Goal: Task Accomplishment & Management: Use online tool/utility

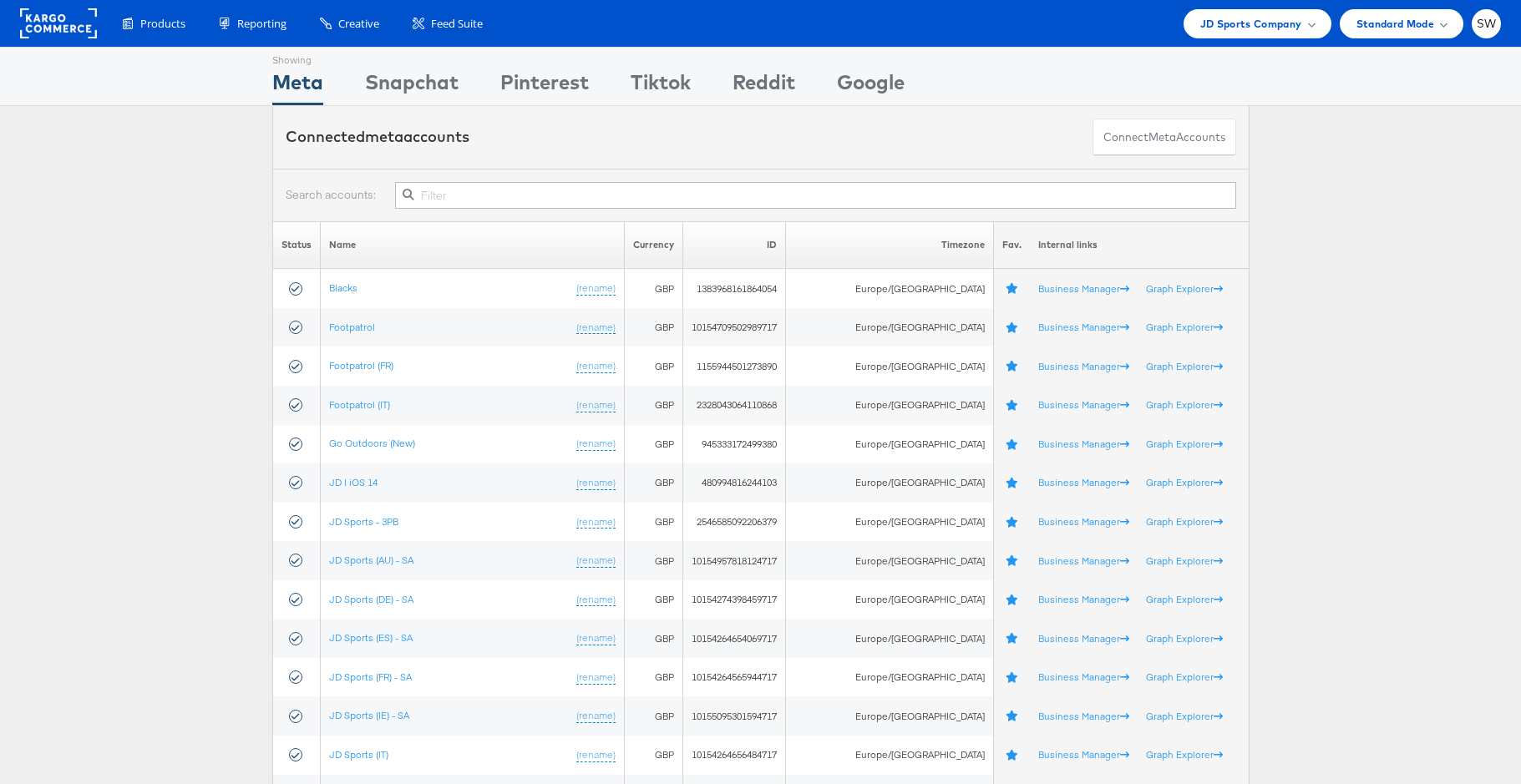
click at [1074, 196] on input "text" at bounding box center [815, 195] width 841 height 27
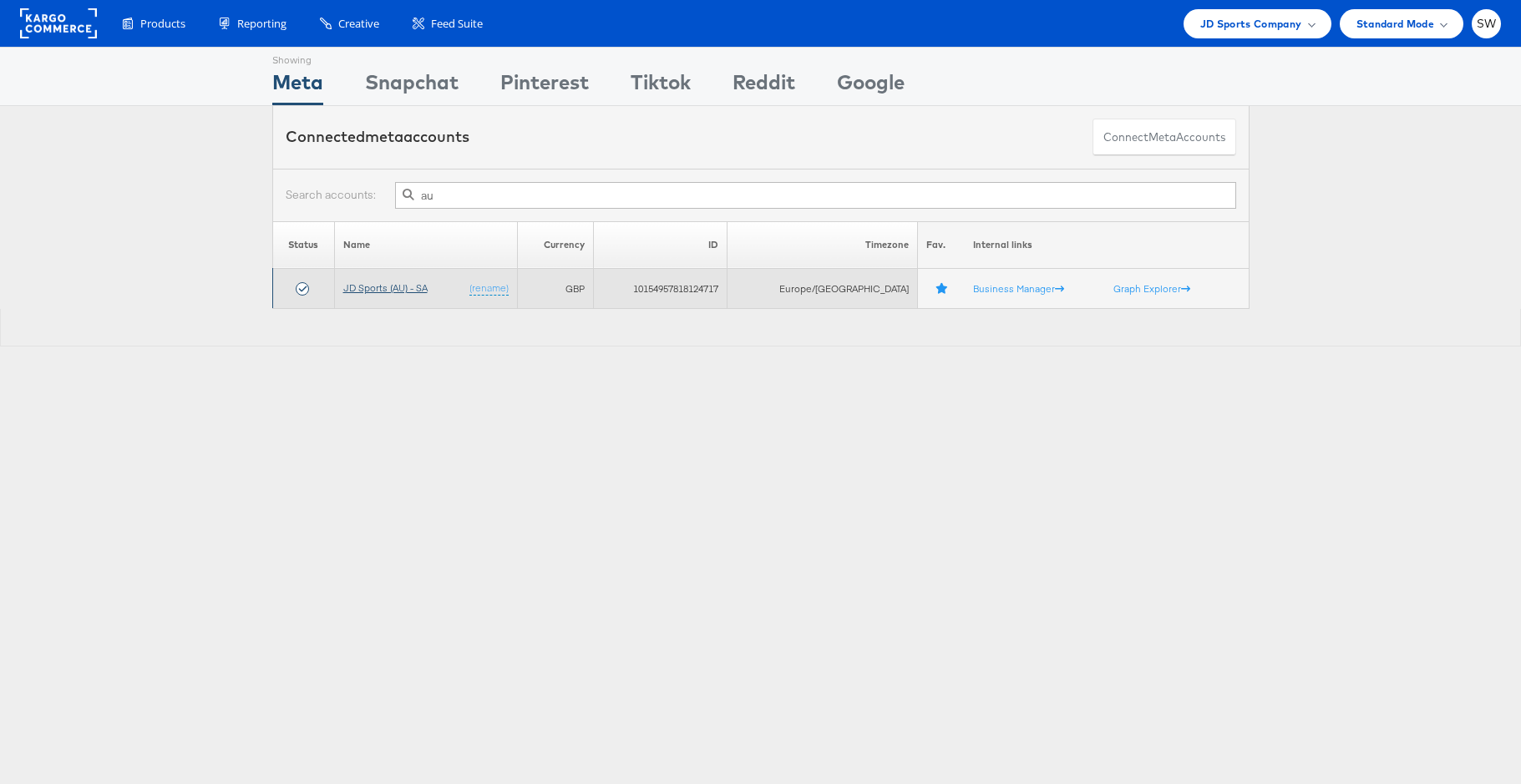
type input "au"
click at [361, 291] on link "JD Sports (AU) - SA" at bounding box center [385, 287] width 84 height 13
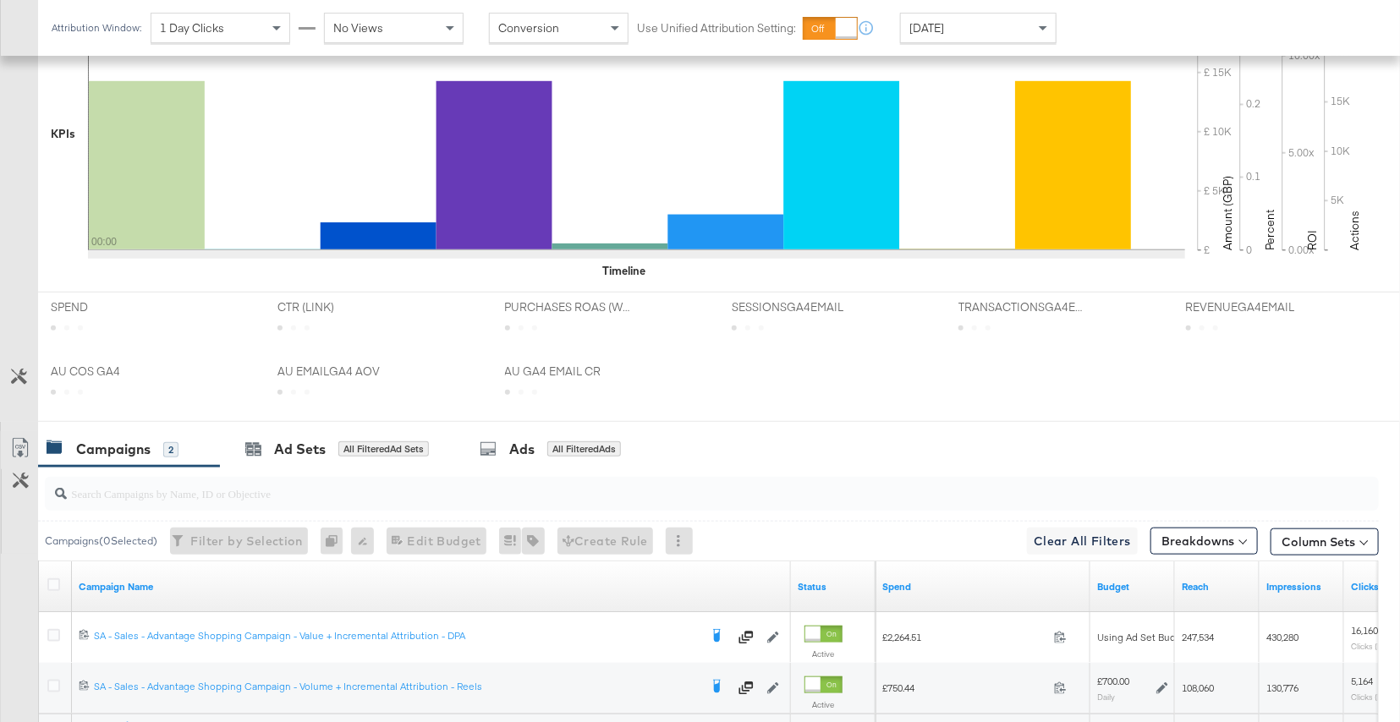
scroll to position [683, 0]
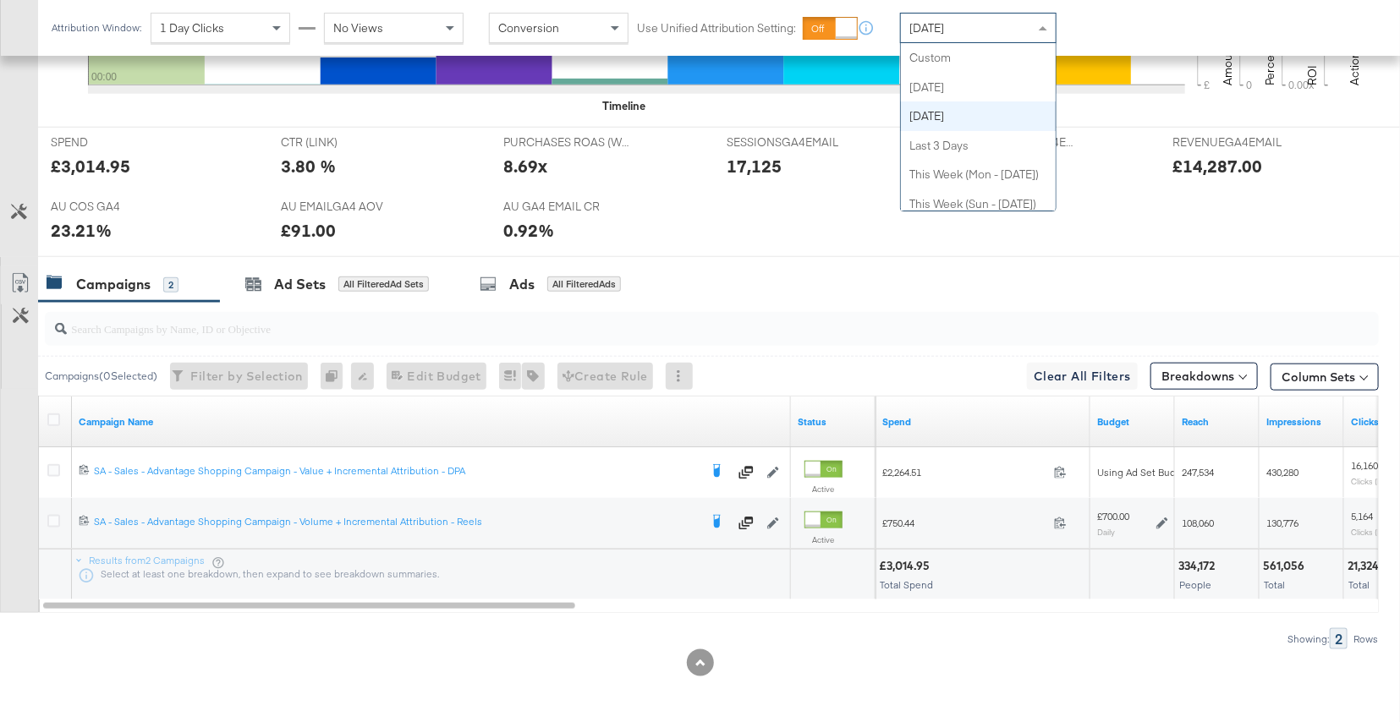
click at [993, 28] on div "[DATE]" at bounding box center [978, 28] width 155 height 29
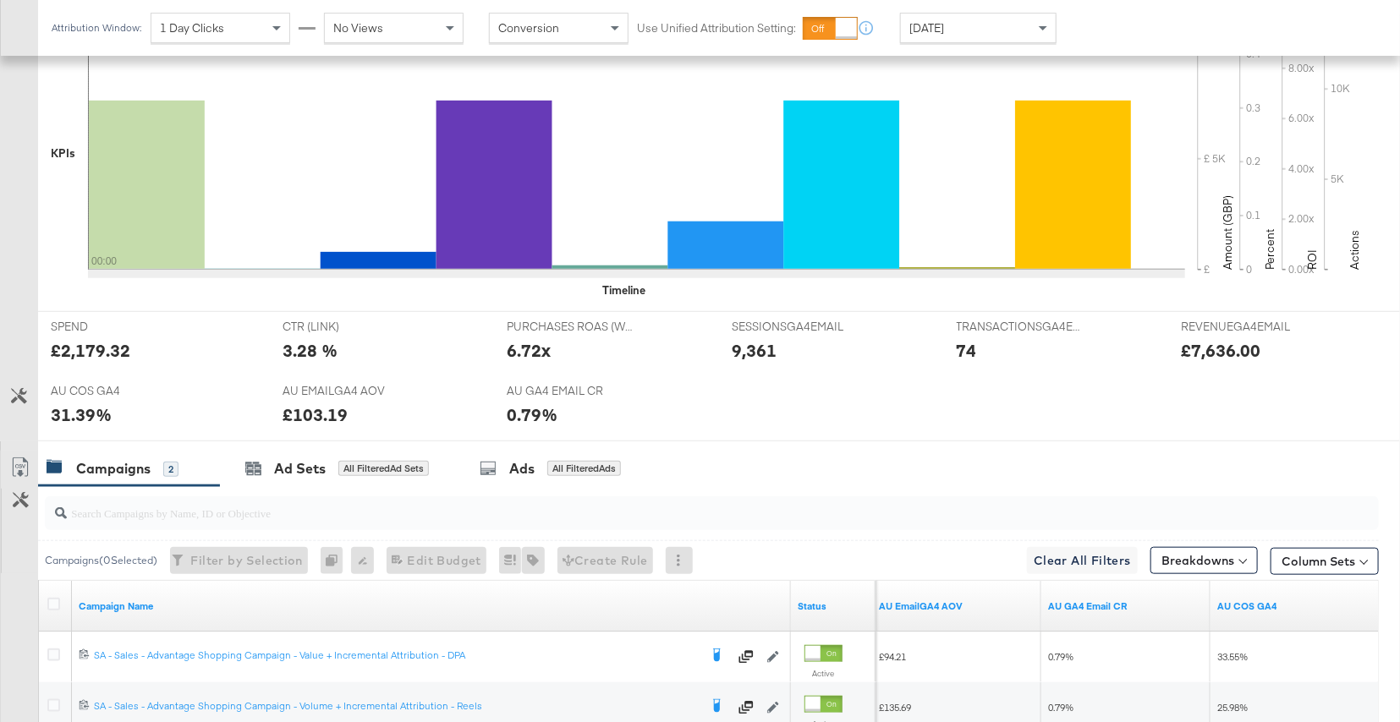
scroll to position [0, 0]
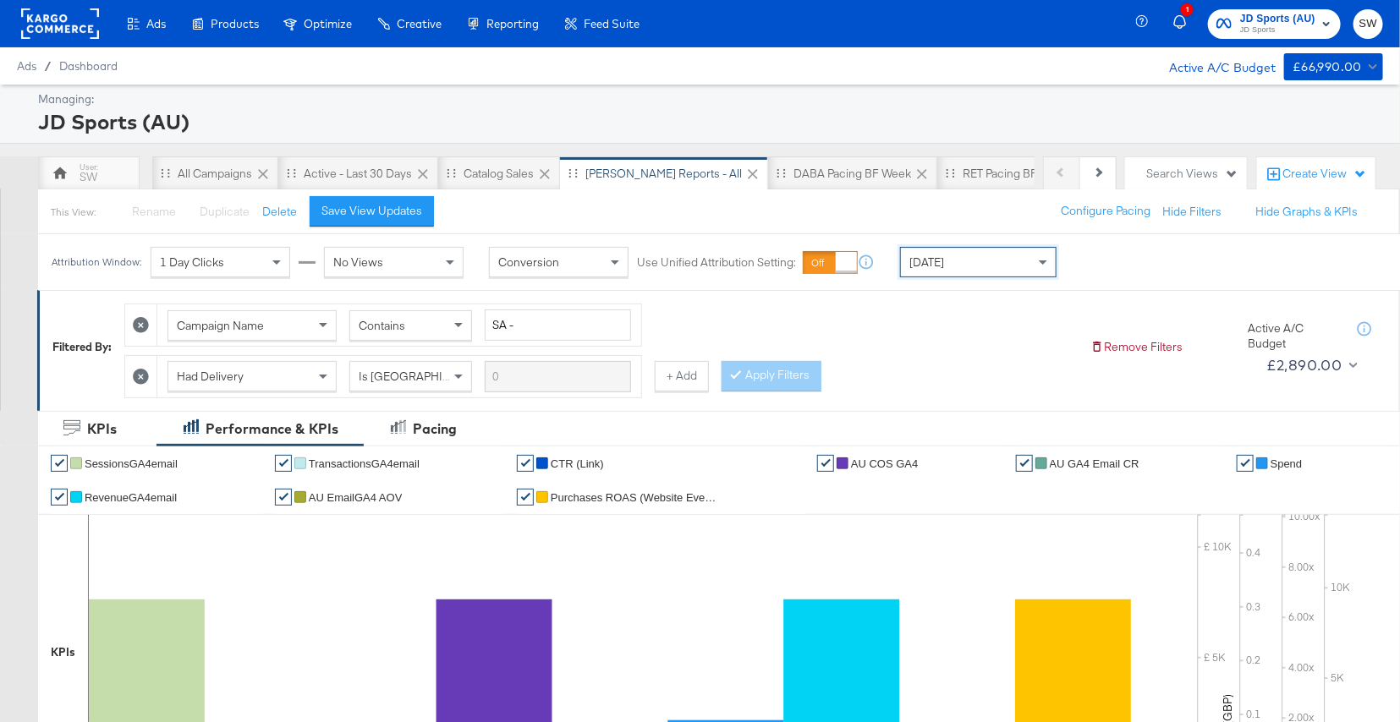
click at [1289, 24] on span "JD Sports" at bounding box center [1277, 31] width 75 height 14
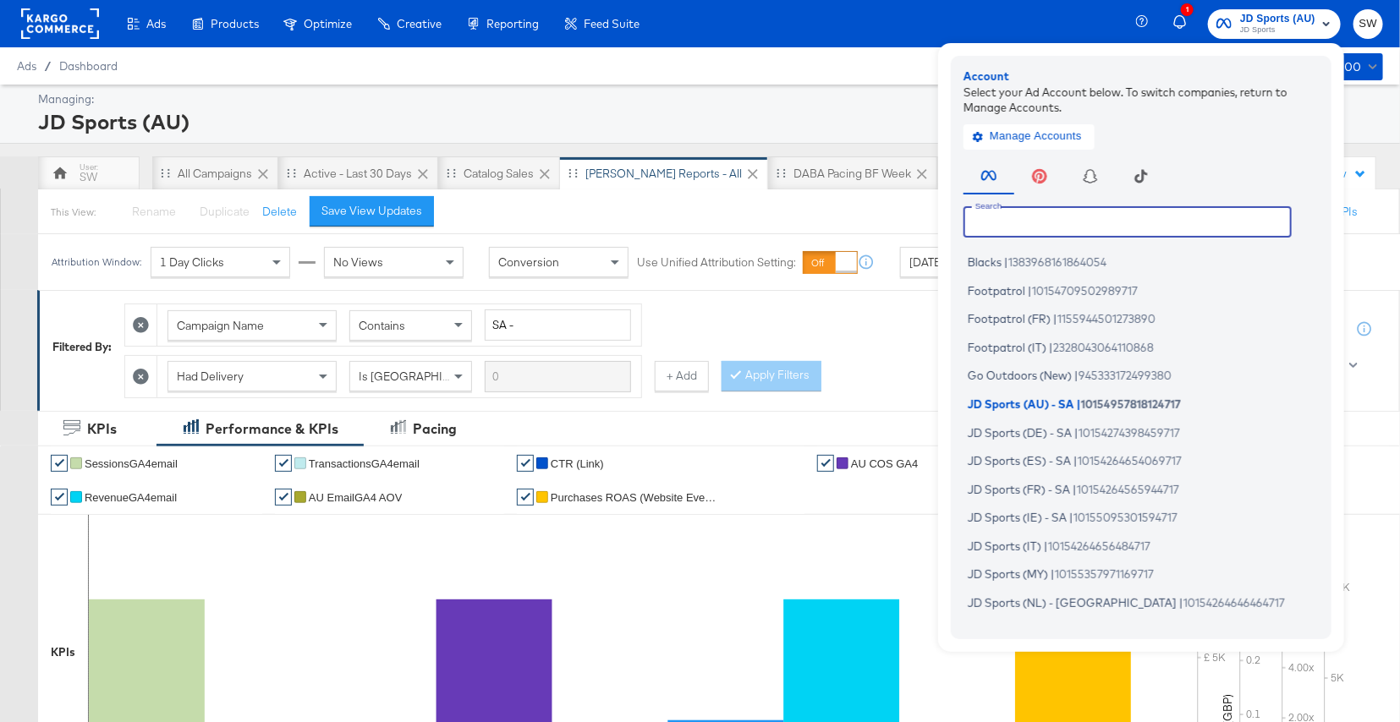
click at [1105, 224] on input "text" at bounding box center [1127, 221] width 328 height 30
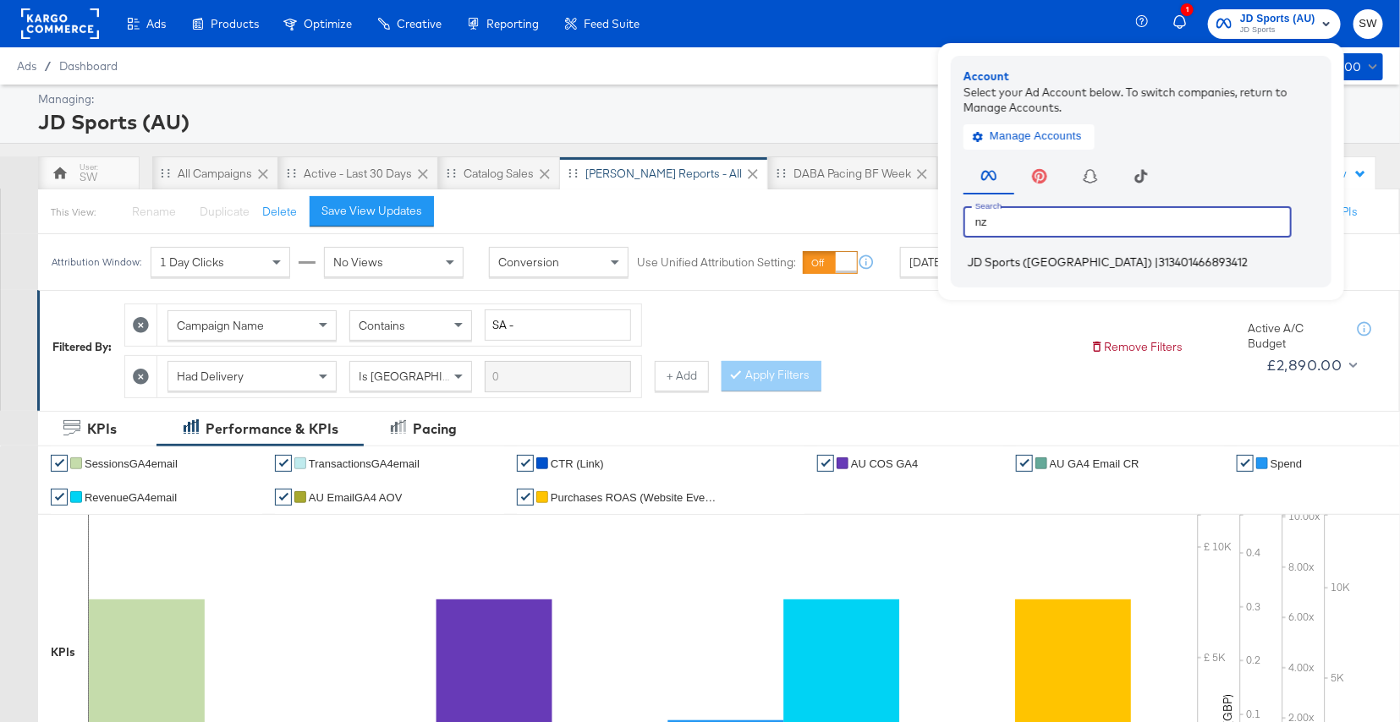
type input "nz"
click at [1159, 260] on span "313401466893412" at bounding box center [1203, 262] width 89 height 14
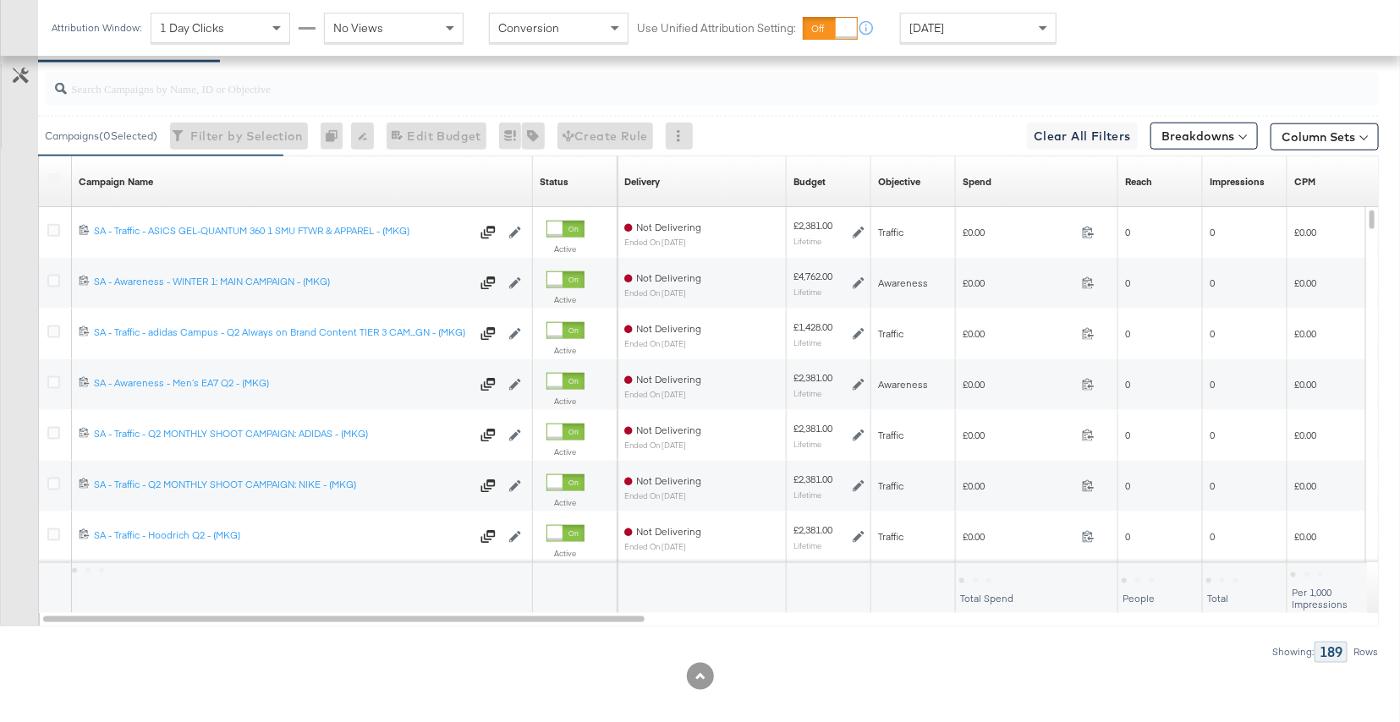
scroll to position [899, 0]
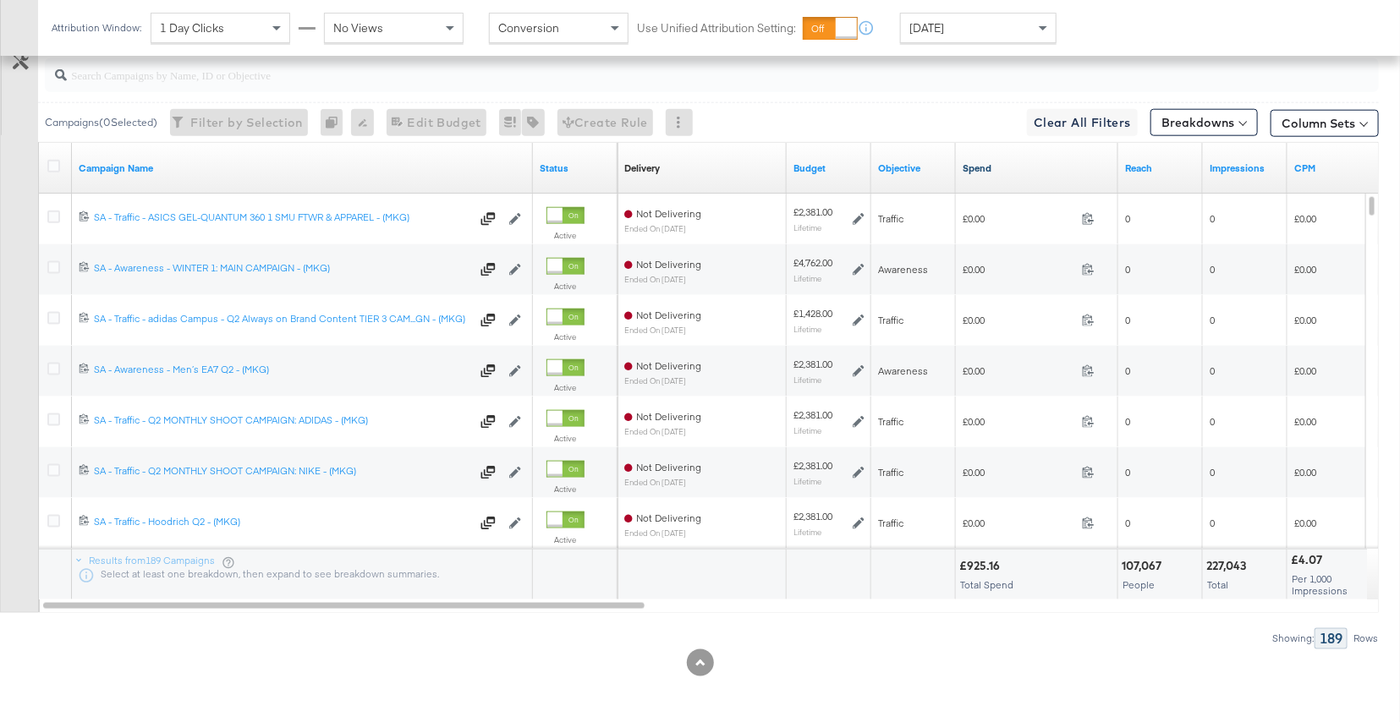
click at [997, 170] on link "Spend" at bounding box center [1036, 169] width 149 height 14
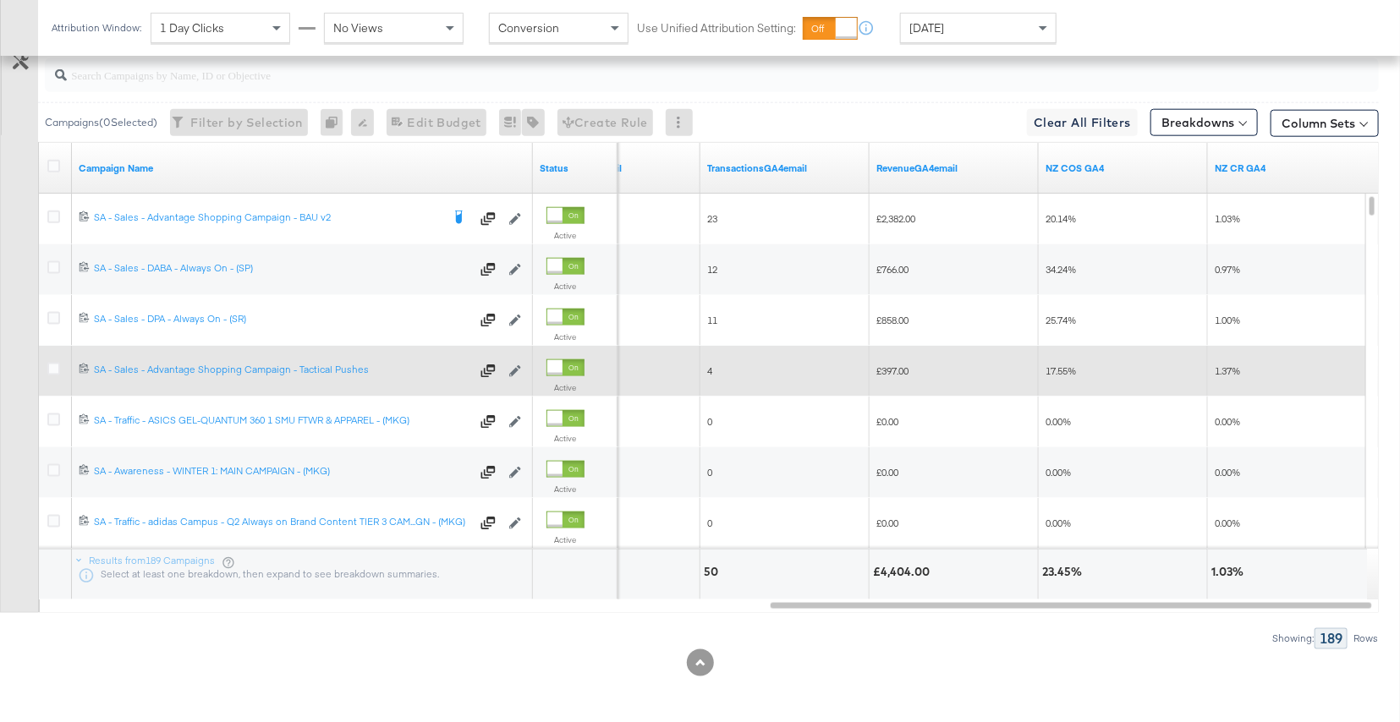
scroll to position [898, 0]
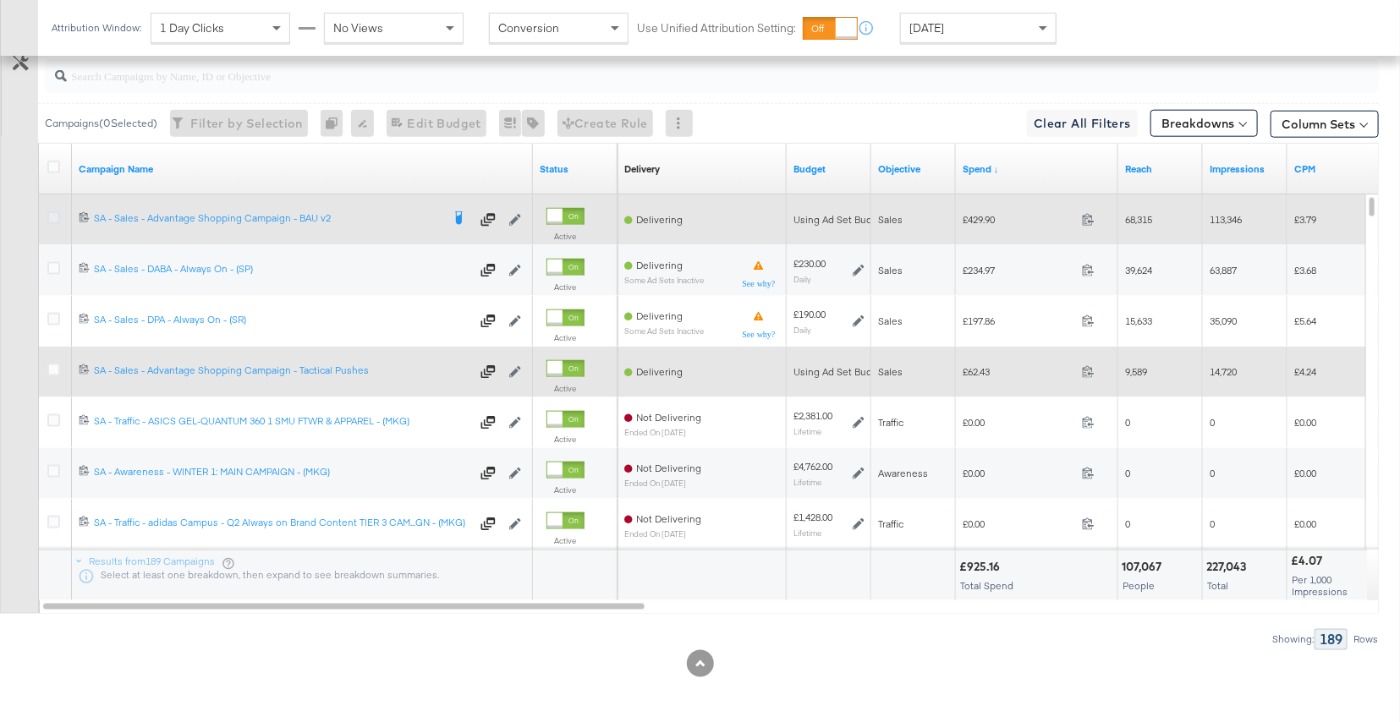
click at [56, 214] on icon at bounding box center [53, 217] width 13 height 13
click at [0, 0] on input "checkbox" at bounding box center [0, 0] width 0 height 0
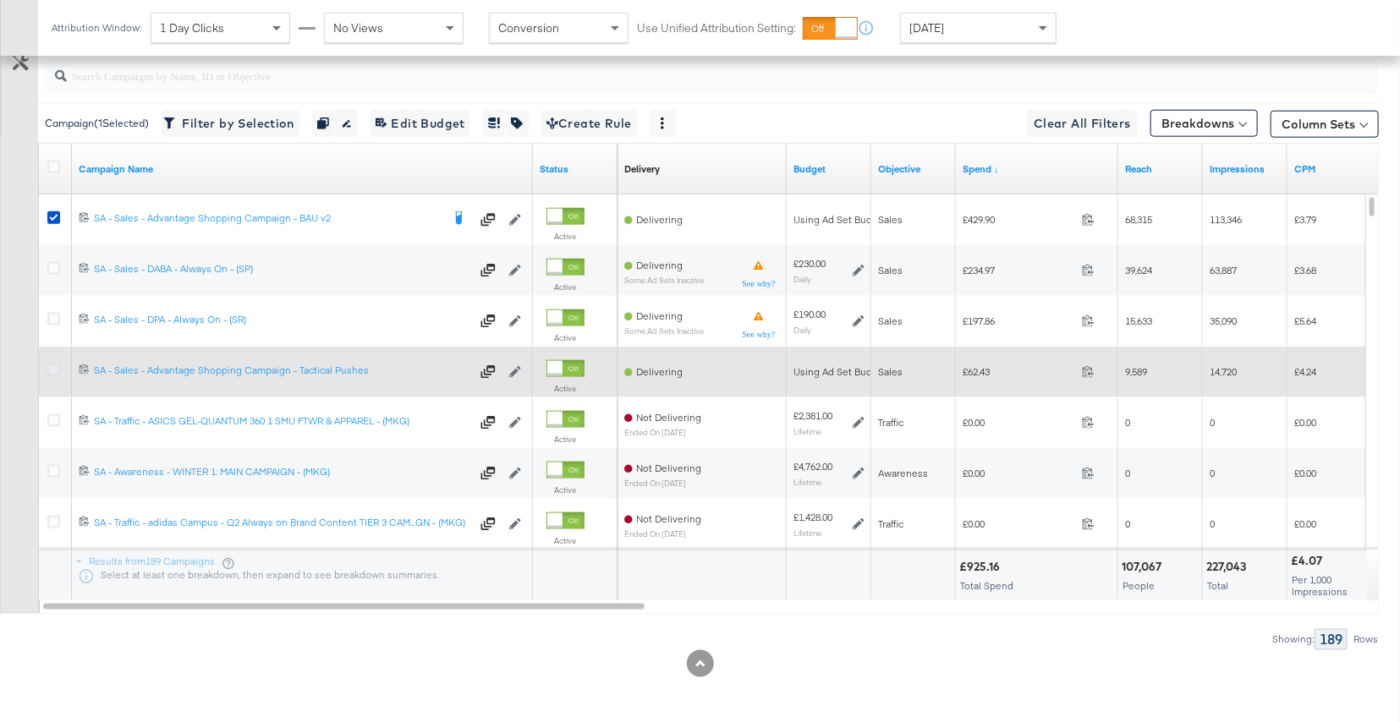
click at [55, 370] on icon at bounding box center [53, 370] width 13 height 13
click at [0, 0] on input "checkbox" at bounding box center [0, 0] width 0 height 0
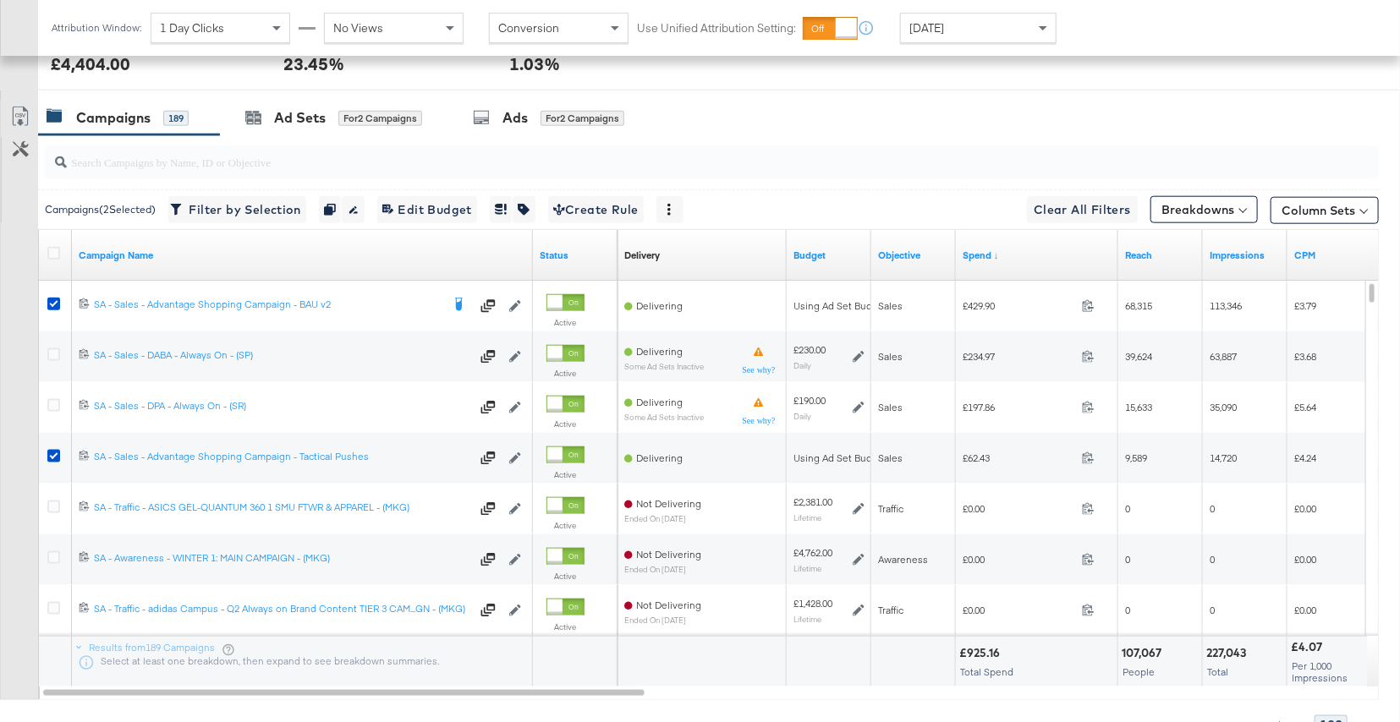
scroll to position [805, 0]
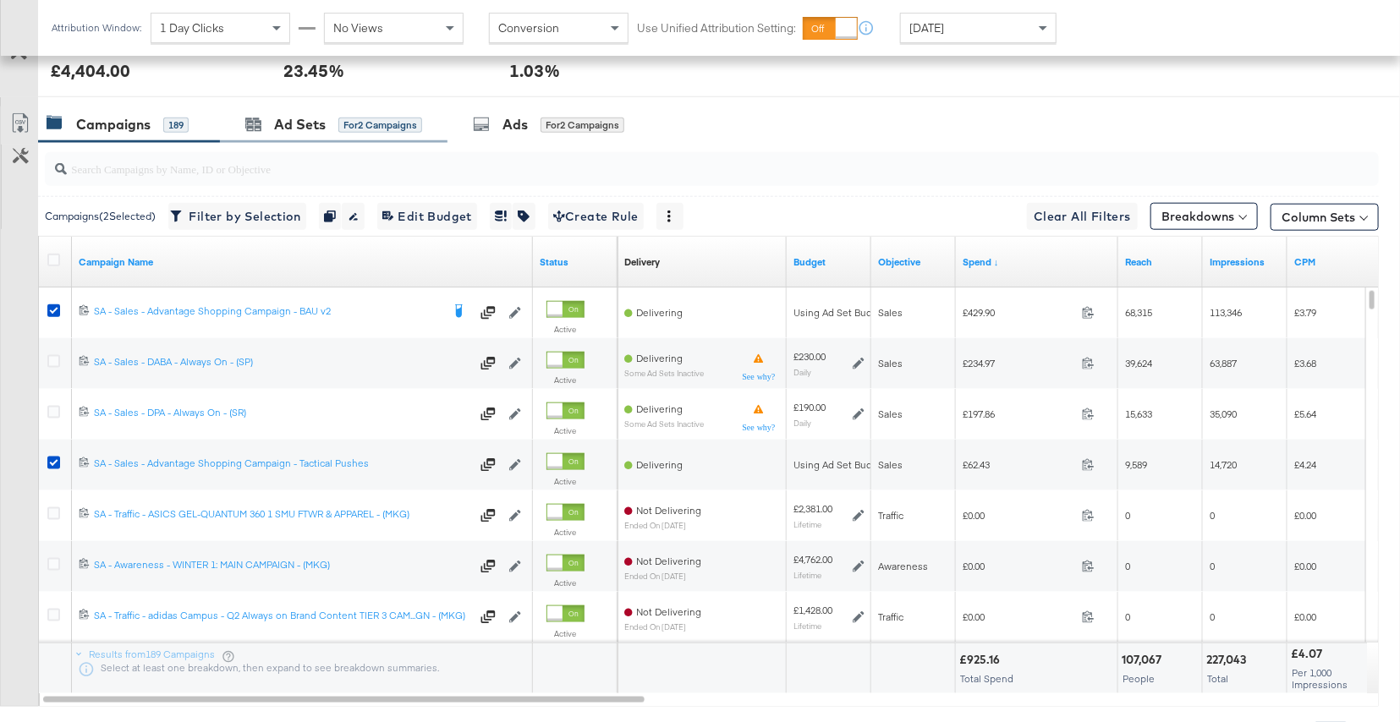
click at [332, 135] on div "Ad Sets for 2 Campaigns" at bounding box center [334, 125] width 228 height 36
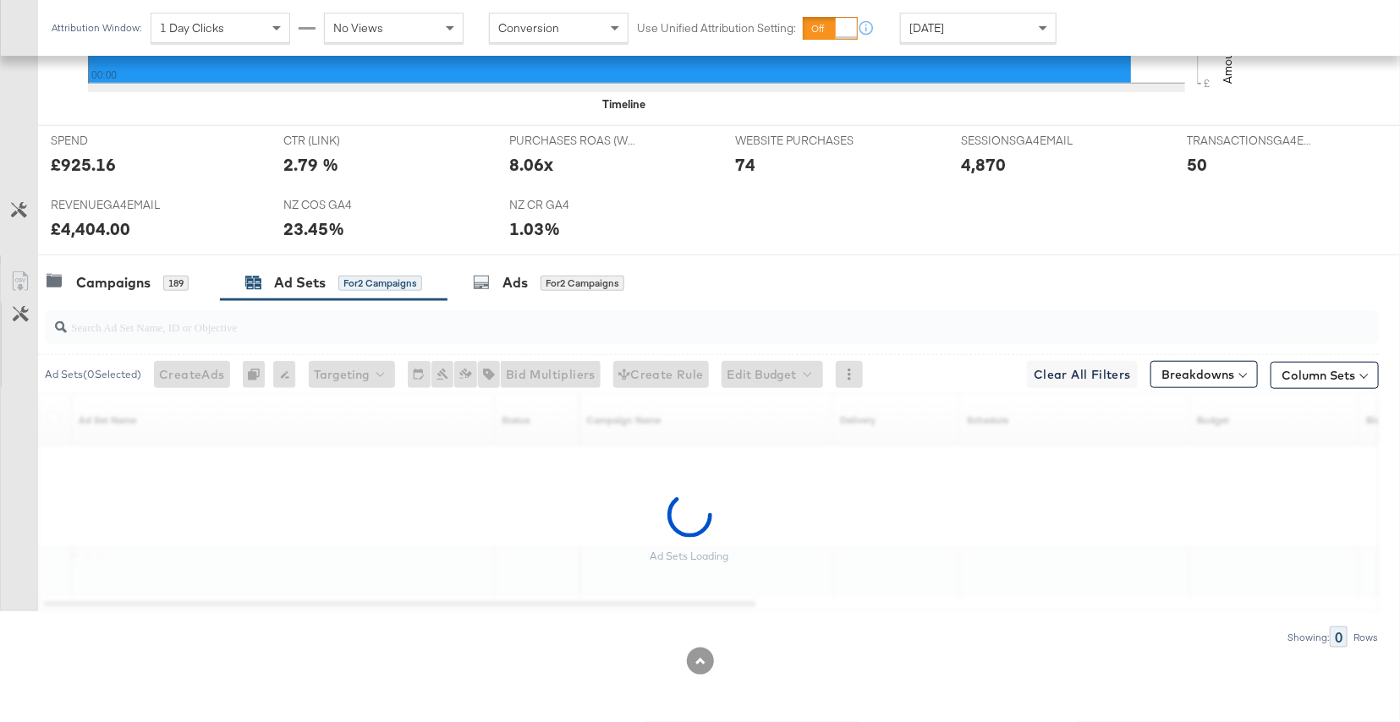
scroll to position [645, 0]
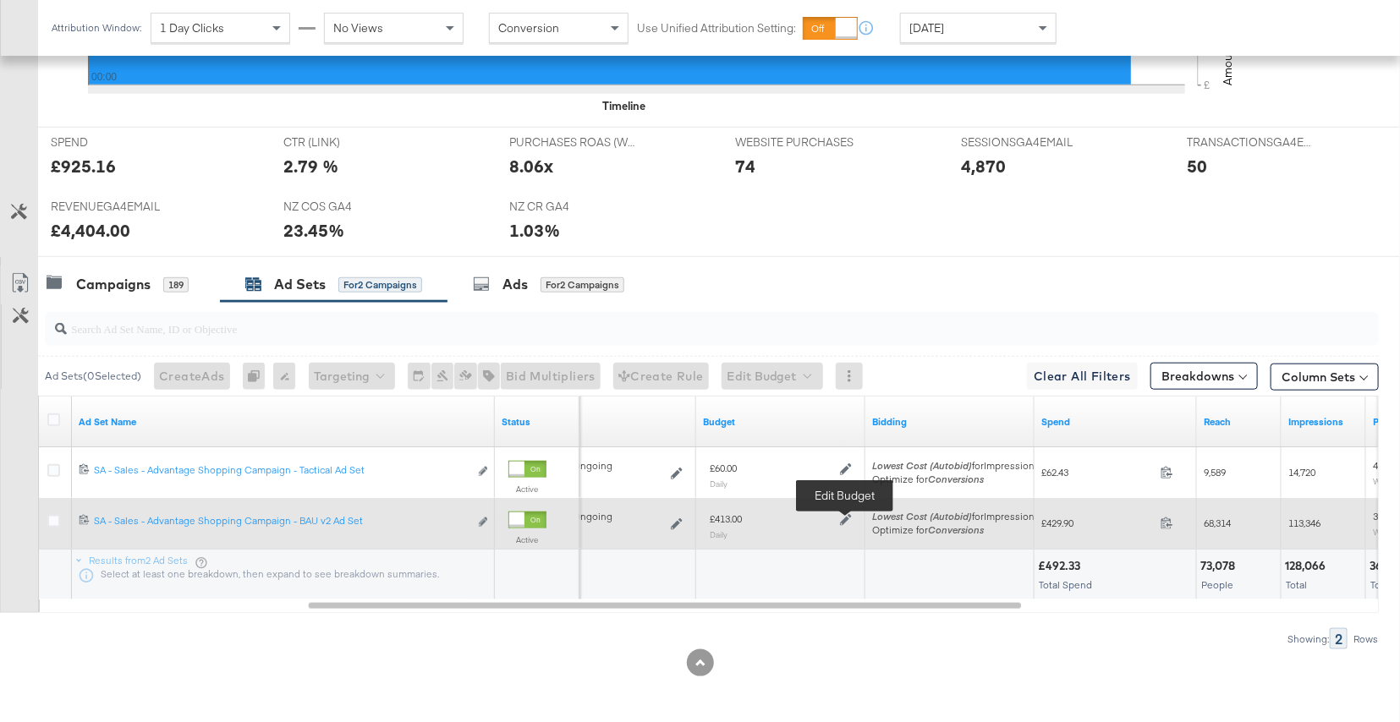
click at [849, 519] on icon at bounding box center [846, 520] width 12 height 12
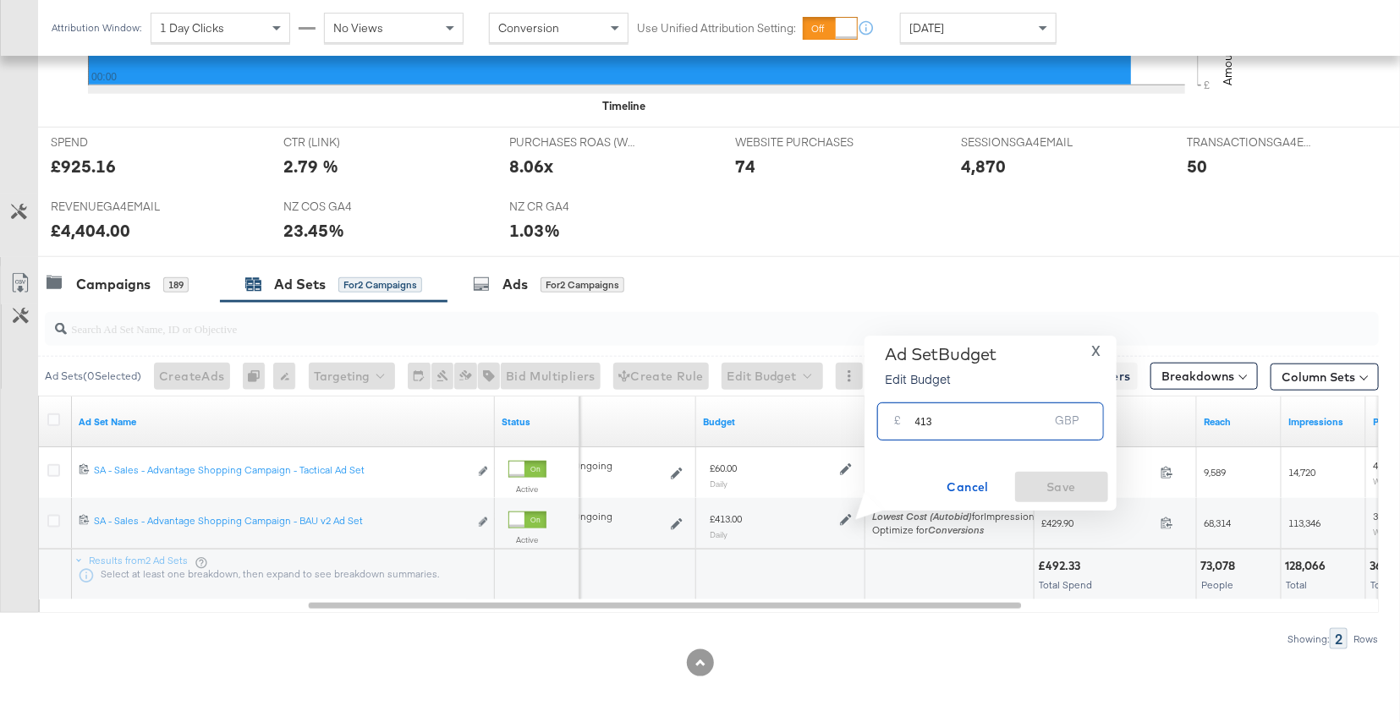
click at [940, 426] on input "413" at bounding box center [982, 415] width 134 height 36
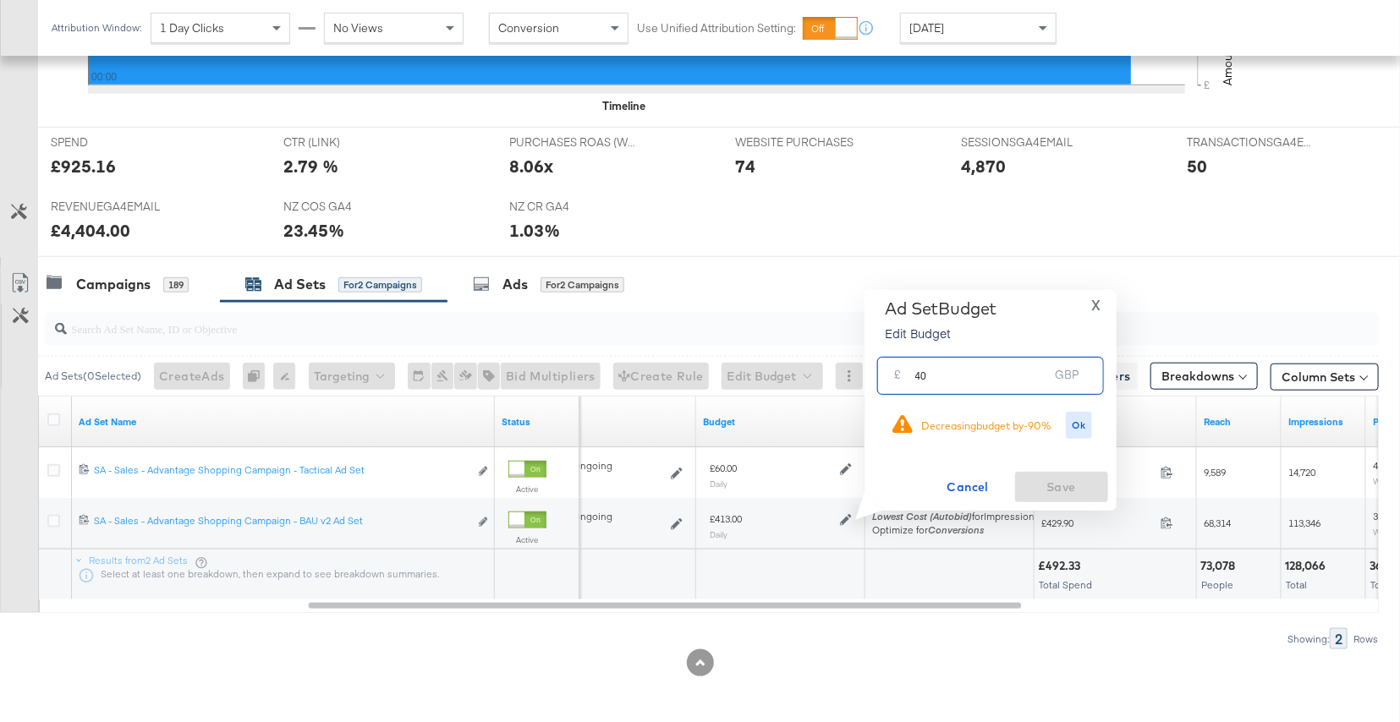
type input "4"
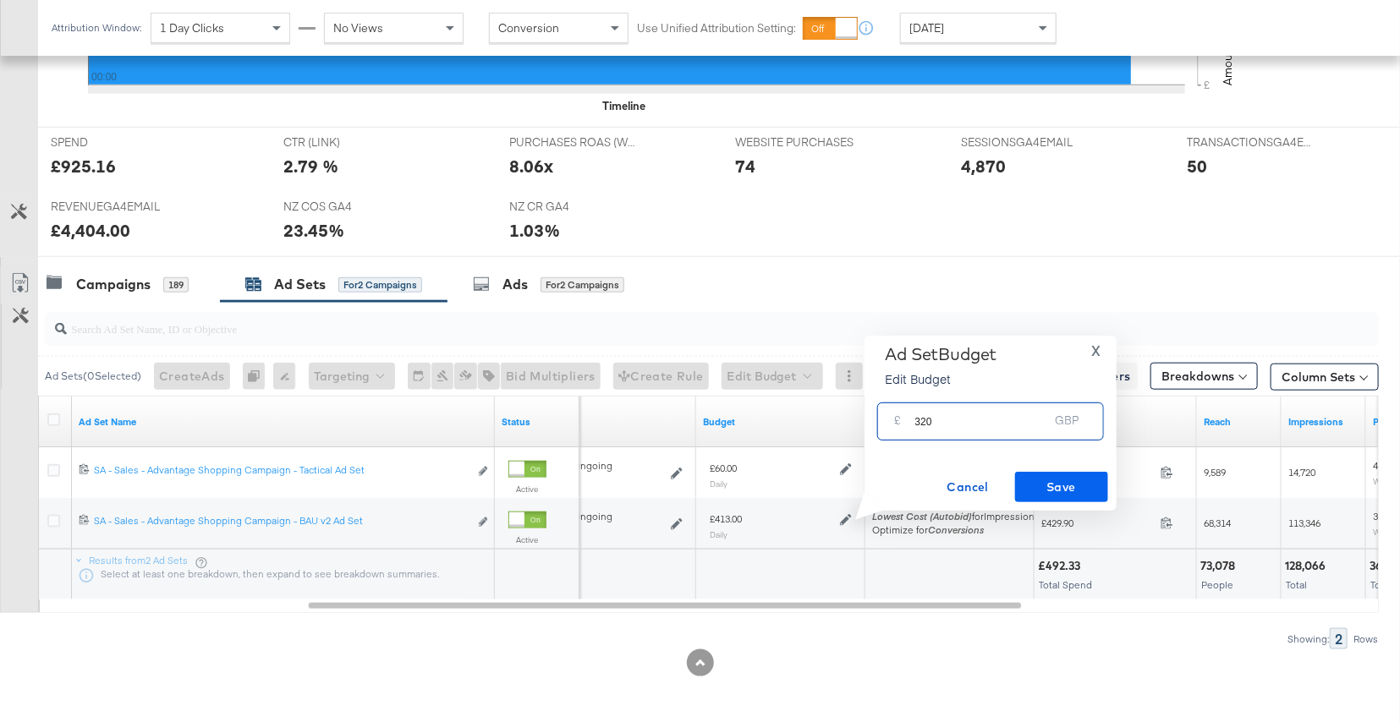
type input "320"
click at [1085, 481] on span "Save" at bounding box center [1062, 487] width 80 height 21
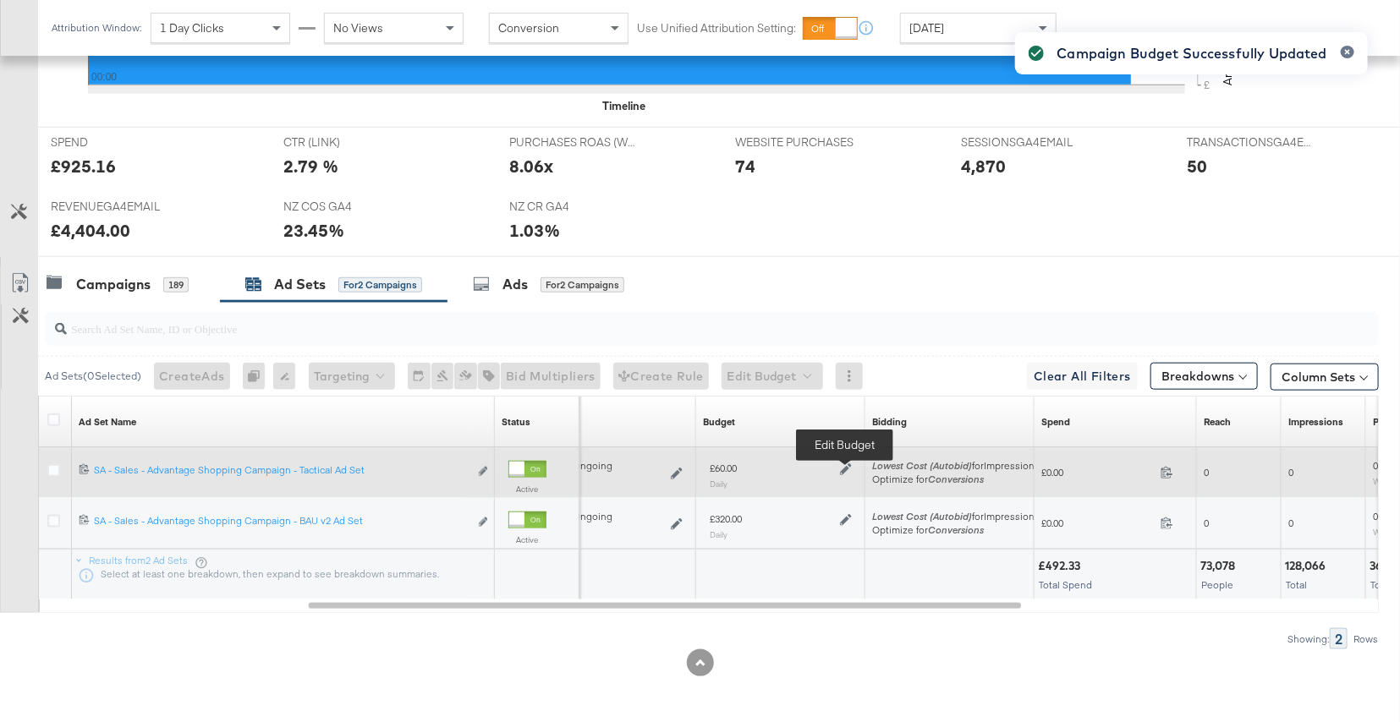
click at [842, 469] on icon at bounding box center [846, 469] width 12 height 12
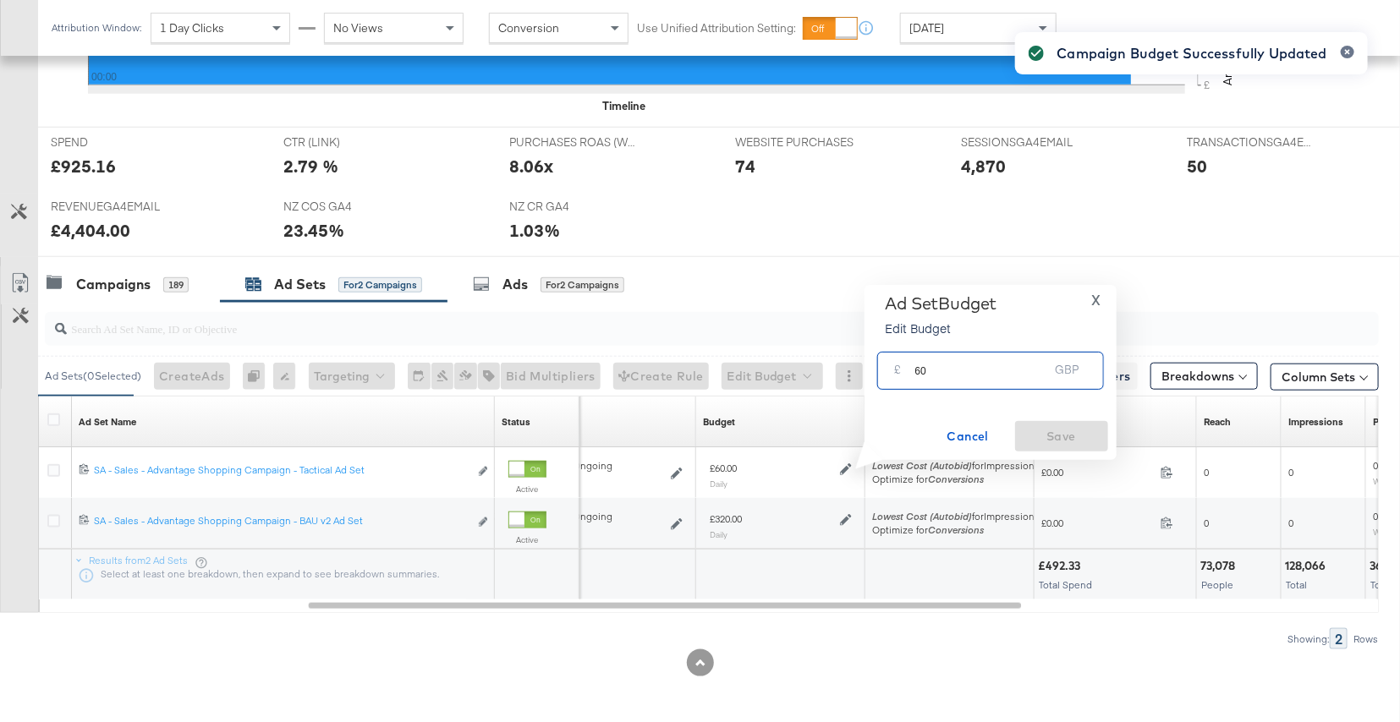
drag, startPoint x: 945, startPoint y: 372, endPoint x: 904, endPoint y: 366, distance: 41.0
click at [904, 368] on div "£ 60 GBP" at bounding box center [990, 371] width 227 height 38
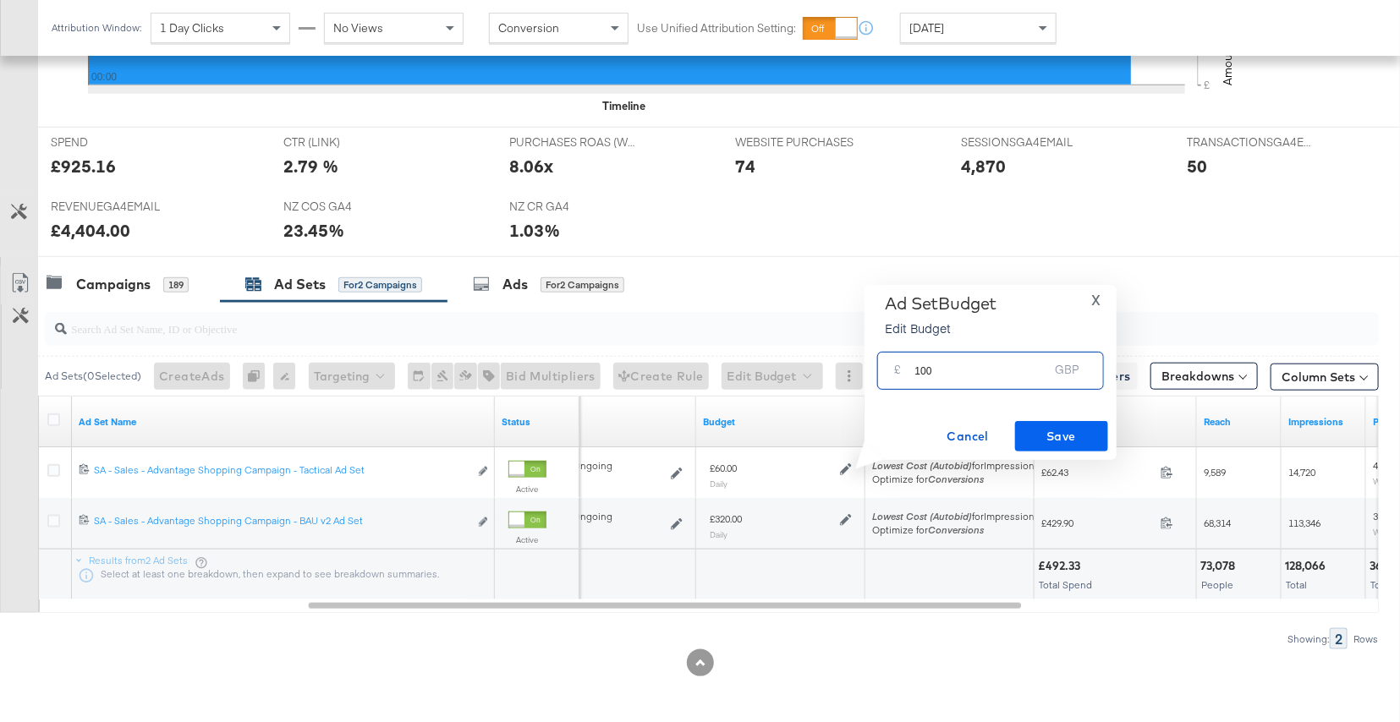
type input "100"
click at [1061, 429] on span "Save" at bounding box center [1062, 436] width 80 height 21
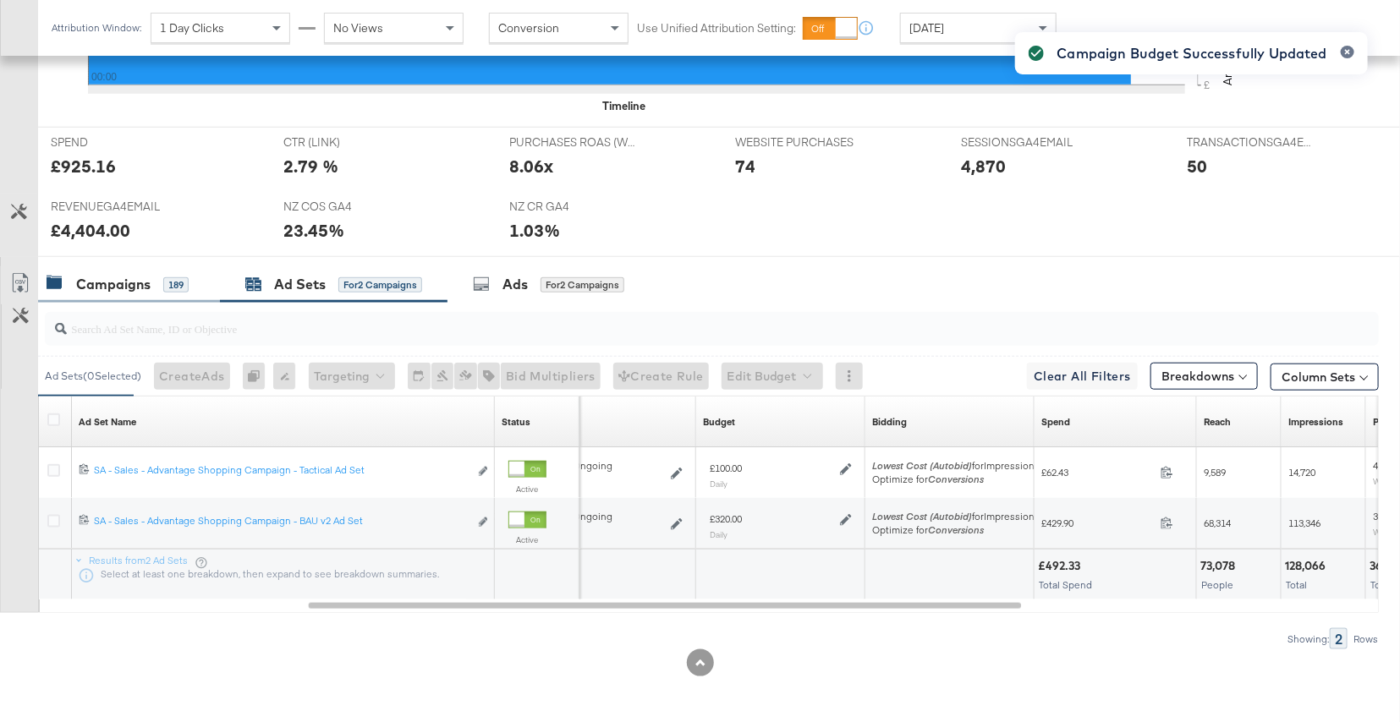
click at [155, 283] on div "Campaigns 189" at bounding box center [118, 284] width 142 height 19
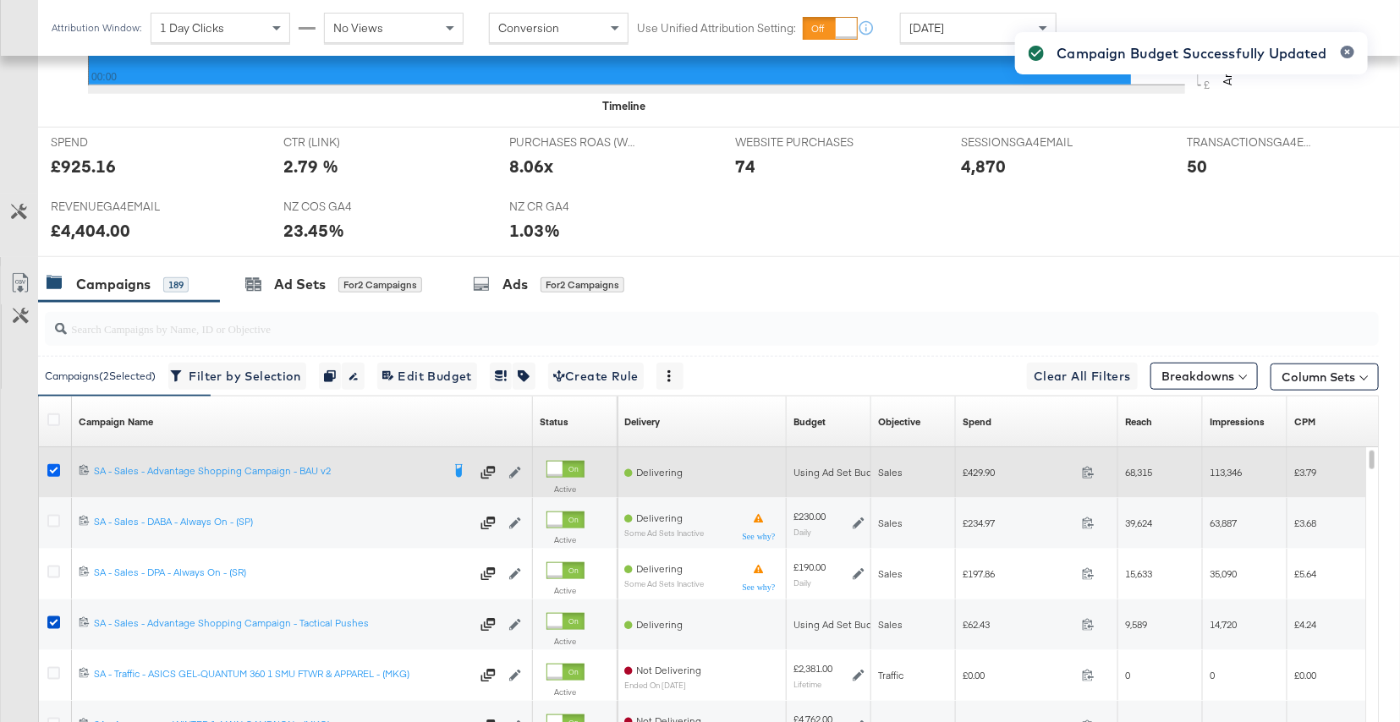
click at [52, 468] on icon at bounding box center [53, 470] width 13 height 13
click at [0, 0] on input "checkbox" at bounding box center [0, 0] width 0 height 0
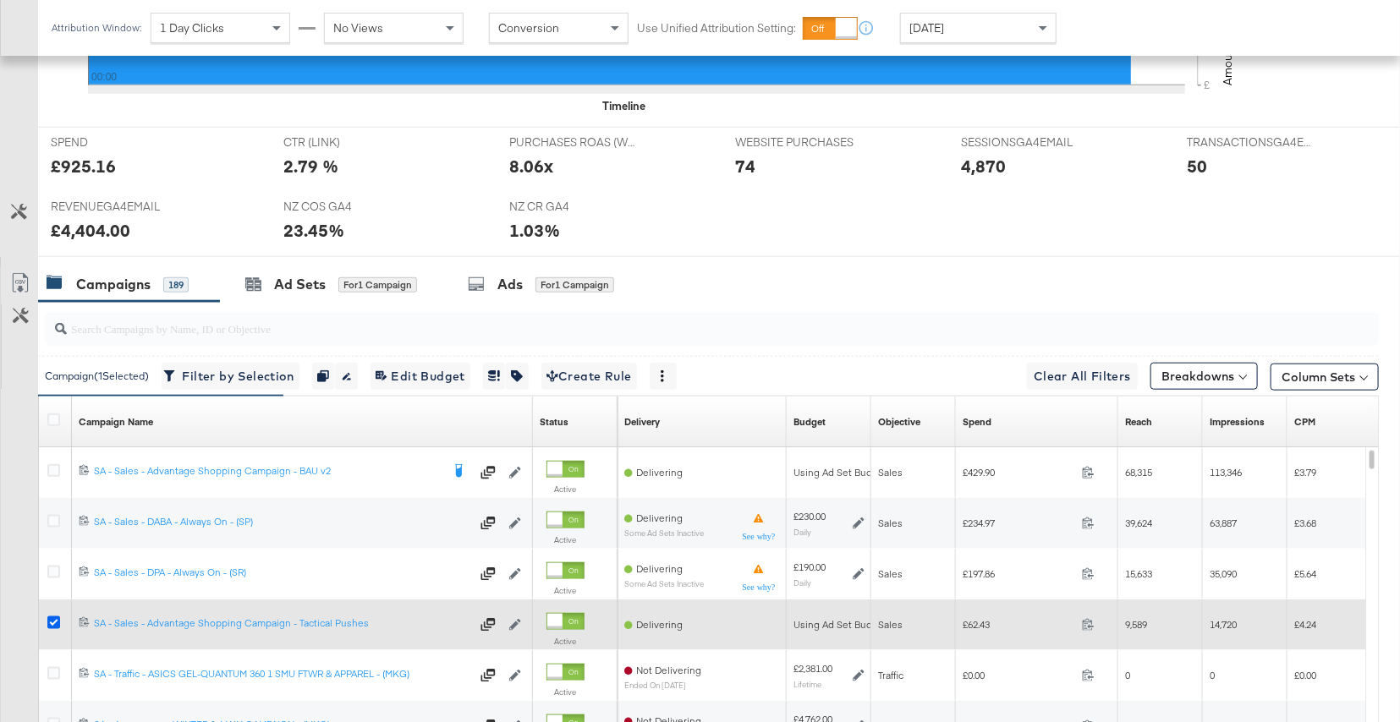
click at [55, 621] on icon at bounding box center [53, 623] width 13 height 13
click at [0, 0] on input "checkbox" at bounding box center [0, 0] width 0 height 0
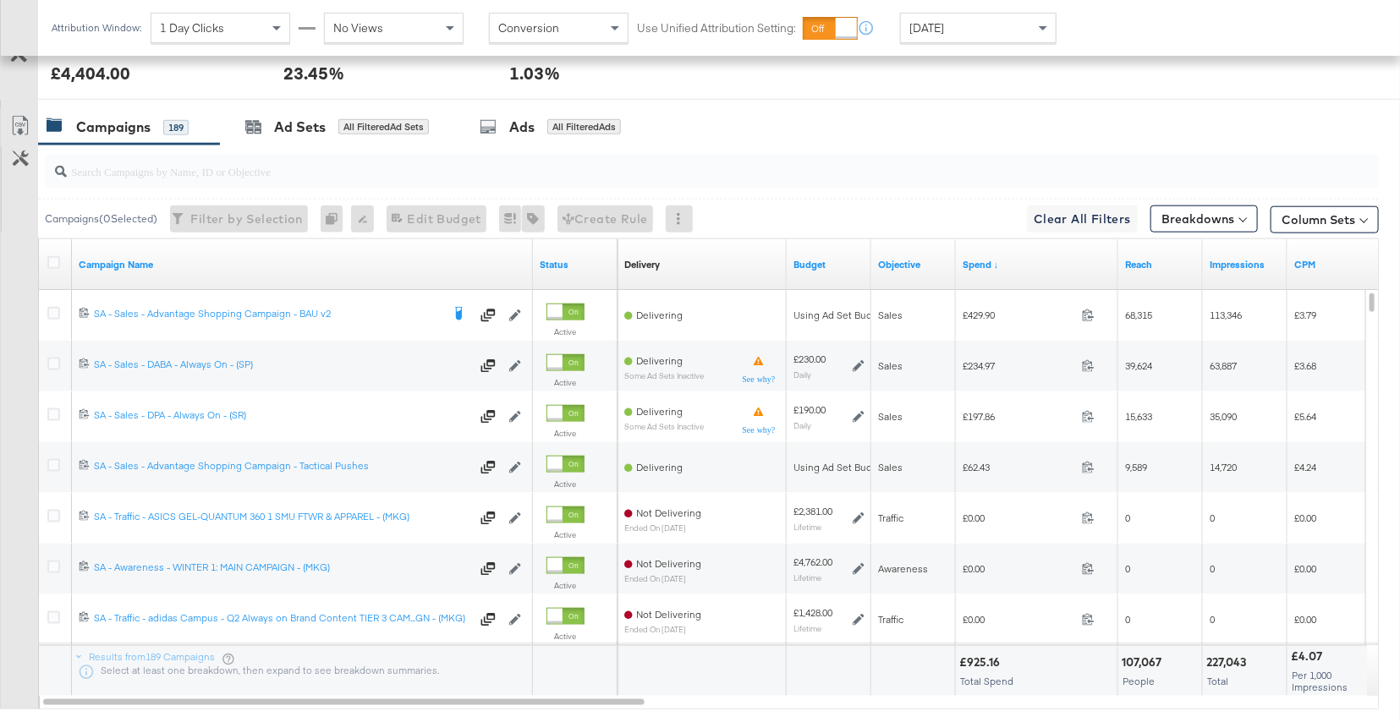
scroll to position [833, 0]
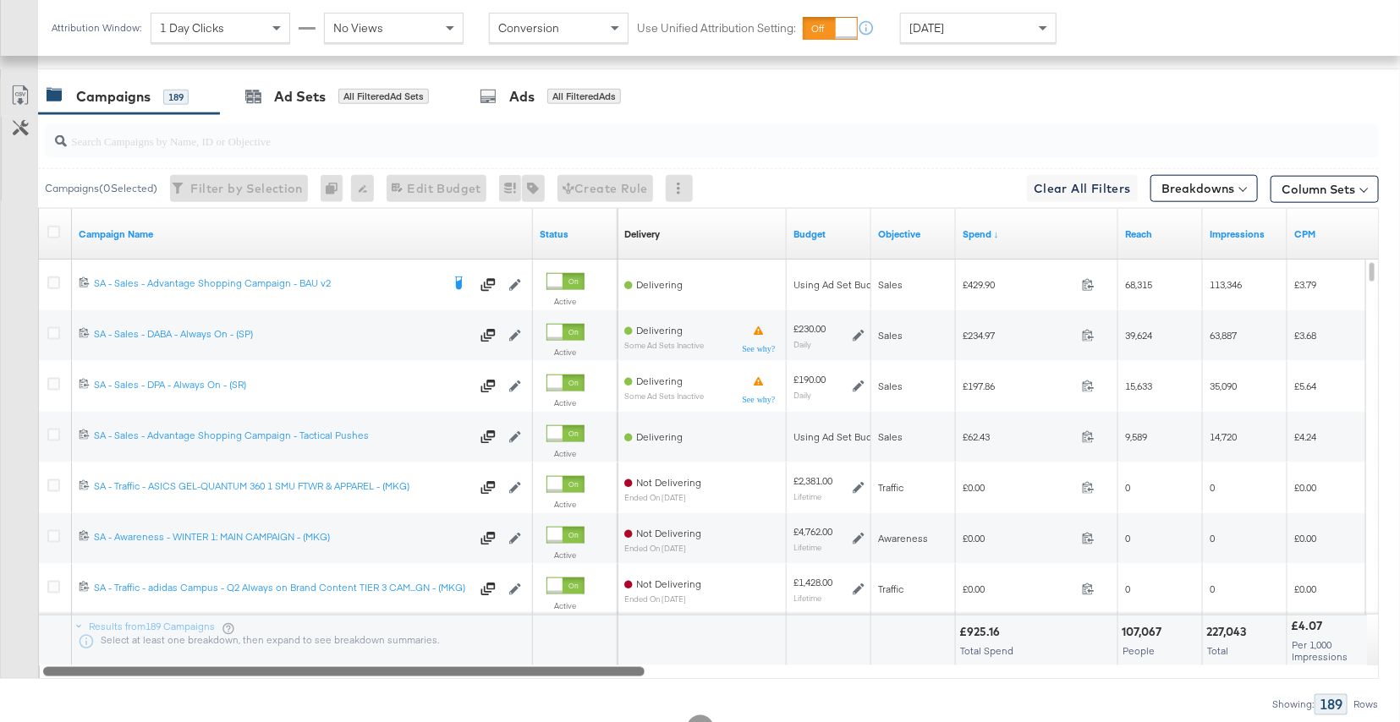
drag, startPoint x: 857, startPoint y: 669, endPoint x: 67, endPoint y: 709, distance: 790.9
click at [67, 709] on div "Campaigns ( 0 Selected) Filter by Selection Filter 0 campaigns 0 Rename 0 campa…" at bounding box center [689, 414] width 1379 height 601
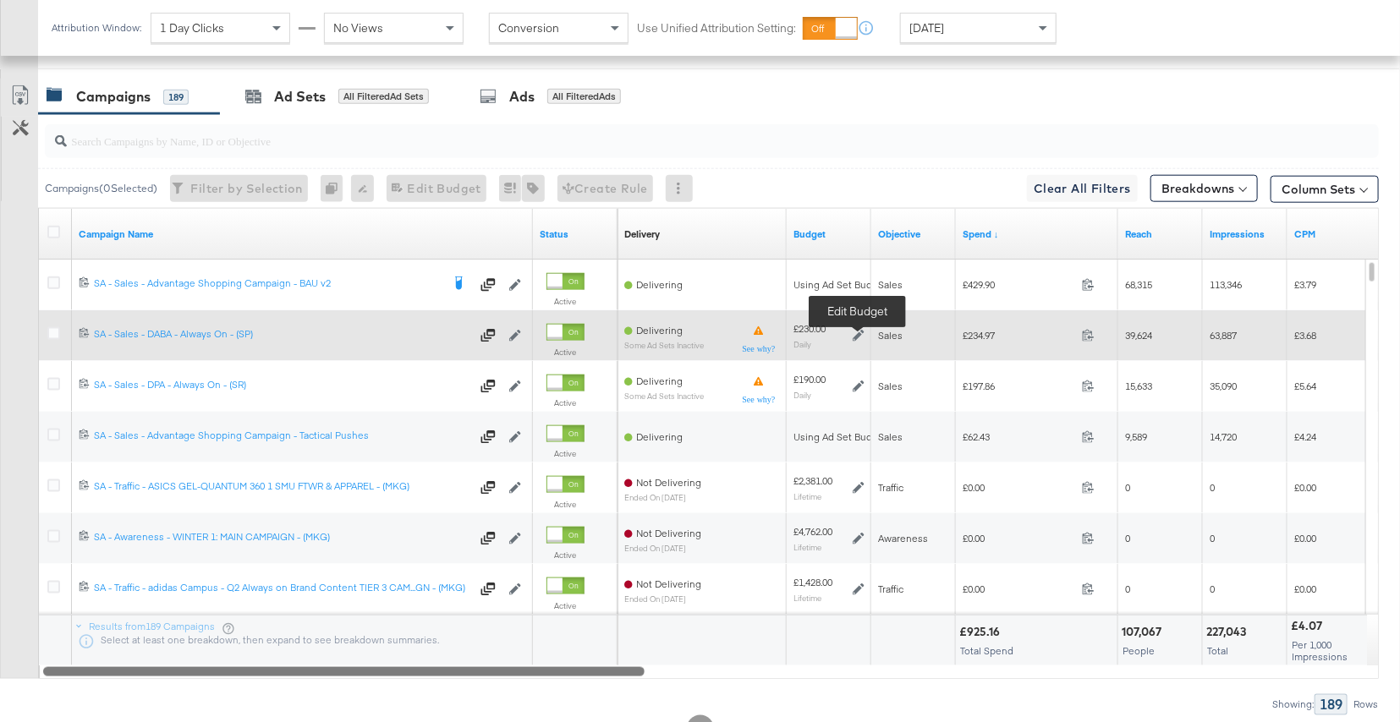
click at [858, 334] on icon at bounding box center [859, 336] width 12 height 12
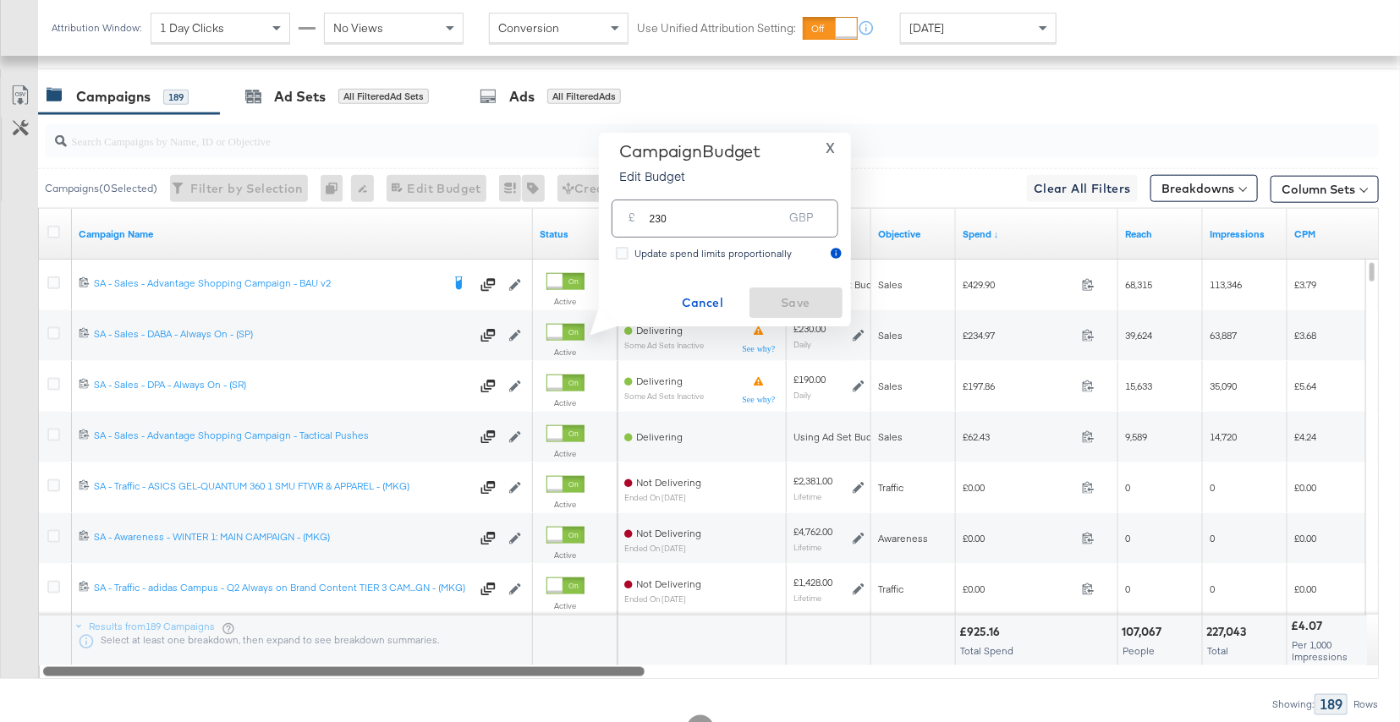
click at [762, 214] on input "230" at bounding box center [717, 212] width 134 height 36
type input "200"
click at [810, 299] on span "Save" at bounding box center [796, 303] width 80 height 21
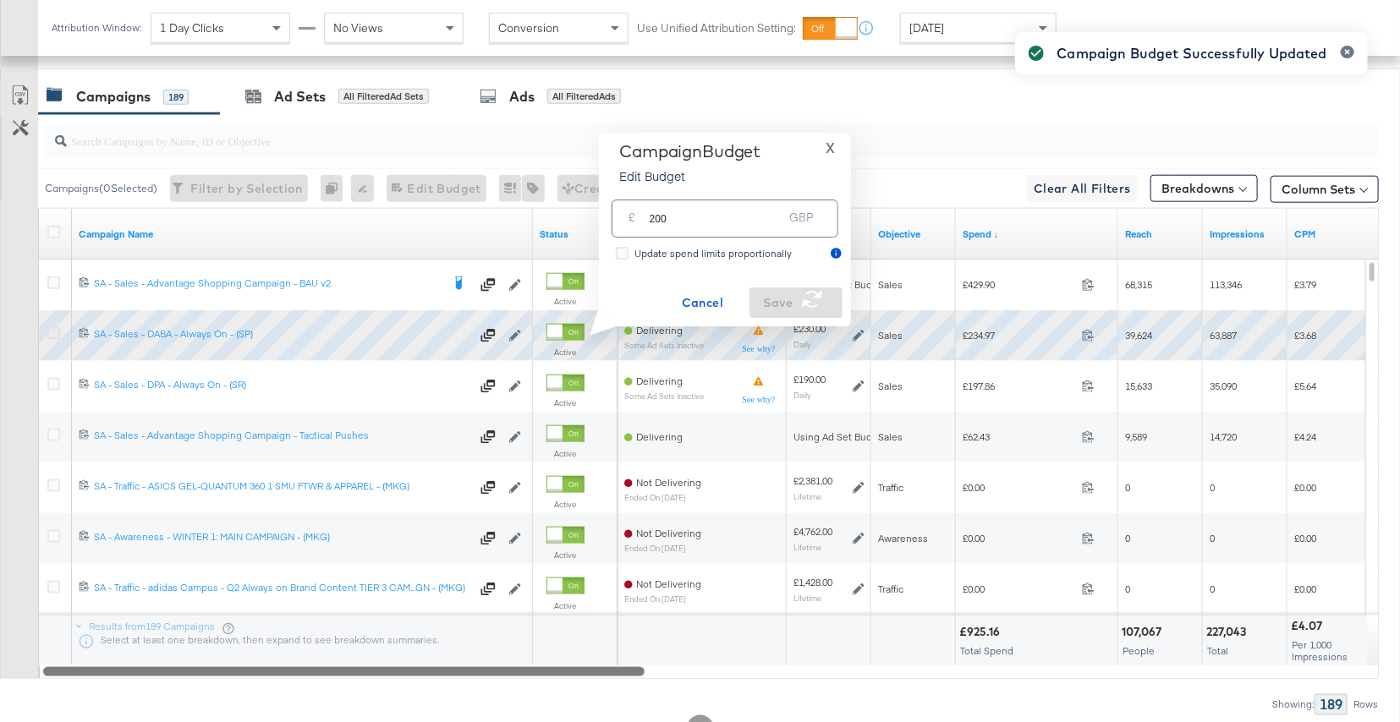
click at [52, 332] on icon at bounding box center [53, 333] width 13 height 13
click at [0, 0] on input "checkbox" at bounding box center [0, 0] width 0 height 0
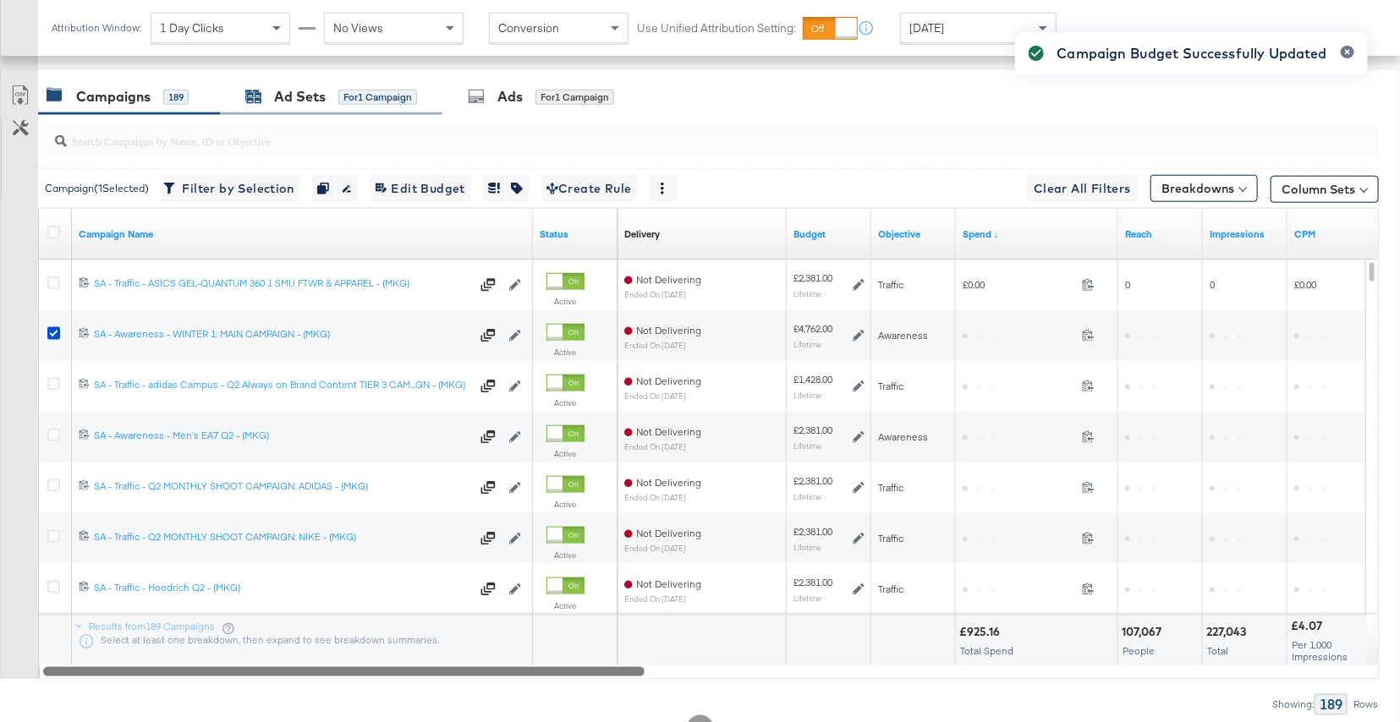
click at [321, 96] on div "Ad Sets" at bounding box center [300, 96] width 52 height 19
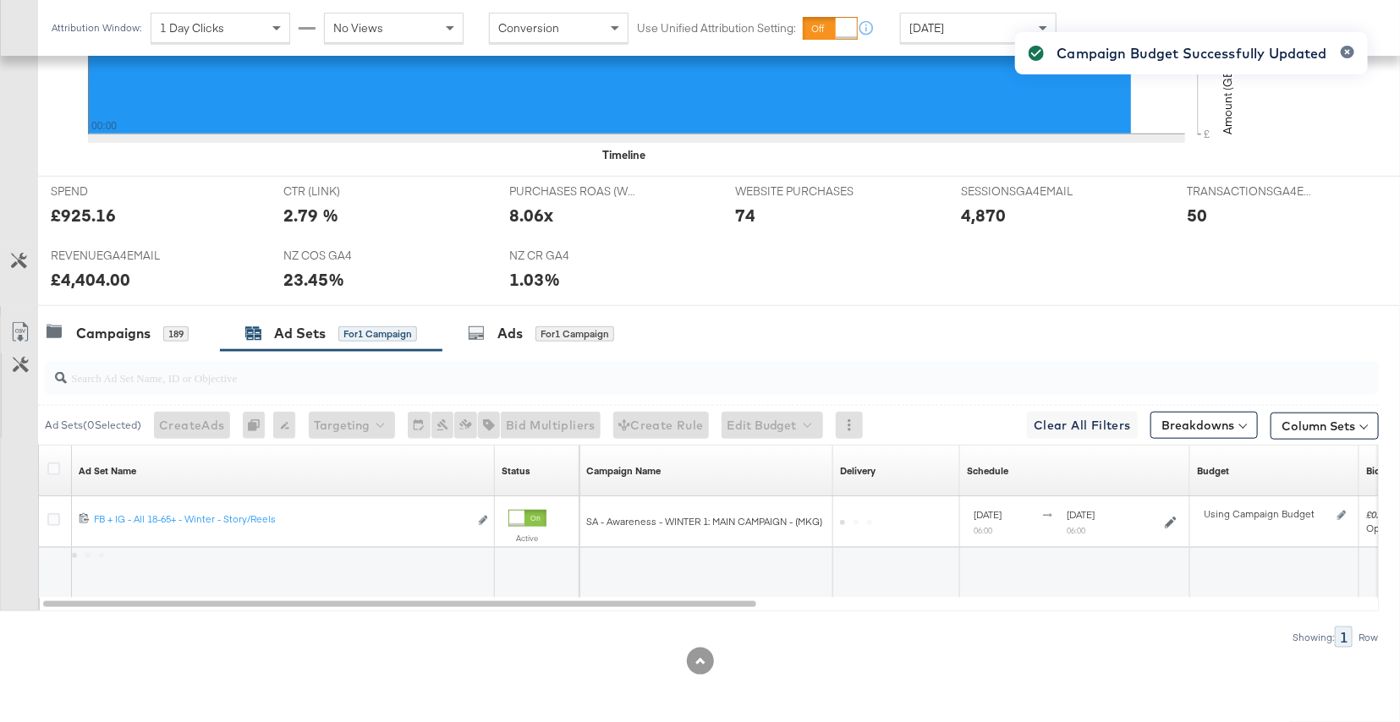
scroll to position [595, 0]
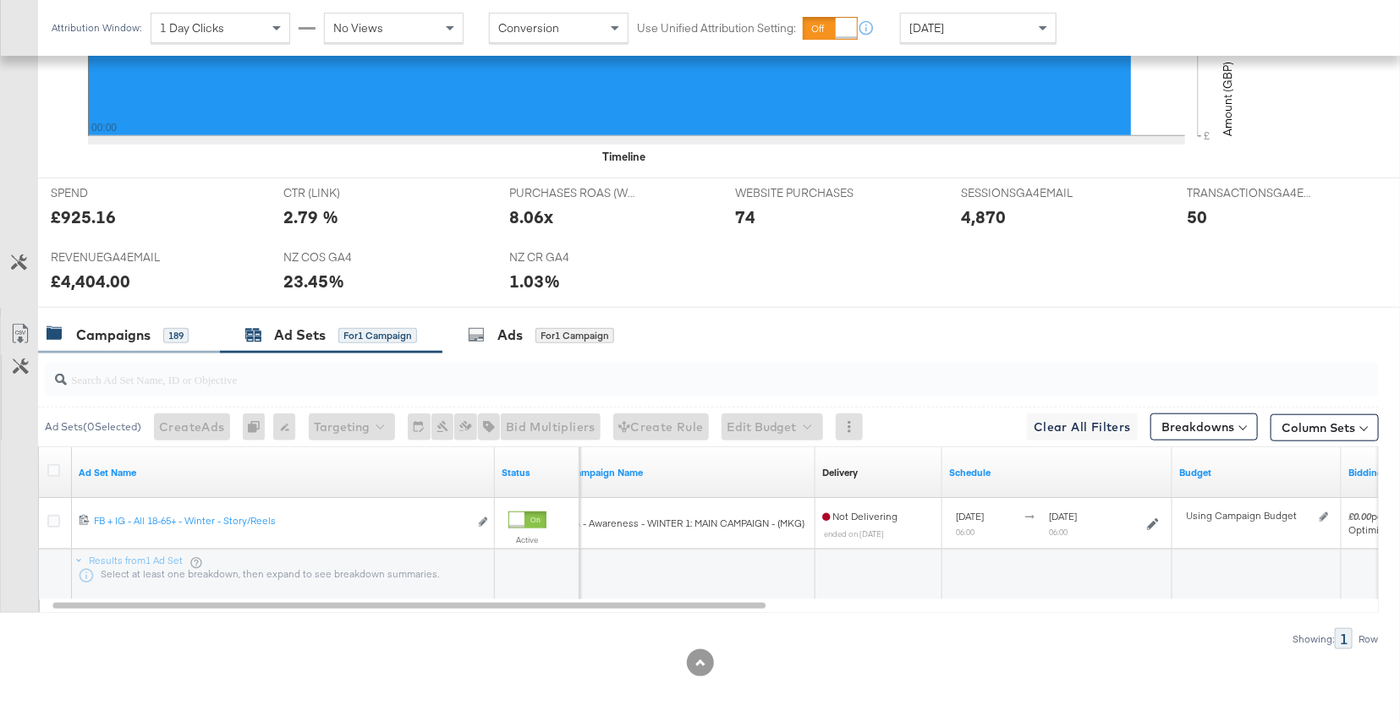
click at [126, 338] on div "Campaigns" at bounding box center [113, 335] width 74 height 19
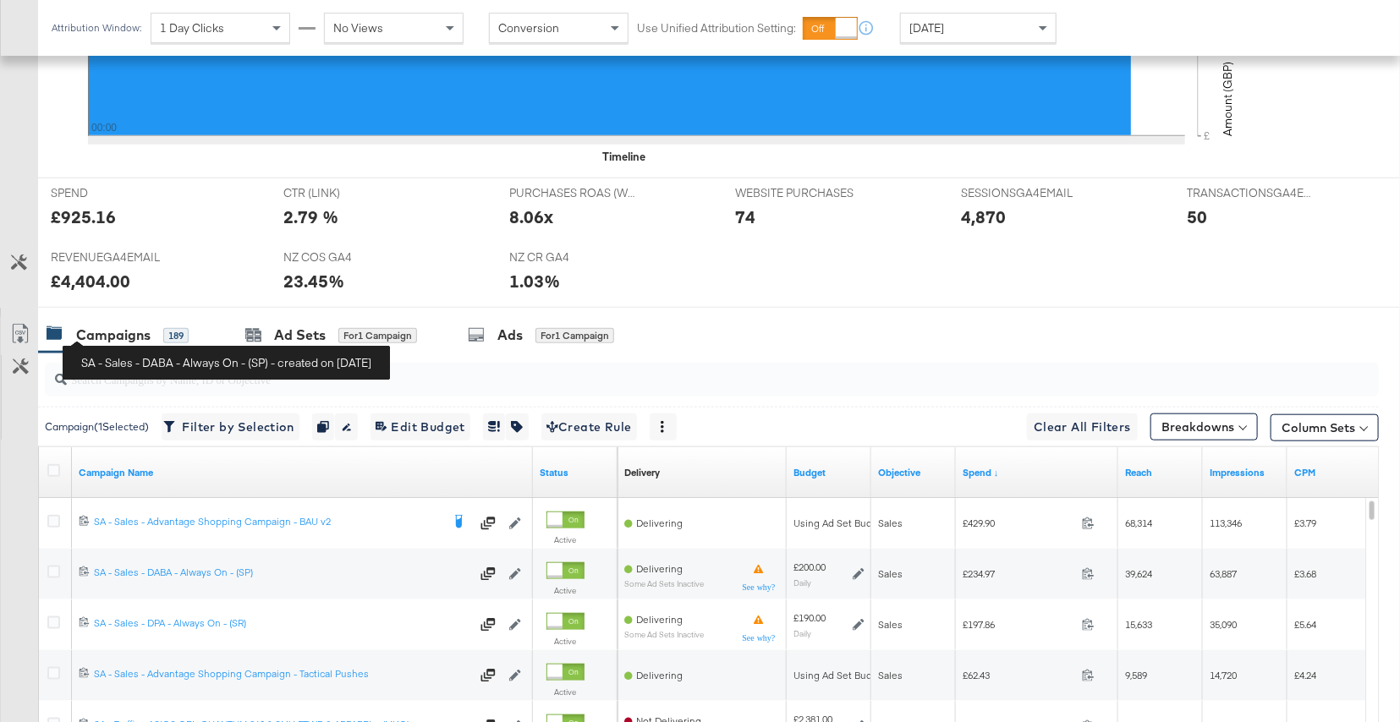
scroll to position [833, 0]
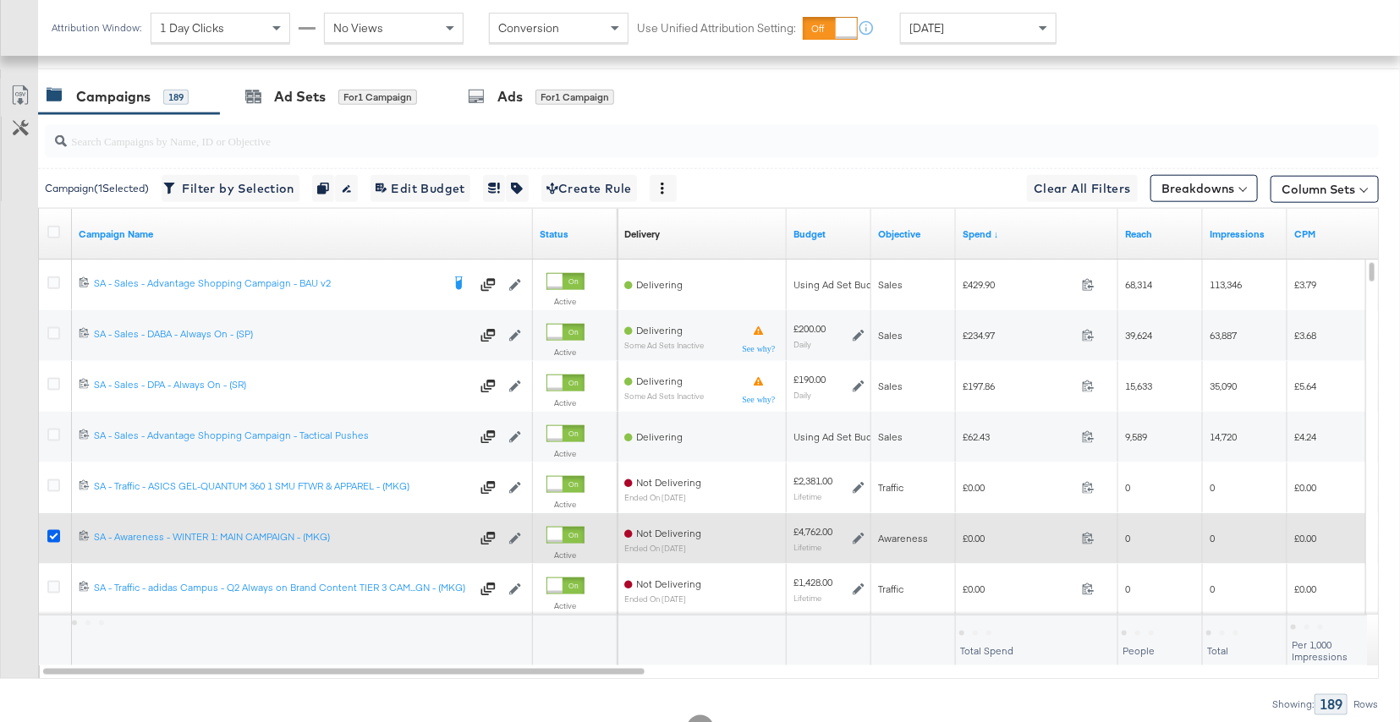
click at [52, 535] on icon at bounding box center [53, 536] width 13 height 13
click at [0, 0] on input "checkbox" at bounding box center [0, 0] width 0 height 0
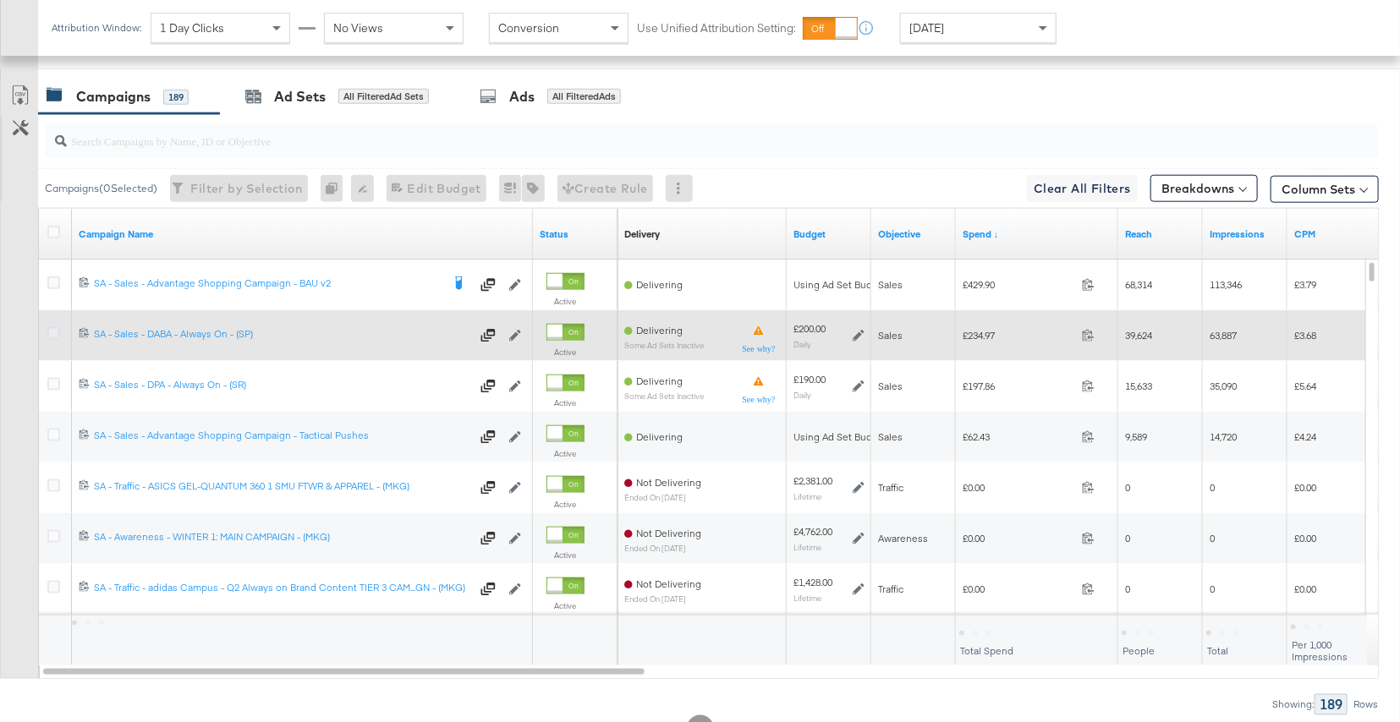
click at [52, 332] on icon at bounding box center [53, 333] width 13 height 13
click at [0, 0] on input "checkbox" at bounding box center [0, 0] width 0 height 0
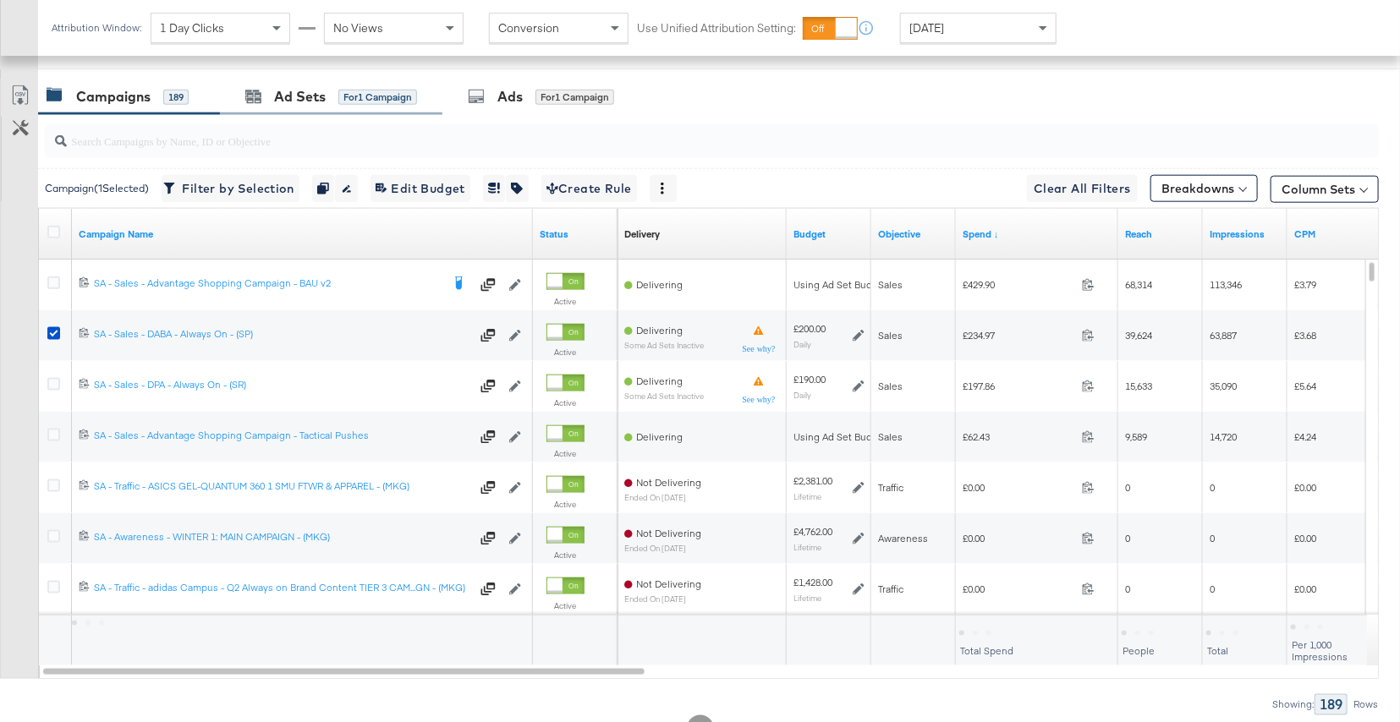
click at [318, 113] on div "Ad Sets for 1 Campaign" at bounding box center [331, 97] width 222 height 36
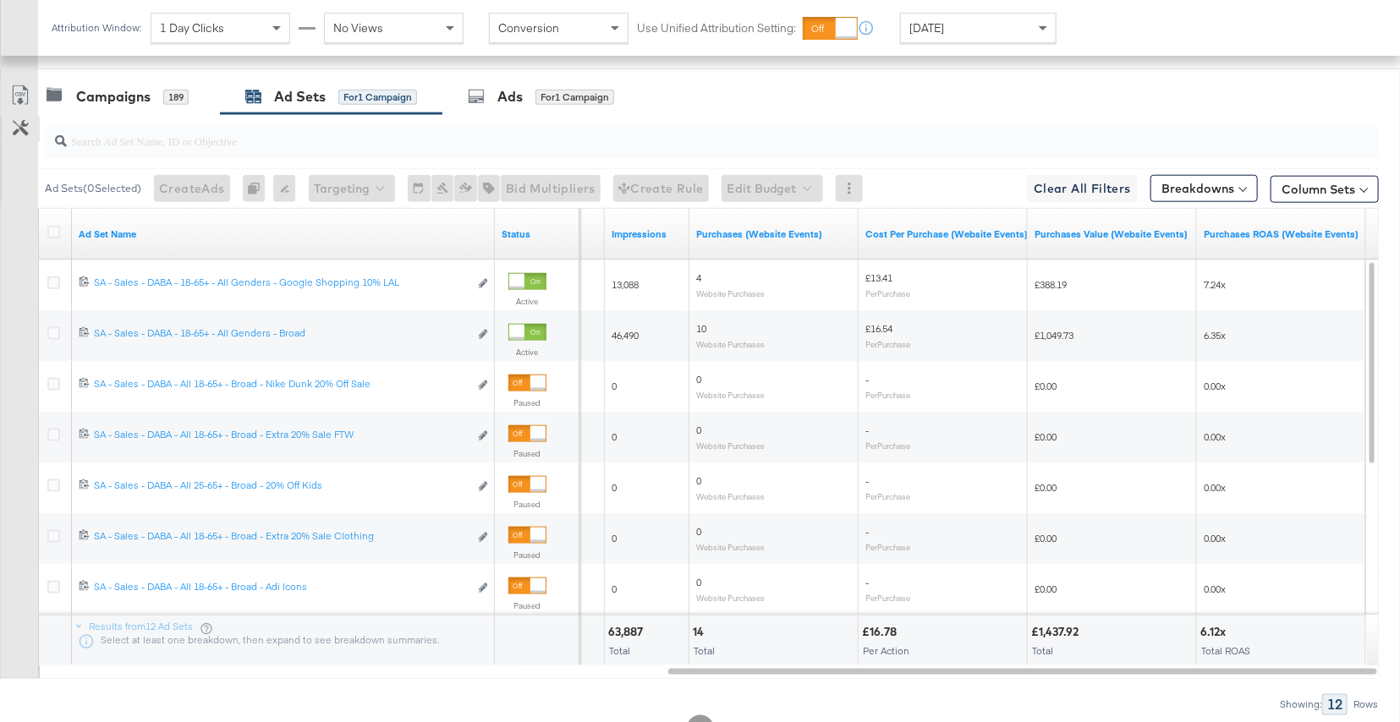
click at [14, 139] on button "Customize KPIs" at bounding box center [21, 129] width 38 height 25
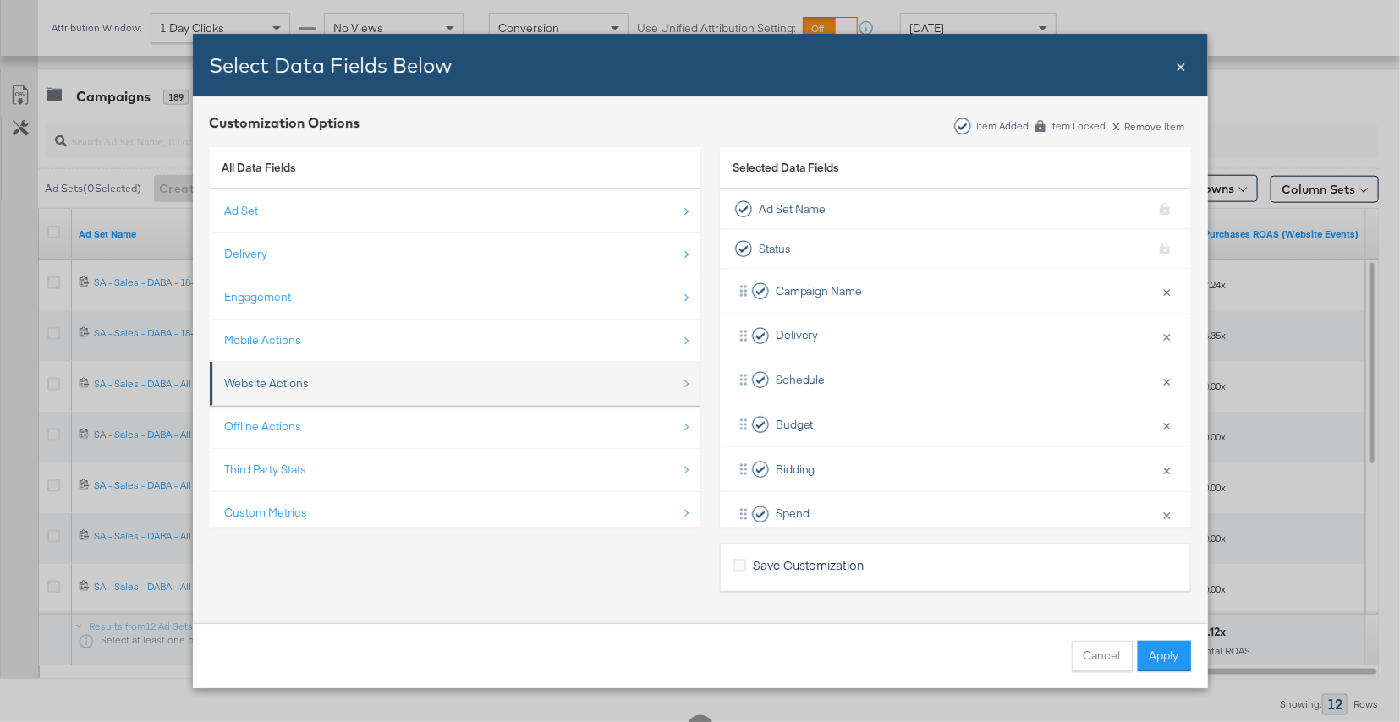
scroll to position [24, 0]
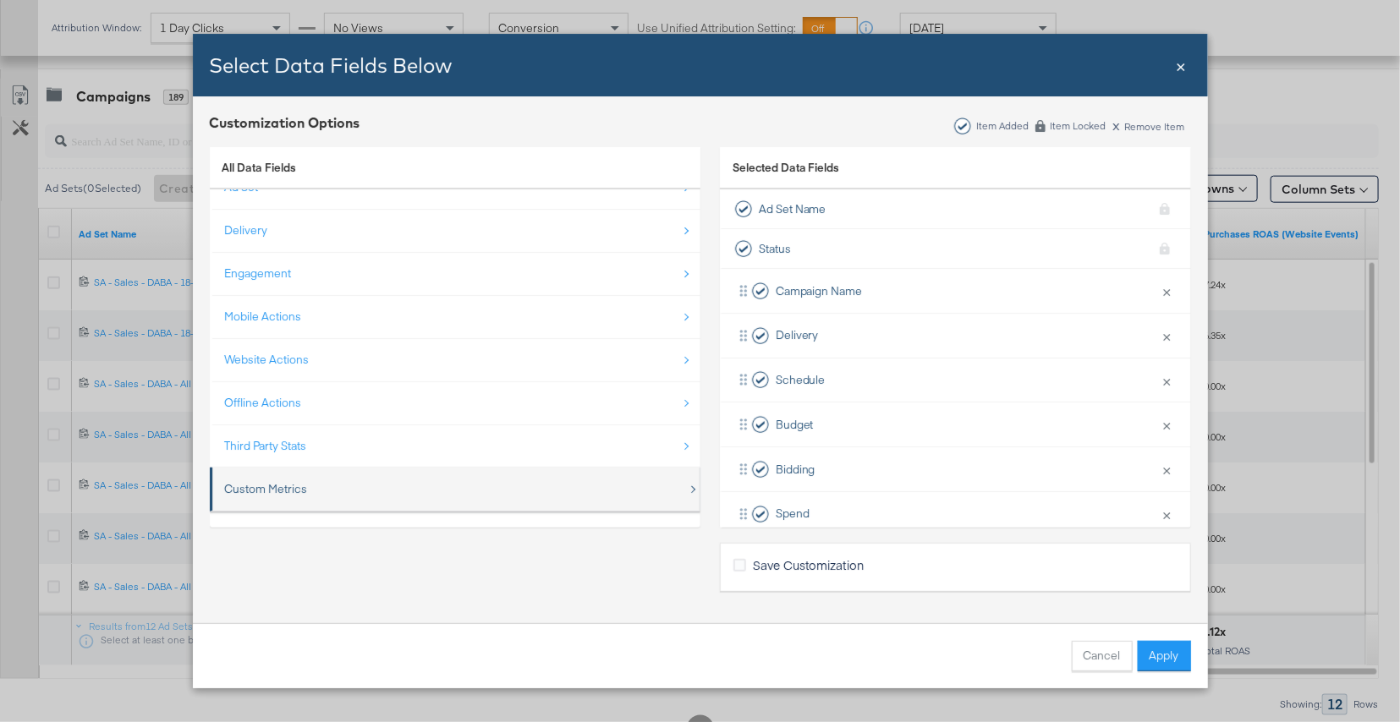
click at [292, 483] on div "Custom Metrics" at bounding box center [266, 489] width 83 height 16
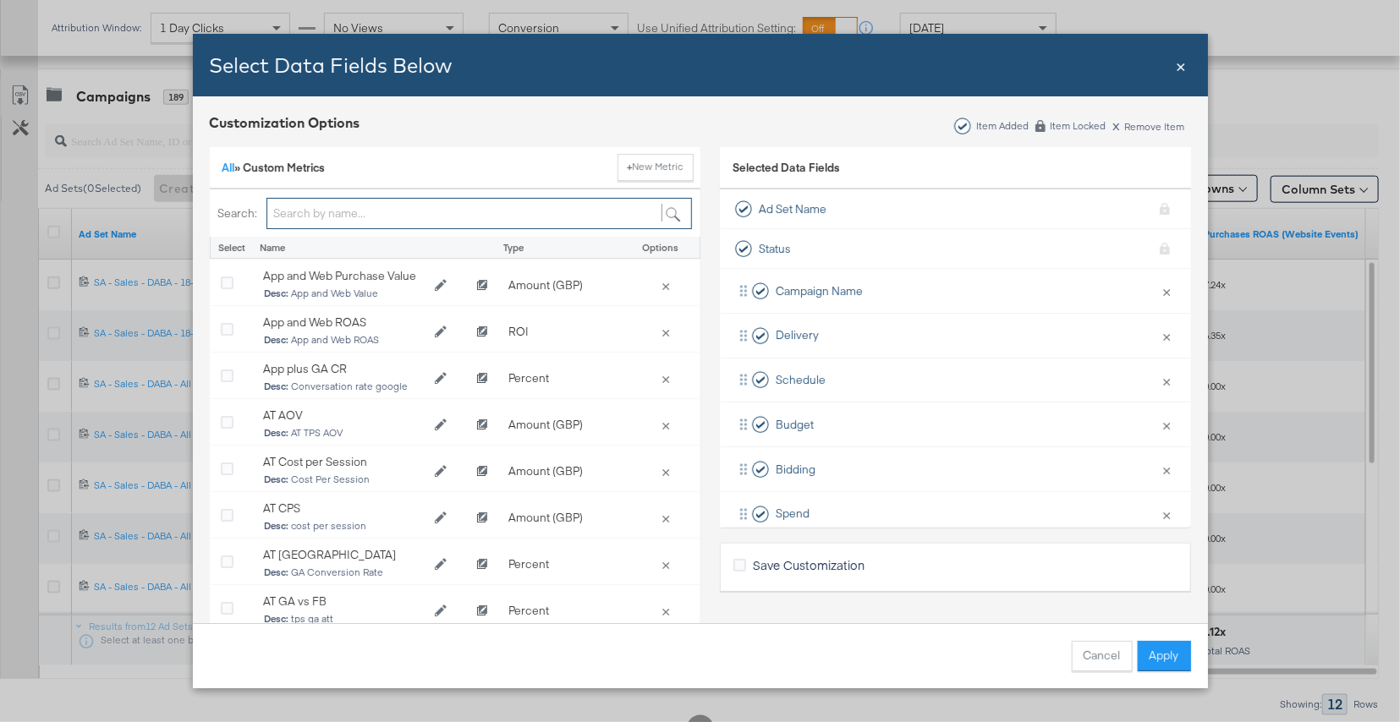
click at [388, 202] on input "Bulk Add Locations Modal" at bounding box center [478, 213] width 425 height 31
type input "g"
type input "a"
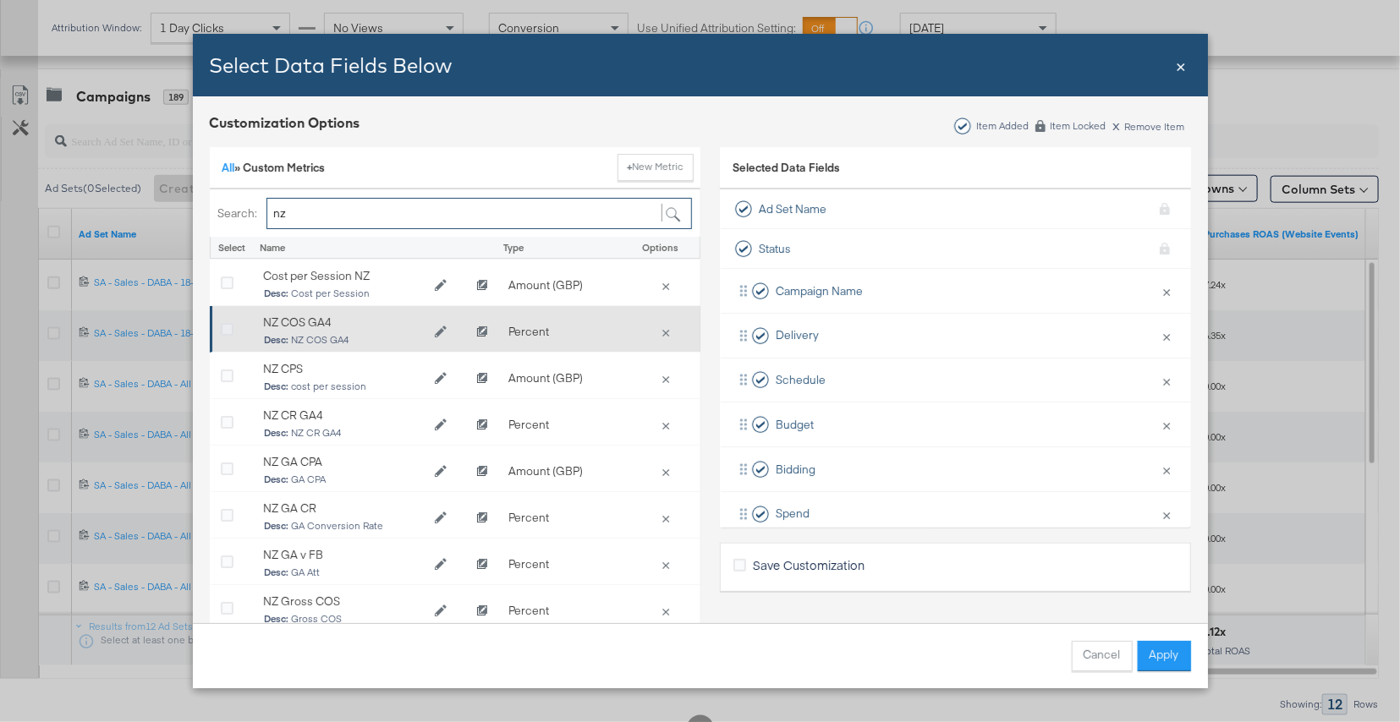
type input "nz"
click at [221, 329] on icon "Bulk Add Locations Modal" at bounding box center [227, 330] width 13 height 13
click at [0, 0] on input "Bulk Add Locations Modal" at bounding box center [0, 0] width 0 height 0
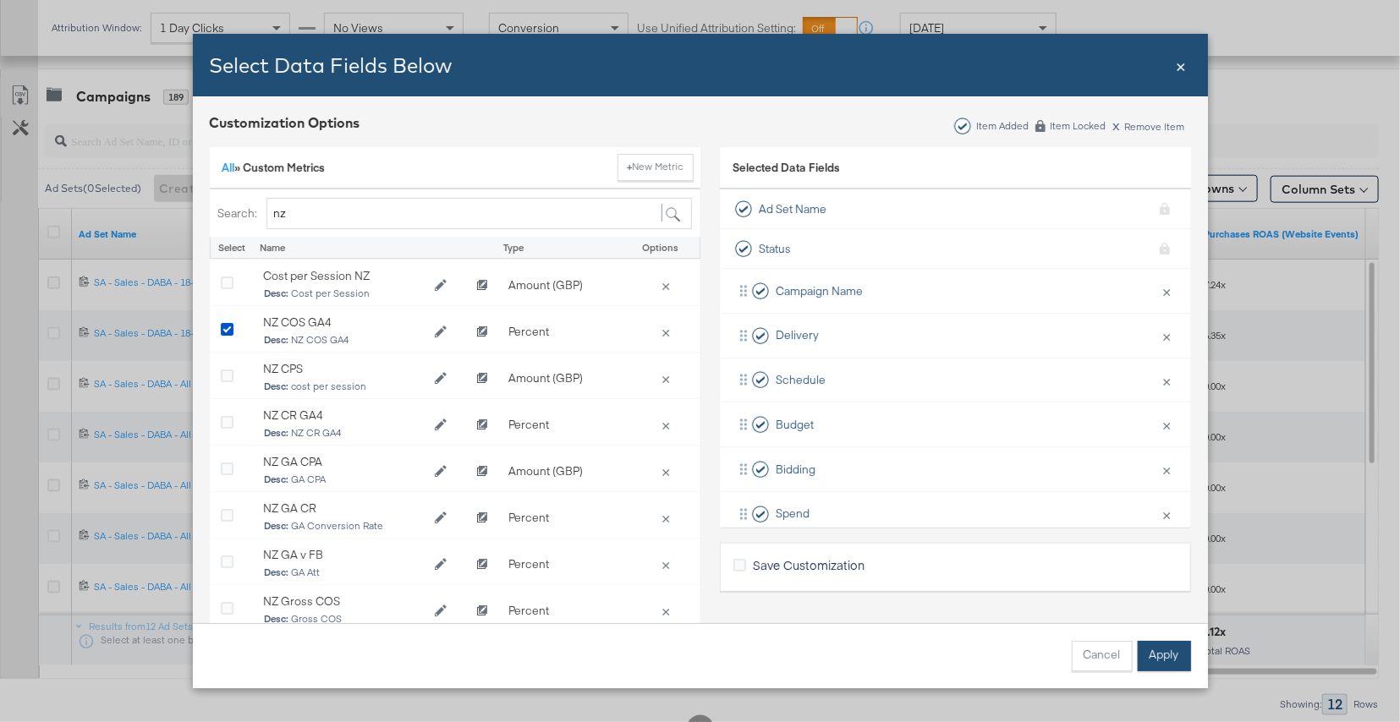
click at [1161, 666] on button "Apply" at bounding box center [1164, 656] width 53 height 30
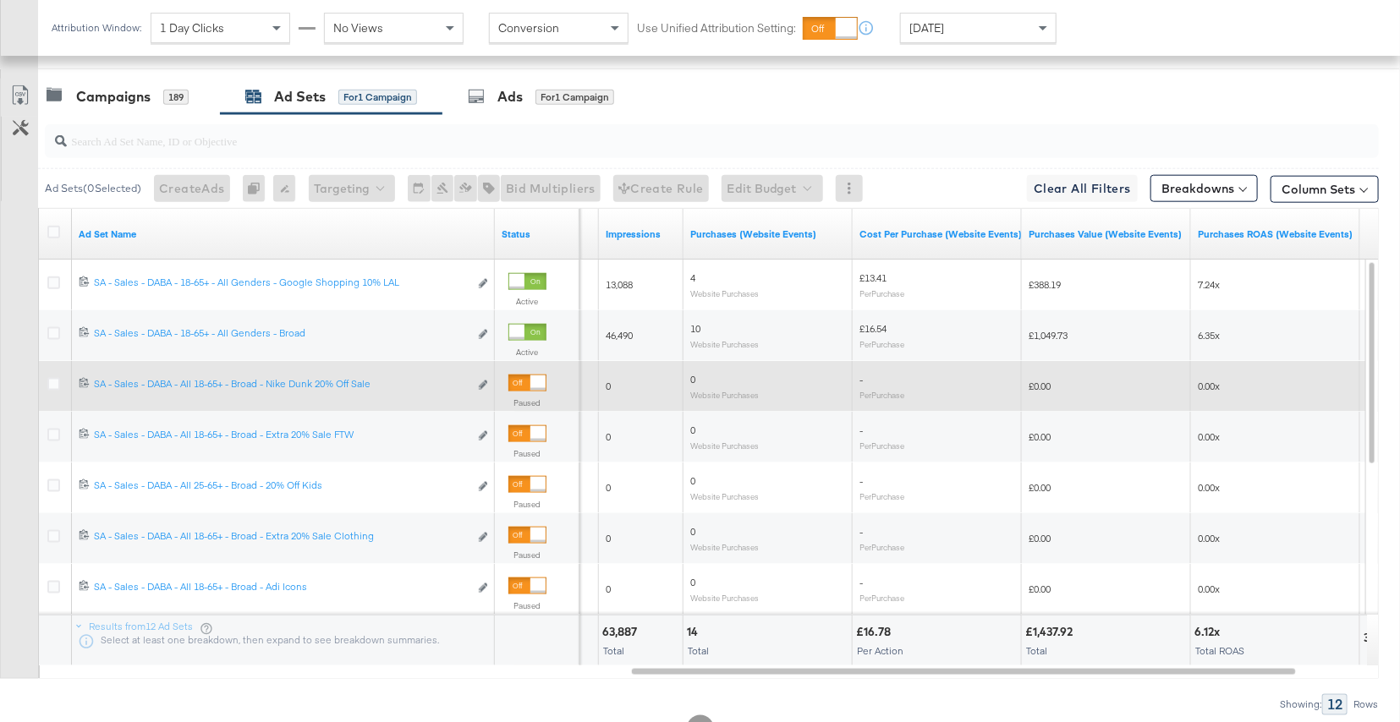
click at [1028, 29] on div "Yesterday" at bounding box center [978, 28] width 155 height 29
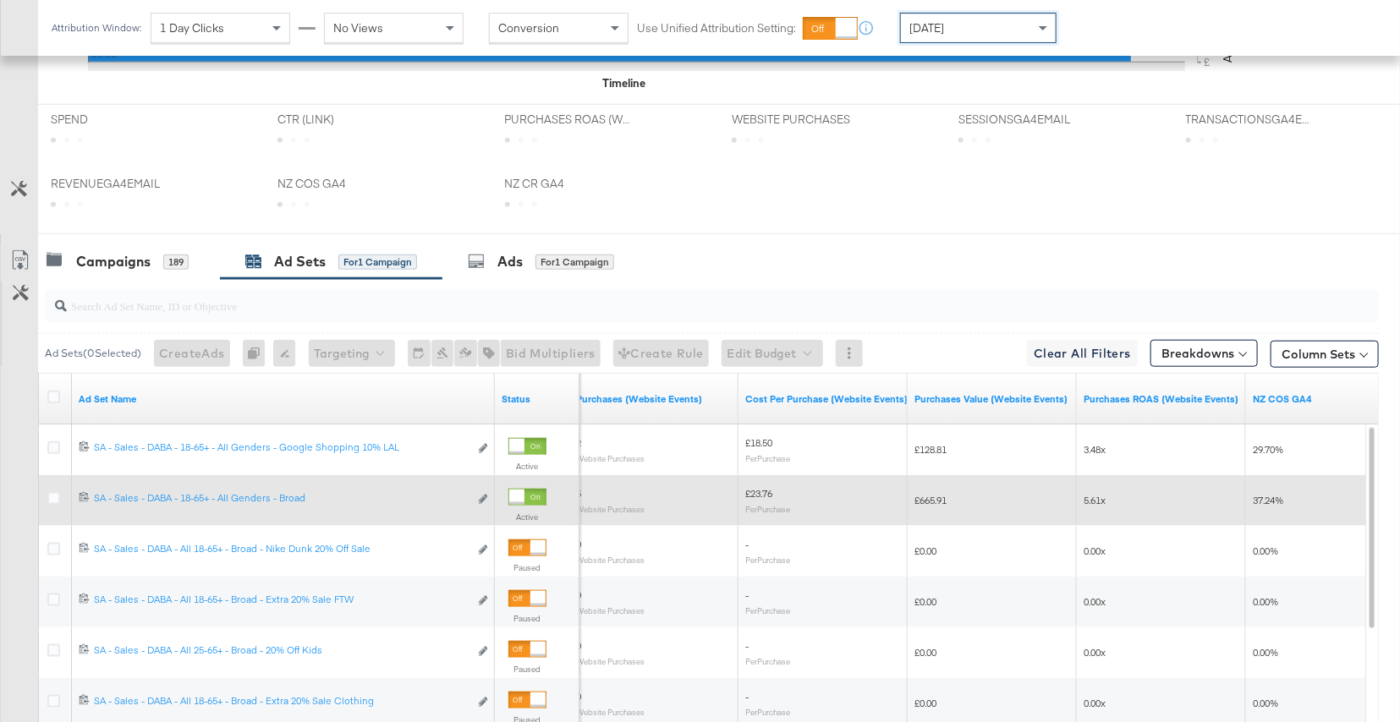
scroll to position [833, 0]
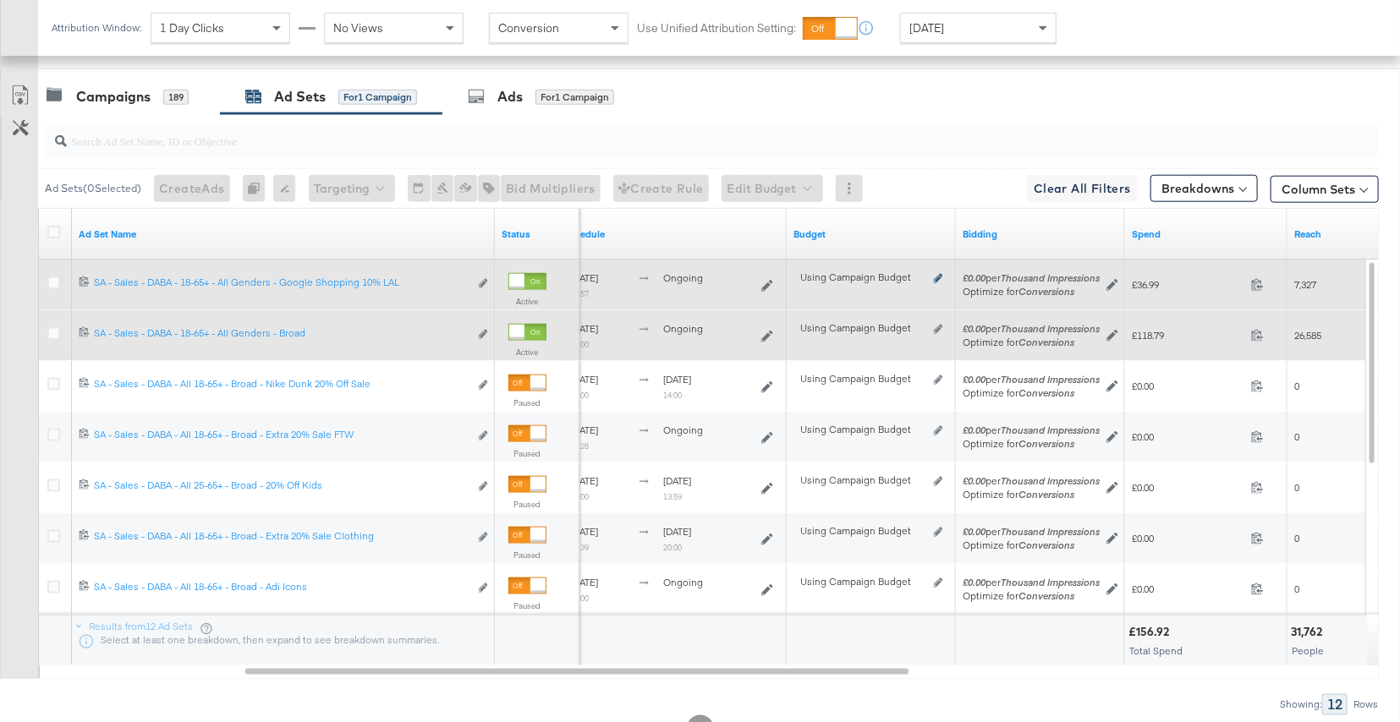
click at [940, 280] on icon at bounding box center [938, 278] width 8 height 9
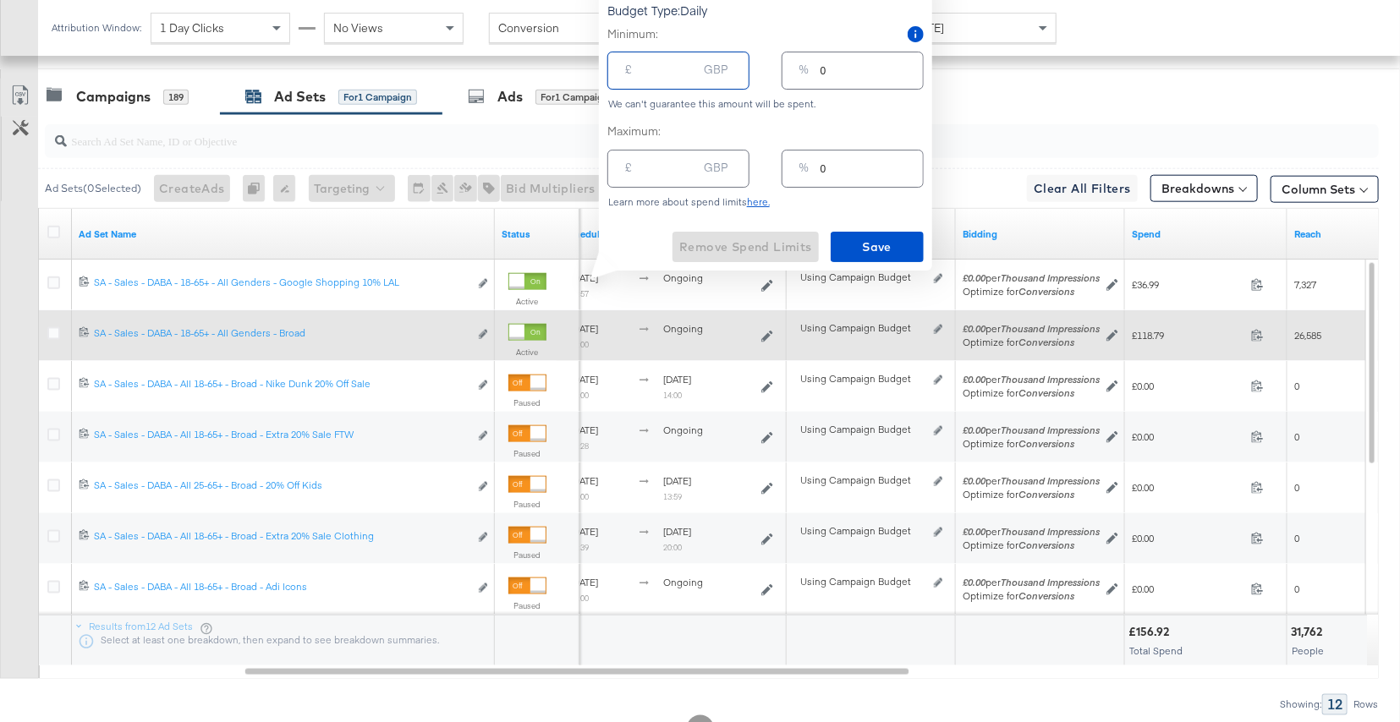
click at [658, 74] on input "number" at bounding box center [670, 64] width 54 height 36
type input "1"
type input "12"
type input "6"
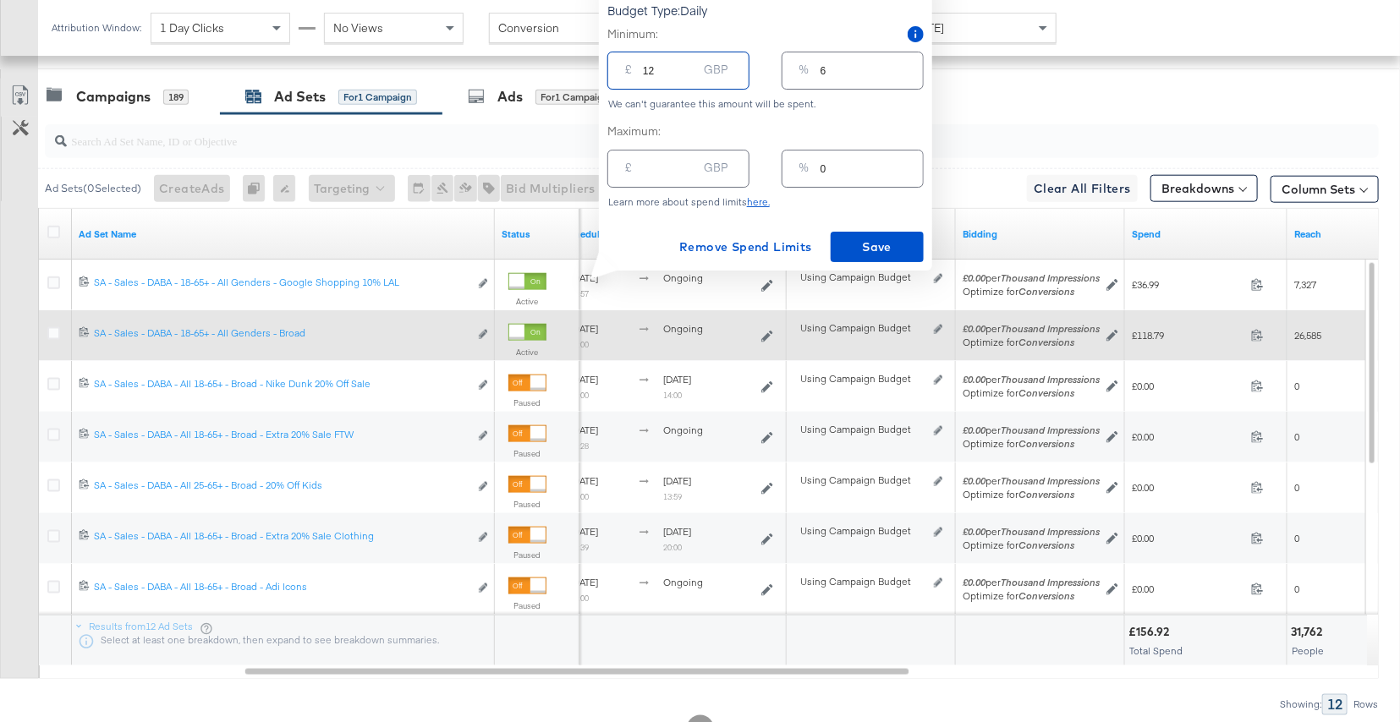
type input "120"
type input "60"
type input "120.00"
click at [844, 240] on span "Save" at bounding box center [877, 247] width 80 height 21
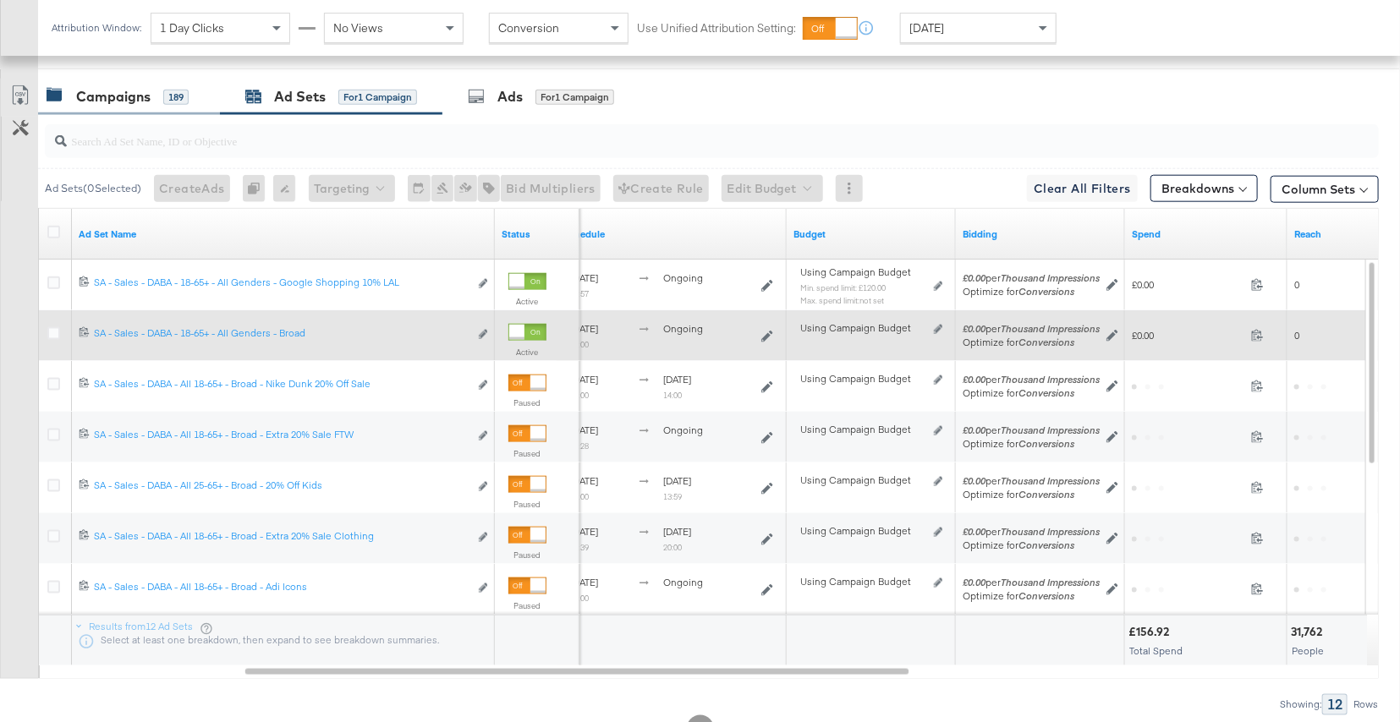
click at [180, 94] on div "189" at bounding box center [175, 97] width 25 height 15
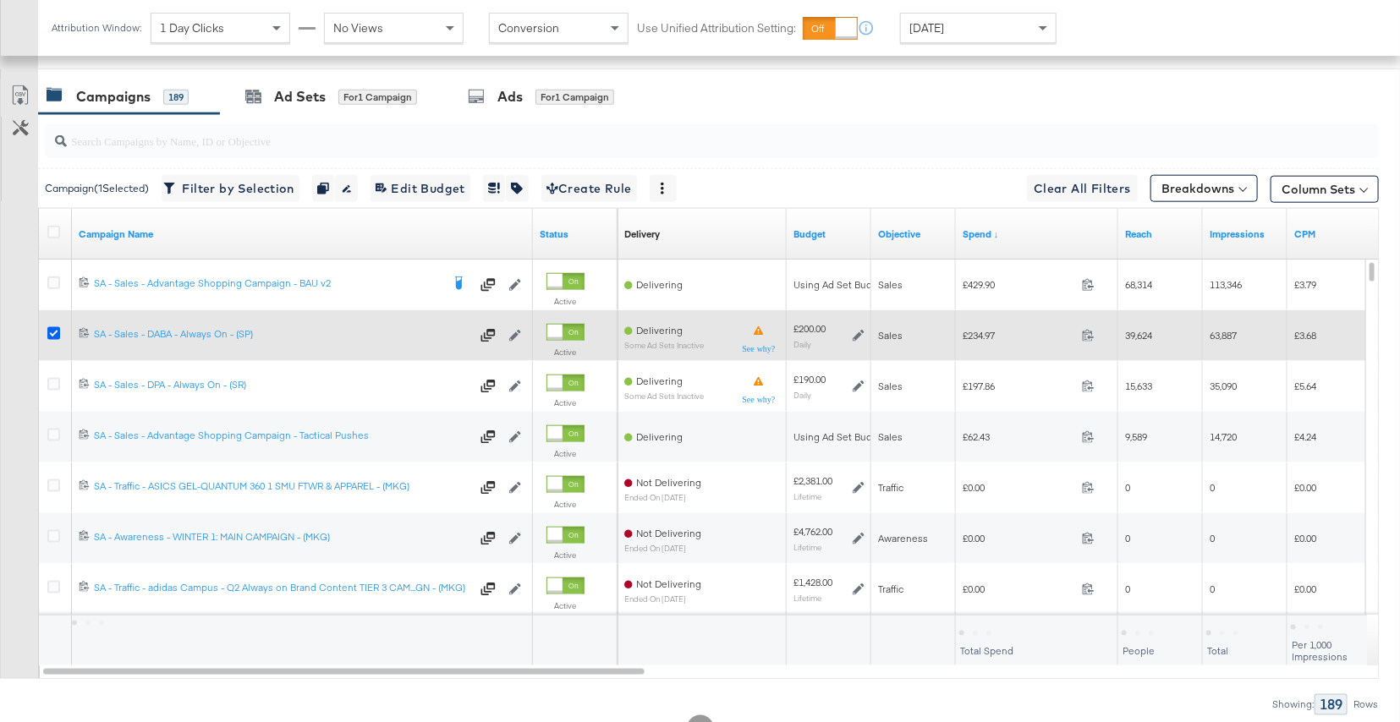
click at [53, 332] on icon at bounding box center [53, 333] width 13 height 13
click at [0, 0] on input "checkbox" at bounding box center [0, 0] width 0 height 0
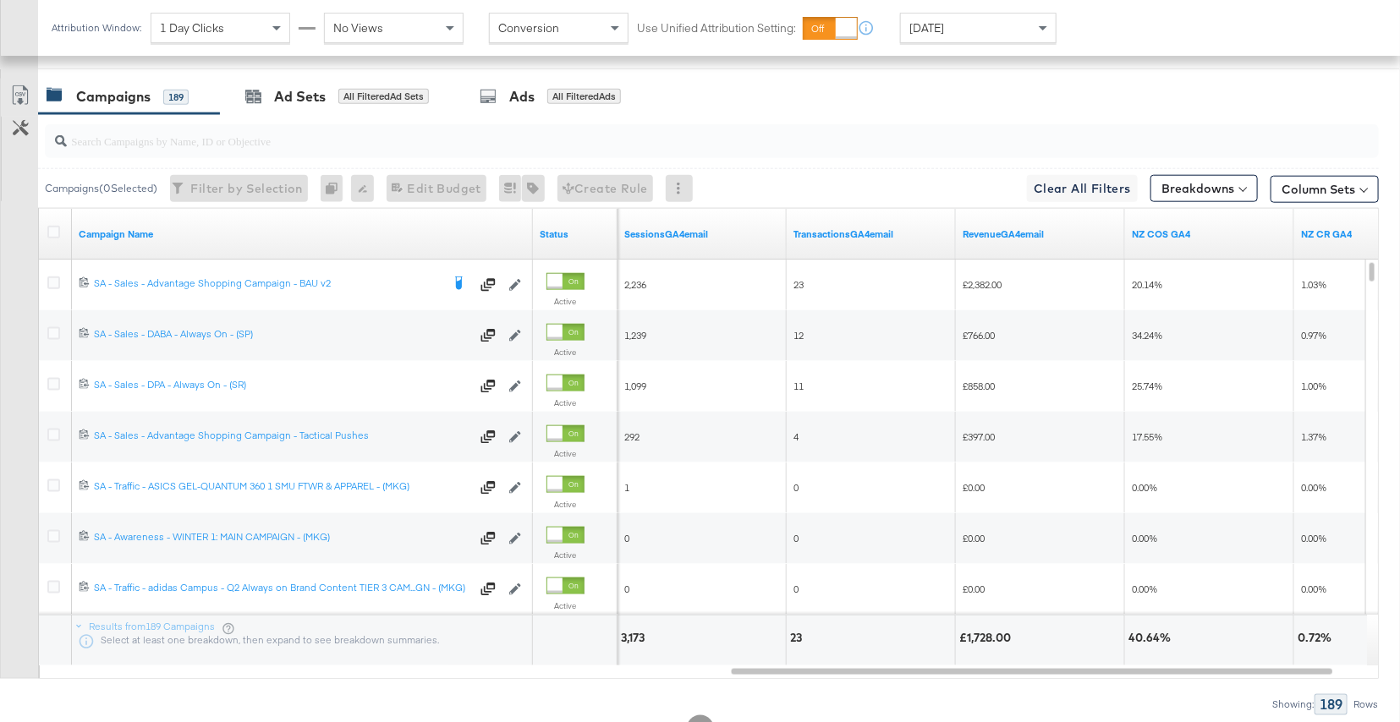
click at [986, 35] on div "Today" at bounding box center [978, 28] width 155 height 29
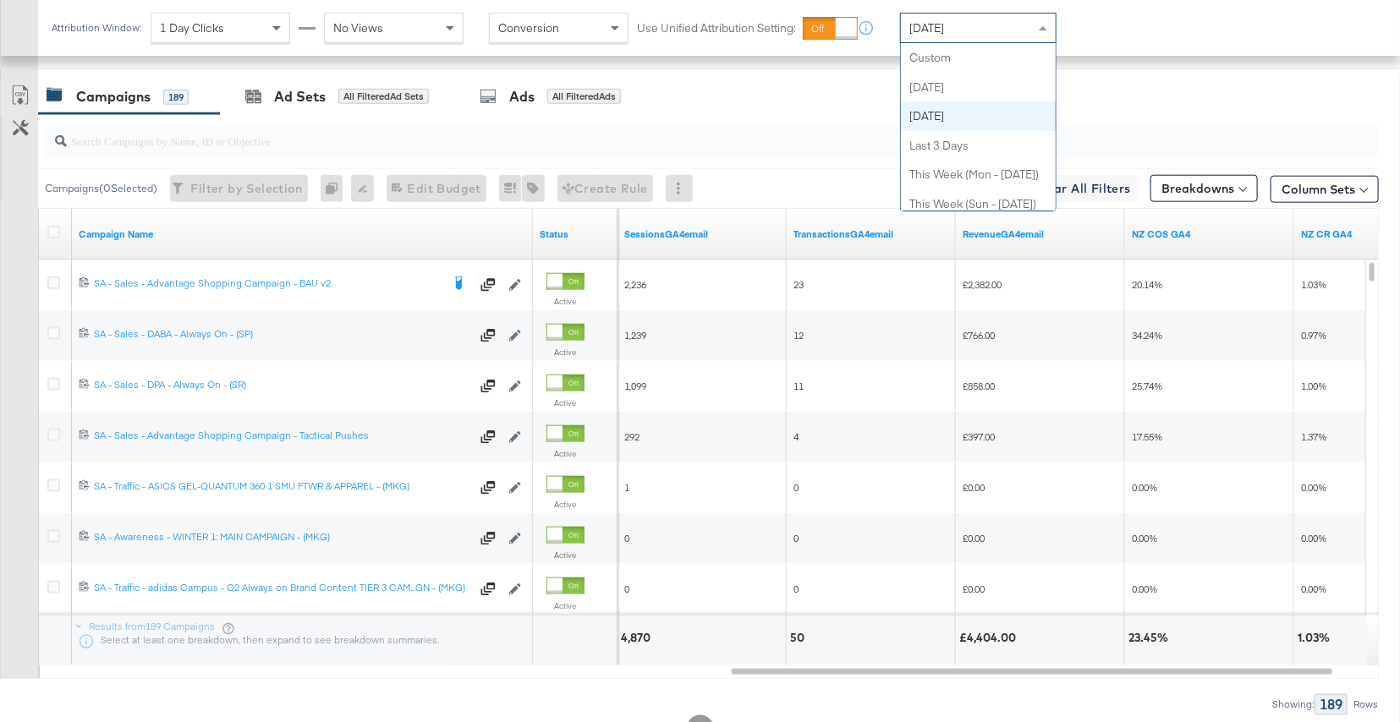
click at [989, 33] on div "Yesterday" at bounding box center [978, 28] width 155 height 29
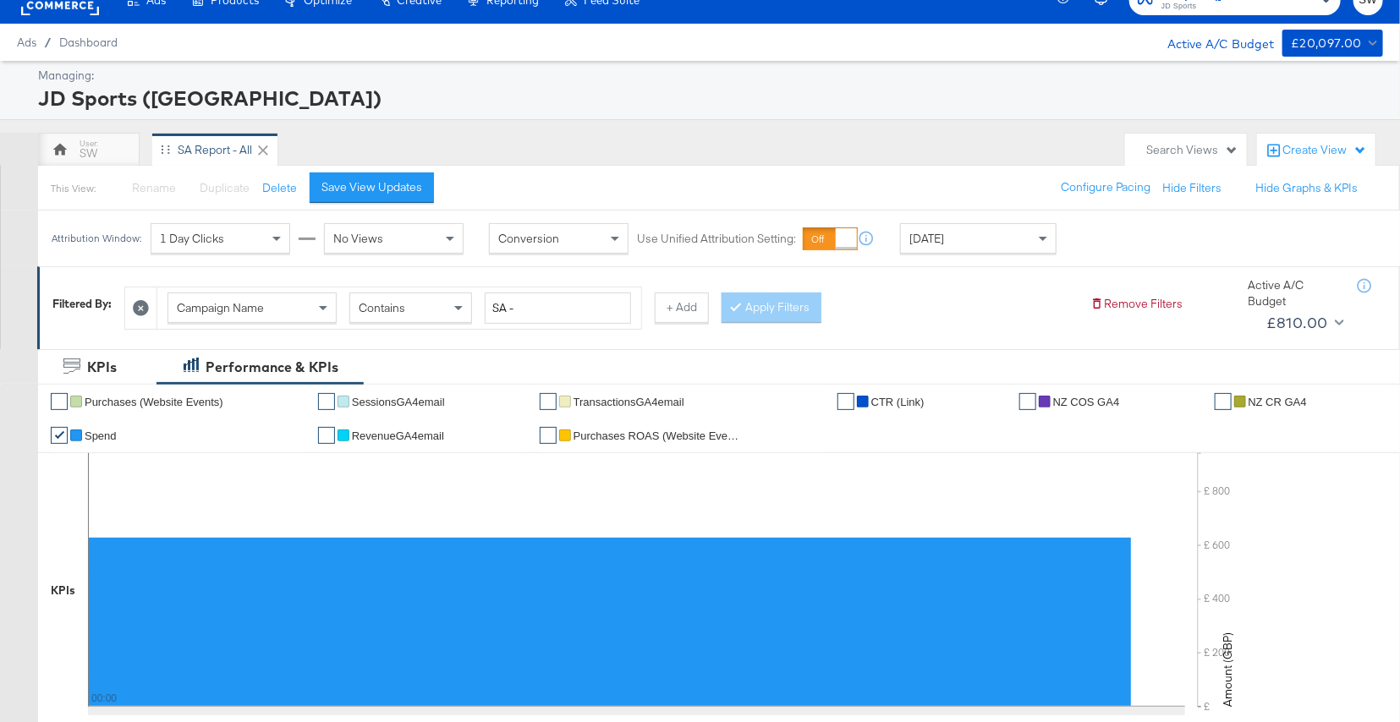
scroll to position [0, 0]
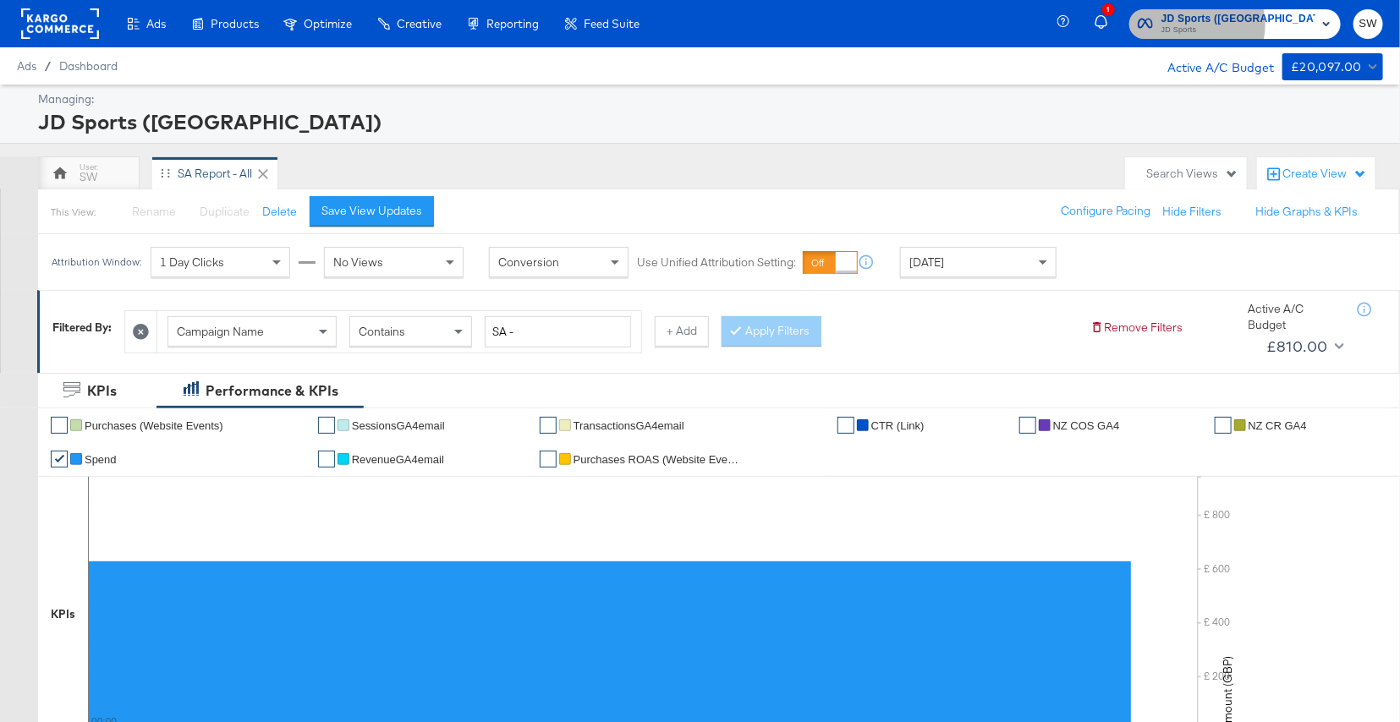
click at [1276, 25] on span "JD Sports" at bounding box center [1238, 31] width 154 height 14
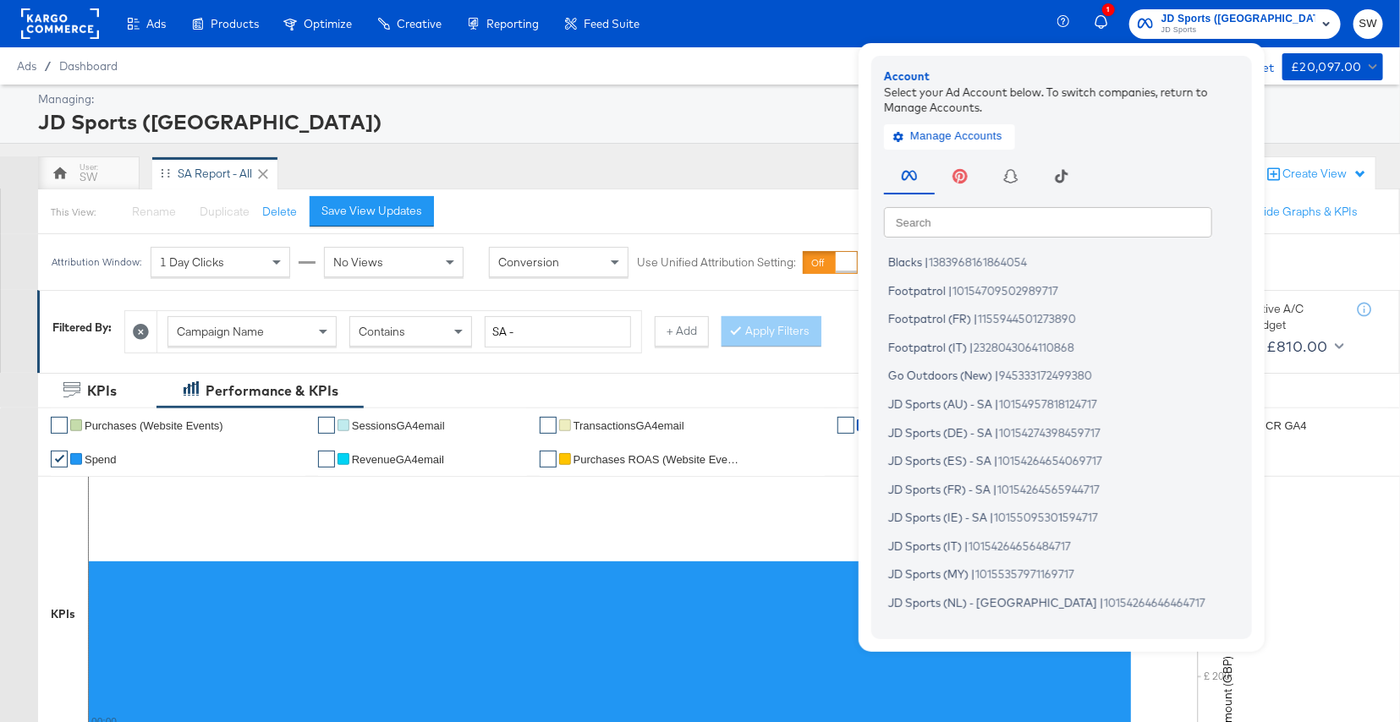
click at [1104, 220] on input "text" at bounding box center [1048, 221] width 328 height 30
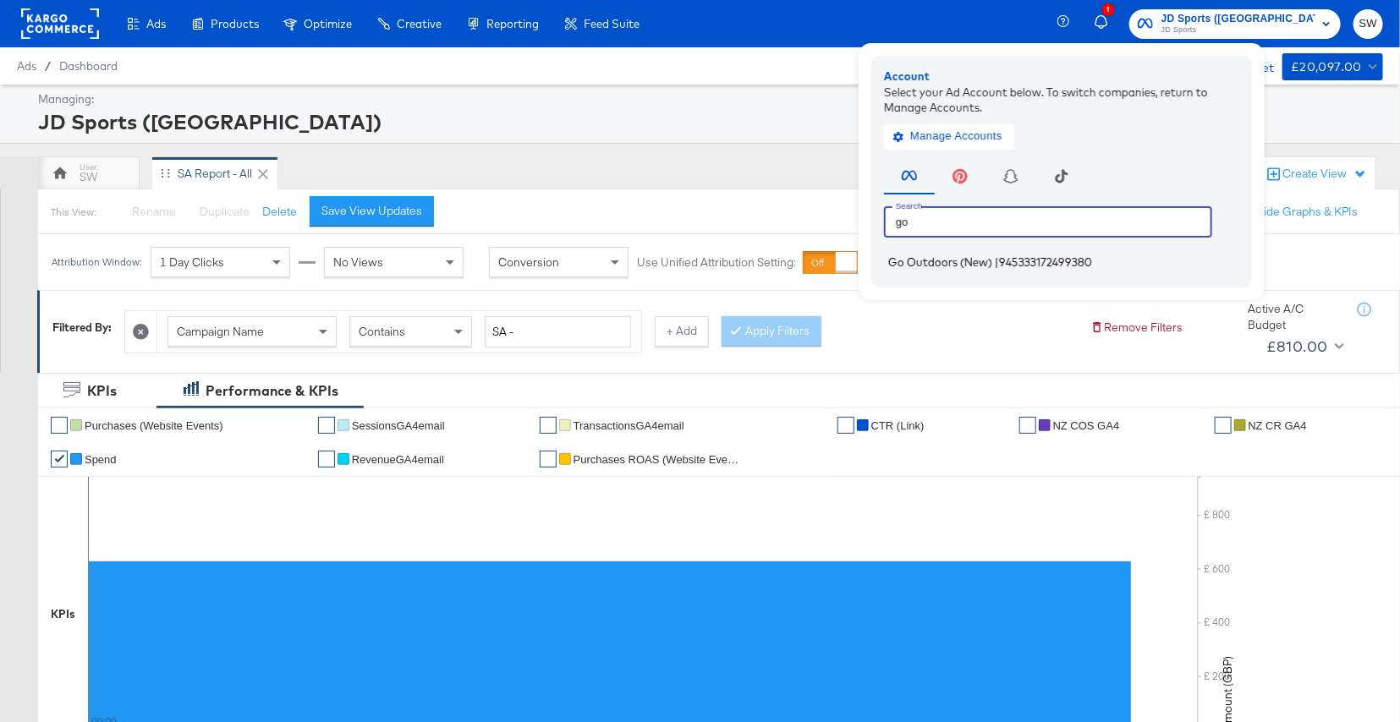
type input "go"
click at [1092, 262] on span "945333172499380" at bounding box center [1045, 262] width 93 height 14
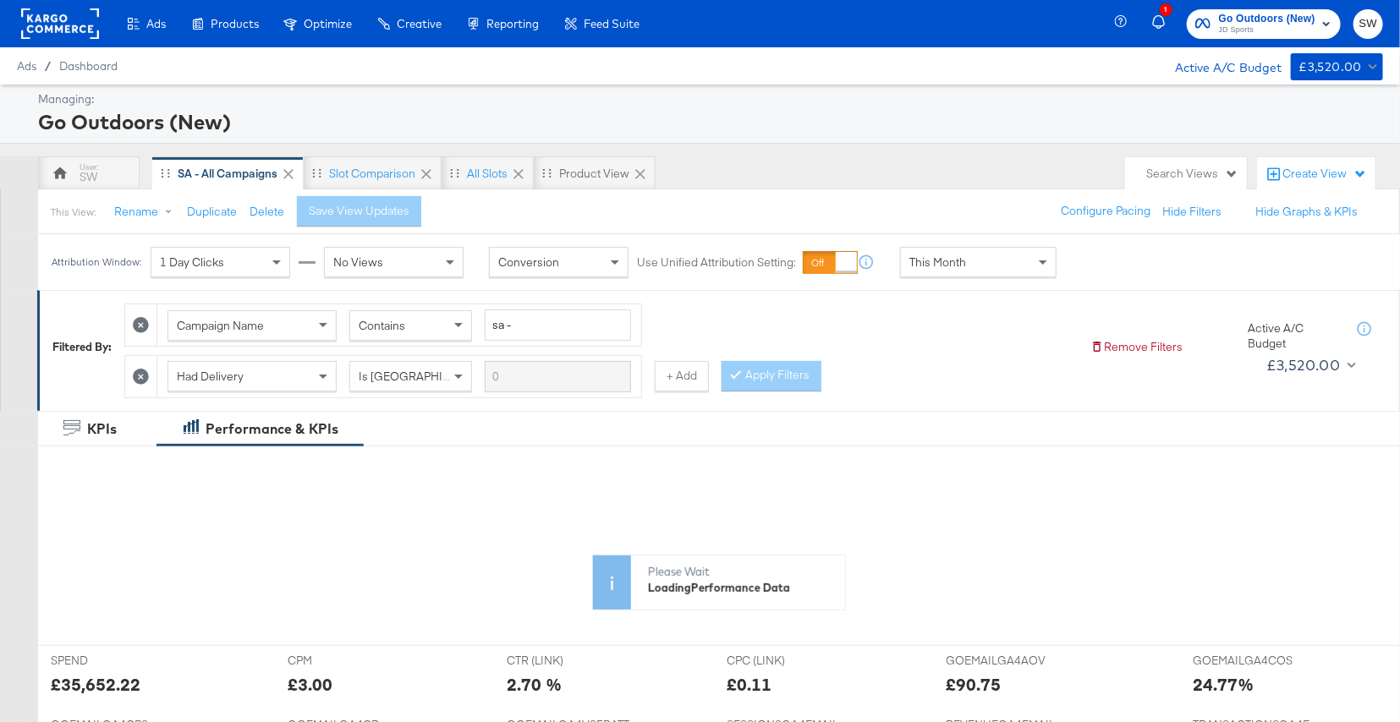
click at [962, 262] on span "This Month" at bounding box center [937, 262] width 57 height 15
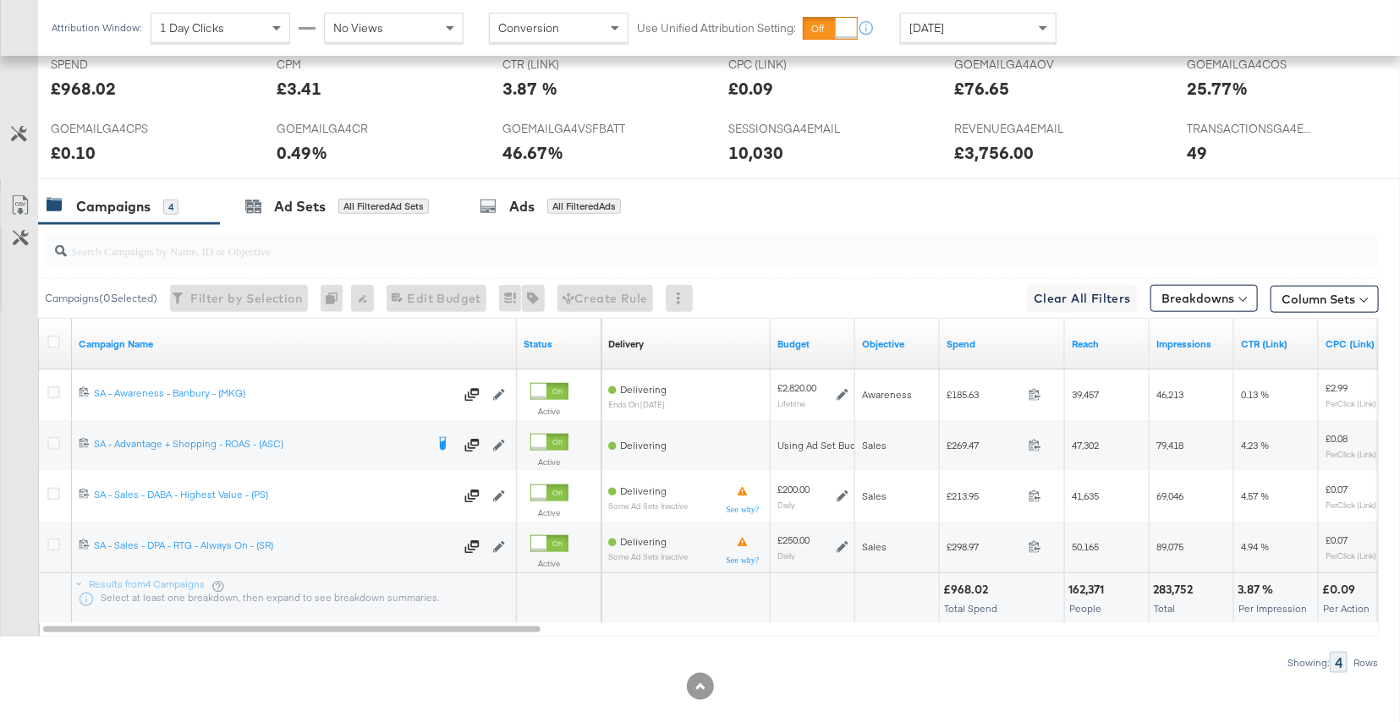
scroll to position [785, 0]
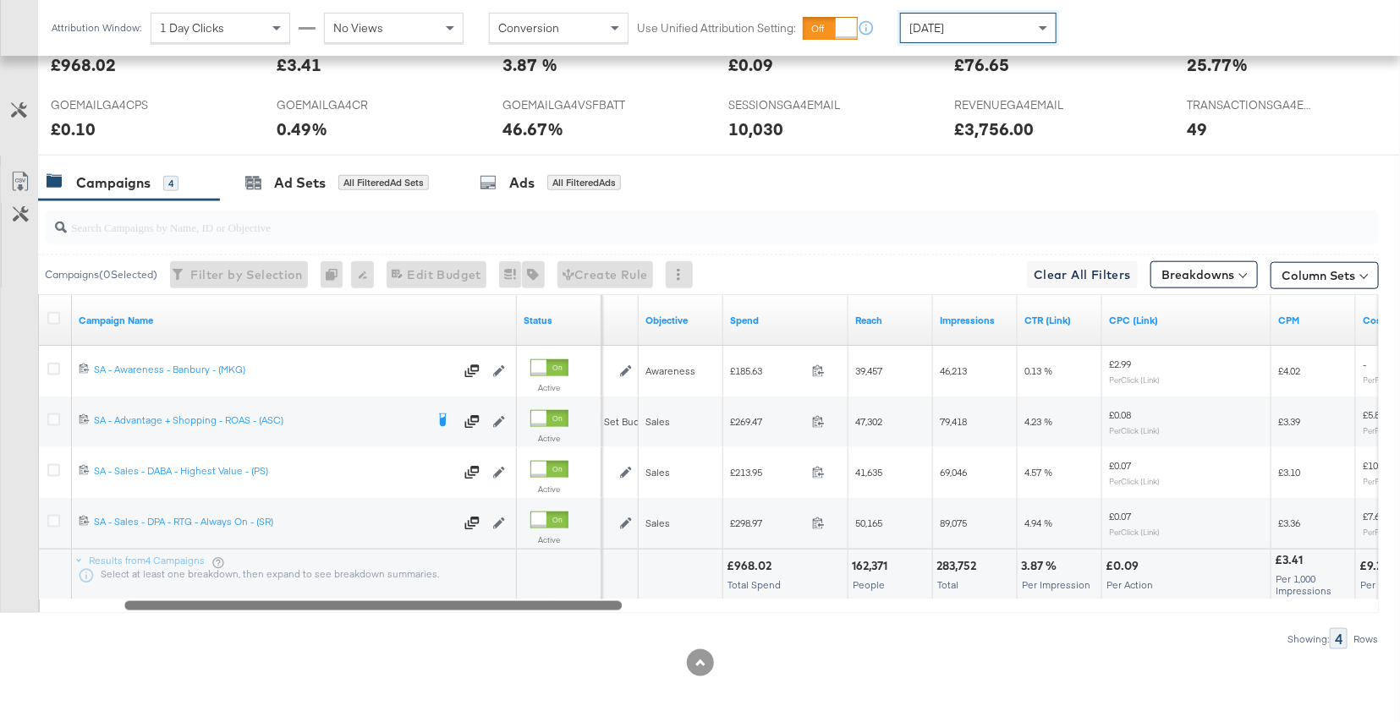
drag, startPoint x: 915, startPoint y: 609, endPoint x: 161, endPoint y: 608, distance: 754.4
click at [161, 608] on div at bounding box center [372, 605] width 497 height 14
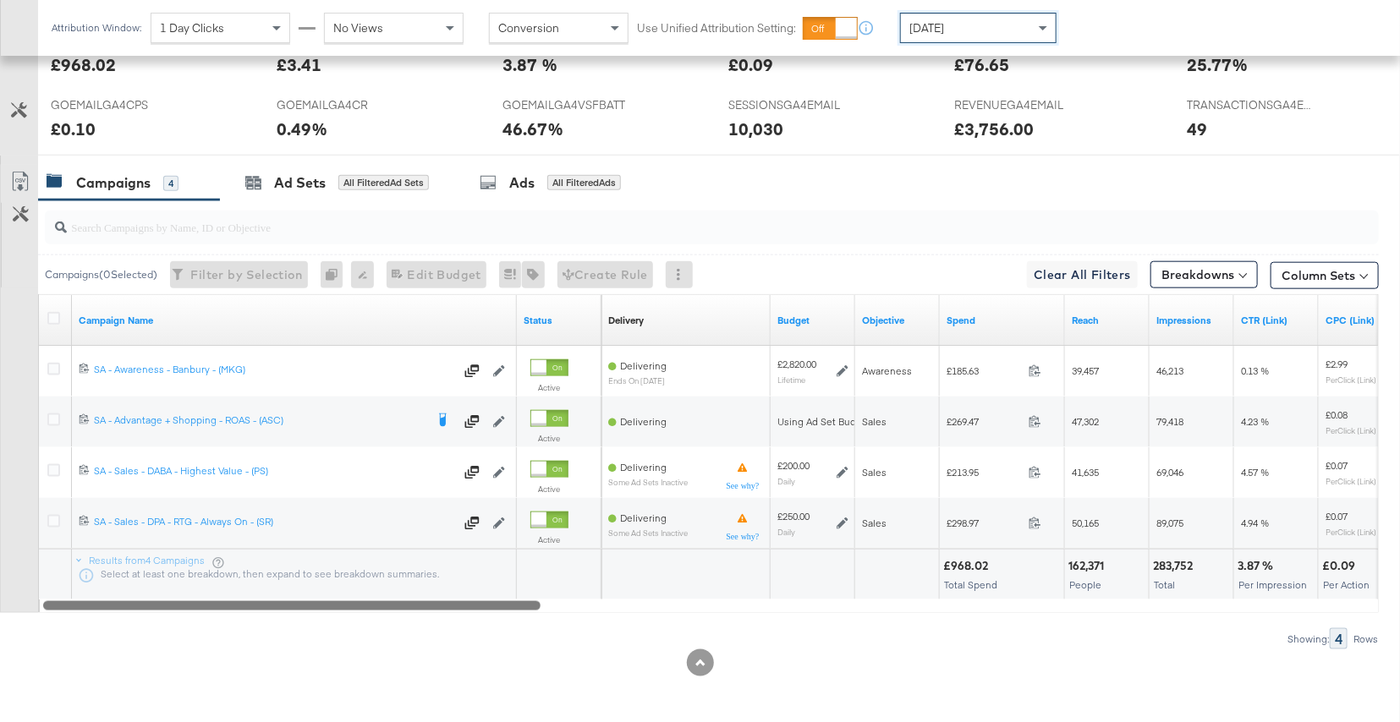
drag, startPoint x: 245, startPoint y: 605, endPoint x: 96, endPoint y: 613, distance: 149.9
click at [96, 613] on div "Campaigns ( 0 Selected) Filter by Selection Filter 0 campaigns 0 Rename 0 campa…" at bounding box center [689, 424] width 1379 height 449
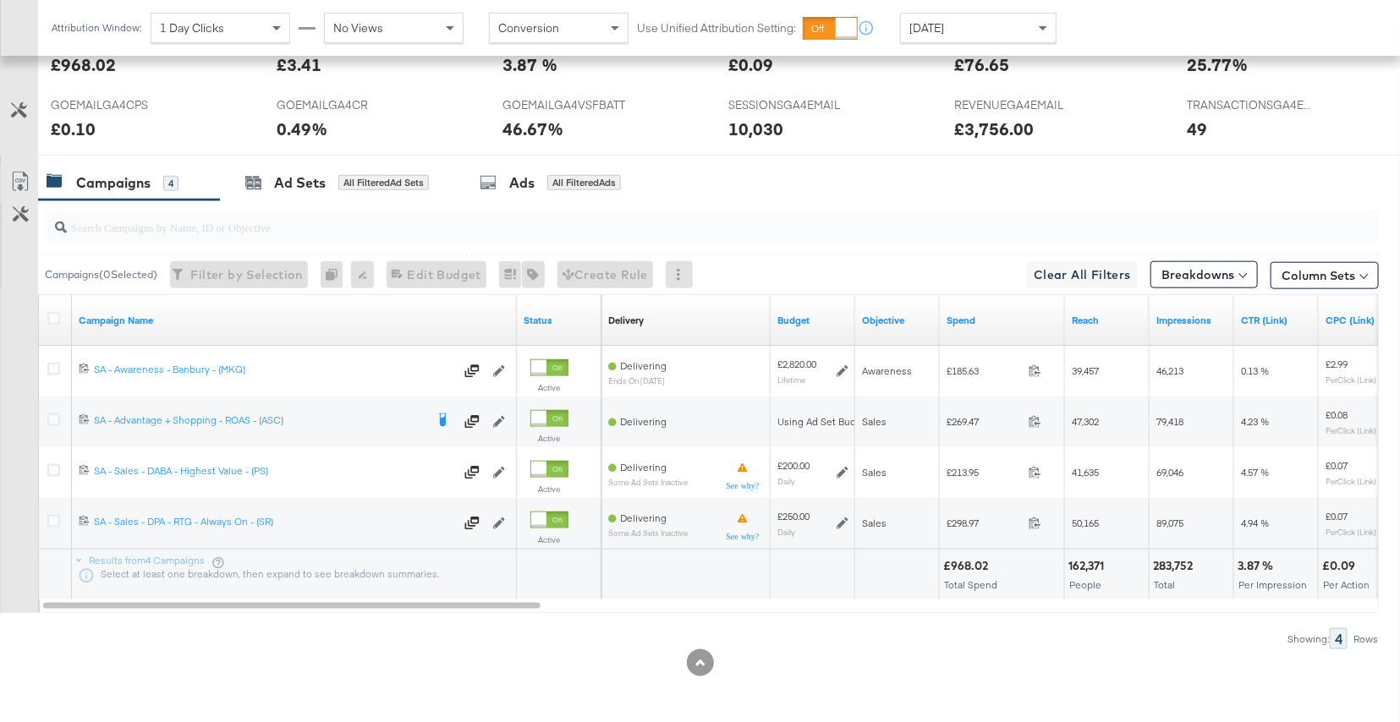
click at [96, 613] on div "Campaigns ( 0 Selected) Filter by Selection Filter 0 campaigns 0 Rename 0 campa…" at bounding box center [689, 424] width 1379 height 449
click at [985, 37] on div "[DATE]" at bounding box center [978, 28] width 155 height 29
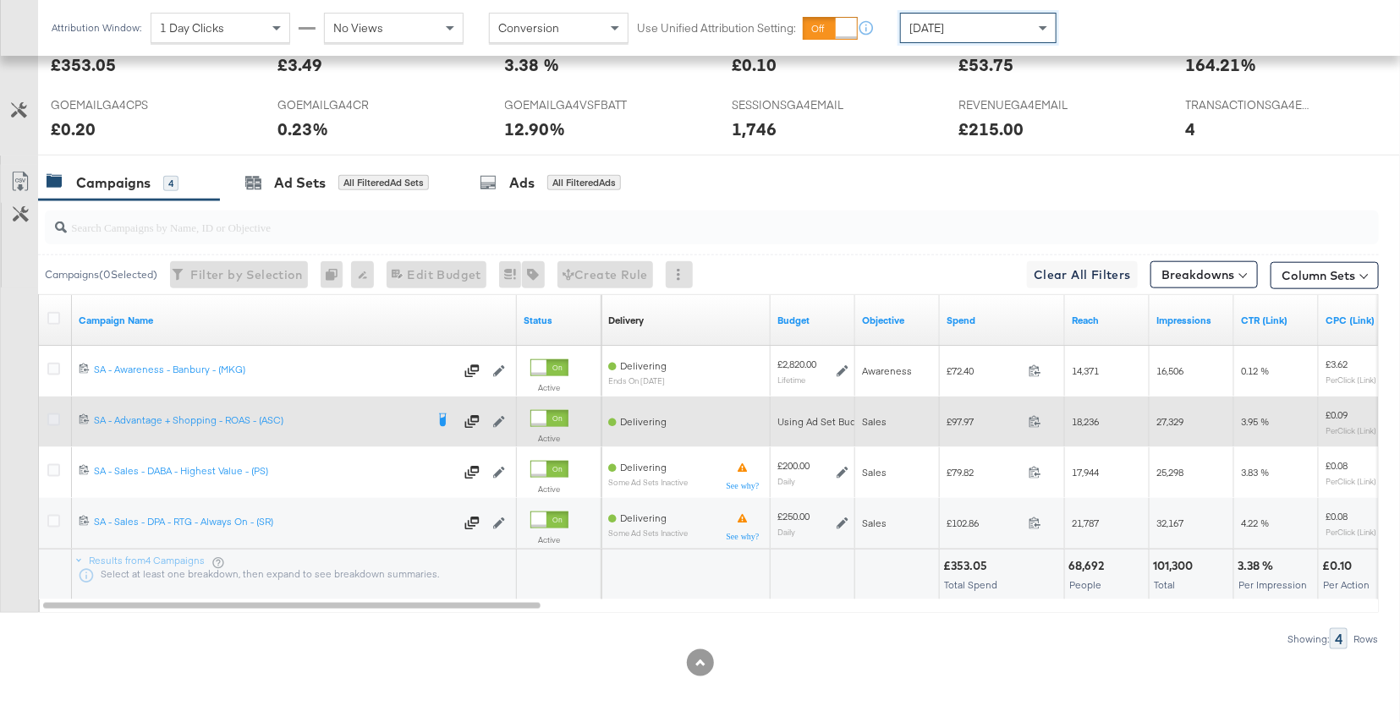
click at [52, 414] on icon at bounding box center [53, 420] width 13 height 13
click at [0, 0] on input "checkbox" at bounding box center [0, 0] width 0 height 0
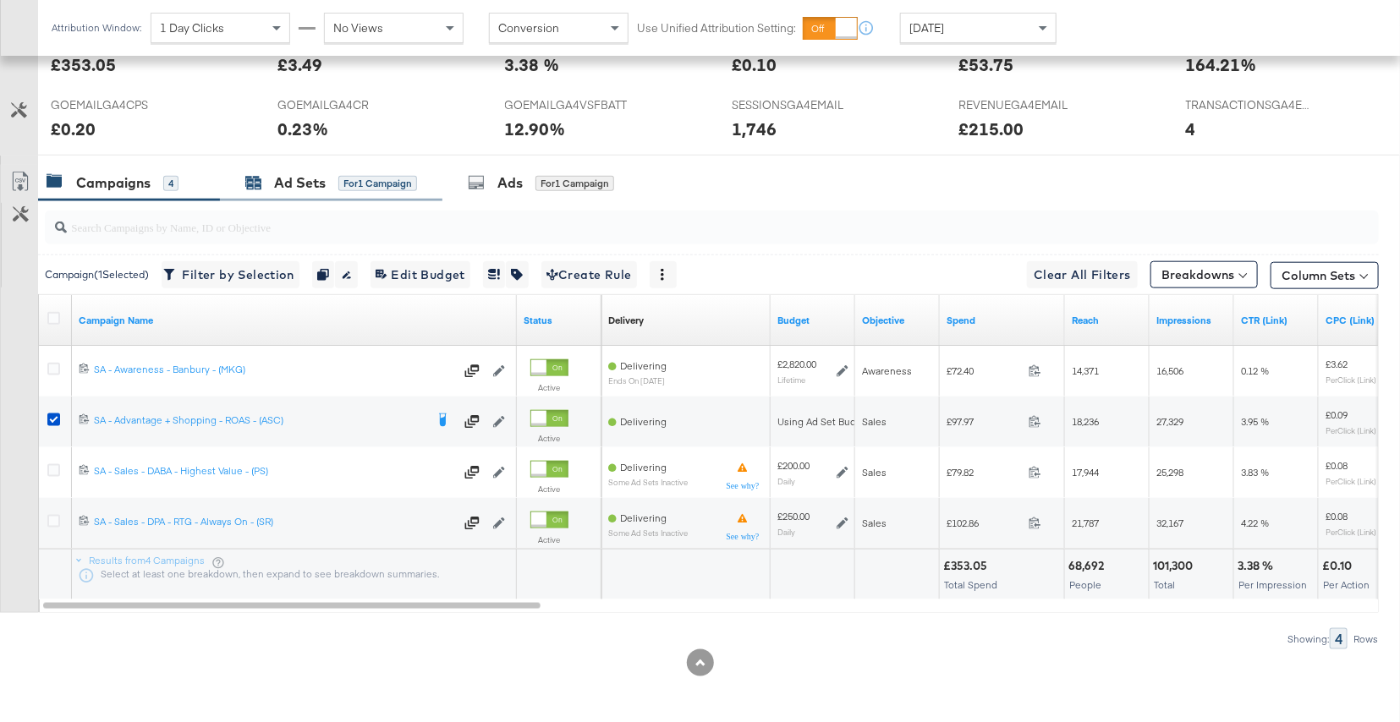
click at [313, 189] on div "Ad Sets" at bounding box center [300, 182] width 52 height 19
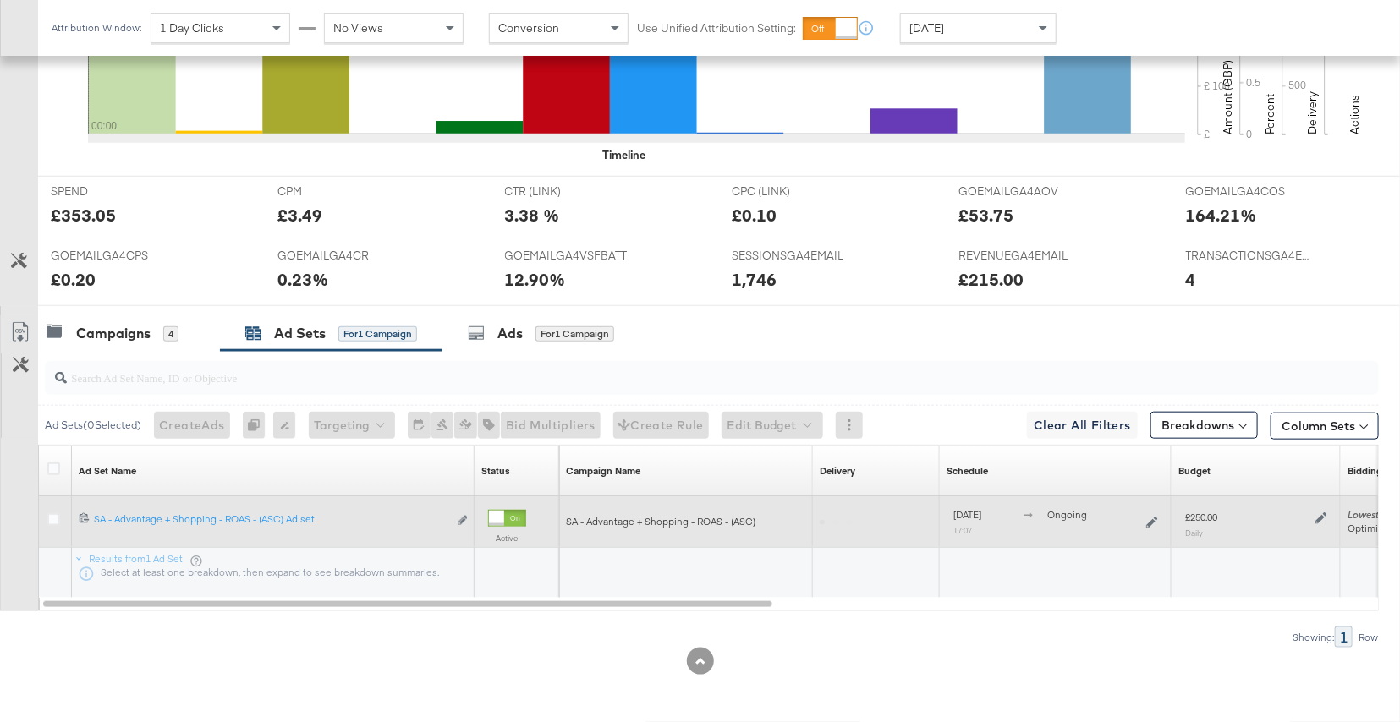
scroll to position [633, 0]
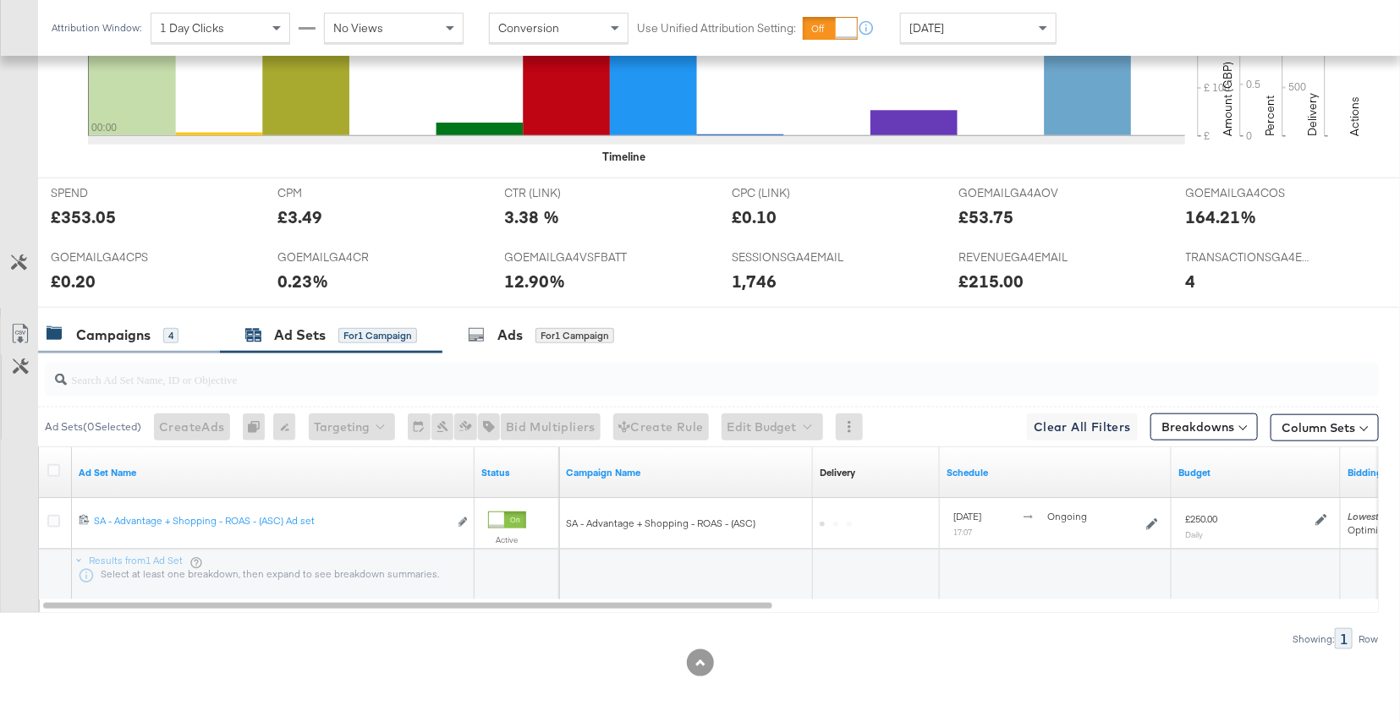
click at [151, 336] on div "Campaigns 4" at bounding box center [113, 335] width 132 height 19
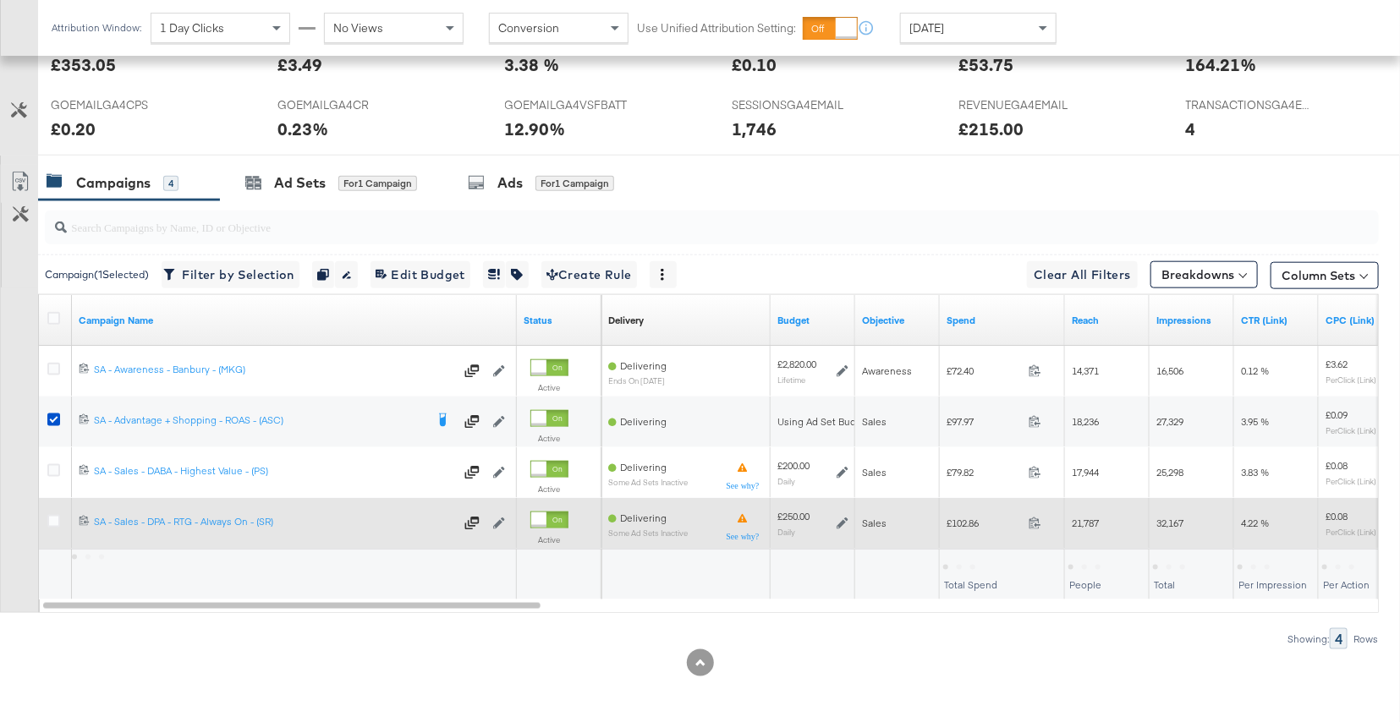
click at [845, 523] on icon at bounding box center [842, 524] width 12 height 12
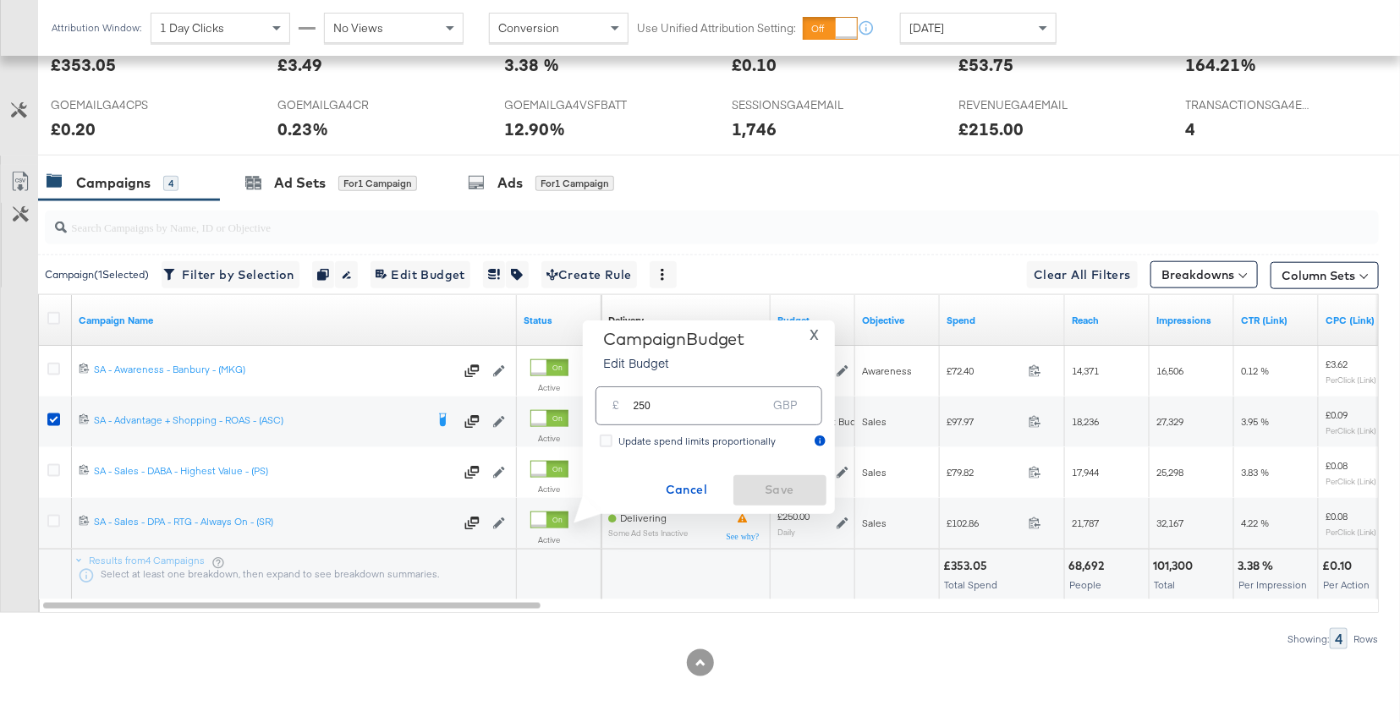
click at [671, 407] on input "250" at bounding box center [700, 399] width 134 height 36
type input "200"
click at [781, 496] on span "Save" at bounding box center [780, 490] width 80 height 21
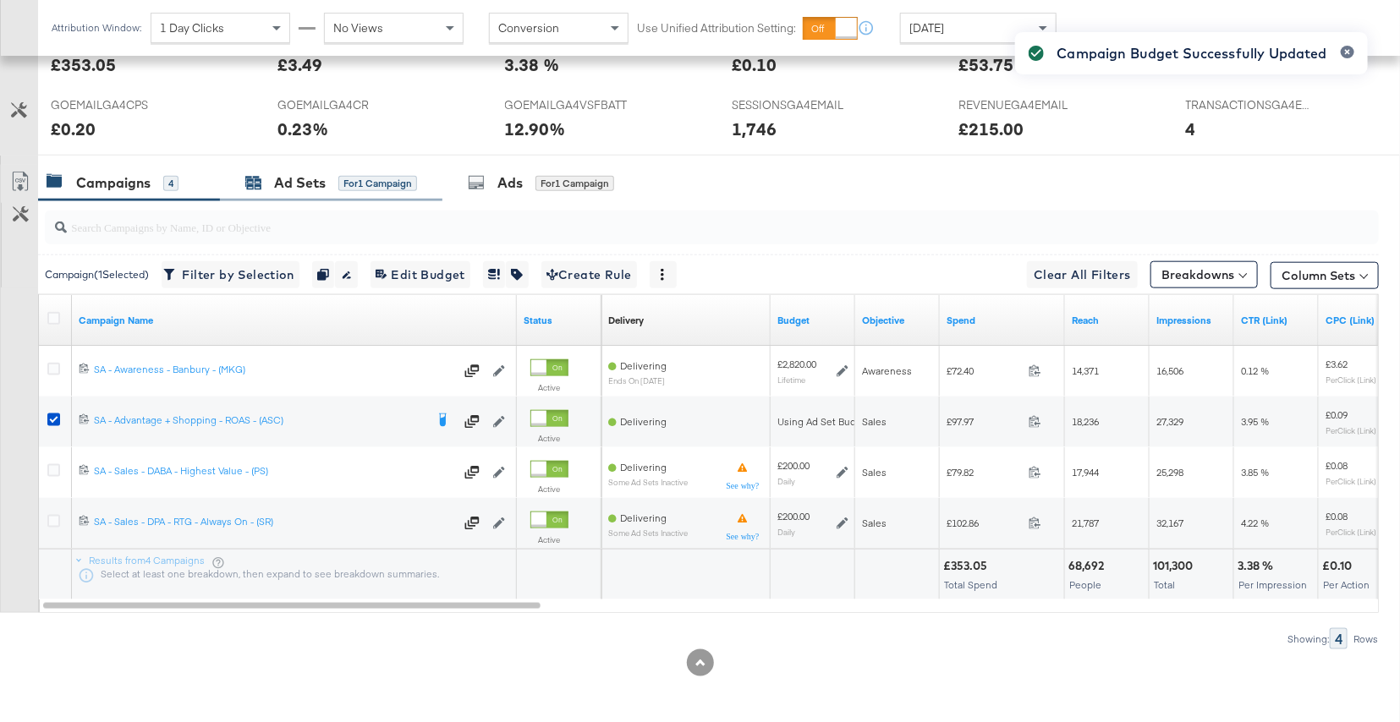
click at [338, 175] on span "for 1 Campaign" at bounding box center [377, 182] width 79 height 15
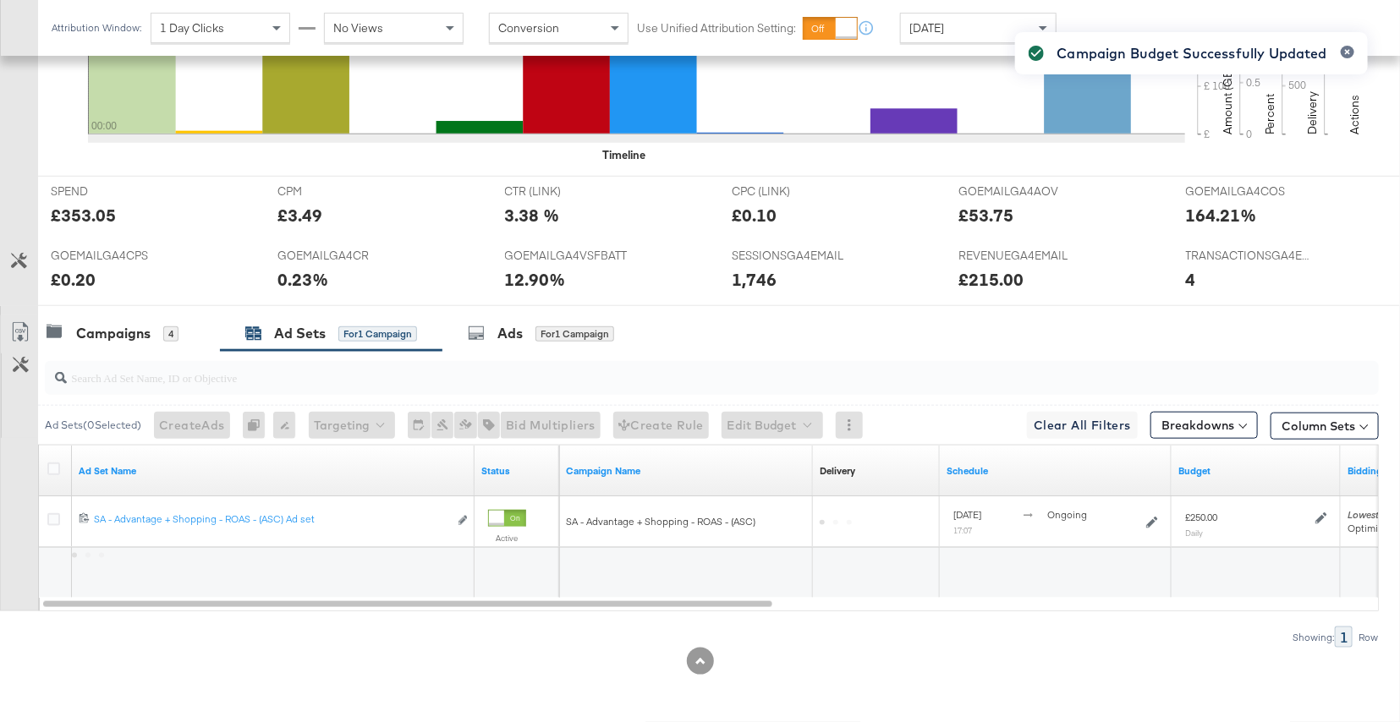
scroll to position [633, 0]
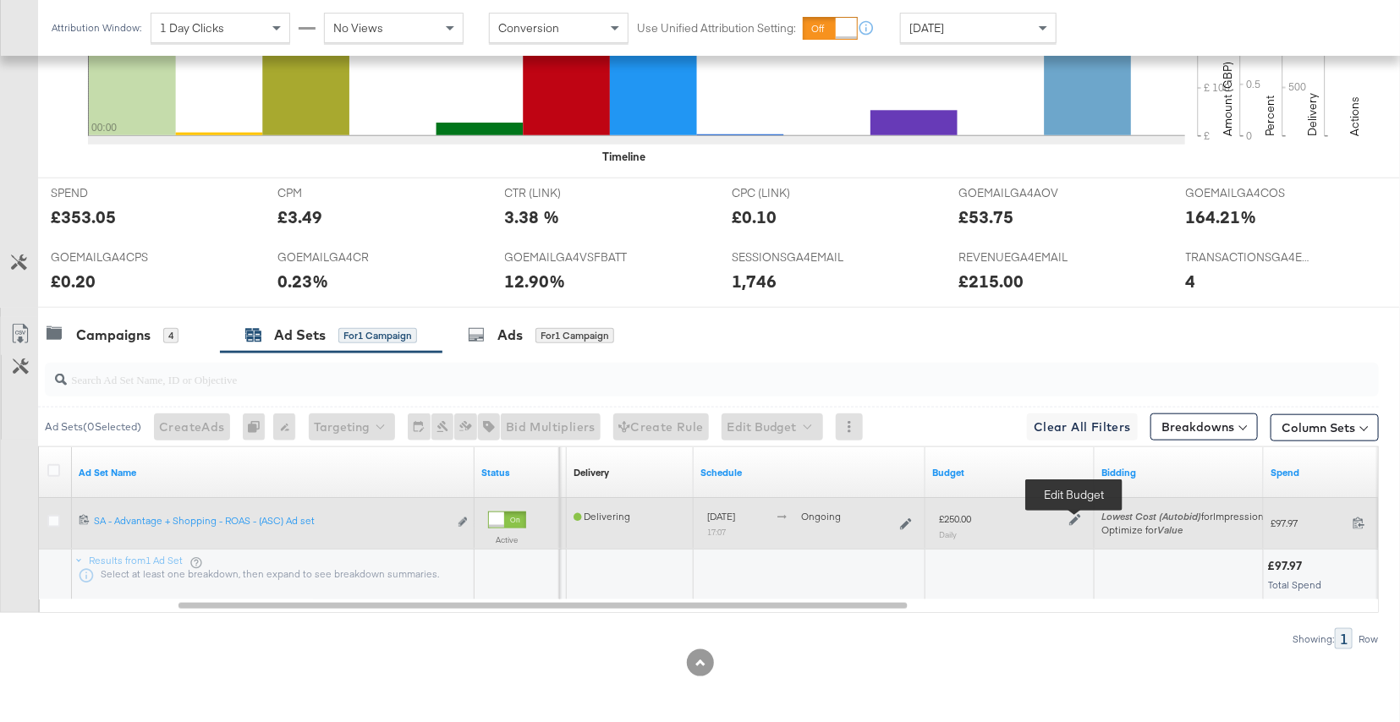
click at [1072, 515] on icon at bounding box center [1075, 520] width 12 height 12
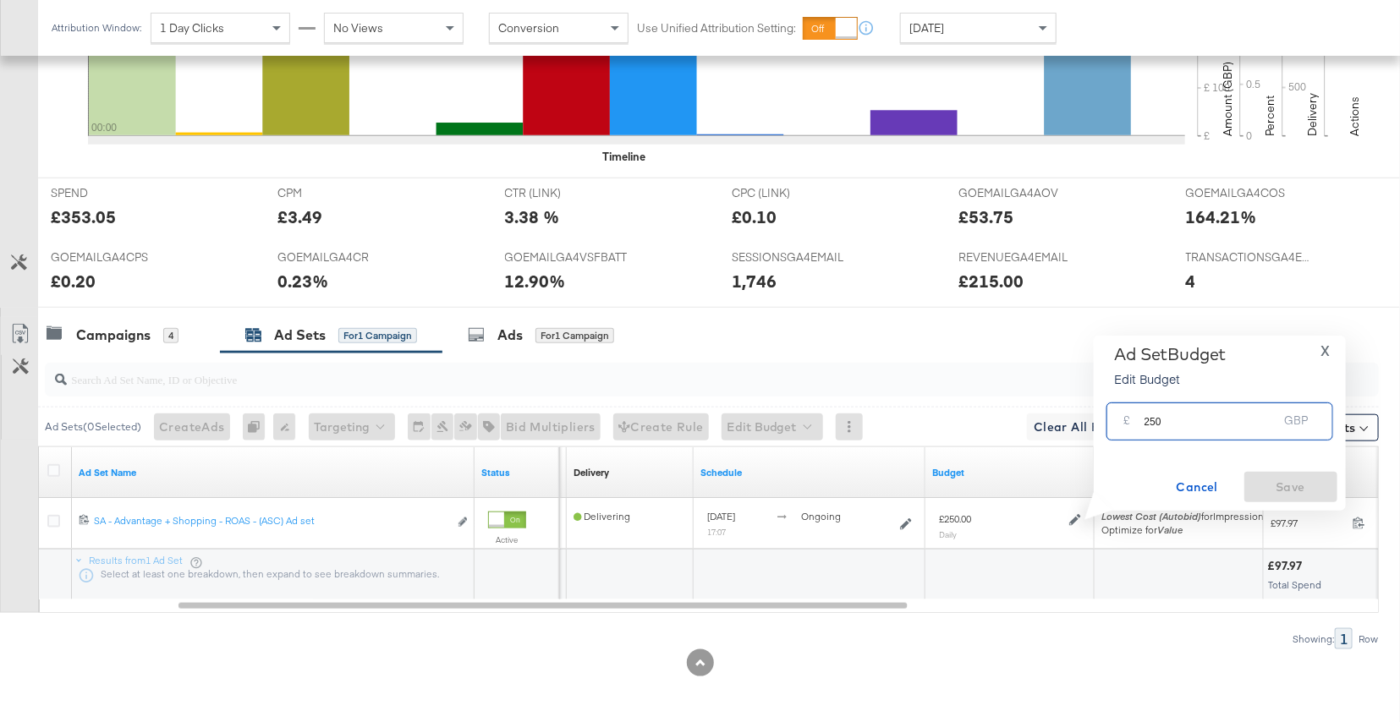
drag, startPoint x: 1175, startPoint y: 426, endPoint x: 1145, endPoint y: 425, distance: 29.7
click at [1145, 425] on input "250" at bounding box center [1211, 415] width 134 height 36
type input "300"
click at [1320, 479] on span "Save" at bounding box center [1291, 487] width 80 height 21
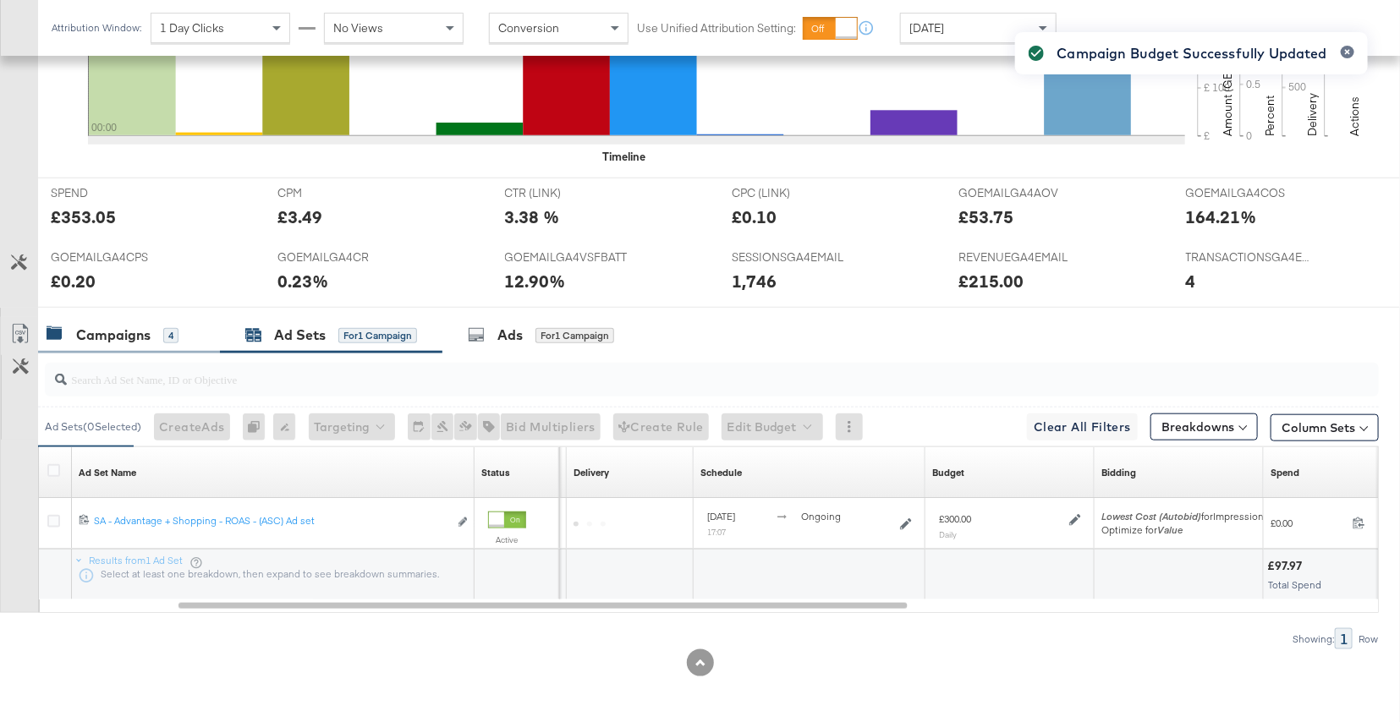
click at [165, 337] on div "4" at bounding box center [170, 335] width 15 height 15
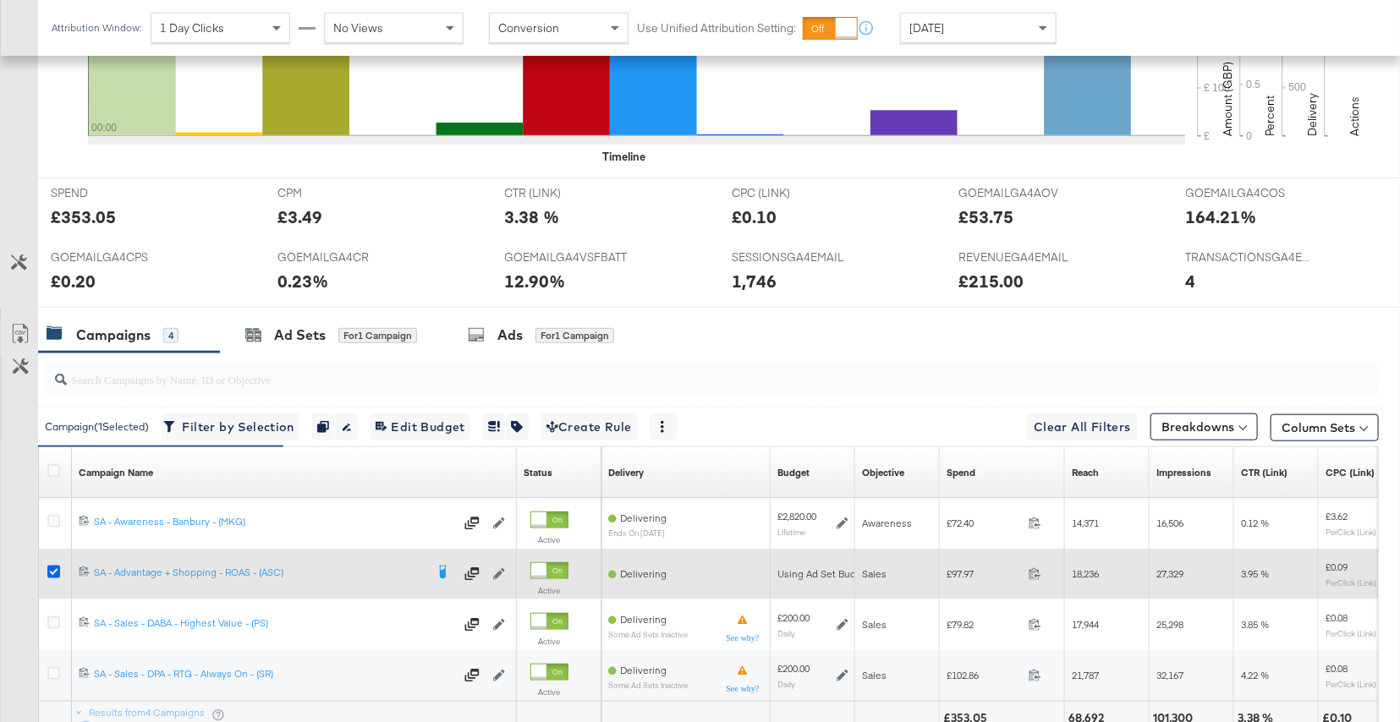
click at [52, 569] on icon at bounding box center [53, 572] width 13 height 13
click at [0, 0] on input "checkbox" at bounding box center [0, 0] width 0 height 0
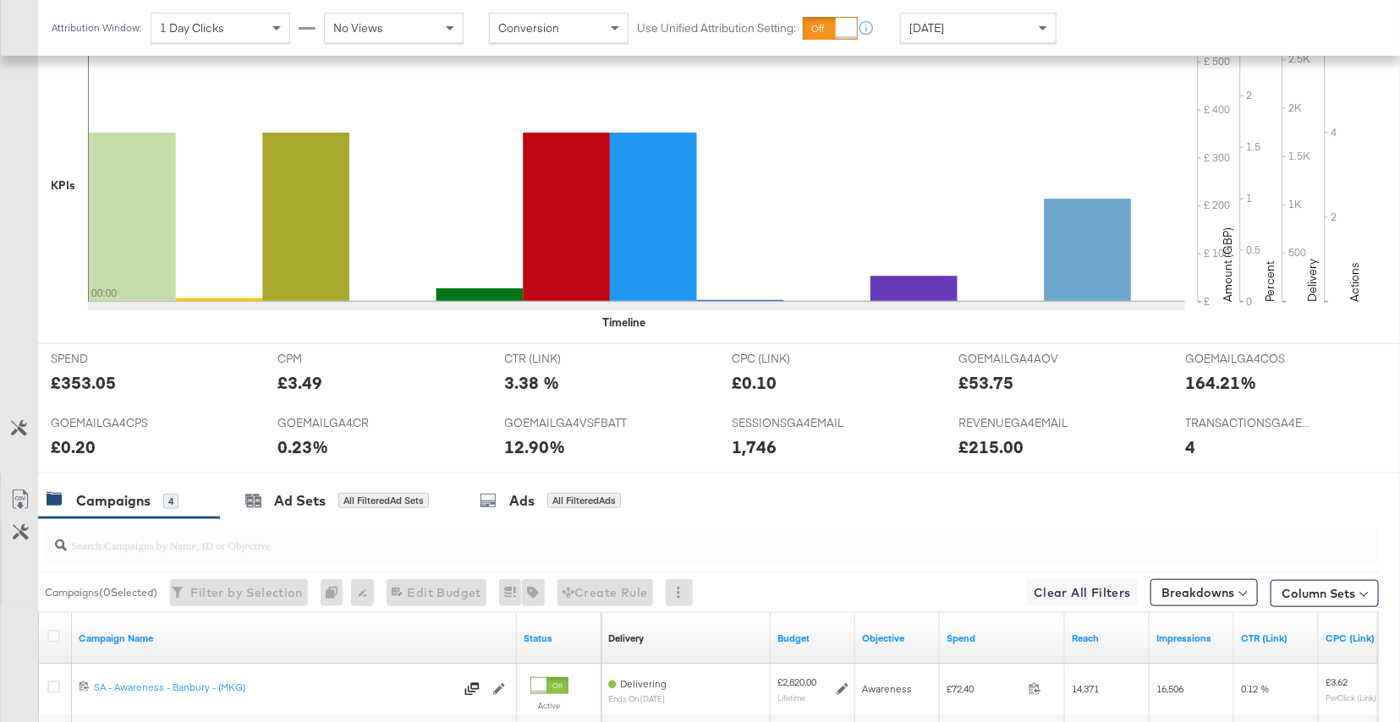
scroll to position [0, 0]
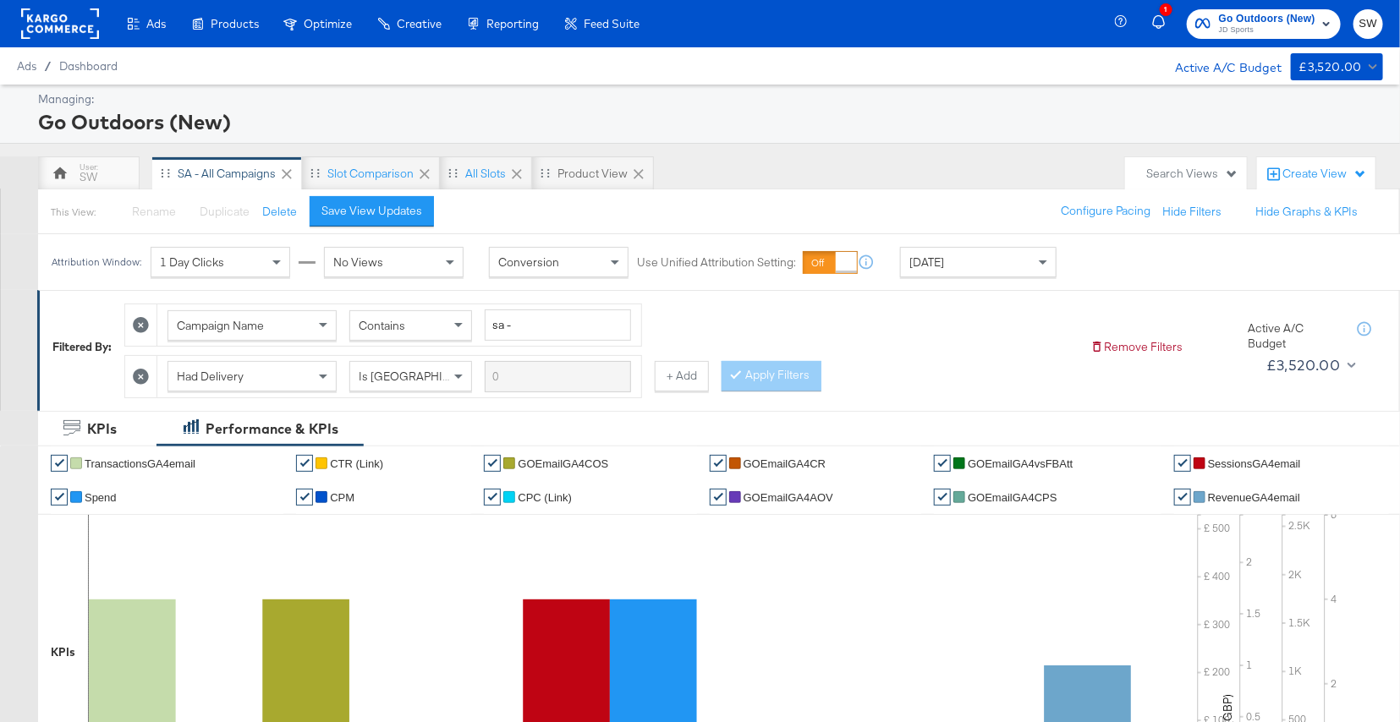
click at [1269, 26] on span "JD Sports" at bounding box center [1267, 31] width 96 height 14
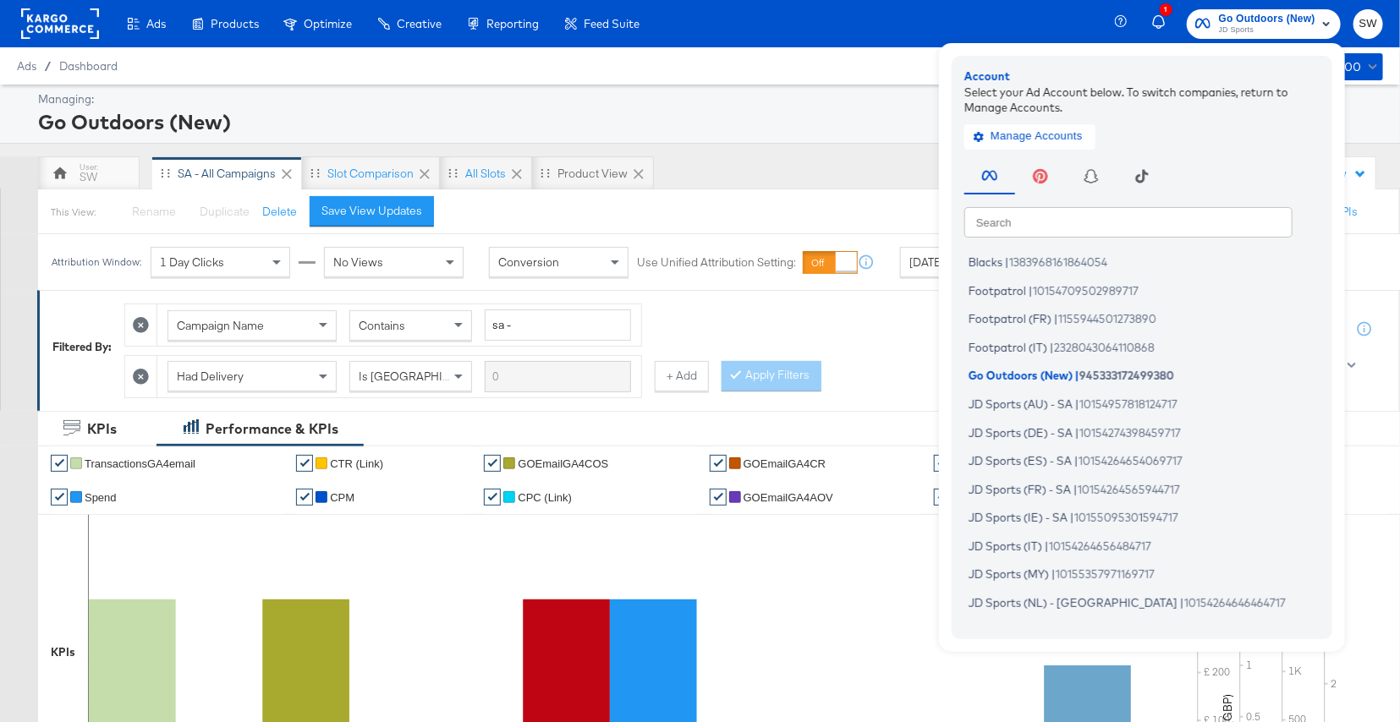
click at [1021, 217] on input "text" at bounding box center [1128, 221] width 328 height 30
click at [1009, 265] on span "|" at bounding box center [1007, 262] width 4 height 14
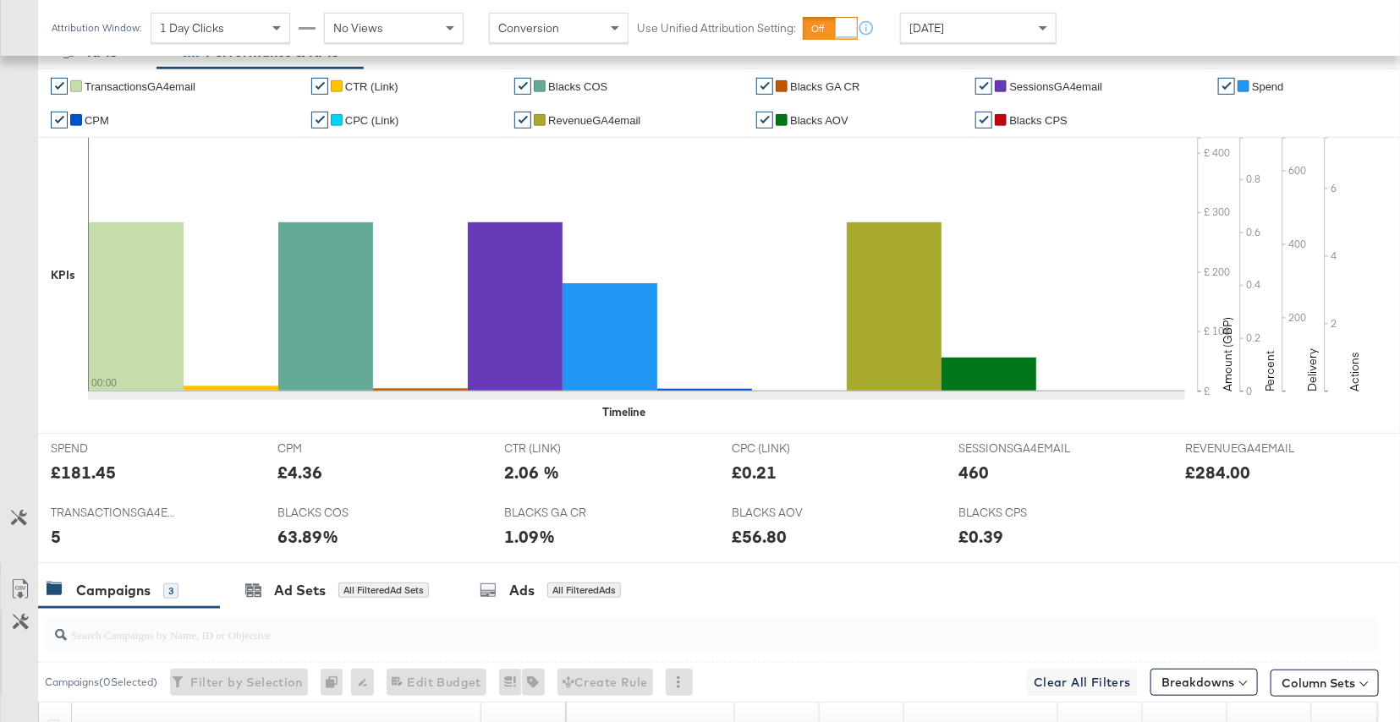
scroll to position [734, 0]
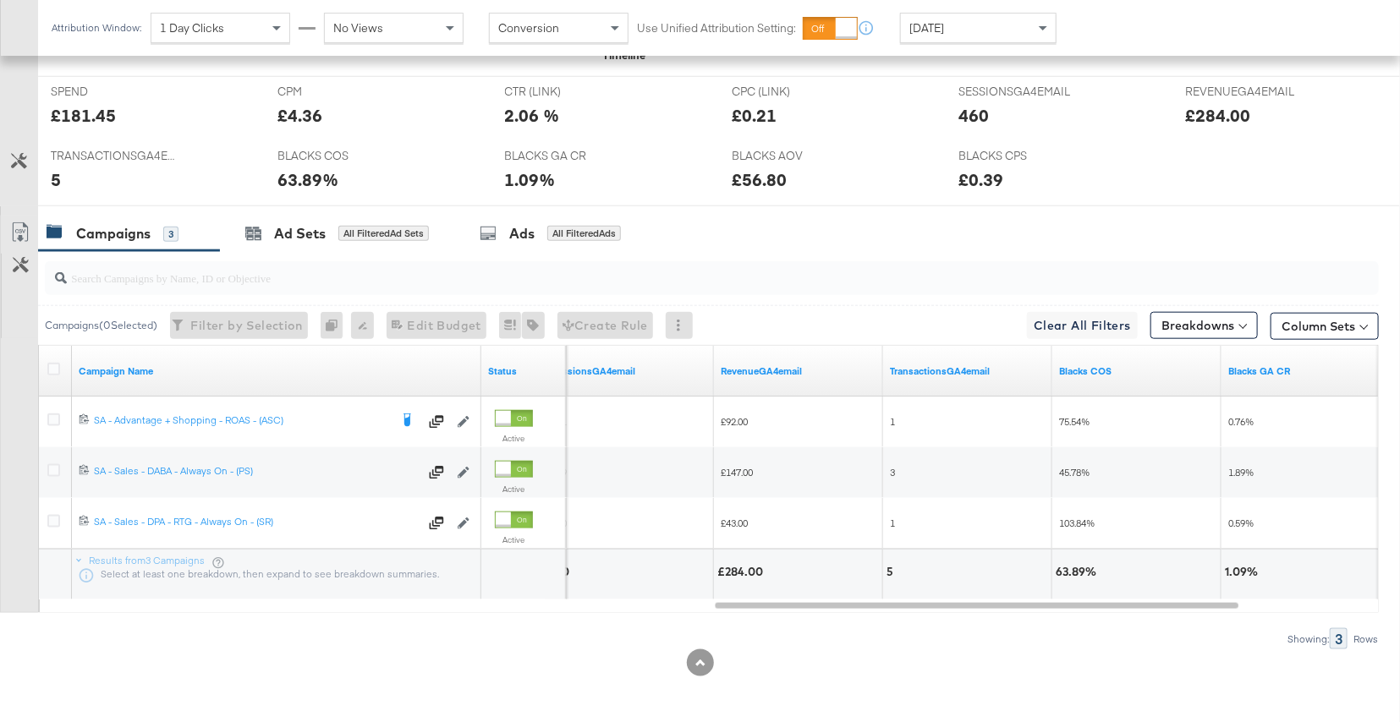
click at [966, 30] on div "[DATE]" at bounding box center [978, 28] width 155 height 29
click at [1015, 32] on div "[DATE]" at bounding box center [978, 28] width 155 height 29
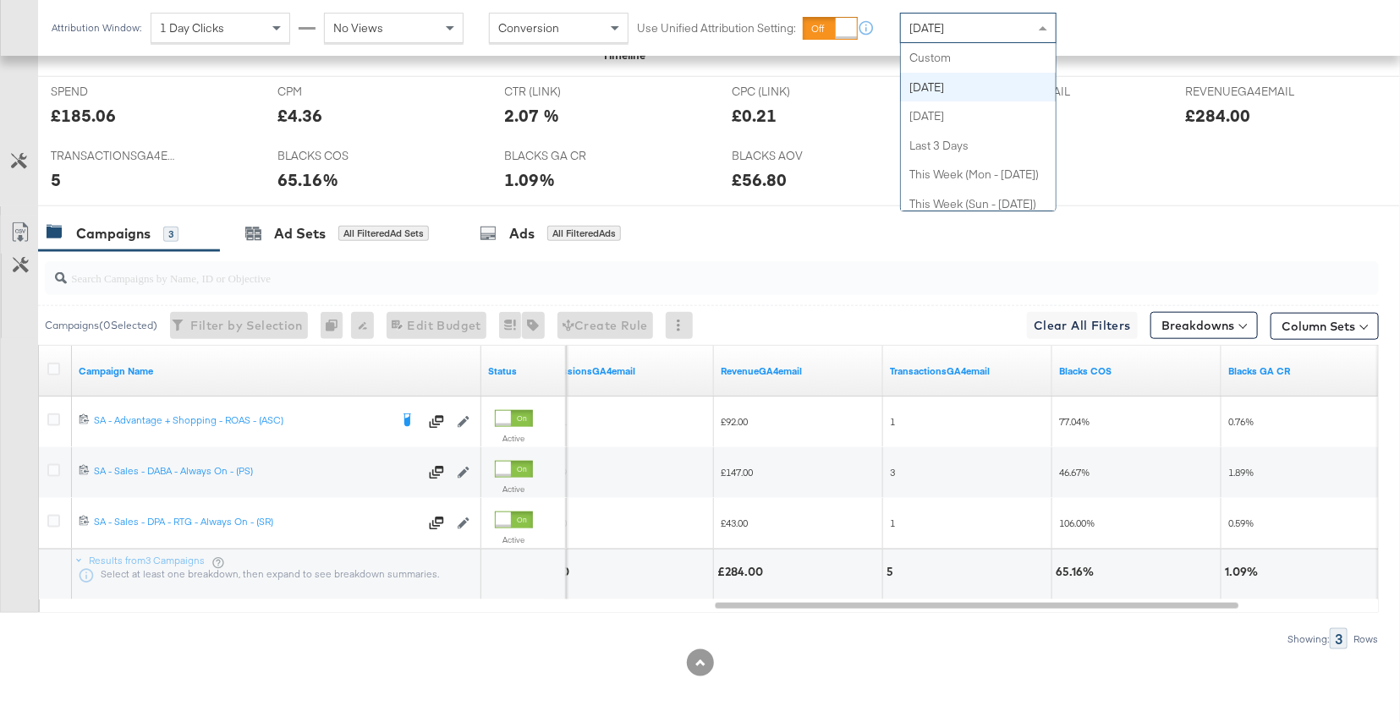
click at [996, 33] on div "[DATE]" at bounding box center [978, 28] width 155 height 29
drag, startPoint x: 990, startPoint y: 58, endPoint x: 1020, endPoint y: 40, distance: 35.2
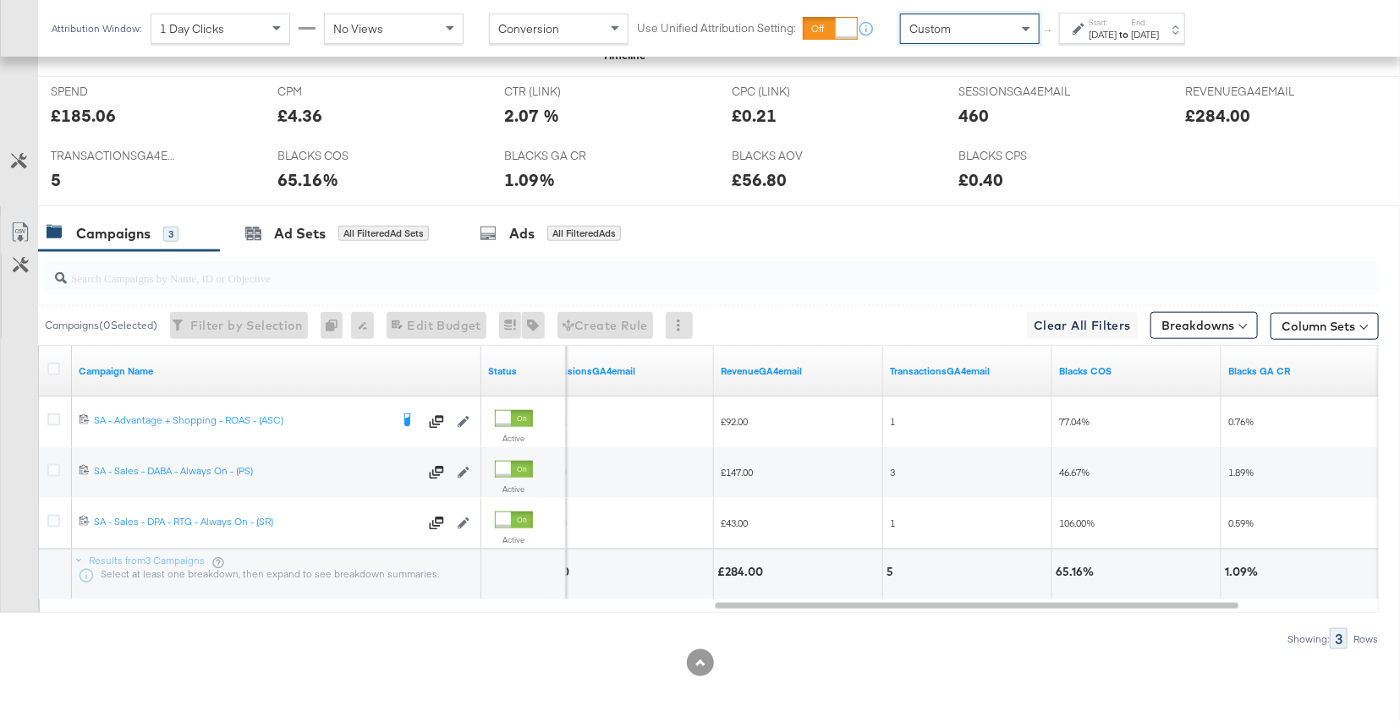
click at [1089, 41] on div "Start: Aug 18th 2025 to End: Aug 18th 2025" at bounding box center [1122, 28] width 126 height 31
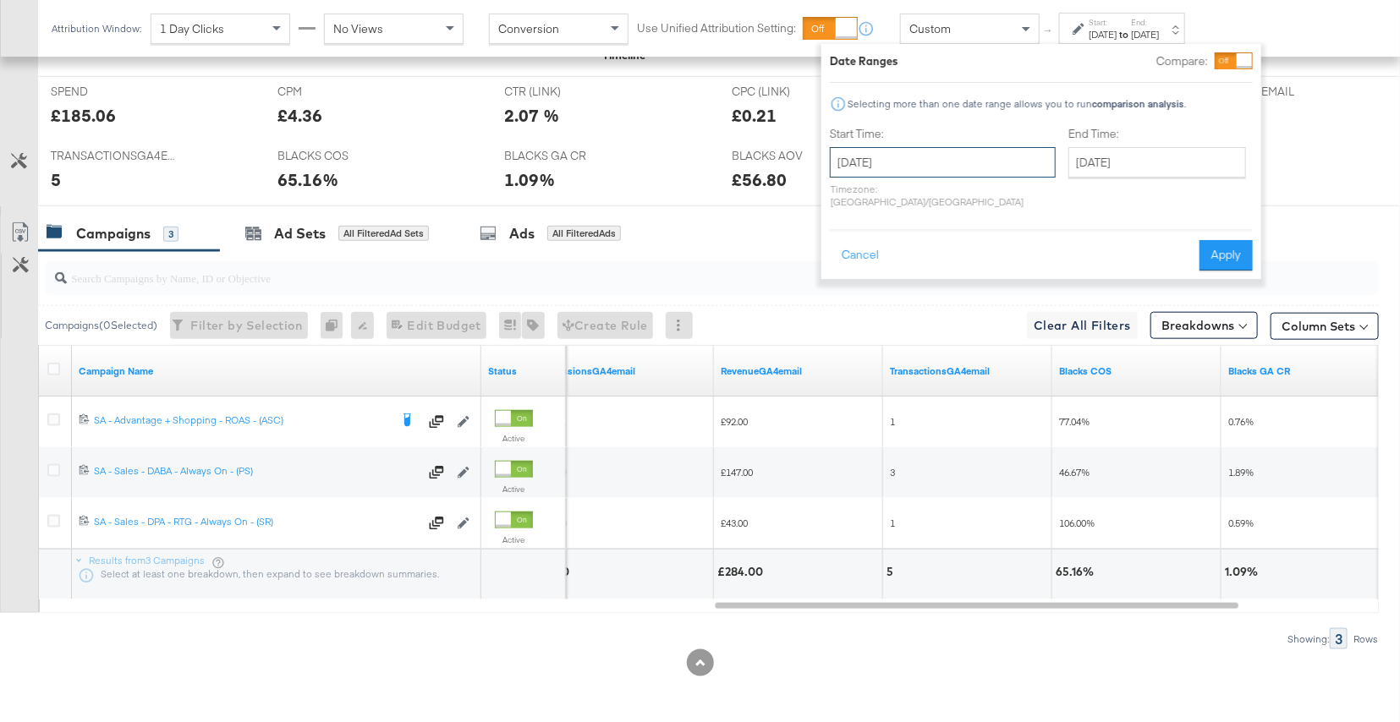
click at [974, 158] on input "August 18th 2025" at bounding box center [943, 162] width 226 height 30
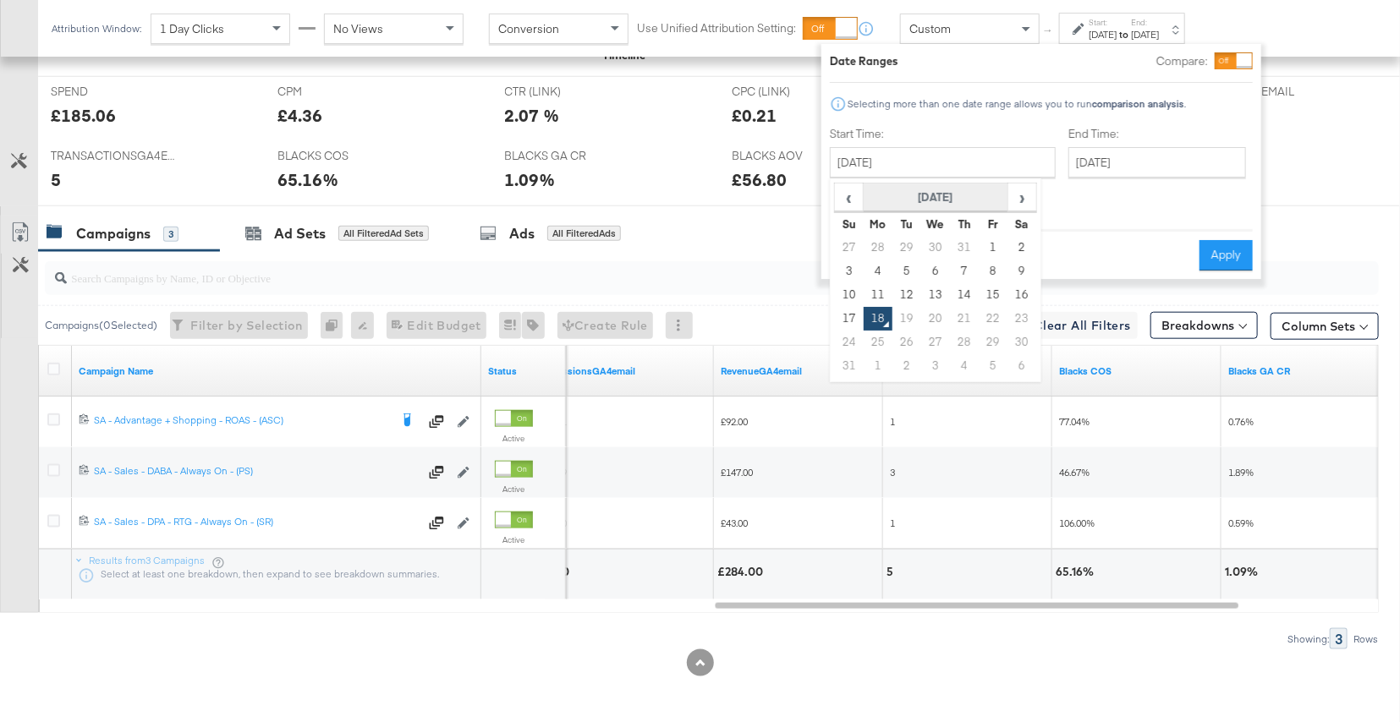
click at [915, 200] on th "August 2025" at bounding box center [936, 198] width 145 height 29
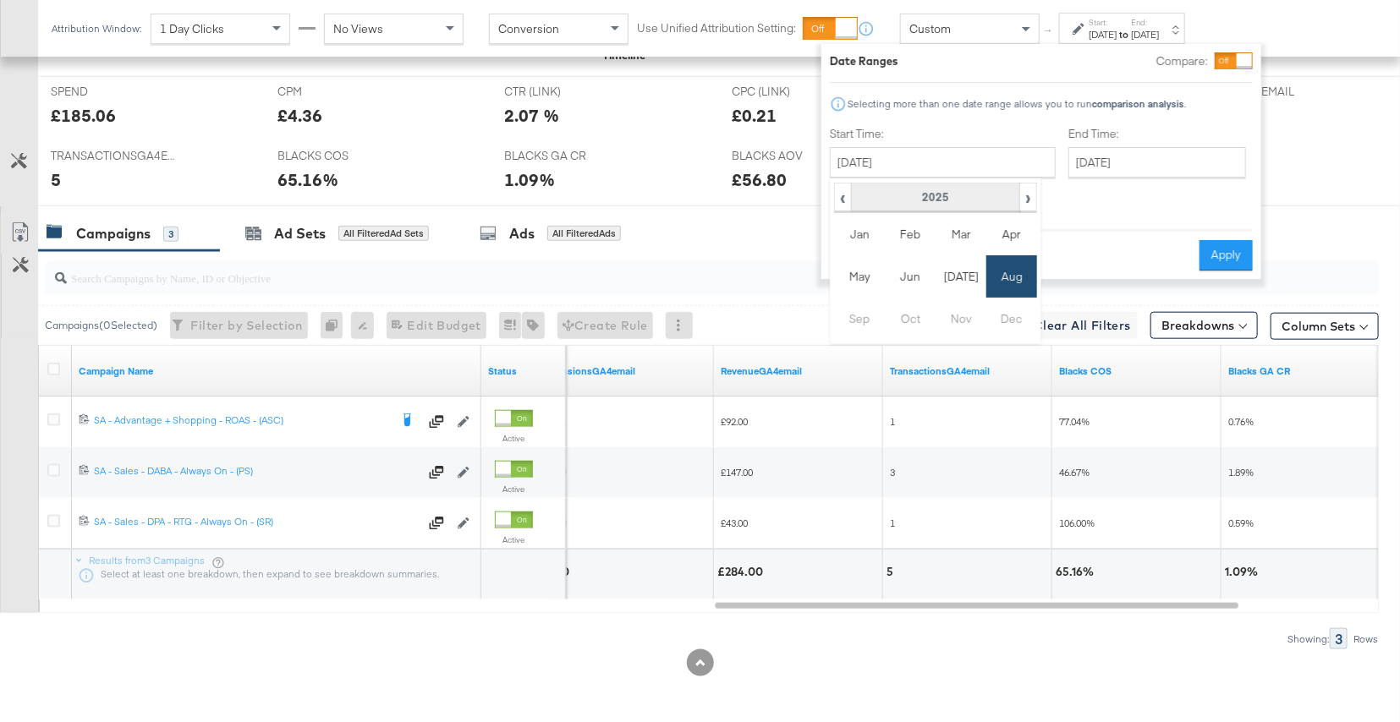
click at [943, 191] on th "2025" at bounding box center [935, 198] width 168 height 29
click at [908, 267] on td "2024" at bounding box center [910, 276] width 51 height 42
click at [1010, 277] on td "Aug" at bounding box center [1011, 276] width 51 height 42
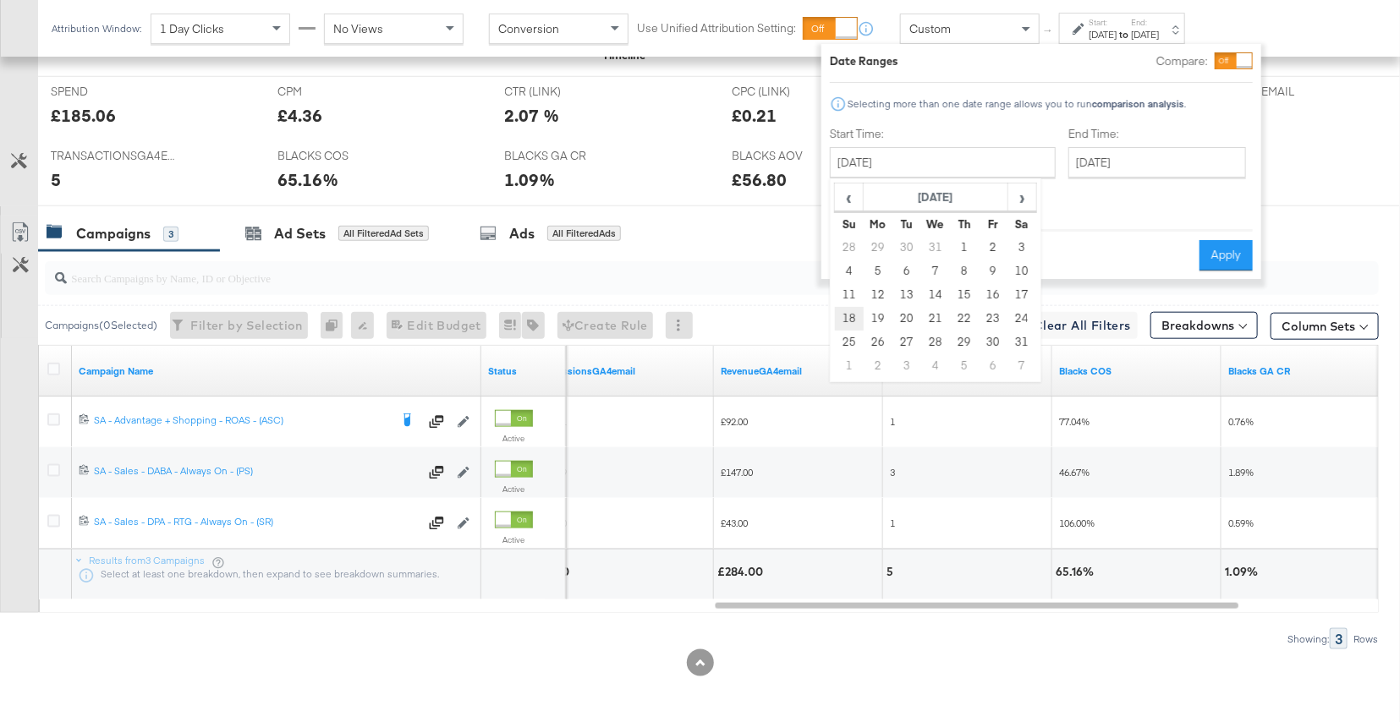
click at [842, 318] on td "18" at bounding box center [849, 319] width 29 height 24
type input "[DATE]"
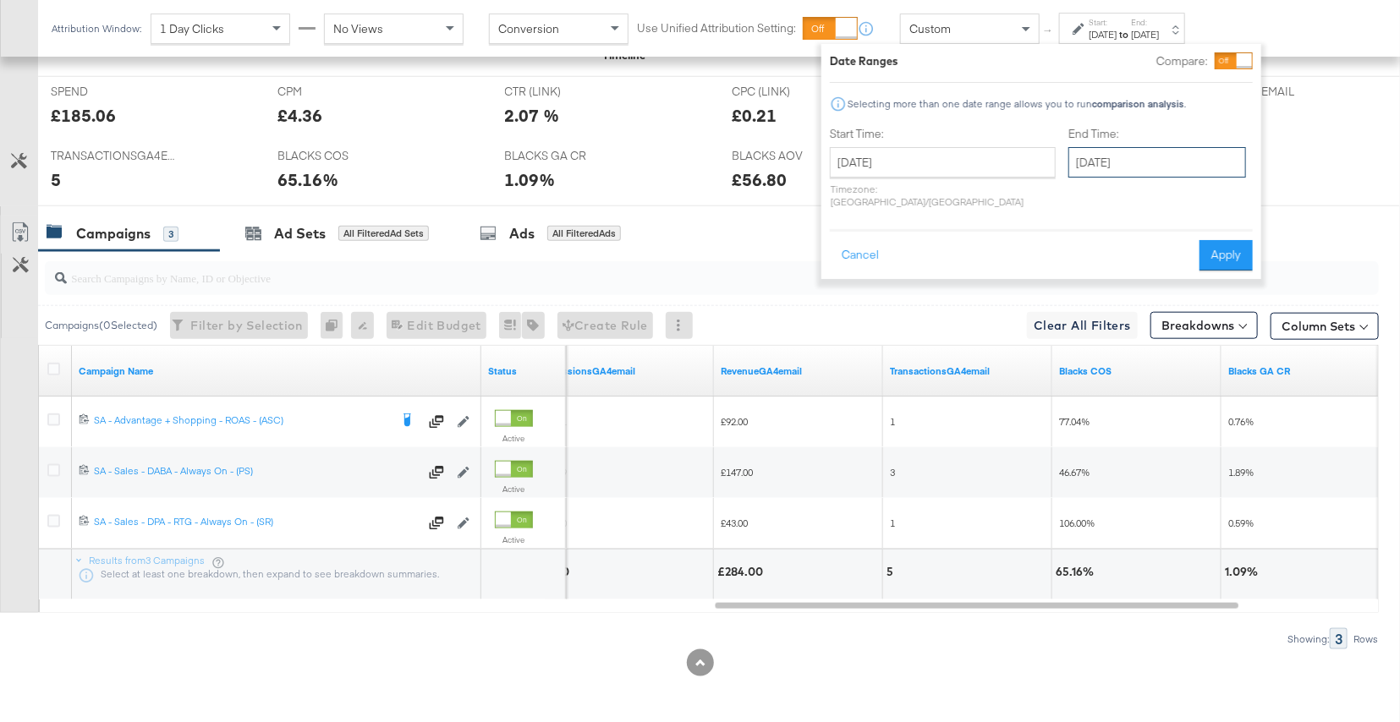
click at [1143, 153] on input "August 18th 2025" at bounding box center [1157, 162] width 178 height 30
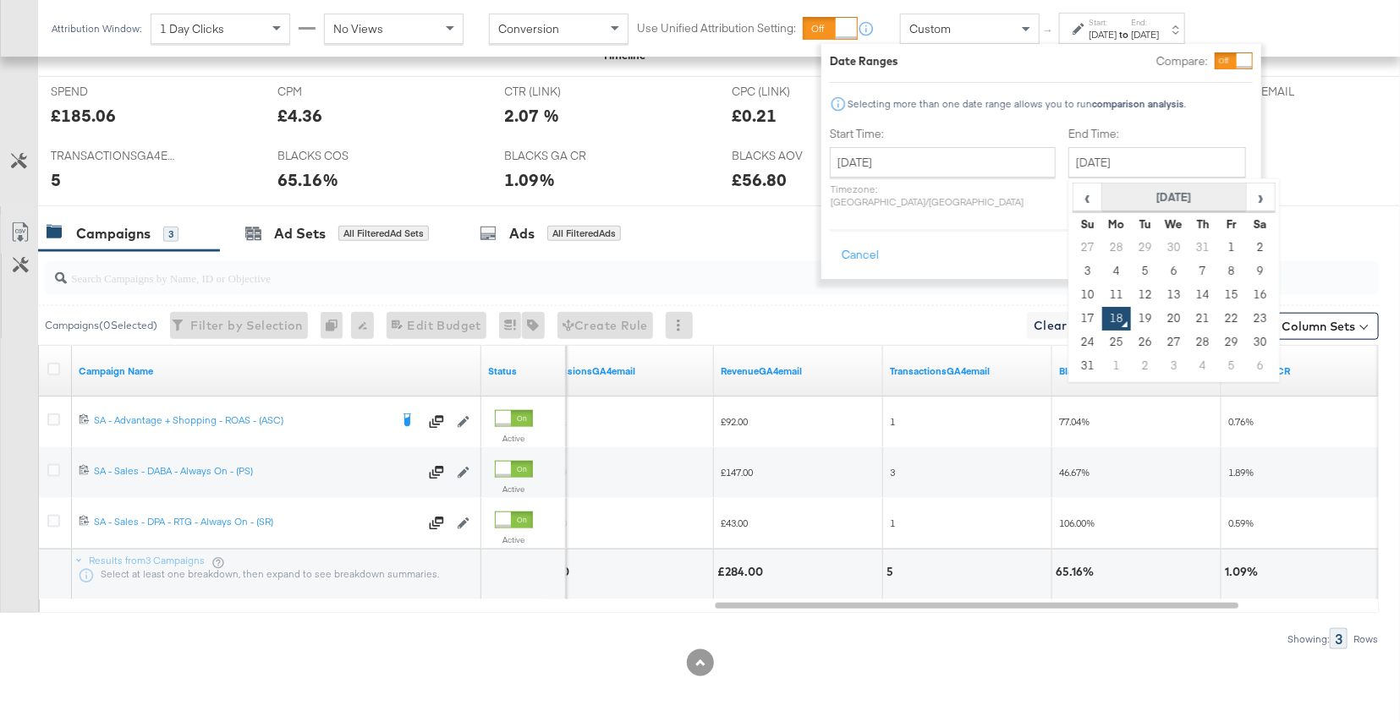
click at [1149, 193] on th "August 2025" at bounding box center [1174, 198] width 145 height 29
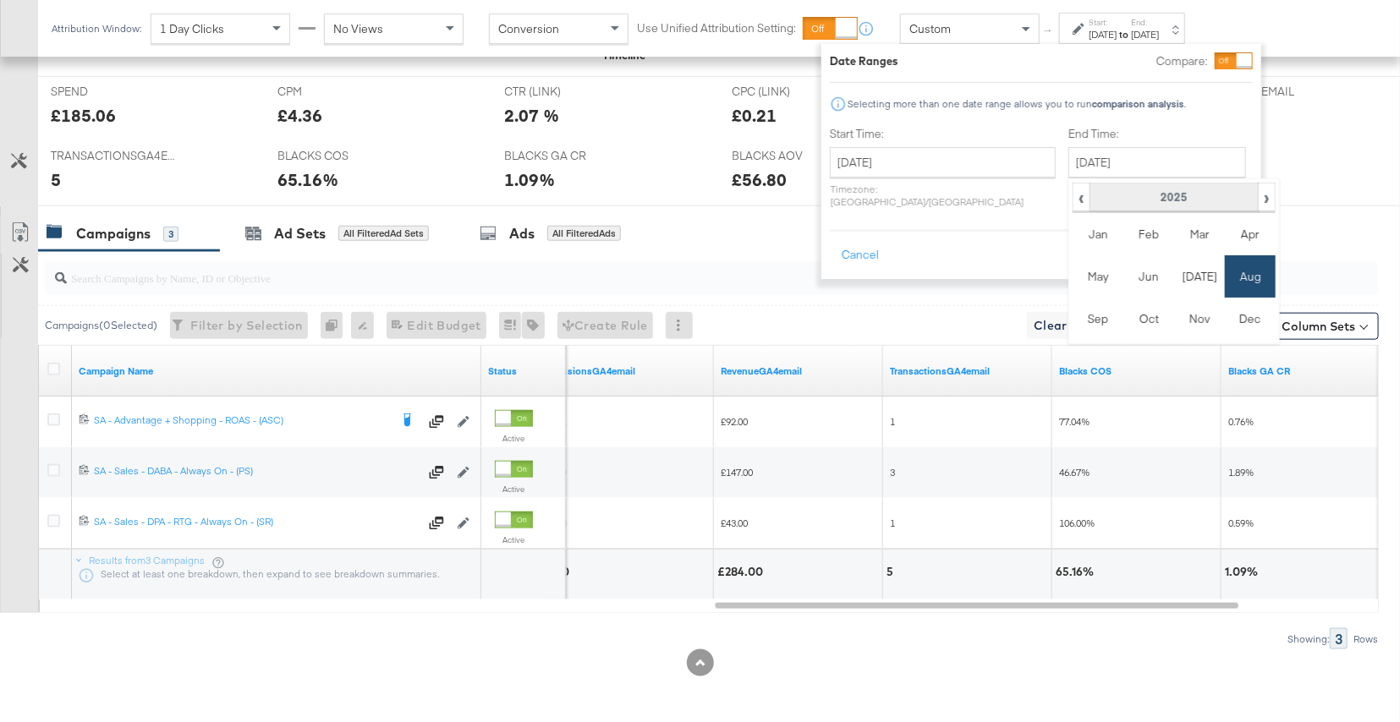
click at [1140, 196] on th "2025" at bounding box center [1173, 198] width 168 height 29
click at [1123, 268] on td "2024" at bounding box center [1148, 276] width 51 height 42
click at [1225, 278] on td "Aug" at bounding box center [1250, 276] width 51 height 42
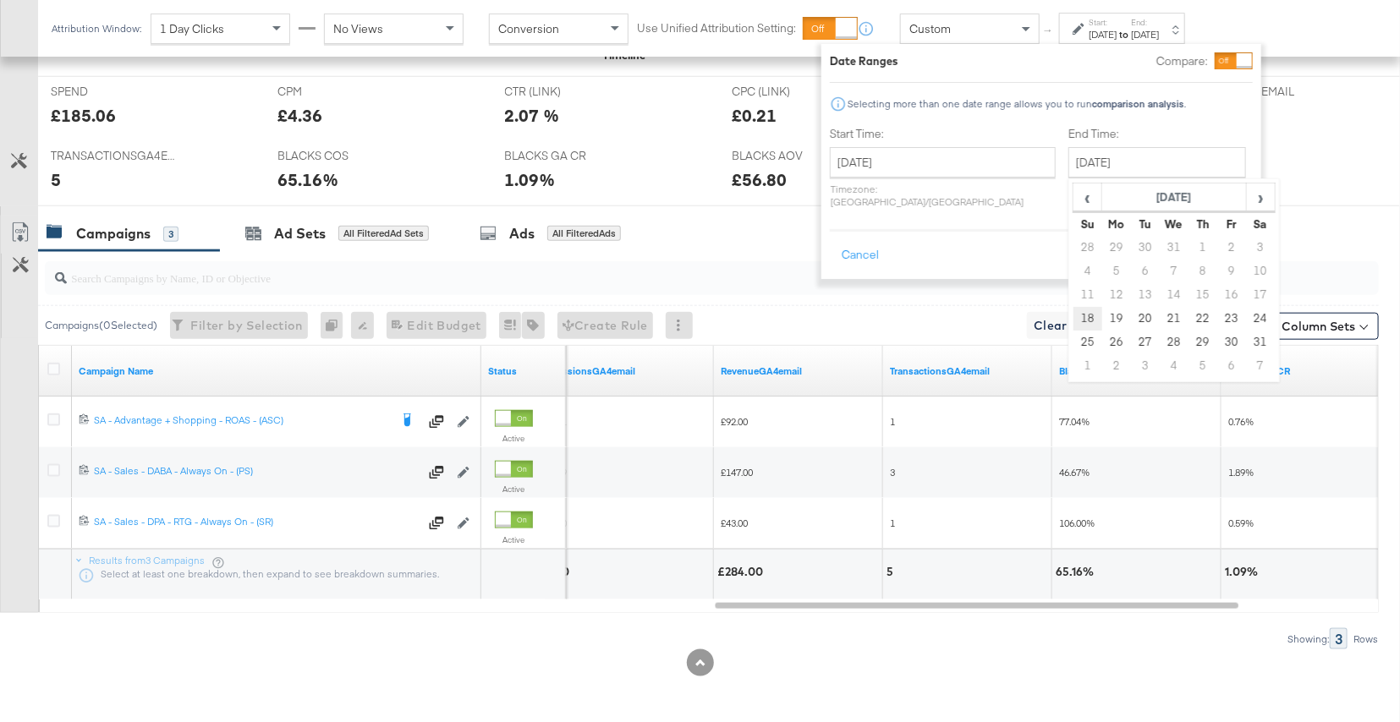
click at [1073, 319] on td "18" at bounding box center [1087, 319] width 29 height 24
type input "[DATE]"
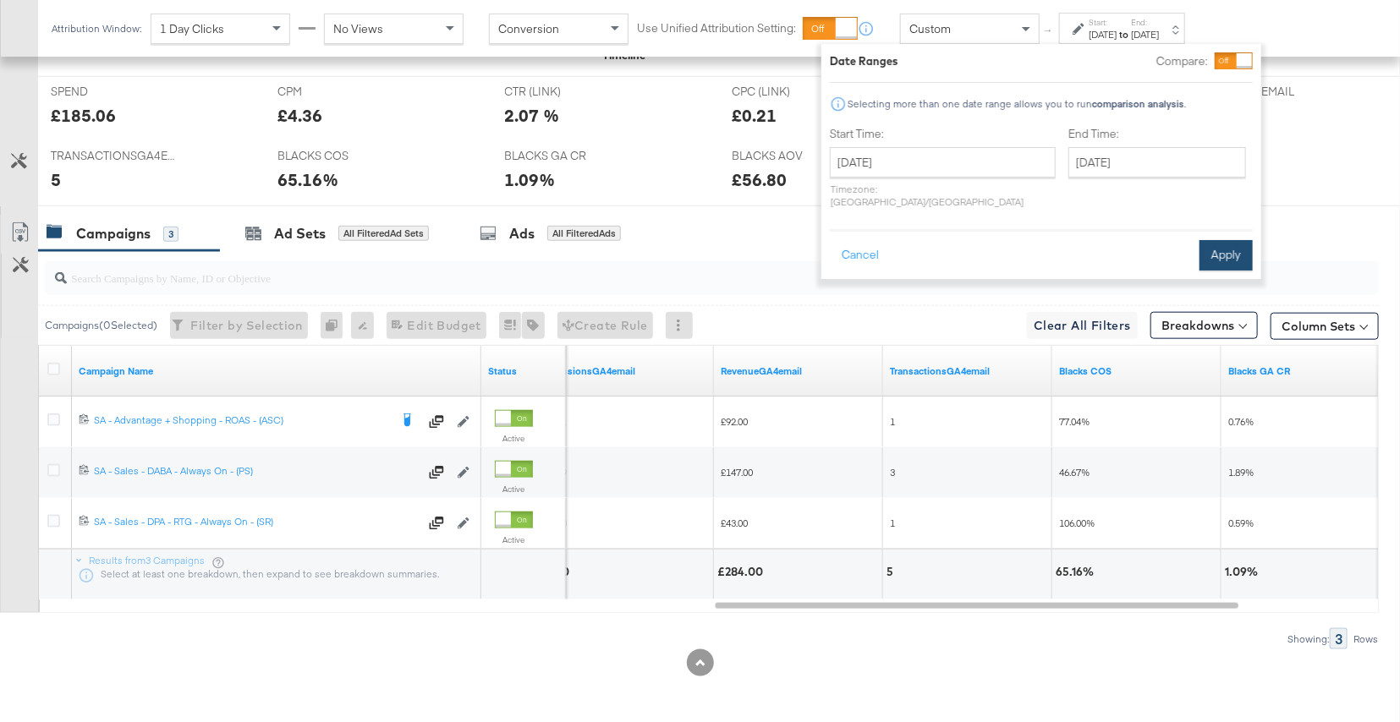
click at [1232, 244] on button "Apply" at bounding box center [1225, 255] width 53 height 30
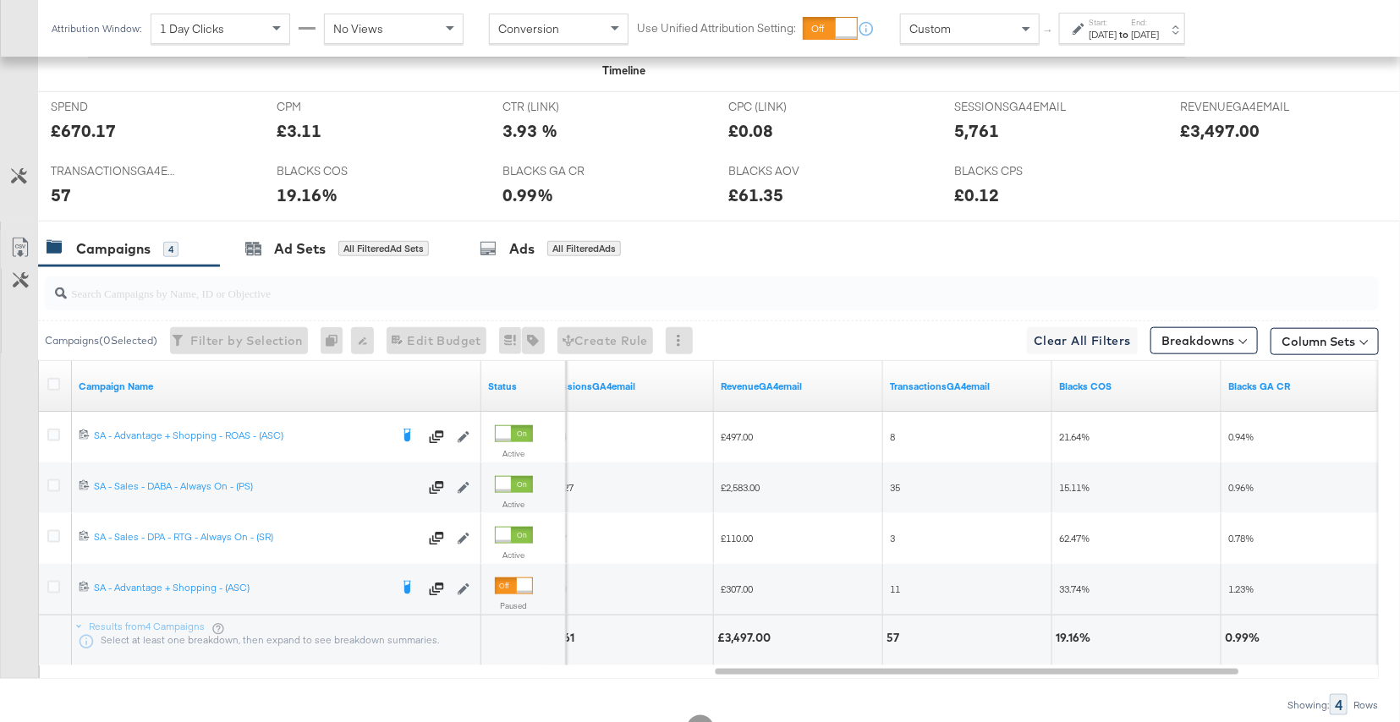
scroll to position [719, 0]
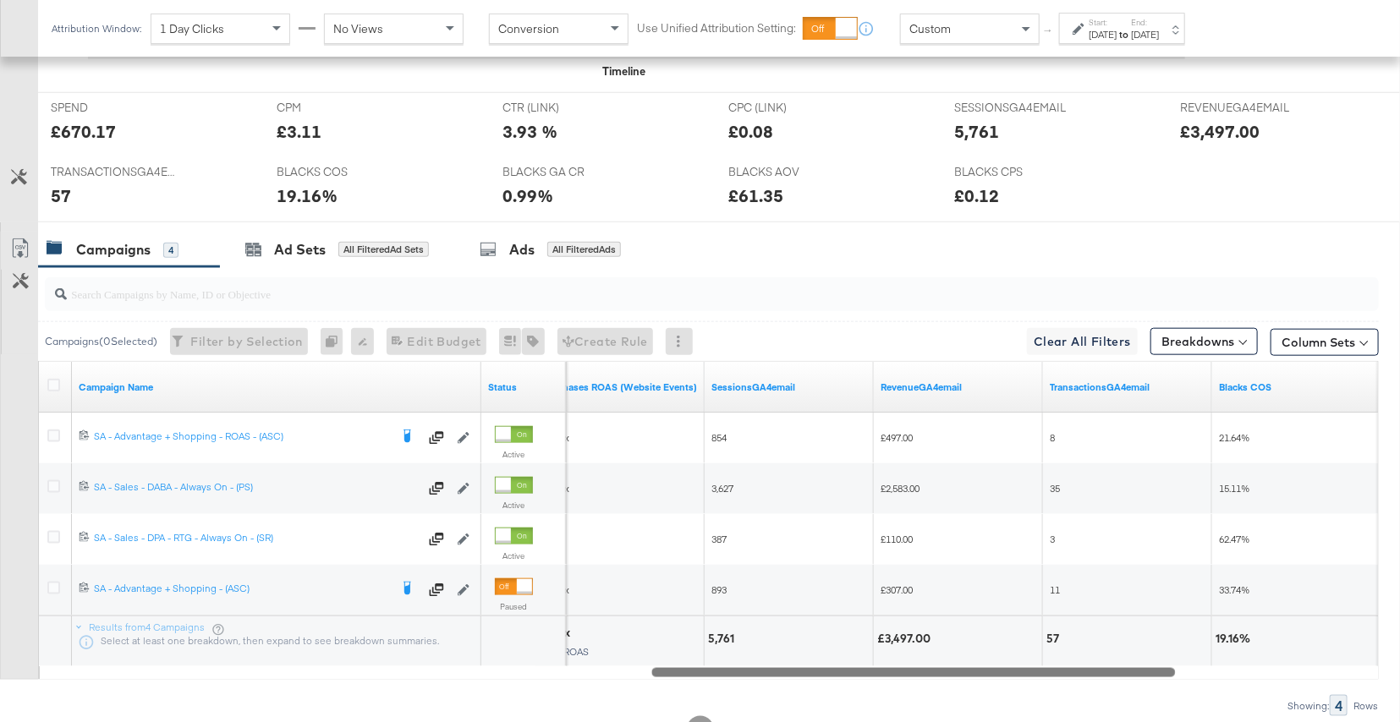
drag, startPoint x: 888, startPoint y: 669, endPoint x: 825, endPoint y: 683, distance: 64.0
click at [825, 683] on div "Campaigns ( 0 Selected) Filter by Selection Filter 0 campaigns 0 Rename 0 campa…" at bounding box center [689, 491] width 1379 height 449
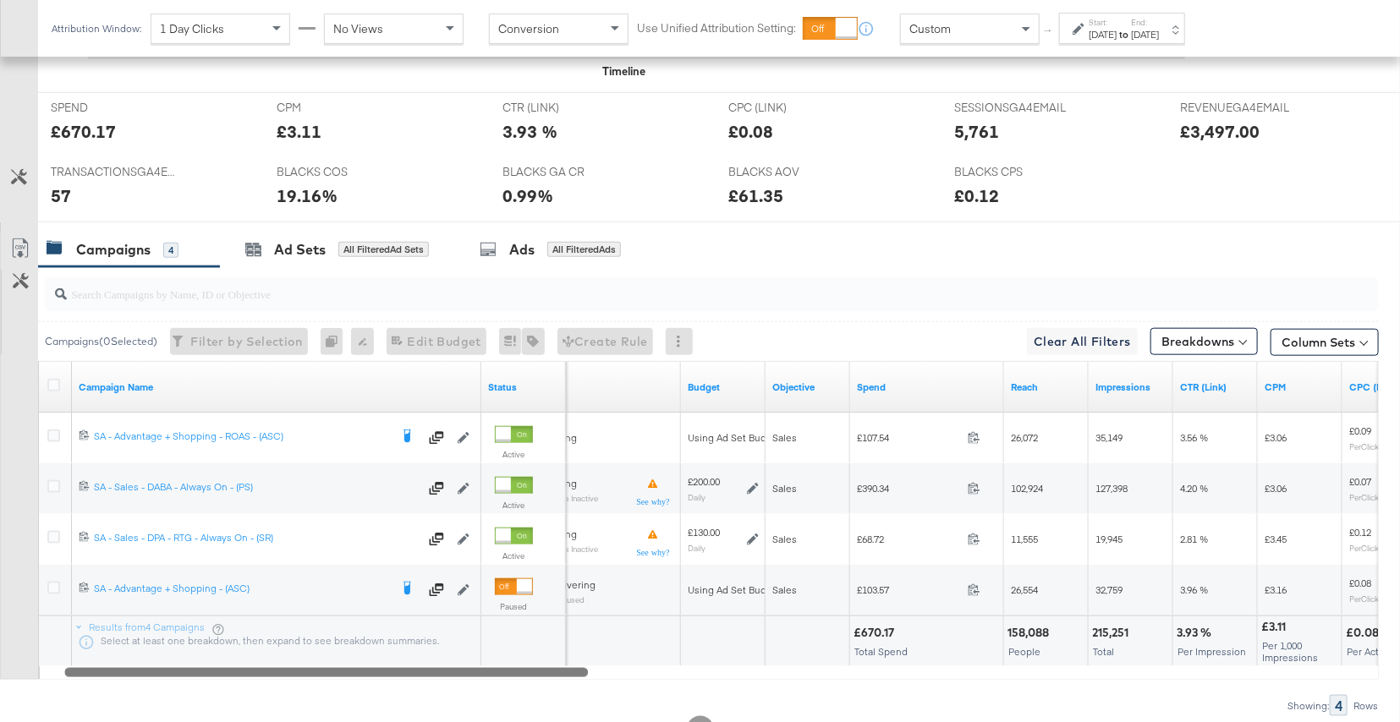
drag, startPoint x: 831, startPoint y: 676, endPoint x: 245, endPoint y: 740, distance: 588.8
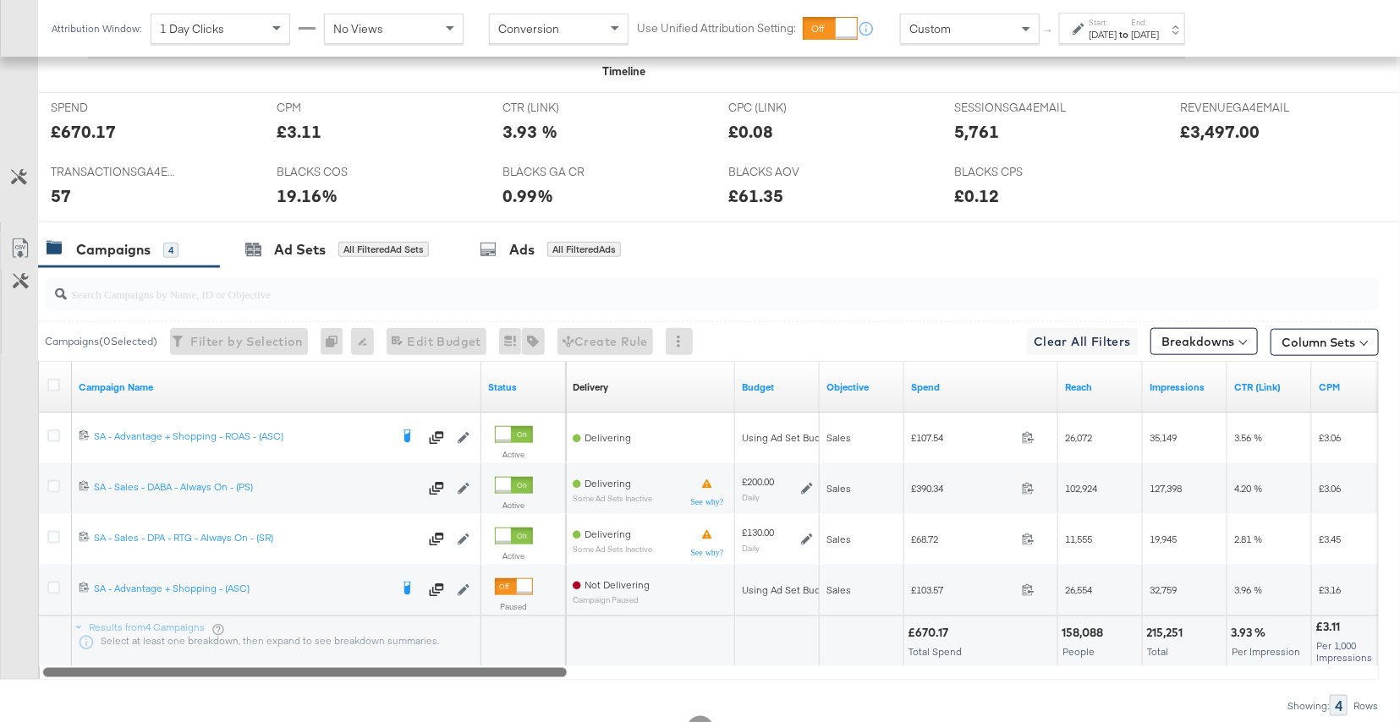
drag, startPoint x: 351, startPoint y: 666, endPoint x: 320, endPoint y: 666, distance: 31.3
click at [321, 666] on div at bounding box center [305, 672] width 524 height 14
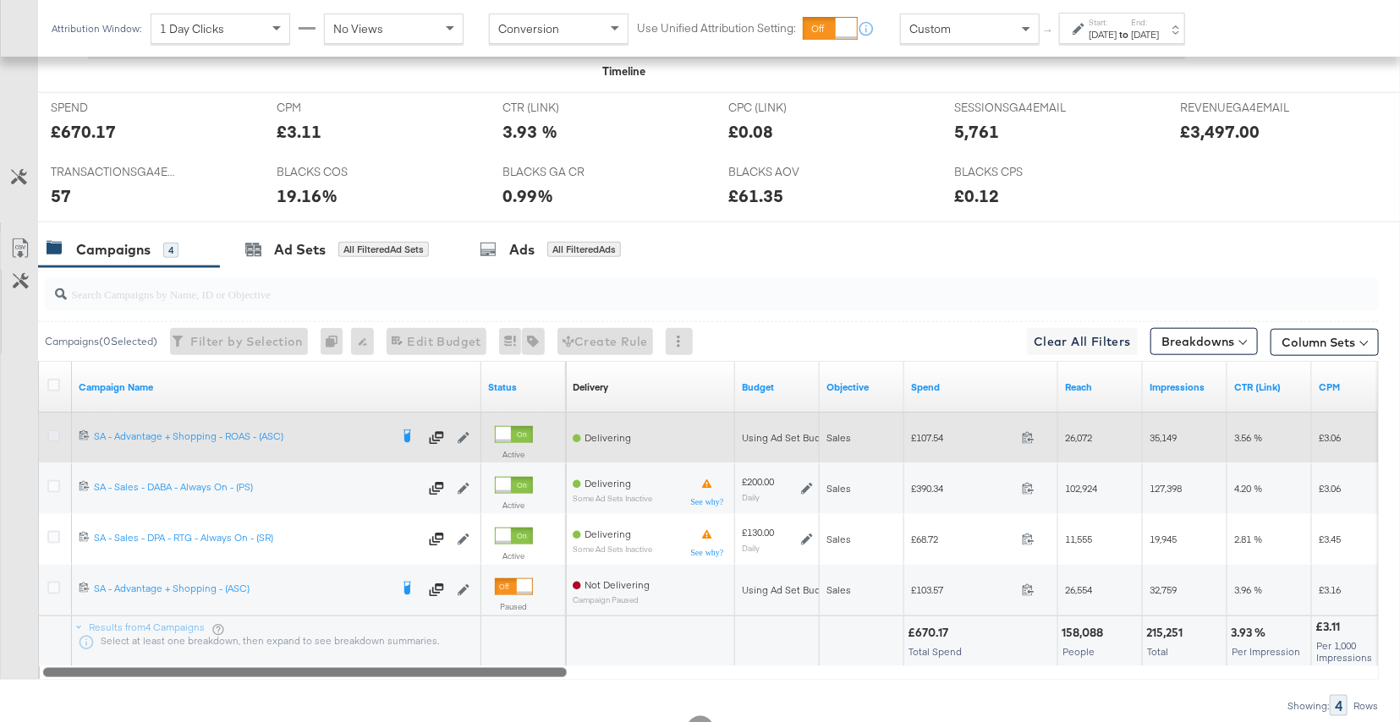
click at [54, 430] on icon at bounding box center [53, 436] width 13 height 13
click at [0, 0] on input "checkbox" at bounding box center [0, 0] width 0 height 0
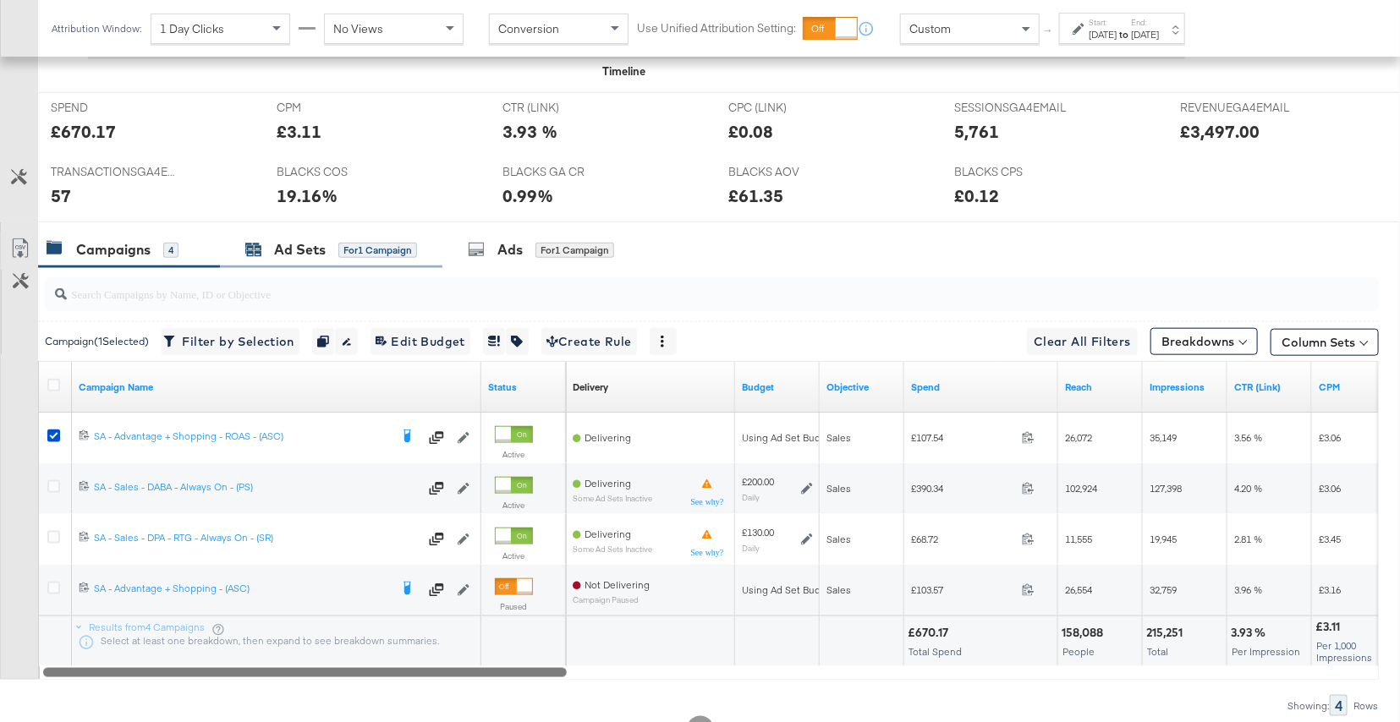
click at [332, 242] on div "Ad Sets for 1 Campaign" at bounding box center [331, 249] width 172 height 19
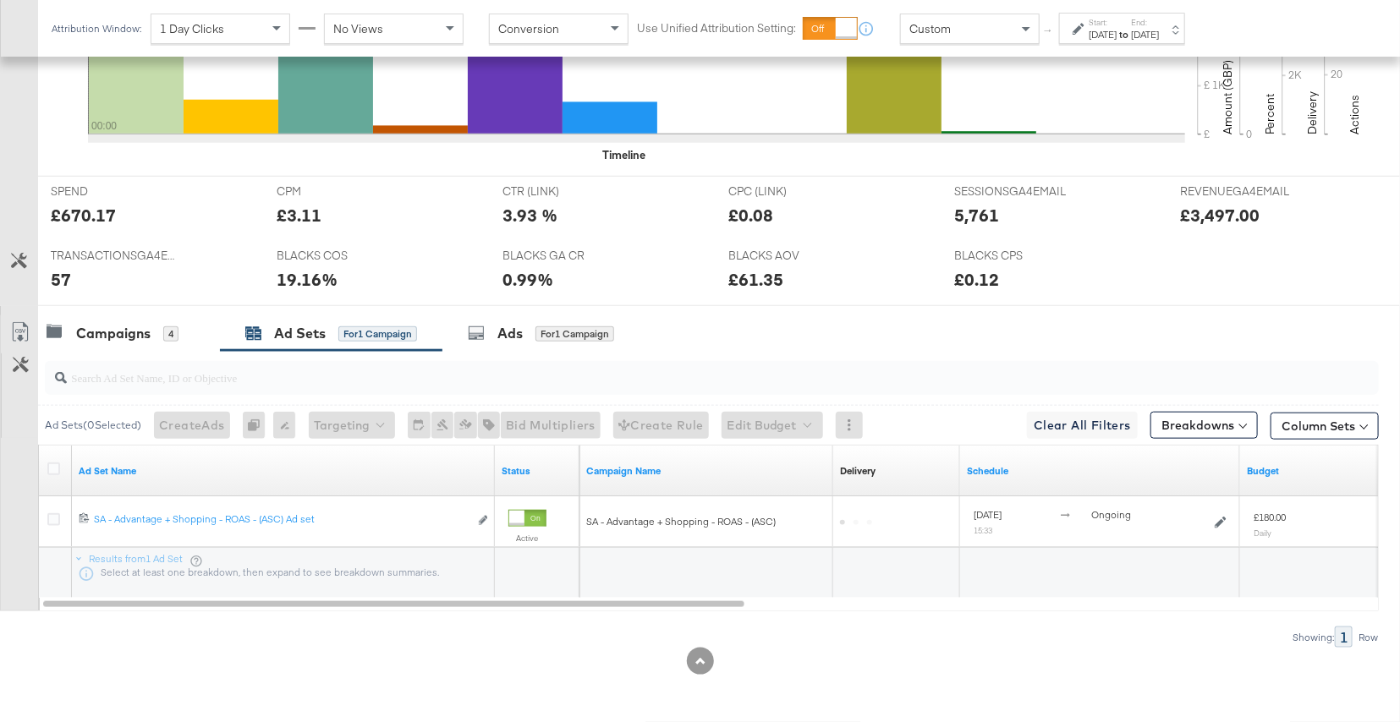
scroll to position [633, 0]
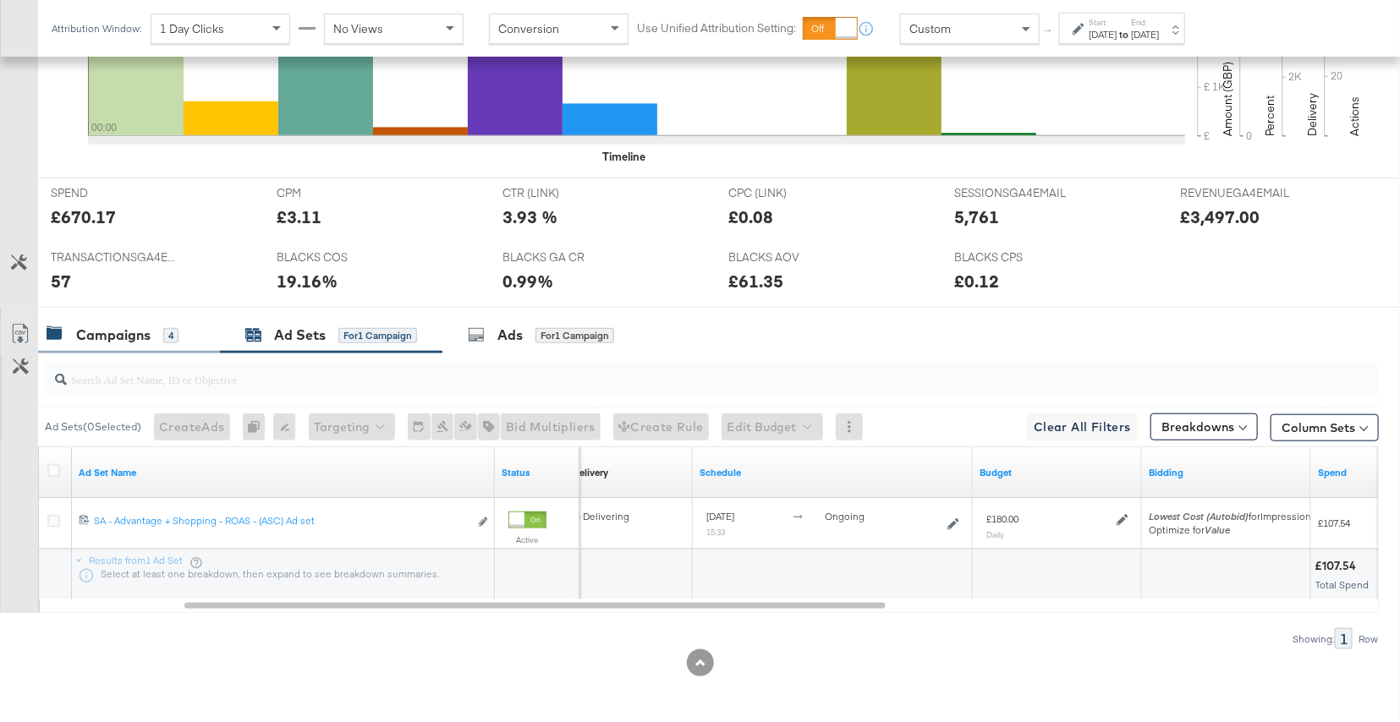
click at [149, 329] on div "Campaigns" at bounding box center [113, 335] width 74 height 19
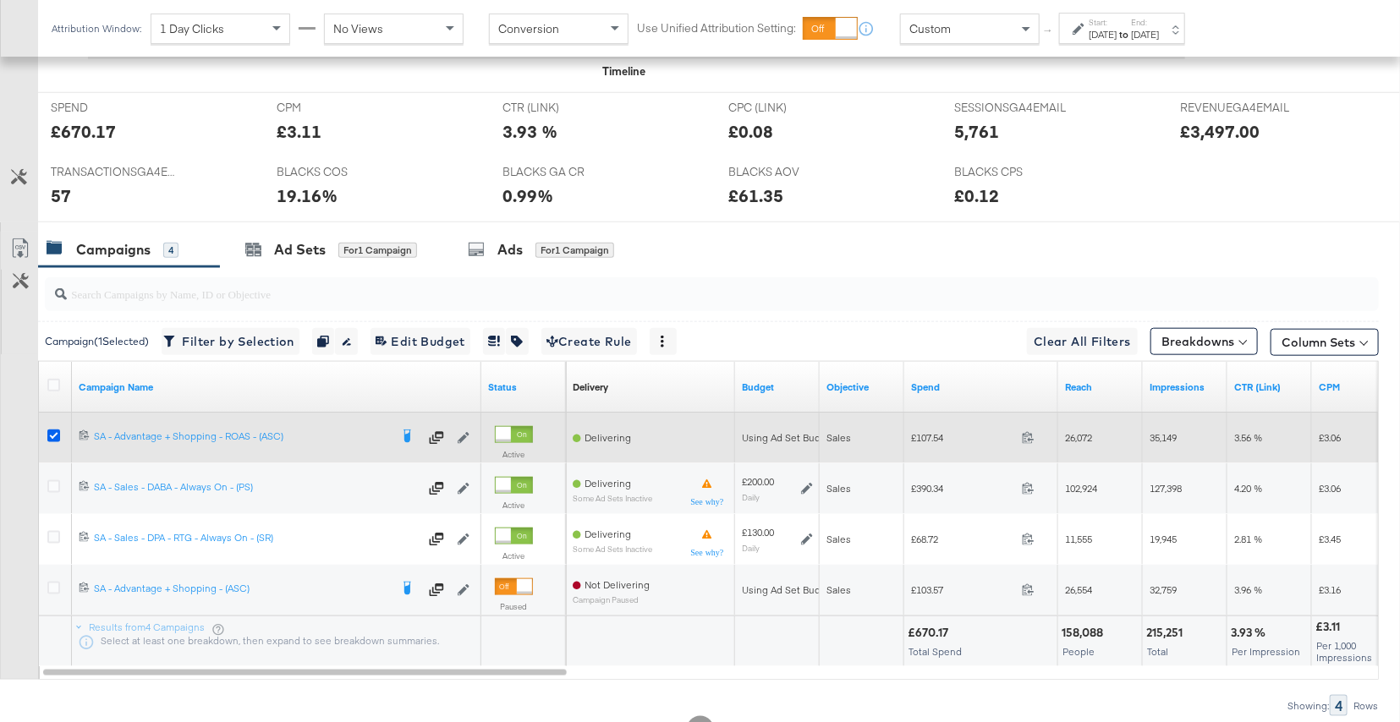
click at [52, 430] on icon at bounding box center [53, 436] width 13 height 13
click at [0, 0] on input "checkbox" at bounding box center [0, 0] width 0 height 0
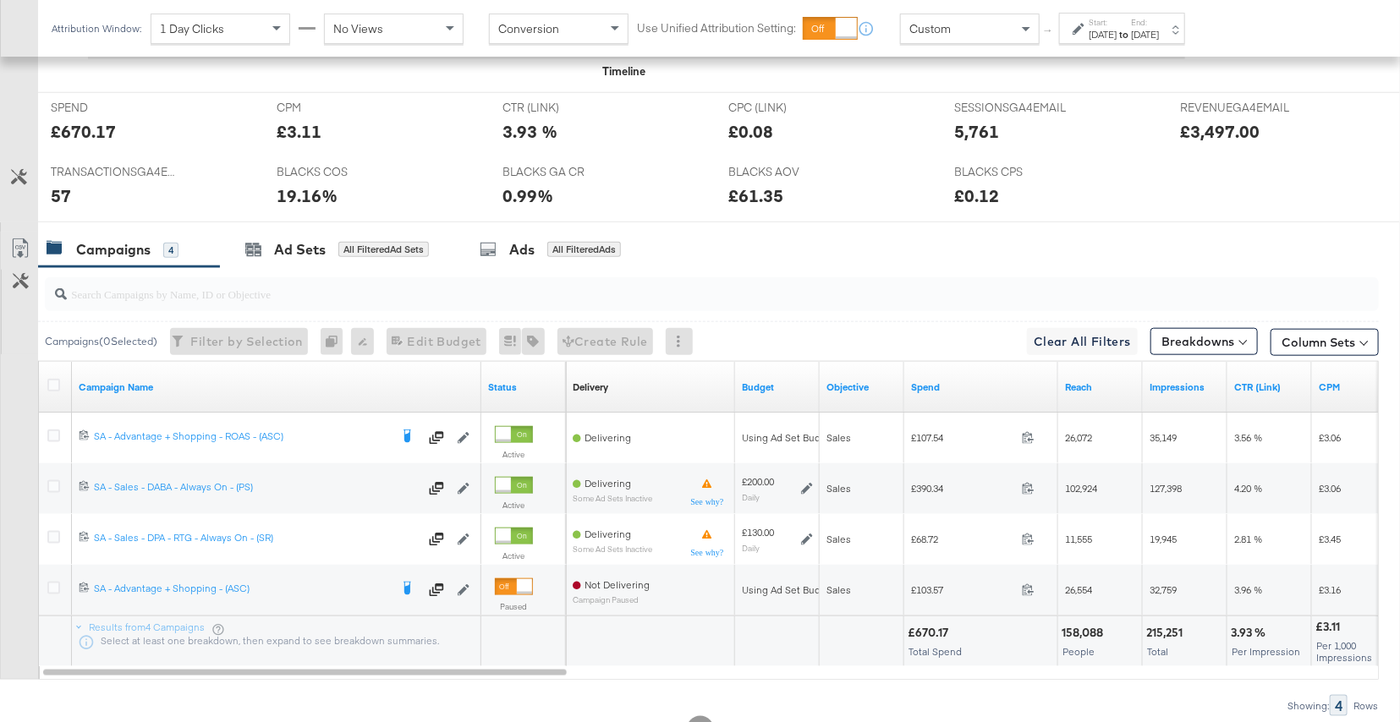
click at [933, 24] on span "Custom" at bounding box center [929, 28] width 41 height 15
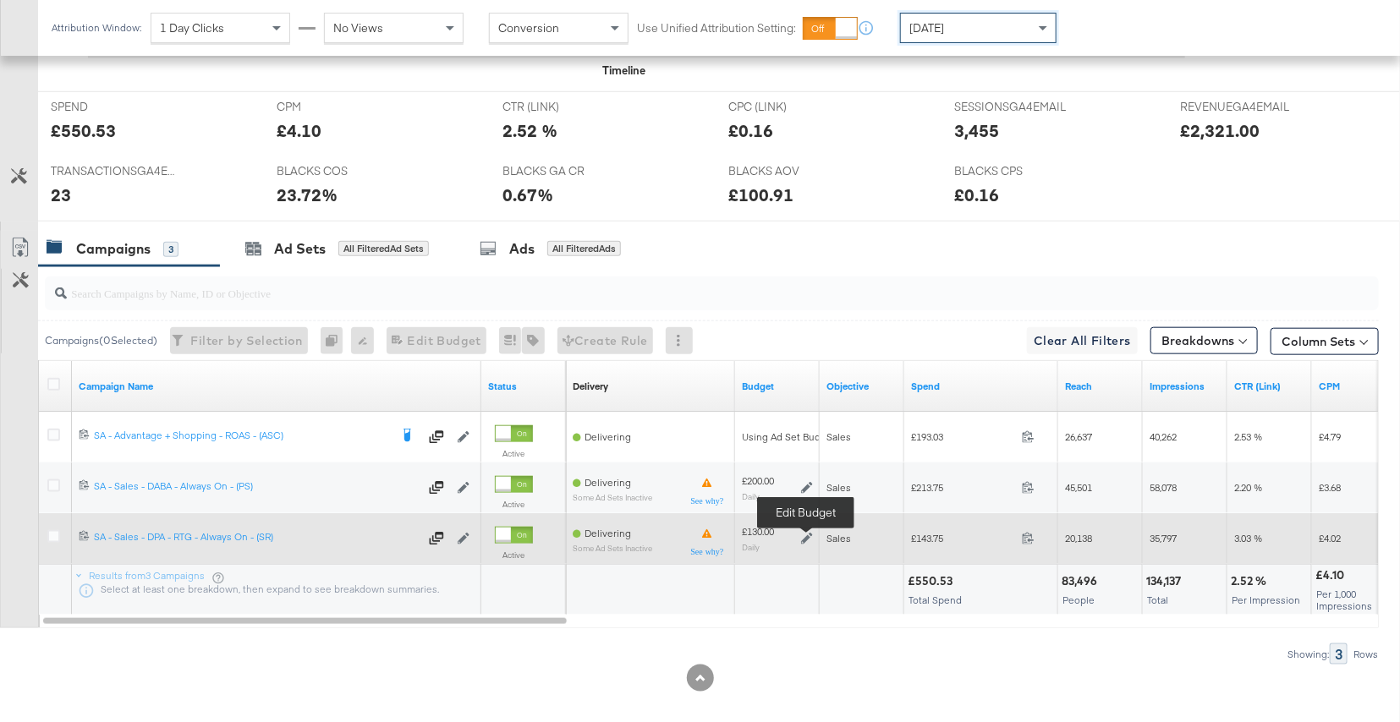
click at [805, 539] on icon at bounding box center [807, 539] width 12 height 12
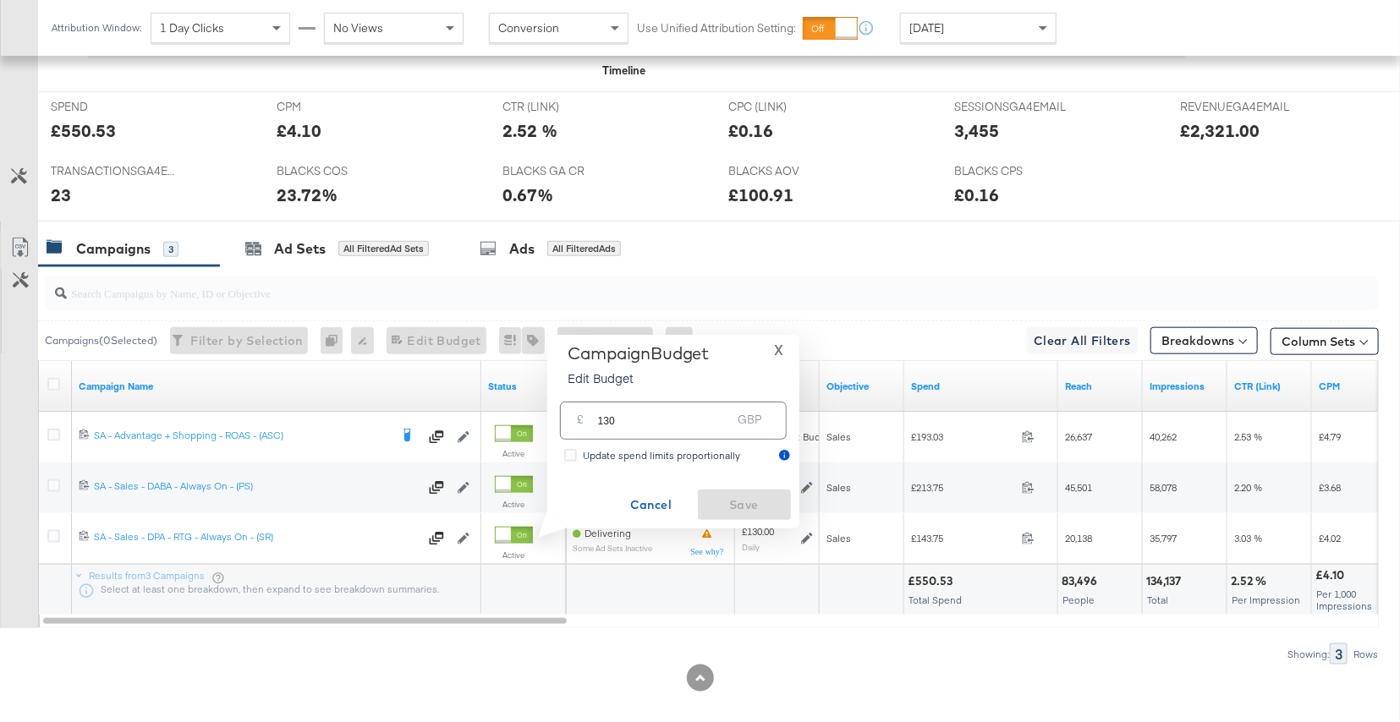
click at [678, 419] on input "130" at bounding box center [665, 414] width 134 height 36
type input "100"
click at [772, 504] on span "Save" at bounding box center [745, 505] width 80 height 21
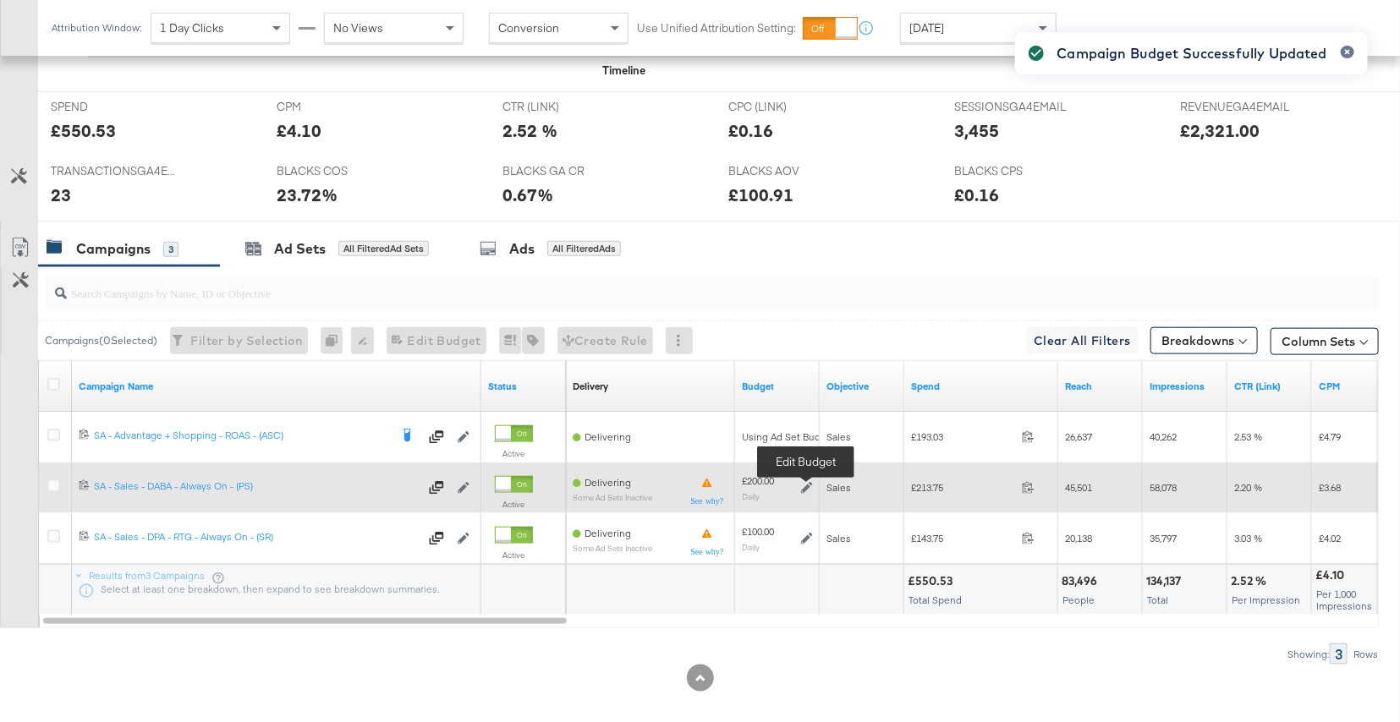
click at [805, 485] on icon at bounding box center [807, 488] width 12 height 12
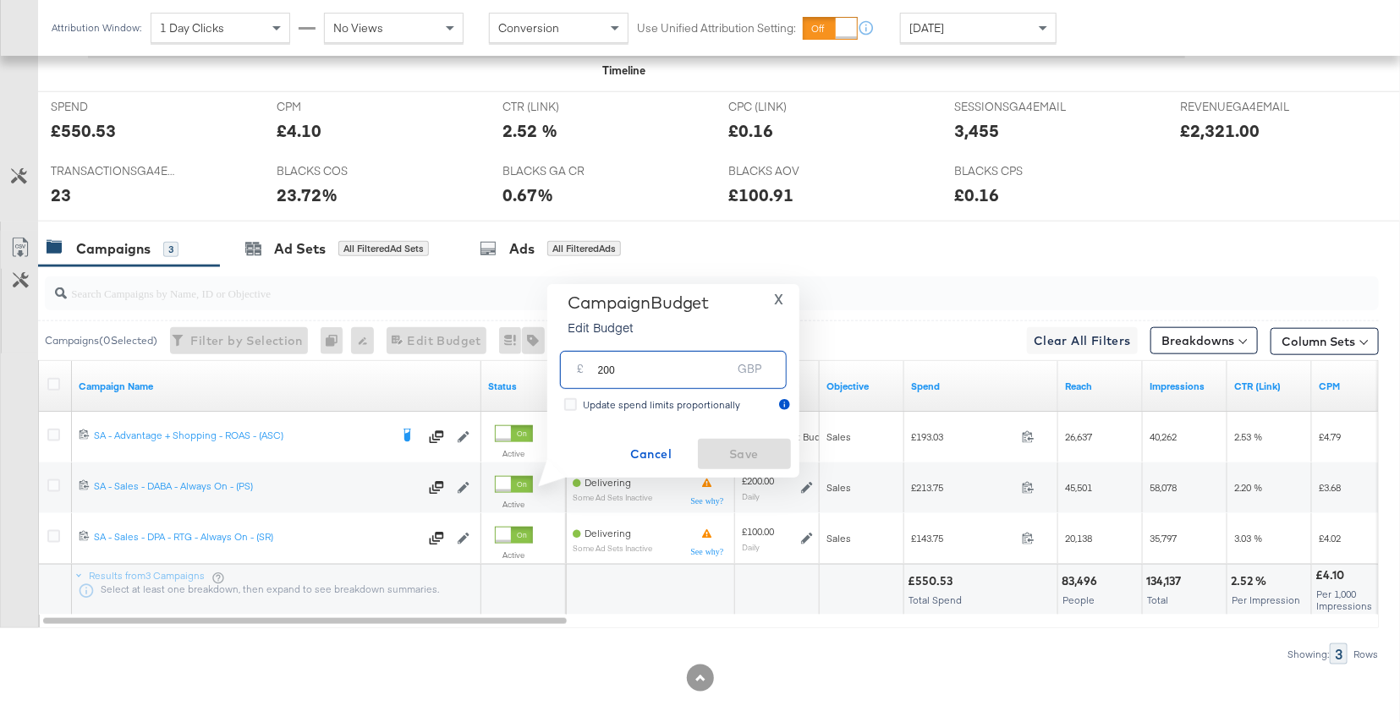
drag, startPoint x: 621, startPoint y: 367, endPoint x: 590, endPoint y: 367, distance: 30.4
click at [590, 367] on div "£ 200 GBP" at bounding box center [673, 370] width 227 height 38
type input "150"
click at [738, 451] on span "Save" at bounding box center [745, 454] width 80 height 21
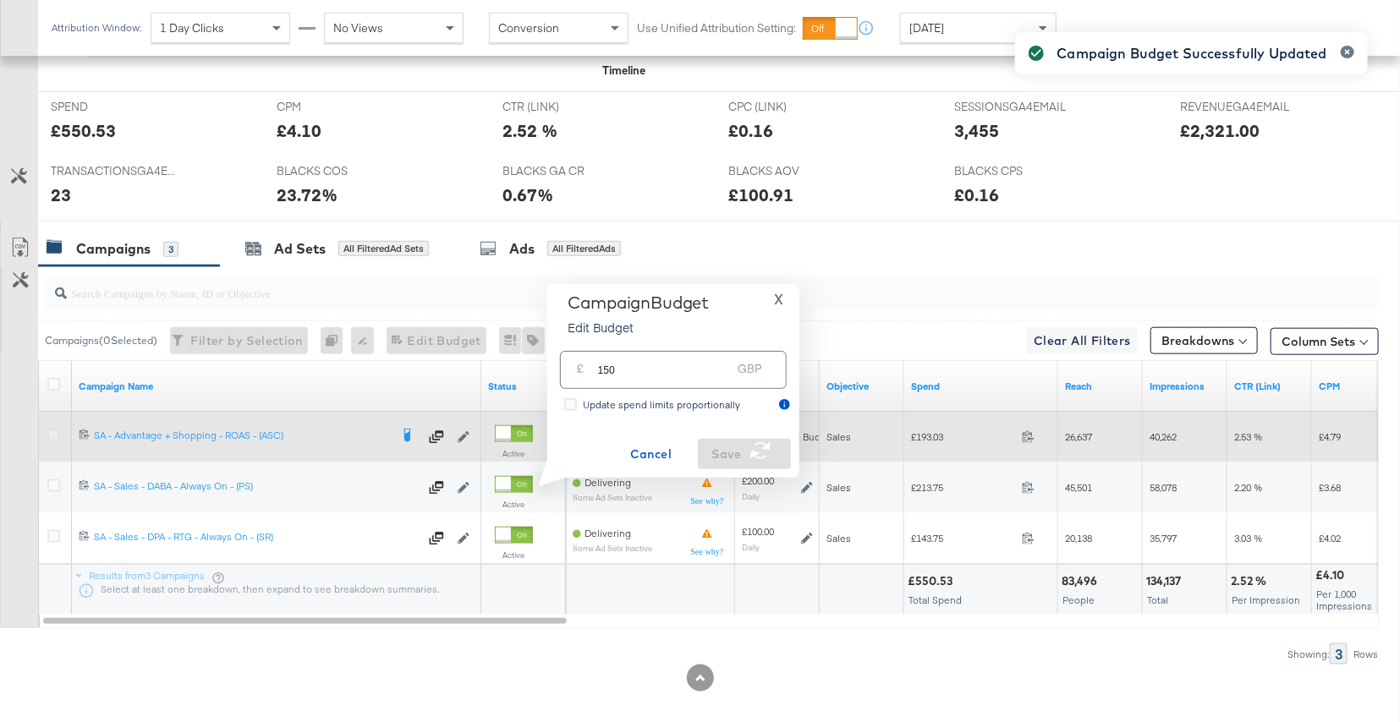
click at [51, 436] on icon at bounding box center [53, 435] width 13 height 13
click at [0, 0] on input "checkbox" at bounding box center [0, 0] width 0 height 0
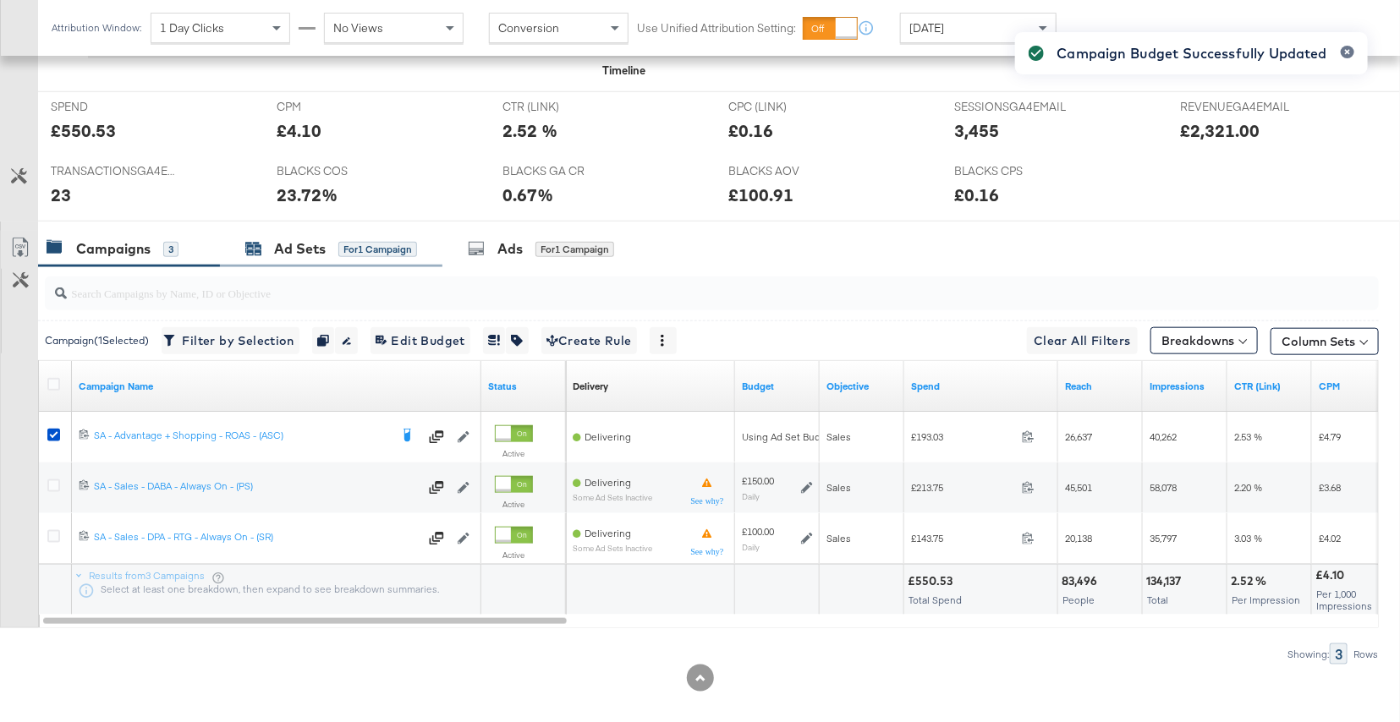
click at [327, 239] on div "Ad Sets for 1 Campaign" at bounding box center [331, 248] width 172 height 19
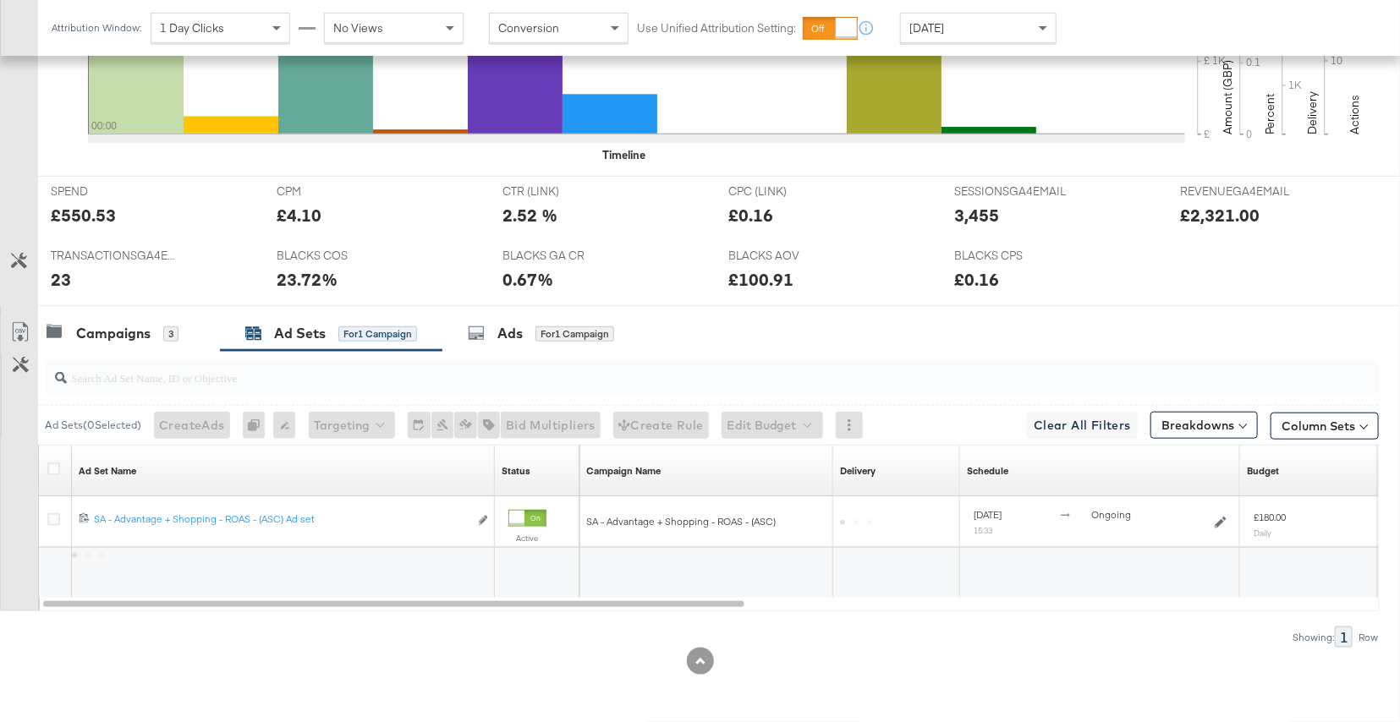
scroll to position [633, 0]
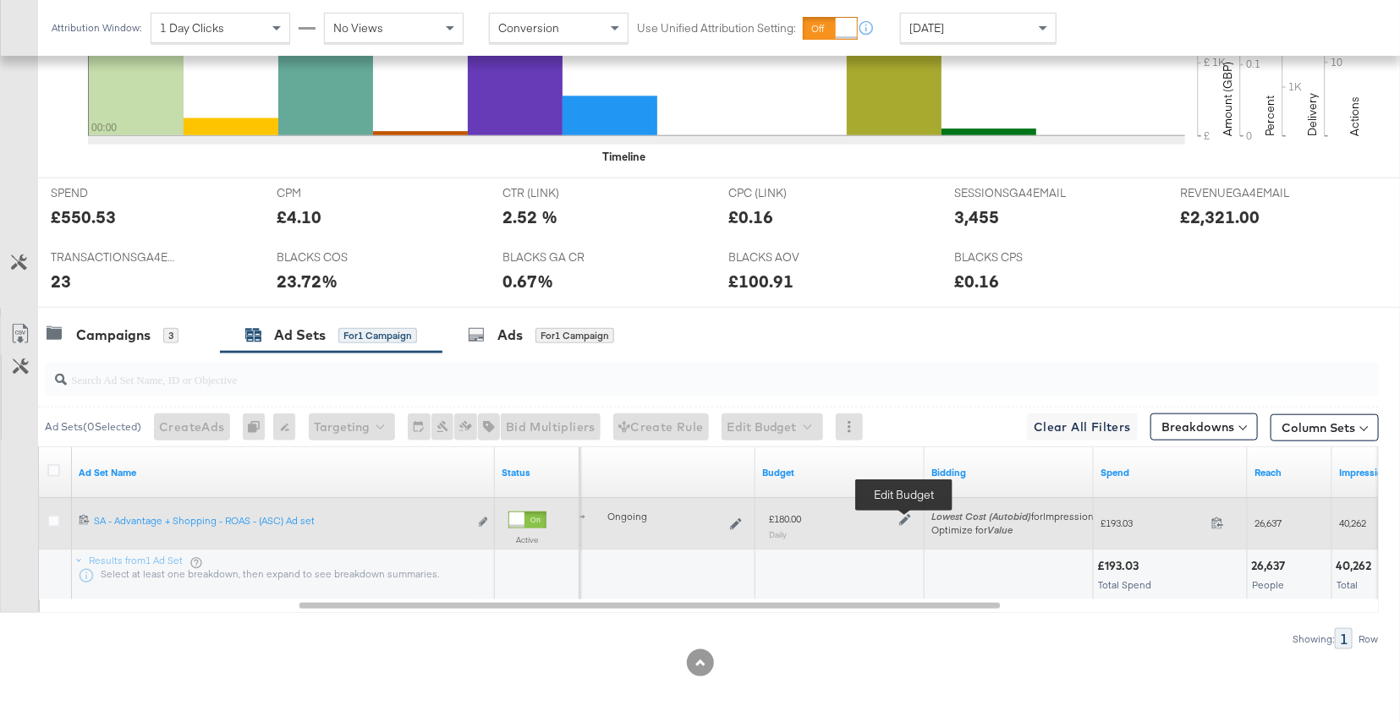
click at [907, 523] on icon at bounding box center [905, 520] width 12 height 12
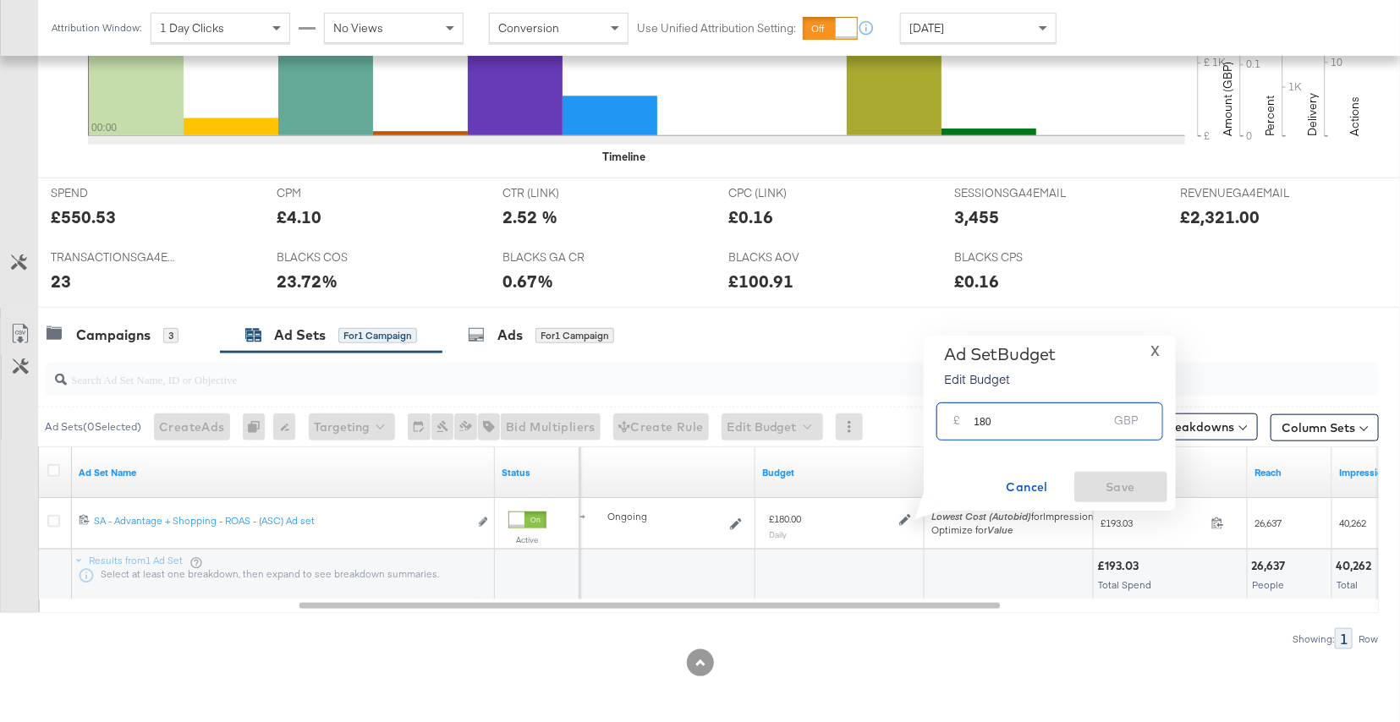
drag, startPoint x: 1006, startPoint y: 422, endPoint x: 960, endPoint y: 422, distance: 45.7
click at [960, 422] on div "£ 180 GBP" at bounding box center [1049, 422] width 227 height 38
type input "1"
type input "230"
click at [1154, 487] on span "Save" at bounding box center [1121, 487] width 80 height 21
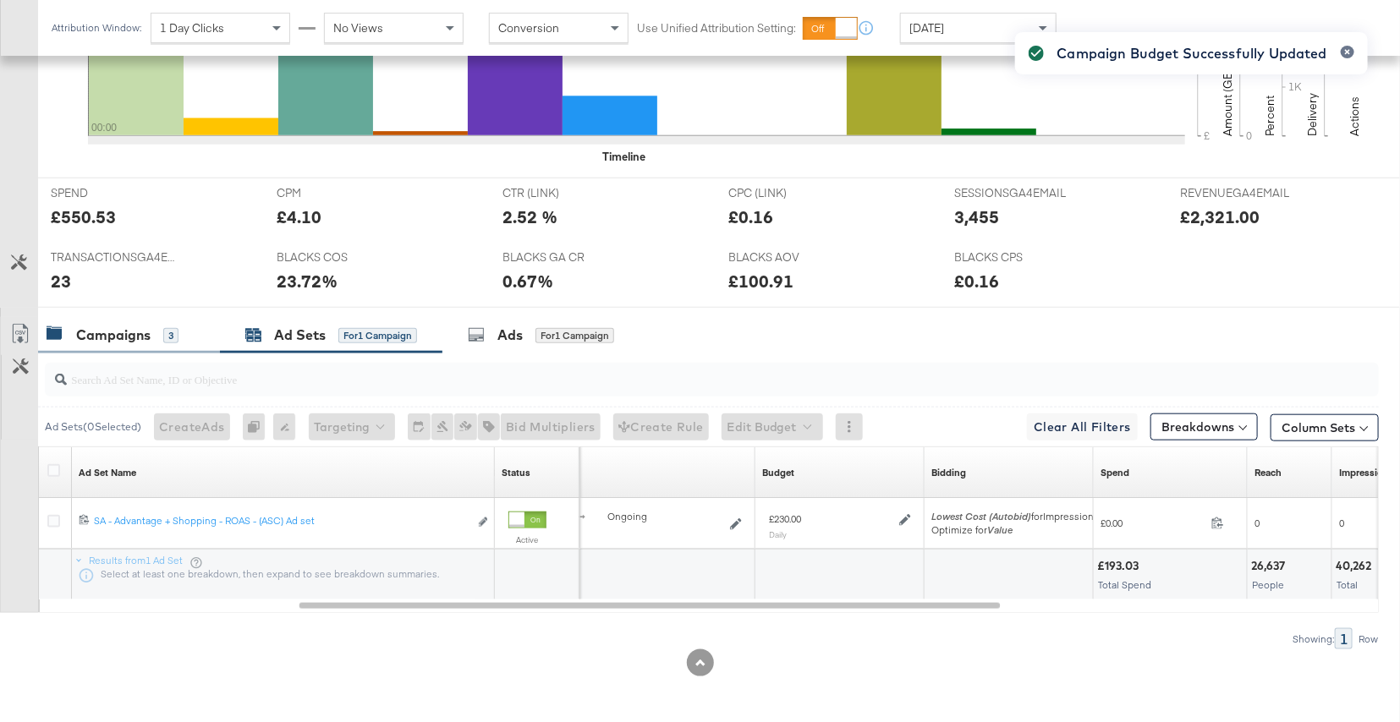
click at [163, 328] on div "3" at bounding box center [170, 335] width 15 height 15
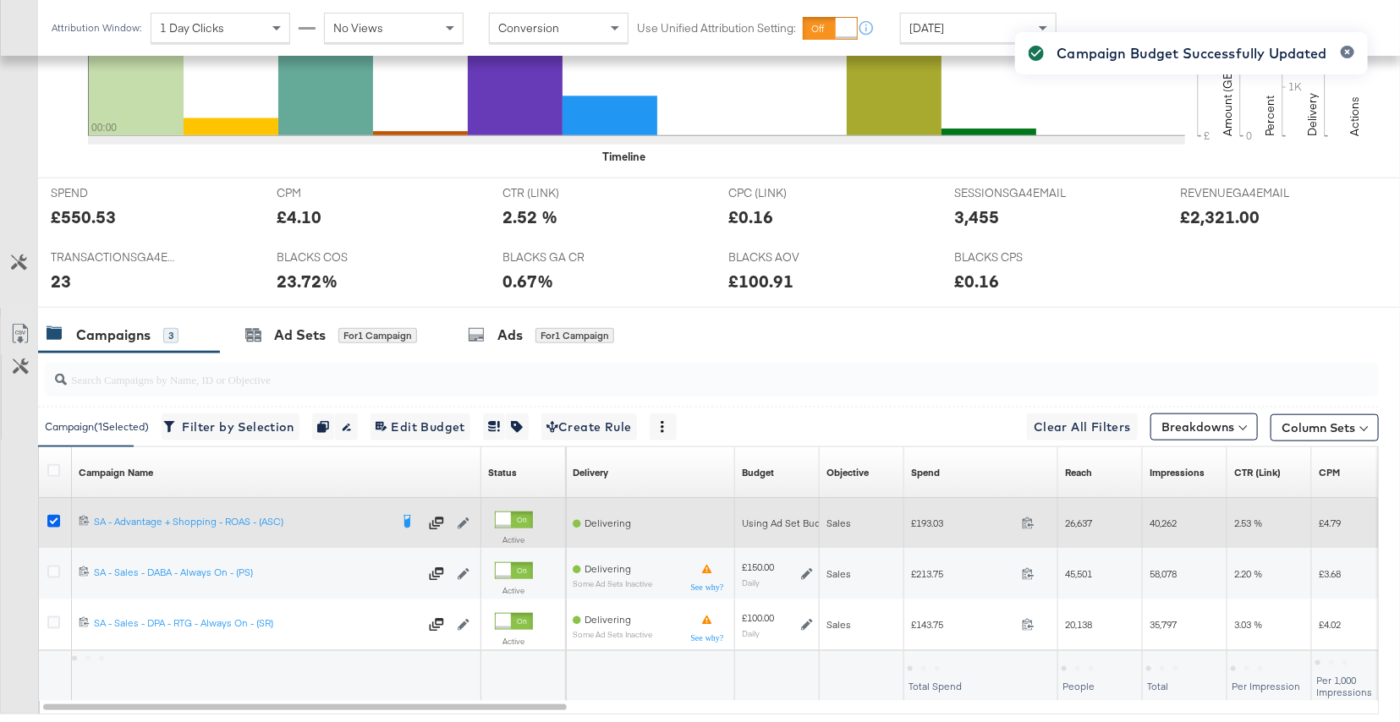
click at [56, 521] on icon at bounding box center [53, 521] width 13 height 13
click at [0, 0] on input "checkbox" at bounding box center [0, 0] width 0 height 0
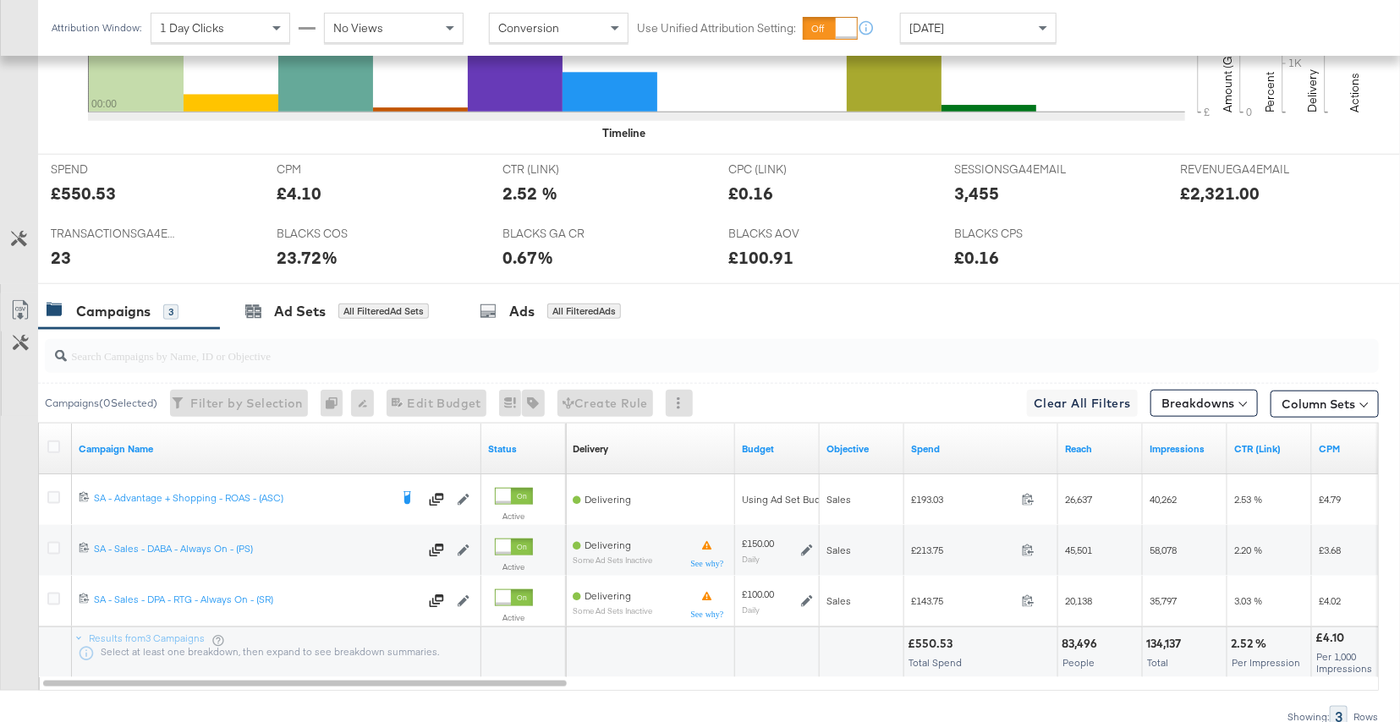
scroll to position [734, 0]
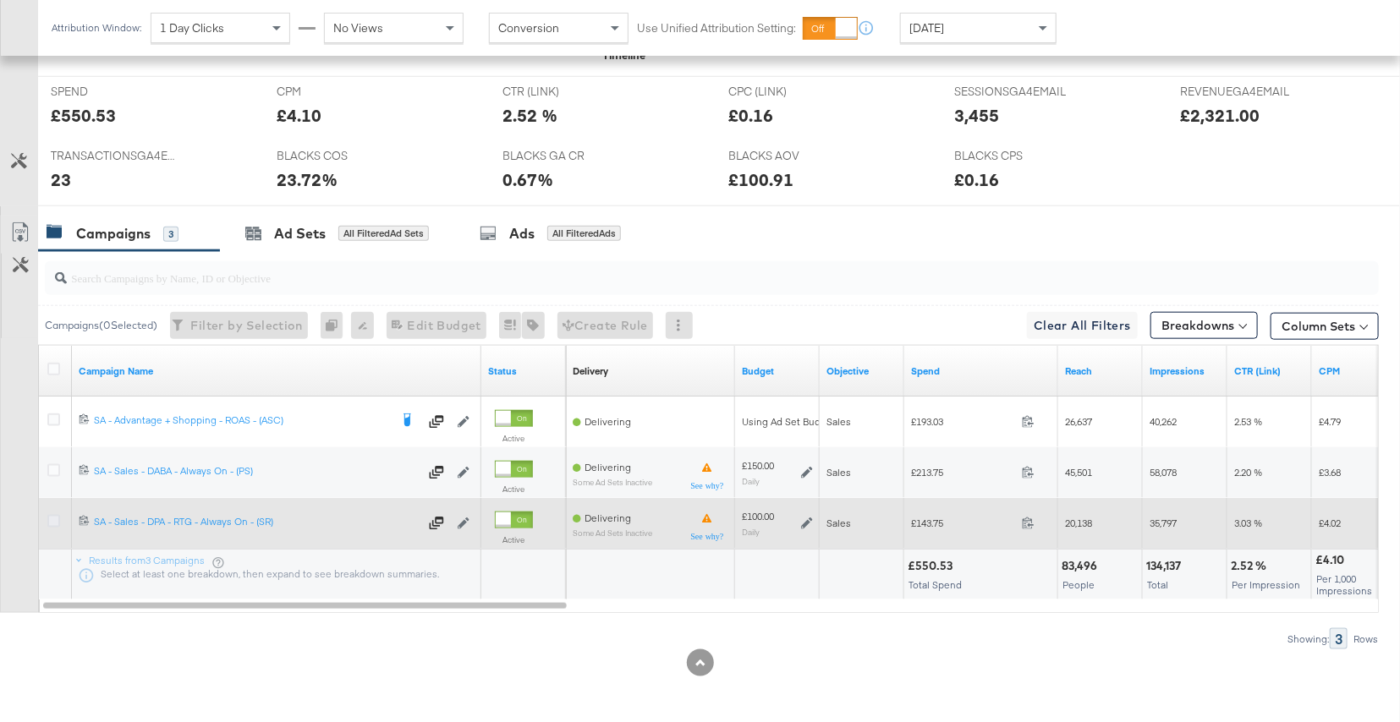
click at [54, 518] on icon at bounding box center [53, 521] width 13 height 13
click at [0, 0] on input "checkbox" at bounding box center [0, 0] width 0 height 0
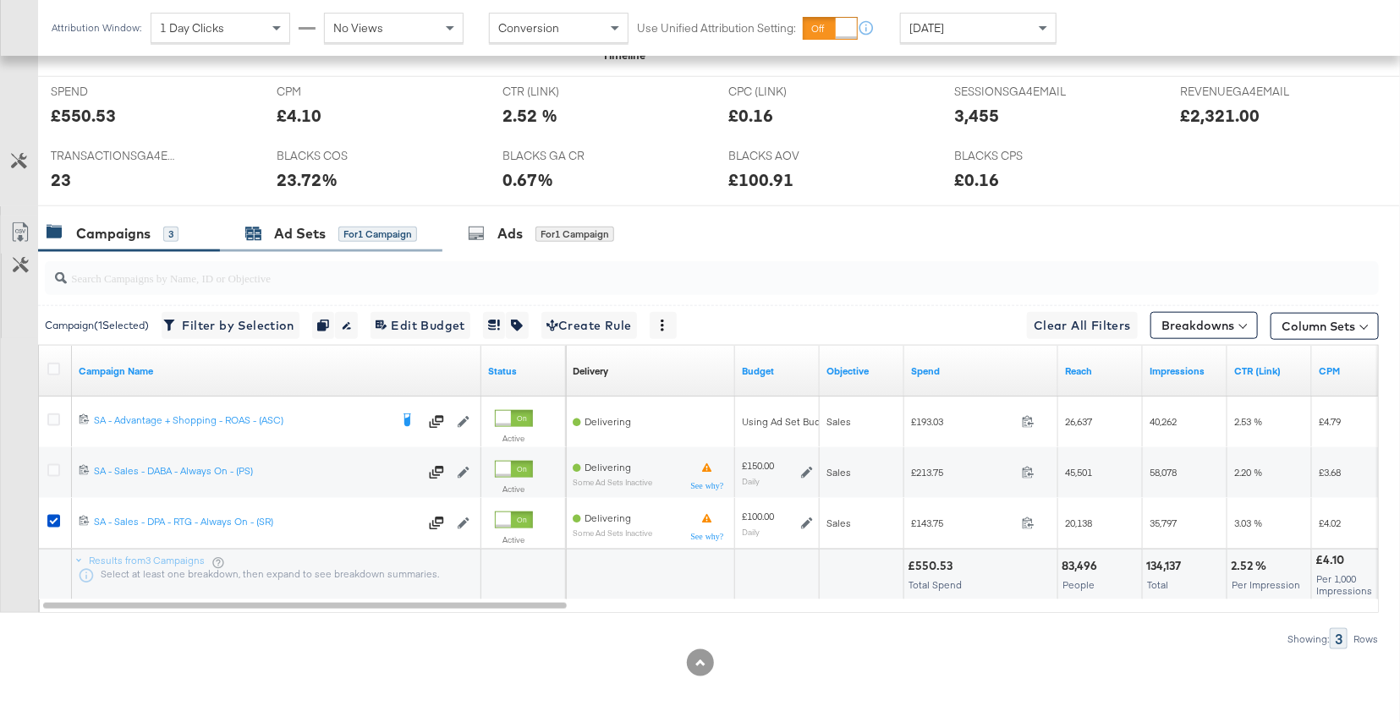
click at [376, 226] on span "for 1 Campaign" at bounding box center [377, 233] width 79 height 15
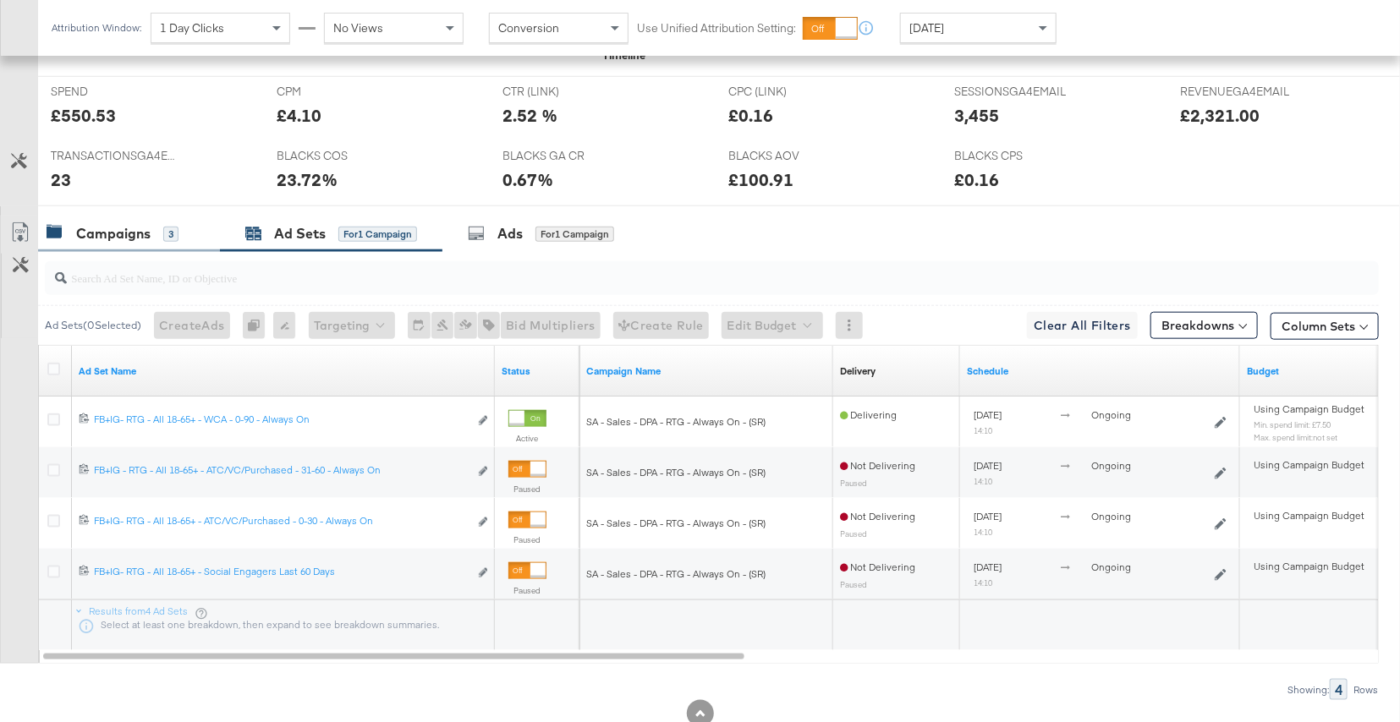
click at [154, 242] on div "Campaigns 3" at bounding box center [129, 234] width 182 height 36
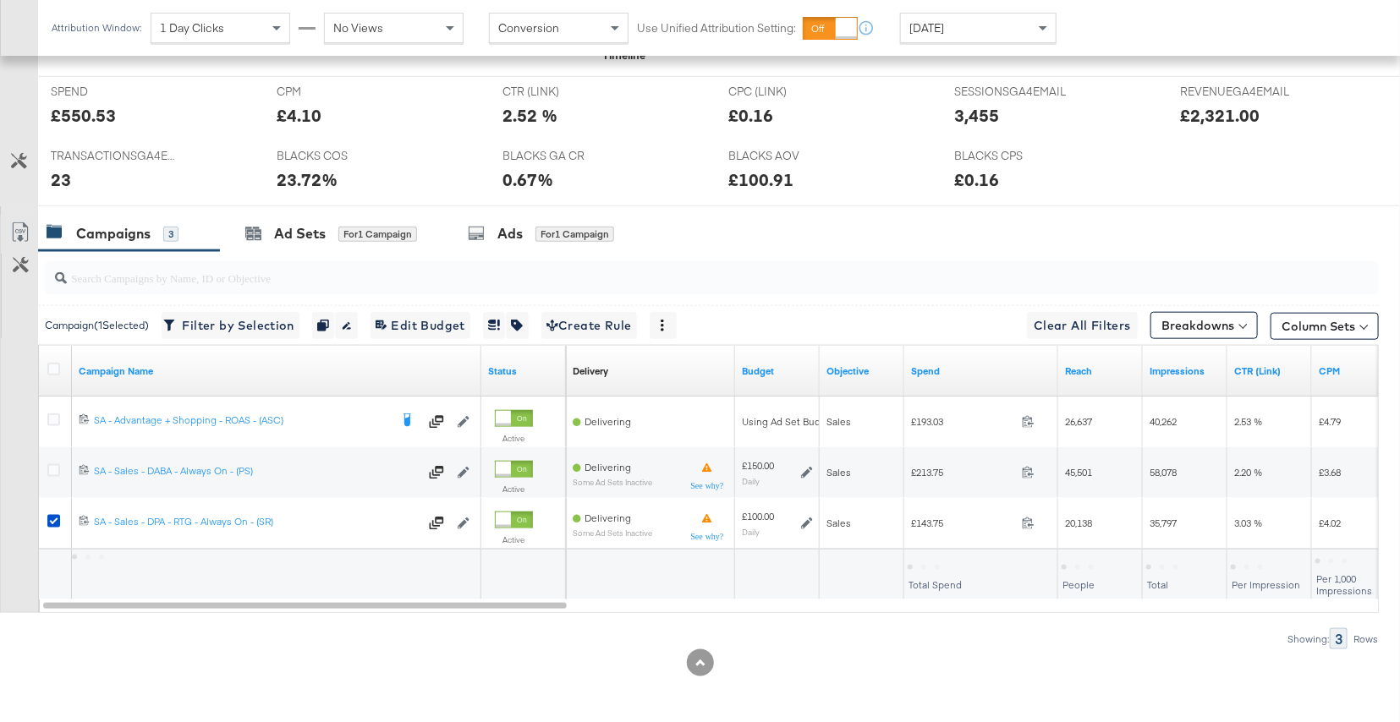
scroll to position [0, 0]
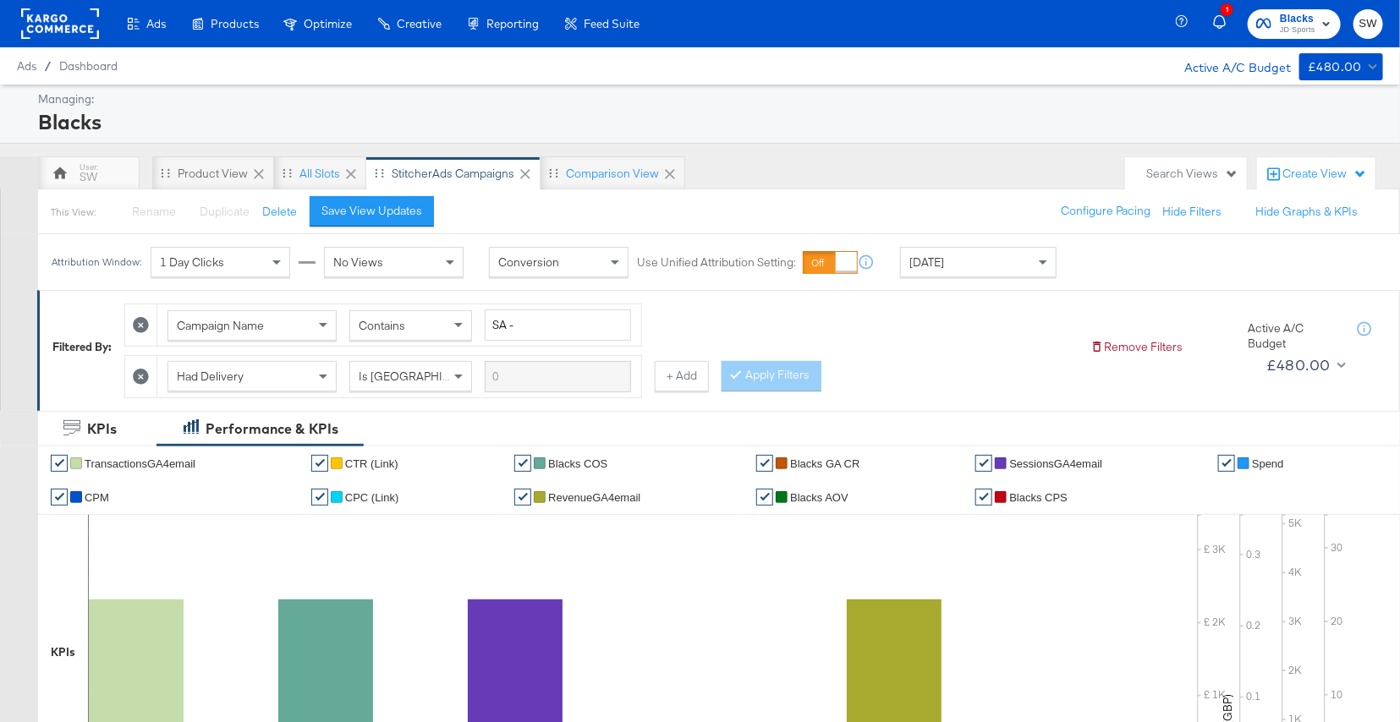
click at [1299, 25] on span "JD Sports" at bounding box center [1298, 31] width 36 height 14
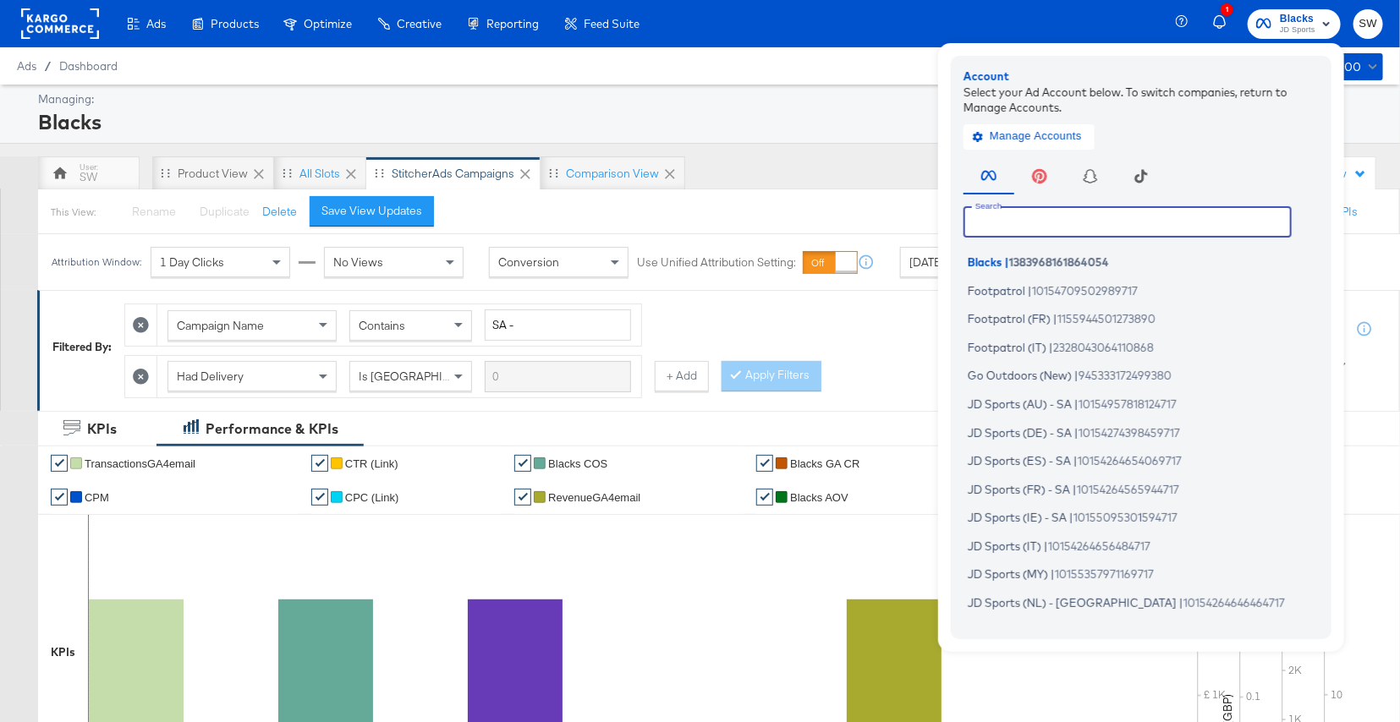
click at [1121, 228] on input "text" at bounding box center [1127, 221] width 328 height 30
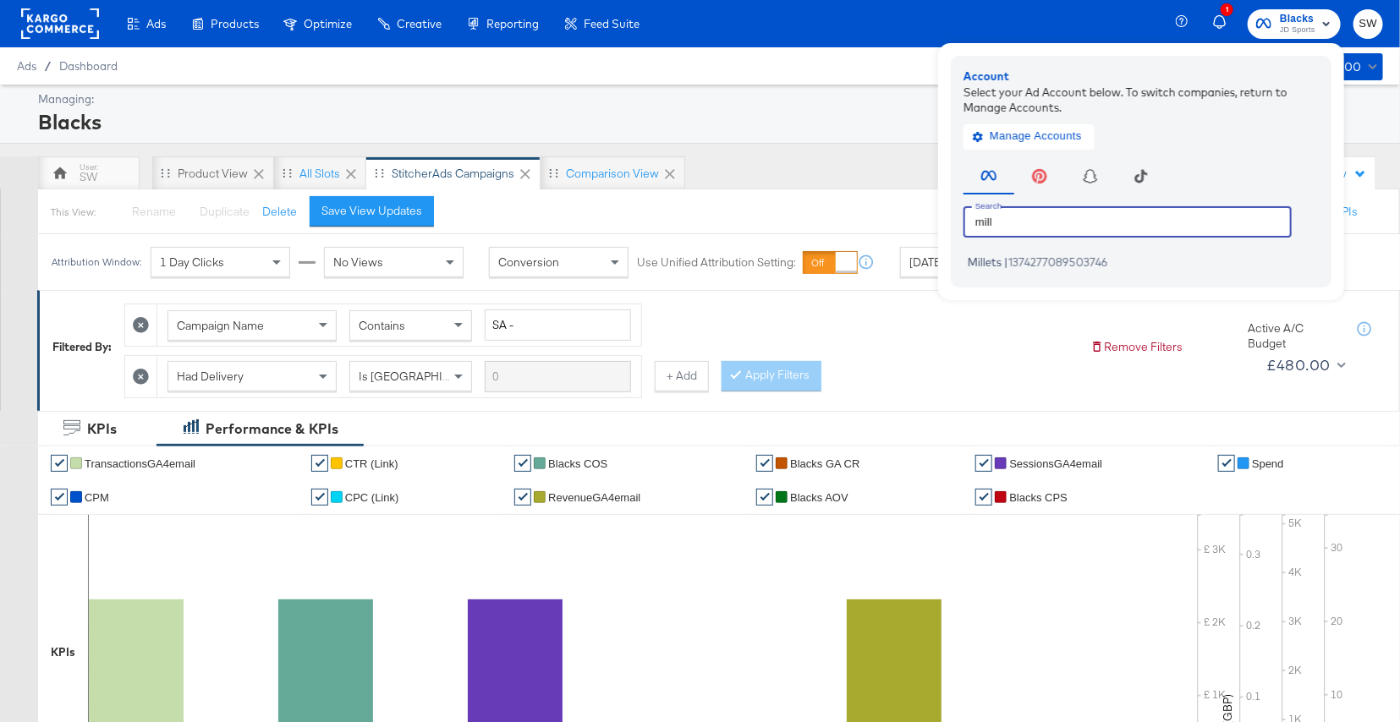
type input "mill"
click at [1092, 250] on div "Millets | 1374277089503746" at bounding box center [1145, 260] width 364 height 29
click at [1094, 255] on span "1374277089503746" at bounding box center [1058, 262] width 100 height 14
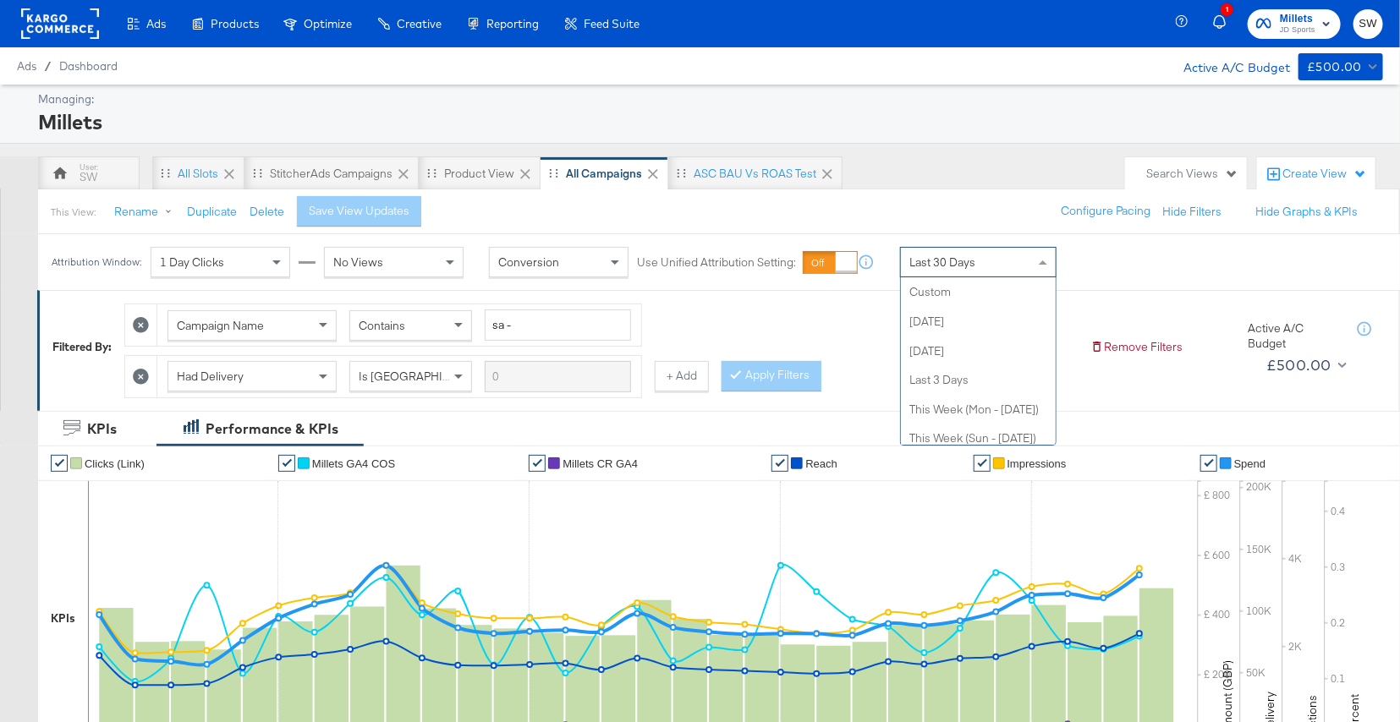
click at [953, 256] on span "Last 30 Days" at bounding box center [942, 262] width 66 height 15
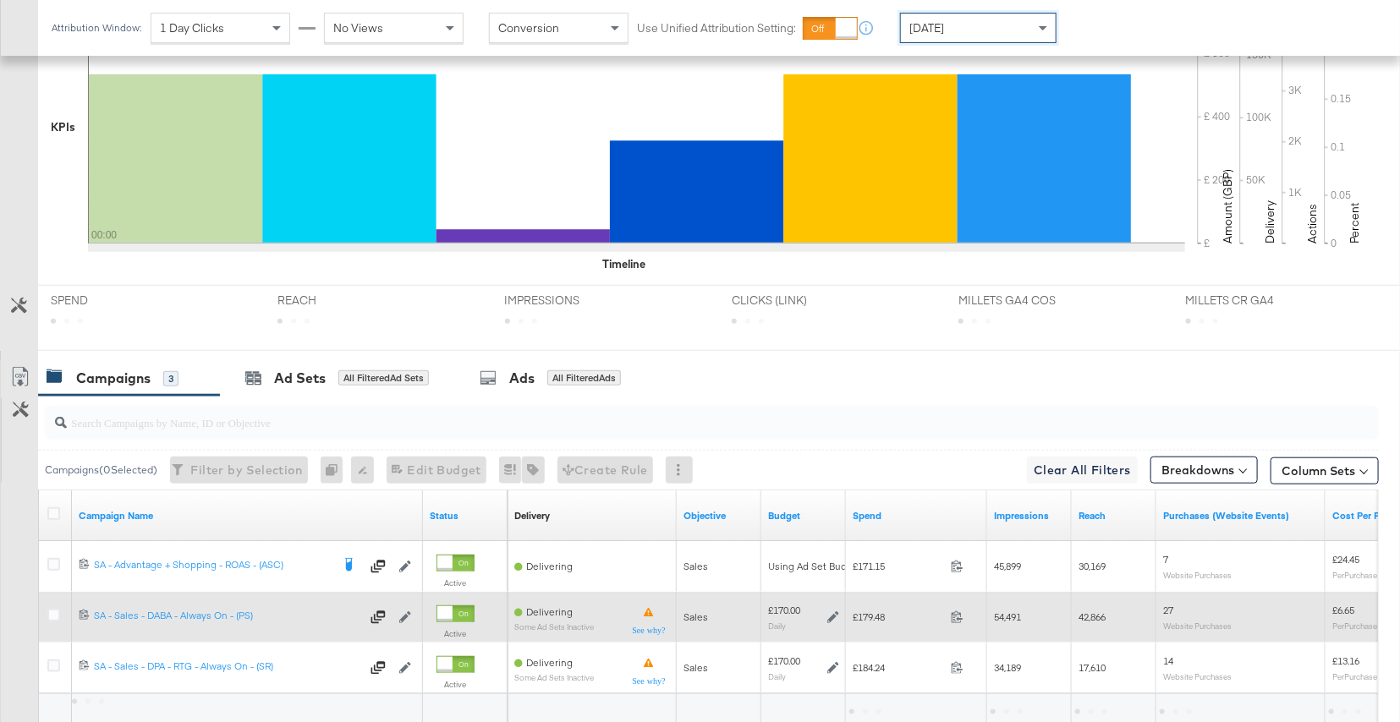
scroll to position [635, 0]
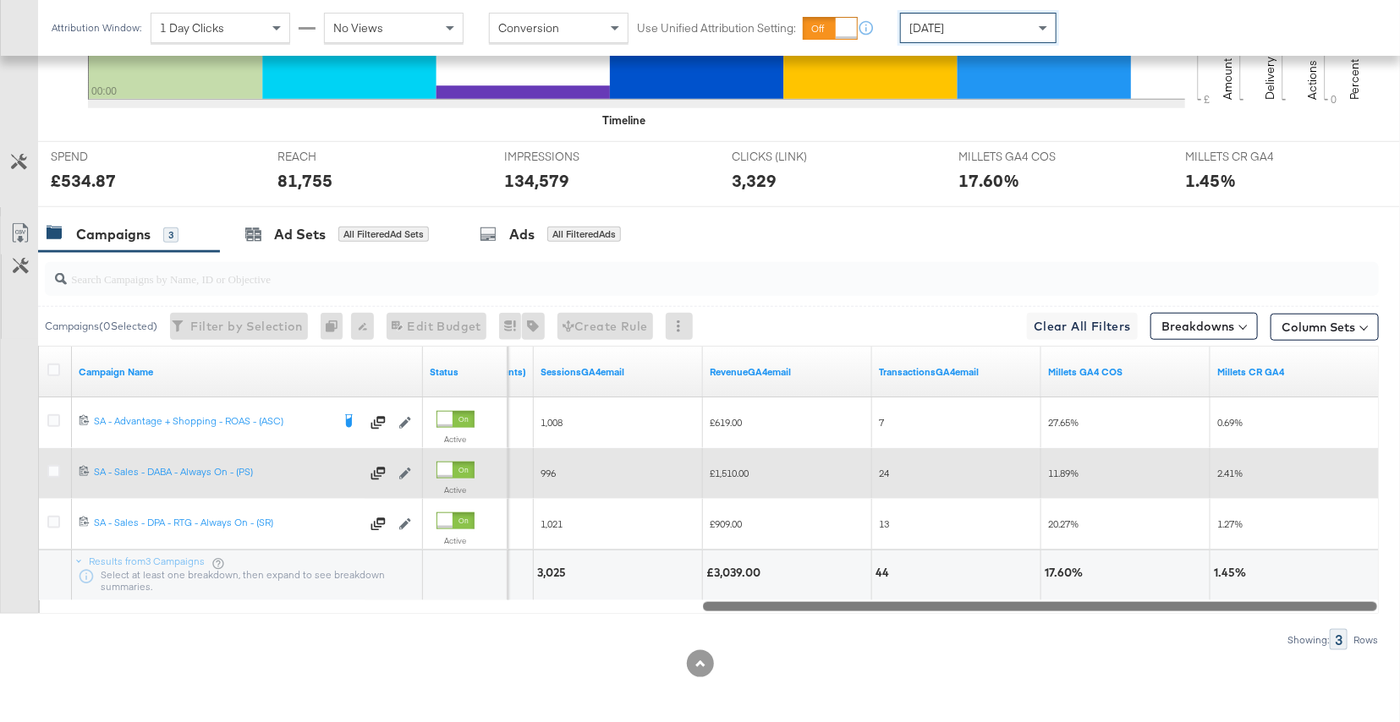
click at [1018, 603] on div at bounding box center [1040, 606] width 674 height 14
drag, startPoint x: 1018, startPoint y: 604, endPoint x: 1105, endPoint y: 611, distance: 87.4
click at [1105, 611] on div "Campaign Name Status Purchases ROAS (Website Events) SessionsGA4email RevenueGA…" at bounding box center [708, 480] width 1341 height 268
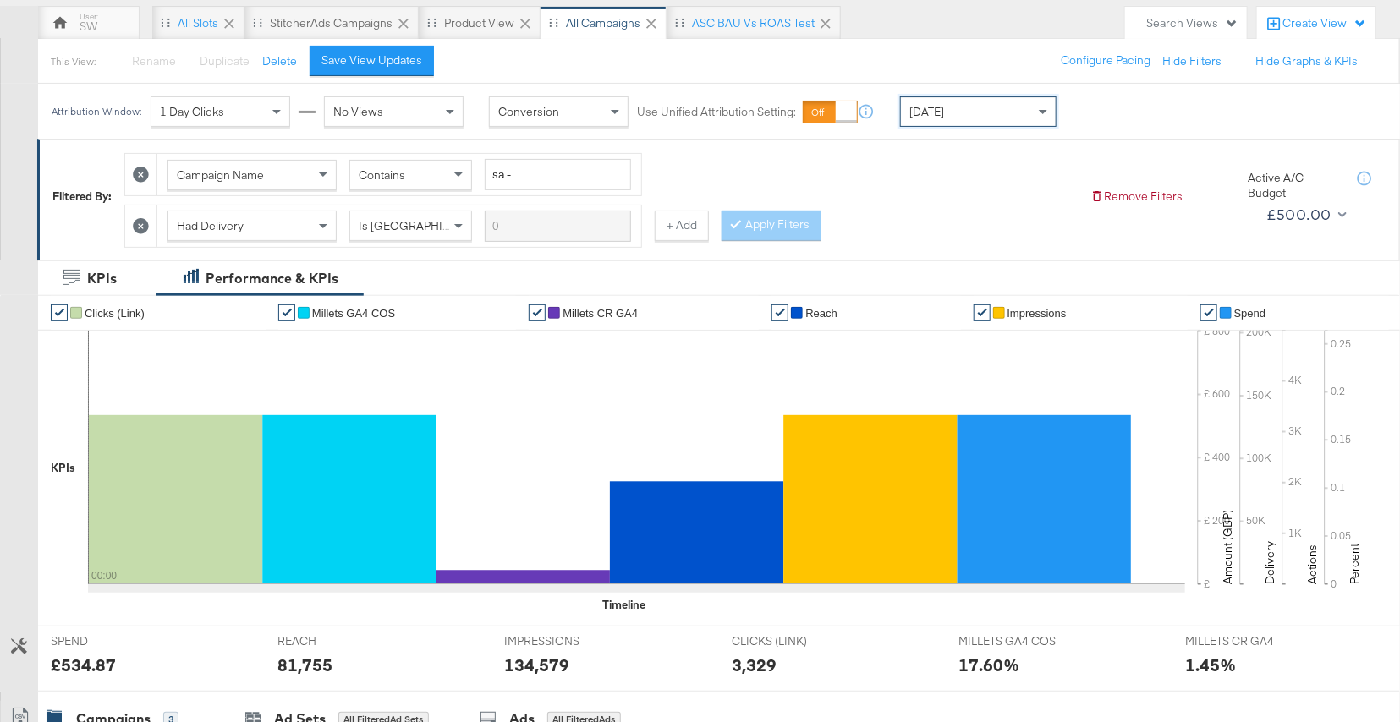
scroll to position [0, 0]
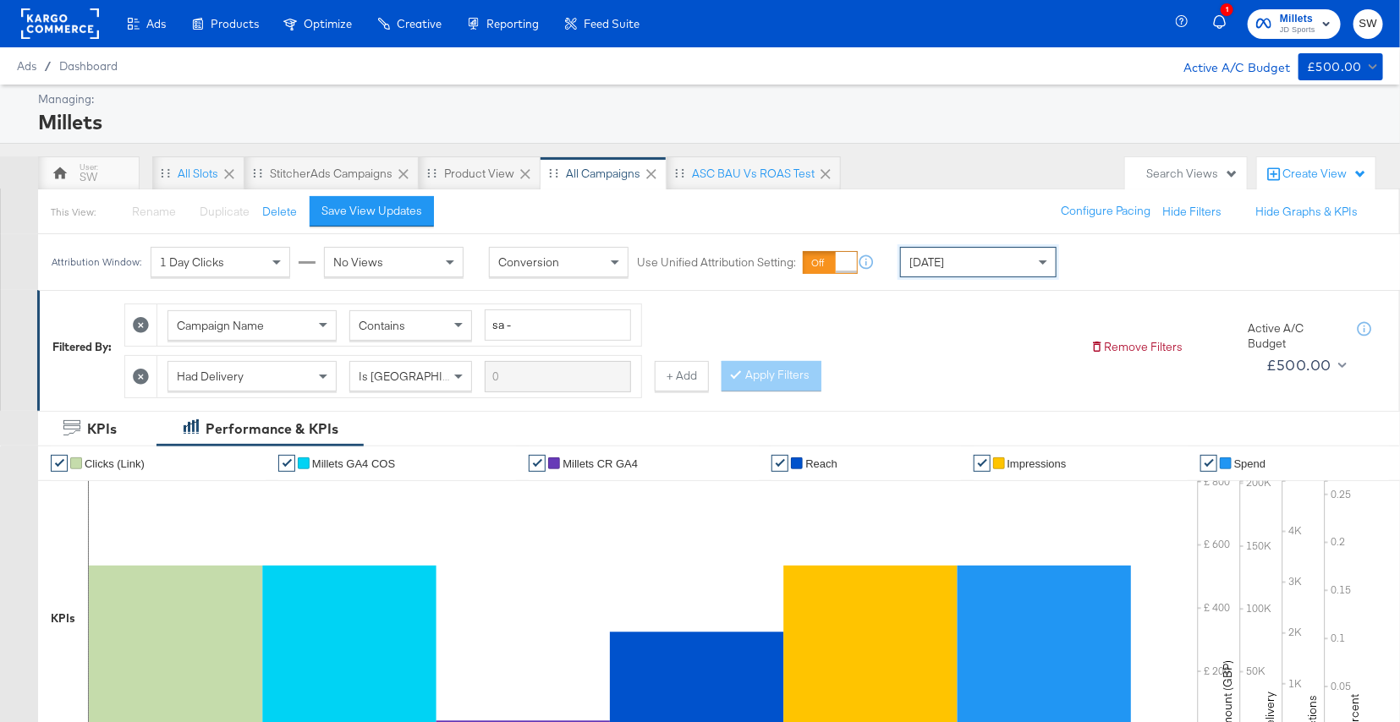
click at [1310, 10] on span "Millets" at bounding box center [1298, 19] width 36 height 18
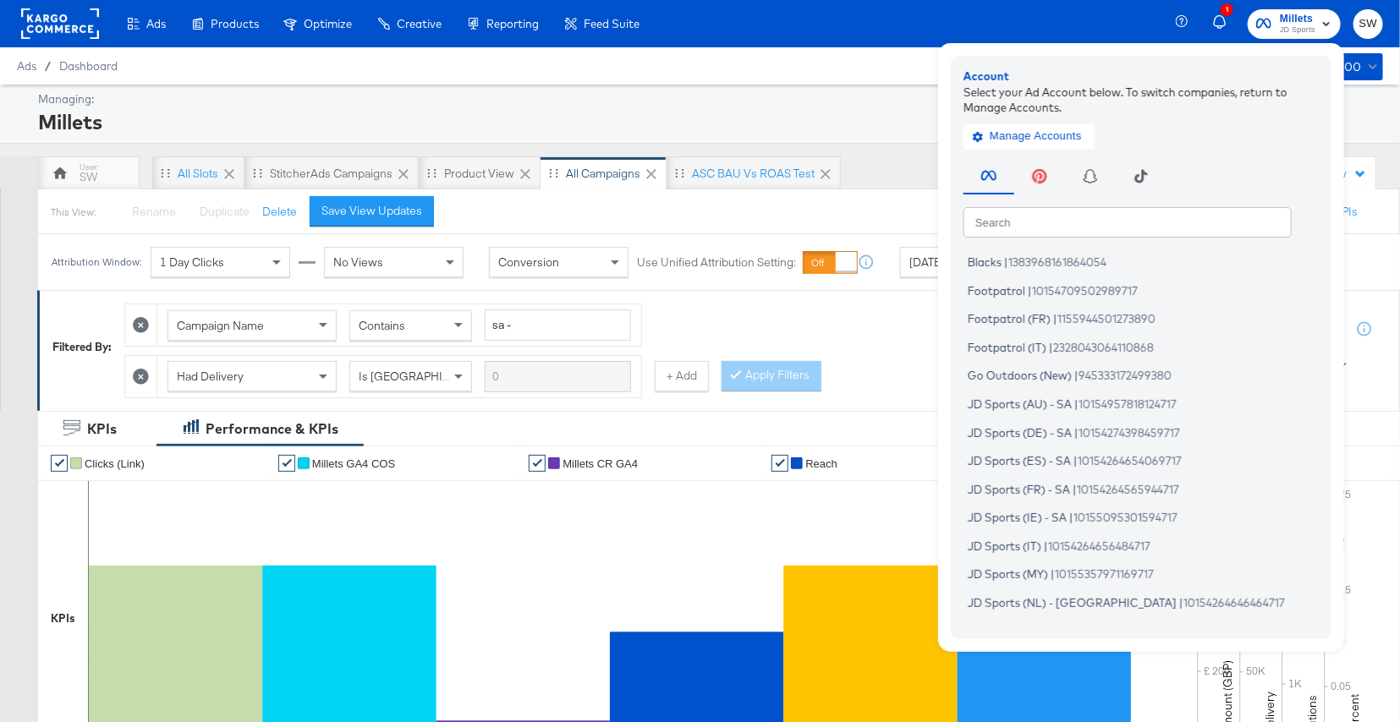
click at [880, 125] on div "Millets" at bounding box center [708, 121] width 1341 height 29
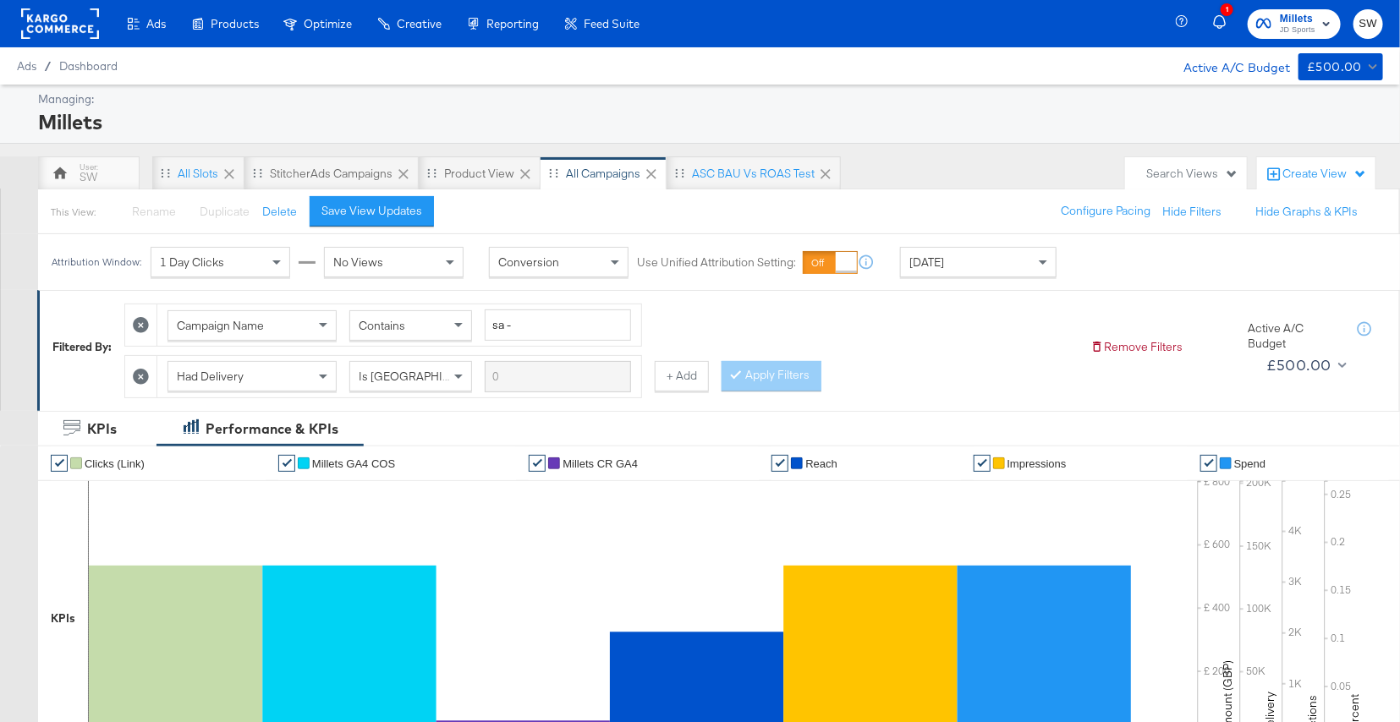
click at [935, 259] on span "Yesterday" at bounding box center [926, 262] width 35 height 15
click at [1071, 263] on div "Start: Aug 18th 2025 to End: Aug 18th 2025" at bounding box center [1122, 262] width 126 height 31
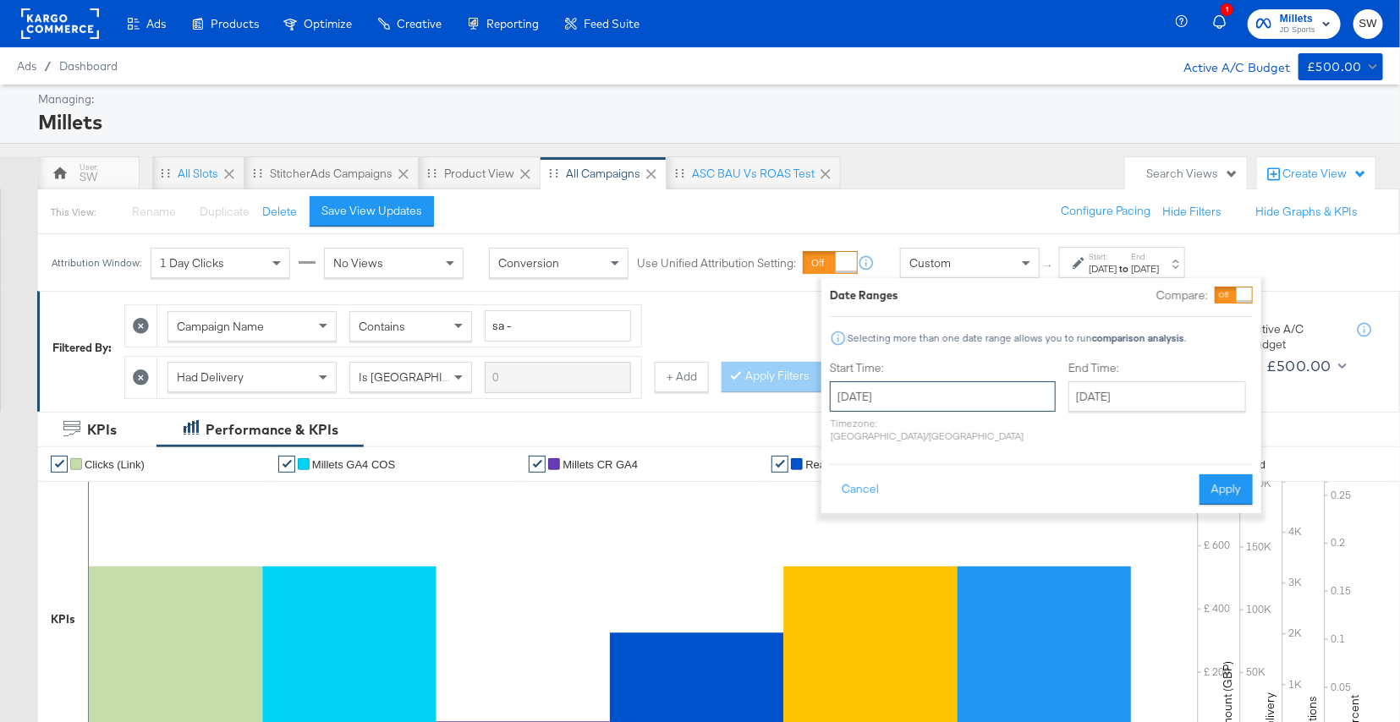
click at [936, 402] on input "August 18th 2025" at bounding box center [943, 396] width 226 height 30
click at [754, 344] on div "Campaign Name Contains sa - Had Delivery Is Greater Than + Add Apply Filters" at bounding box center [600, 347] width 952 height 102
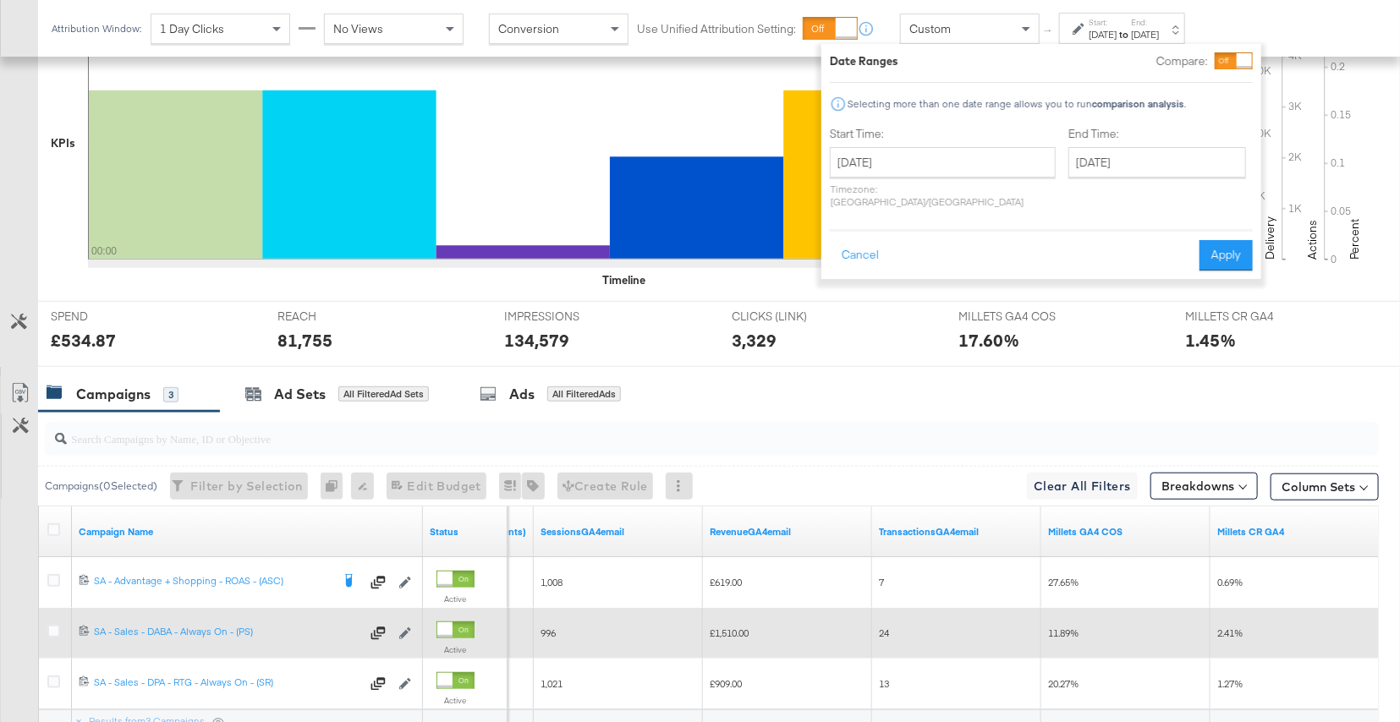
scroll to position [637, 0]
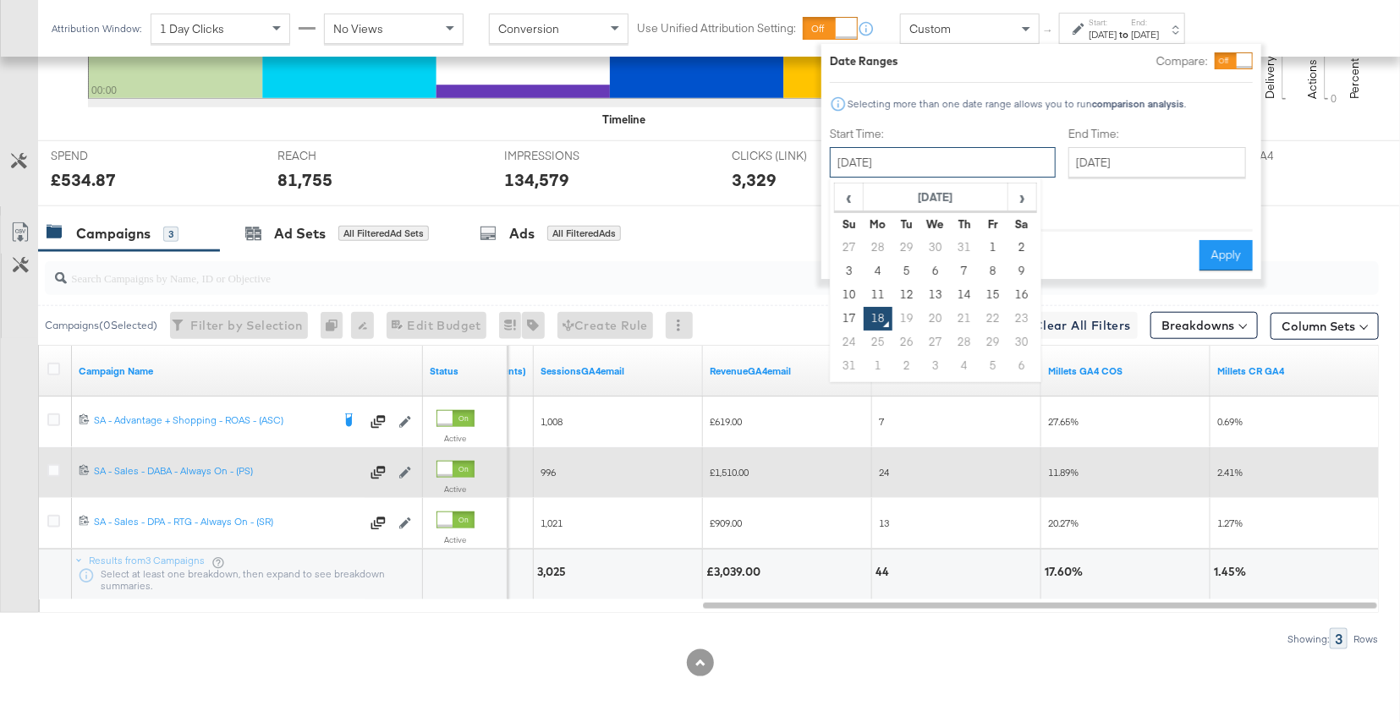
click at [956, 162] on input "August 18th 2025" at bounding box center [943, 162] width 226 height 30
click at [919, 197] on th "August 2025" at bounding box center [936, 198] width 145 height 29
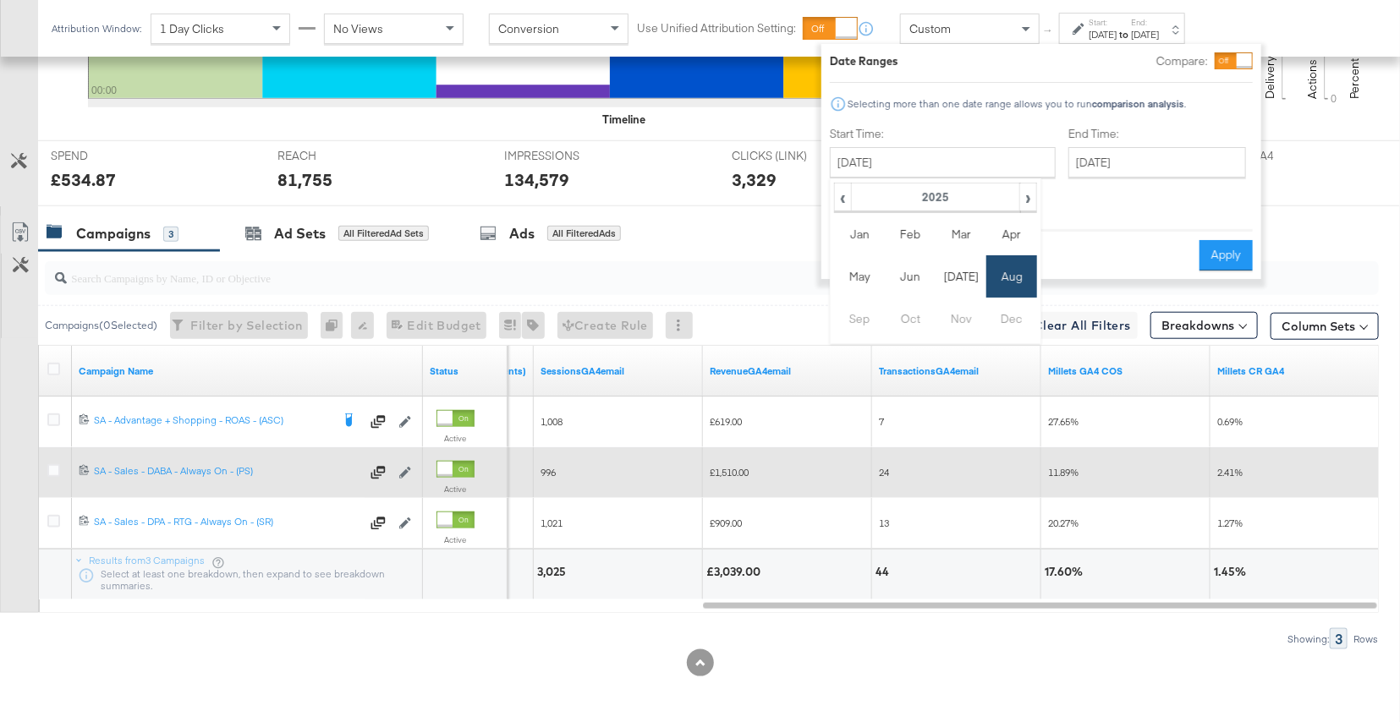
click at [919, 197] on th "2025" at bounding box center [935, 198] width 168 height 29
click at [916, 277] on td "2024" at bounding box center [910, 276] width 51 height 42
click at [1002, 275] on td "Aug" at bounding box center [1011, 276] width 51 height 42
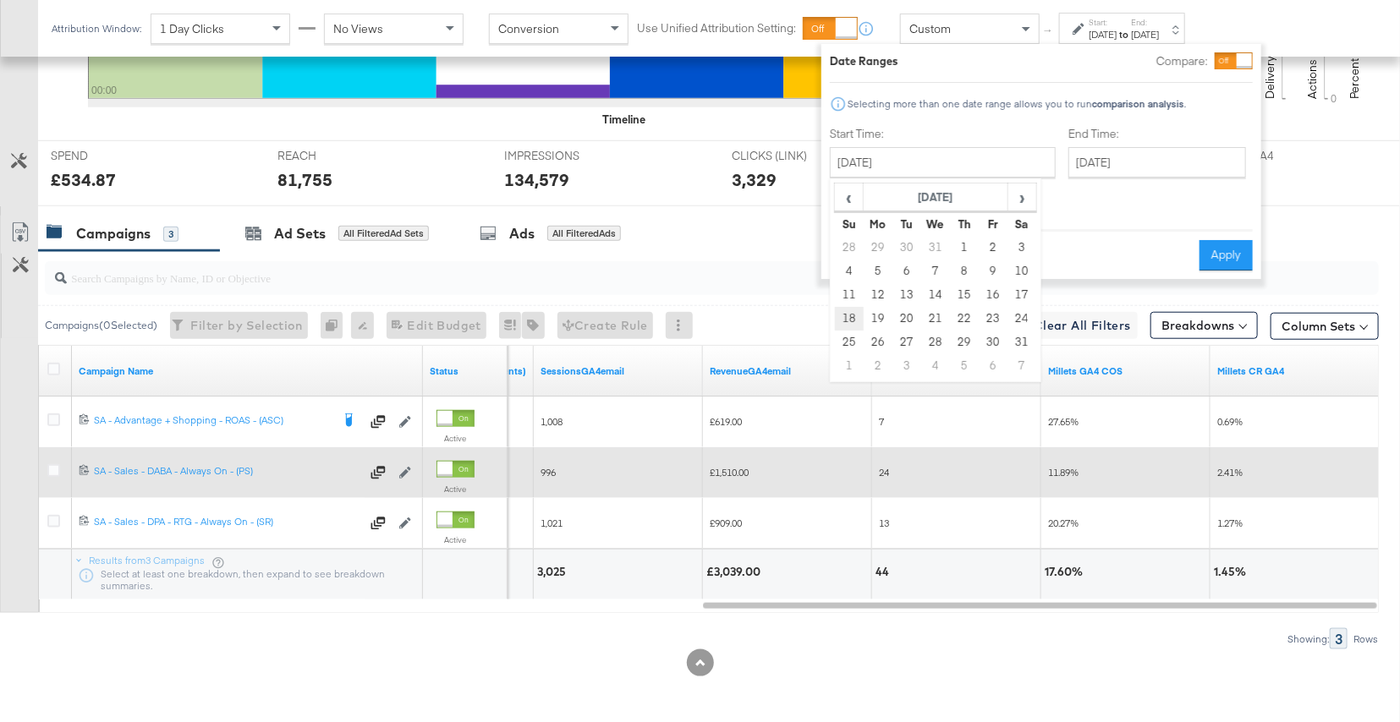
click at [843, 321] on td "18" at bounding box center [849, 319] width 29 height 24
type input "August 18th 2024"
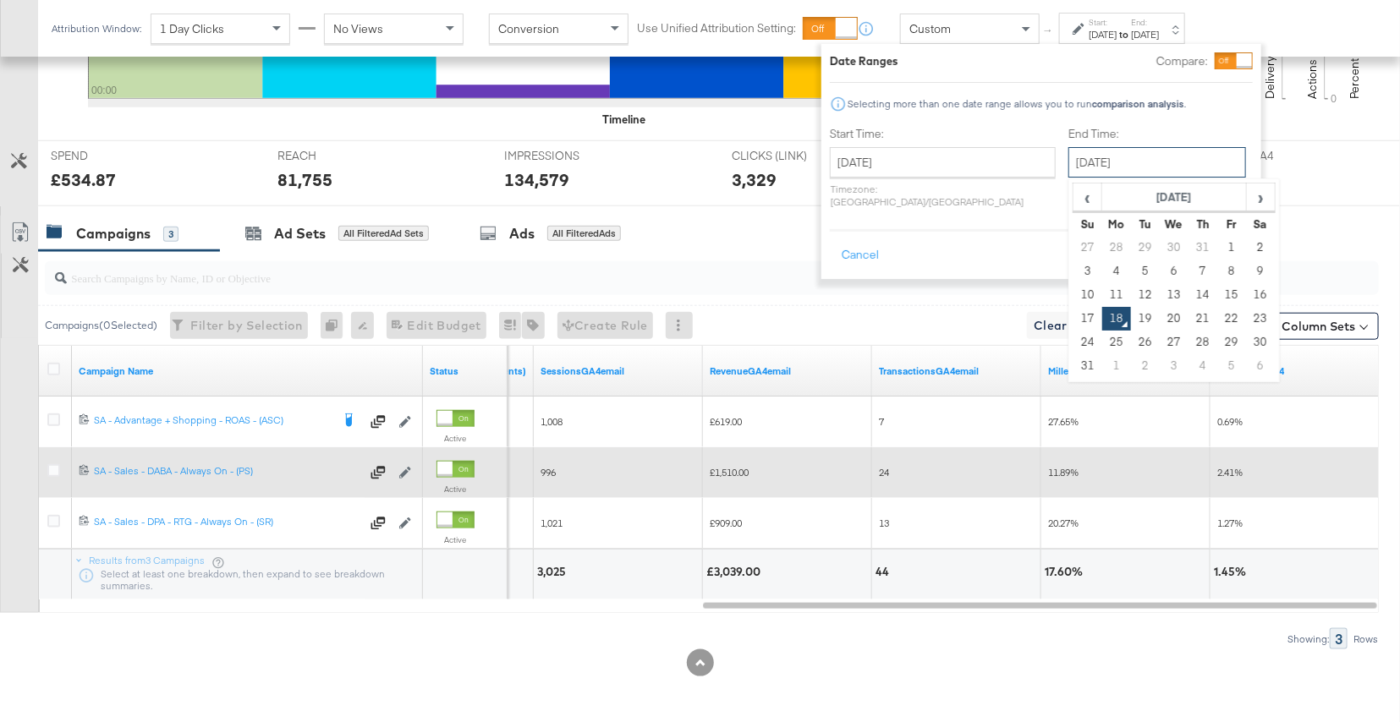
click at [1138, 158] on input "August 18th 2025" at bounding box center [1157, 162] width 178 height 30
click at [1137, 202] on th "August 2025" at bounding box center [1174, 198] width 145 height 29
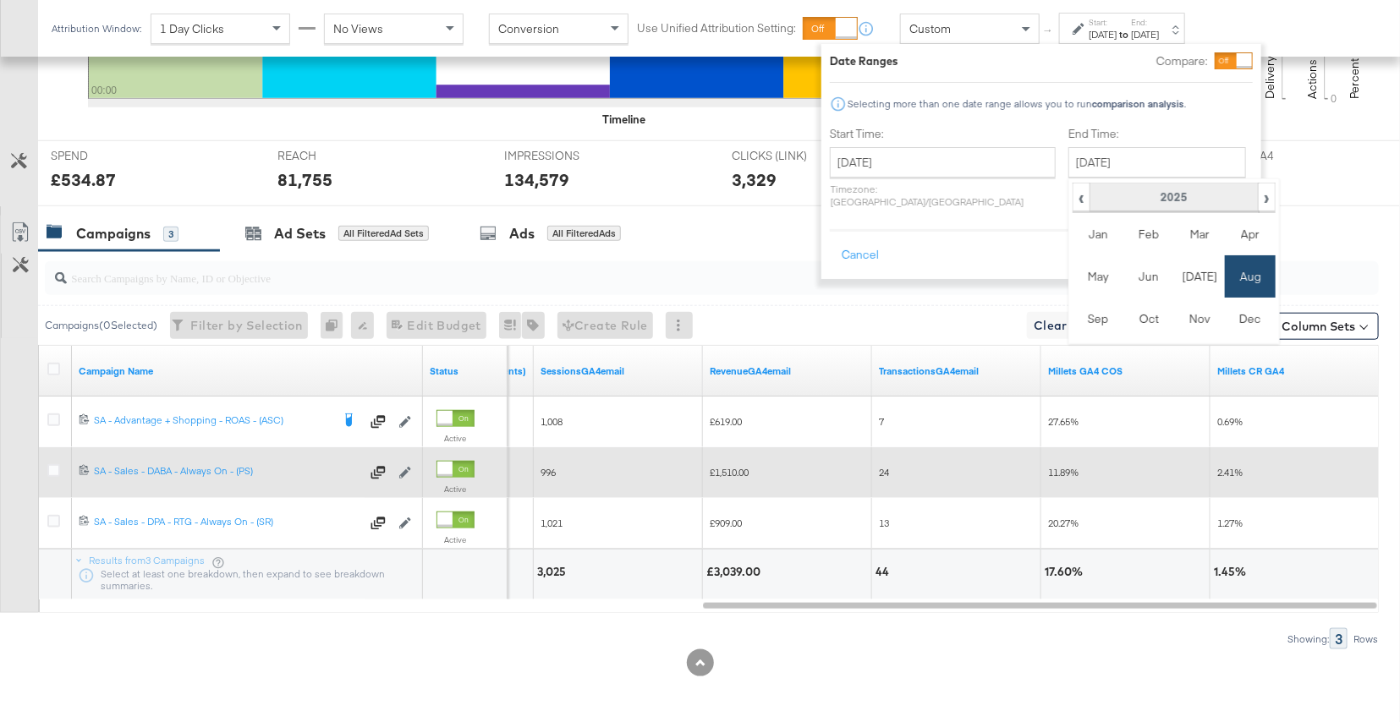
click at [1153, 203] on th "2025" at bounding box center [1173, 198] width 168 height 29
click at [1123, 273] on td "2024" at bounding box center [1148, 276] width 51 height 42
click at [1225, 277] on td "Aug" at bounding box center [1250, 276] width 51 height 42
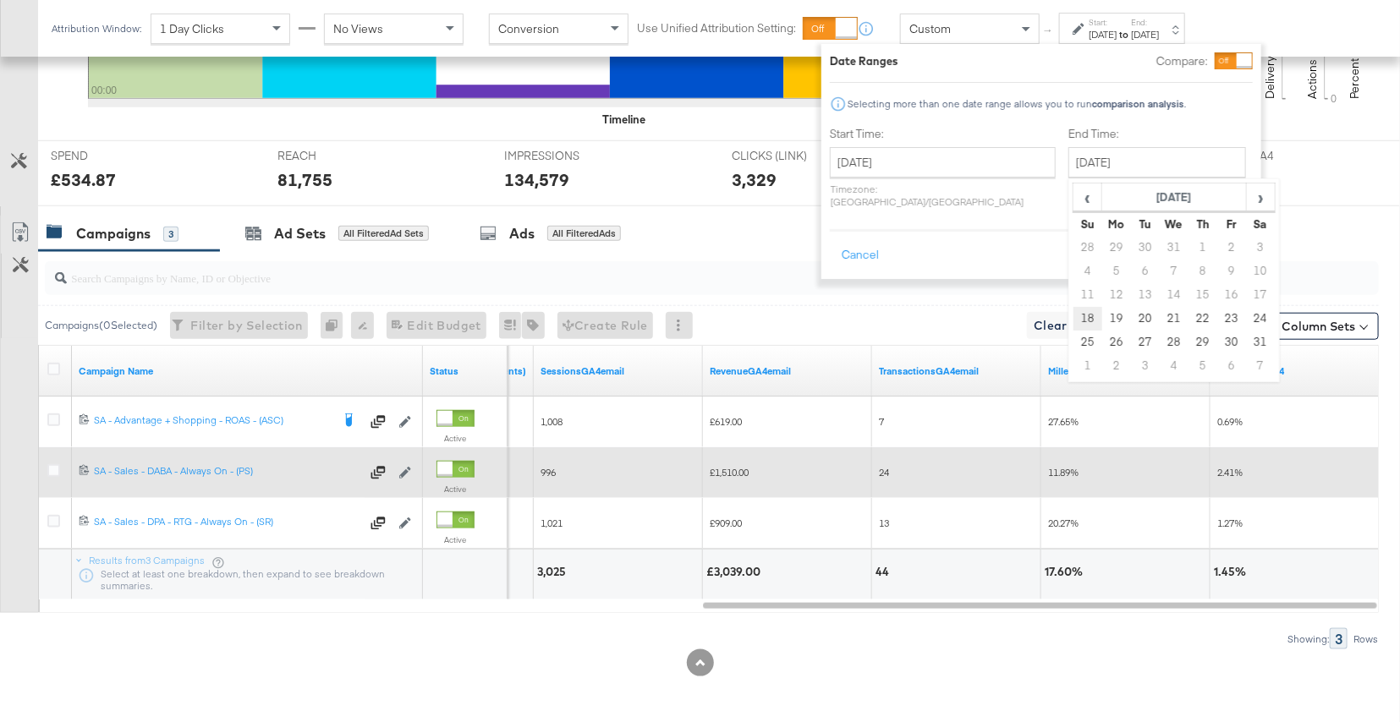
click at [1073, 321] on td "18" at bounding box center [1087, 319] width 29 height 24
type input "August 18th 2024"
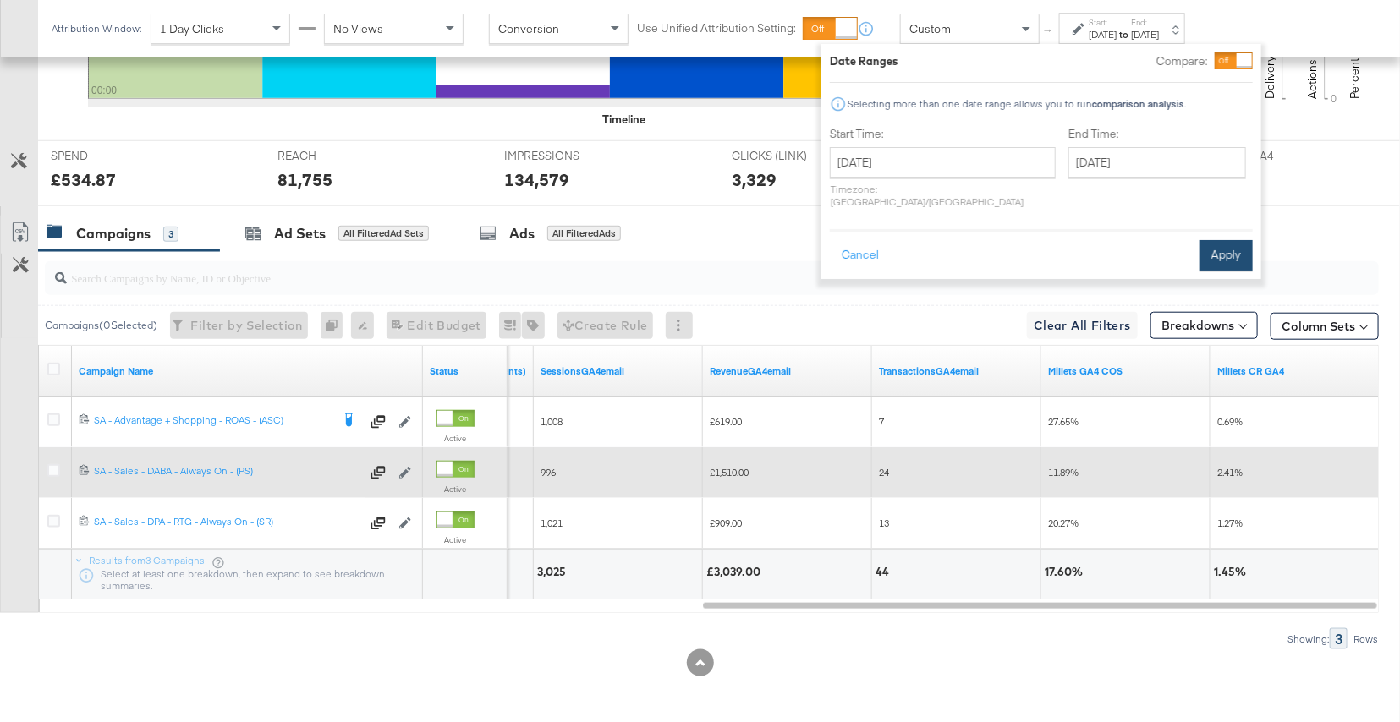
click at [1233, 240] on button "Apply" at bounding box center [1225, 255] width 53 height 30
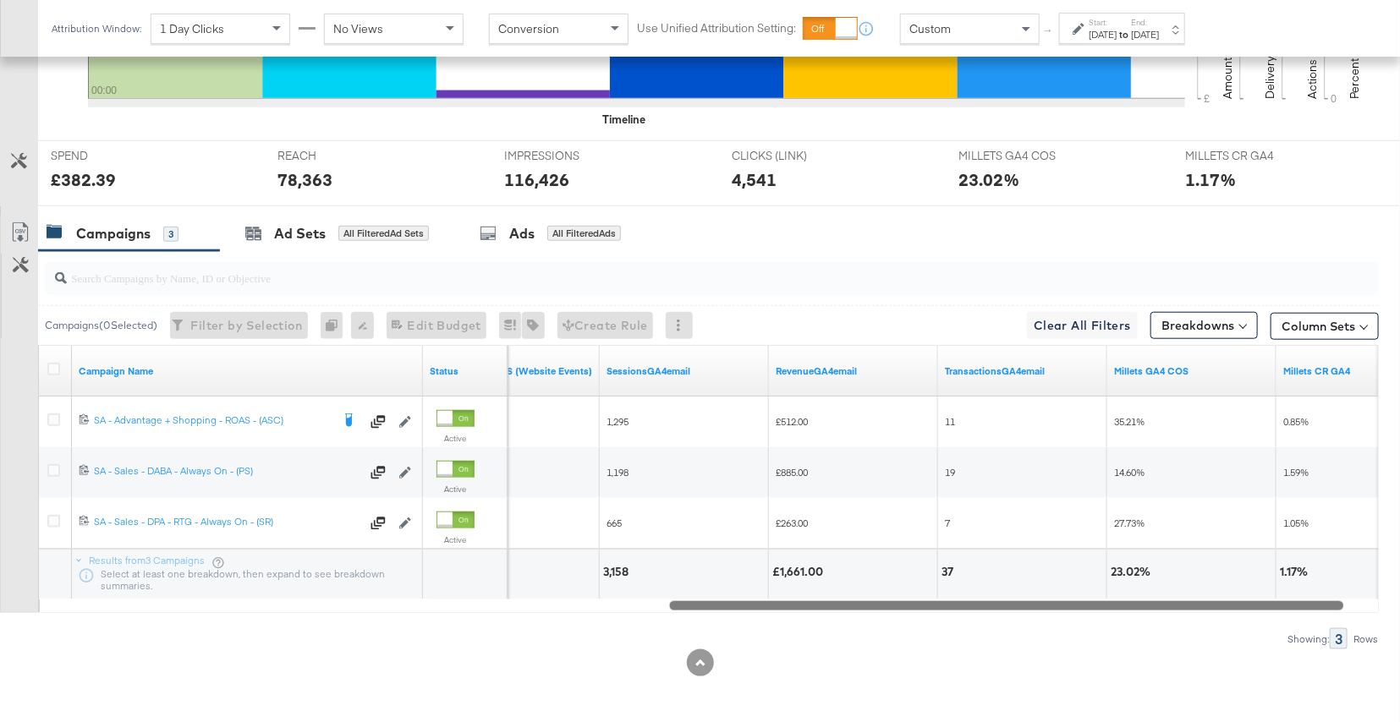
drag, startPoint x: 833, startPoint y: 605, endPoint x: 800, endPoint y: 608, distance: 33.2
click at [800, 608] on div at bounding box center [1006, 605] width 674 height 14
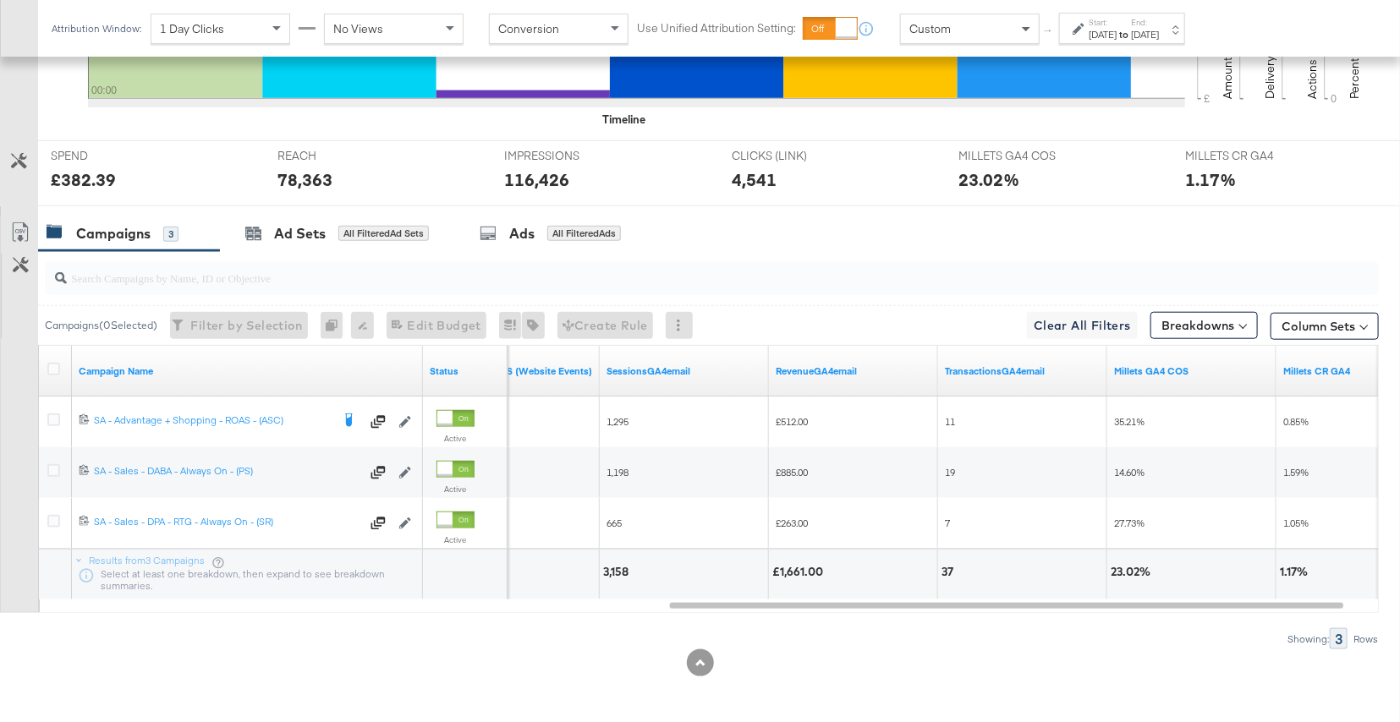
click at [1026, 20] on span at bounding box center [1027, 28] width 21 height 29
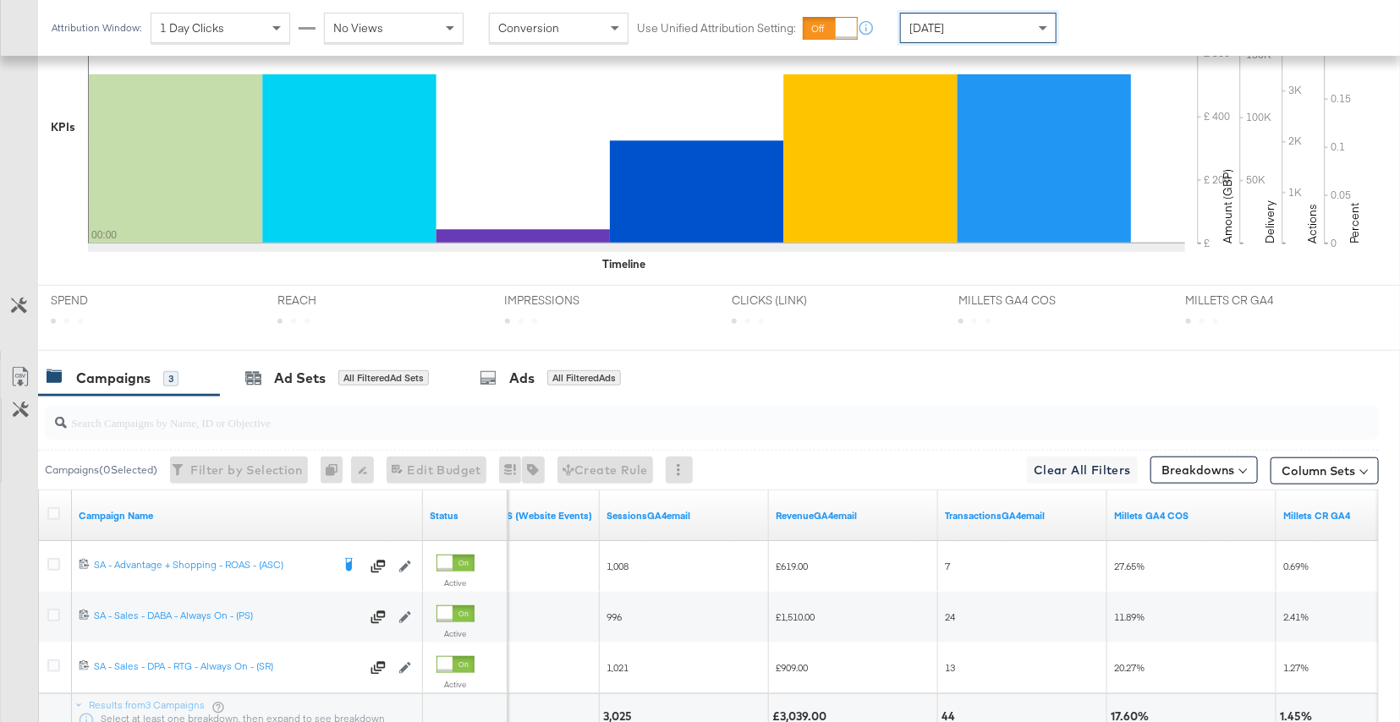
scroll to position [636, 0]
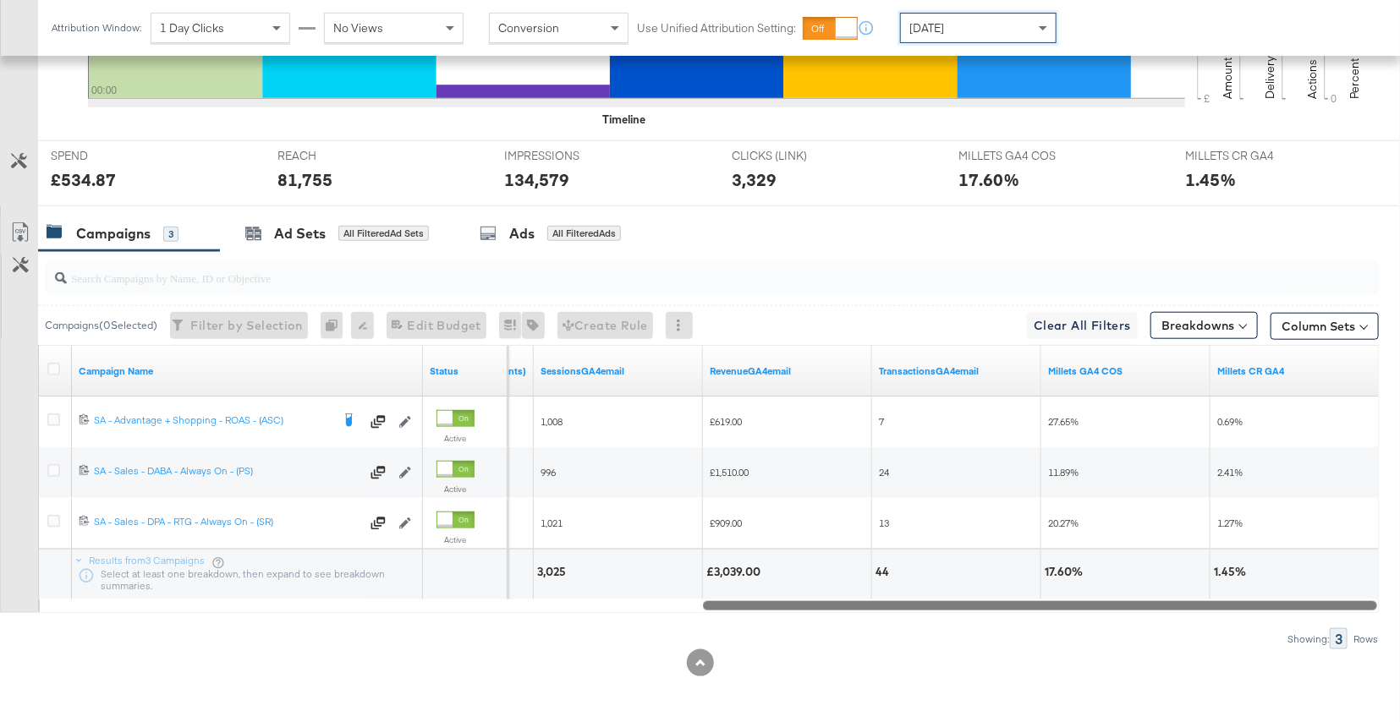
drag, startPoint x: 707, startPoint y: 608, endPoint x: 804, endPoint y: 573, distance: 103.3
click at [804, 573] on div "Campaign Name Status Purchases ROAS (Website Events) SessionsGA4email RevenueGA…" at bounding box center [708, 479] width 1341 height 268
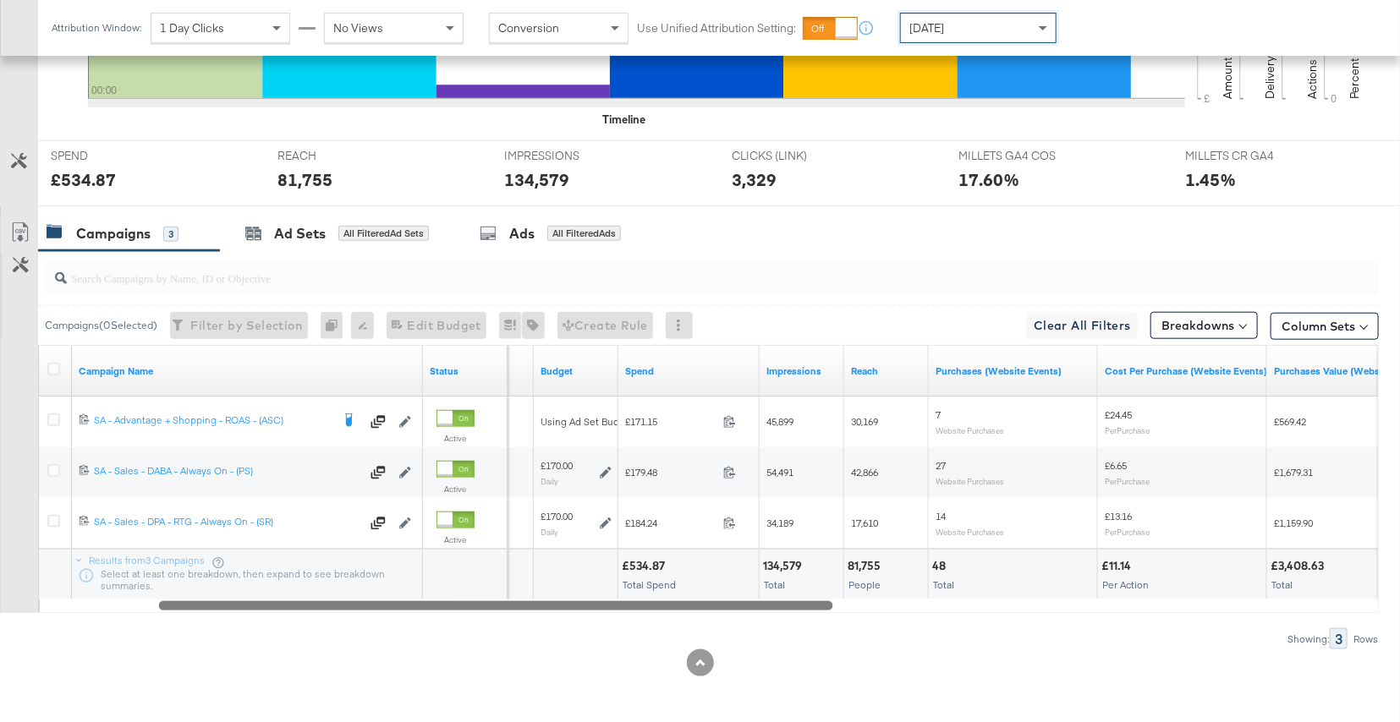
drag, startPoint x: 725, startPoint y: 600, endPoint x: 162, endPoint y: 575, distance: 563.0
click at [162, 575] on div "Campaign Name Status Objective Budget Spend Impressions Reach Purchases (Websit…" at bounding box center [708, 479] width 1341 height 268
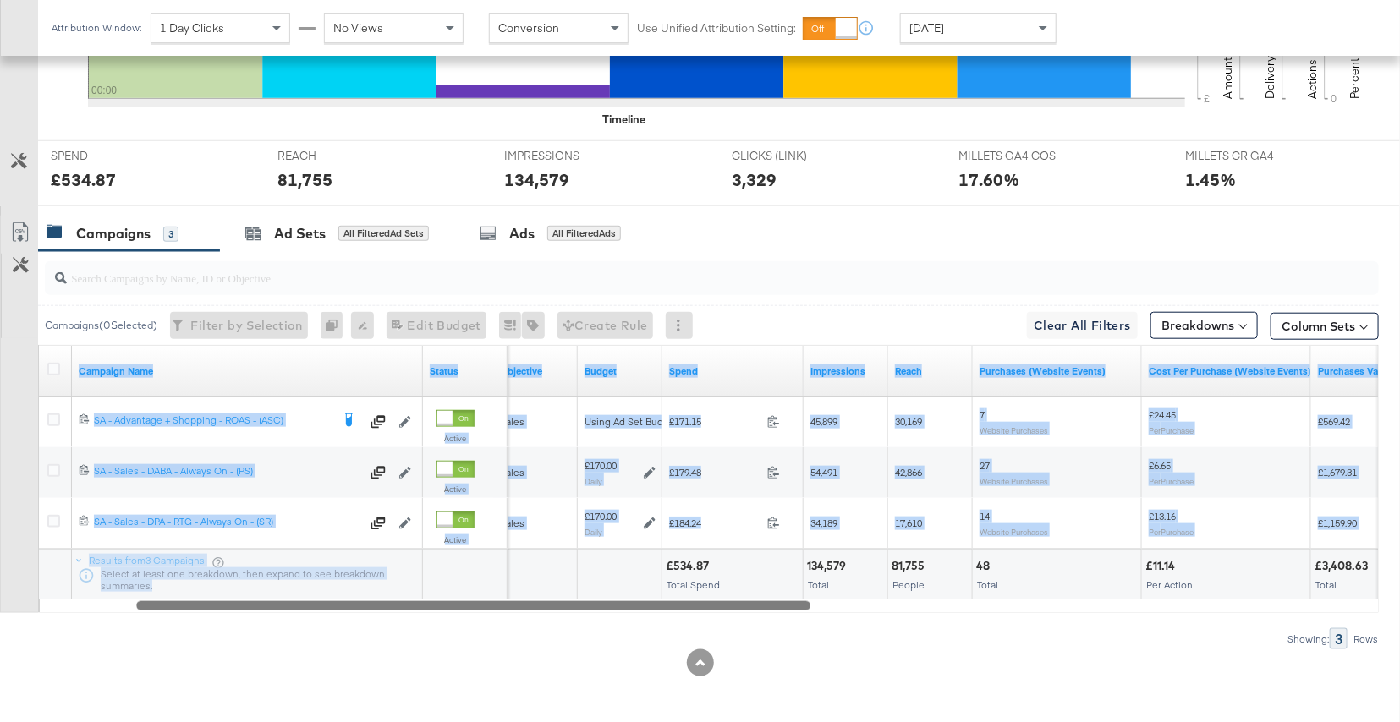
drag, startPoint x: 215, startPoint y: 597, endPoint x: 129, endPoint y: 599, distance: 86.3
click at [129, 599] on div "Campaign Name Status Objective Budget Spend Impressions Reach Purchases (Websit…" at bounding box center [708, 479] width 1341 height 268
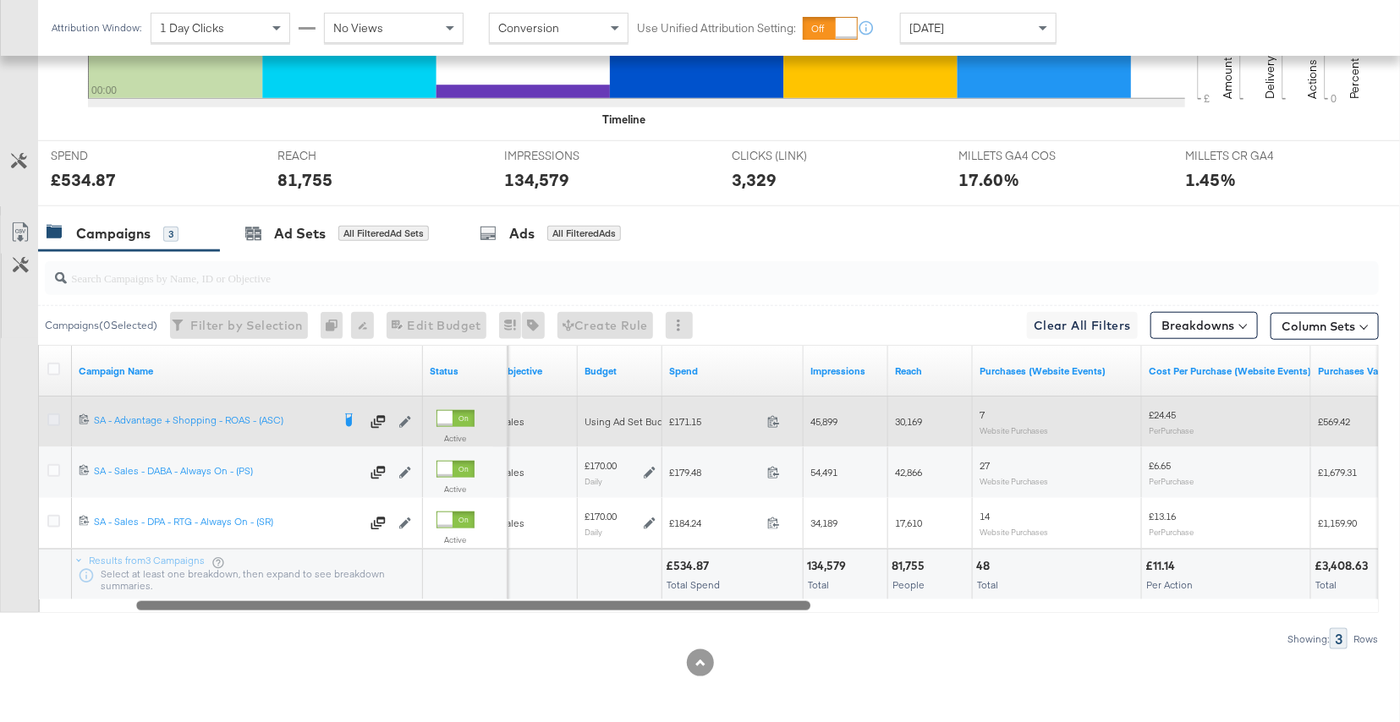
click at [54, 417] on icon at bounding box center [53, 420] width 13 height 13
click at [0, 0] on input "checkbox" at bounding box center [0, 0] width 0 height 0
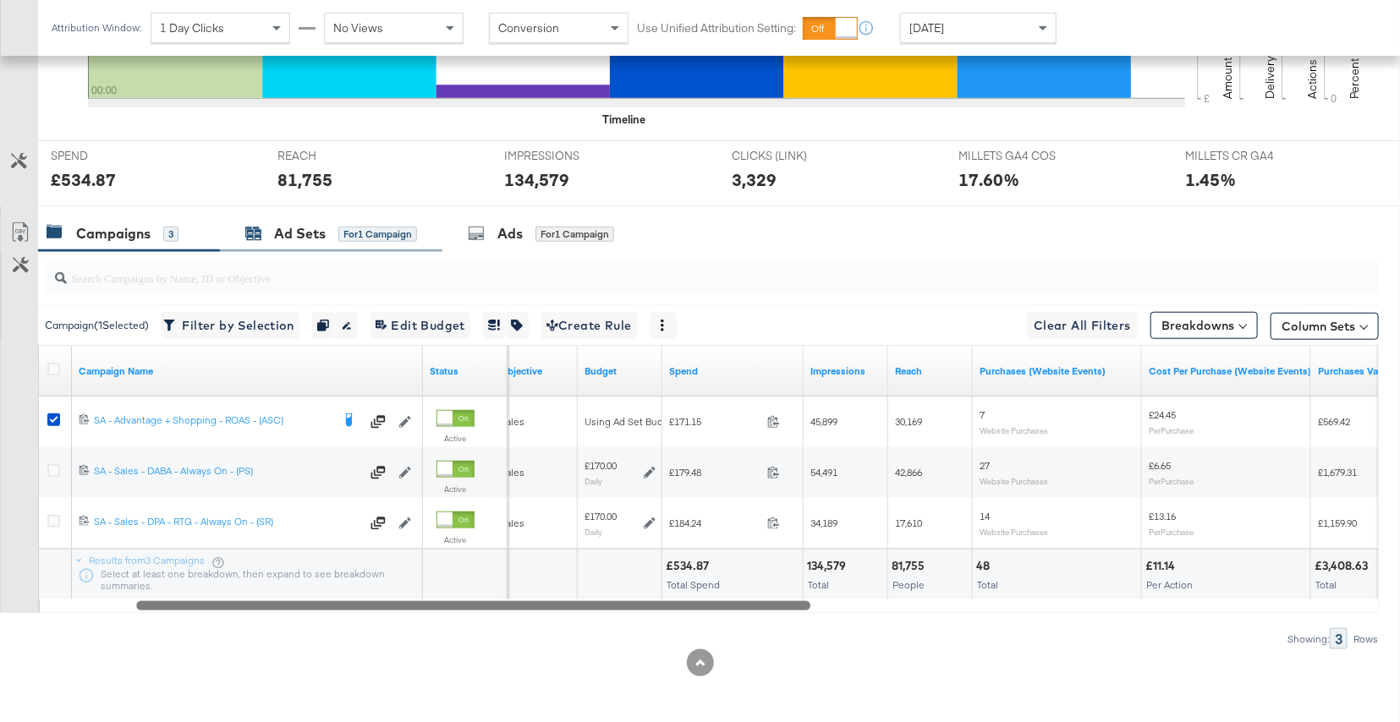
click at [326, 230] on div "Ad Sets for 1 Campaign" at bounding box center [331, 233] width 172 height 19
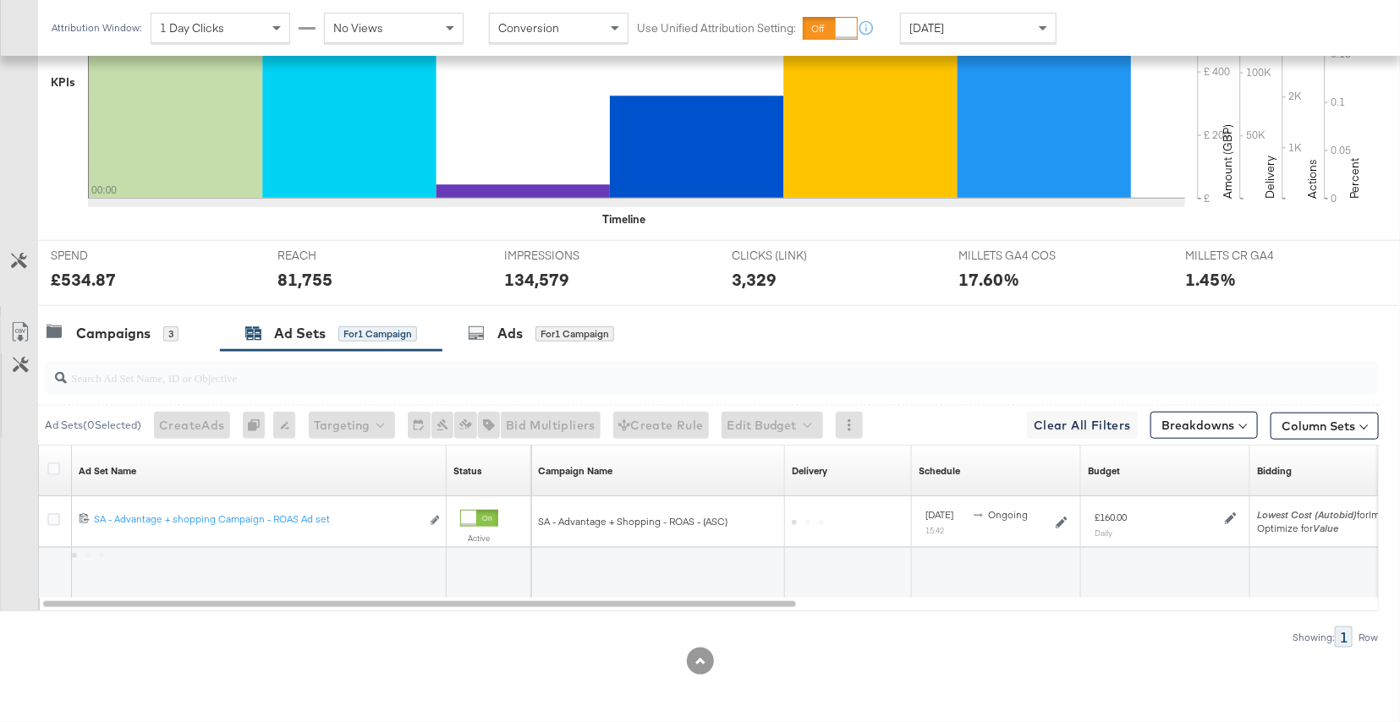
scroll to position [535, 0]
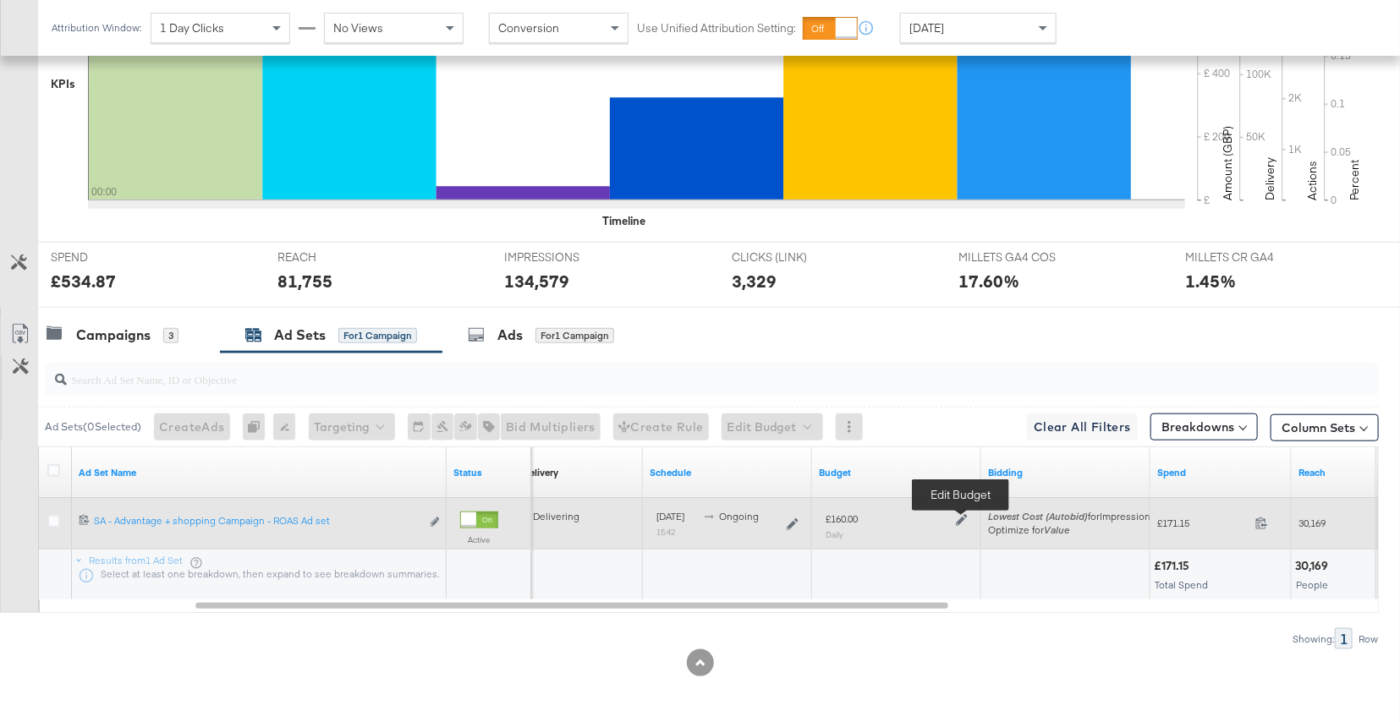
click at [957, 521] on icon at bounding box center [962, 520] width 12 height 12
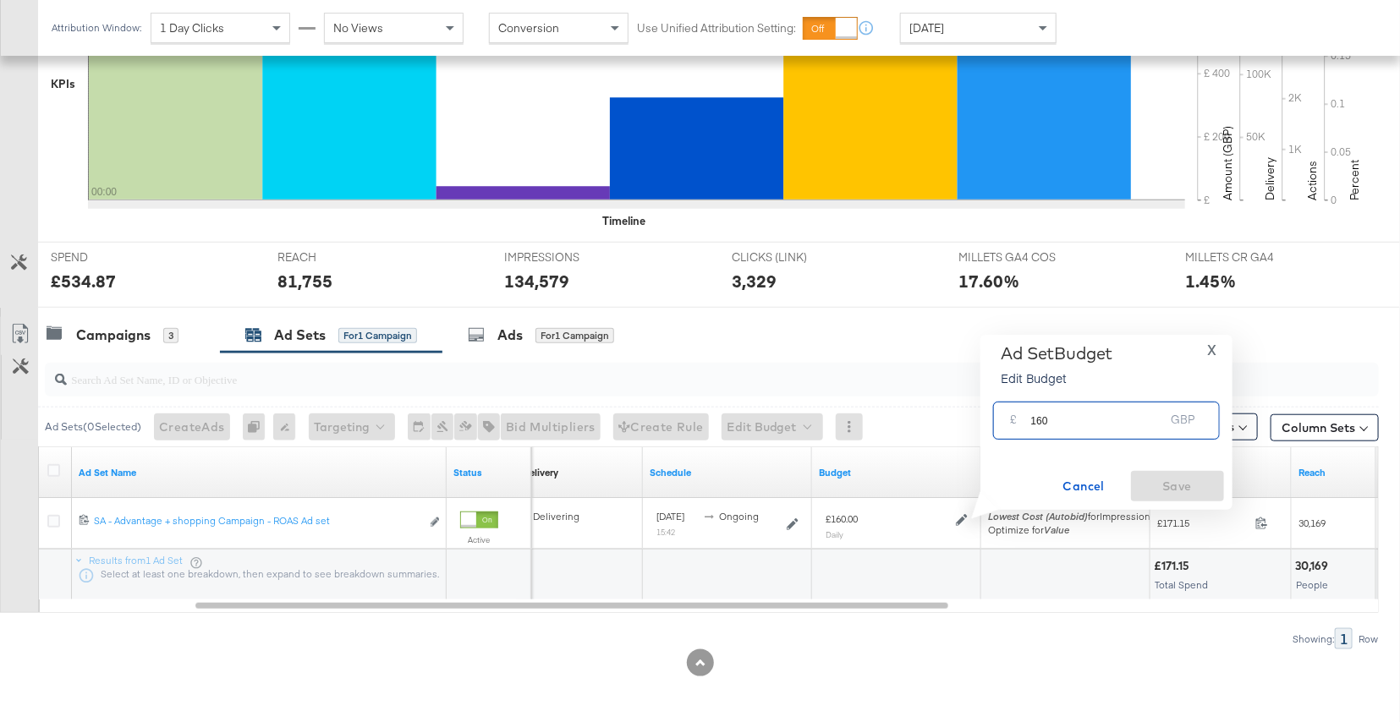
click at [1091, 422] on input "160" at bounding box center [1098, 414] width 134 height 36
type input "100"
click at [1197, 486] on span "Save" at bounding box center [1178, 486] width 80 height 21
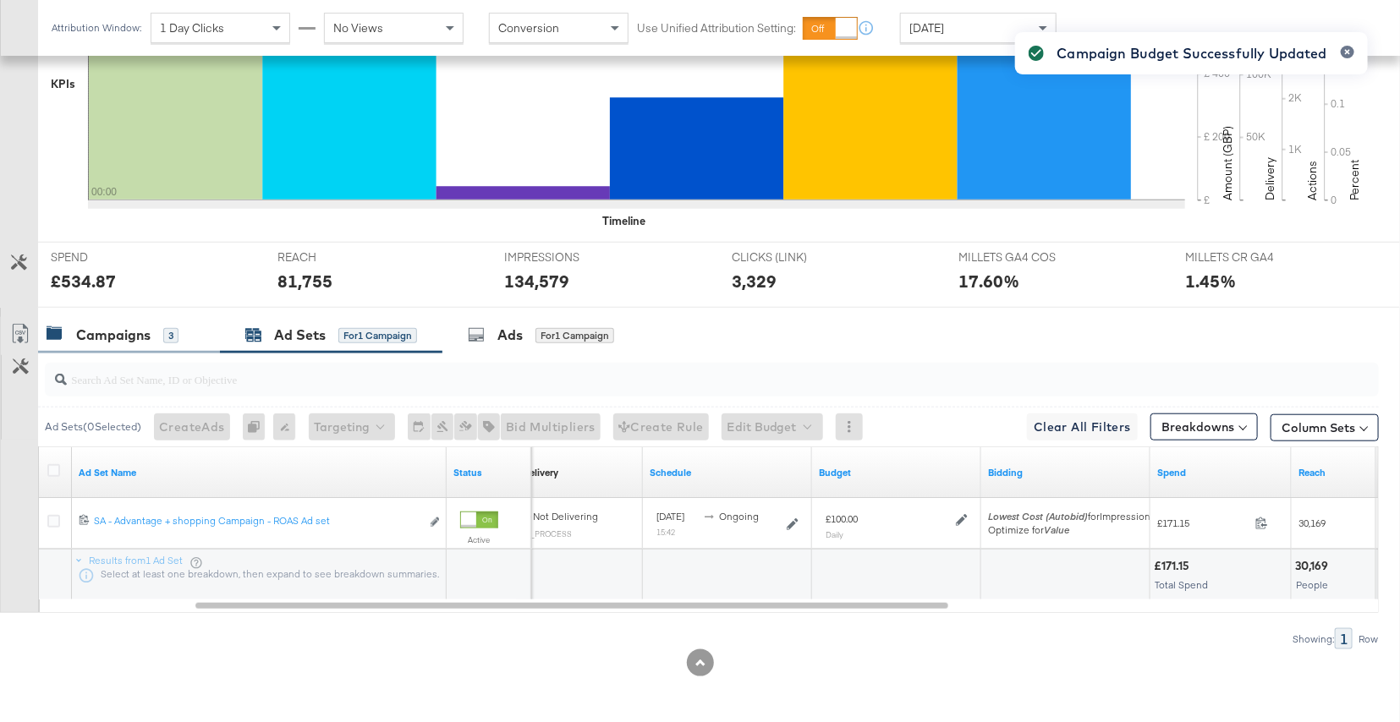
click at [170, 337] on div "3" at bounding box center [170, 335] width 15 height 15
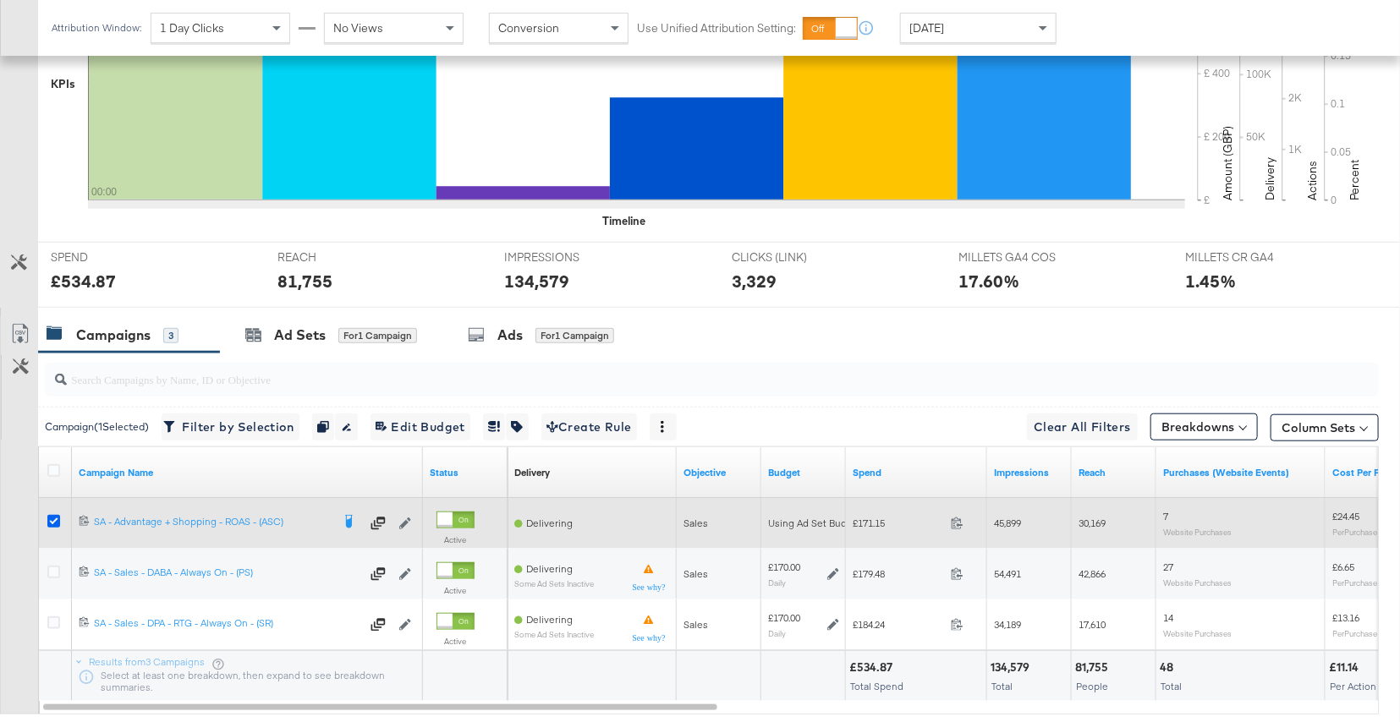
click at [50, 520] on icon at bounding box center [53, 521] width 13 height 13
click at [0, 0] on input "checkbox" at bounding box center [0, 0] width 0 height 0
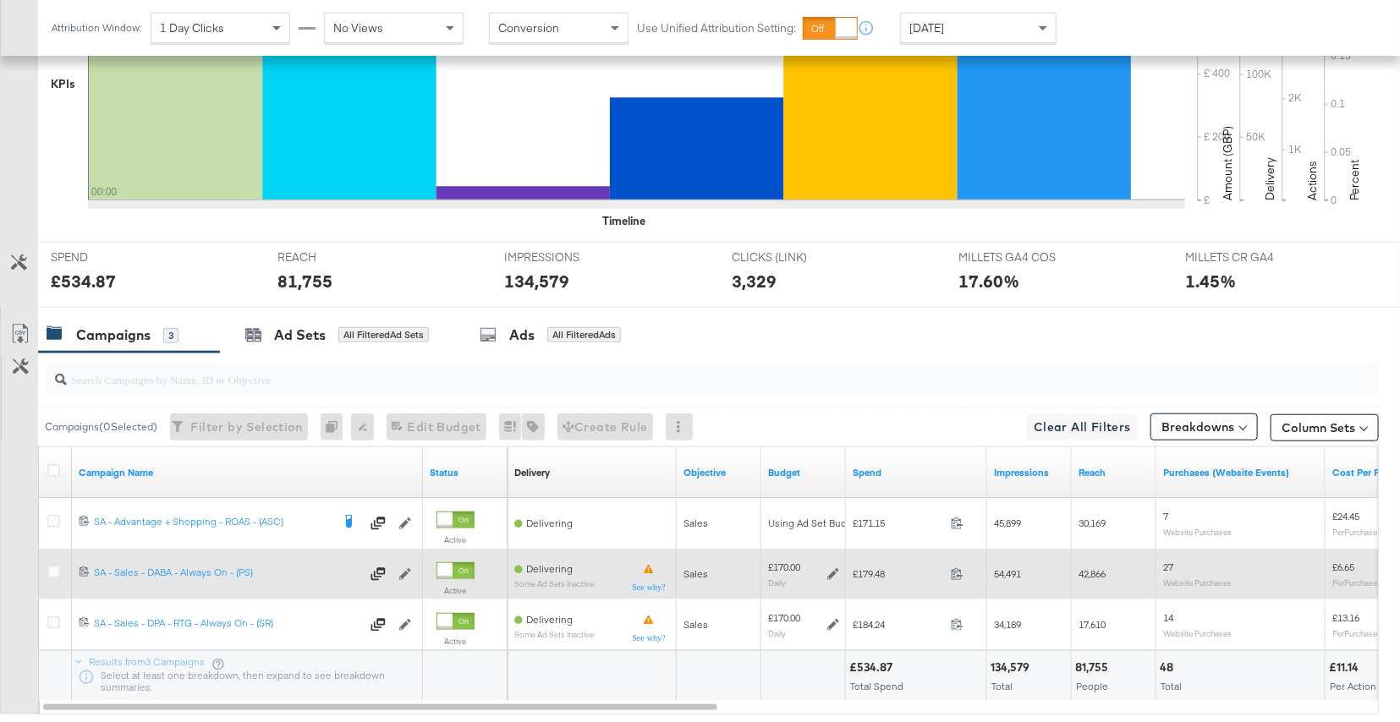
click at [829, 568] on icon at bounding box center [833, 574] width 12 height 12
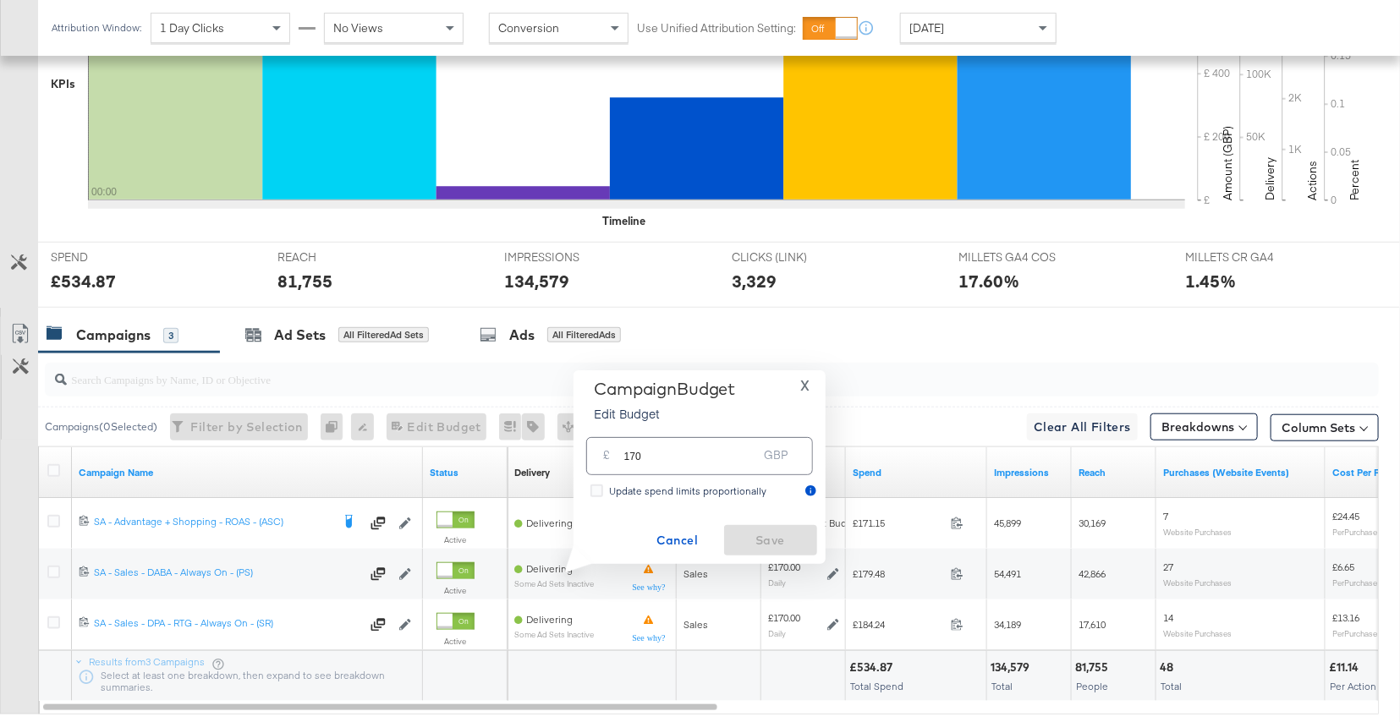
click at [697, 463] on input "170" at bounding box center [691, 449] width 134 height 36
type input "140"
click at [776, 540] on span "Save" at bounding box center [771, 540] width 80 height 21
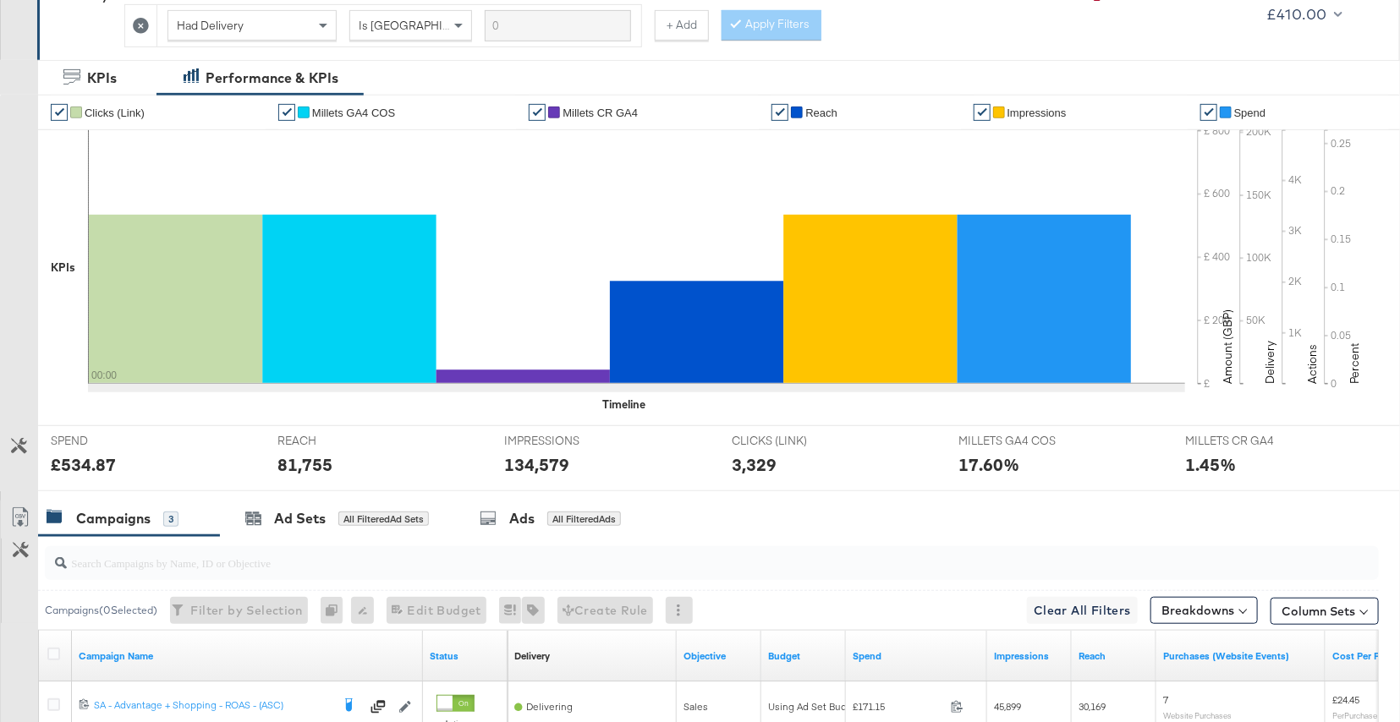
scroll to position [0, 0]
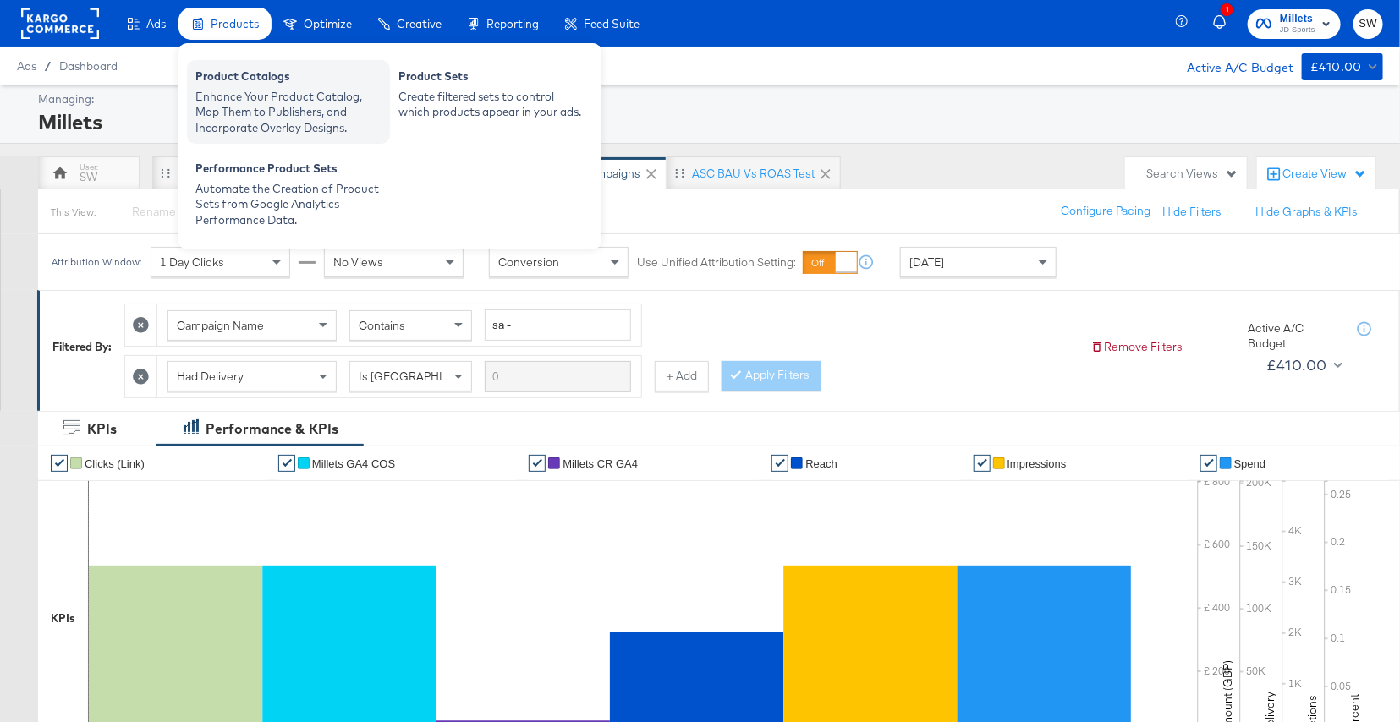
click at [232, 86] on div "Product Catalogs" at bounding box center [288, 79] width 186 height 20
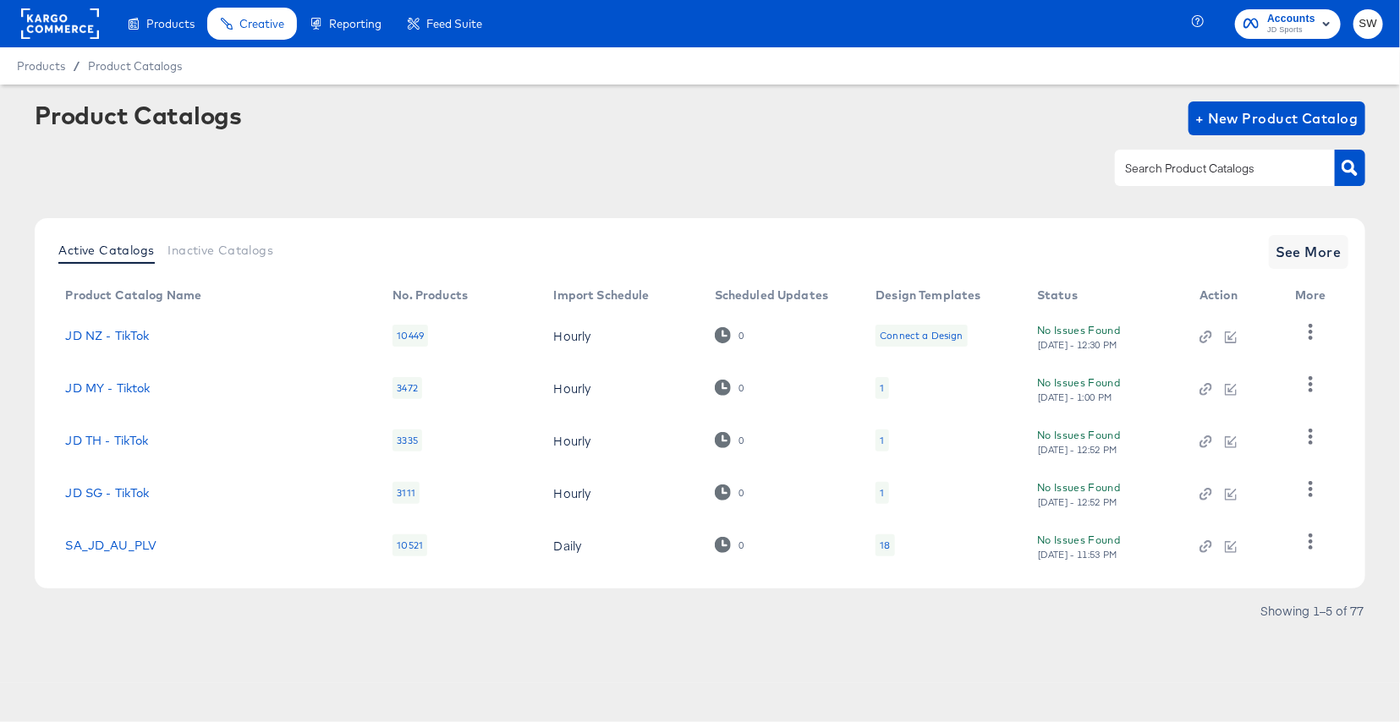
click at [1235, 162] on input "text" at bounding box center [1211, 168] width 180 height 19
type input "nz"
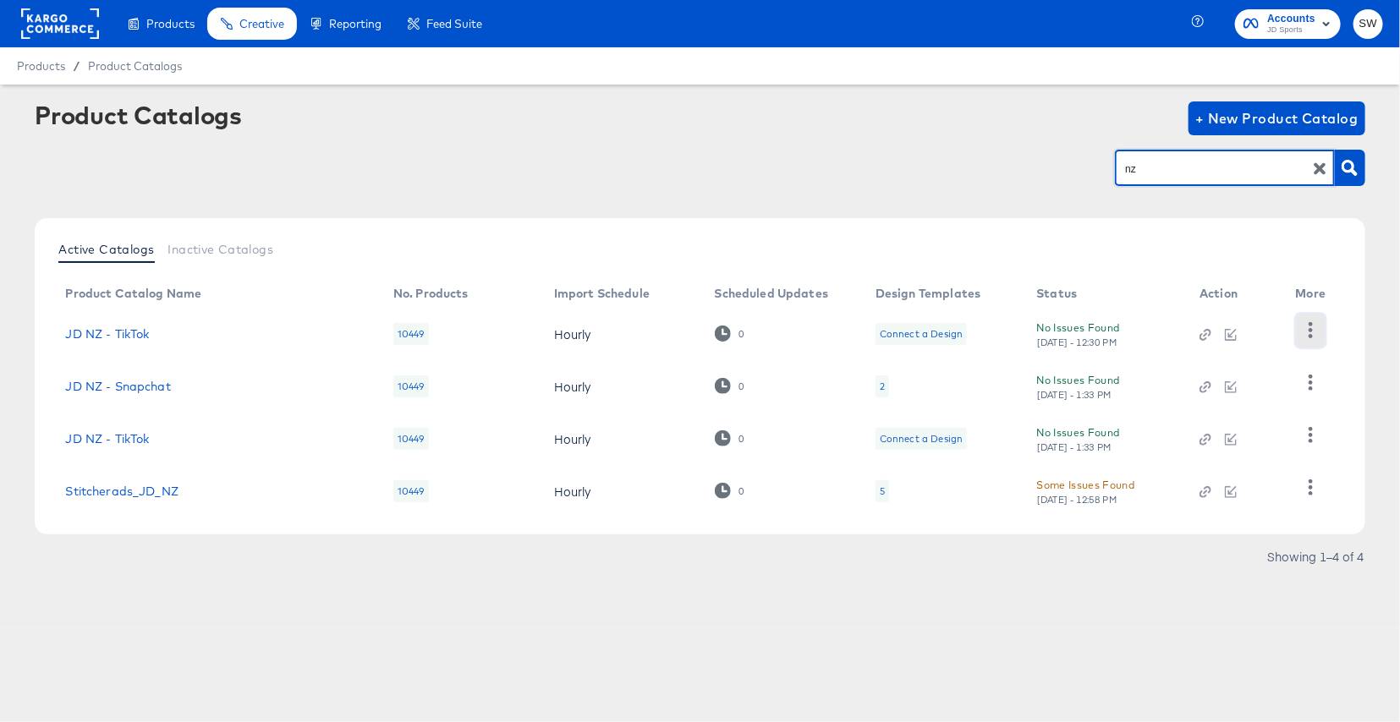
click at [1313, 328] on icon "button" at bounding box center [1310, 330] width 16 height 16
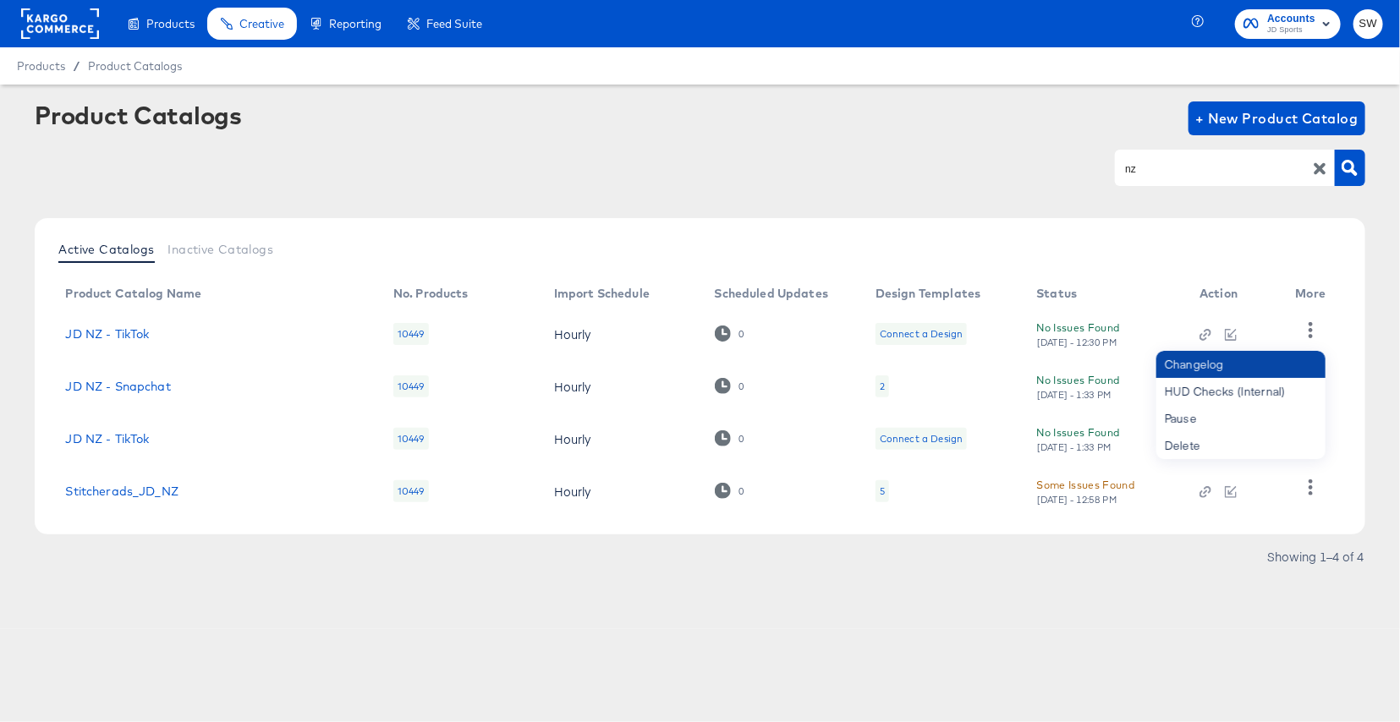
click at [1257, 367] on div "Changelog" at bounding box center [1240, 364] width 169 height 27
click at [1253, 360] on div "Changelog" at bounding box center [1240, 364] width 169 height 27
click at [1343, 342] on td "Changelog HUD Checks (Internal) Pause Delete" at bounding box center [1314, 334] width 64 height 52
click at [1313, 427] on icon "button" at bounding box center [1310, 435] width 16 height 16
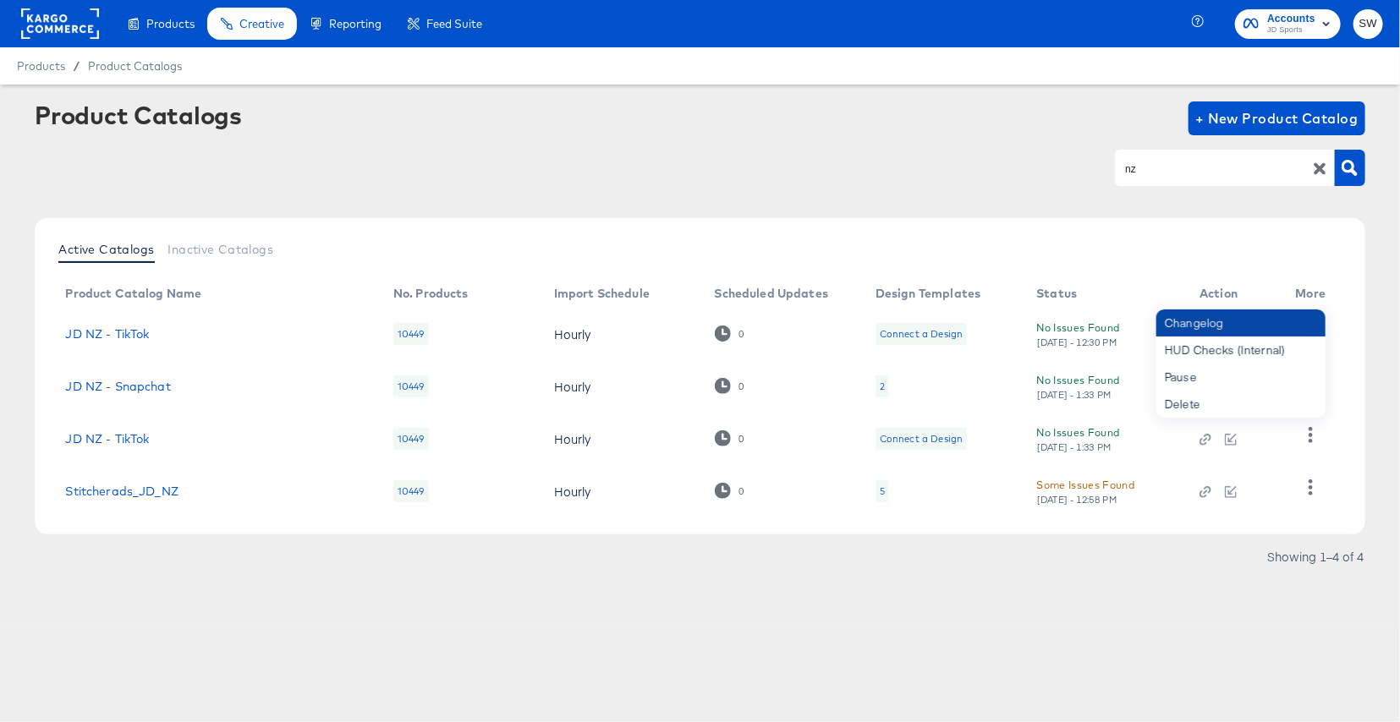
click at [1270, 323] on div "Changelog" at bounding box center [1240, 323] width 169 height 27
click at [1361, 330] on div "Active Catalogs Inactive Catalogs Product Catalog Name No. Products Import Sche…" at bounding box center [700, 376] width 1330 height 316
click at [1321, 331] on button "button" at bounding box center [1311, 331] width 30 height 34
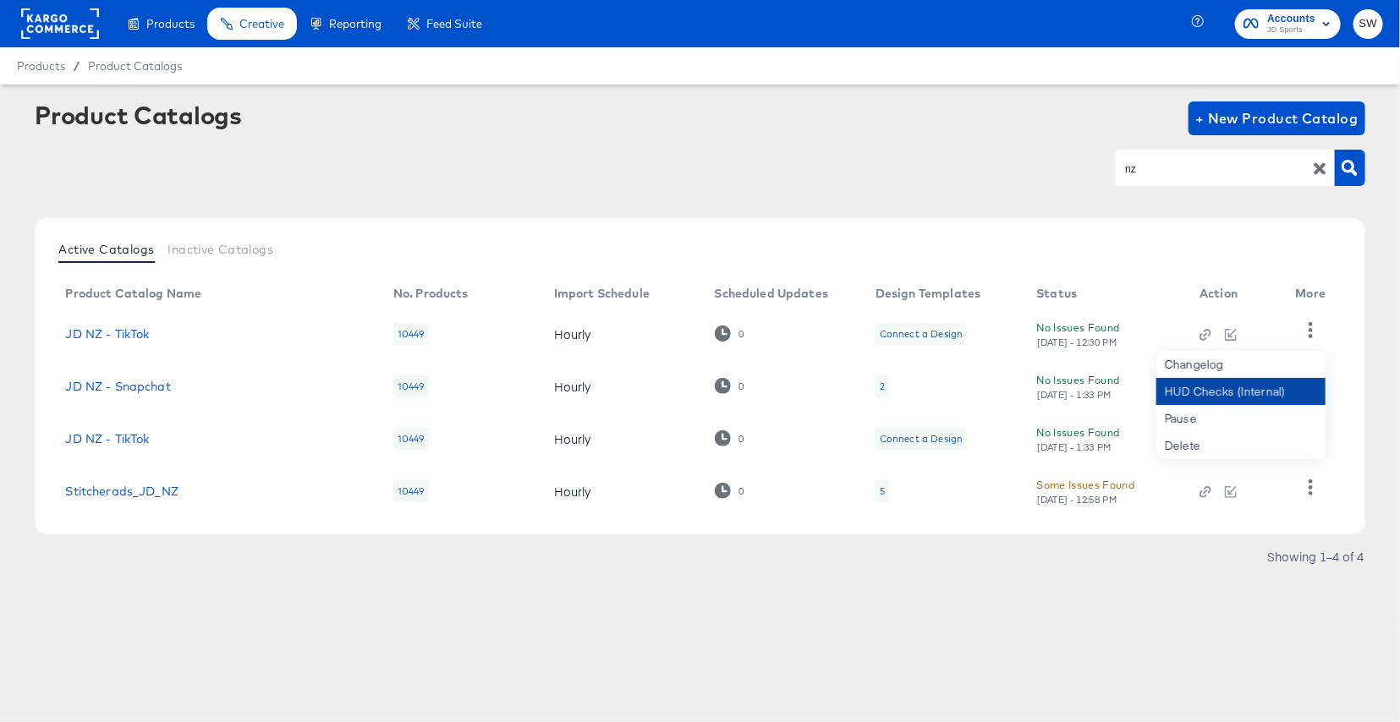
click at [1243, 382] on div "HUD Checks (Internal)" at bounding box center [1240, 391] width 169 height 27
click at [1306, 336] on icon "button" at bounding box center [1310, 330] width 16 height 16
click at [1306, 335] on icon "button" at bounding box center [1310, 330] width 16 height 16
click at [1269, 396] on div "HUD Checks (Internal)" at bounding box center [1240, 391] width 169 height 27
click at [1036, 179] on div "nz" at bounding box center [700, 168] width 1330 height 38
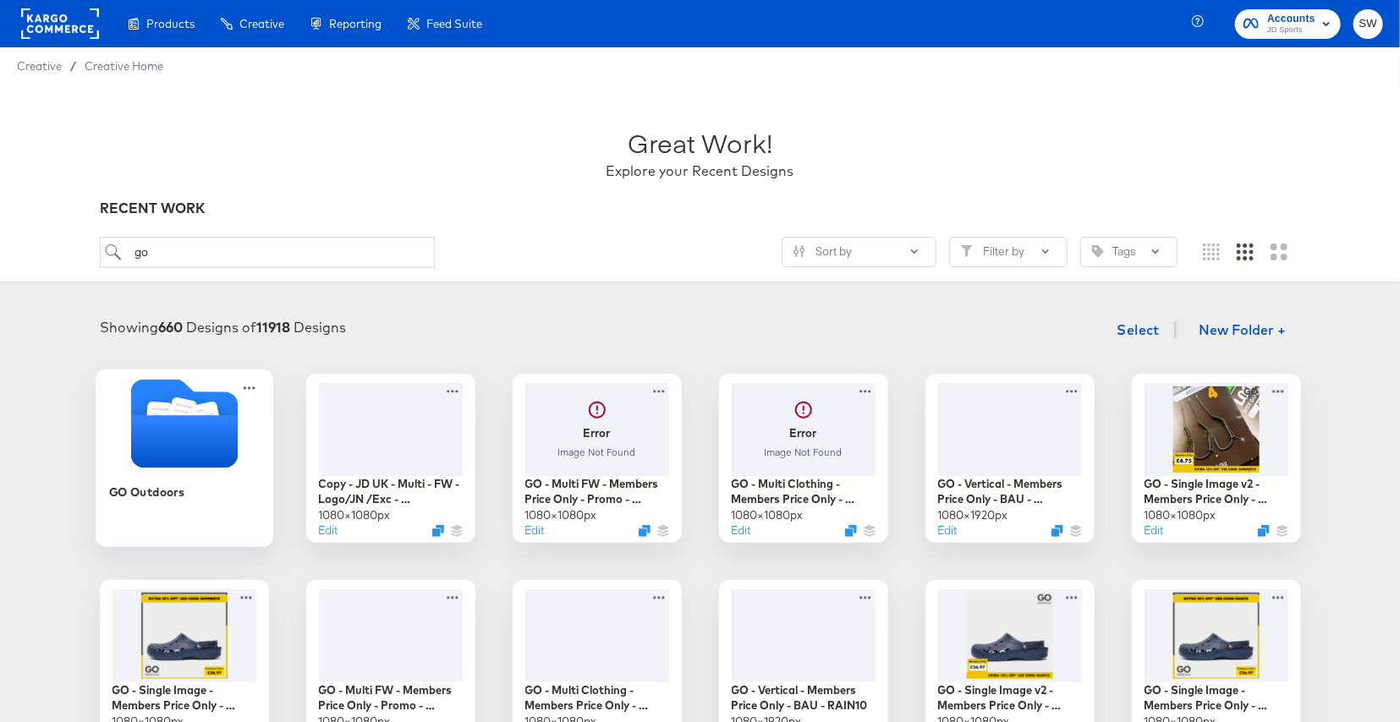
click at [200, 436] on icon "Folder" at bounding box center [183, 441] width 107 height 52
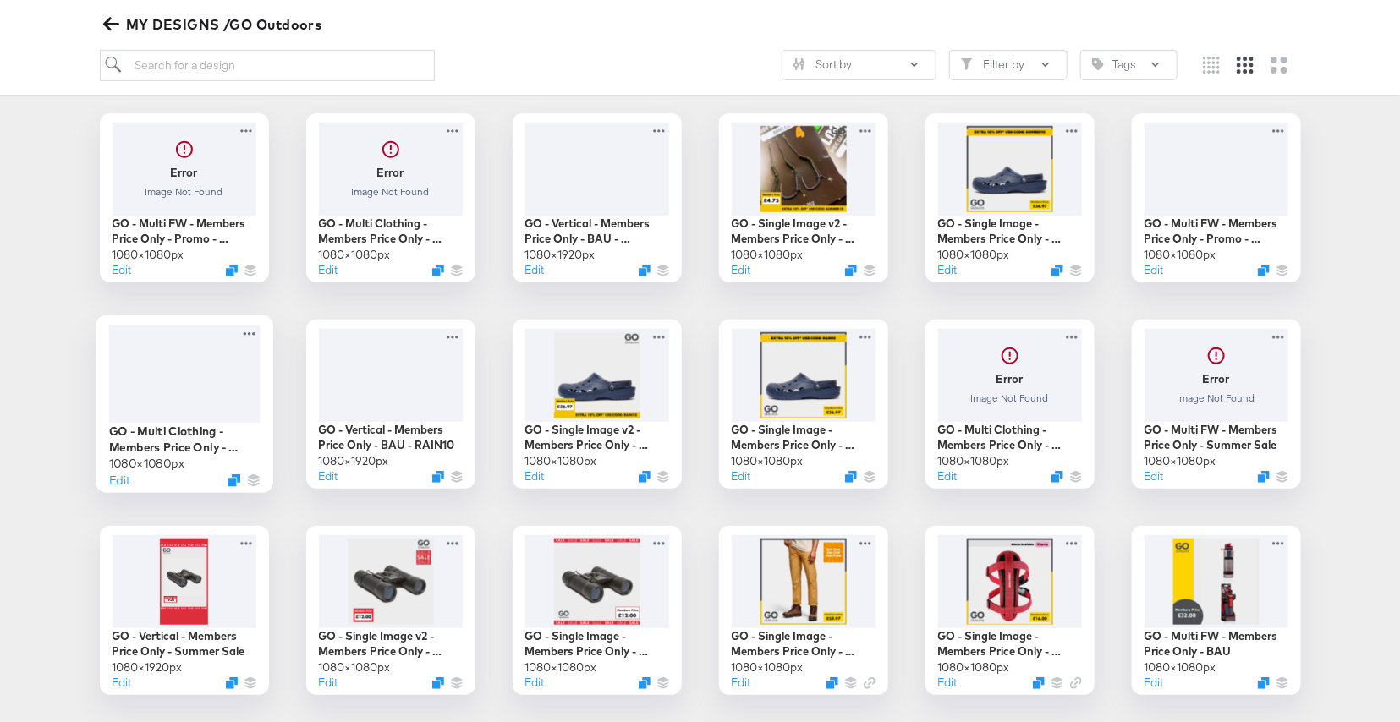
scroll to position [211, 0]
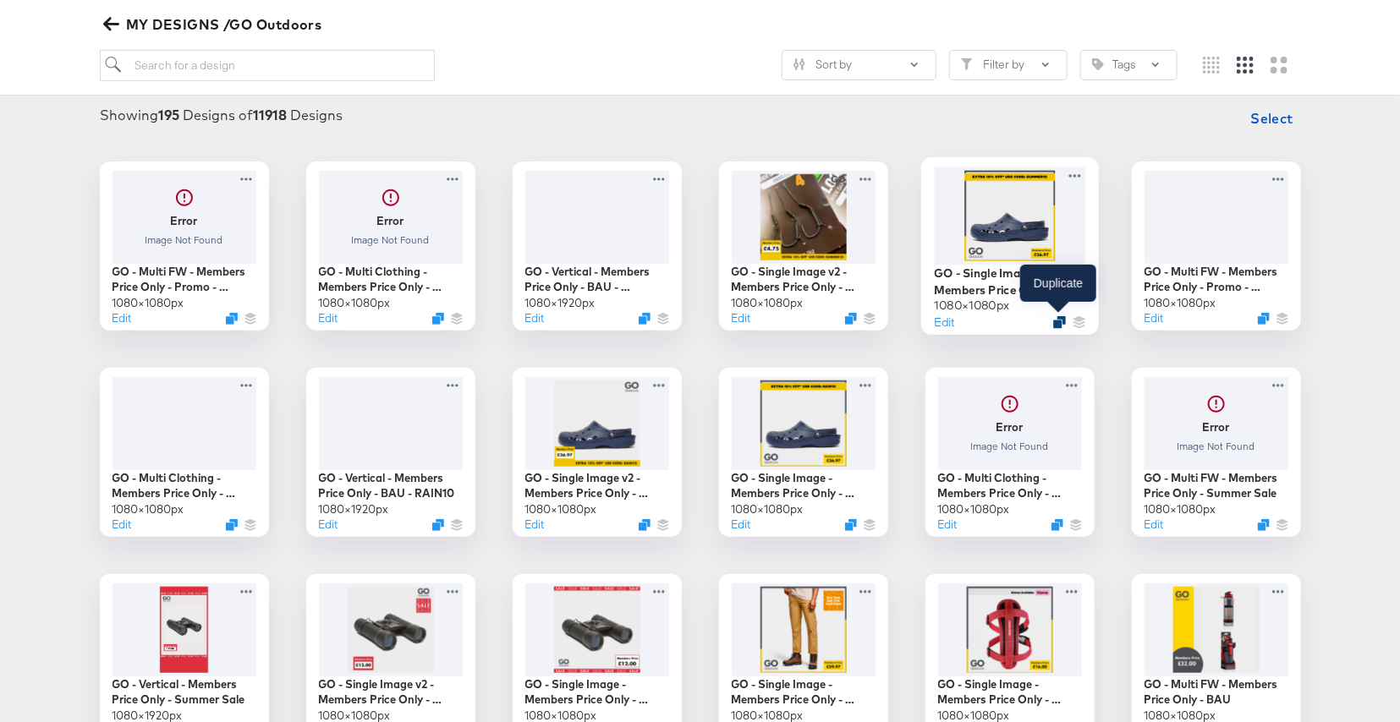
click at [1056, 315] on icon "Duplicate" at bounding box center [1059, 321] width 13 height 13
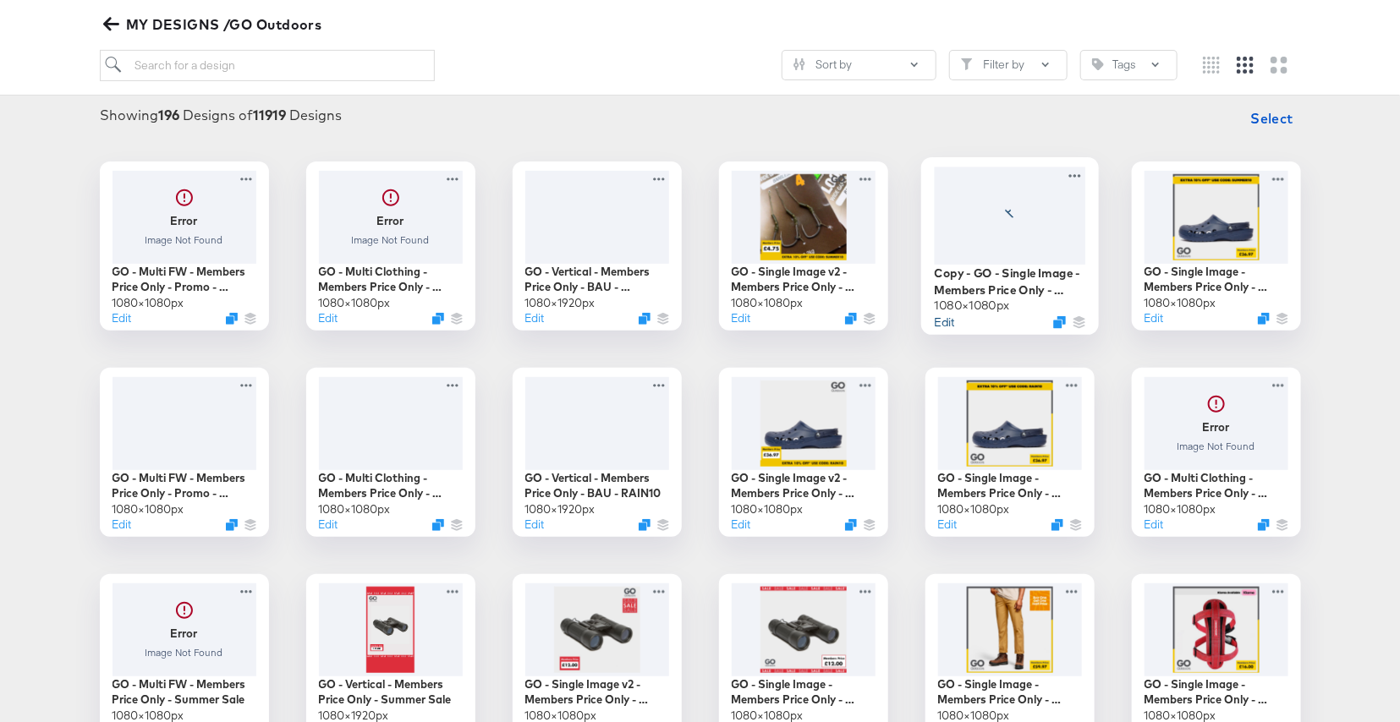
click at [946, 316] on button "Edit" at bounding box center [944, 322] width 20 height 16
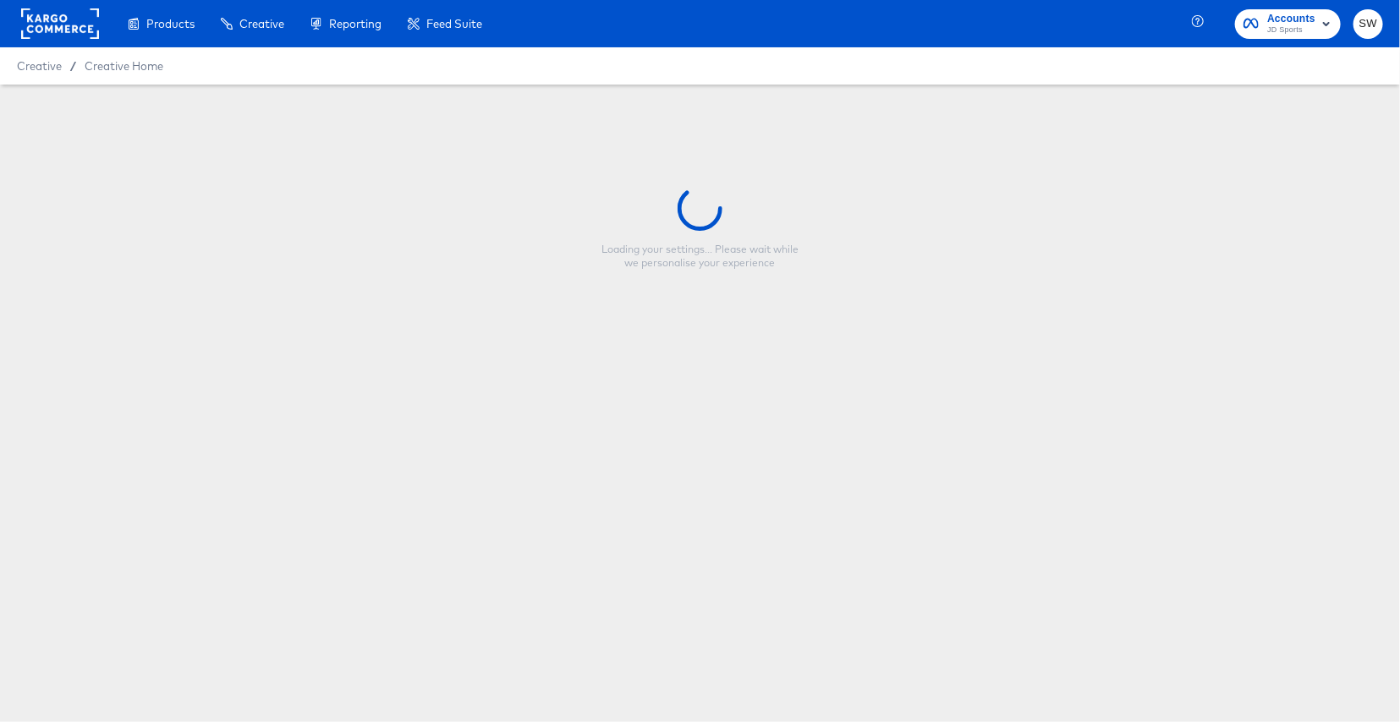
type input "Copy - GO - Single Image - Members Price Only - SUMMER10"
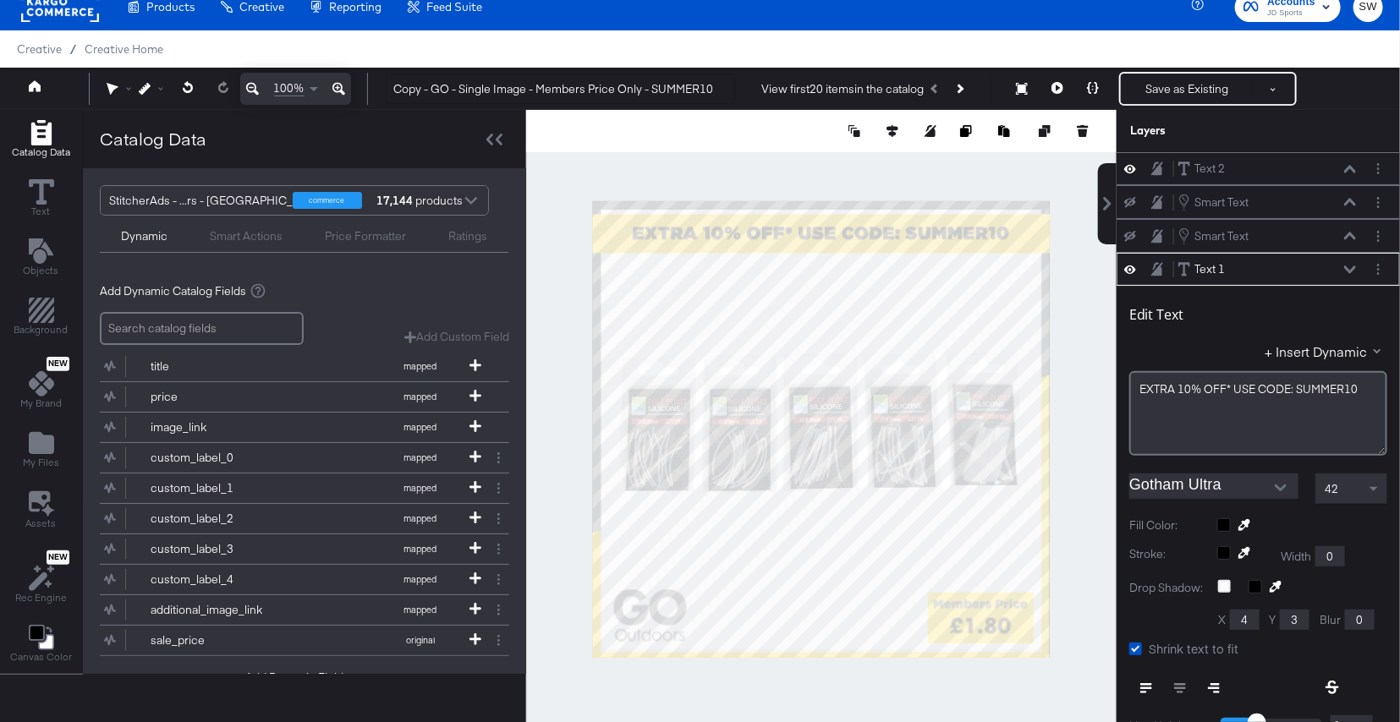
scroll to position [100, 0]
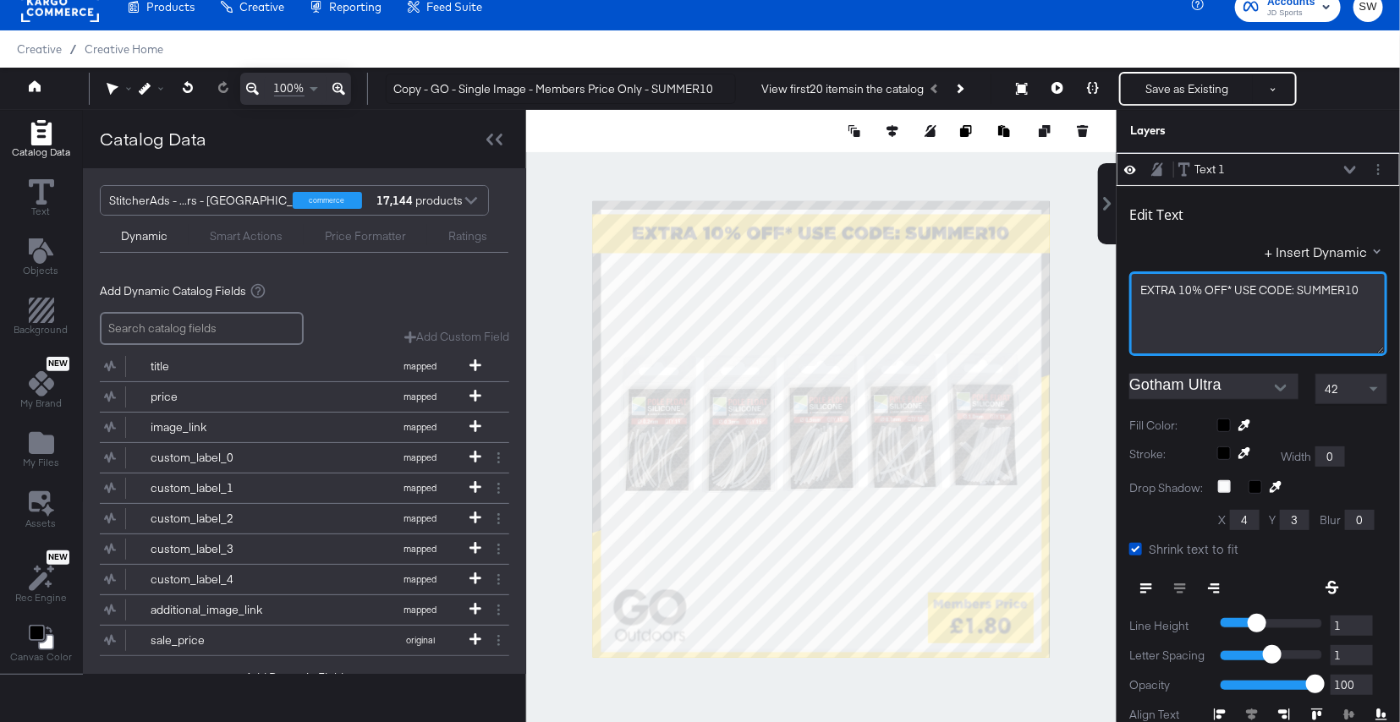
click at [1192, 287] on span "EXTRA 10% OFF* USE CODE: SUMMER10" at bounding box center [1249, 289] width 218 height 15
drag, startPoint x: 1358, startPoint y: 289, endPoint x: 1297, endPoint y: 290, distance: 60.9
click at [1297, 290] on div "EXTRA 15% OFF* USE CODE: SUMMER10" at bounding box center [1258, 290] width 236 height 16
click at [1347, 169] on icon at bounding box center [1350, 170] width 12 height 8
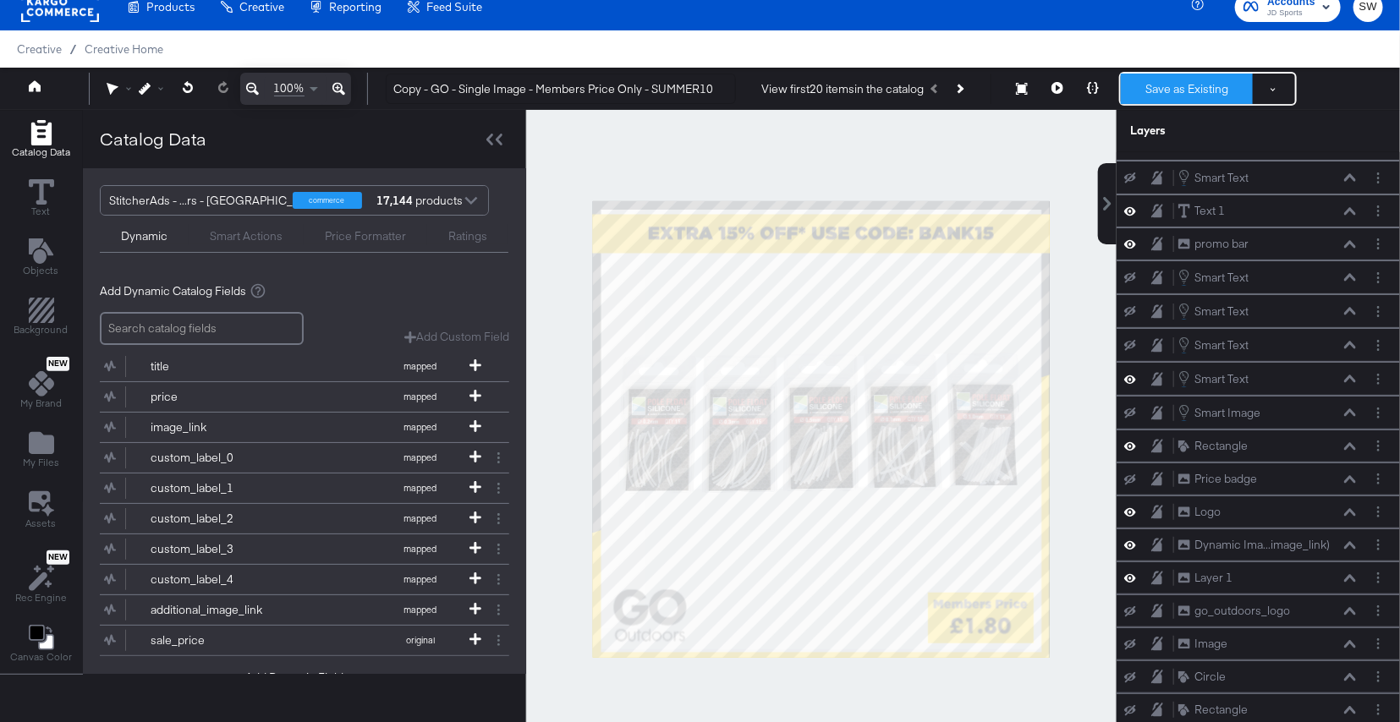
click at [1215, 86] on button "Save as Existing" at bounding box center [1187, 89] width 132 height 30
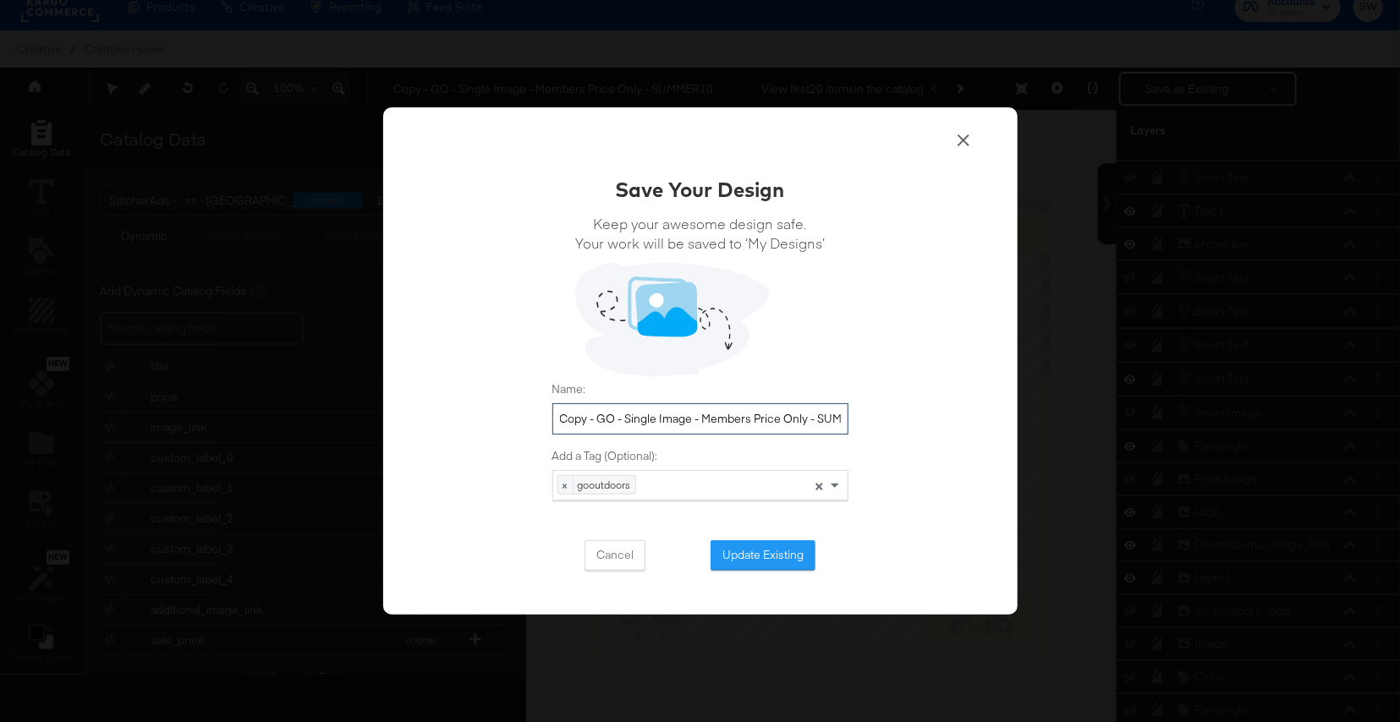
drag, startPoint x: 597, startPoint y: 419, endPoint x: 538, endPoint y: 409, distance: 60.1
click at [538, 409] on div "Save Your Design Keep your awesome design safe. Your work will be saved to ‘My …" at bounding box center [700, 361] width 634 height 508
drag, startPoint x: 782, startPoint y: 420, endPoint x: 901, endPoint y: 412, distance: 118.7
click at [901, 412] on div "Save Your Design Keep your awesome design safe. Your work will be saved to ‘My …" at bounding box center [700, 361] width 634 height 508
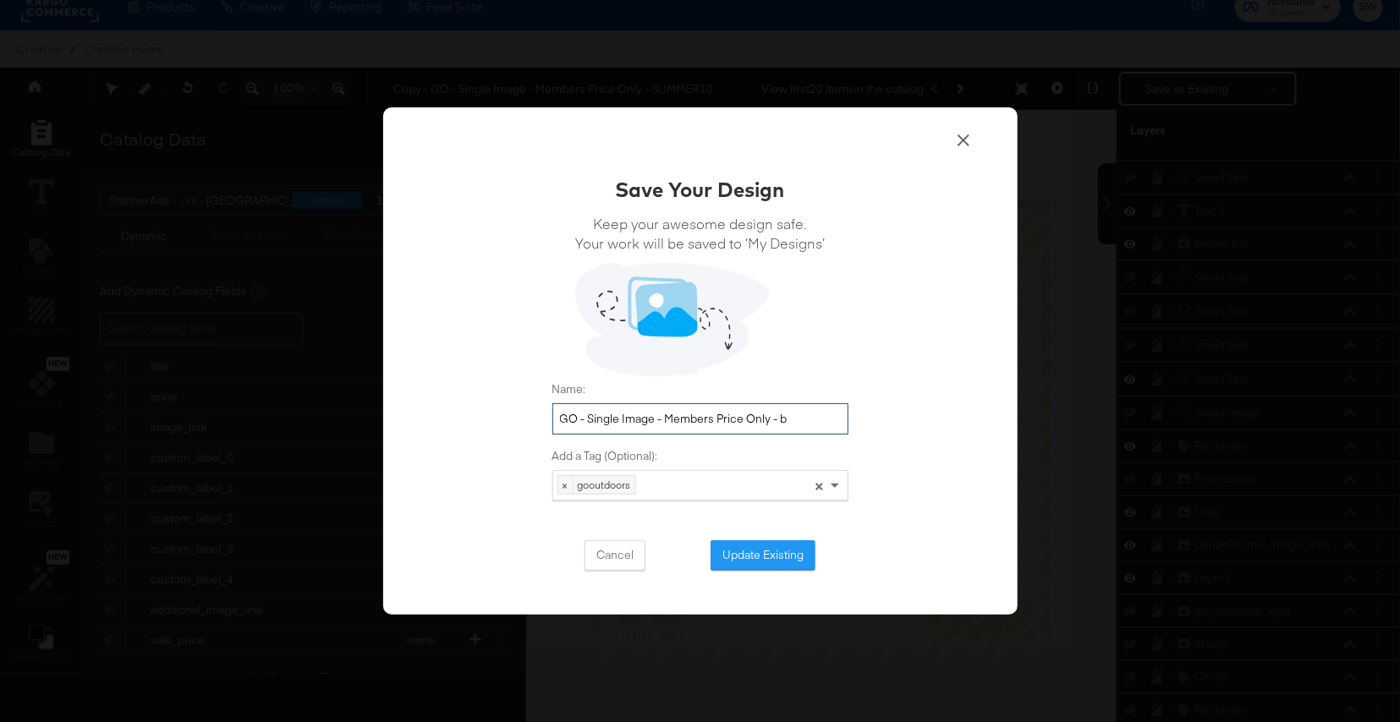
scroll to position [0, 0]
type input "GO - Single Image - Members Price Only - BANK15"
click at [787, 555] on button "Update Existing" at bounding box center [762, 555] width 105 height 30
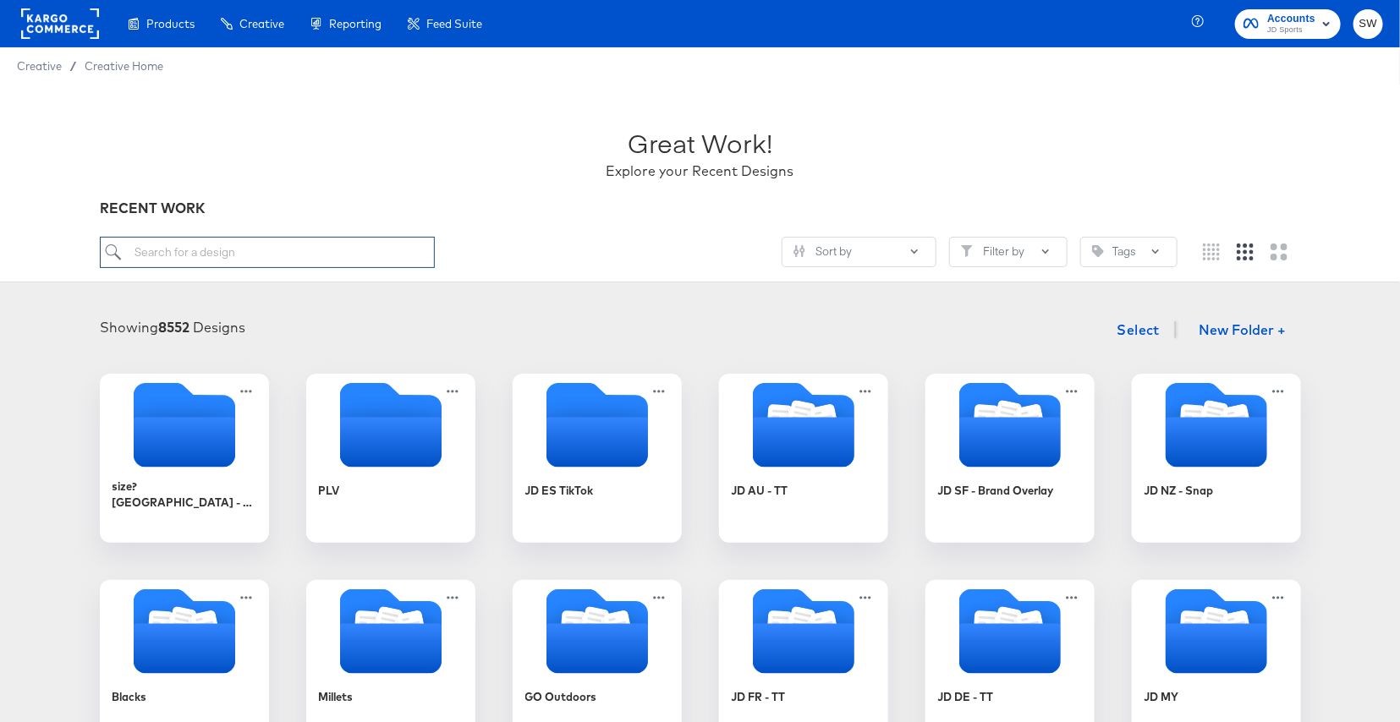
click at [266, 266] on input "search" at bounding box center [267, 252] width 335 height 31
type input "GO"
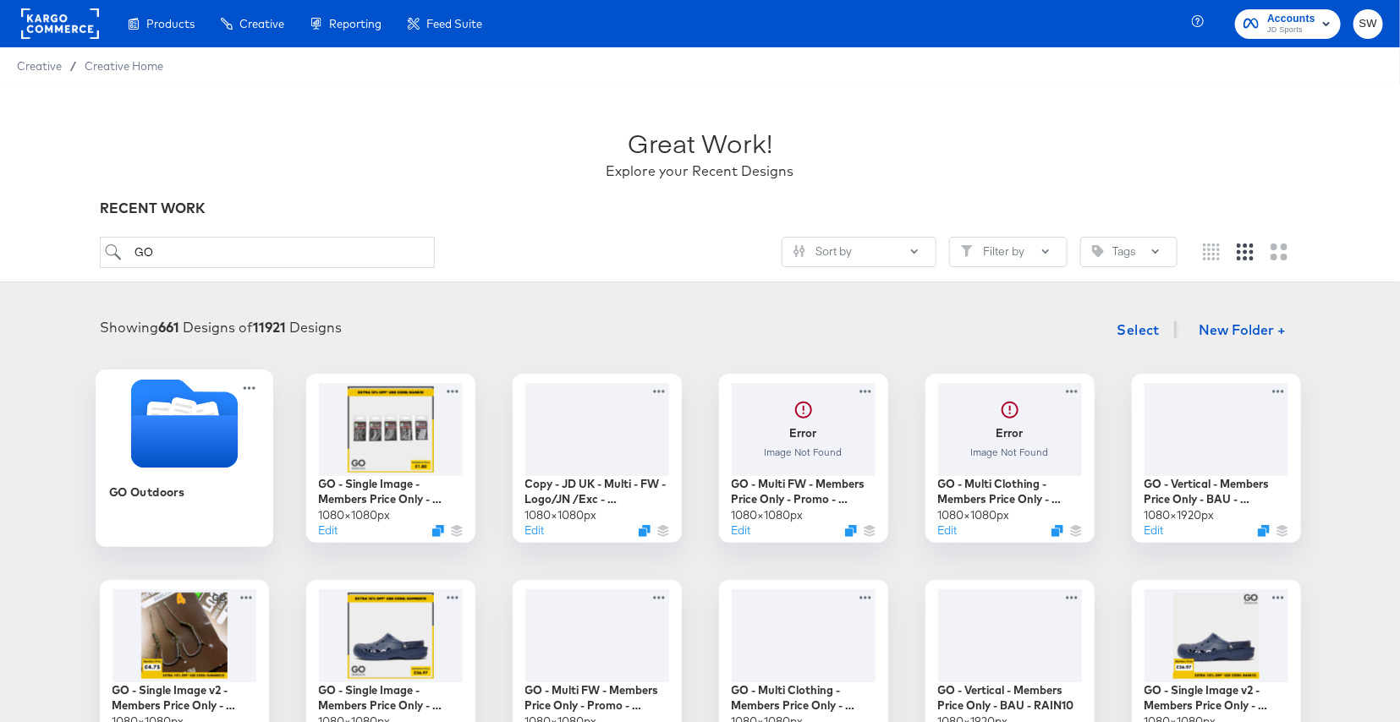
click at [196, 433] on icon "Folder" at bounding box center [183, 441] width 107 height 52
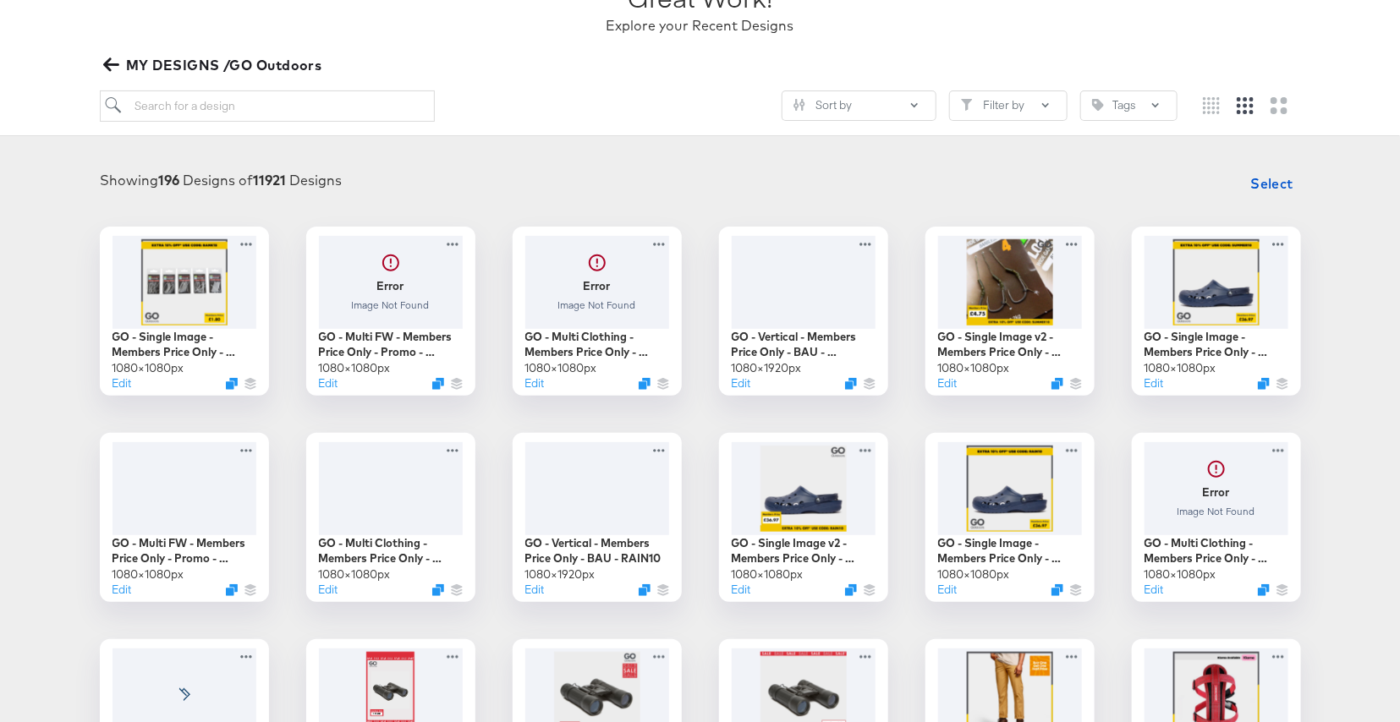
scroll to position [186, 0]
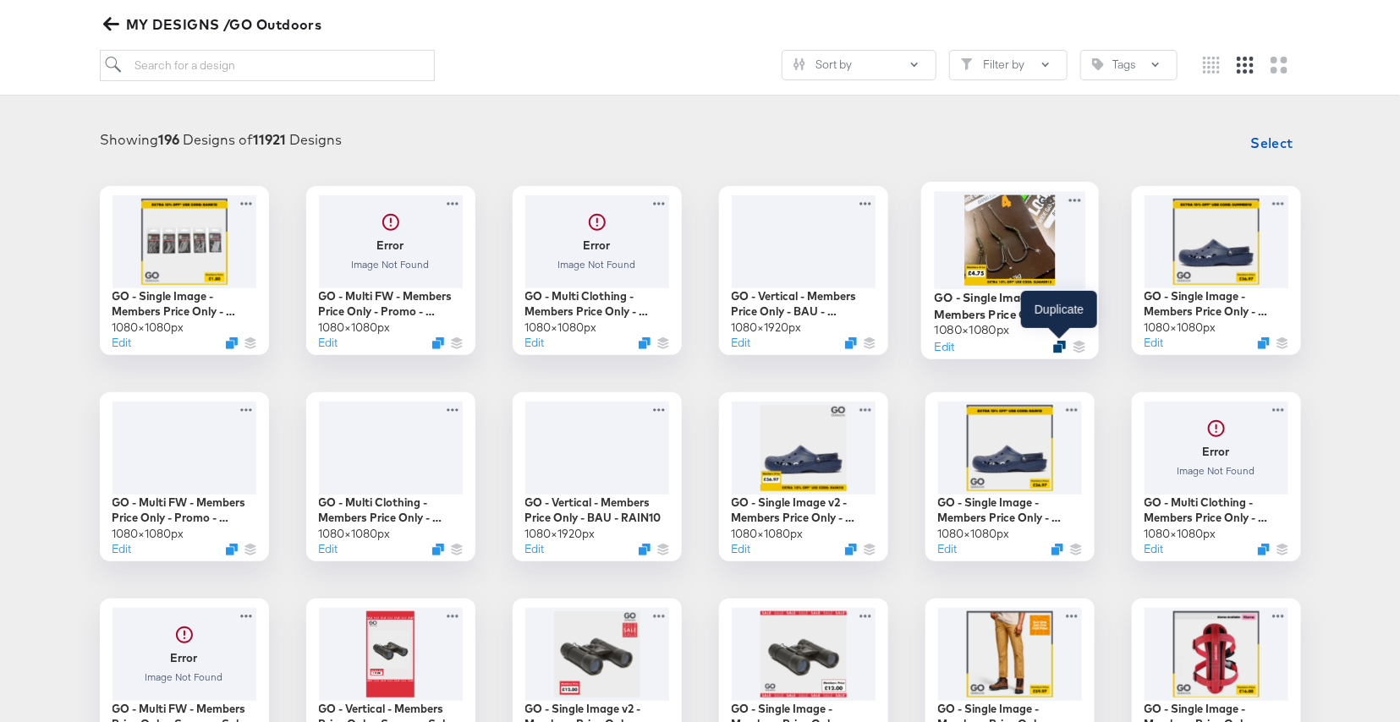
click at [1061, 345] on icon "Duplicate" at bounding box center [1059, 346] width 13 height 13
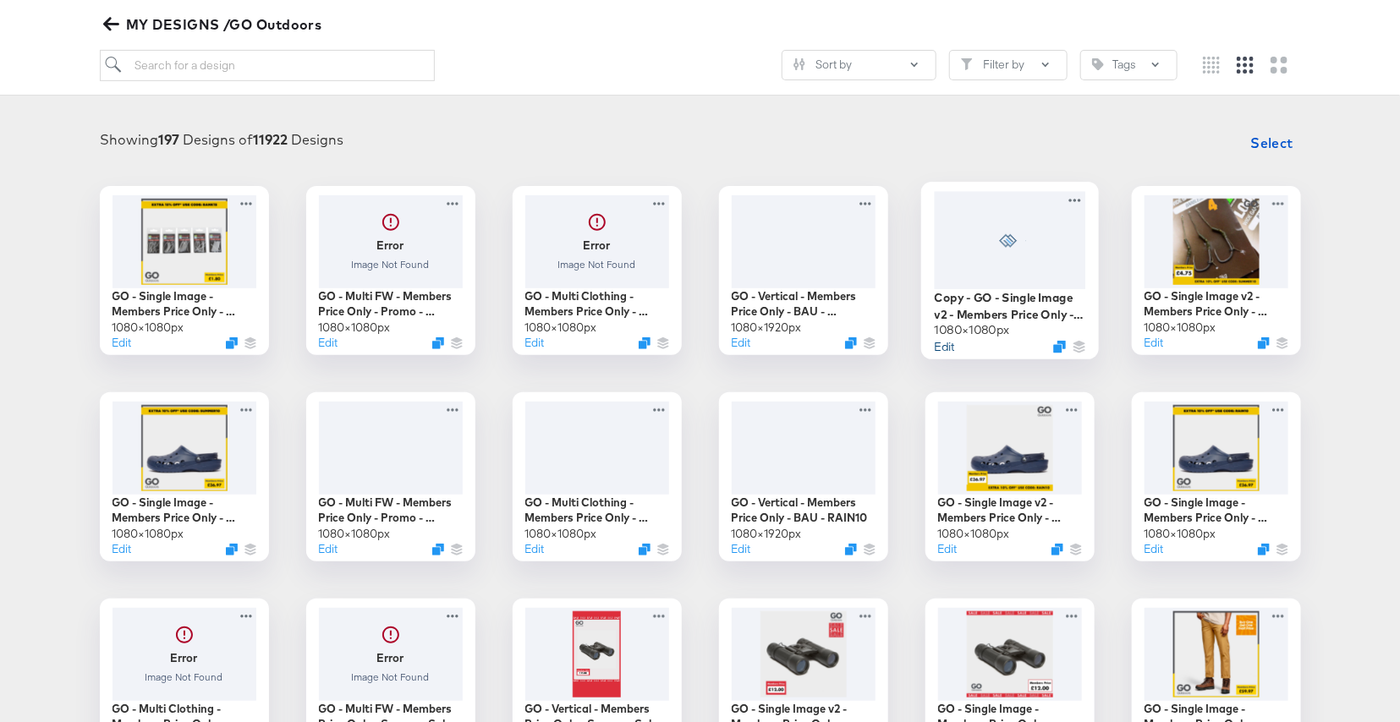
click at [948, 345] on button "Edit" at bounding box center [944, 346] width 20 height 16
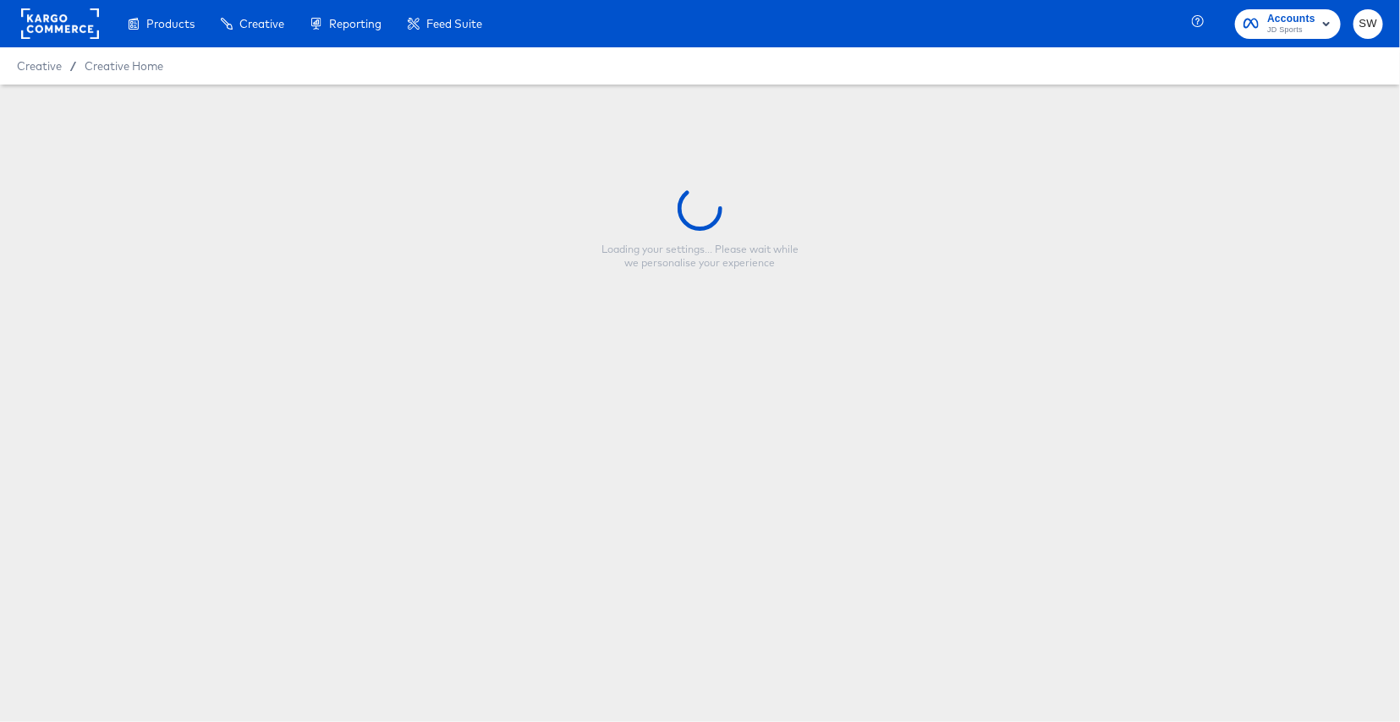
type input "Copy - GO - Single Image v2 - Members Price Only - Promo - SUMMER10"
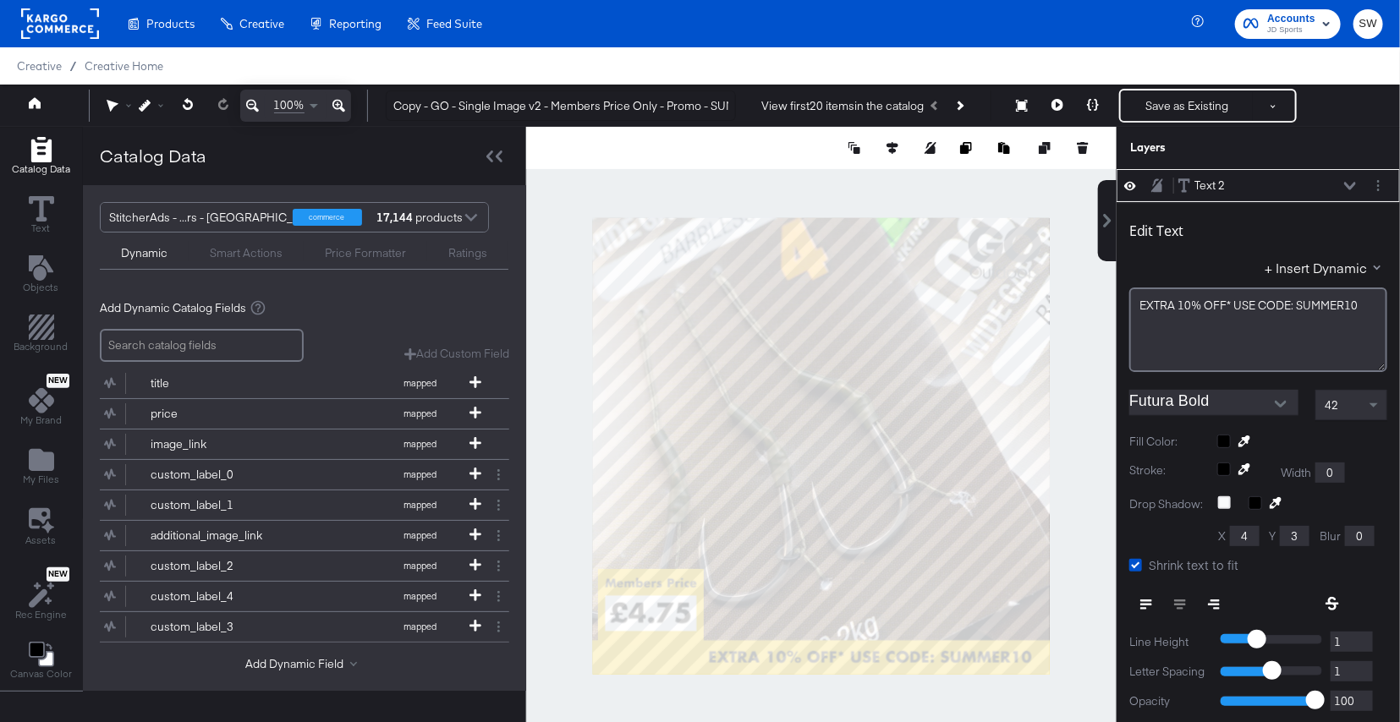
click at [829, 665] on div at bounding box center [821, 446] width 590 height 639
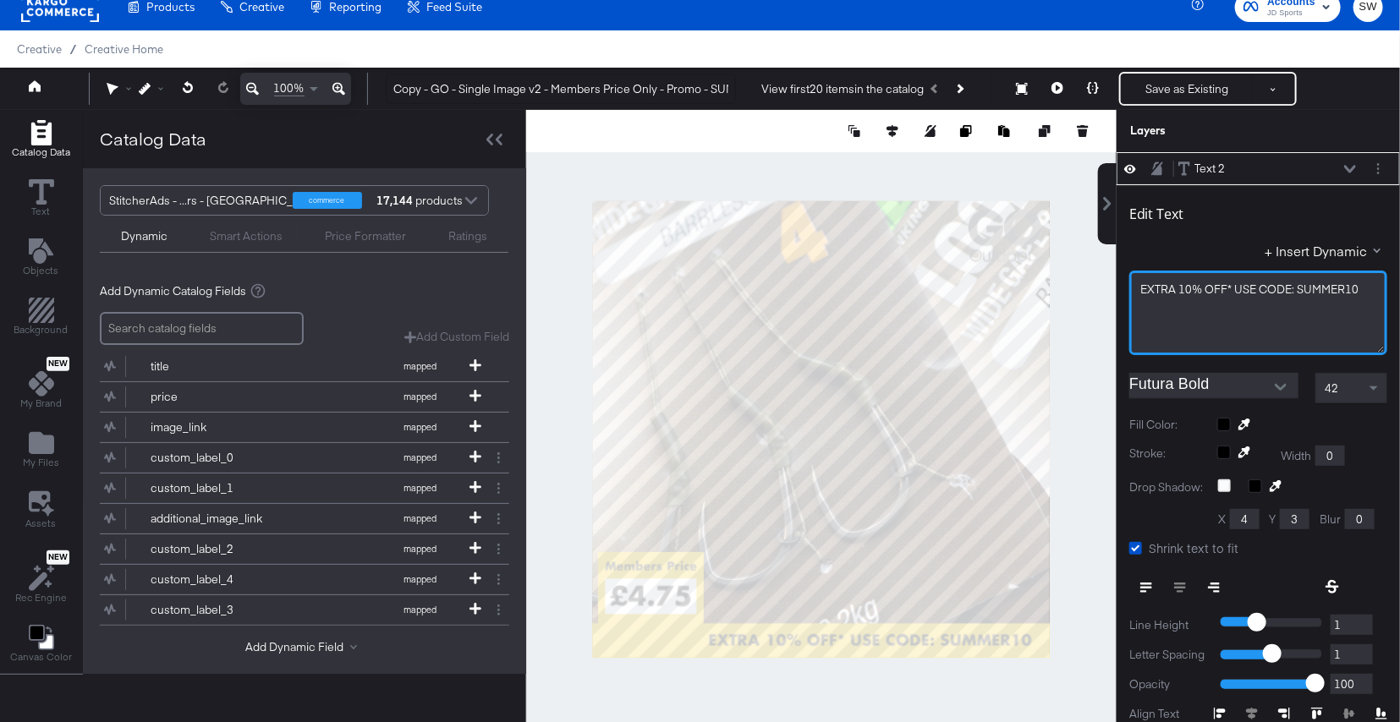
click at [1191, 289] on span "EXTRA ﻿10% OFF* USE CODE: SUMMER10" at bounding box center [1249, 289] width 218 height 15
click at [1361, 289] on div "EXTRA ﻿15% OFF* USE CODE: SUMMER10" at bounding box center [1258, 290] width 236 height 16
click at [1350, 167] on icon at bounding box center [1350, 169] width 12 height 8
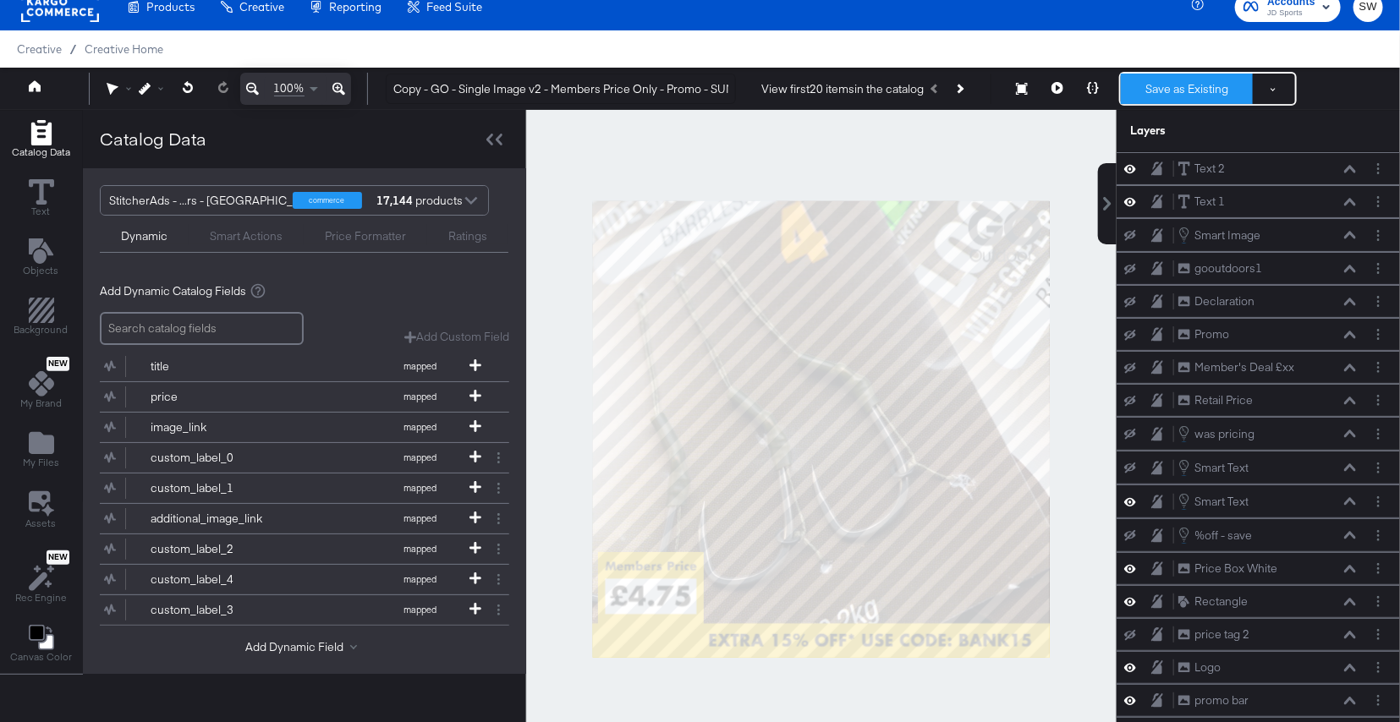
click at [1228, 86] on button "Save as Existing" at bounding box center [1187, 89] width 132 height 30
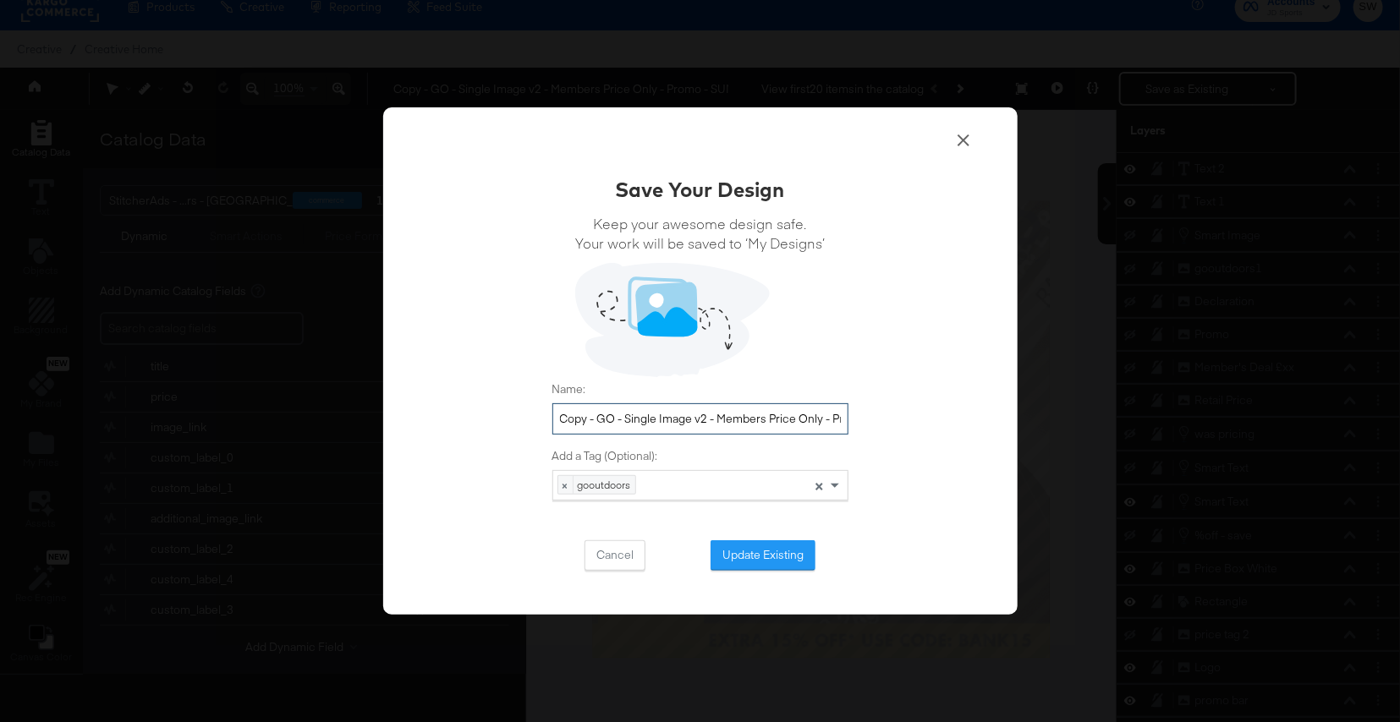
drag, startPoint x: 598, startPoint y: 421, endPoint x: 517, endPoint y: 414, distance: 81.5
click at [517, 414] on div "Save Your Design Keep your awesome design safe. Your work will be saved to ‘My …" at bounding box center [700, 361] width 634 height 508
click at [824, 420] on input "GO - Single Image v2 - Members Price Only - Promo - SUMMER10" at bounding box center [700, 418] width 296 height 31
drag, startPoint x: 780, startPoint y: 416, endPoint x: 847, endPoint y: 418, distance: 67.7
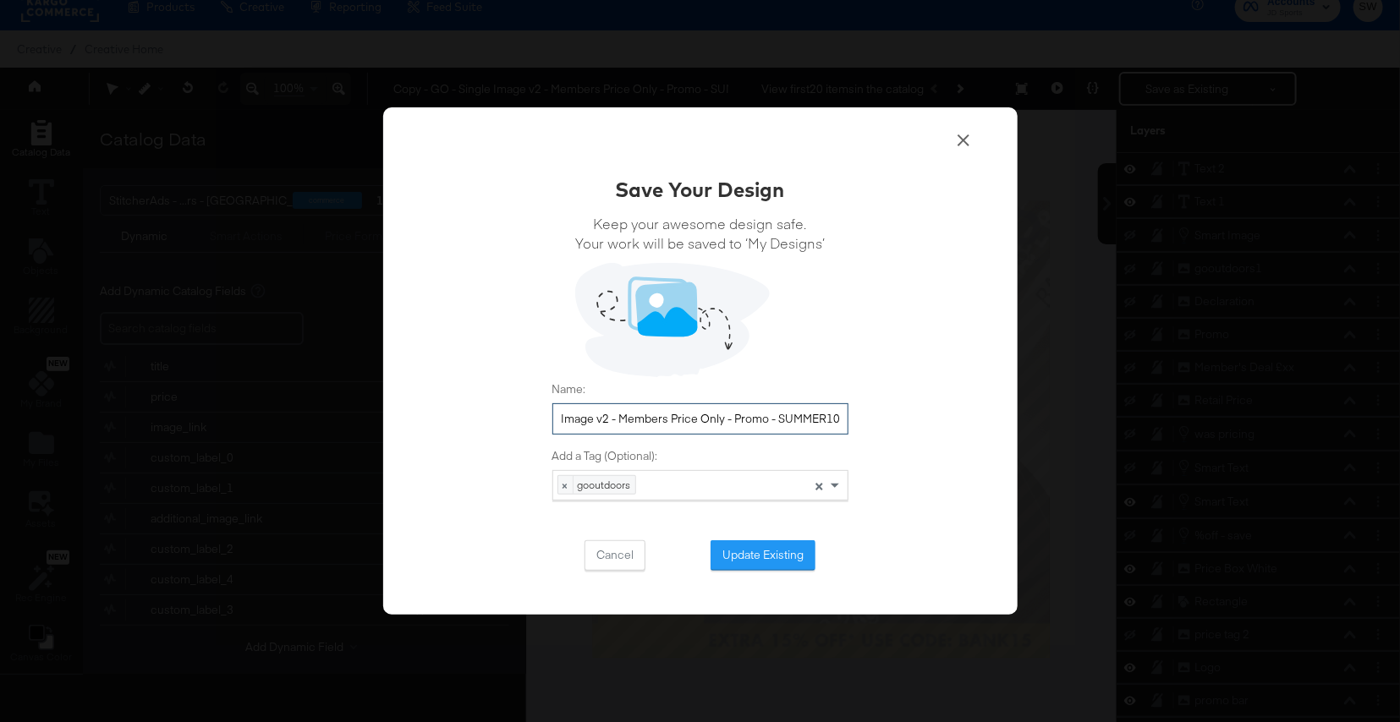
click at [847, 418] on input "GO - Single Image v2 - Members Price Only - Promo - SUMMER10" at bounding box center [700, 418] width 296 height 31
type input "GO - Single Image v2 - Members Price Only - Promo - BANK15"
click at [778, 558] on button "Update Existing" at bounding box center [762, 555] width 105 height 30
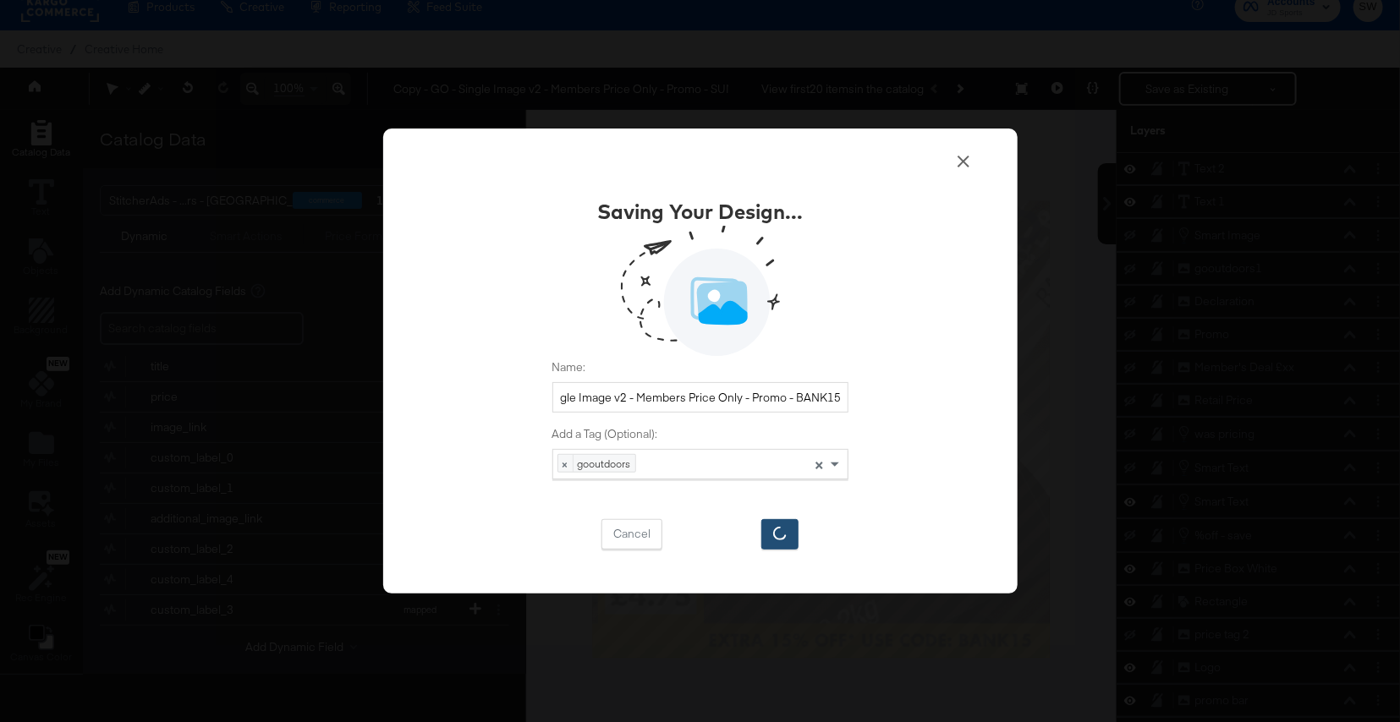
scroll to position [0, 0]
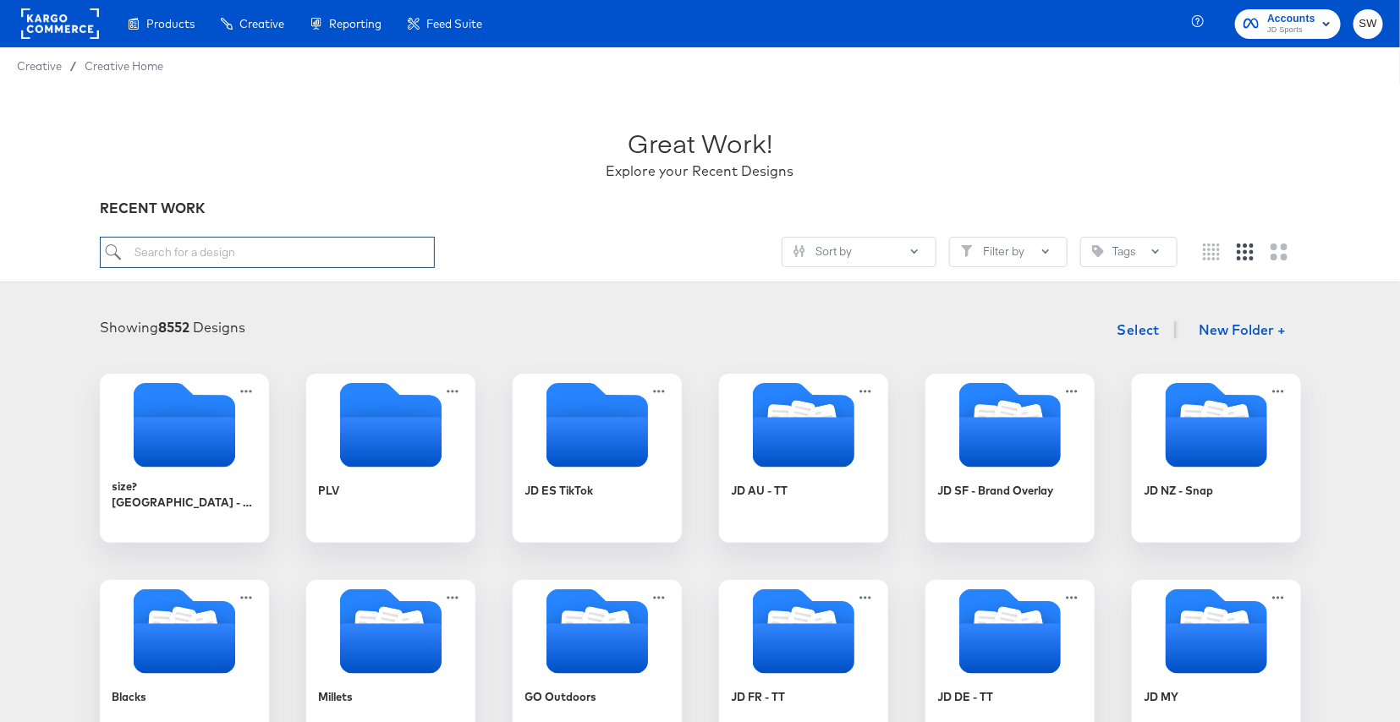
click at [360, 259] on input "search" at bounding box center [267, 252] width 335 height 31
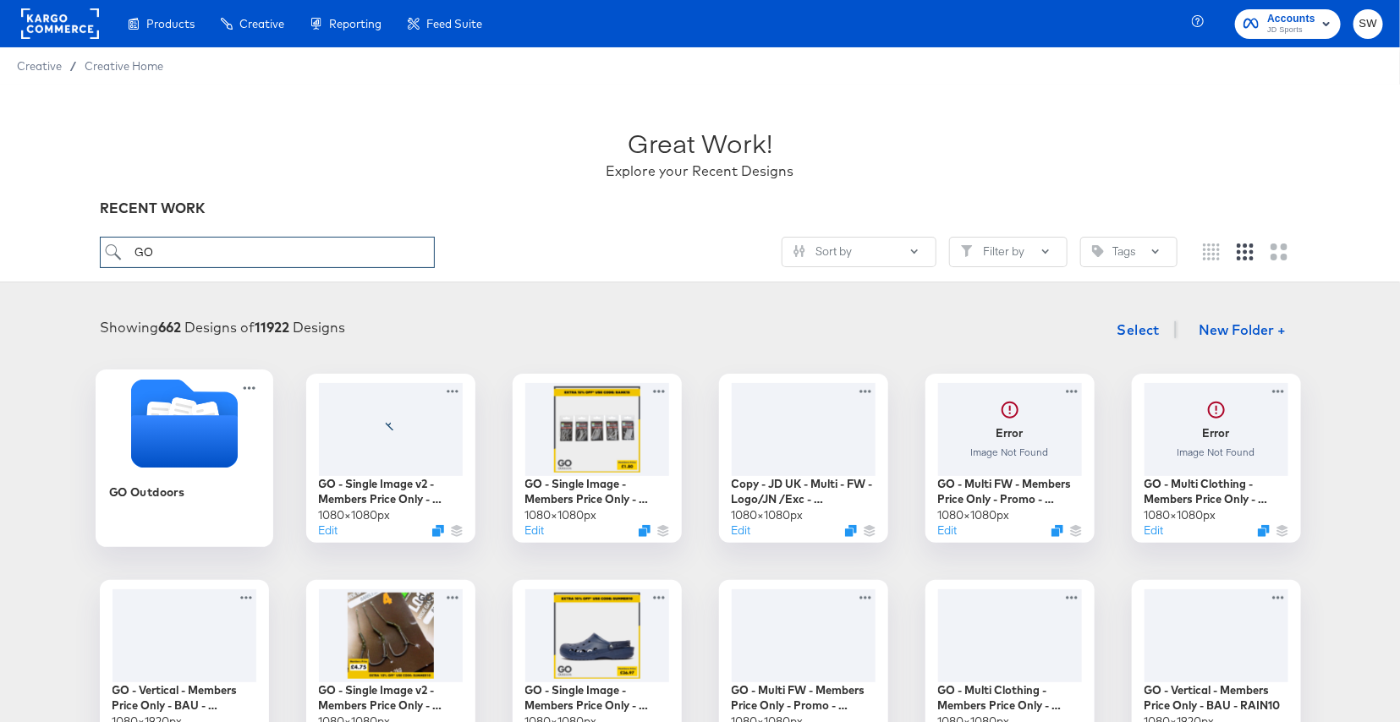
type input "GO"
click at [175, 455] on icon "Folder" at bounding box center [183, 441] width 107 height 52
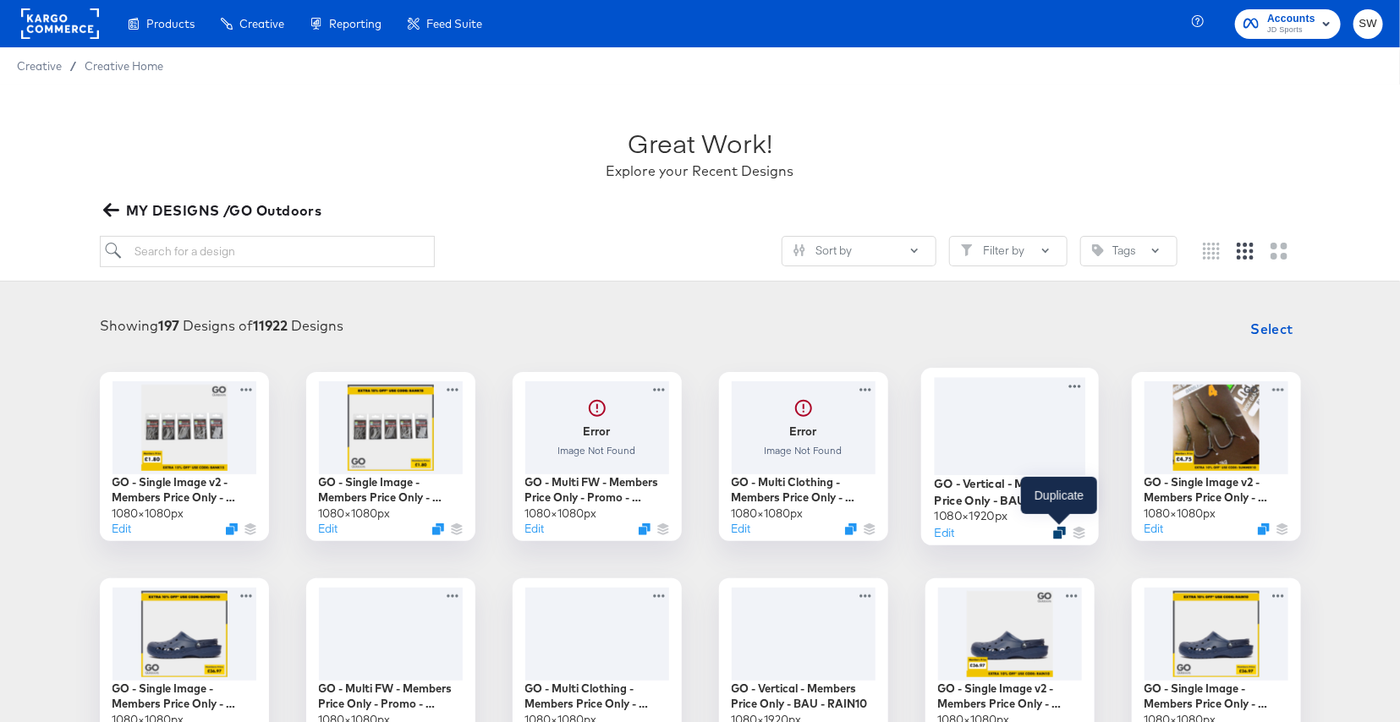
click at [1060, 535] on icon "Duplicate" at bounding box center [1059, 532] width 13 height 13
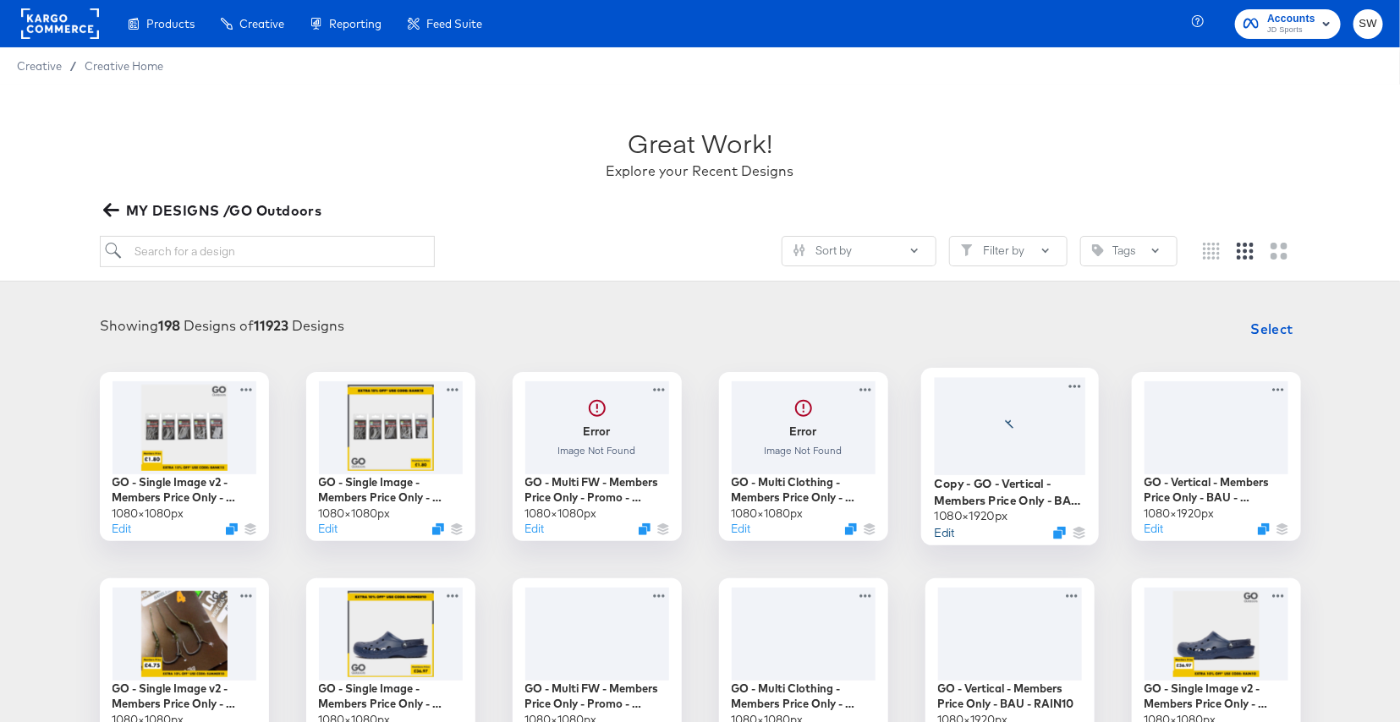
click at [946, 533] on button "Edit" at bounding box center [944, 532] width 20 height 16
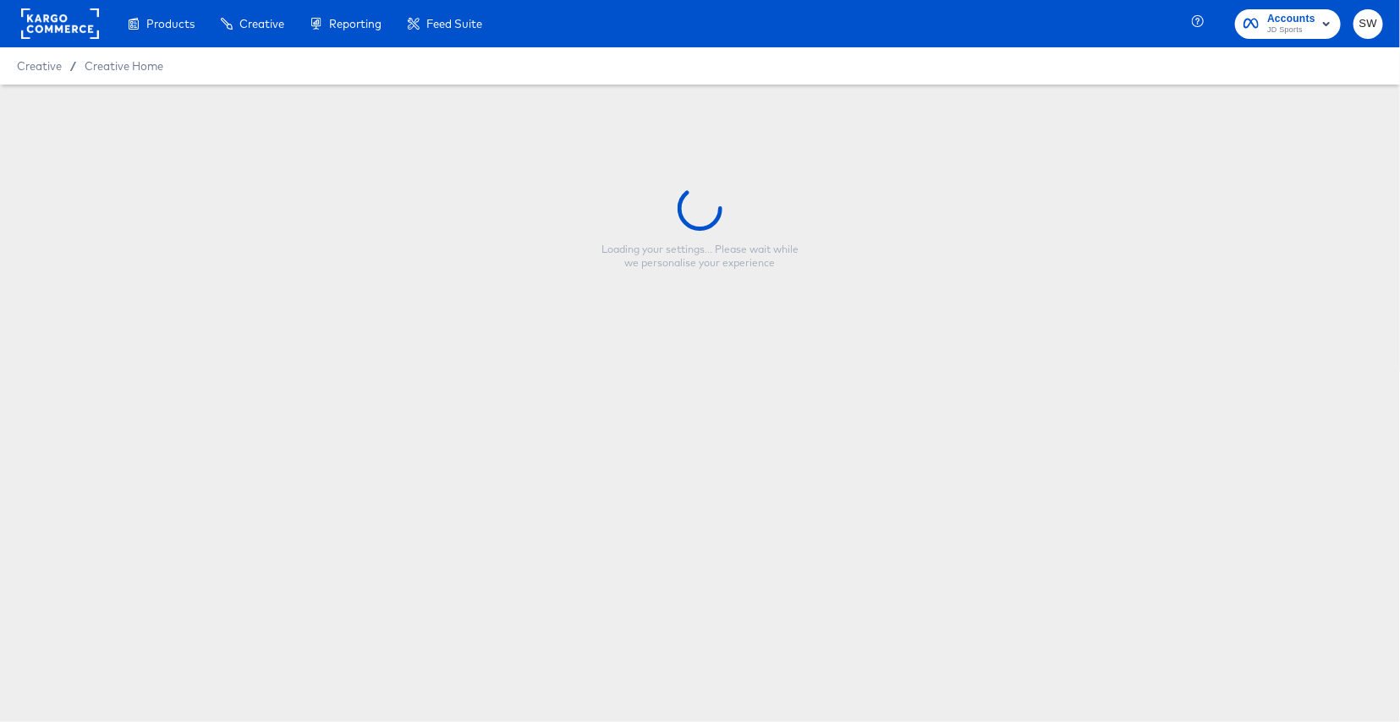
type input "Copy - GO - Vertical - Members Price Only - BAU - SUMMER10"
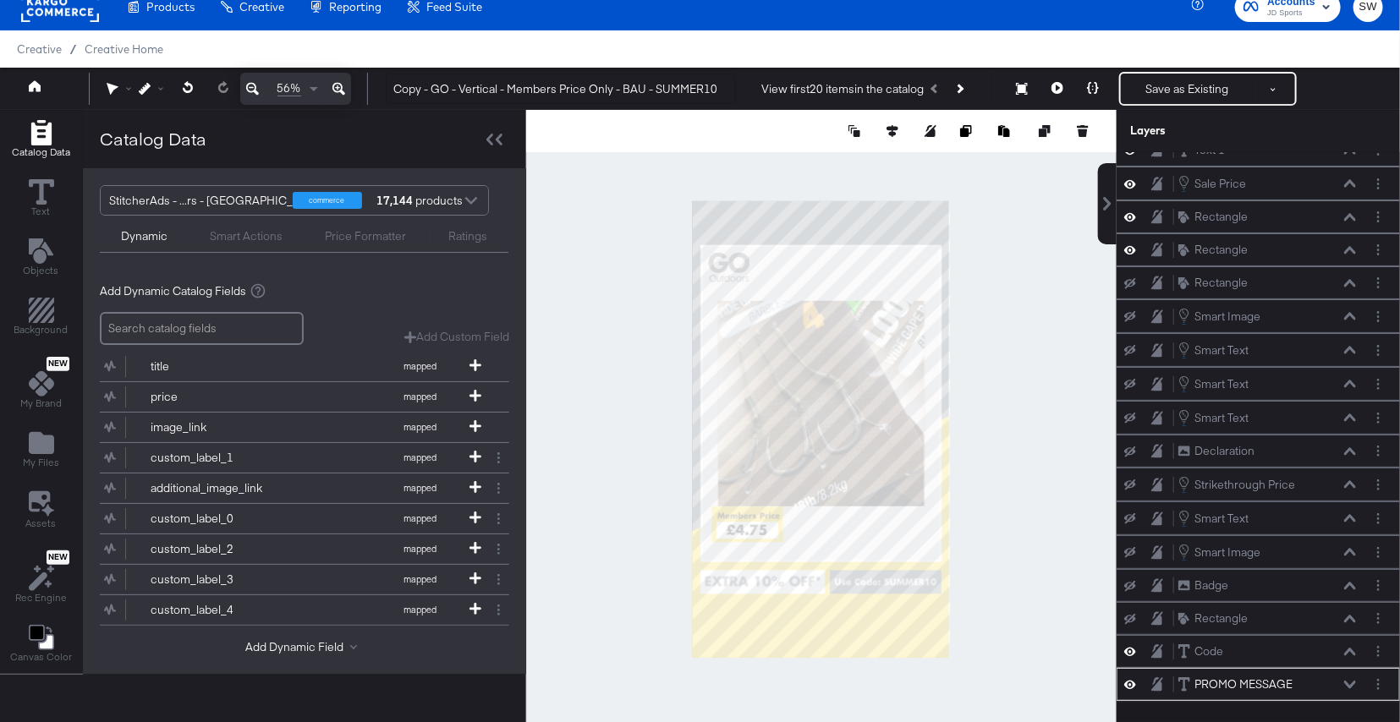
scroll to position [530, 0]
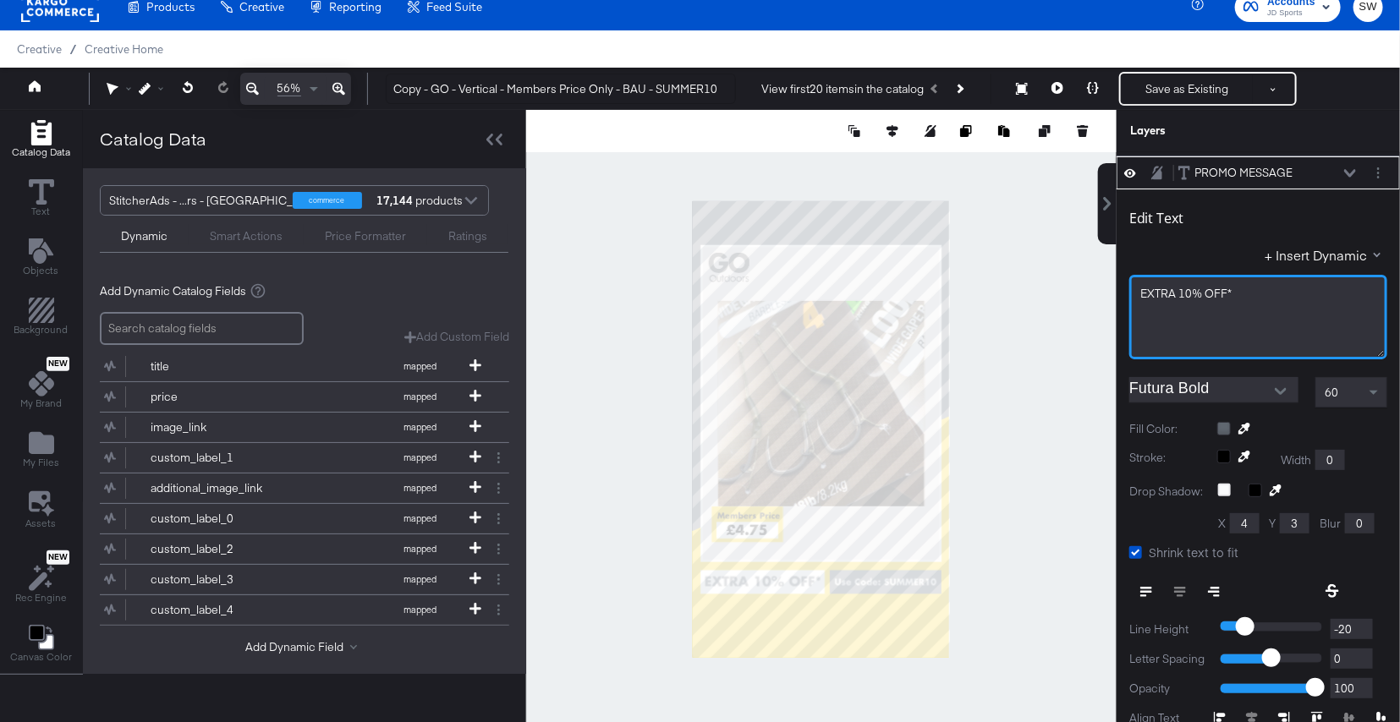
click at [1191, 287] on span "EXTRA 10% OFF*" at bounding box center [1185, 293] width 91 height 15
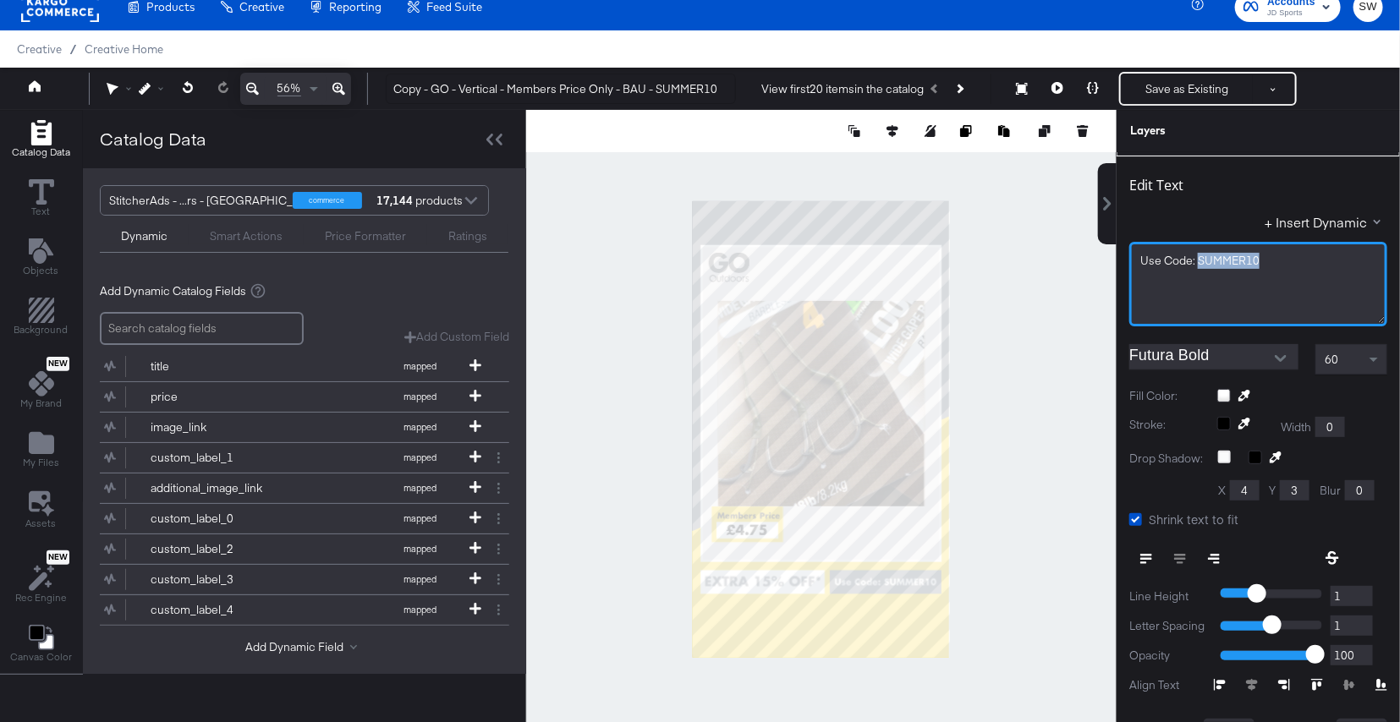
drag, startPoint x: 1269, startPoint y: 257, endPoint x: 1200, endPoint y: 257, distance: 69.4
click at [1200, 257] on div "Use Code: SUMMER10" at bounding box center [1258, 261] width 236 height 16
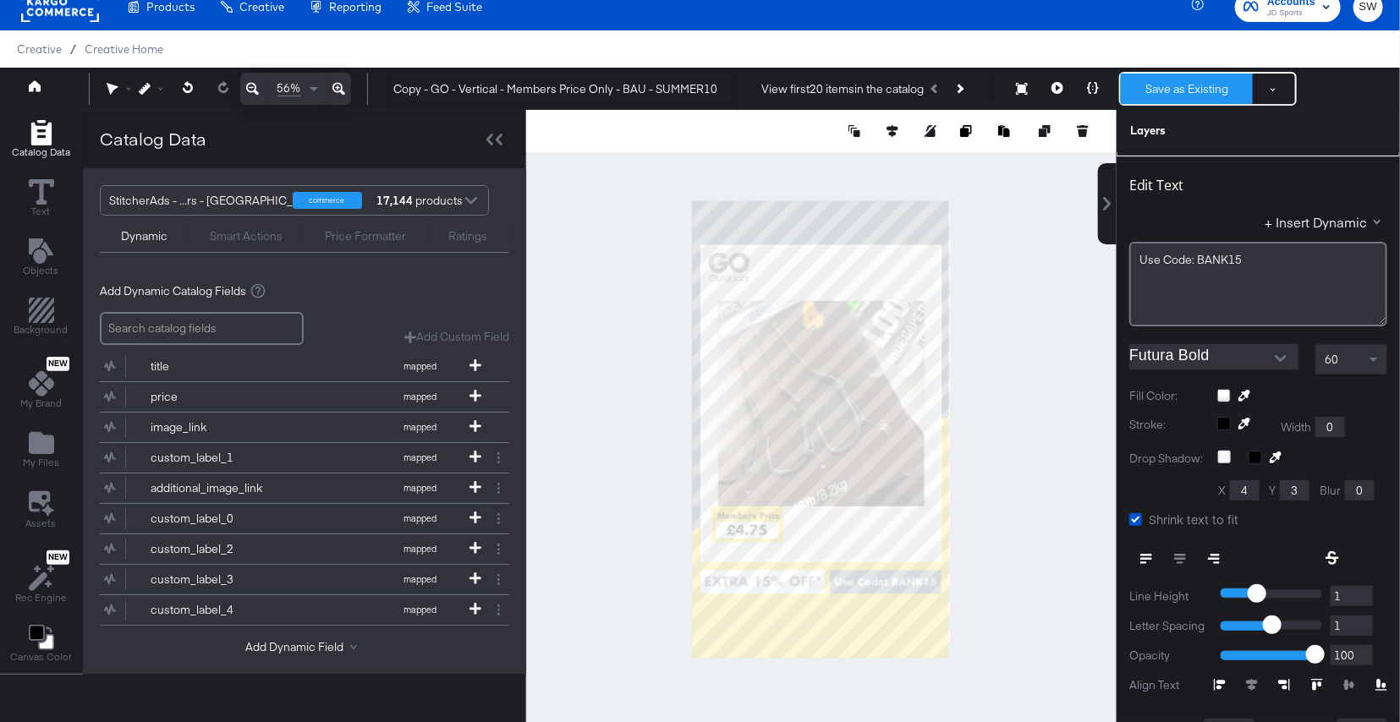
click at [1184, 85] on button "Save as Existing" at bounding box center [1187, 89] width 132 height 30
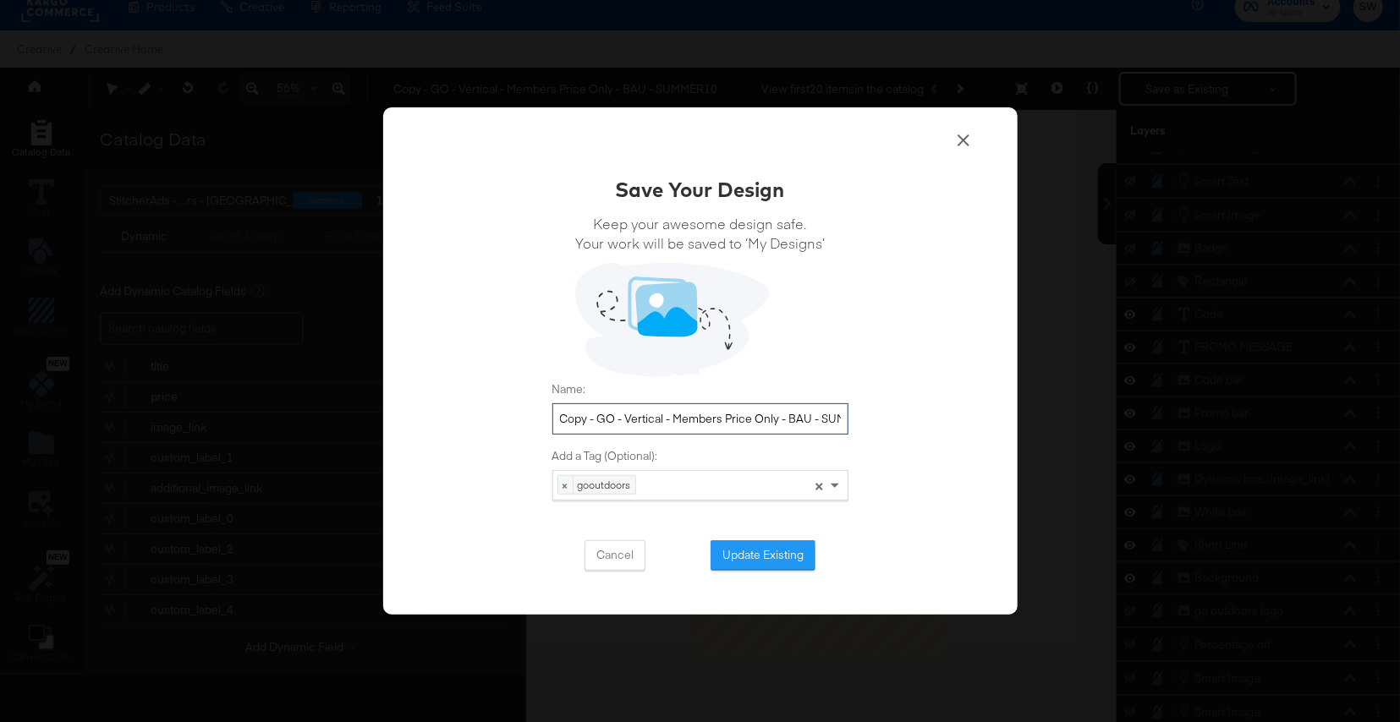
drag, startPoint x: 599, startPoint y: 418, endPoint x: 533, endPoint y: 420, distance: 66.0
click at [533, 420] on div "Save Your Design Keep your awesome design safe. Your work will be saved to ‘My …" at bounding box center [700, 361] width 634 height 508
drag, startPoint x: 785, startPoint y: 418, endPoint x: 887, endPoint y: 419, distance: 102.3
click at [887, 419] on div "Save Your Design Keep your awesome design safe. Your work will be saved to ‘My …" at bounding box center [700, 361] width 634 height 508
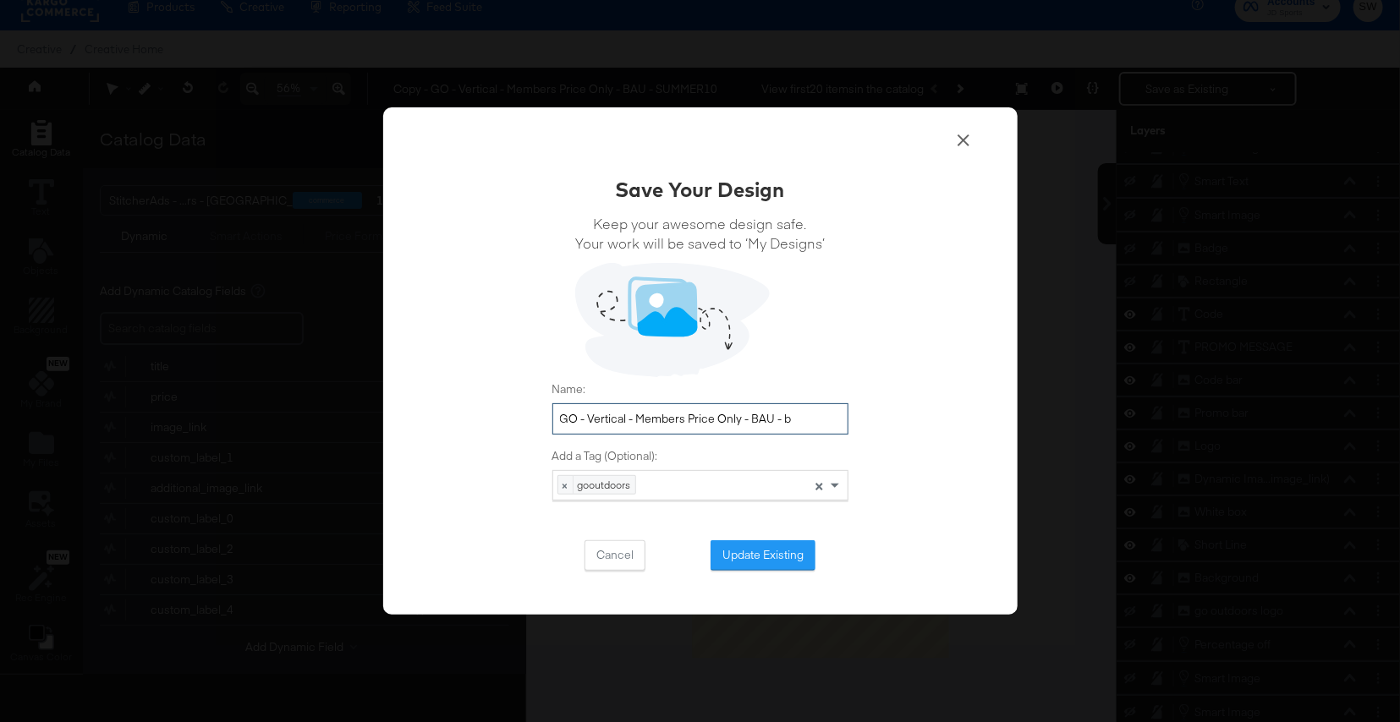
scroll to position [0, 0]
type input "GO - Vertical - Members Price Only - BAU - BANK15"
click at [783, 547] on button "Update Existing" at bounding box center [762, 555] width 105 height 30
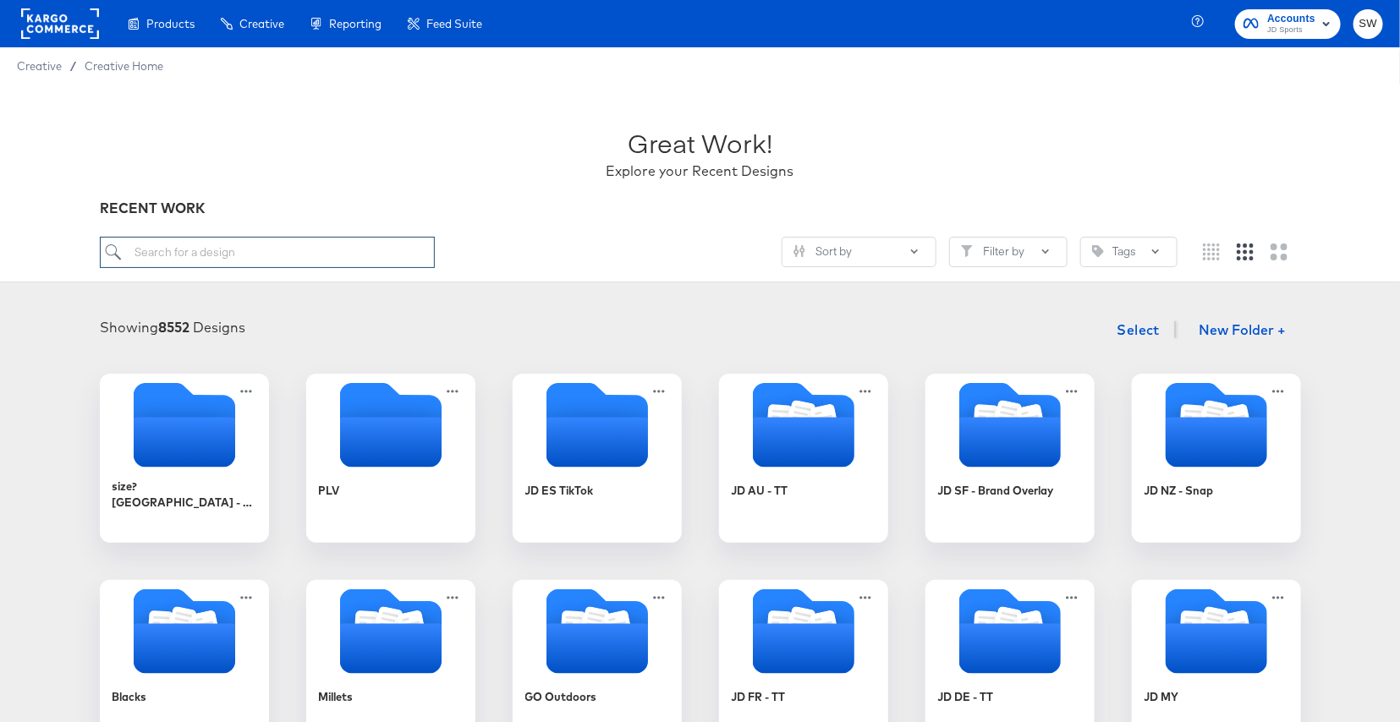
click at [307, 253] on input "search" at bounding box center [267, 252] width 335 height 31
type input "GO"
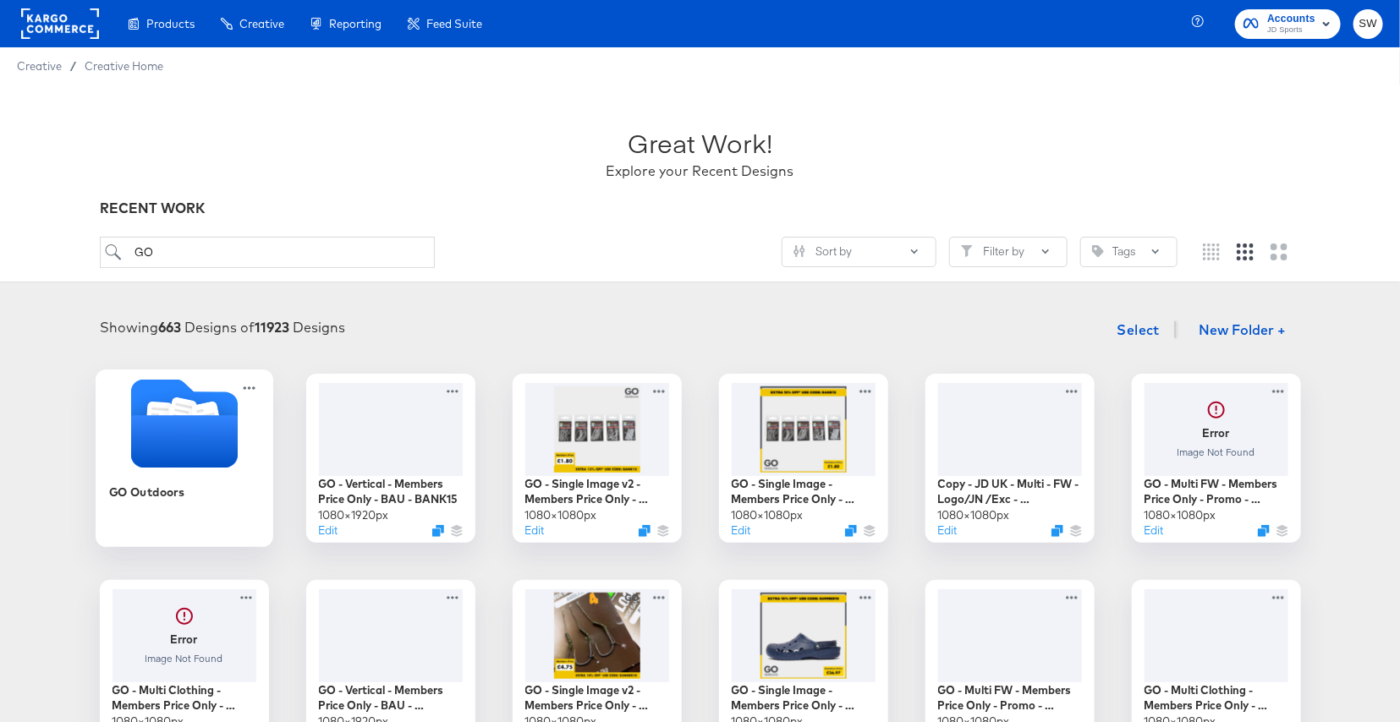
click at [156, 436] on icon "Folder" at bounding box center [183, 441] width 107 height 52
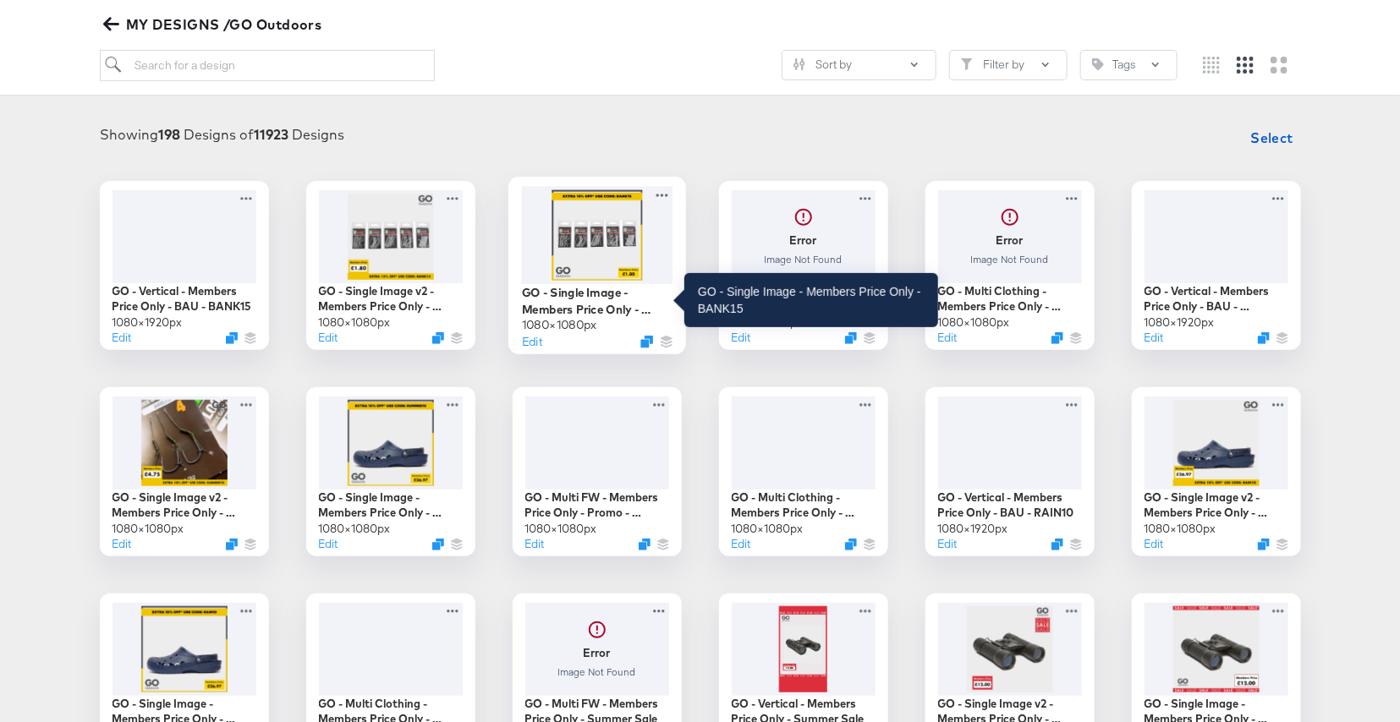
scroll to position [198, 0]
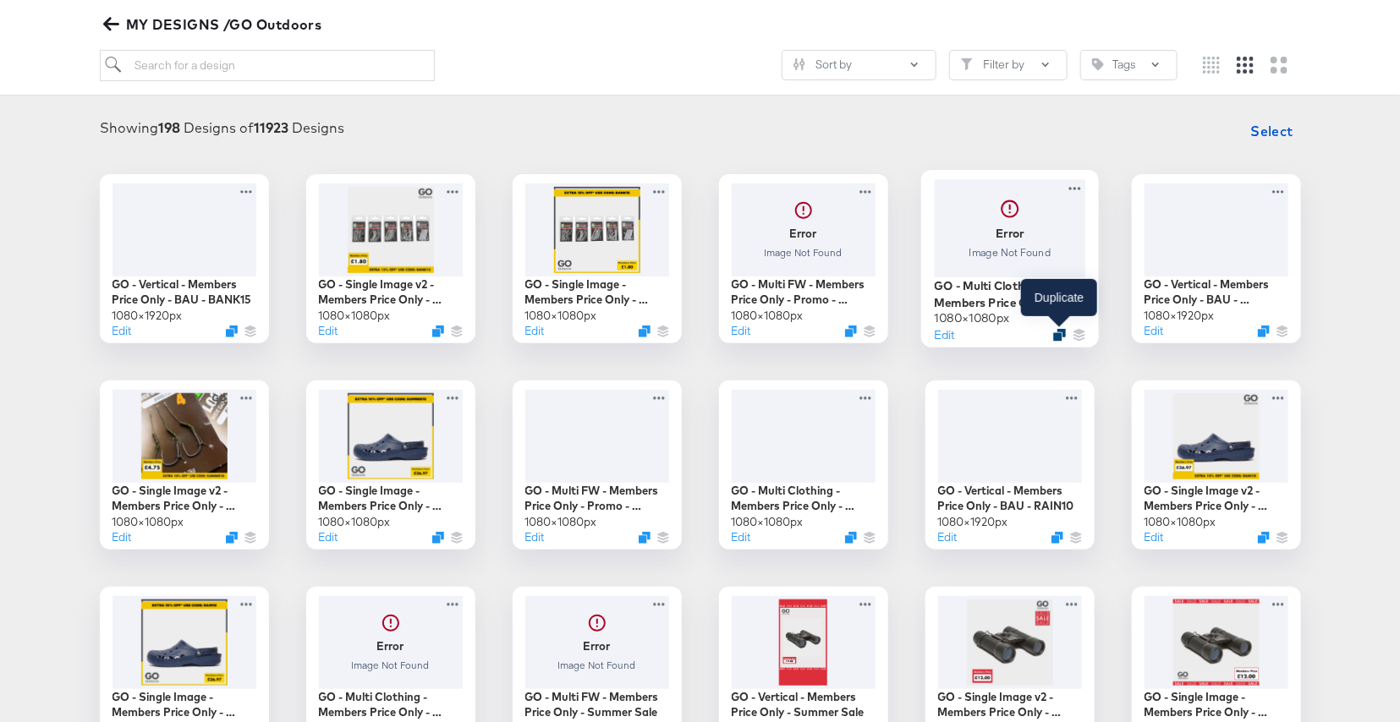
click at [1063, 333] on icon "Duplicate" at bounding box center [1059, 334] width 13 height 13
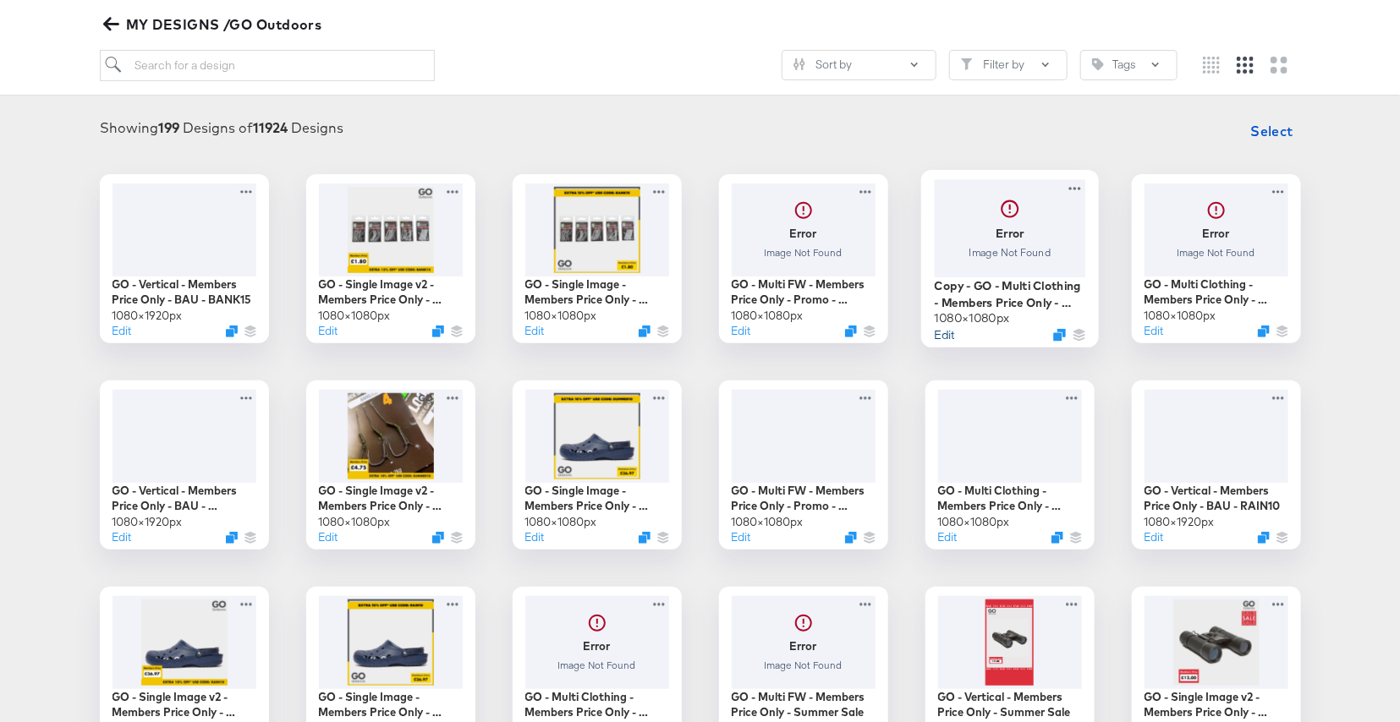
click at [953, 334] on button "Edit" at bounding box center [944, 334] width 20 height 16
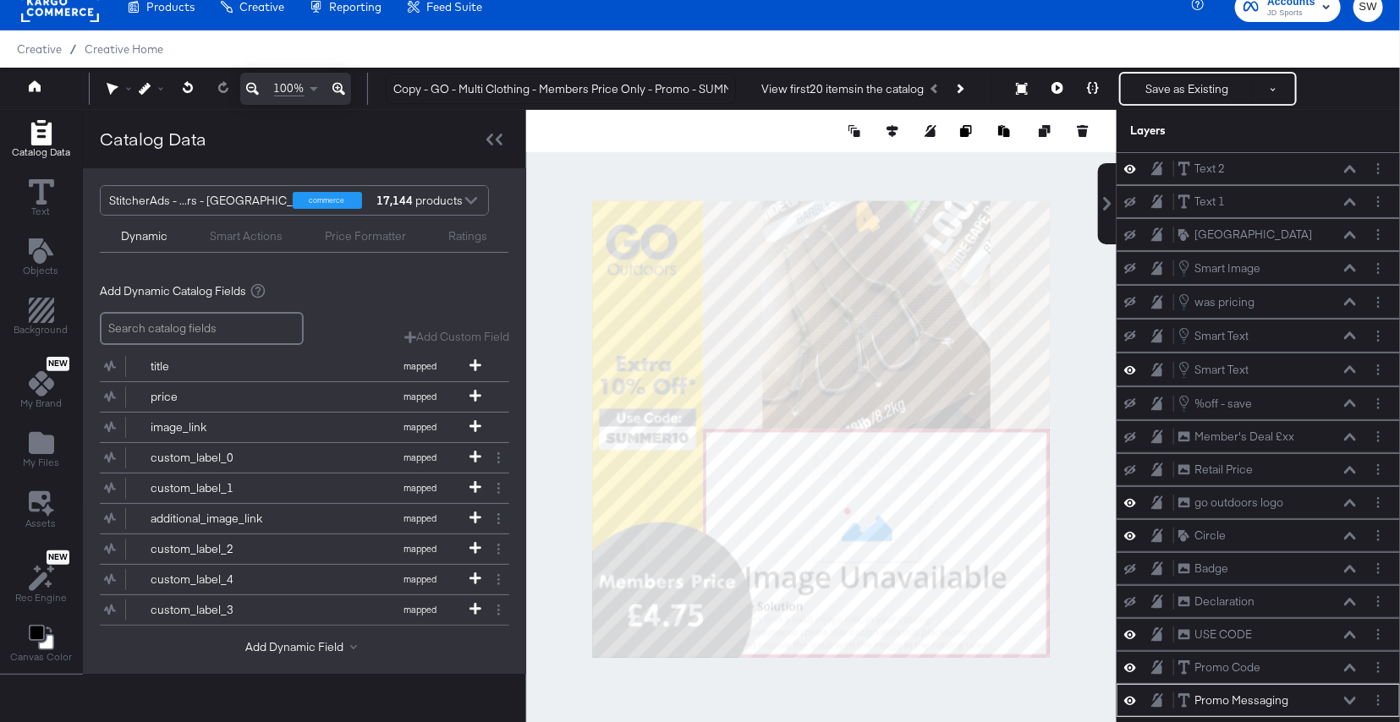
scroll to position [529, 0]
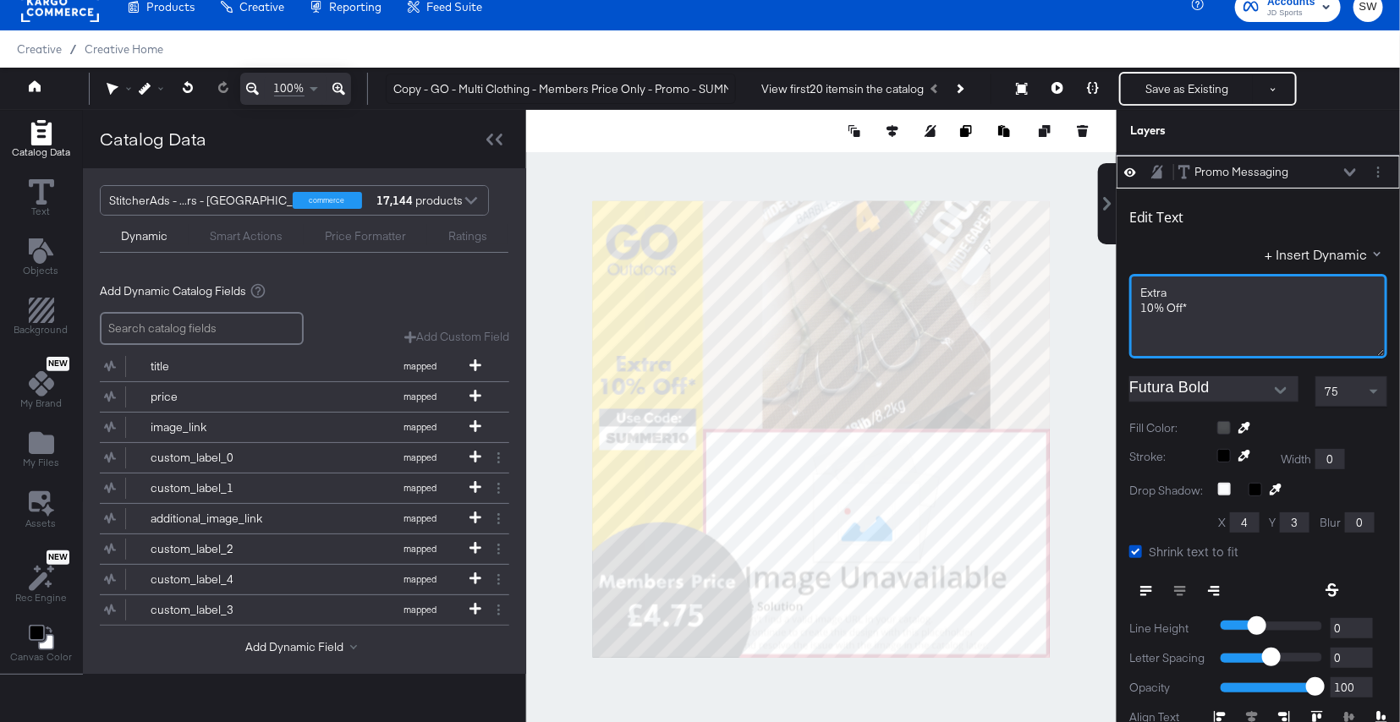
click at [1151, 303] on span "10% Off*" at bounding box center [1163, 307] width 47 height 15
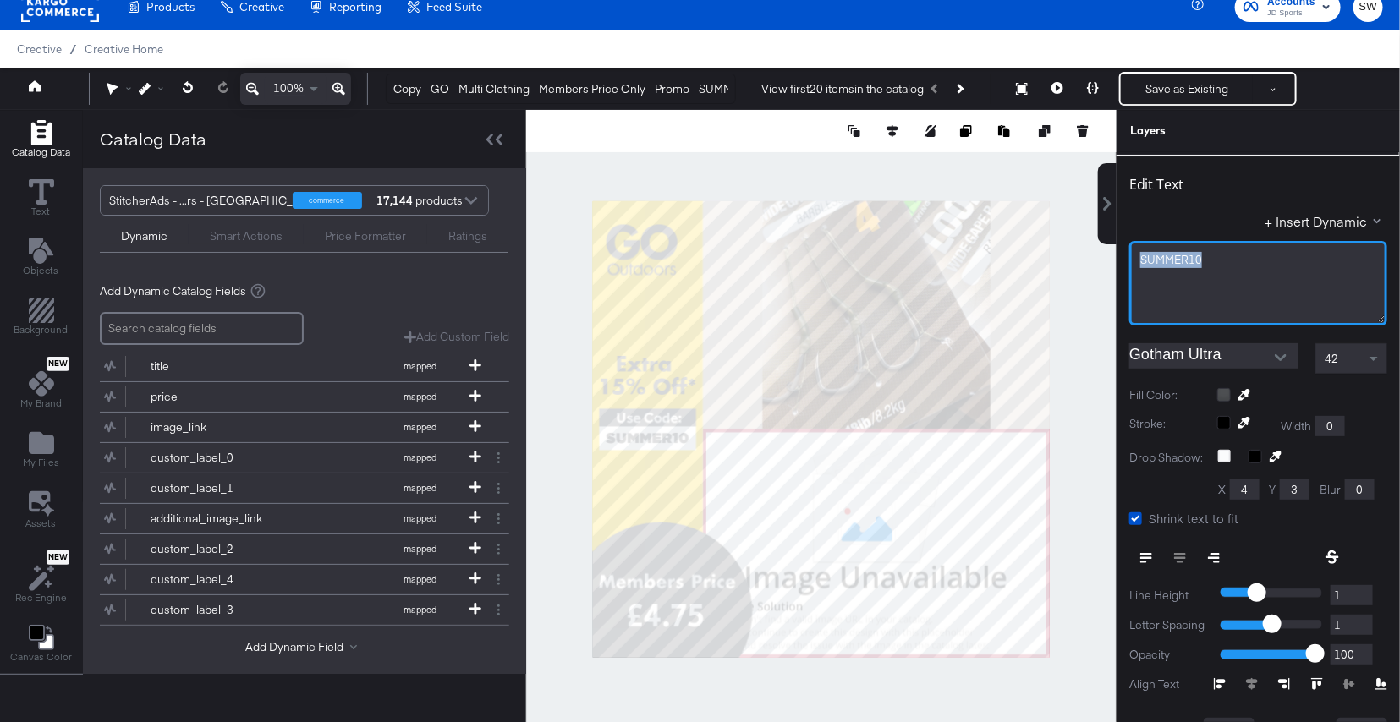
drag, startPoint x: 1209, startPoint y: 255, endPoint x: 1119, endPoint y: 252, distance: 89.7
click at [1119, 252] on div "Edit Text + Insert Dynamic SUMMER10 Gotham Ultra 42 Fill Color: Stroke: Width 0…" at bounding box center [1257, 483] width 283 height 655
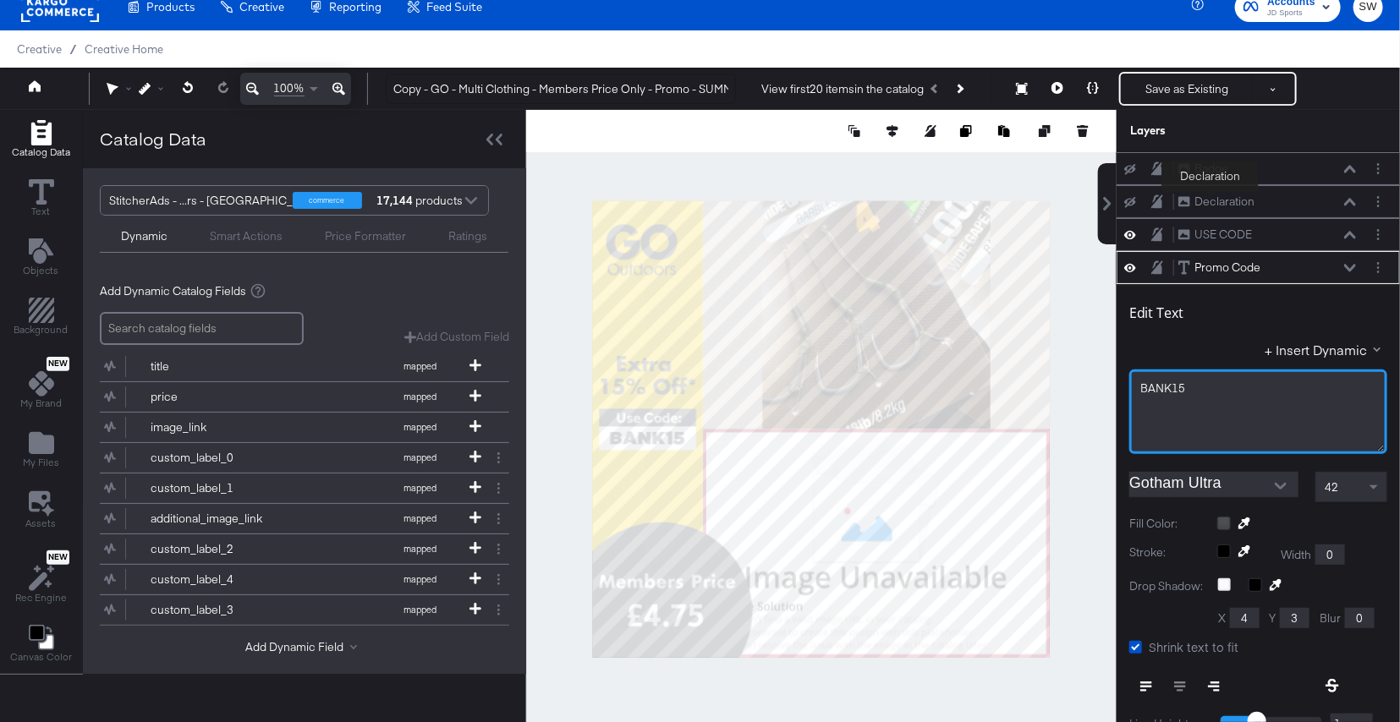
scroll to position [394, 0]
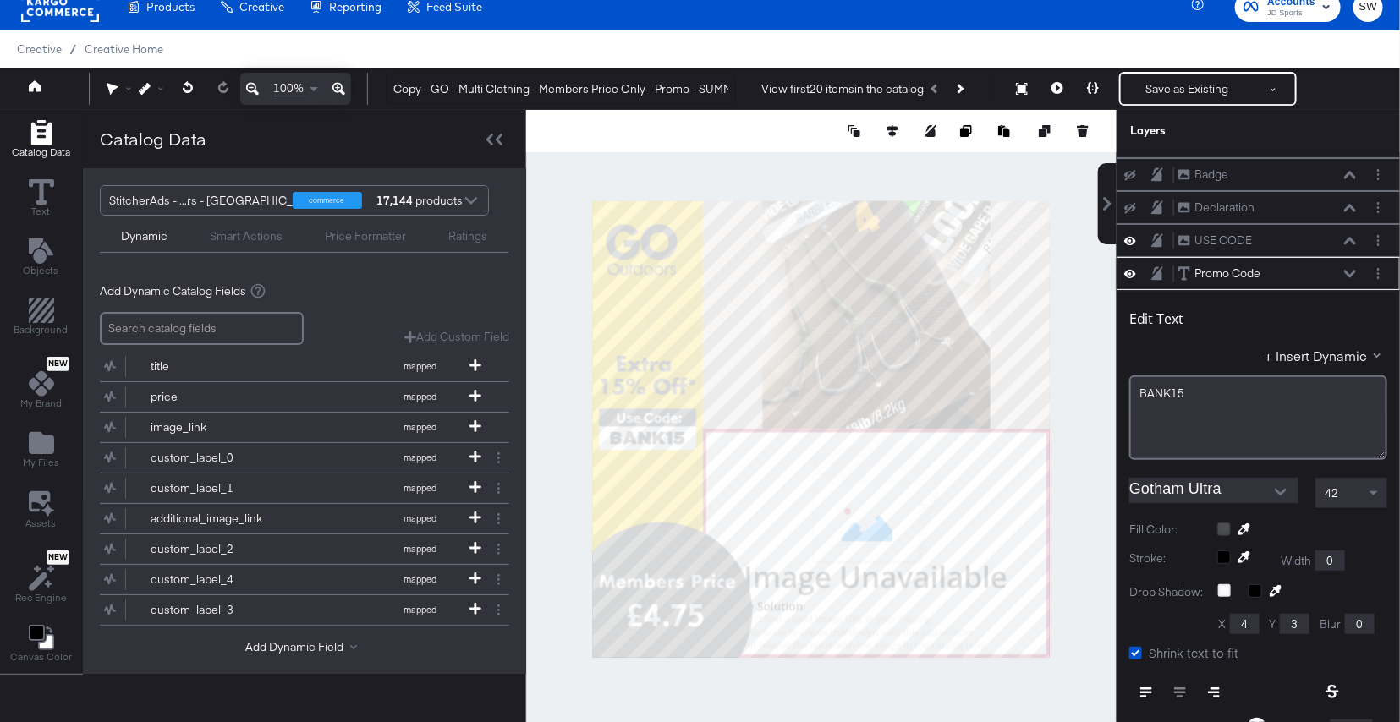
click at [1350, 272] on icon at bounding box center [1350, 274] width 12 height 8
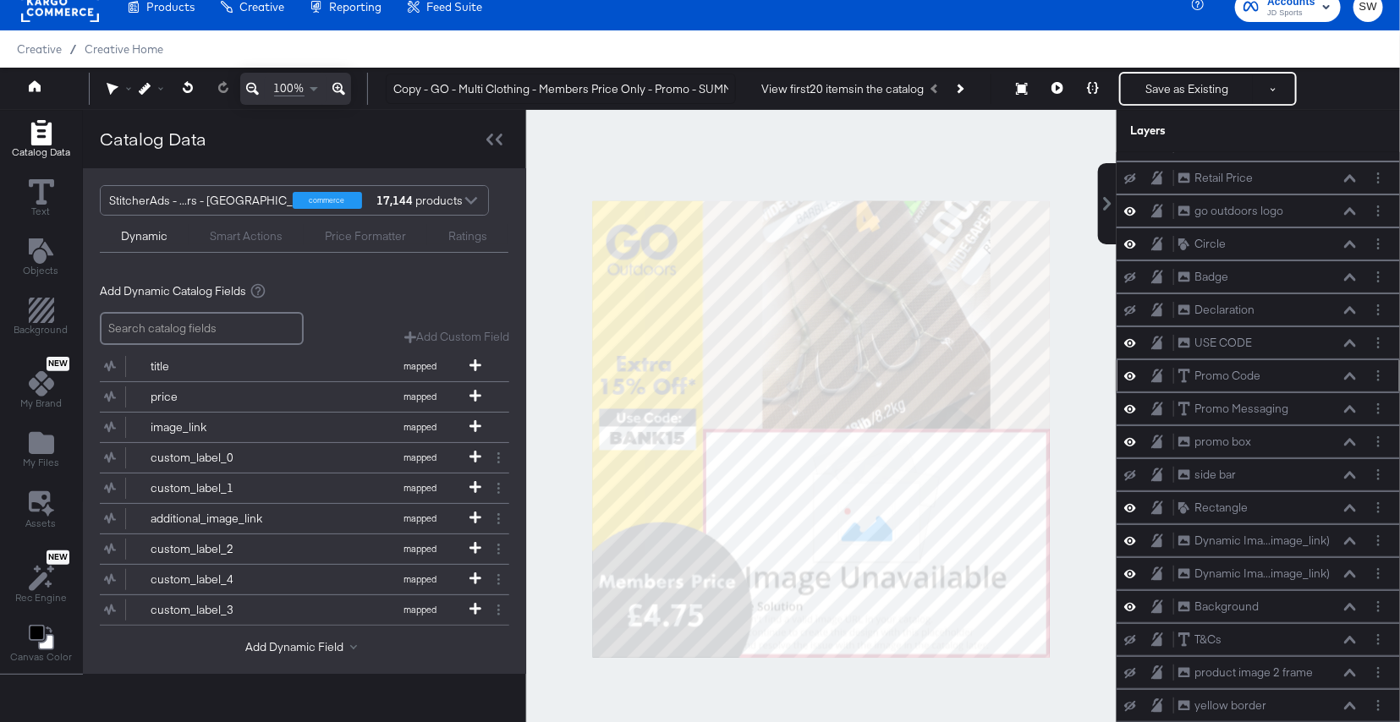
scroll to position [287, 0]
click at [1194, 90] on button "Save as Existing" at bounding box center [1187, 89] width 132 height 30
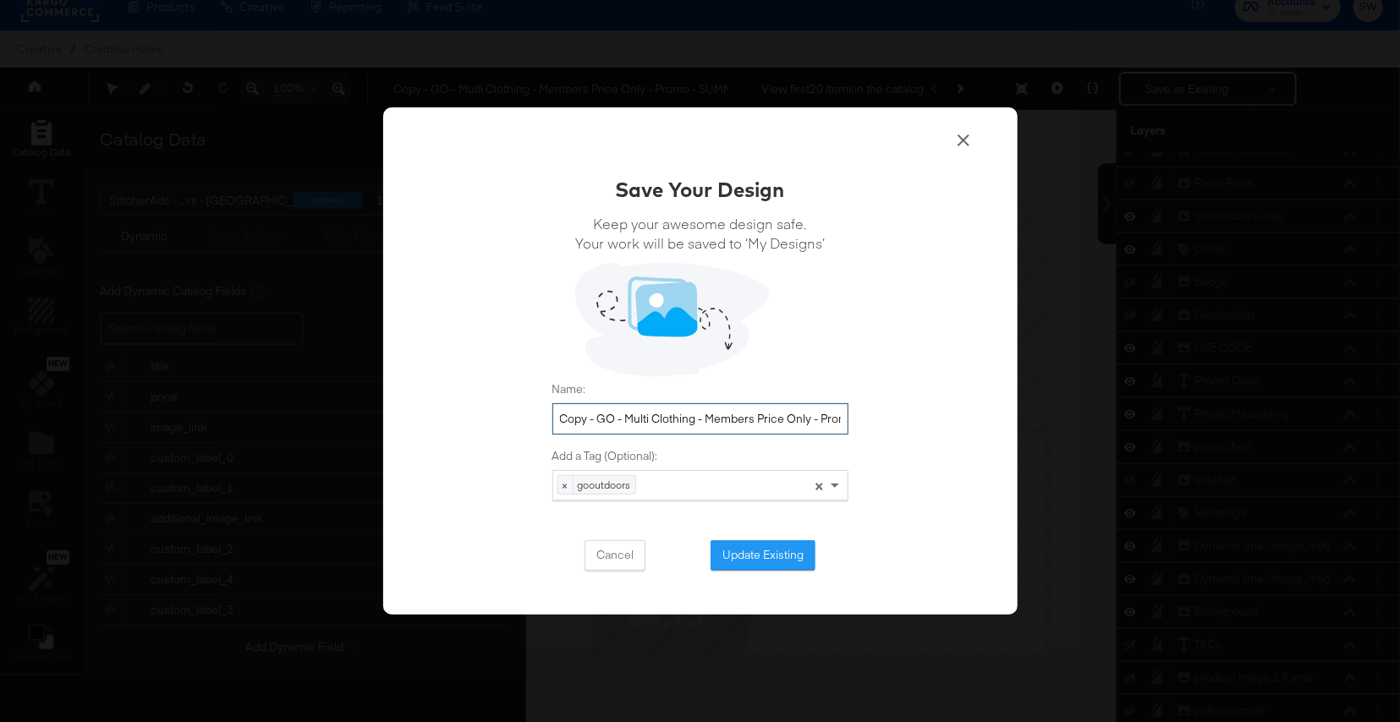
drag, startPoint x: 598, startPoint y: 420, endPoint x: 535, endPoint y: 419, distance: 63.5
click at [535, 419] on div "Save Your Design Keep your awesome design safe. Your work will be saved to ‘My …" at bounding box center [700, 361] width 634 height 508
drag, startPoint x: 832, startPoint y: 420, endPoint x: 892, endPoint y: 414, distance: 60.3
click at [892, 414] on div "Save Your Design Keep your awesome design safe. Your work will be saved to ‘My …" at bounding box center [700, 361] width 634 height 508
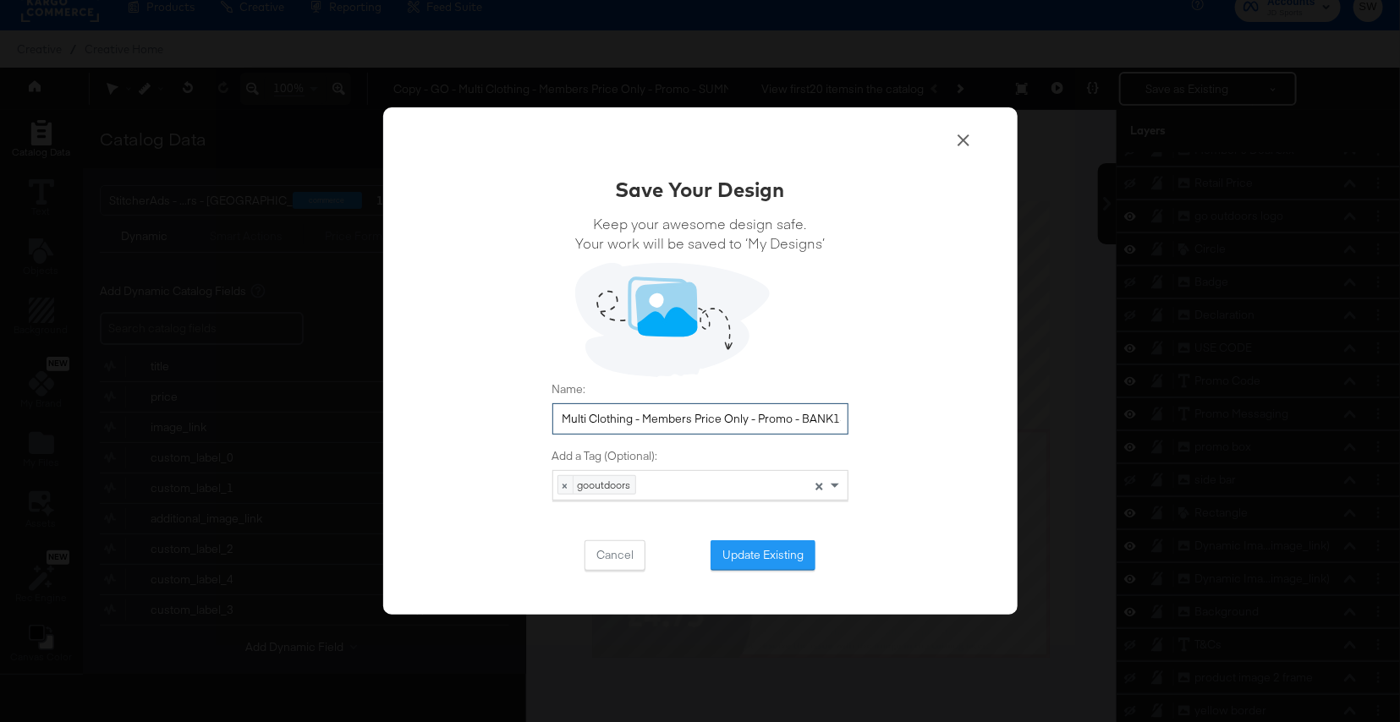
scroll to position [0, 32]
type input "GO - Multi Clothing - Members Price Only - Promo - BANK15"
click at [774, 561] on button "Update Existing" at bounding box center [762, 555] width 105 height 30
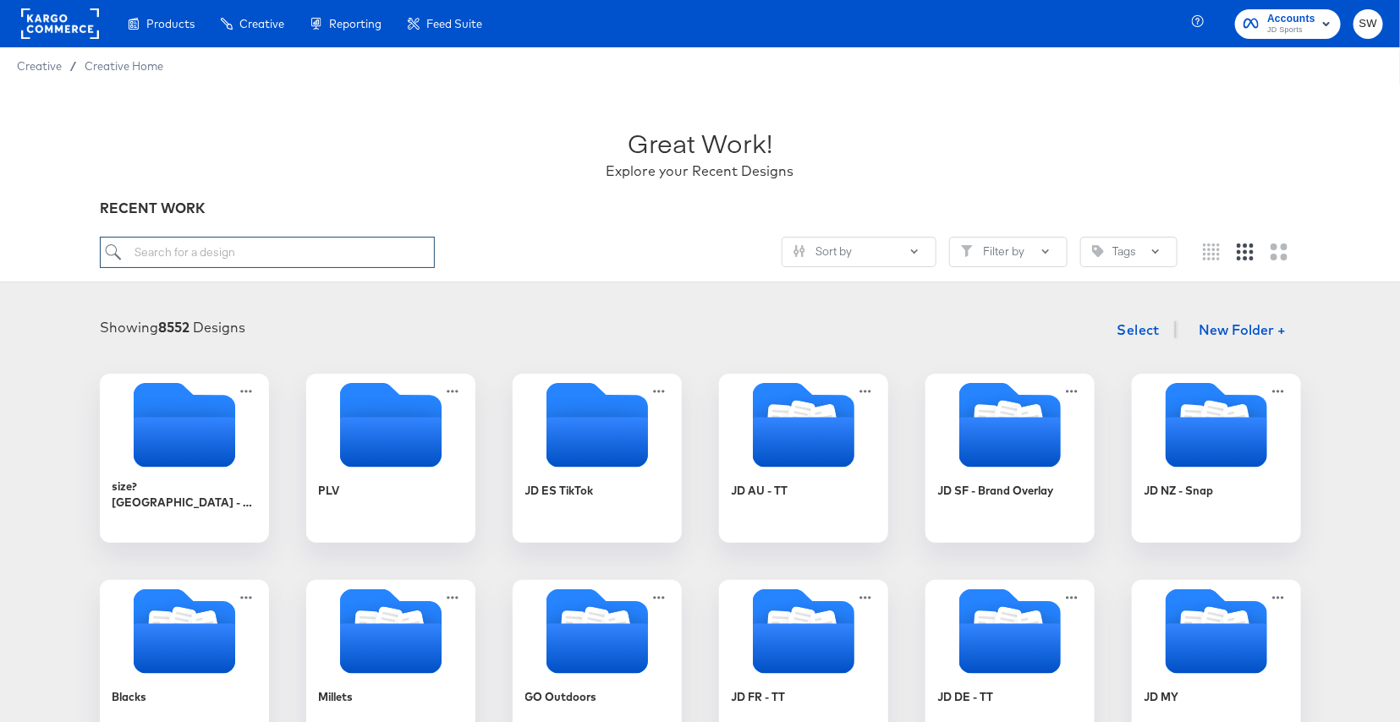
click at [279, 245] on input "search" at bounding box center [267, 252] width 335 height 31
type input "GO"
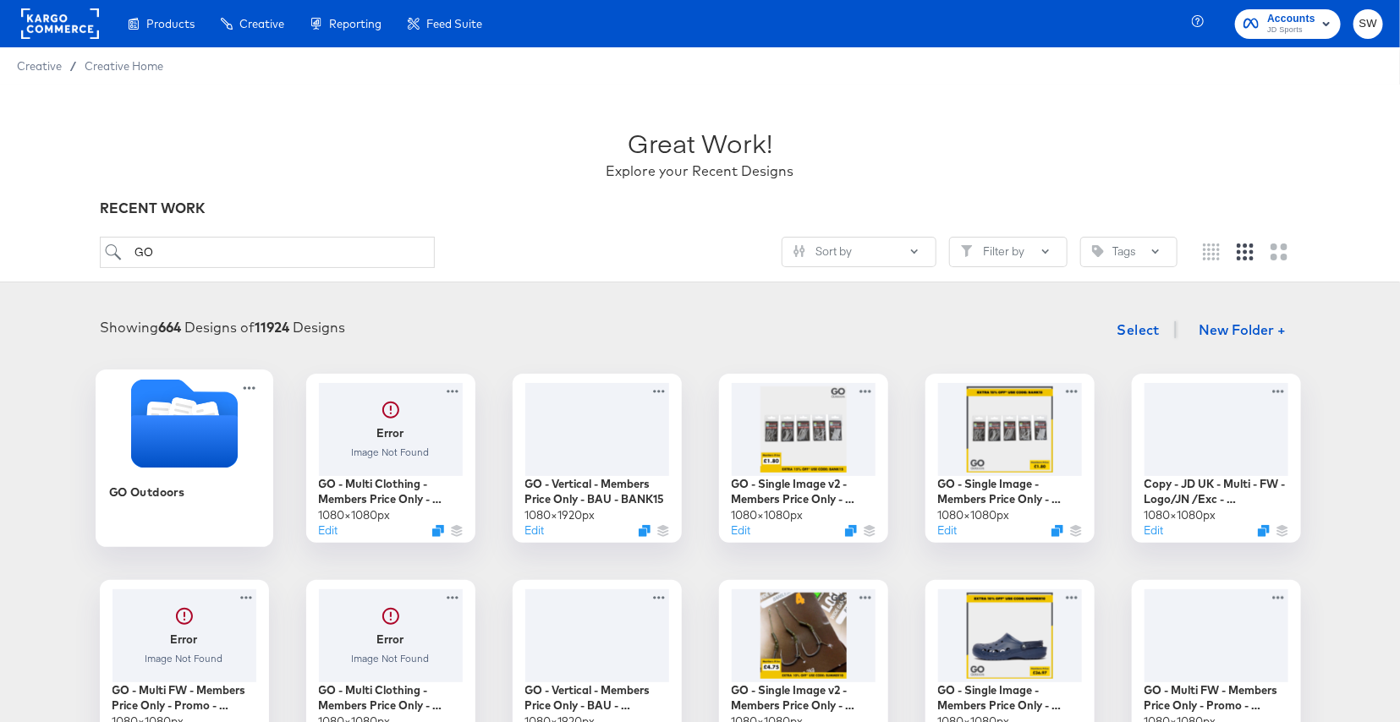
click at [170, 434] on icon "Folder" at bounding box center [183, 441] width 107 height 52
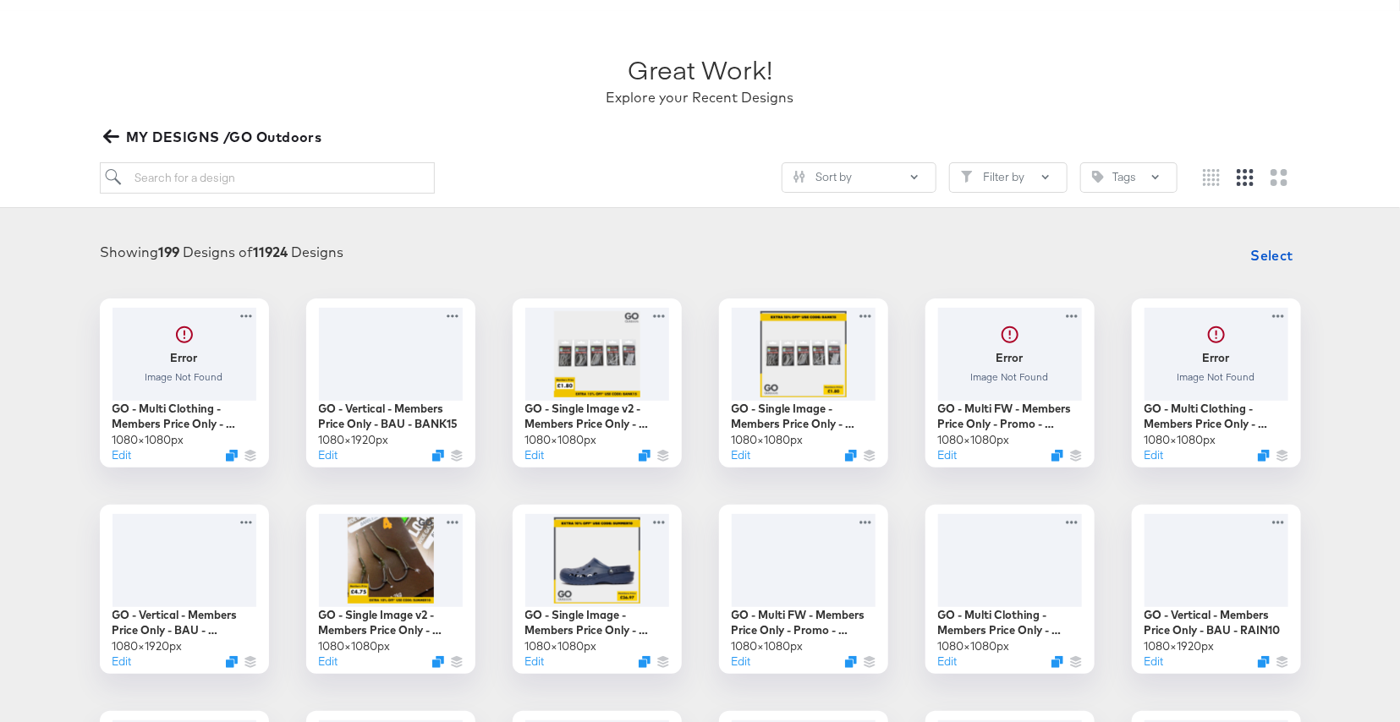
scroll to position [136, 0]
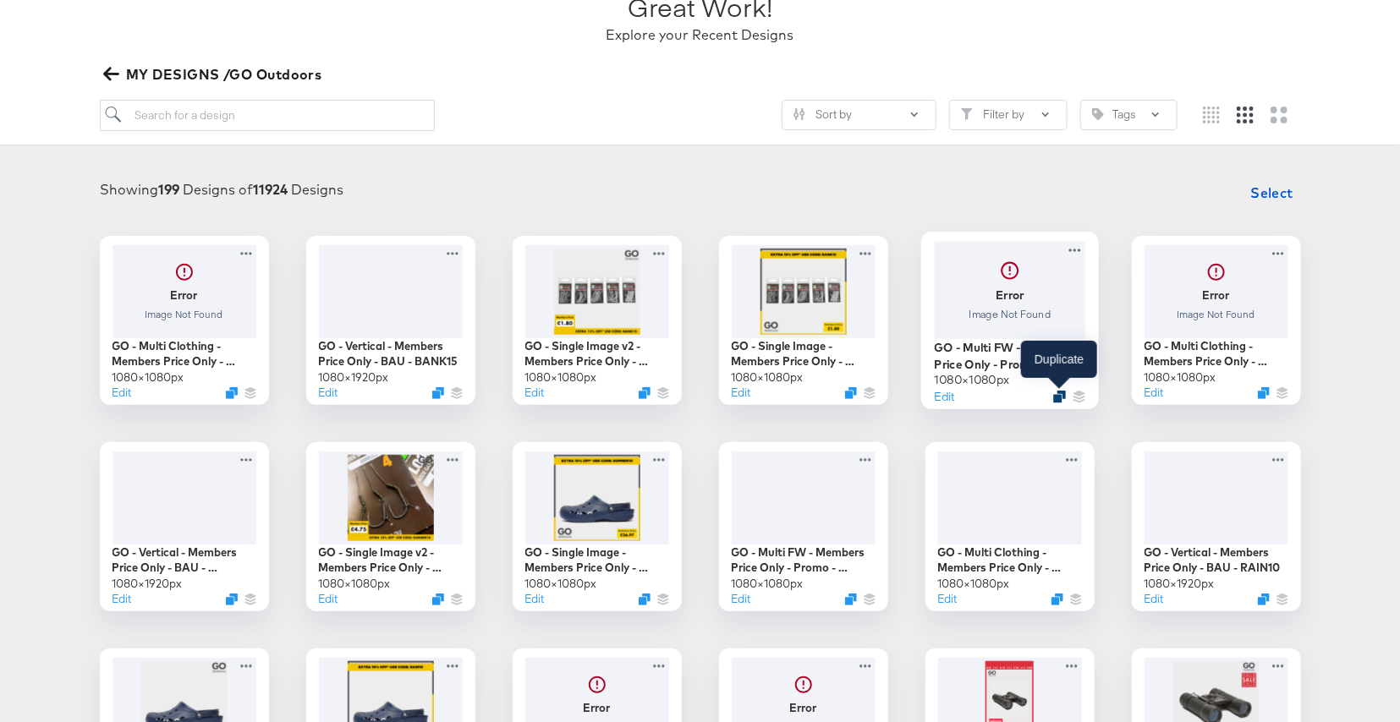
click at [1061, 393] on icon "Duplicate" at bounding box center [1059, 396] width 13 height 13
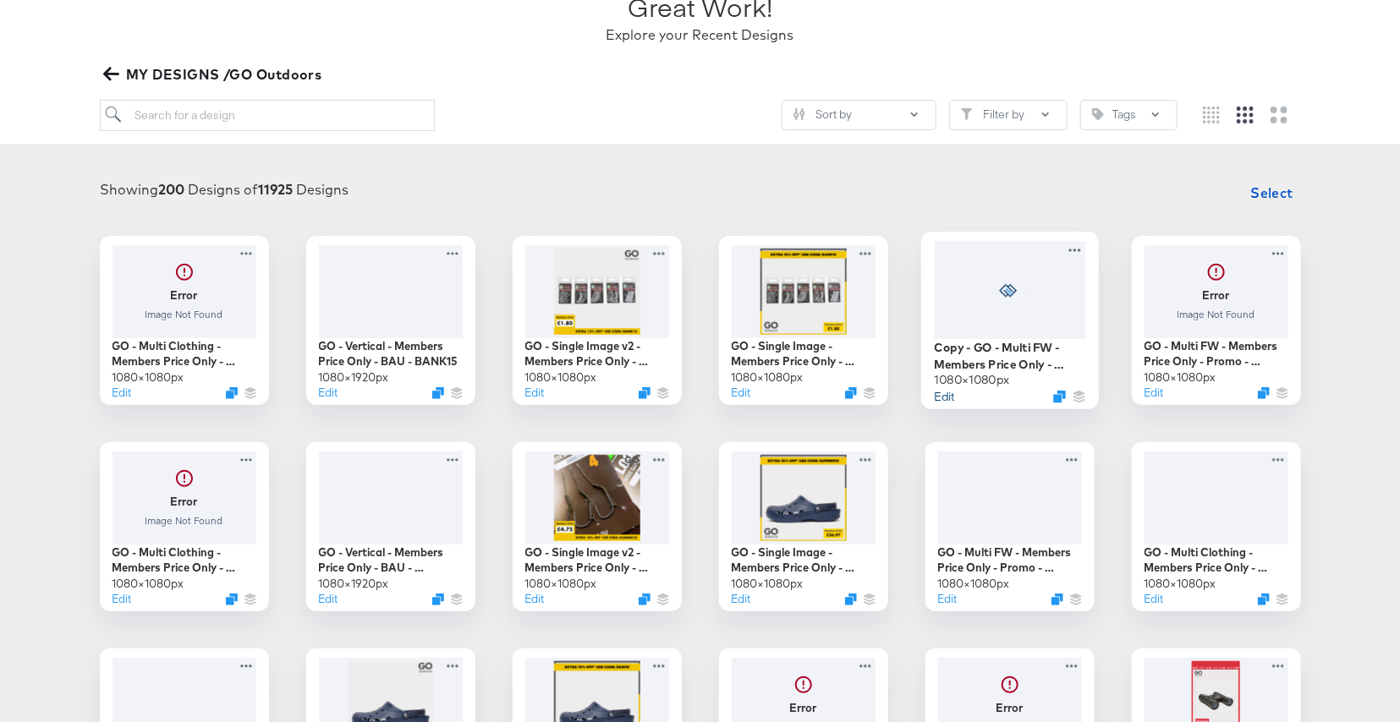
click at [947, 398] on button "Edit" at bounding box center [944, 396] width 20 height 16
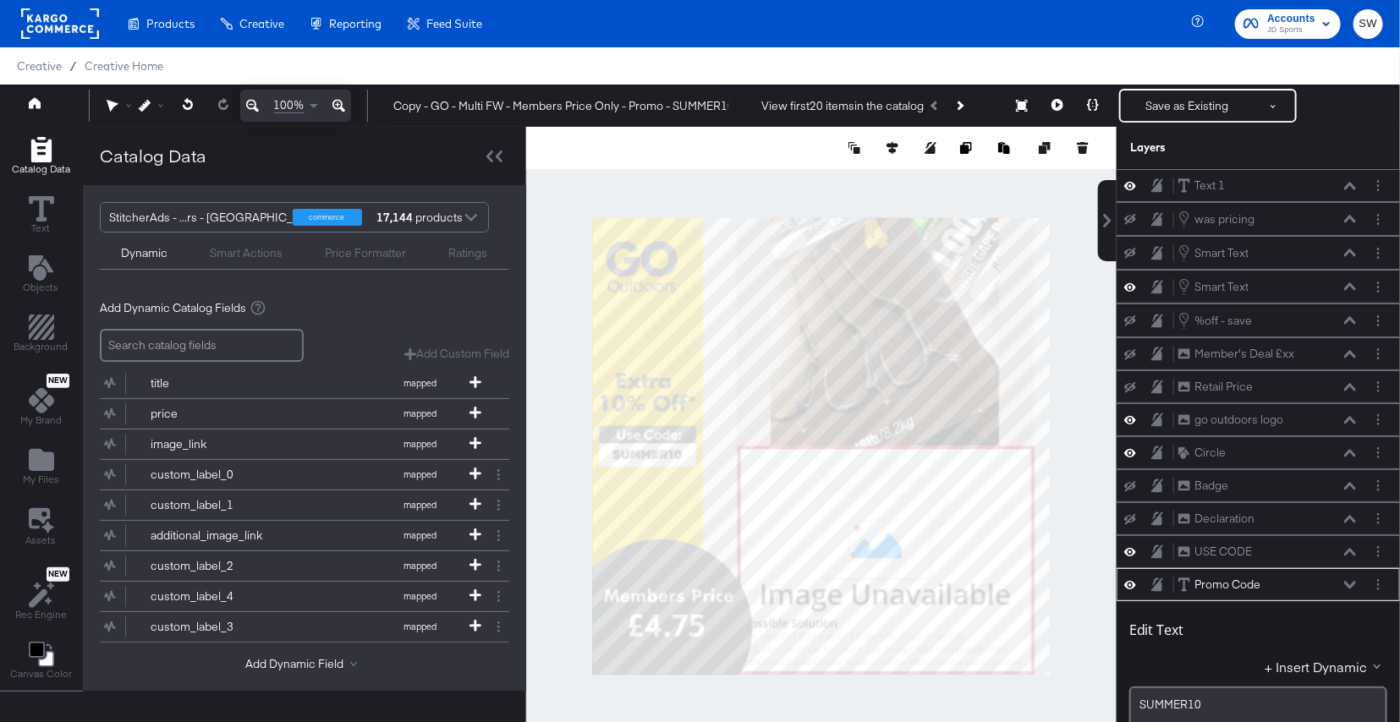
scroll to position [397, 0]
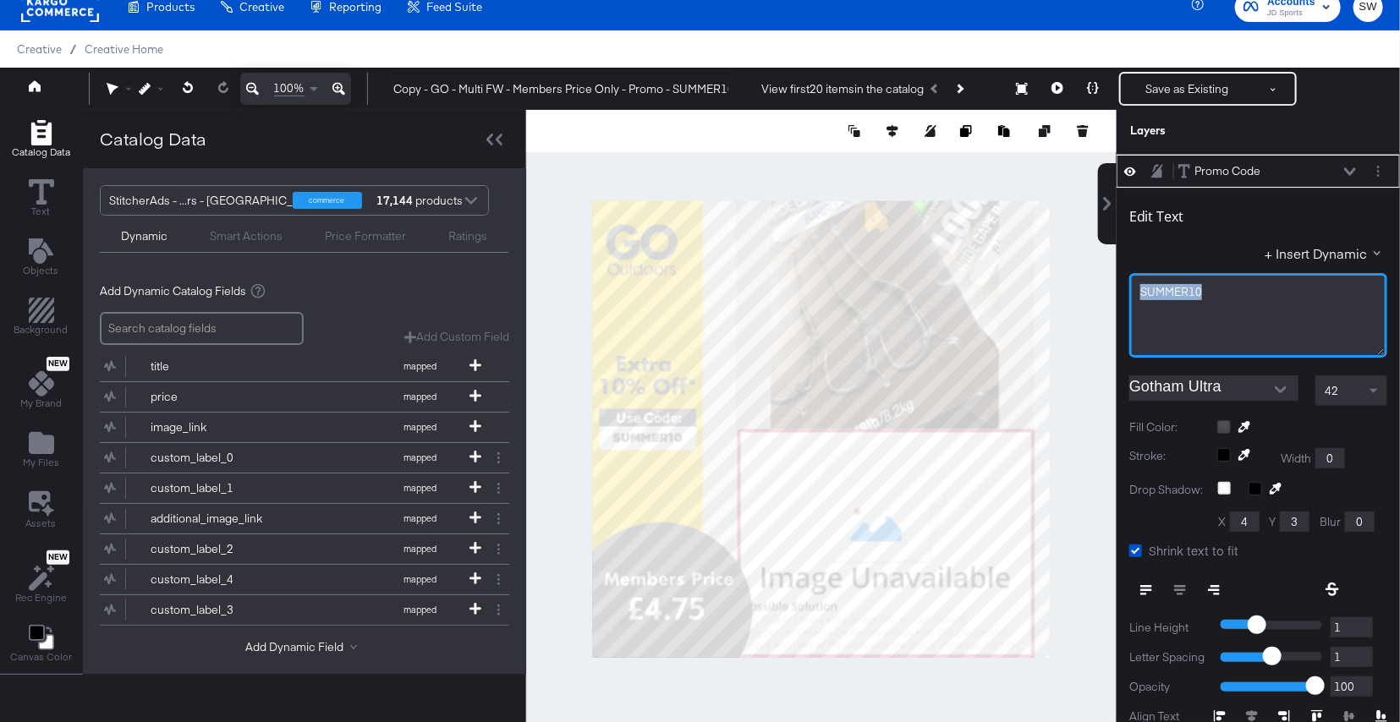
drag, startPoint x: 1220, startPoint y: 288, endPoint x: 1119, endPoint y: 282, distance: 100.8
click at [1119, 282] on div "Edit Text + Insert Dynamic SUMMER10 Gotham Ultra 42 Fill Color: Stroke: Width 0…" at bounding box center [1257, 515] width 283 height 655
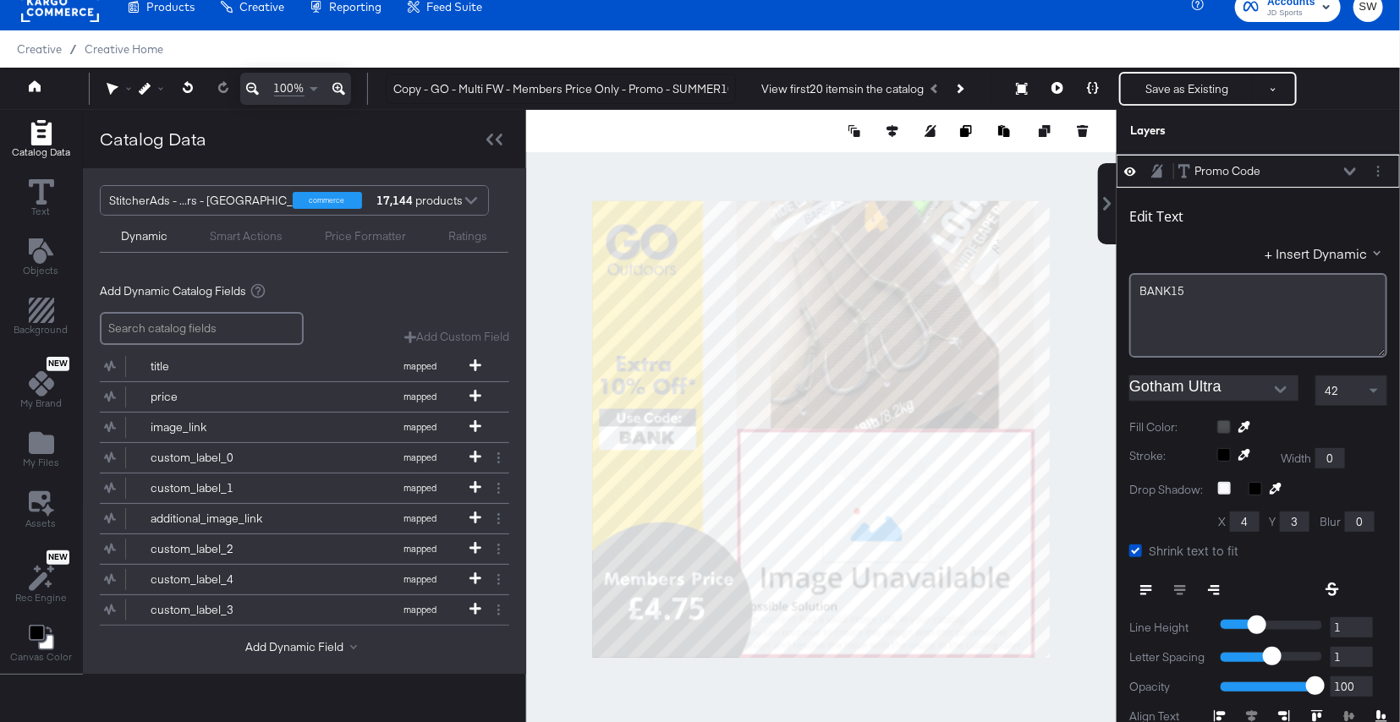
scroll to position [430, 0]
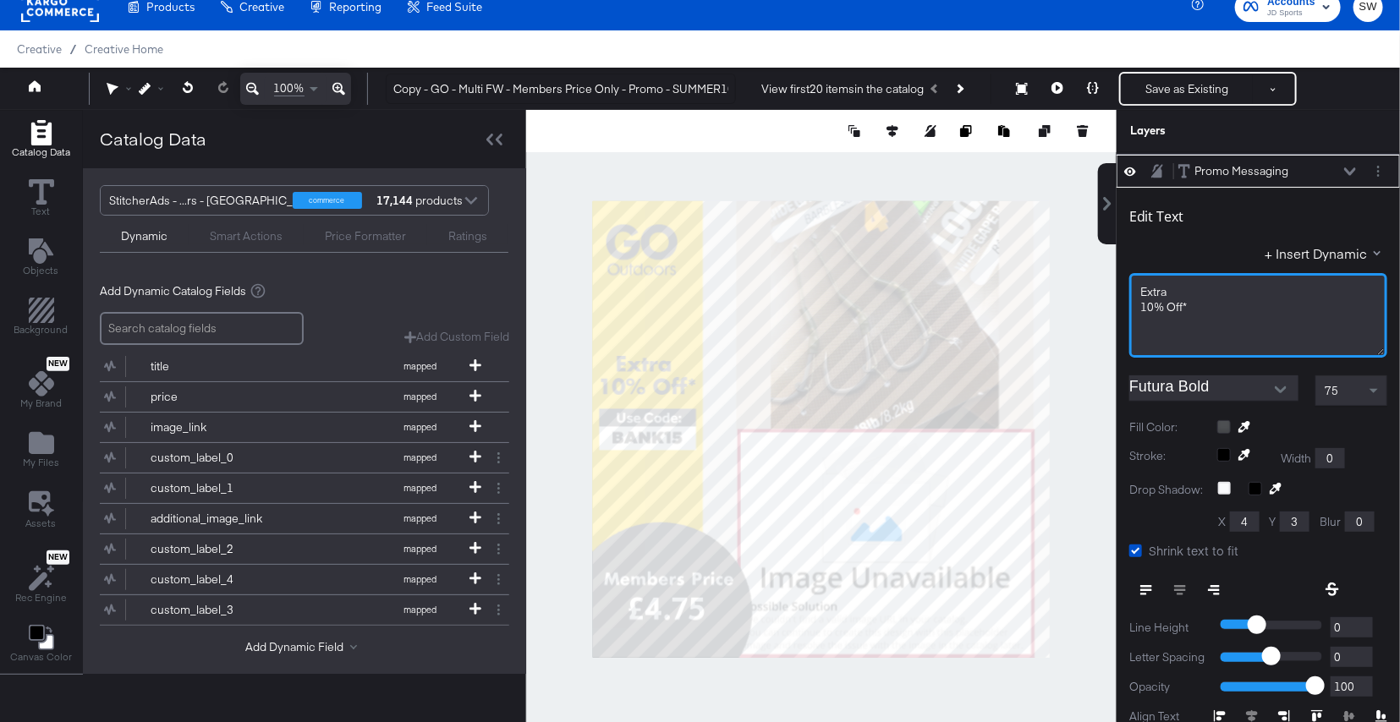
click at [1149, 304] on span "10% Off*" at bounding box center [1163, 306] width 47 height 15
click at [1351, 167] on icon at bounding box center [1350, 171] width 12 height 8
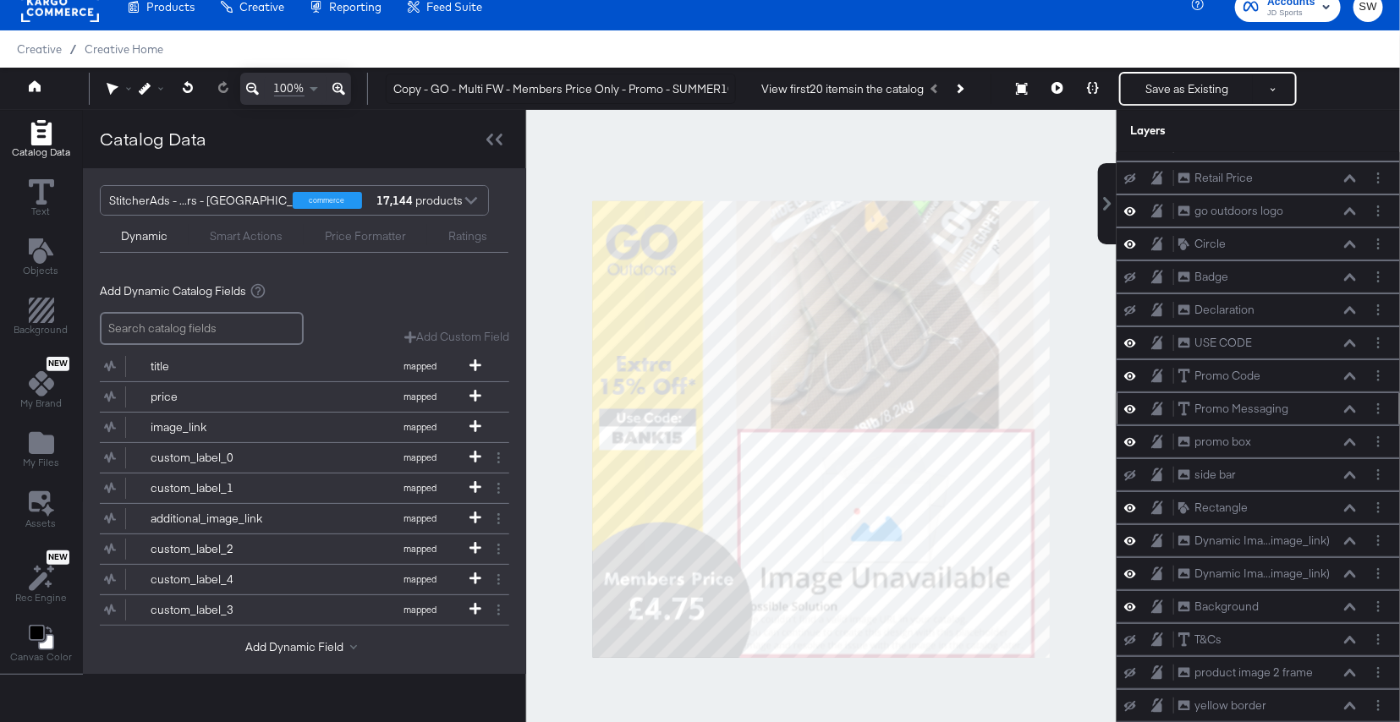
scroll to position [187, 0]
click at [1203, 90] on button "Save as Existing" at bounding box center [1187, 89] width 132 height 30
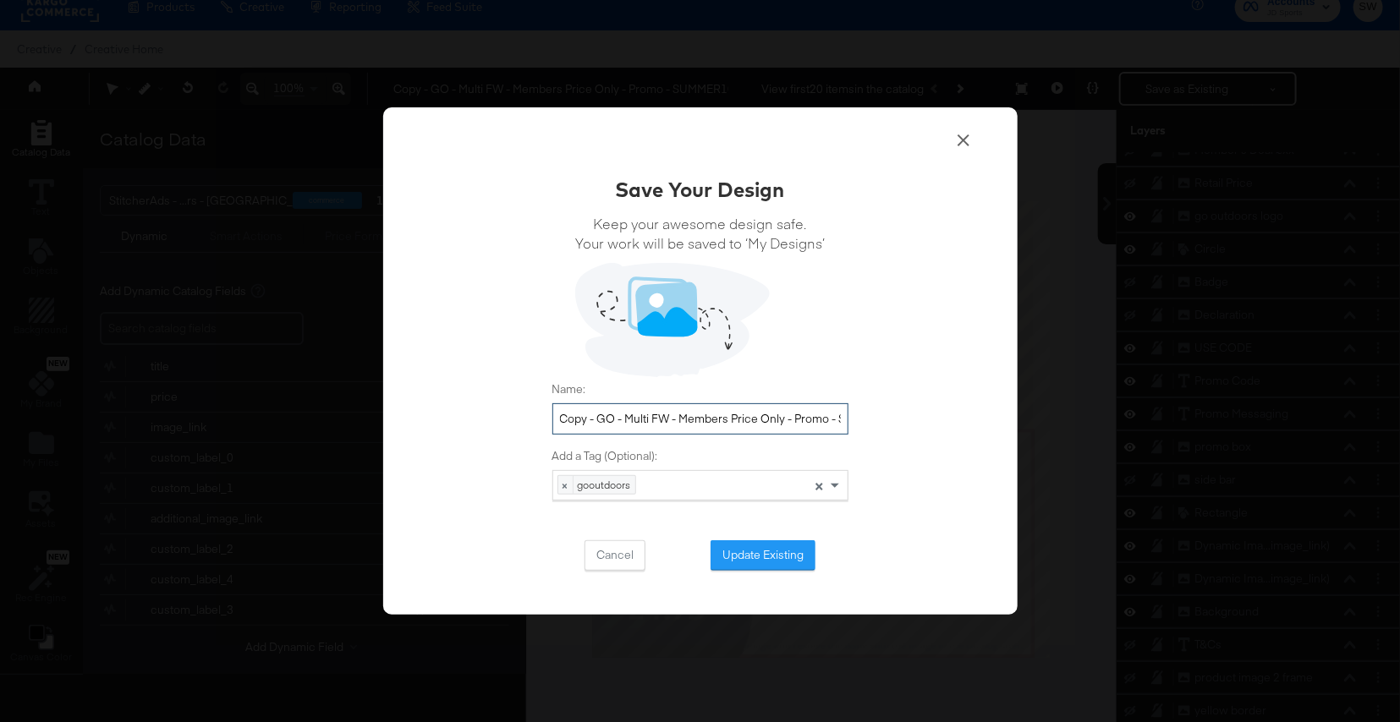
drag, startPoint x: 600, startPoint y: 420, endPoint x: 528, endPoint y: 410, distance: 73.4
click at [528, 410] on div "Save Your Design Keep your awesome design safe. Your work will be saved to ‘My …" at bounding box center [700, 361] width 634 height 508
drag, startPoint x: 803, startPoint y: 420, endPoint x: 911, endPoint y: 423, distance: 107.4
click at [911, 423] on div "Save Your Design Keep your awesome design safe. Your work will be saved to ‘My …" at bounding box center [700, 361] width 634 height 508
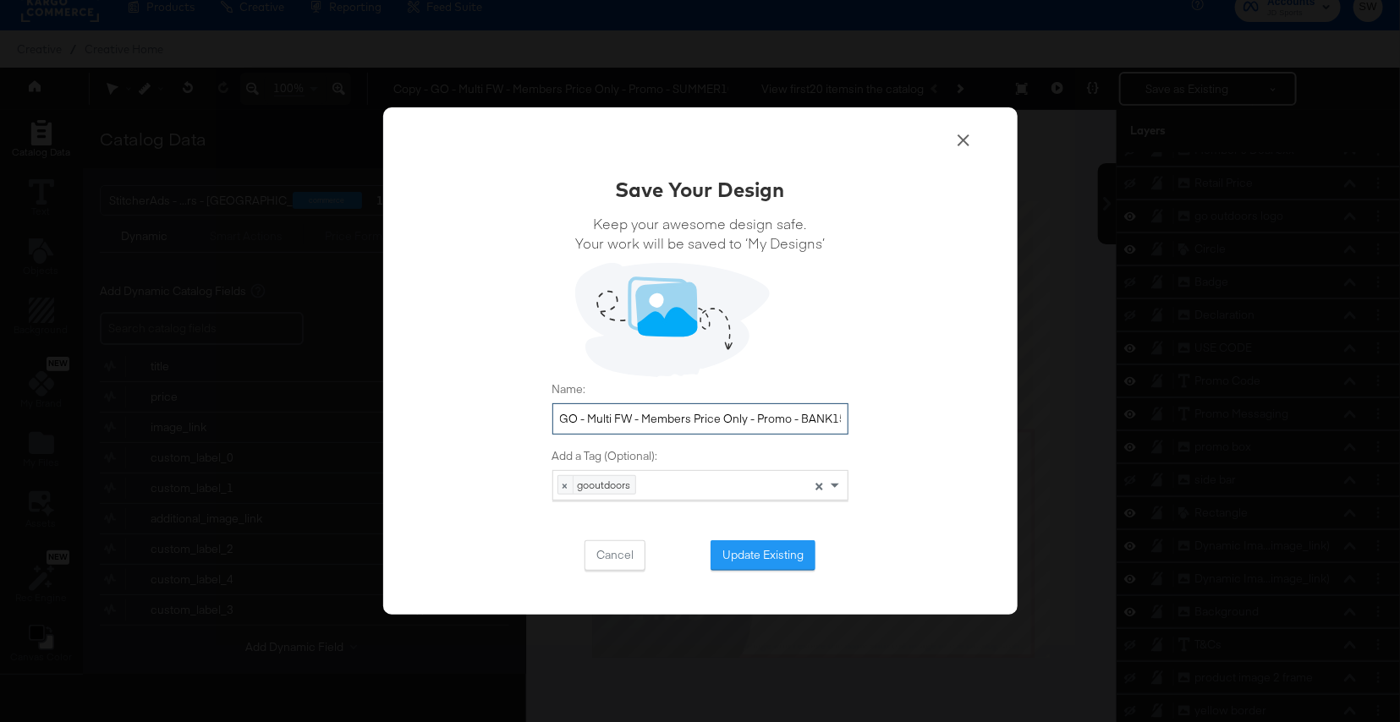
scroll to position [0, 5]
type input "GO - Multi FW - Members Price Only - Promo - BANK15"
click at [777, 562] on button "Update Existing" at bounding box center [762, 555] width 105 height 30
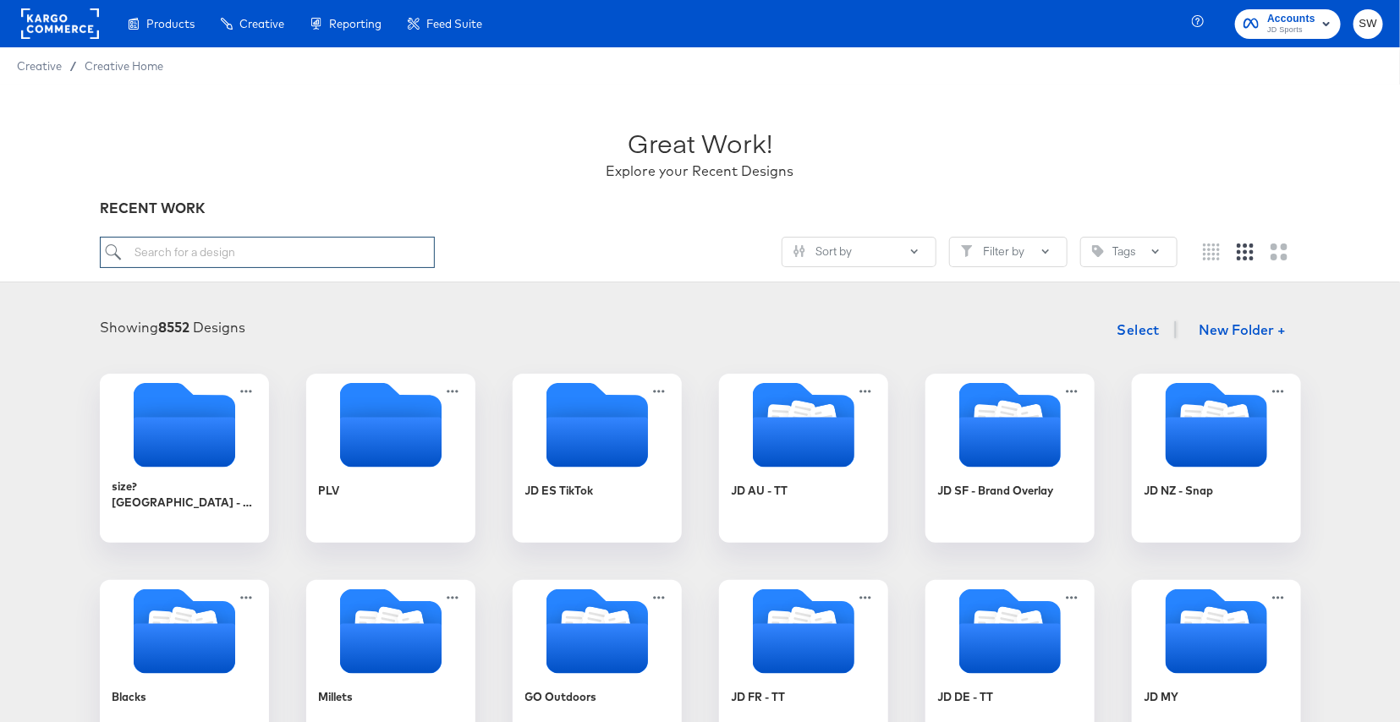
click at [357, 244] on input "search" at bounding box center [267, 252] width 335 height 31
type input "GO"
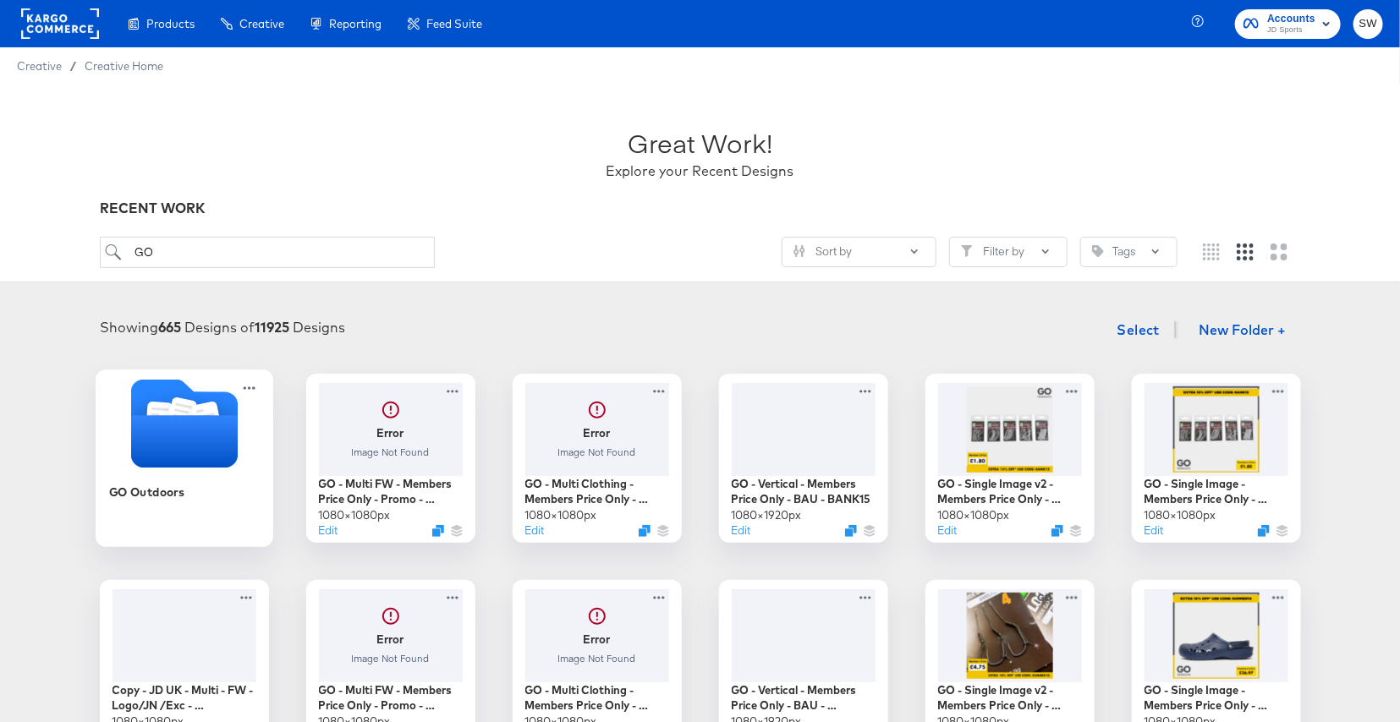
click at [169, 440] on icon "Folder" at bounding box center [183, 441] width 107 height 52
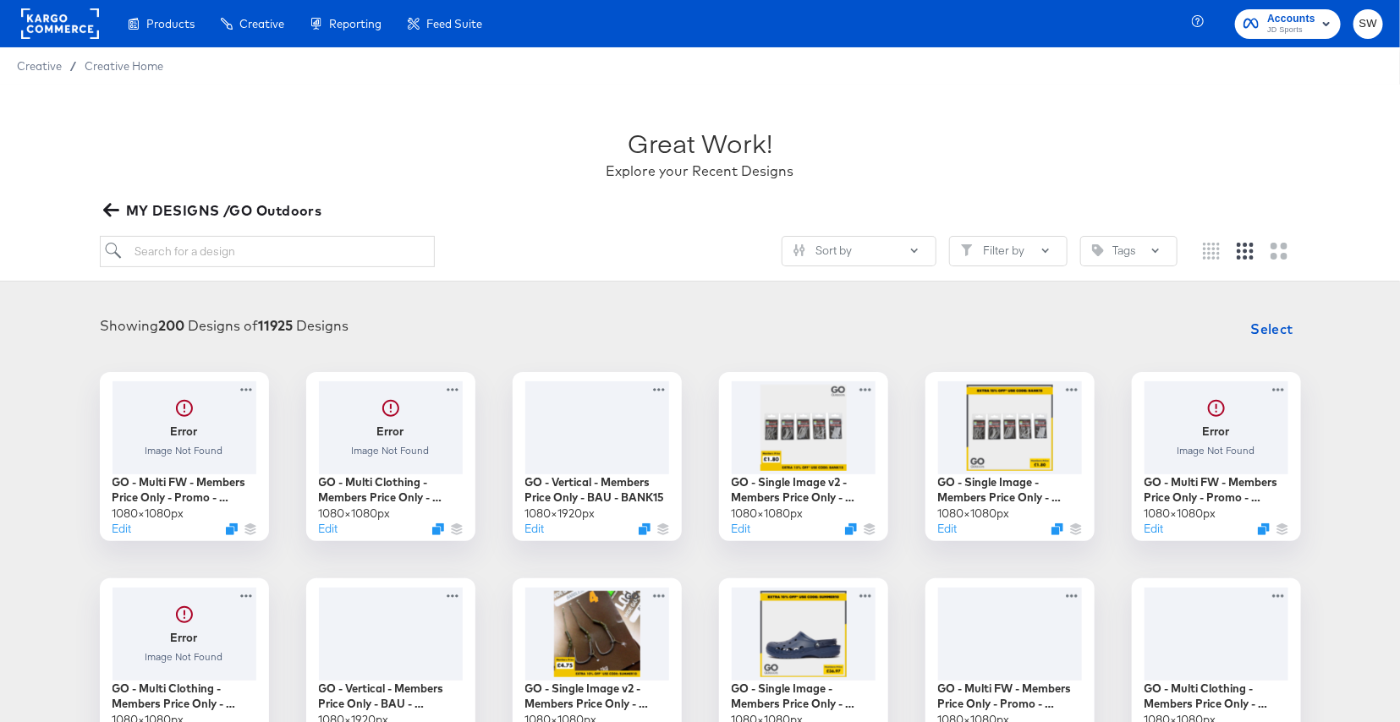
click at [117, 206] on icon "button" at bounding box center [111, 210] width 16 height 16
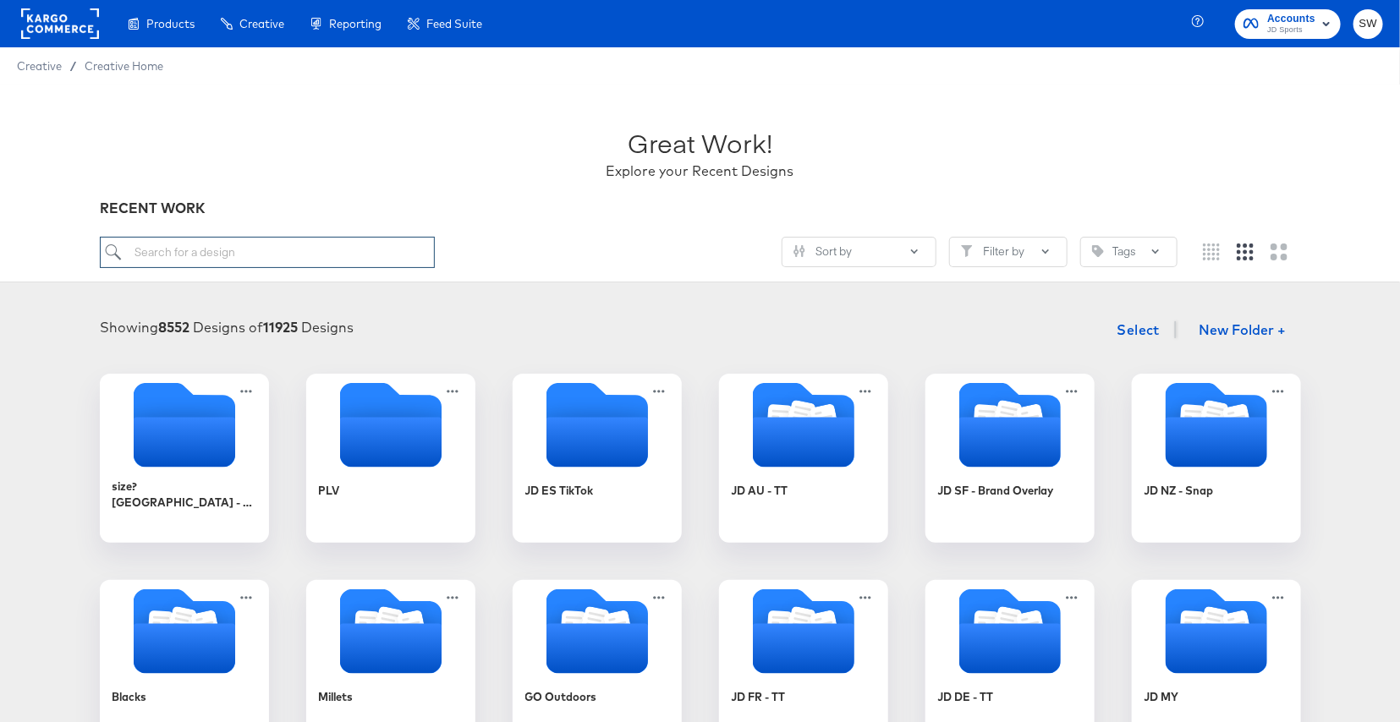
click at [203, 257] on input "search" at bounding box center [267, 252] width 335 height 31
type input "BLACKS"
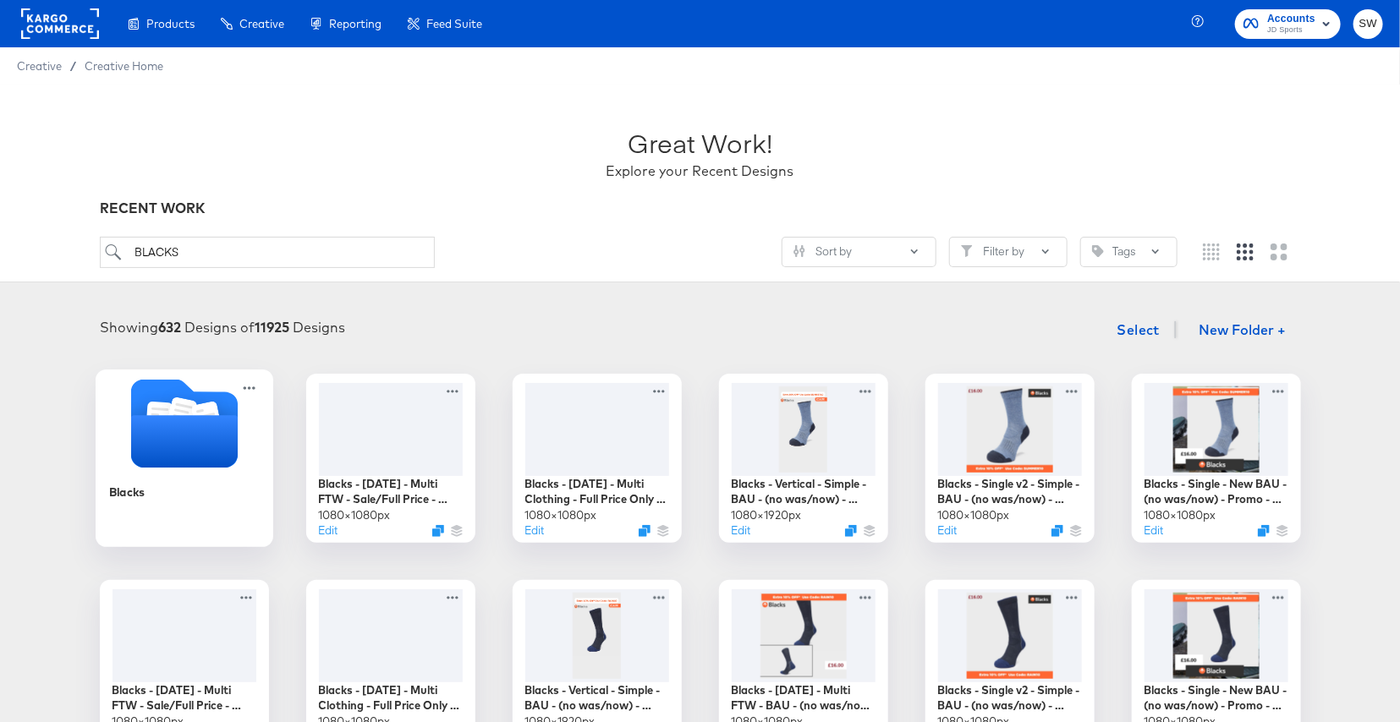
click at [176, 449] on icon "Folder" at bounding box center [183, 441] width 107 height 52
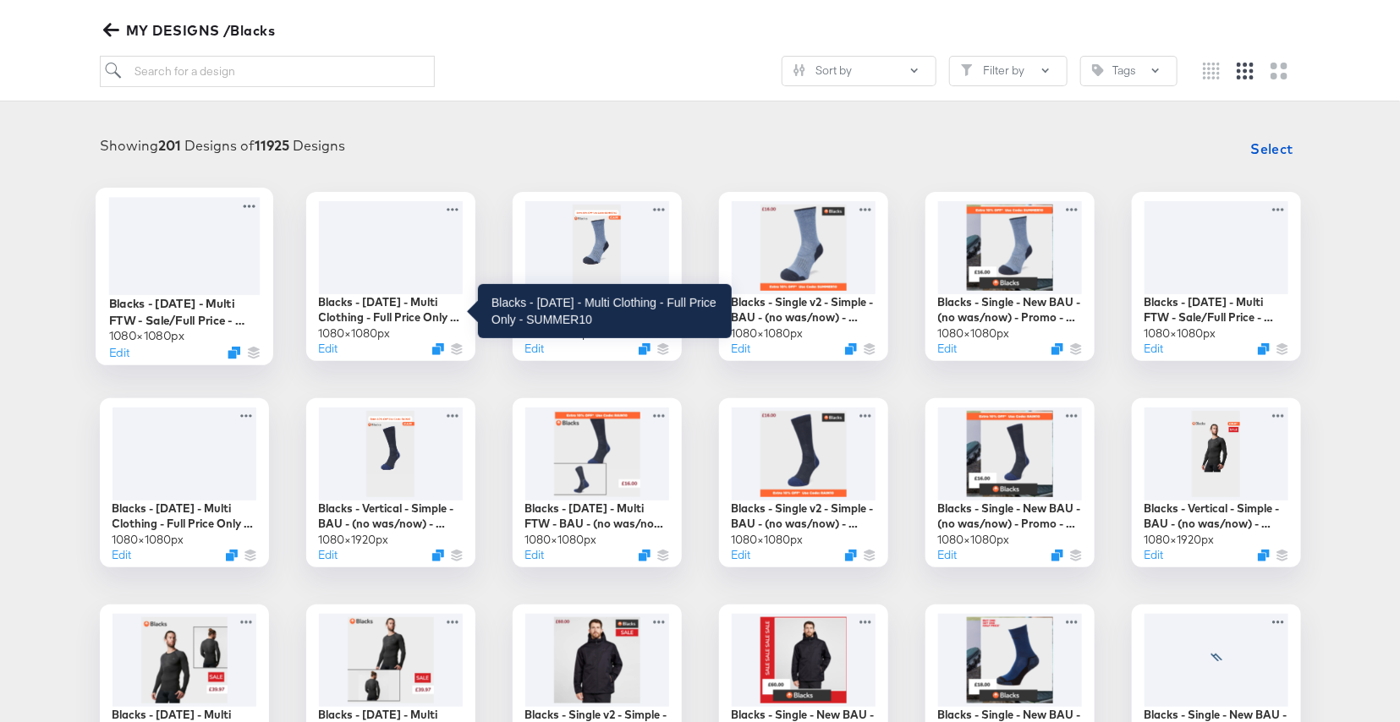
scroll to position [186, 0]
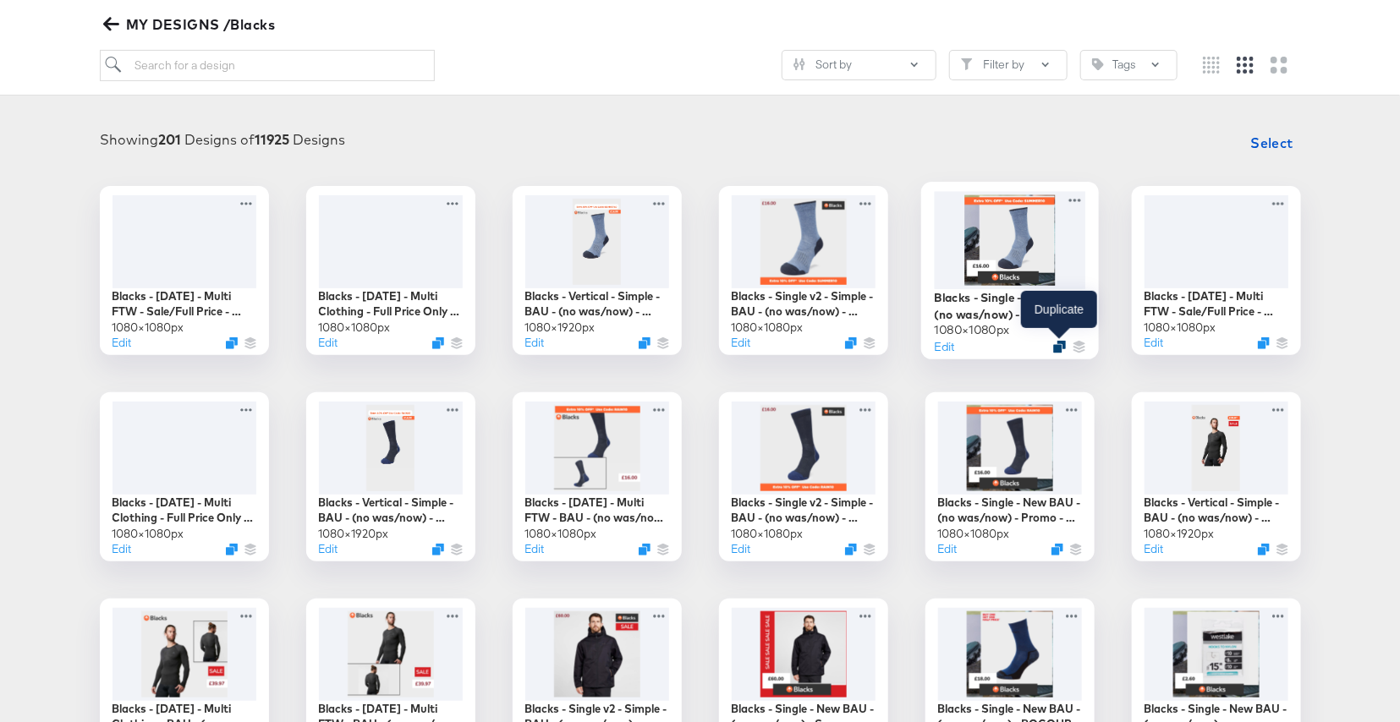
click at [1057, 348] on icon "Duplicate" at bounding box center [1059, 346] width 13 height 13
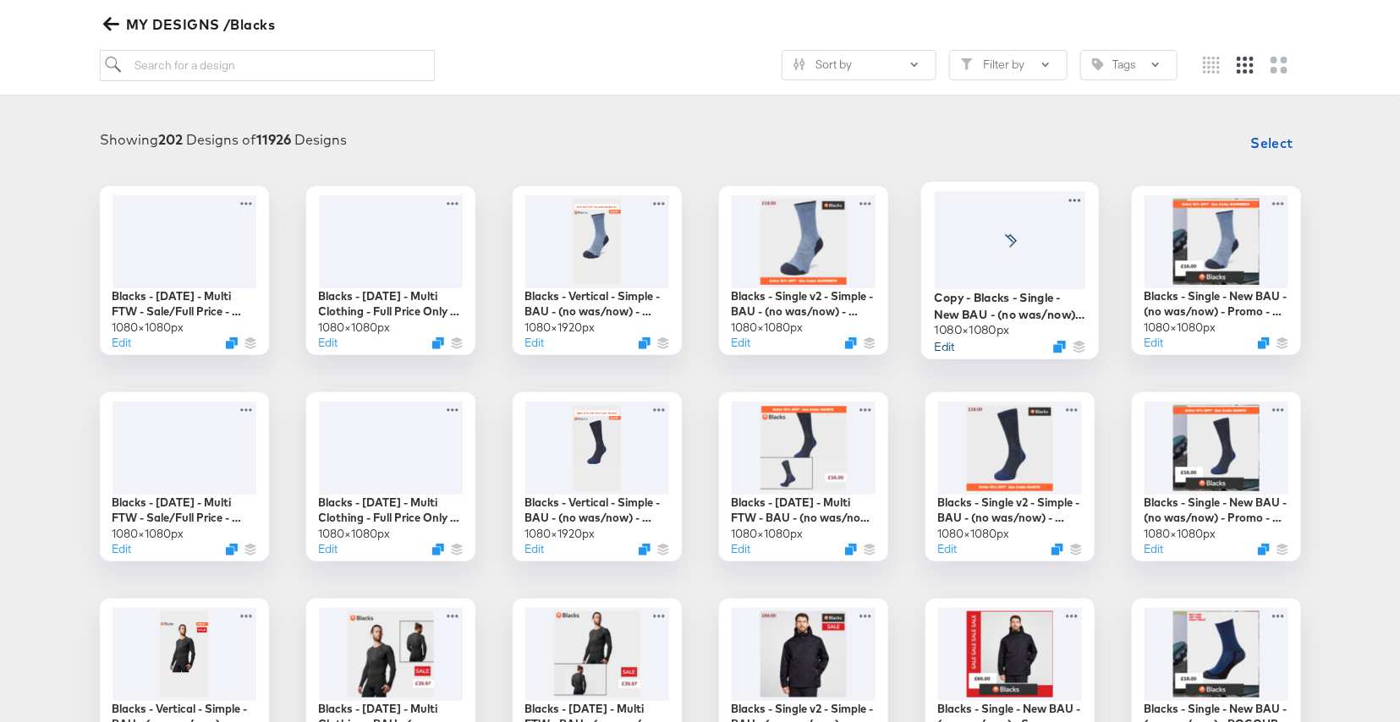
click at [951, 345] on button "Edit" at bounding box center [944, 346] width 20 height 16
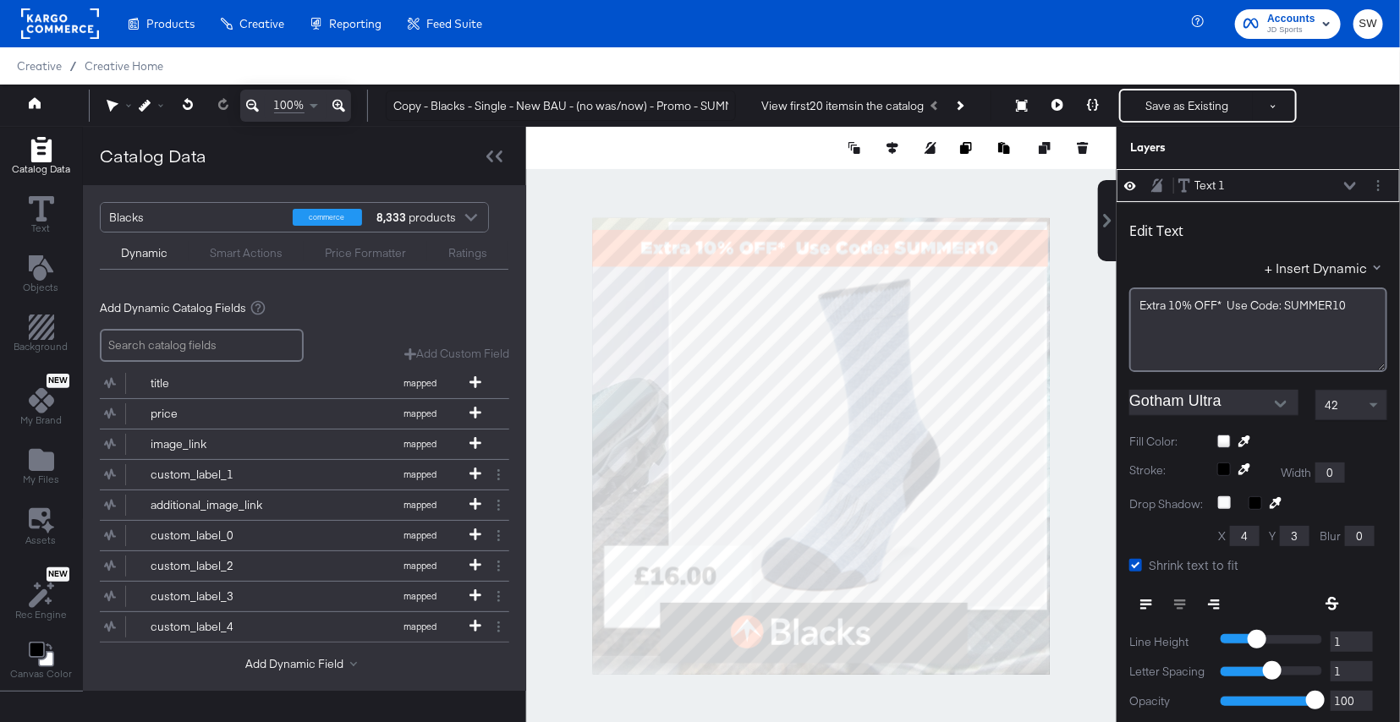
scroll to position [17, 0]
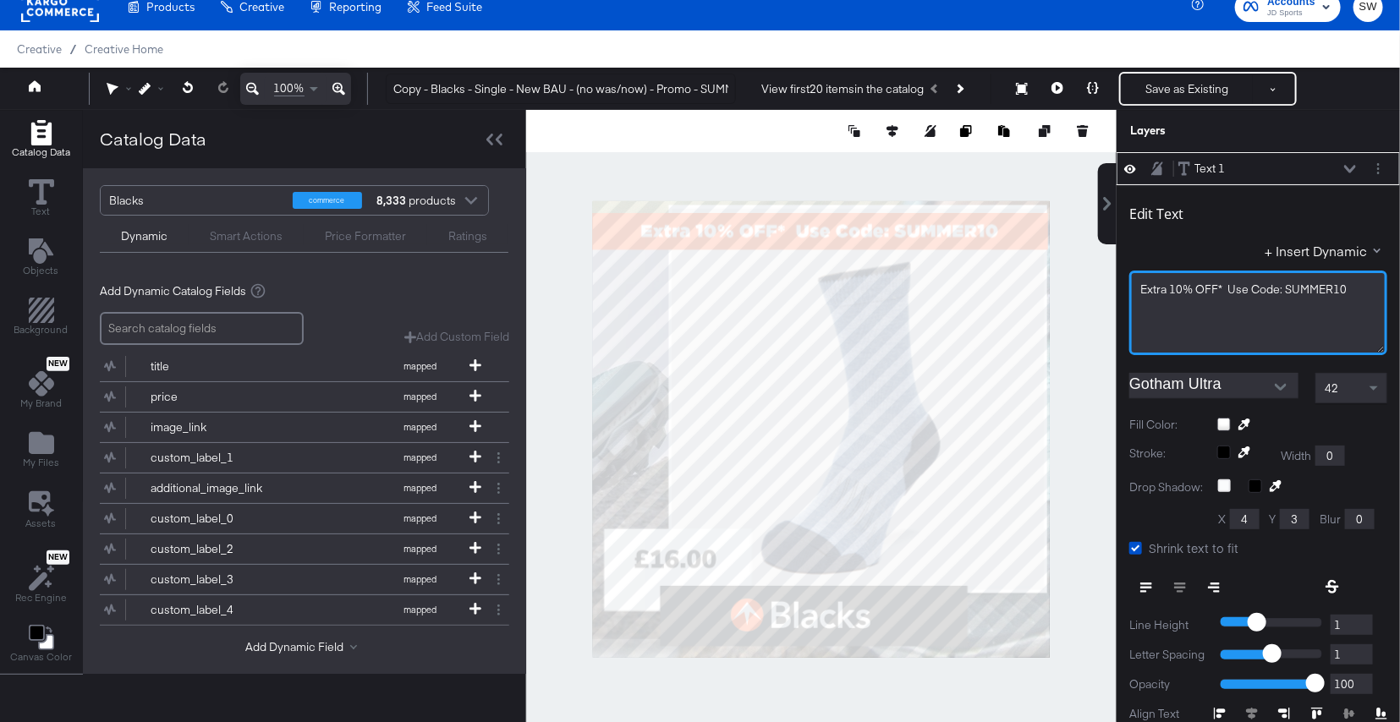
click at [1182, 286] on span "Extra 10% OFF* Use Code: SUMMER10" at bounding box center [1243, 289] width 206 height 15
drag, startPoint x: 1352, startPoint y: 288, endPoint x: 1287, endPoint y: 288, distance: 64.3
click at [1287, 288] on div "Extra 15% OFF* Use Code: SUMMER10" at bounding box center [1258, 290] width 236 height 16
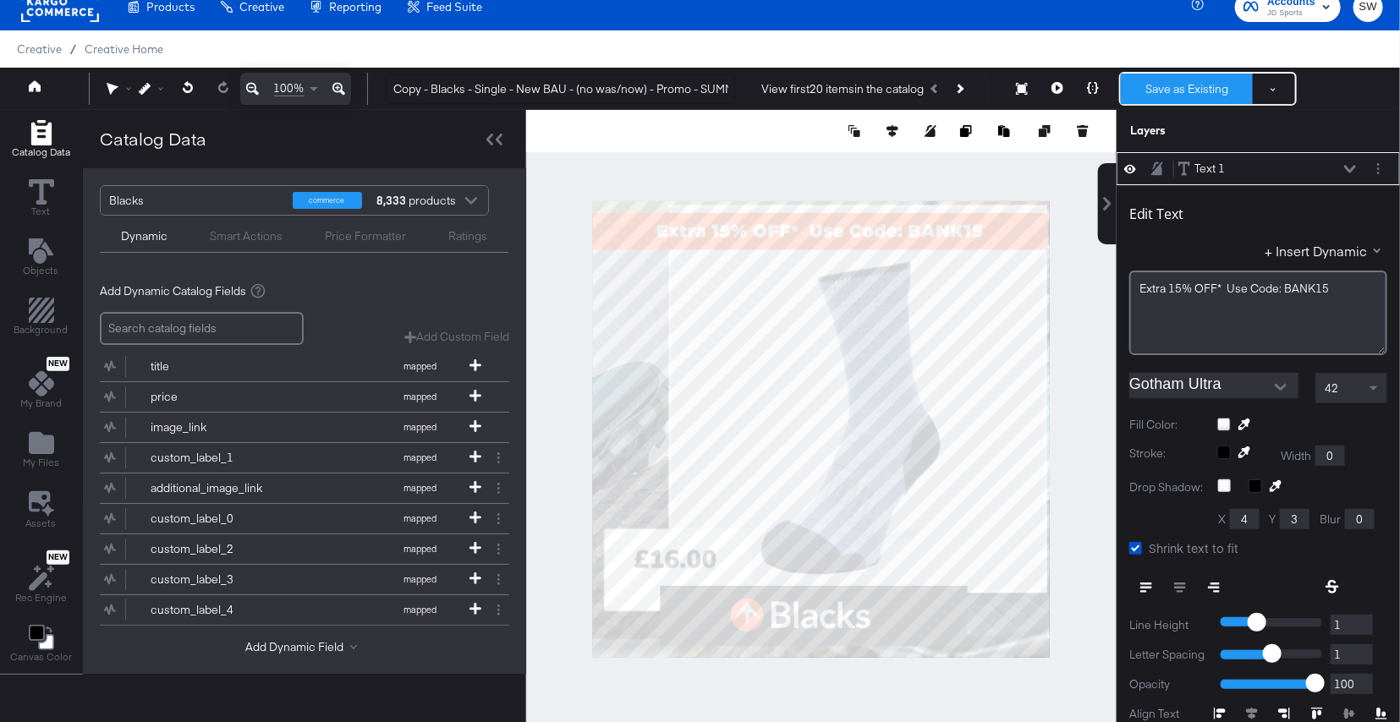
click at [1183, 97] on button "Save as Existing" at bounding box center [1187, 89] width 132 height 30
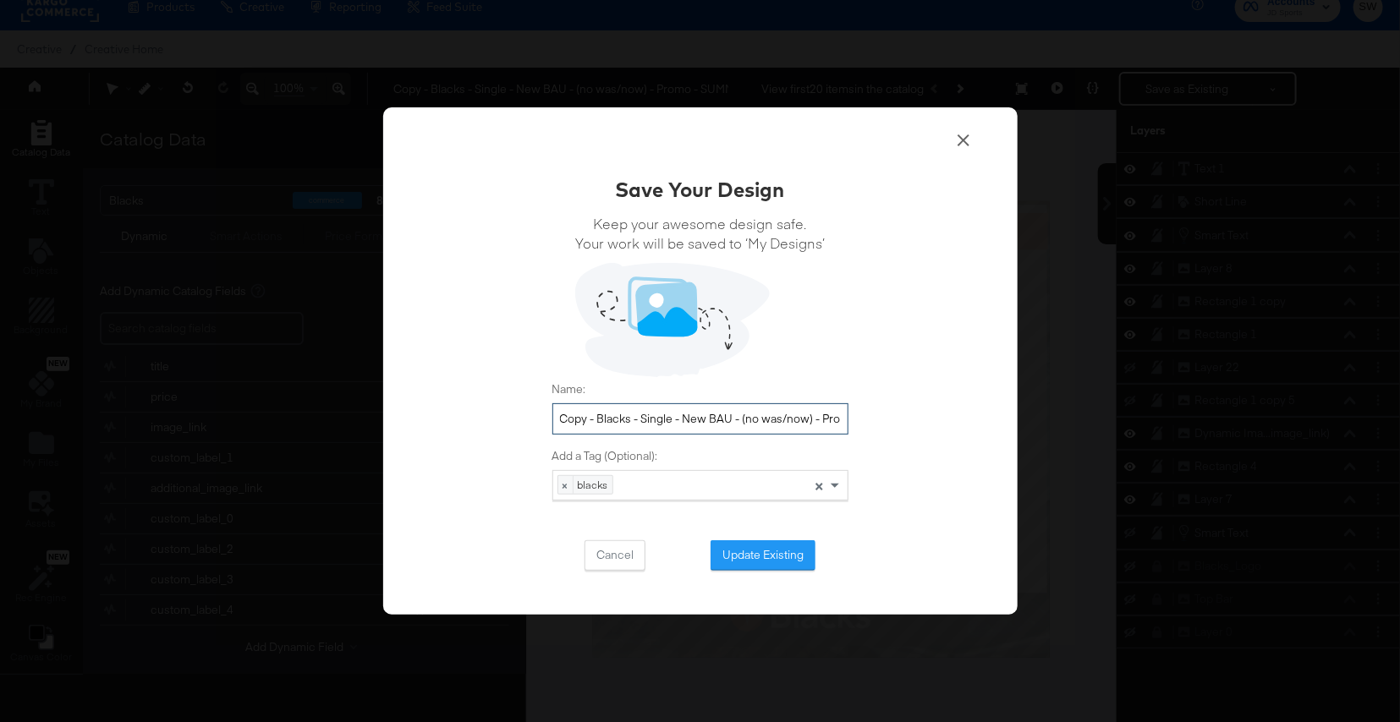
drag, startPoint x: 600, startPoint y: 416, endPoint x: 542, endPoint y: 409, distance: 58.0
click at [542, 409] on div "Save Your Design Keep your awesome design safe. Your work will be saved to ‘My …" at bounding box center [700, 361] width 634 height 508
drag, startPoint x: 832, startPoint y: 415, endPoint x: 891, endPoint y: 417, distance: 58.4
click at [891, 417] on div "Save Your Design Keep your awesome design safe. Your work will be saved to ‘My …" at bounding box center [700, 361] width 634 height 508
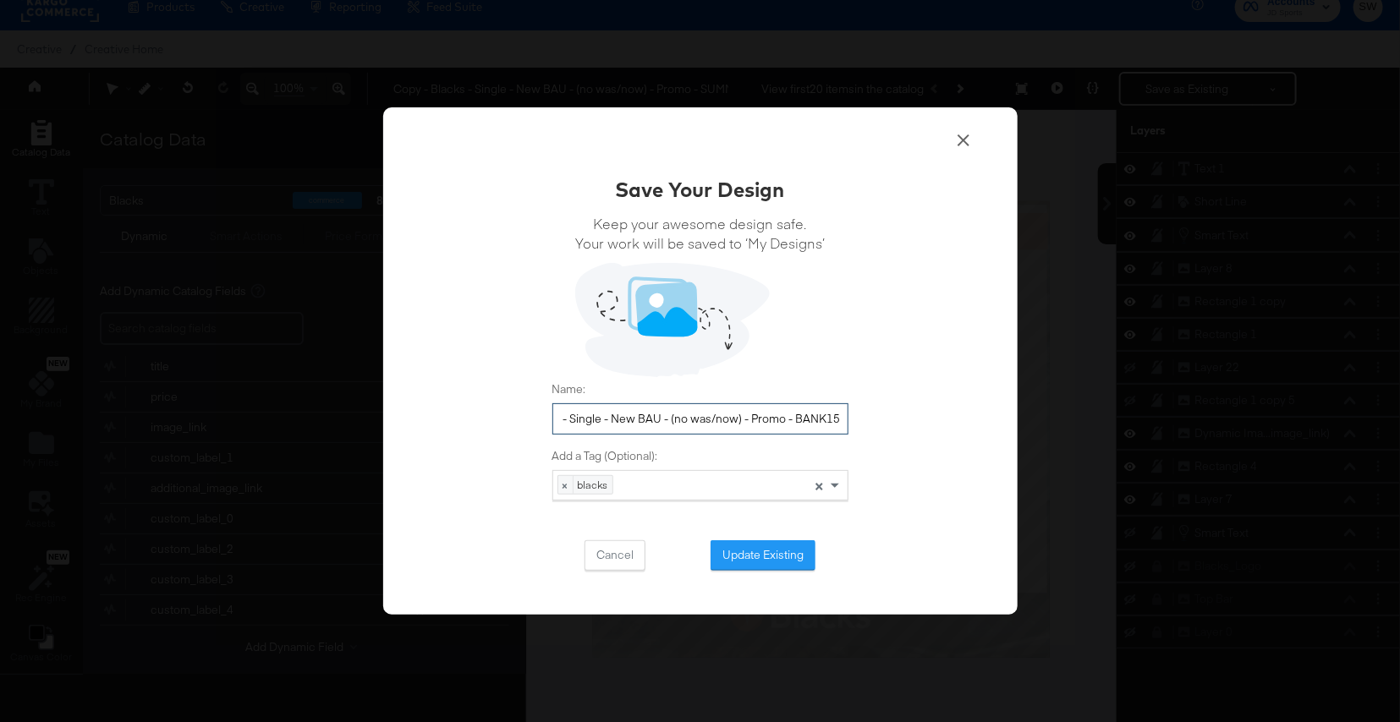
scroll to position [0, 34]
type input "Blacks - Single - New BAU - (no was/now) - Promo - BANK15"
click at [752, 561] on button "Update Existing" at bounding box center [762, 555] width 105 height 30
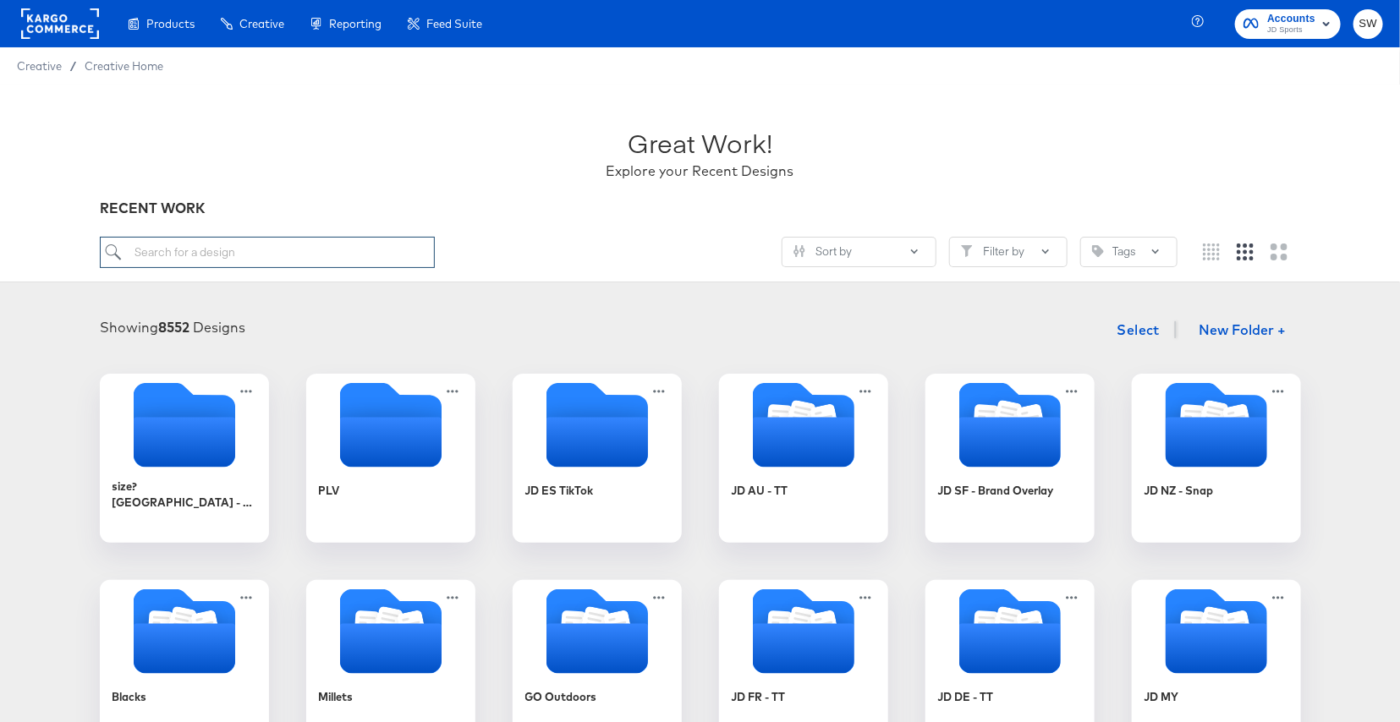
click at [364, 255] on input "search" at bounding box center [267, 252] width 335 height 31
type input "BL"
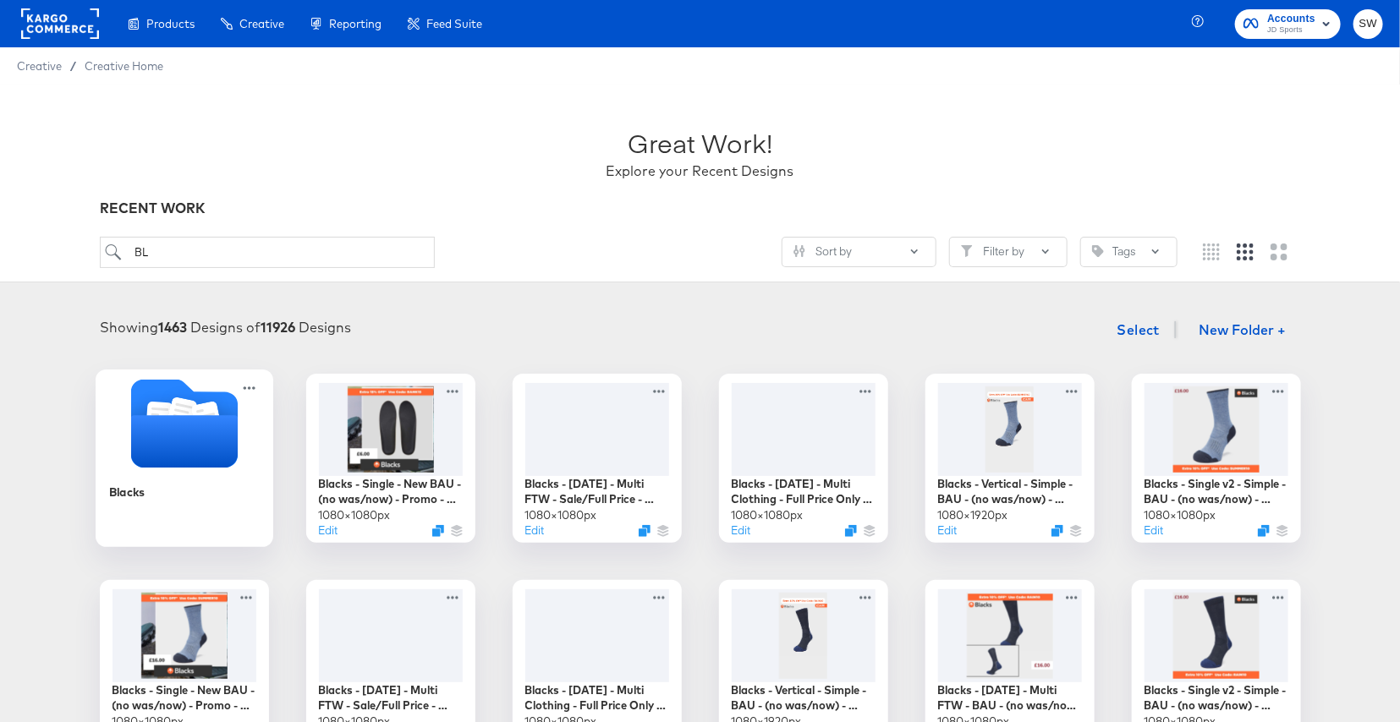
click at [159, 436] on icon "Folder" at bounding box center [183, 441] width 107 height 52
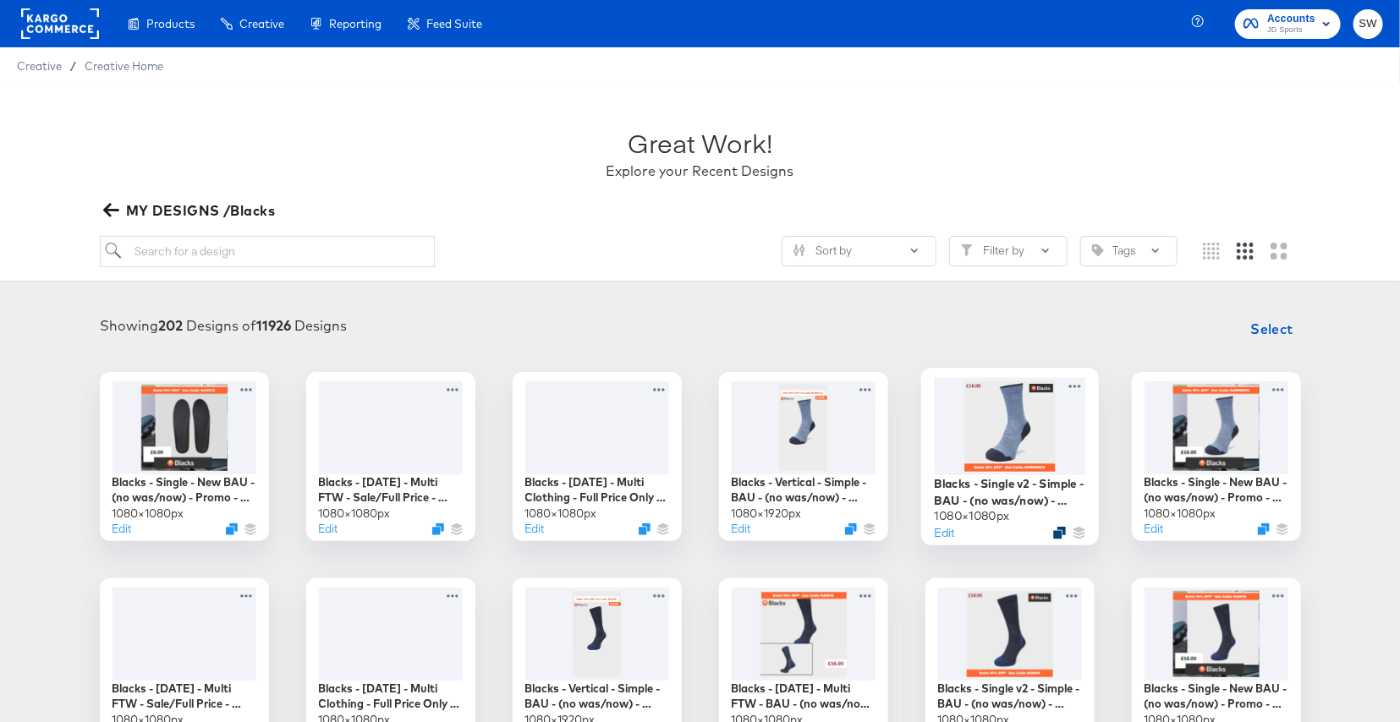
click at [1057, 534] on icon "Duplicate" at bounding box center [1059, 532] width 13 height 13
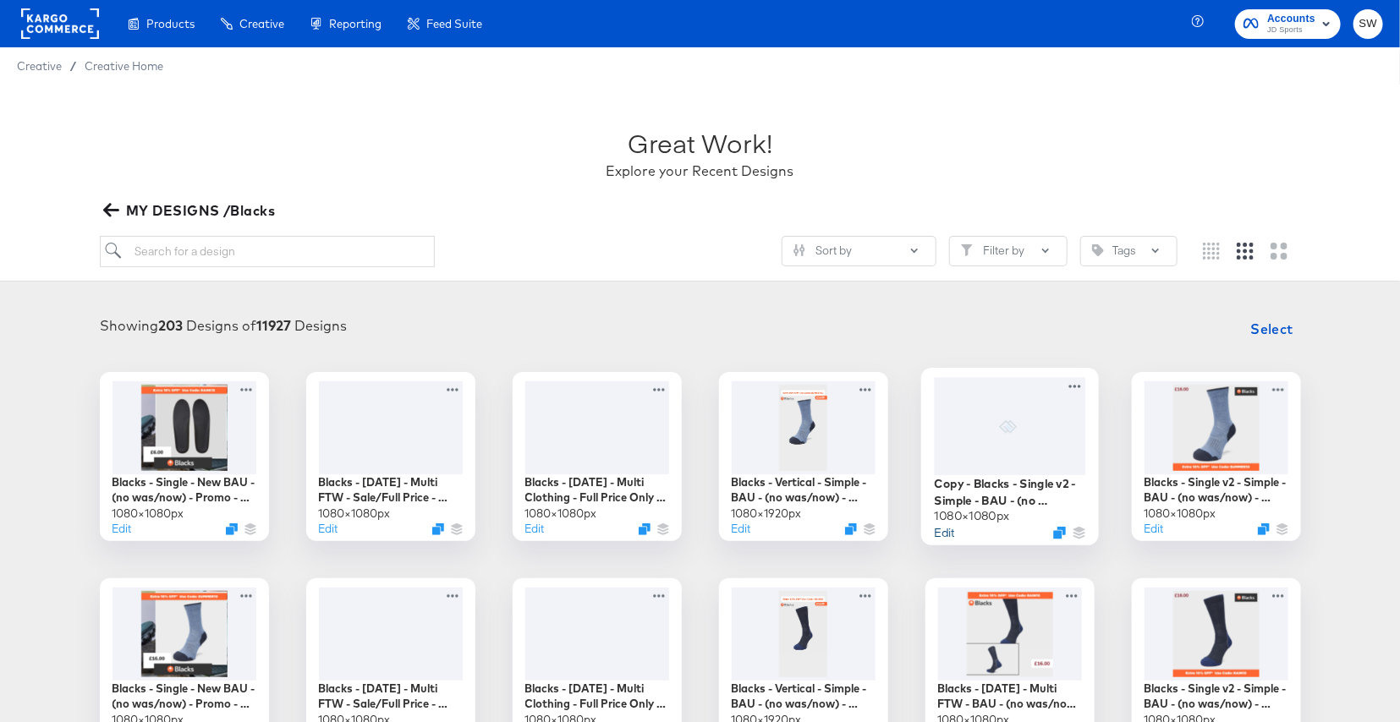
click at [941, 535] on button "Edit" at bounding box center [944, 532] width 20 height 16
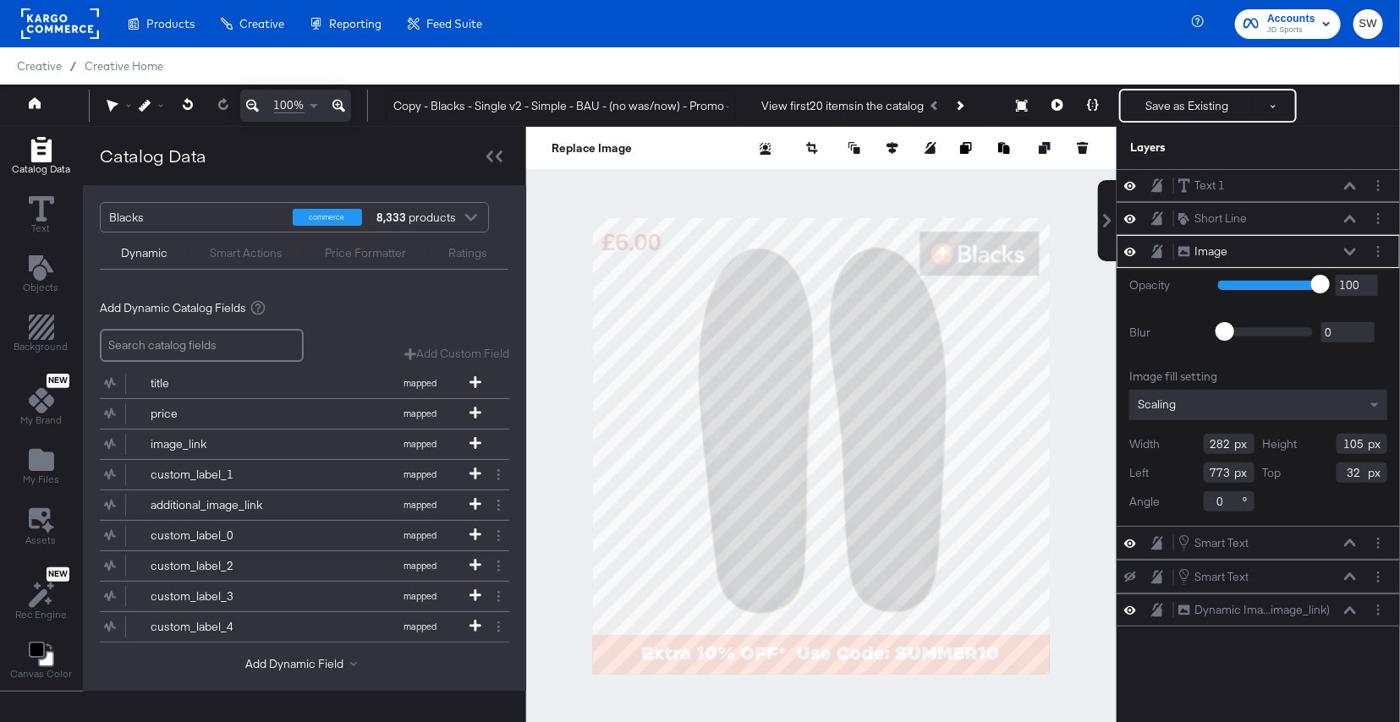
click at [721, 660] on div at bounding box center [821, 446] width 590 height 639
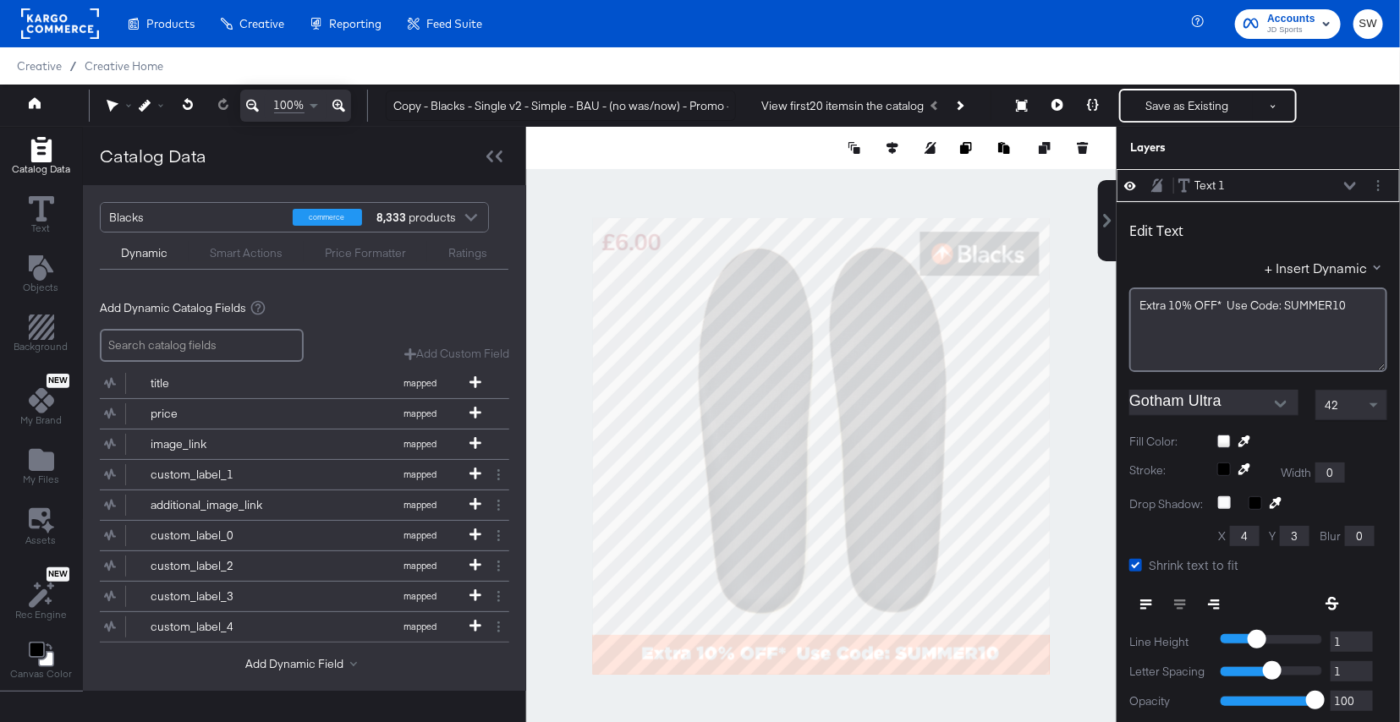
scroll to position [17, 0]
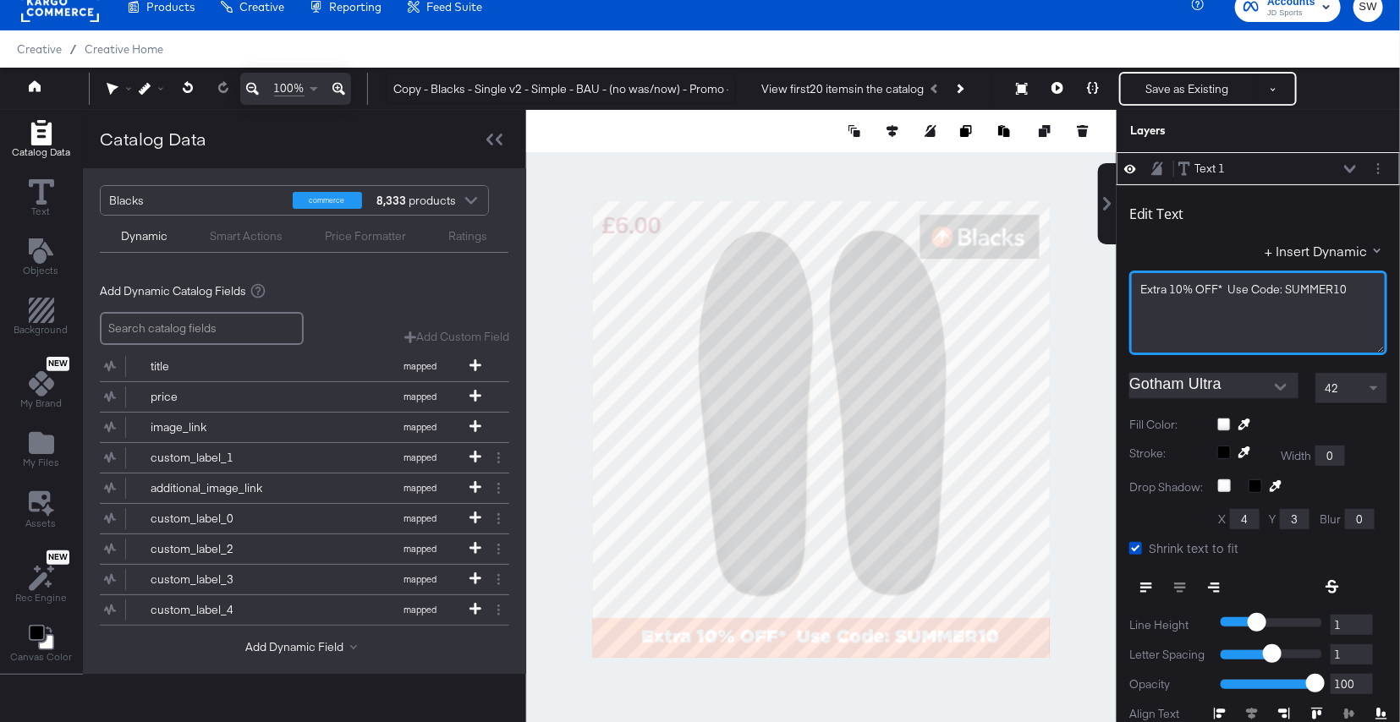
click at [1184, 292] on span "Extra 10% OFF* Use Code: SUMMER10" at bounding box center [1243, 289] width 206 height 15
drag, startPoint x: 1358, startPoint y: 288, endPoint x: 1287, endPoint y: 288, distance: 71.0
click at [1287, 288] on div "Extra 15% OFF* Use Code: SUMMER10" at bounding box center [1258, 290] width 236 height 16
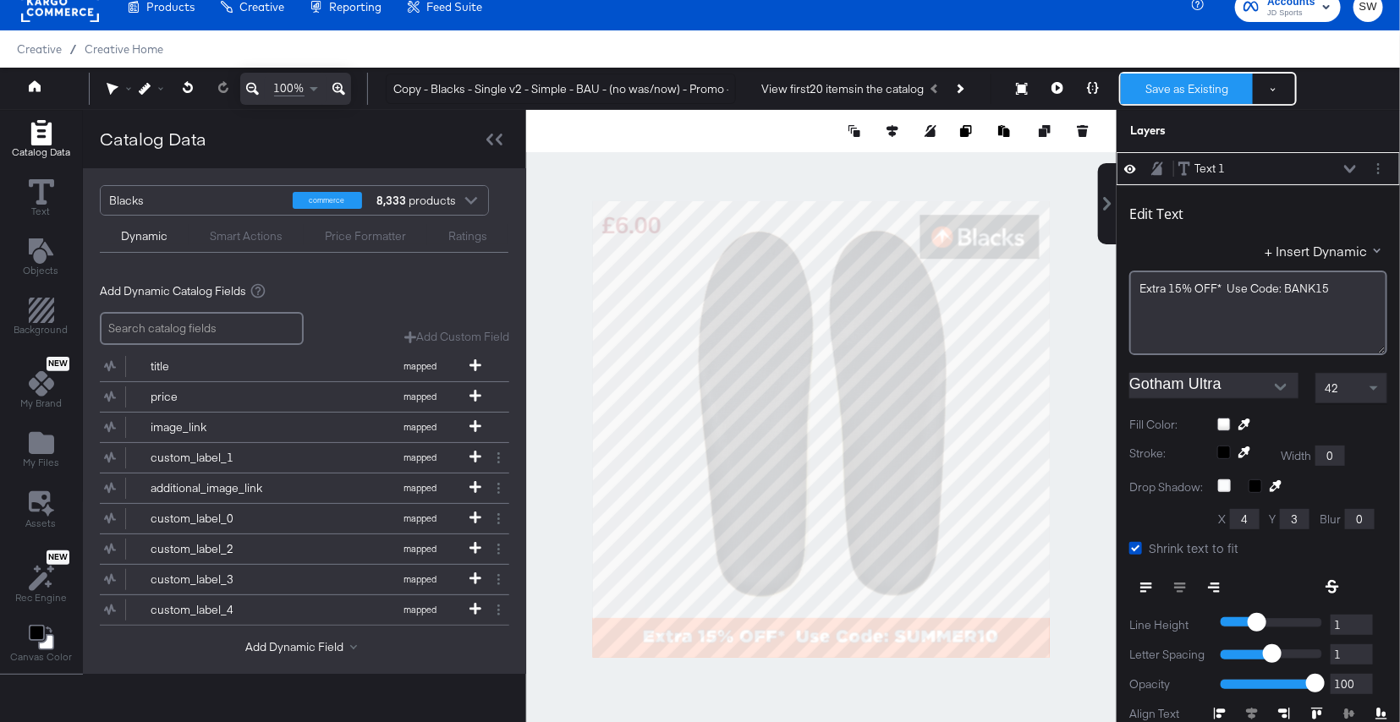
click at [1228, 87] on button "Save as Existing" at bounding box center [1187, 89] width 132 height 30
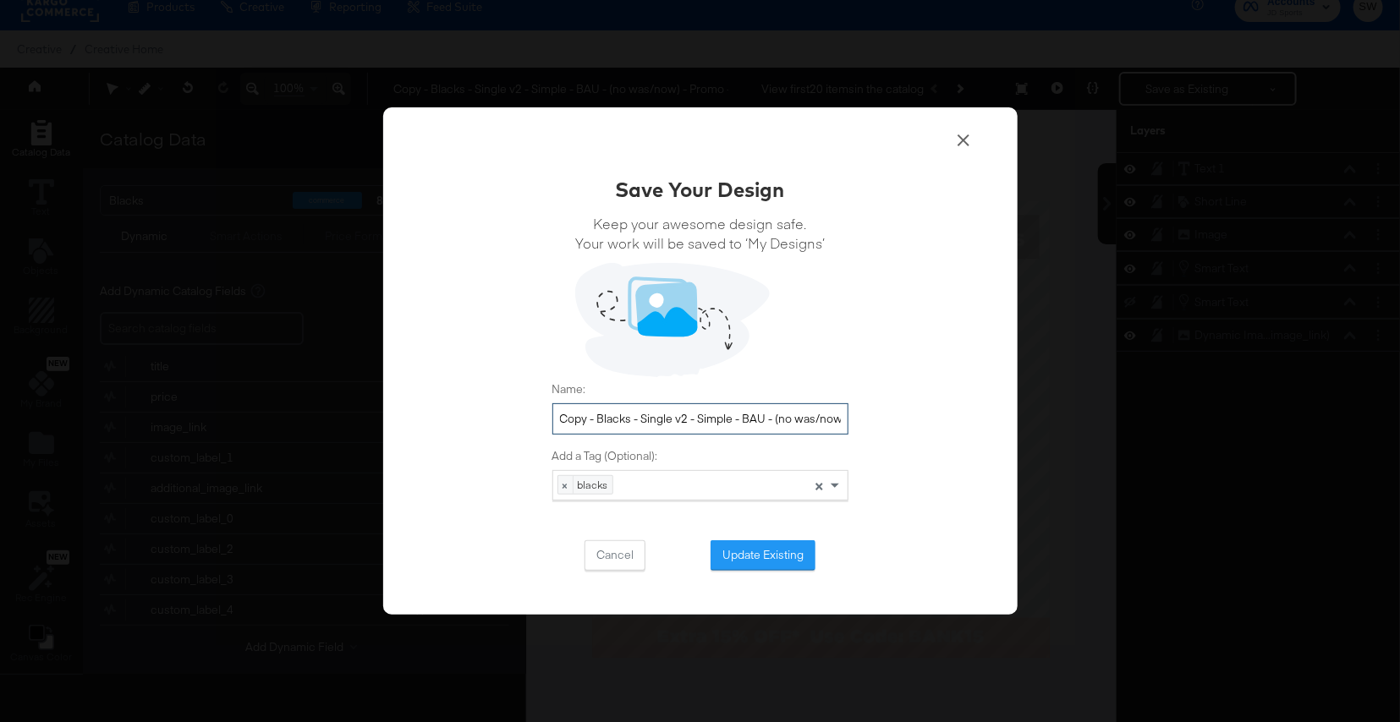
drag, startPoint x: 596, startPoint y: 420, endPoint x: 540, endPoint y: 421, distance: 55.8
click at [540, 421] on div "Save Your Design Keep your awesome design safe. Your work will be saved to ‘My …" at bounding box center [700, 361] width 634 height 508
click at [835, 420] on input "Blacks - Single v2 - Simple - BAU - (no was/now) - Promo - SUMMER10" at bounding box center [700, 418] width 296 height 31
drag, startPoint x: 780, startPoint y: 416, endPoint x: 868, endPoint y: 414, distance: 88.0
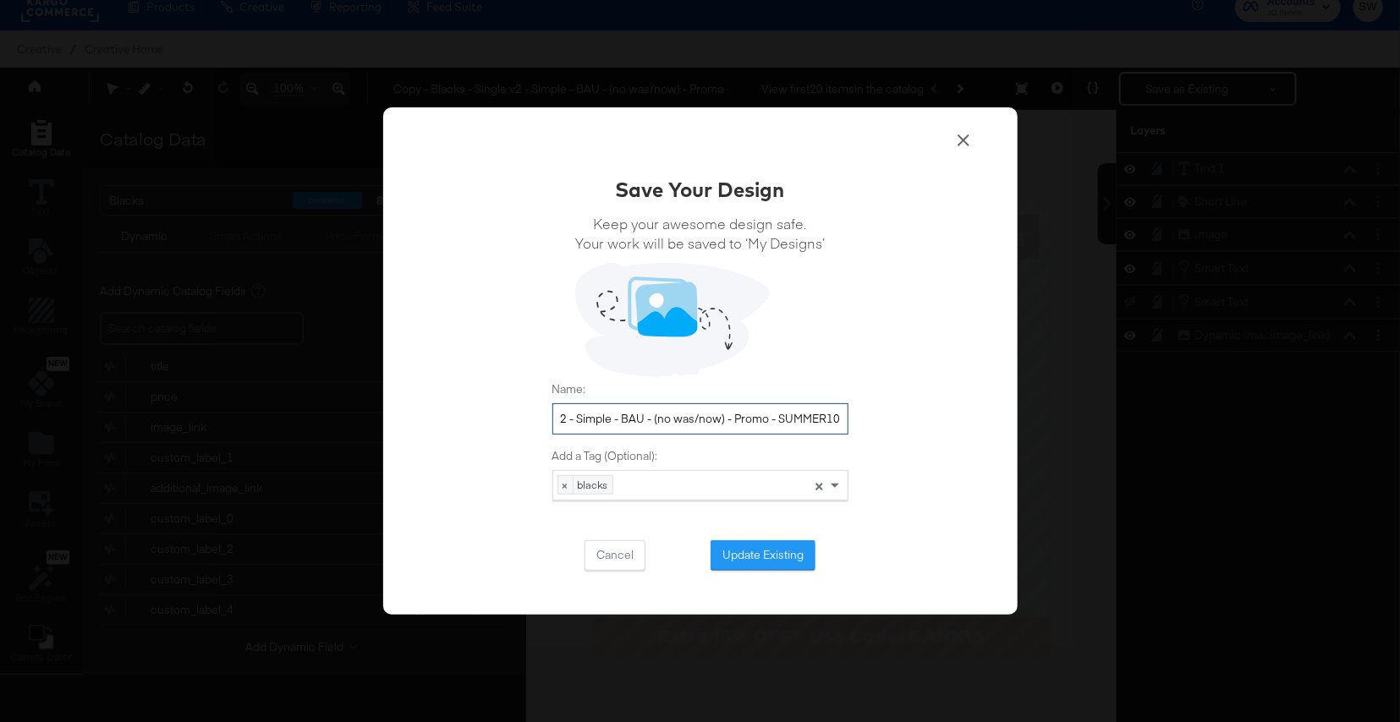
click at [868, 414] on div "Save Your Design Keep your awesome design safe. Your work will be saved to ‘My …" at bounding box center [700, 361] width 634 height 508
type input "Blacks - Single v2 - Simple - BAU - (no was/now) - Promo - BANK15"
click at [754, 561] on button "Update Existing" at bounding box center [762, 555] width 105 height 30
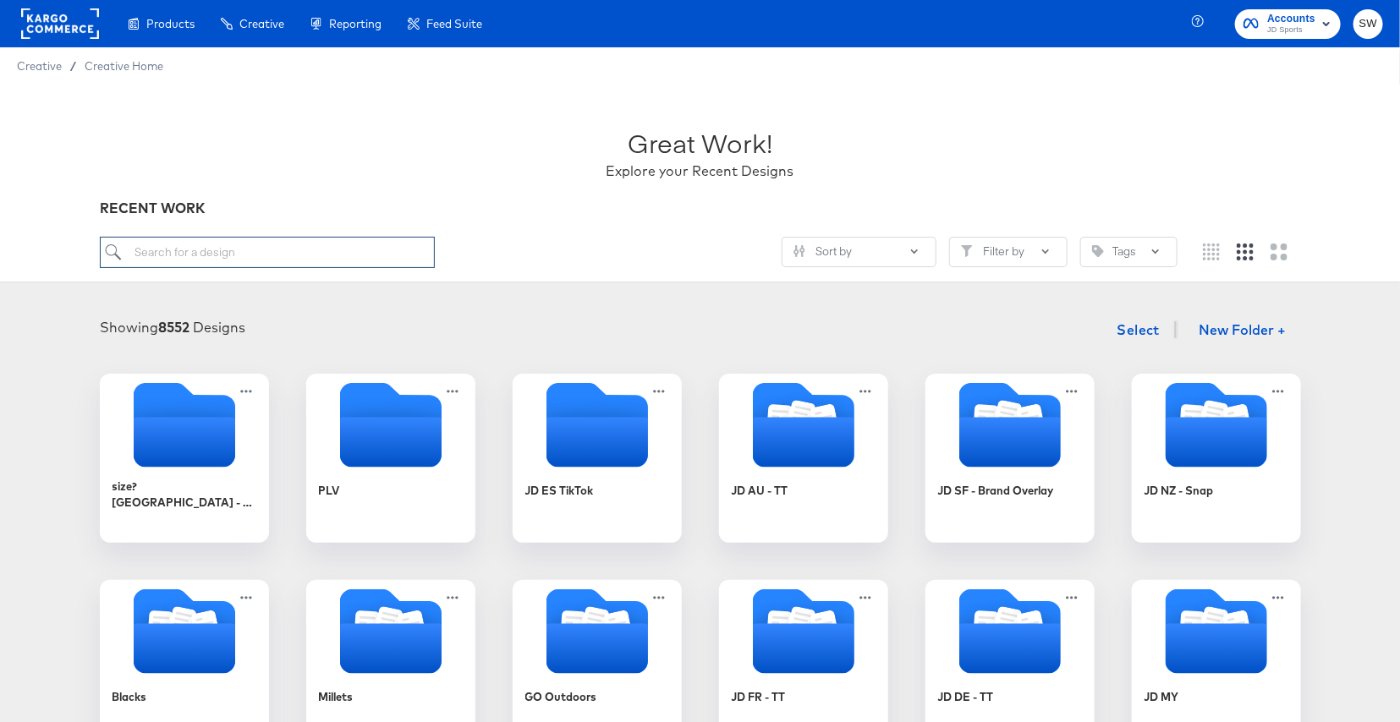
click at [336, 251] on input "search" at bounding box center [267, 252] width 335 height 31
type input "G"
type input "BL"
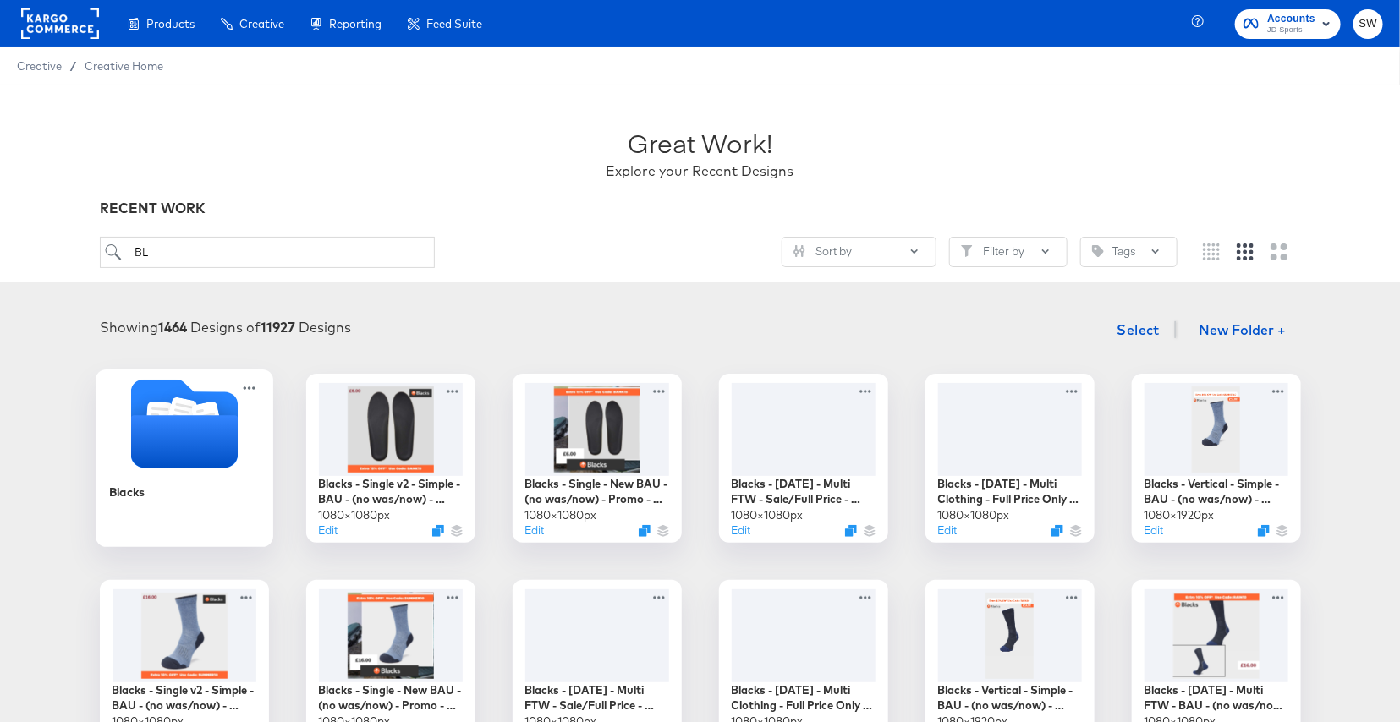
click at [153, 482] on div "Blacks" at bounding box center [183, 504] width 151 height 65
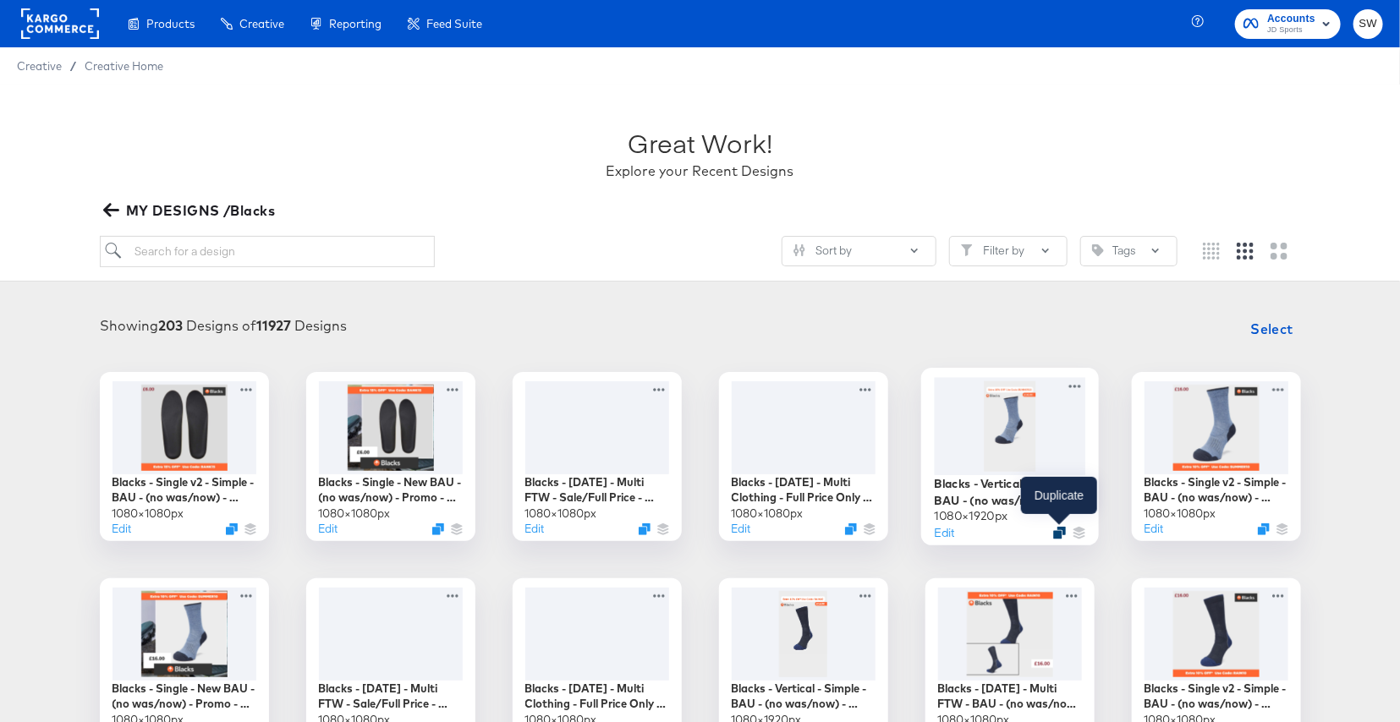
click at [1063, 531] on icon "Duplicate" at bounding box center [1059, 532] width 13 height 13
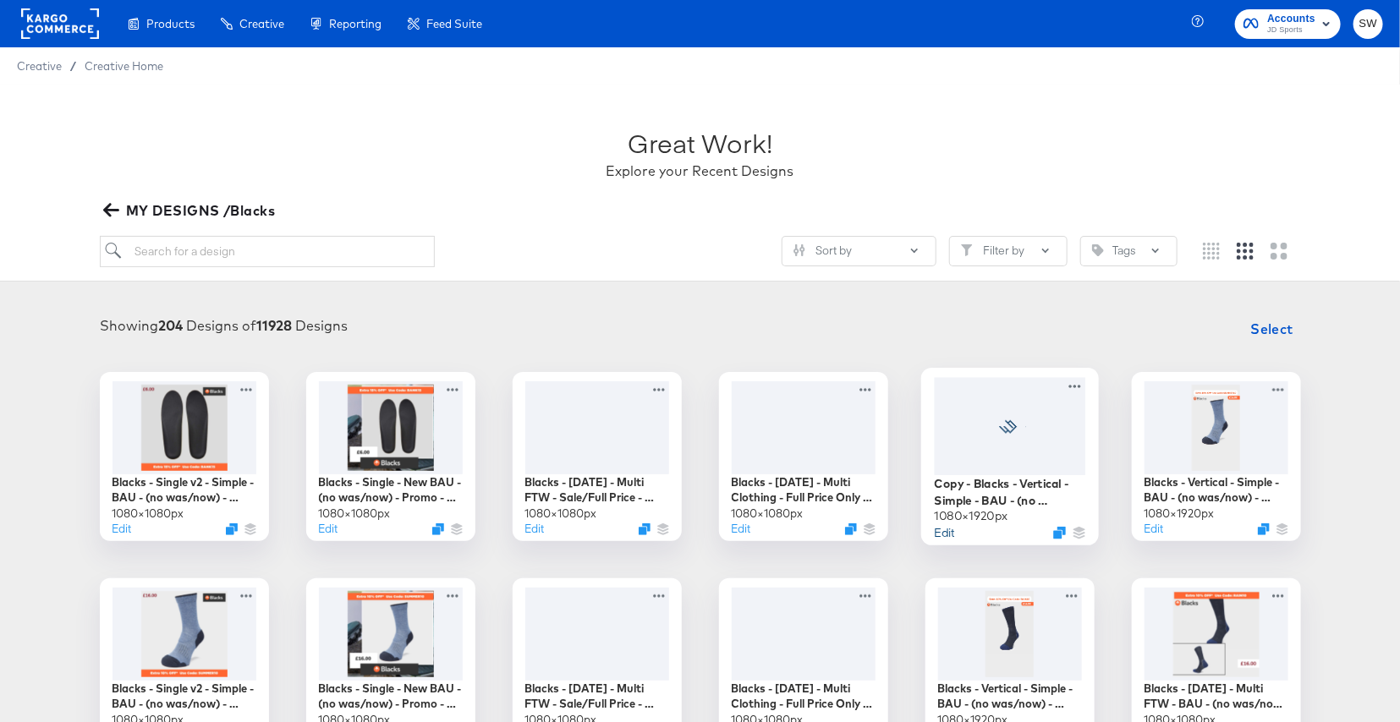
click at [938, 536] on button "Edit" at bounding box center [944, 532] width 20 height 16
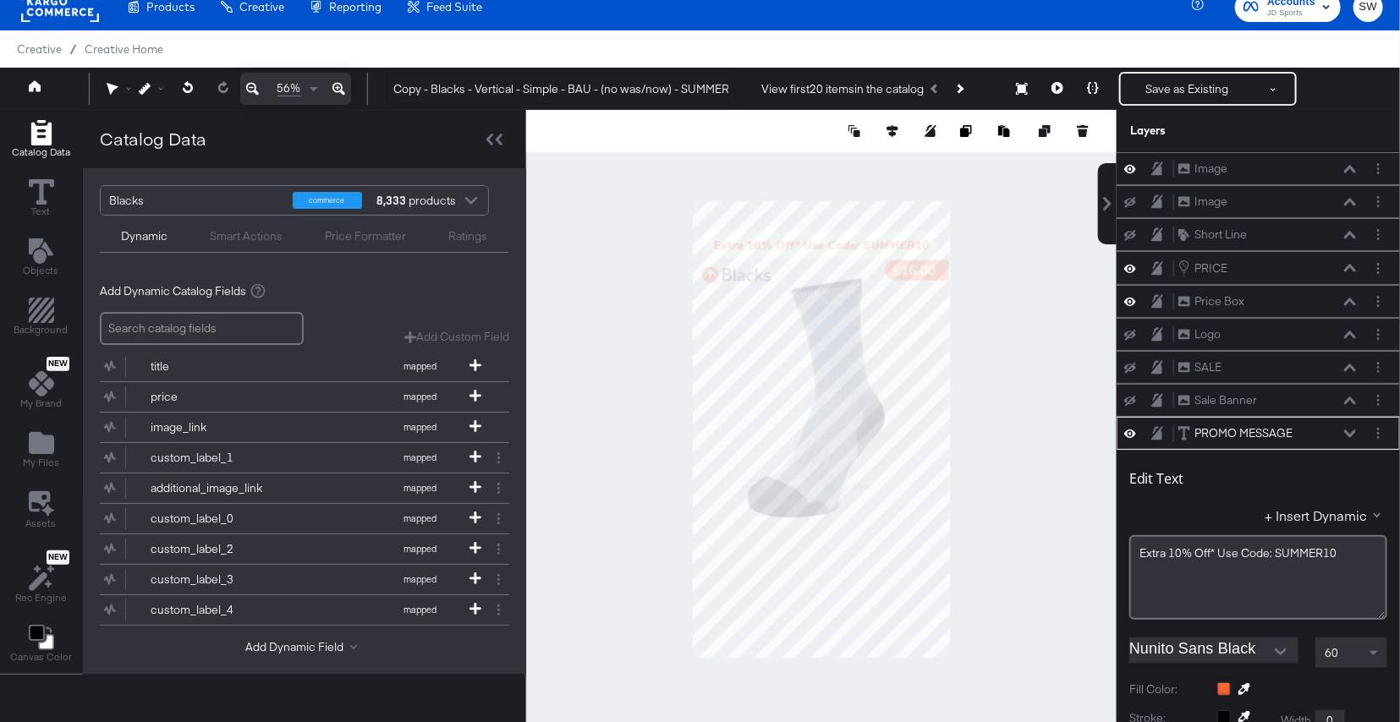
scroll to position [262, 0]
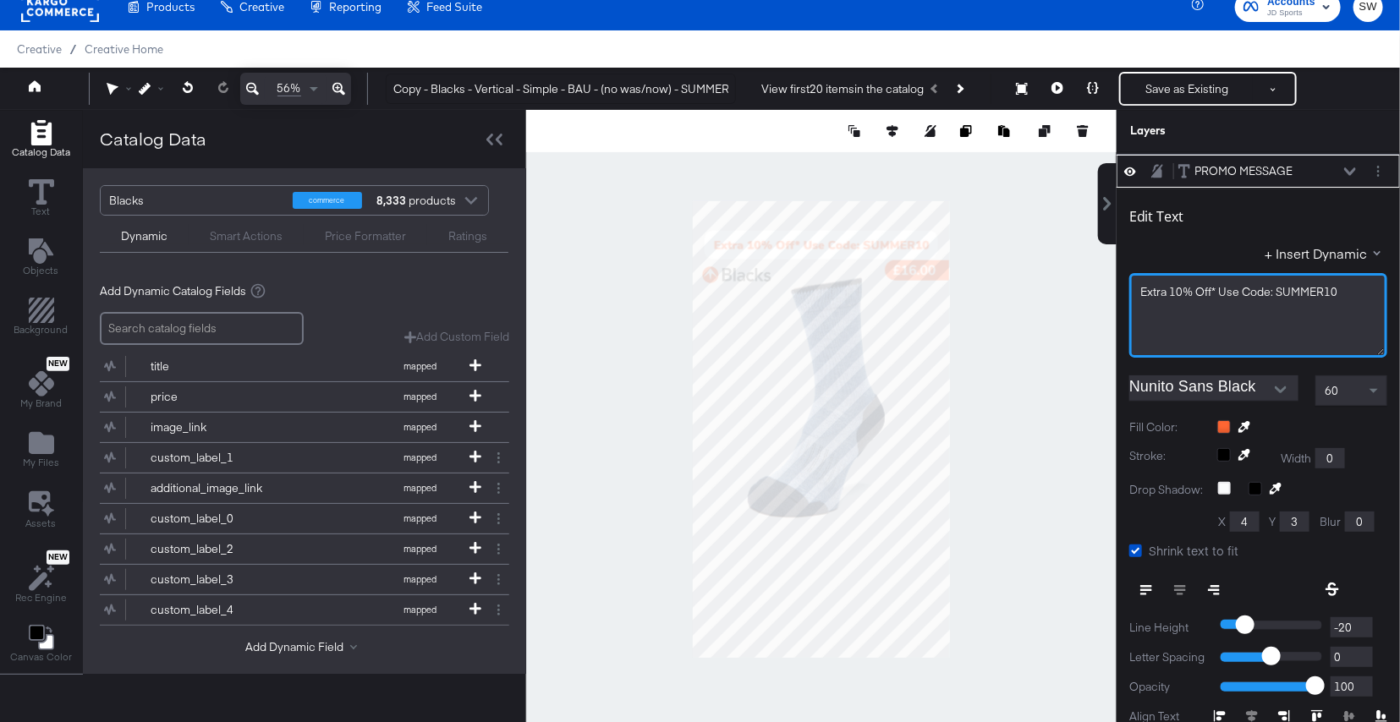
click at [1182, 289] on span "Extra ﻿10% Off* Use Code: SUMMER10" at bounding box center [1238, 291] width 197 height 15
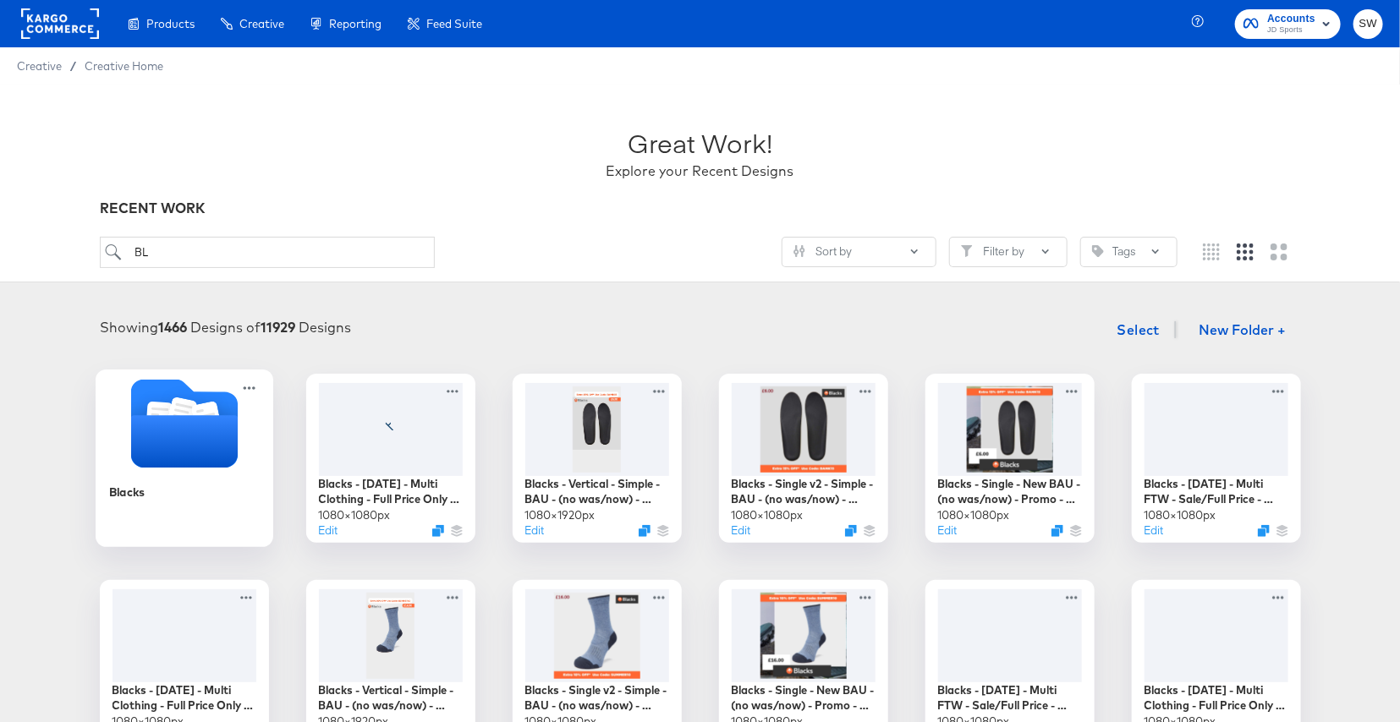
click at [167, 410] on icon "Folder" at bounding box center [158, 418] width 27 height 32
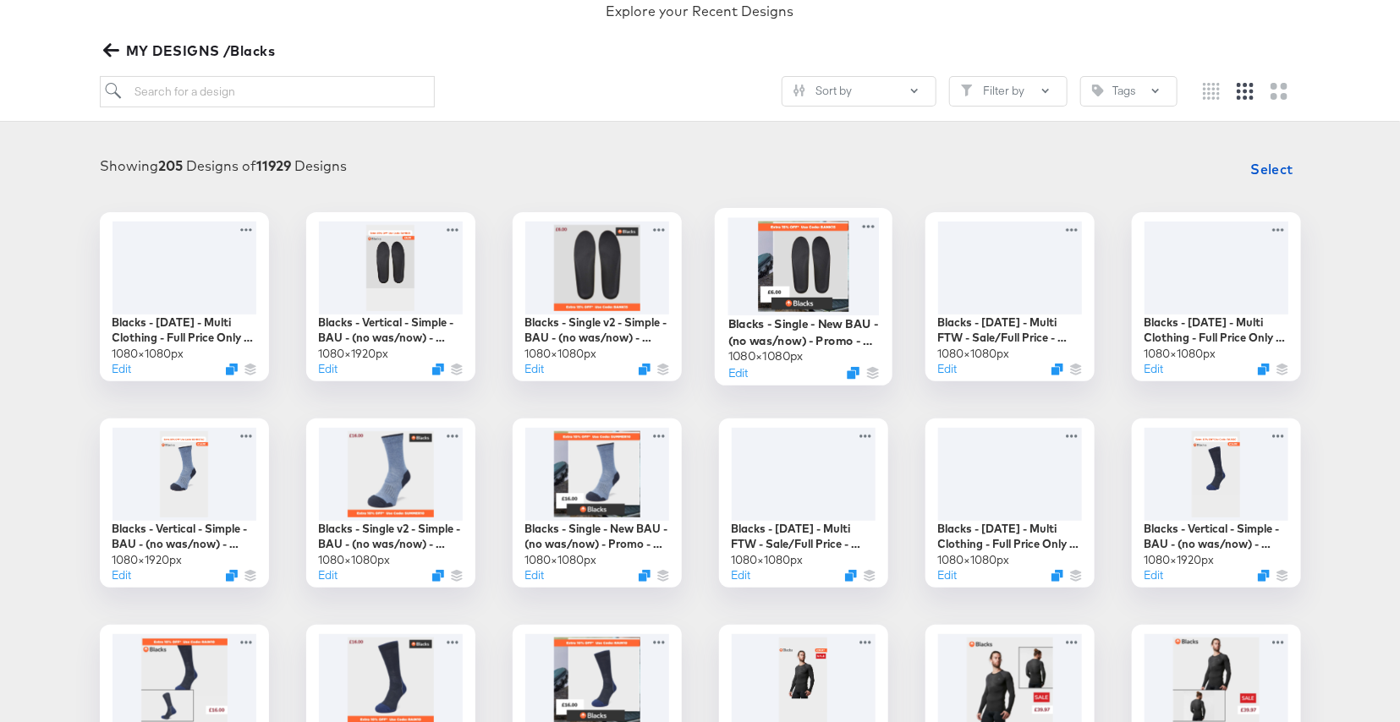
scroll to position [169, 0]
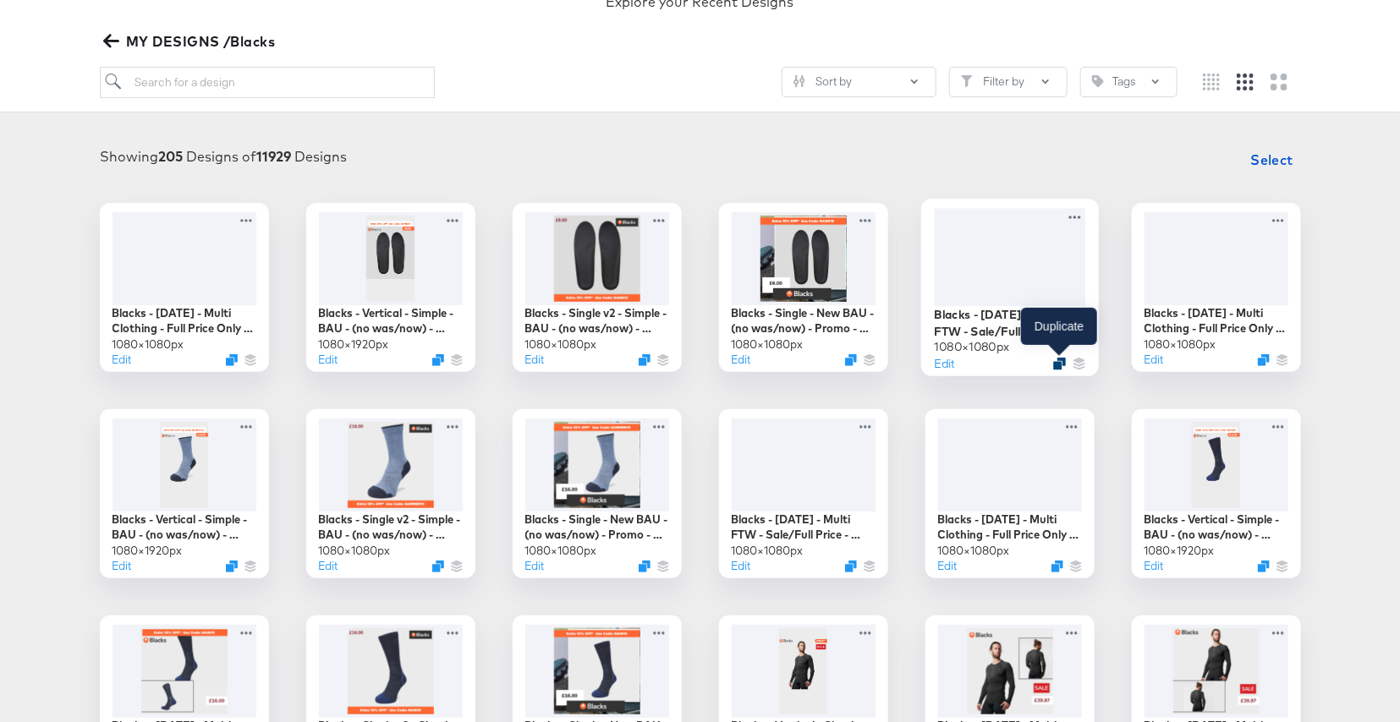
click at [1056, 362] on icon "Duplicate" at bounding box center [1059, 363] width 13 height 13
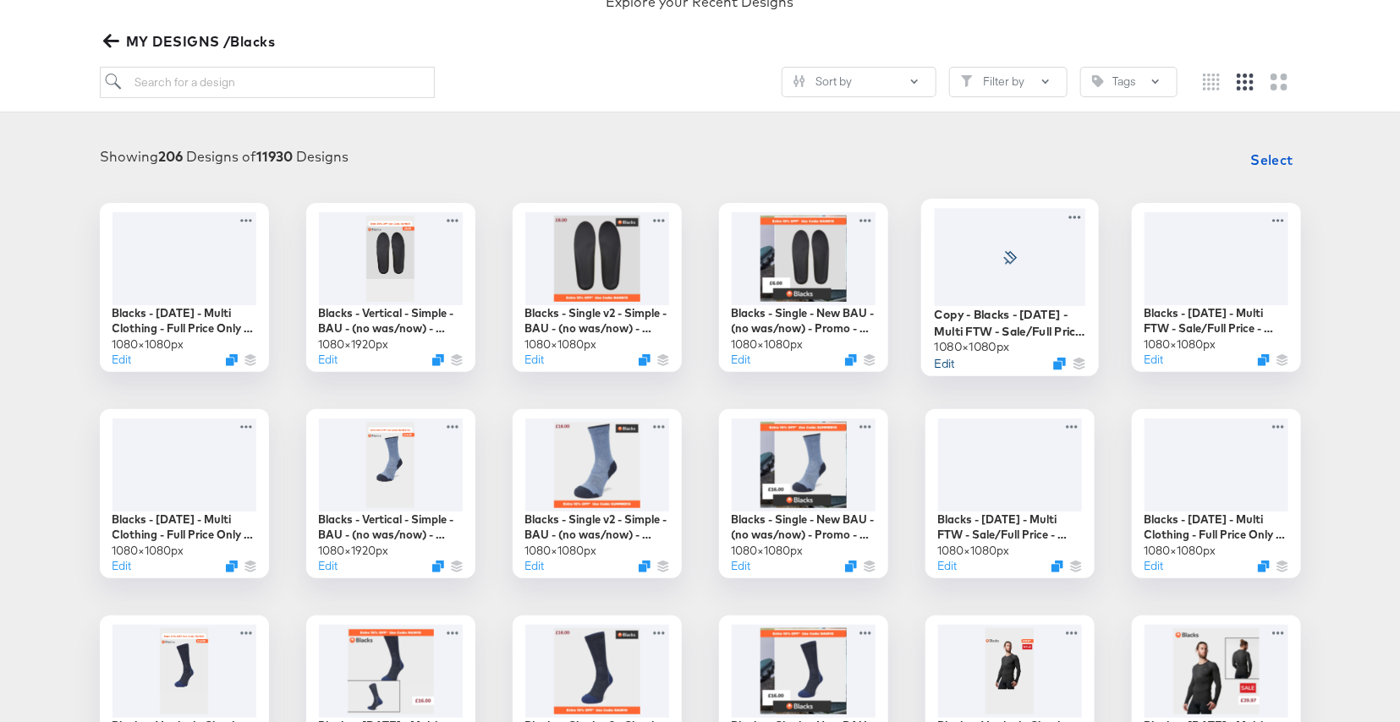
click at [943, 365] on button "Edit" at bounding box center [944, 363] width 20 height 16
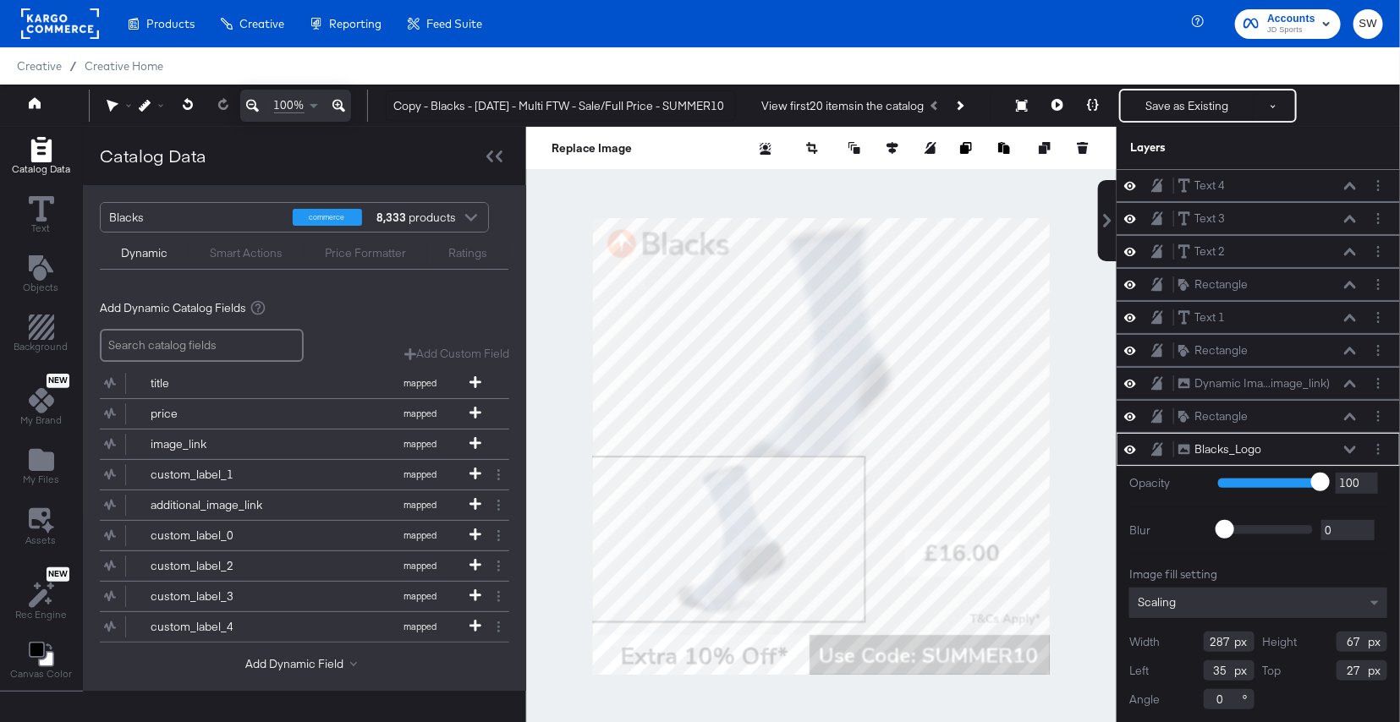
scroll to position [17, 0]
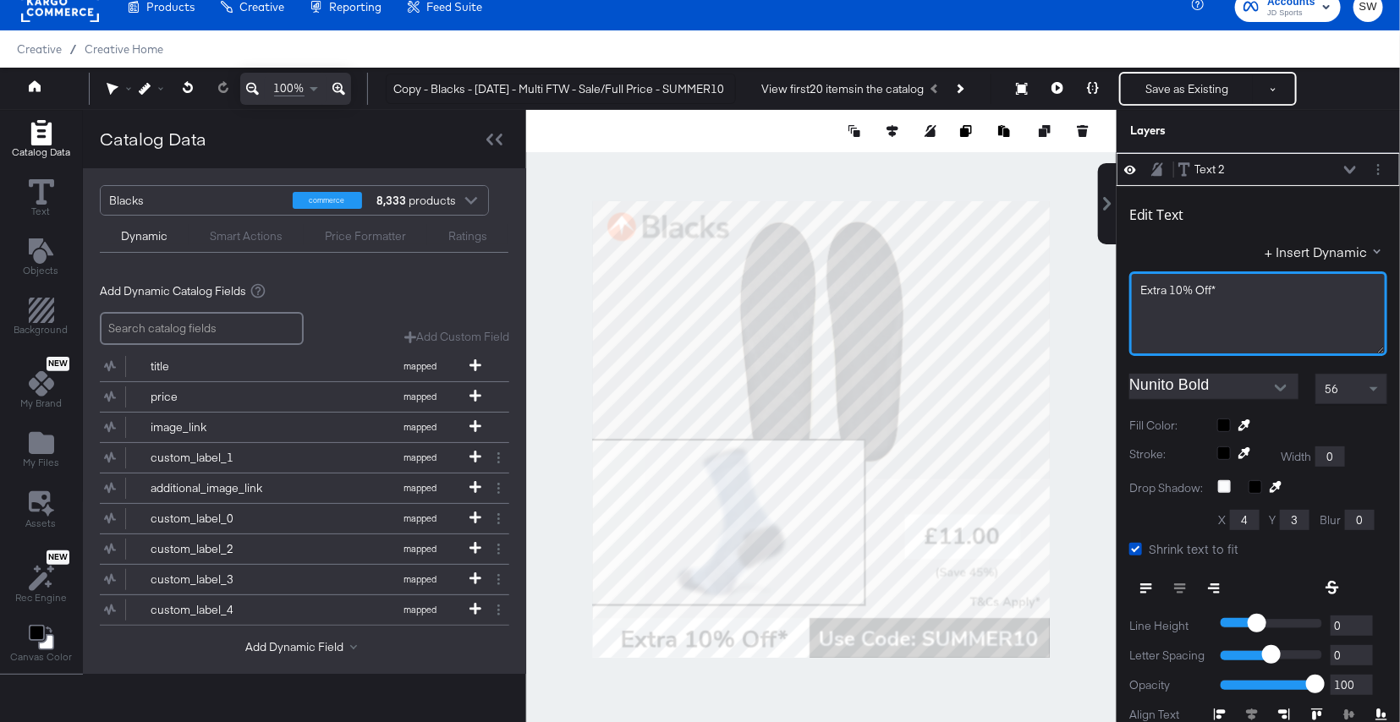
click at [1178, 289] on span "Extra 10% Off*" at bounding box center [1177, 289] width 75 height 15
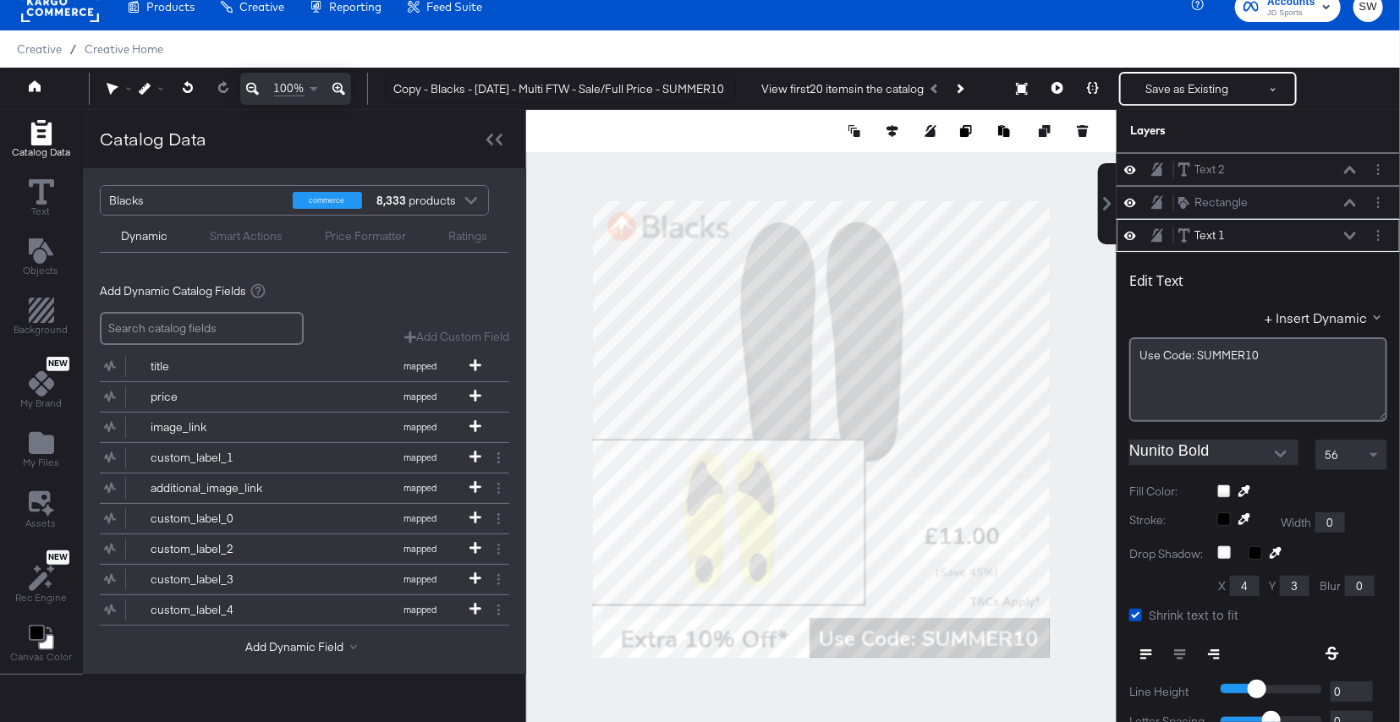
scroll to position [131, 0]
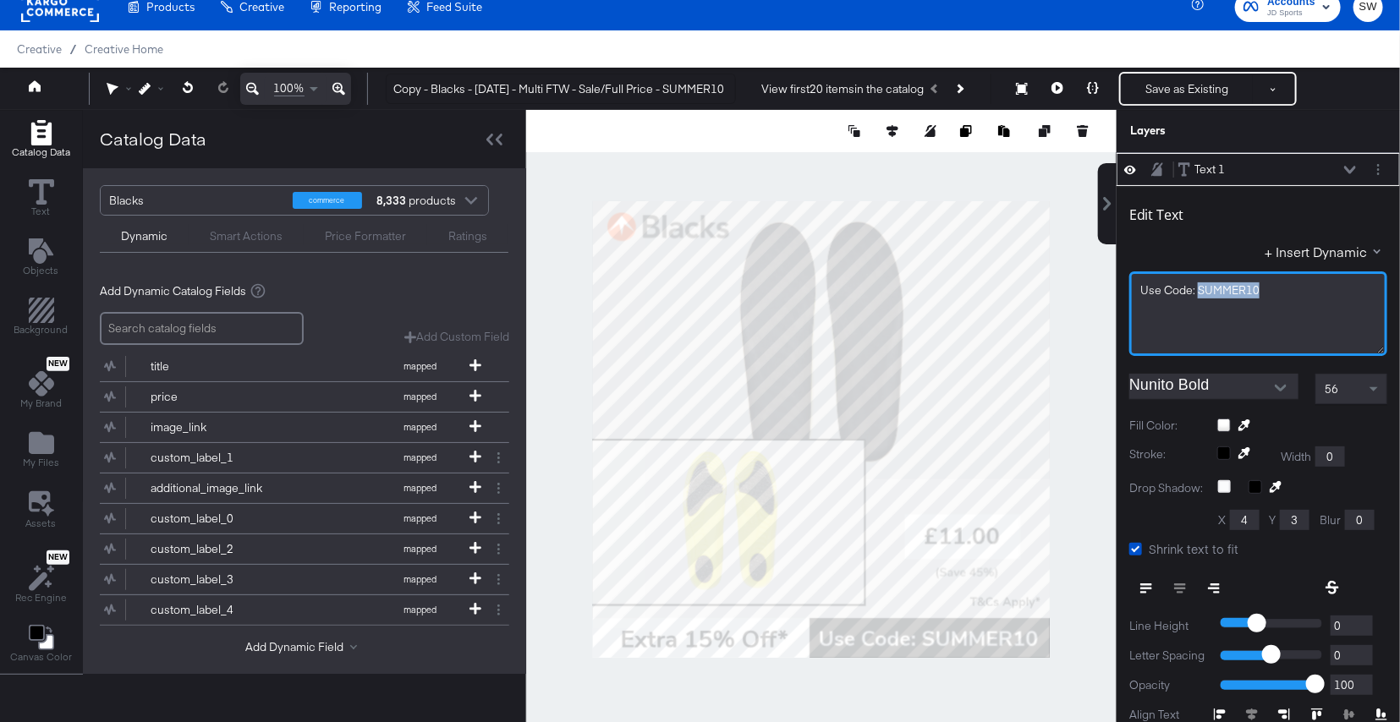
drag, startPoint x: 1264, startPoint y: 292, endPoint x: 1199, endPoint y: 289, distance: 65.2
click at [1199, 290] on div "Use ﻿Code: SUMMER10" at bounding box center [1258, 290] width 236 height 16
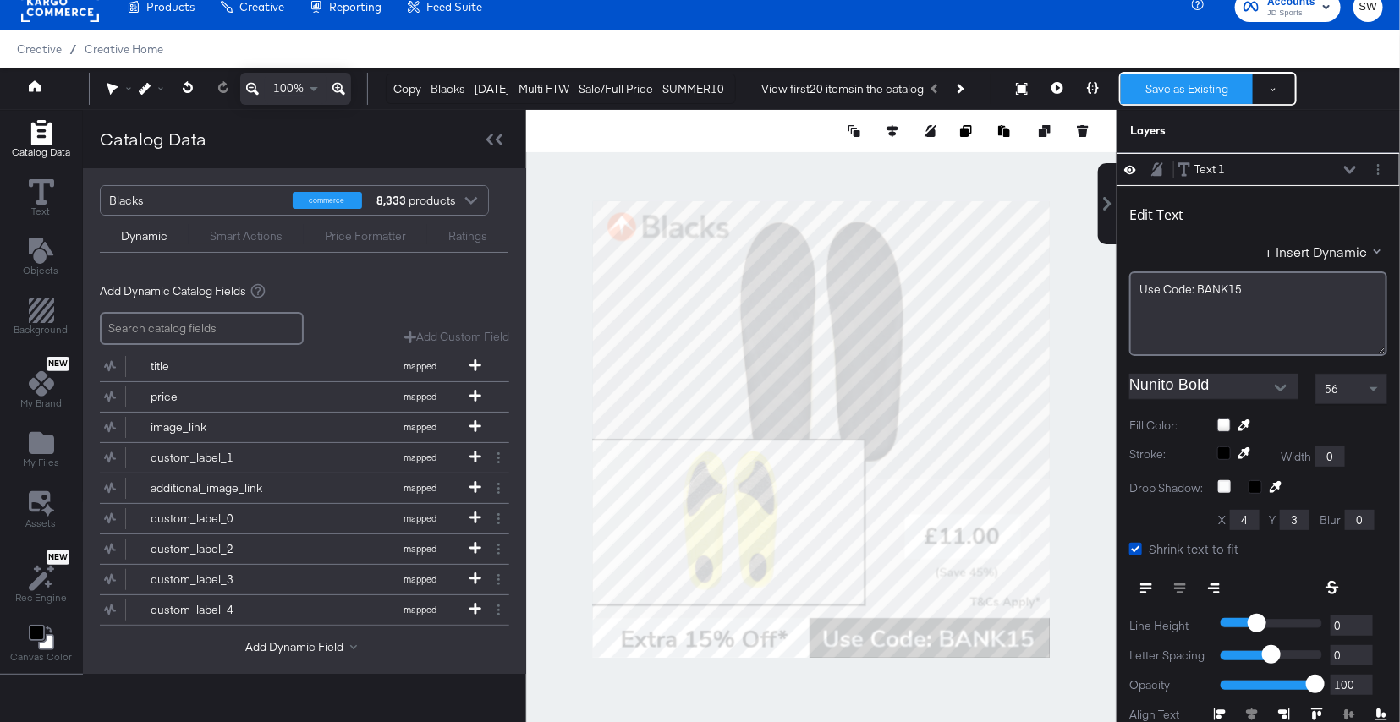
click at [1177, 85] on button "Save as Existing" at bounding box center [1187, 89] width 132 height 30
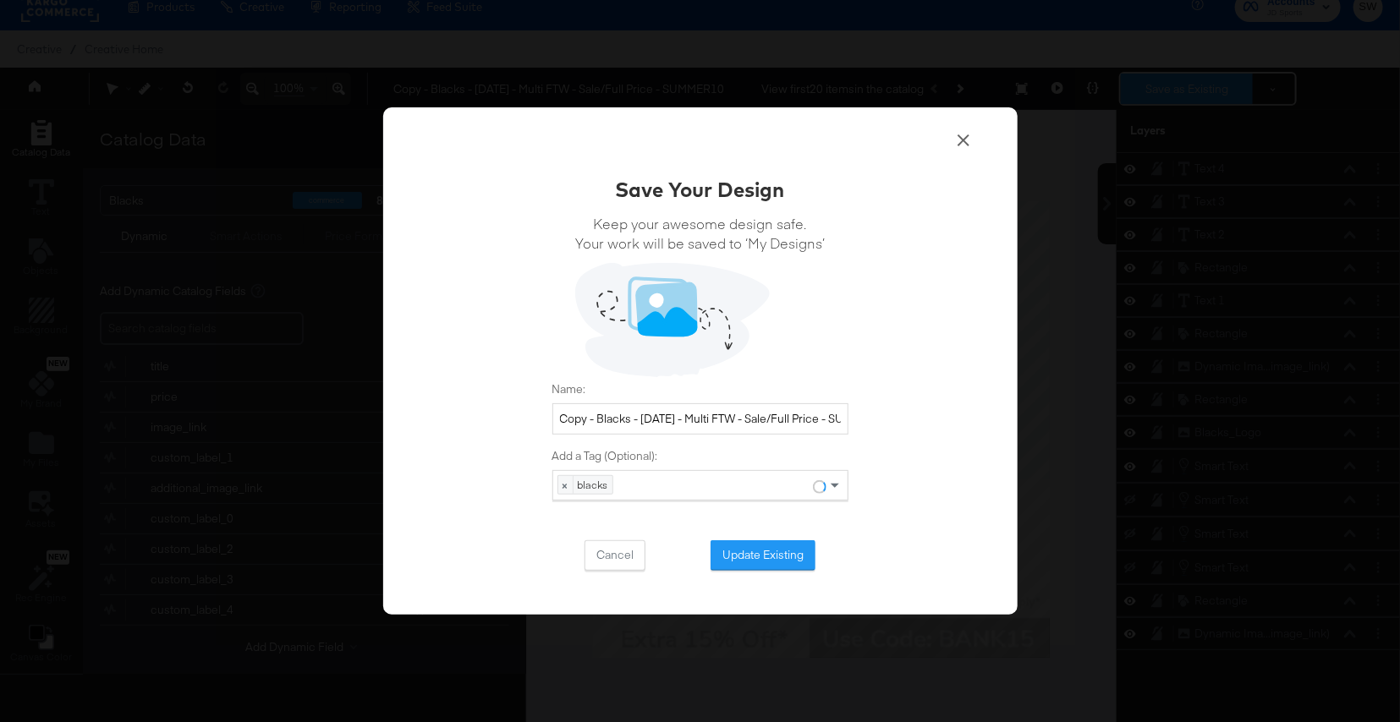
scroll to position [0, 0]
drag, startPoint x: 598, startPoint y: 417, endPoint x: 503, endPoint y: 422, distance: 94.9
click at [503, 422] on div "Save Your Design Keep your awesome design safe. Your work will be saved to ‘My …" at bounding box center [700, 361] width 634 height 508
drag, startPoint x: 798, startPoint y: 414, endPoint x: 896, endPoint y: 418, distance: 98.2
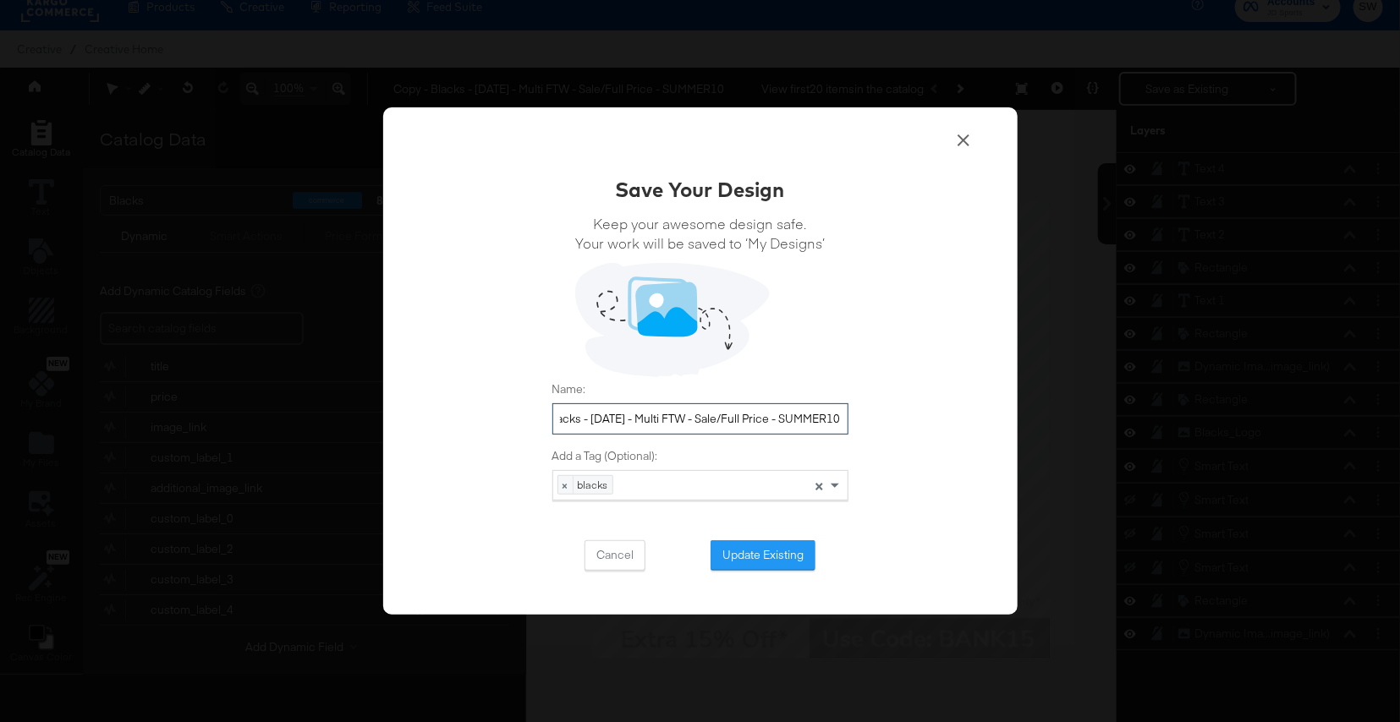
click at [896, 418] on div "Save Your Design Keep your awesome design safe. Your work will be saved to ‘My …" at bounding box center [700, 361] width 634 height 508
type input "Blacks - [DATE] - Multi FTW - Sale/Full Price - BANK15"
click at [783, 555] on button "Update Existing" at bounding box center [762, 555] width 105 height 30
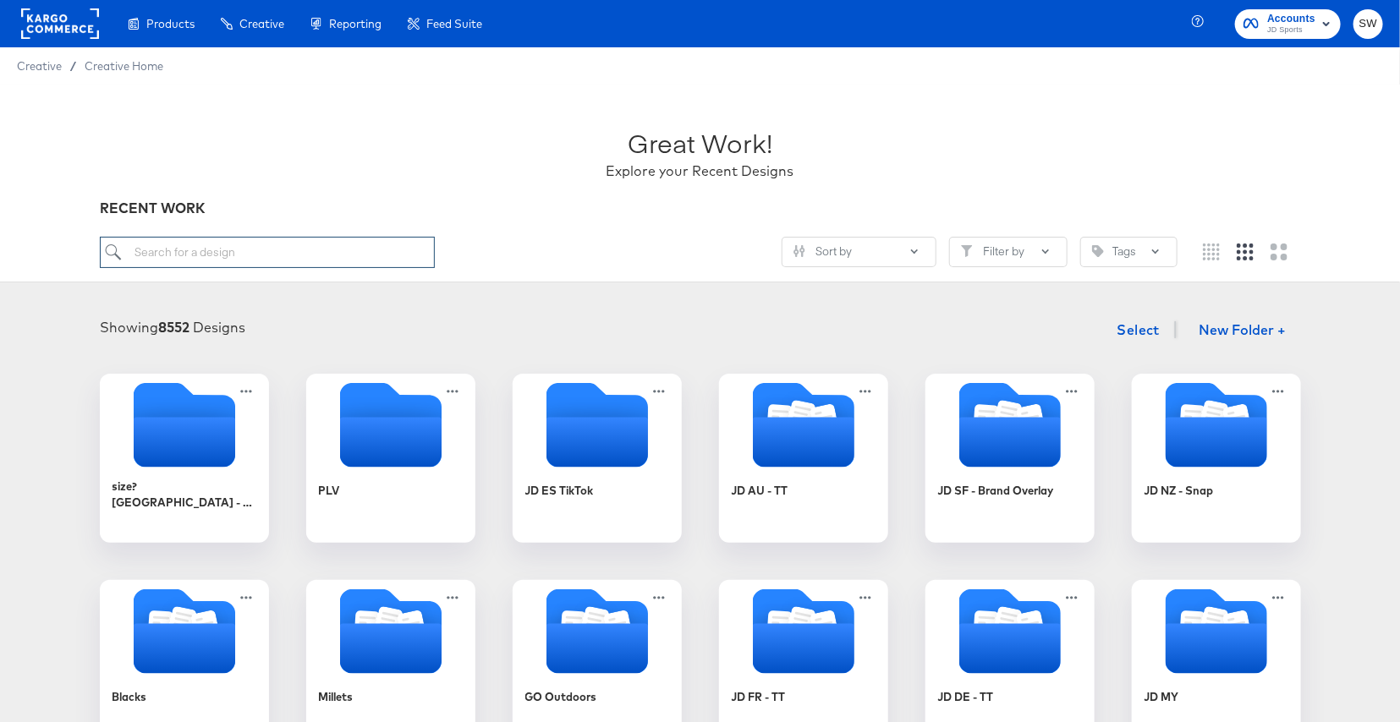
click at [359, 249] on input "search" at bounding box center [267, 252] width 335 height 31
type input "BLACKS"
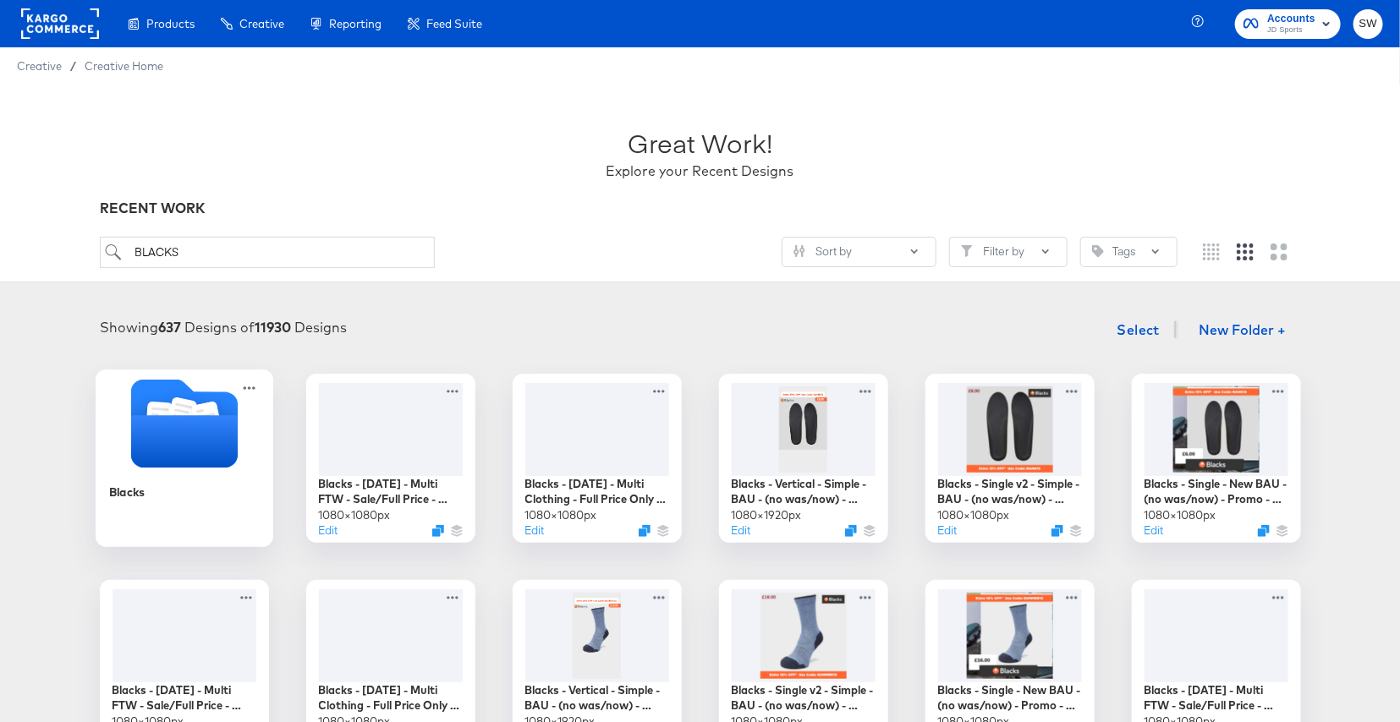
click at [205, 463] on icon "Folder" at bounding box center [183, 441] width 107 height 52
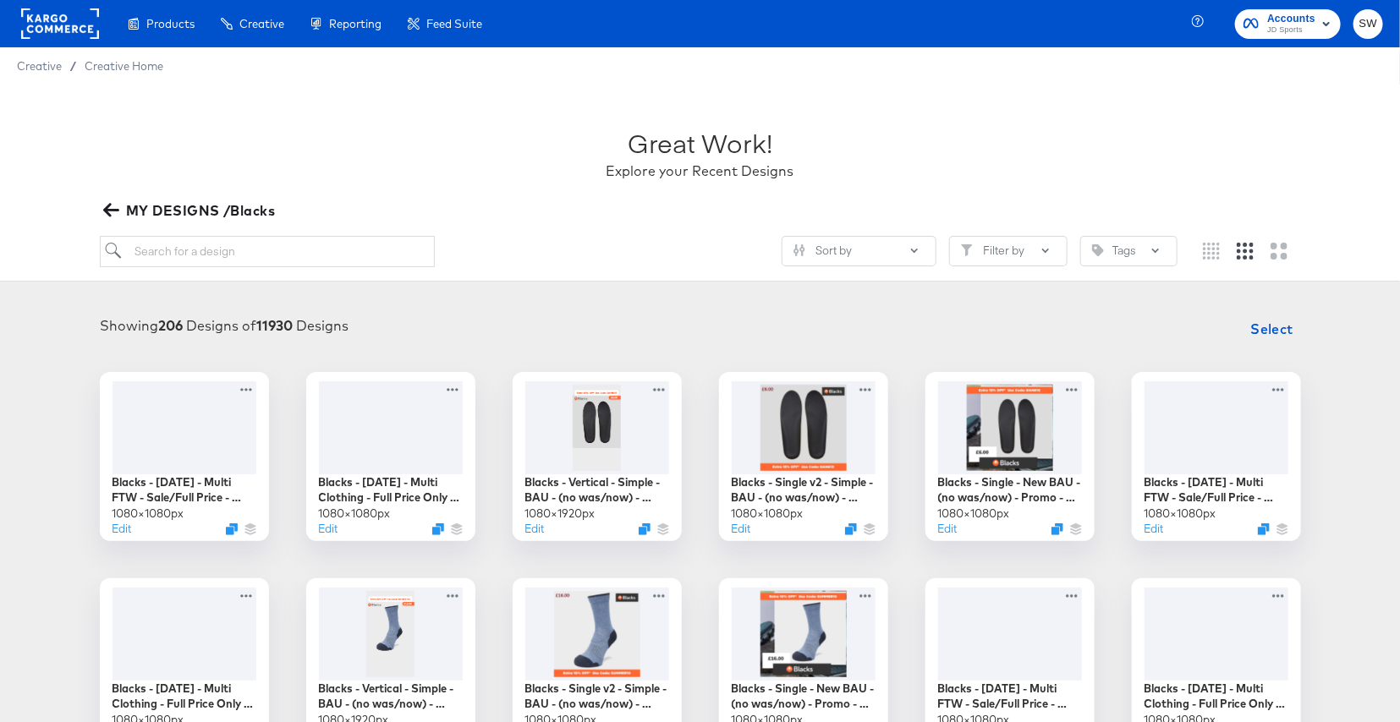
click at [115, 213] on icon "button" at bounding box center [111, 210] width 16 height 16
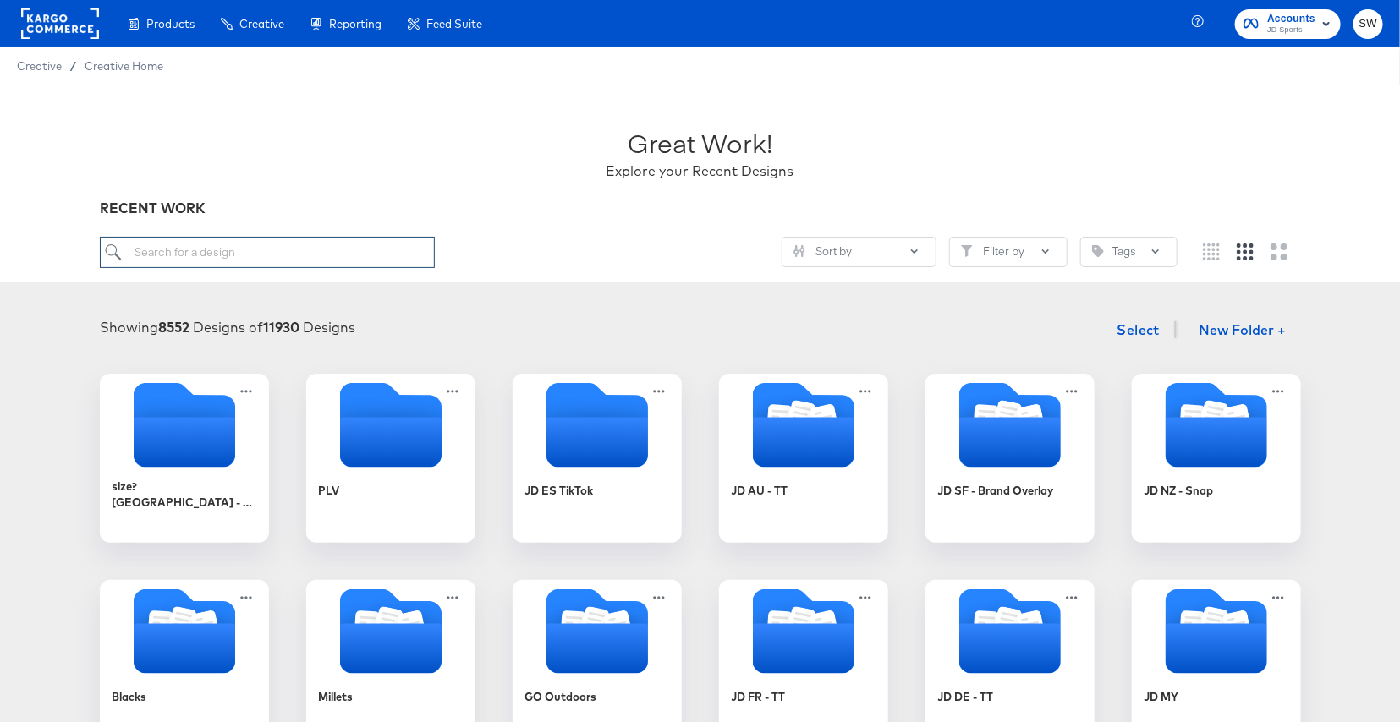
click at [195, 245] on input "search" at bounding box center [267, 252] width 335 height 31
type input "MILL"
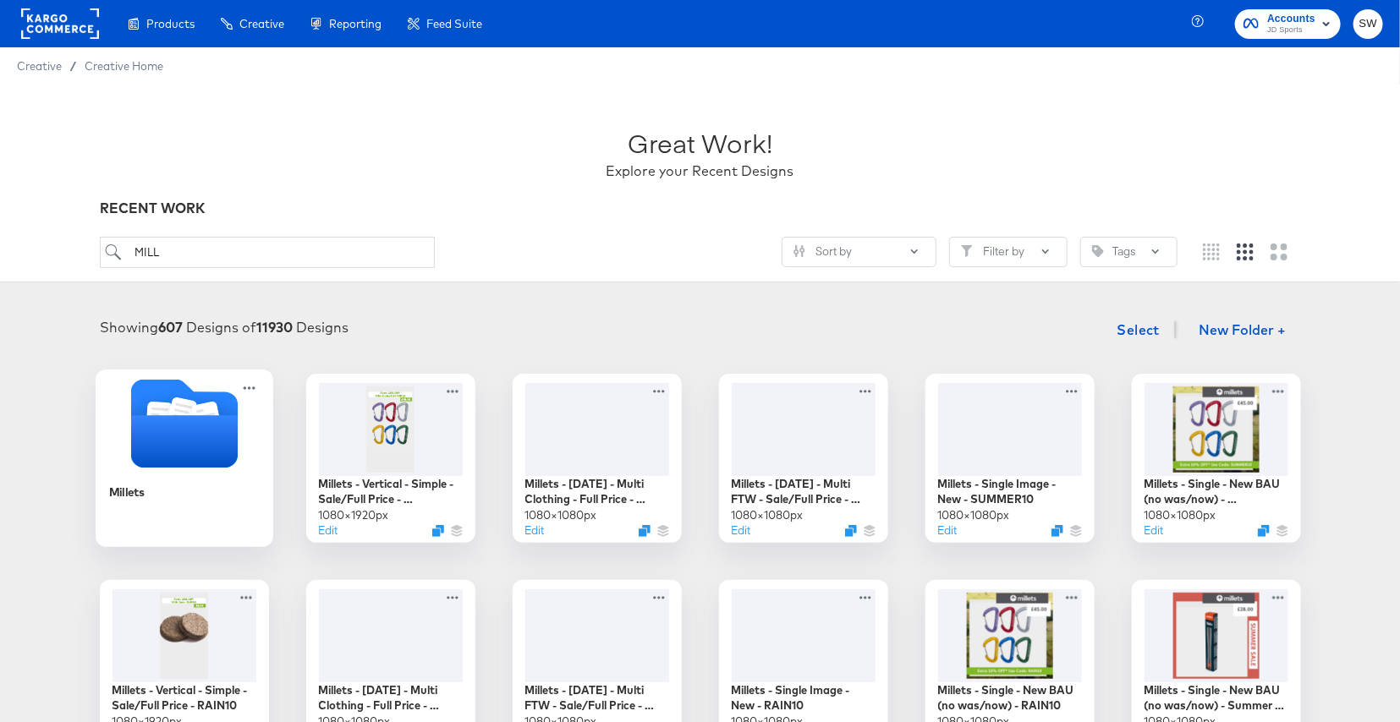
click at [167, 427] on icon "Folder" at bounding box center [183, 441] width 107 height 52
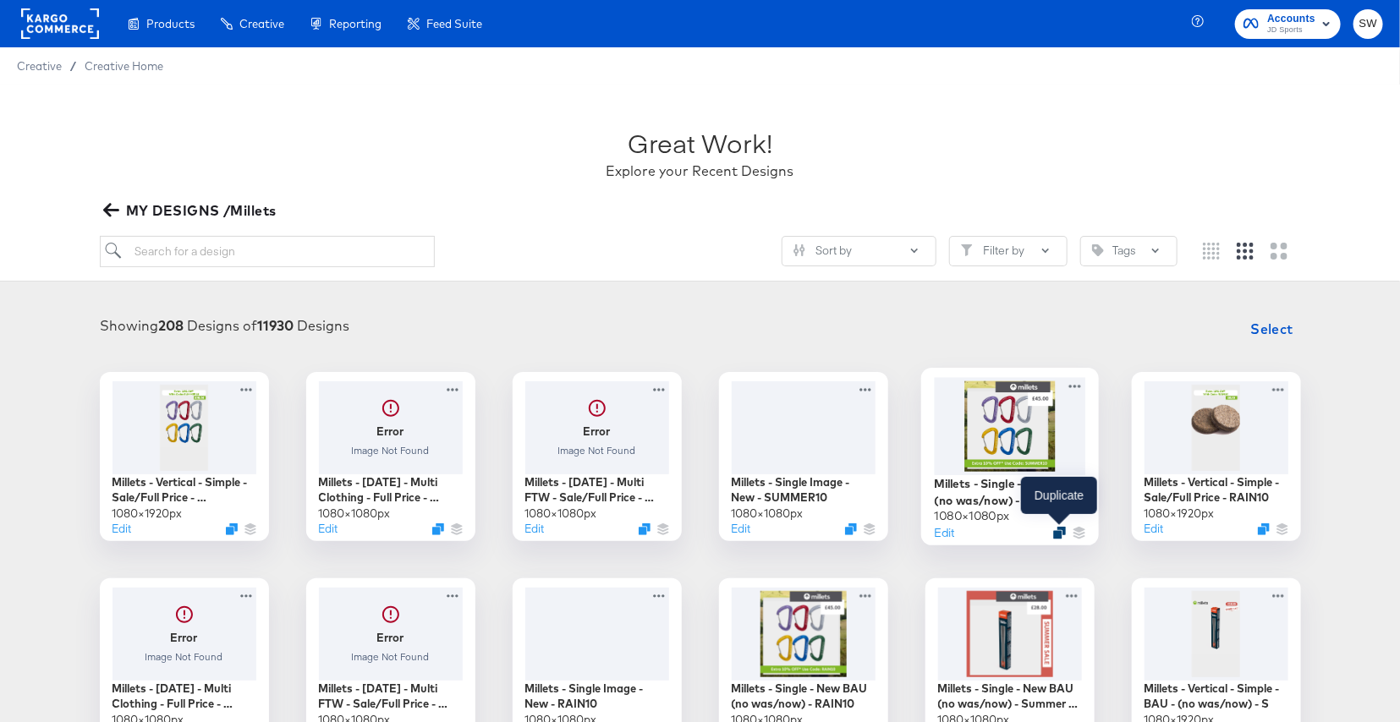
click at [1058, 534] on icon "Duplicate" at bounding box center [1059, 532] width 13 height 13
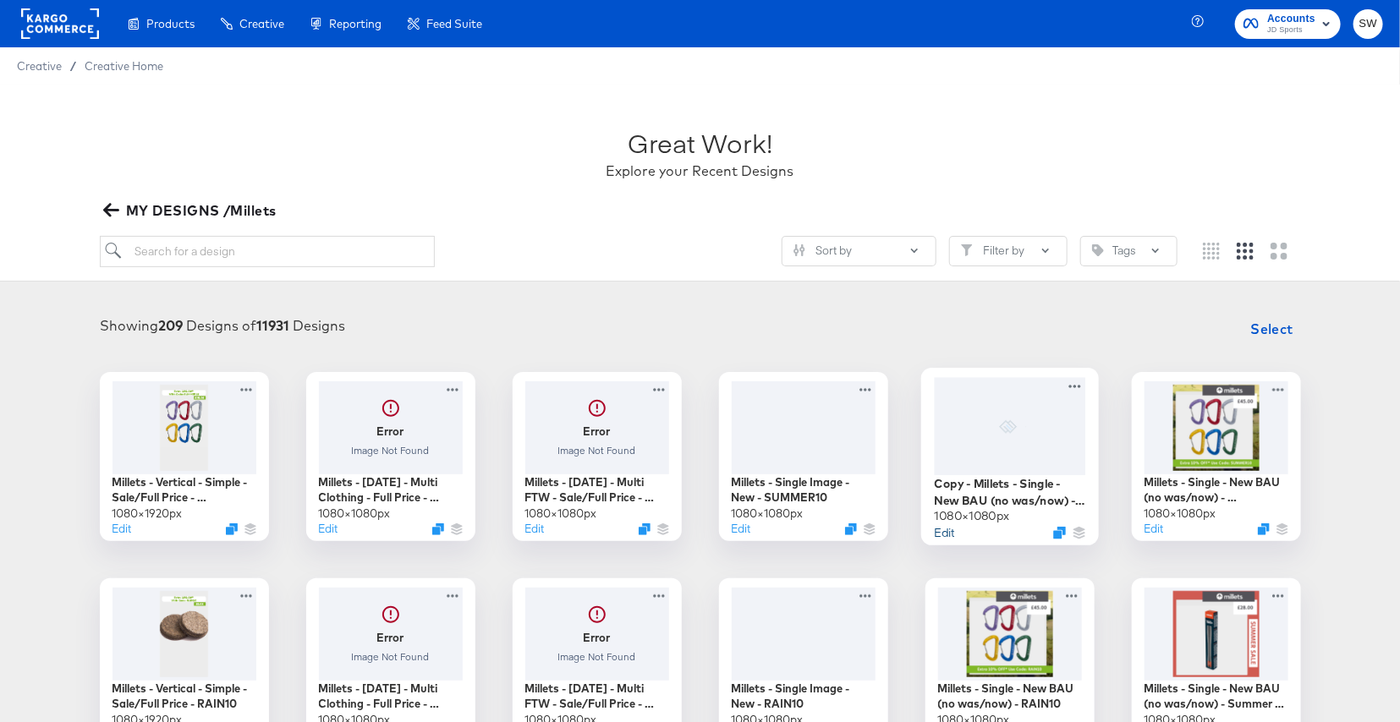
click at [946, 532] on button "Edit" at bounding box center [944, 532] width 20 height 16
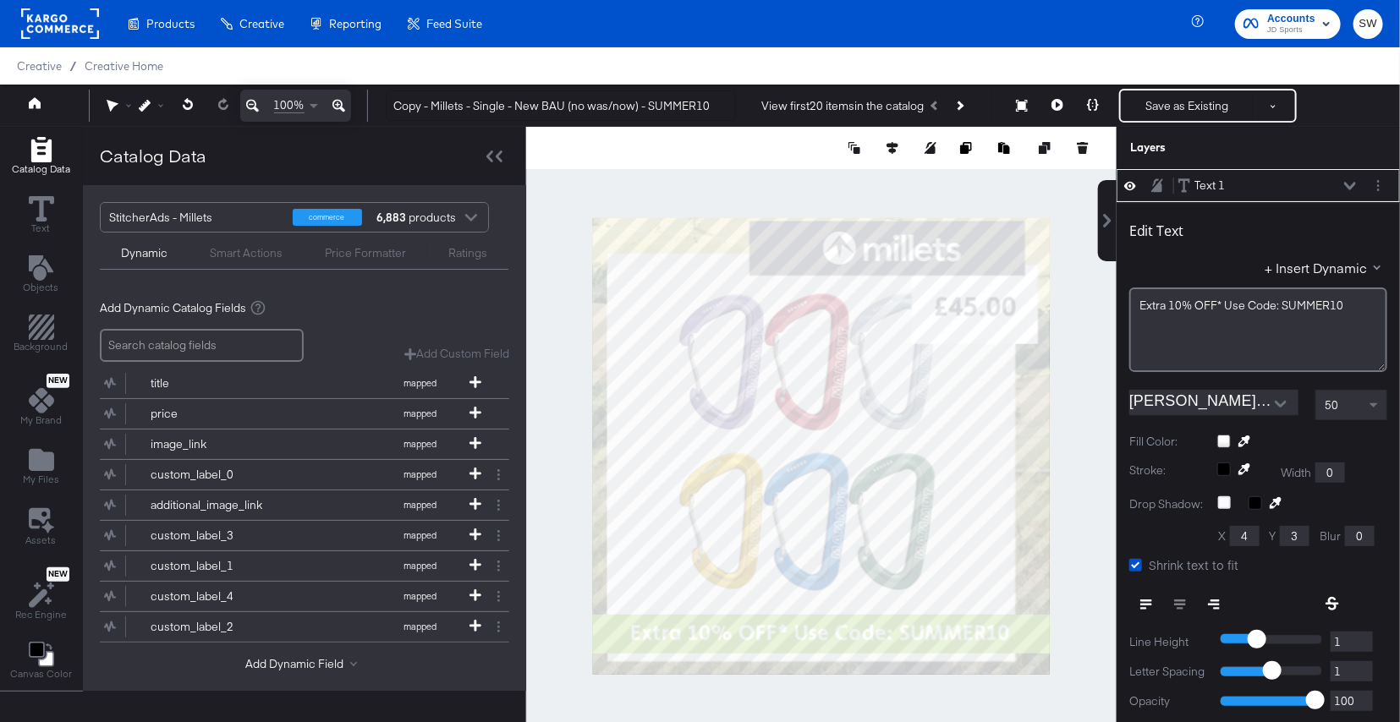
scroll to position [17, 0]
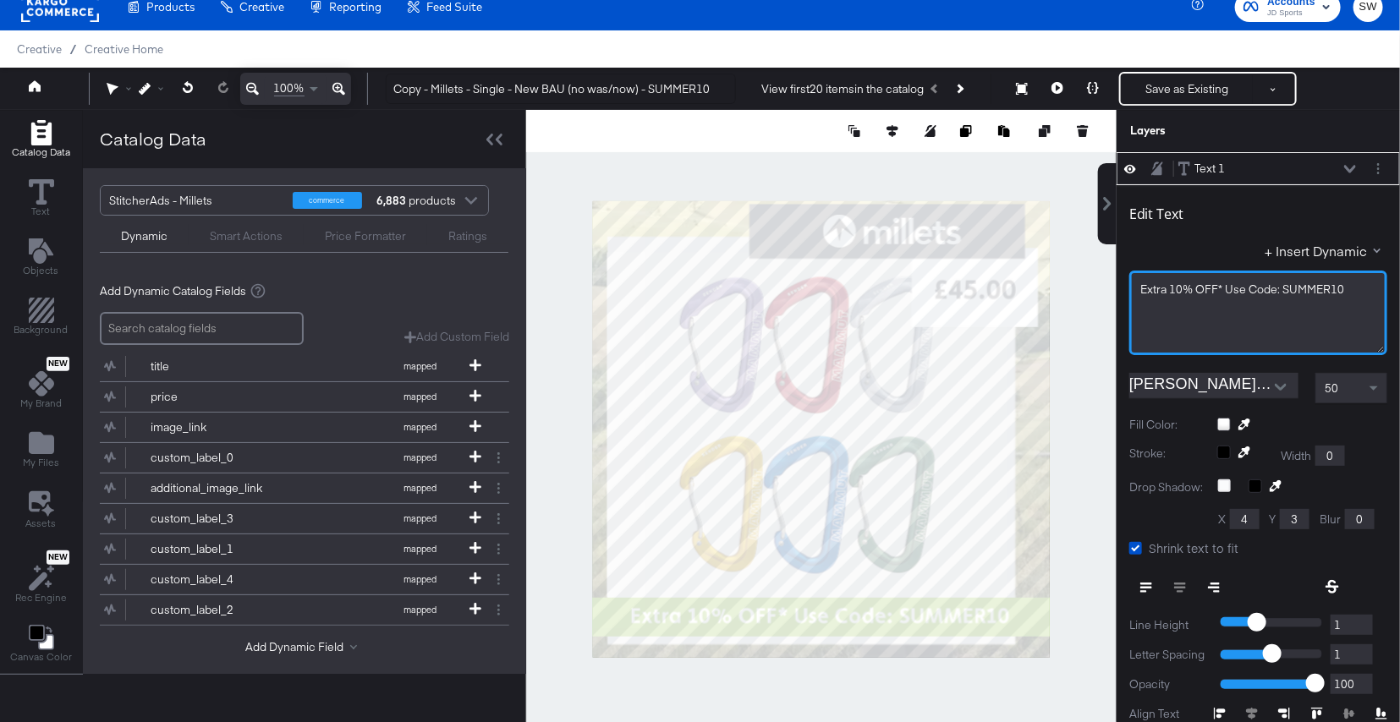
click at [1182, 286] on span "Extra 10% OFF* Use Code: SUMMER10" at bounding box center [1242, 289] width 204 height 15
drag, startPoint x: 1355, startPoint y: 288, endPoint x: 1283, endPoint y: 286, distance: 71.9
click at [1283, 286] on div "Extra 15% OFF* Use Code: SUMMER10" at bounding box center [1258, 290] width 236 height 16
click at [1353, 172] on icon at bounding box center [1350, 169] width 12 height 8
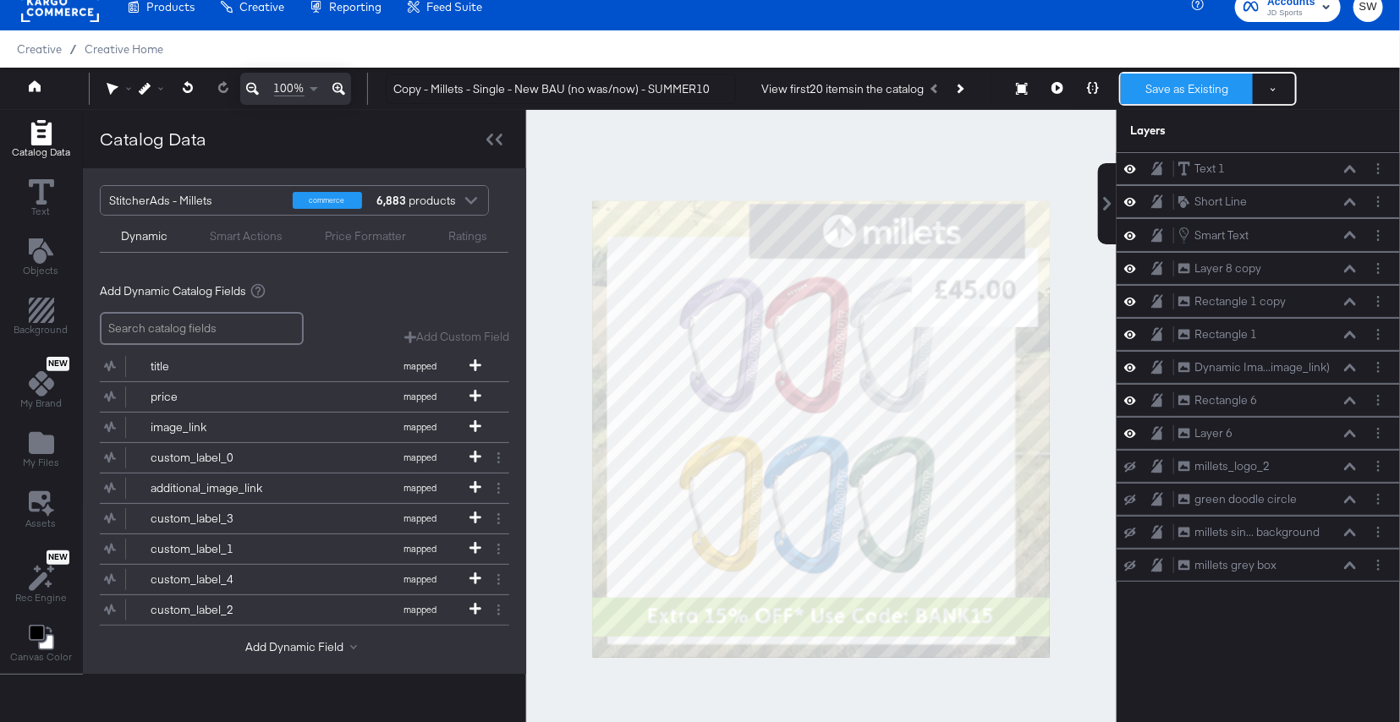
click at [1221, 85] on button "Save as Existing" at bounding box center [1187, 89] width 132 height 30
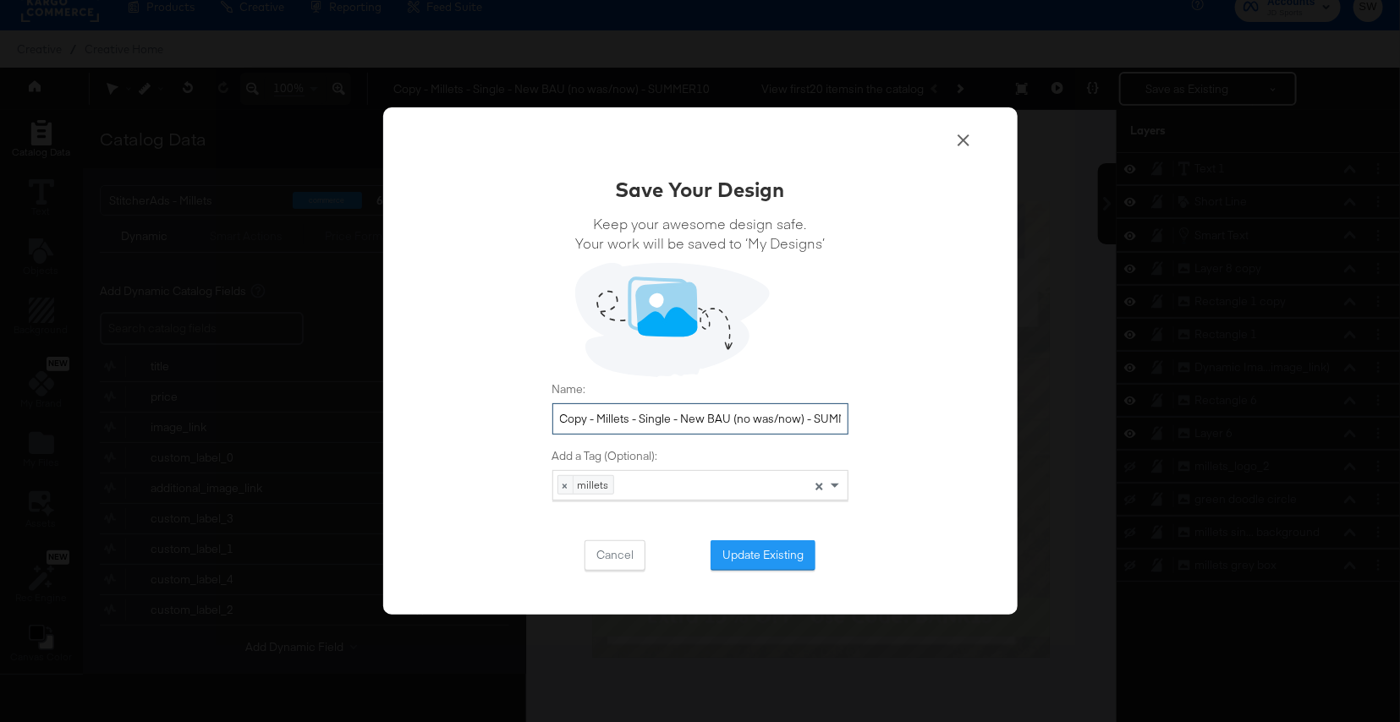
drag, startPoint x: 599, startPoint y: 416, endPoint x: 541, endPoint y: 409, distance: 58.0
click at [541, 409] on div "Save Your Design Keep your awesome design safe. Your work will be saved to ‘My …" at bounding box center [700, 361] width 634 height 508
drag, startPoint x: 781, startPoint y: 417, endPoint x: 897, endPoint y: 419, distance: 116.7
click at [898, 420] on div "Save Your Design Keep your awesome design safe. Your work will be saved to ‘My …" at bounding box center [700, 361] width 634 height 508
type input "Millets - Single - New BAU (no was/now) - BANK15"
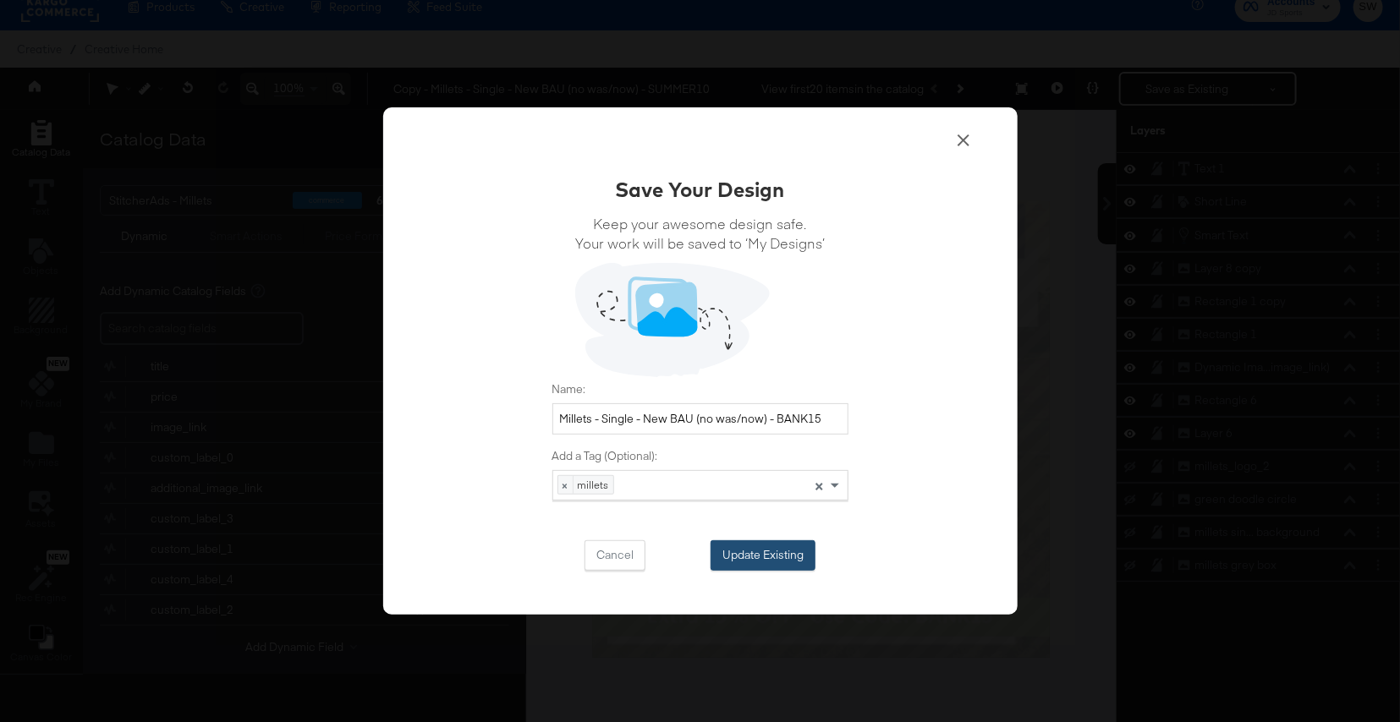
click at [789, 556] on button "Update Existing" at bounding box center [762, 555] width 105 height 30
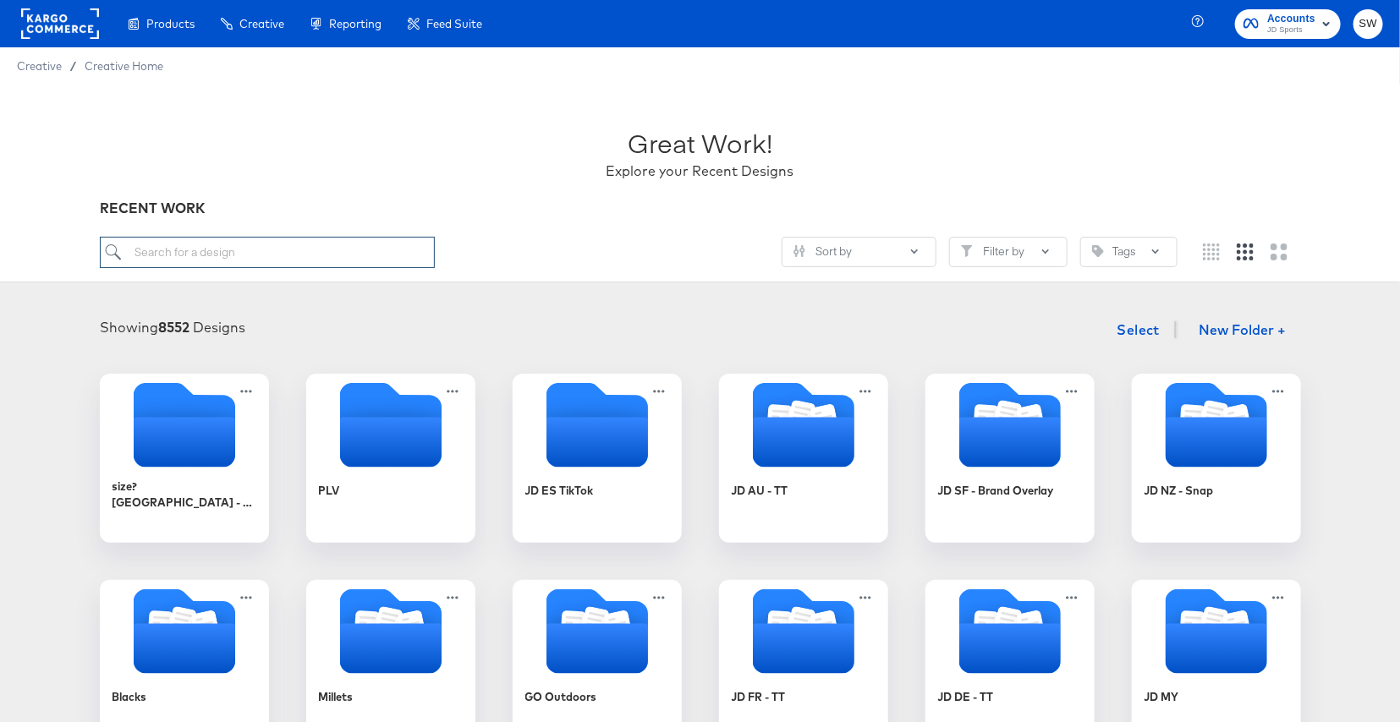
click at [308, 249] on input "search" at bounding box center [267, 252] width 335 height 31
type input "MILL"
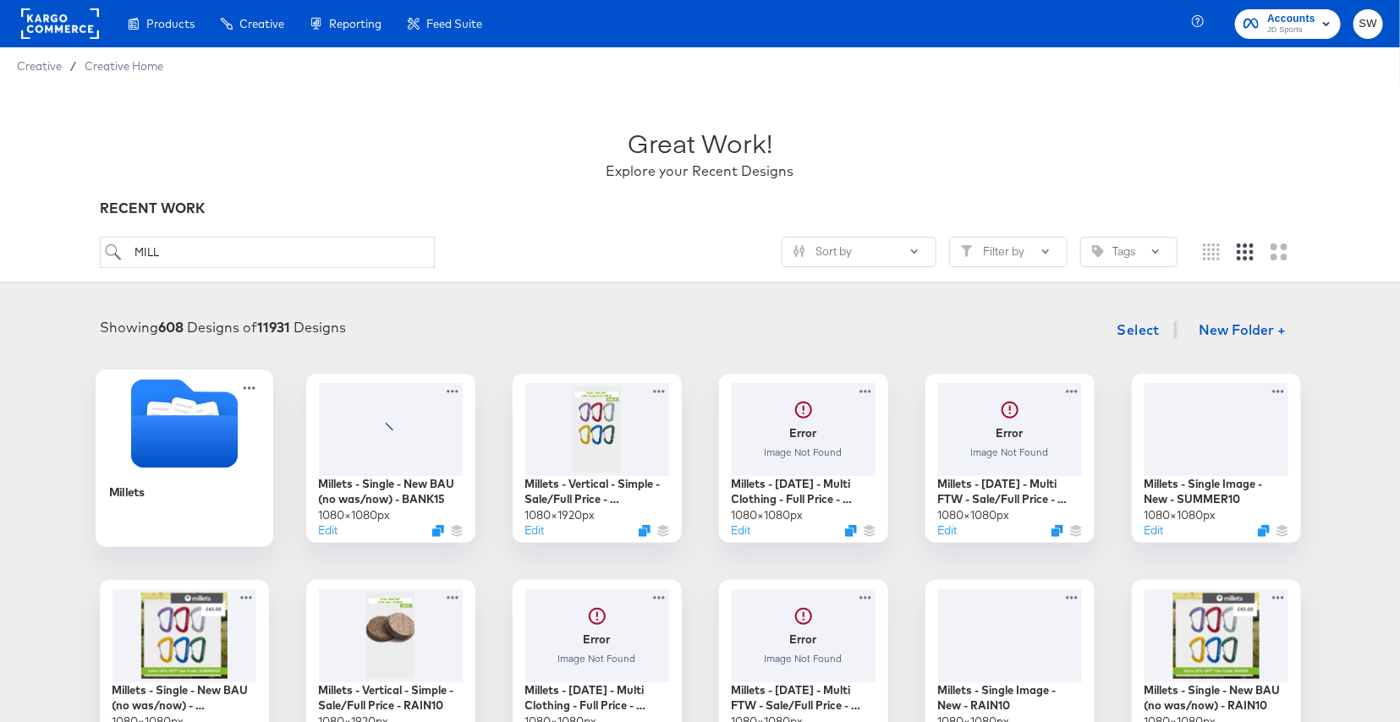
click at [221, 405] on icon "Folder" at bounding box center [183, 423] width 107 height 89
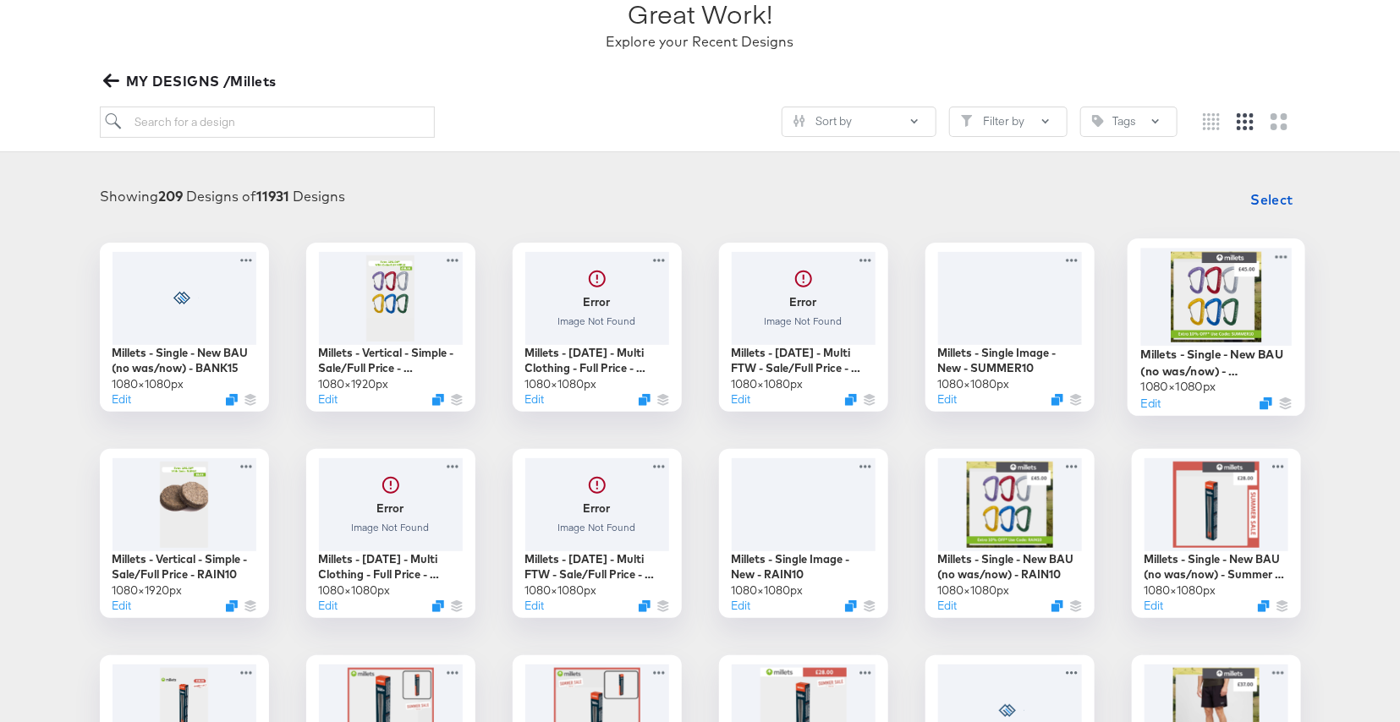
scroll to position [143, 0]
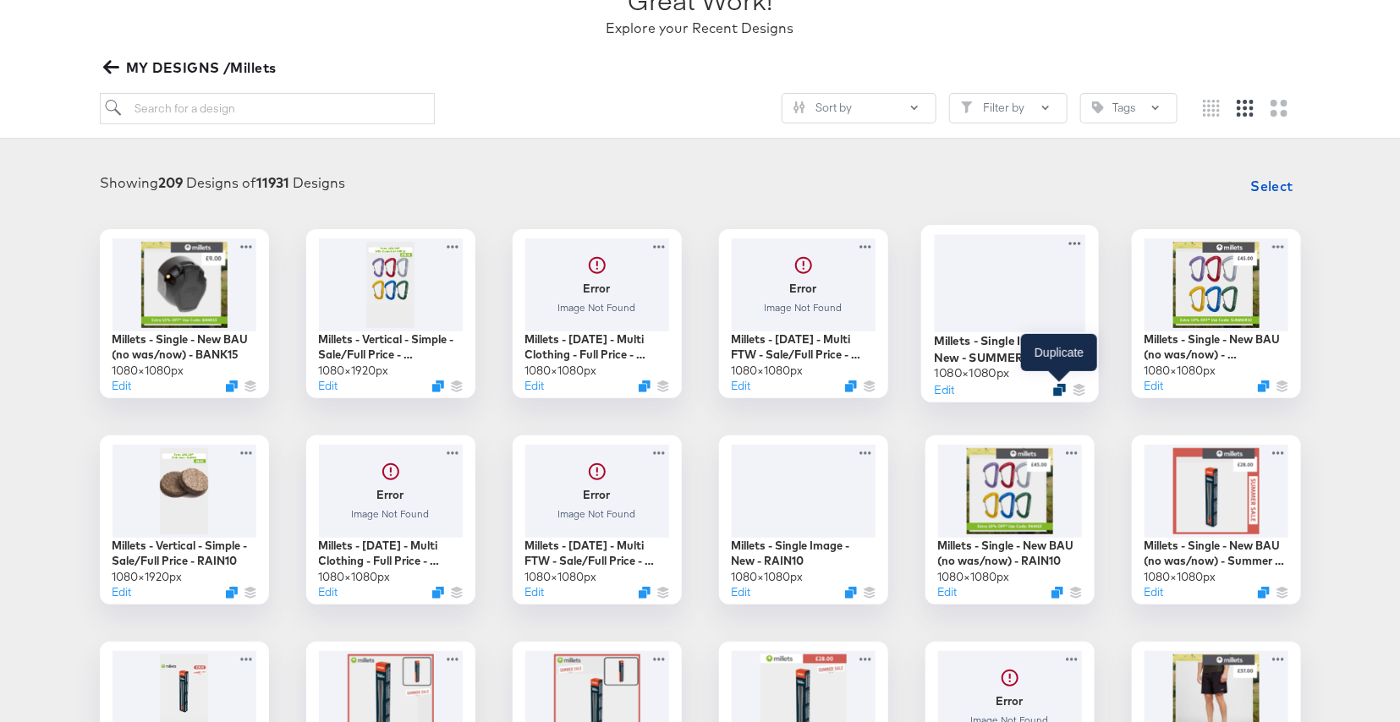
click at [1060, 391] on icon "Duplicate" at bounding box center [1059, 389] width 13 height 13
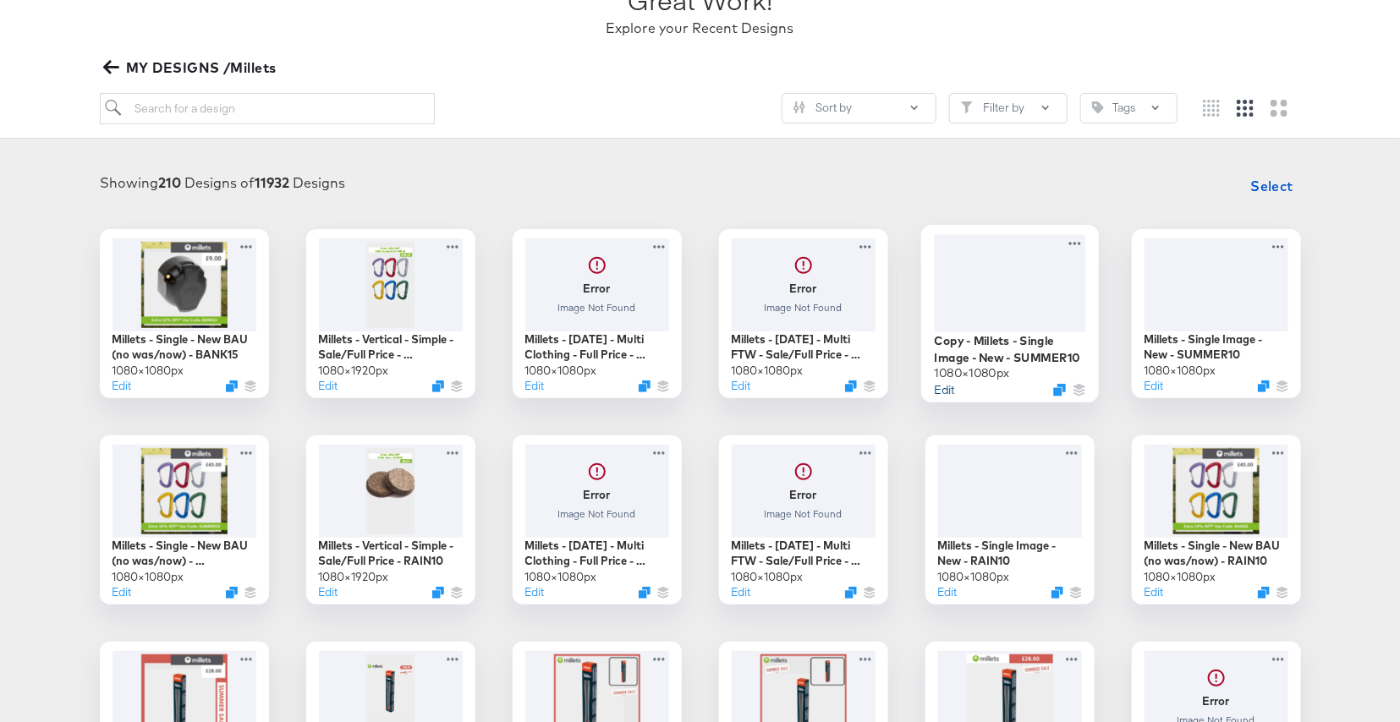
click at [950, 394] on button "Edit" at bounding box center [944, 389] width 20 height 16
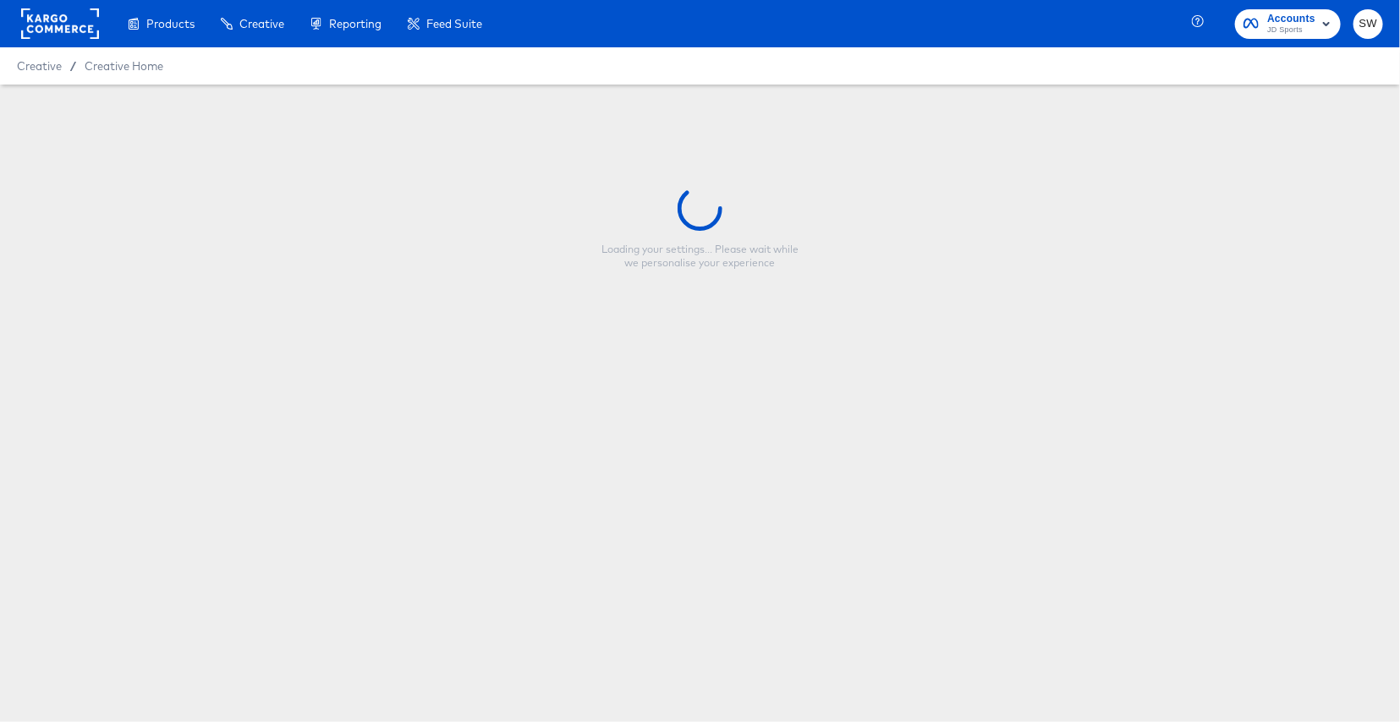
type input "Copy - Millets - Single Image - New - SUMMER10"
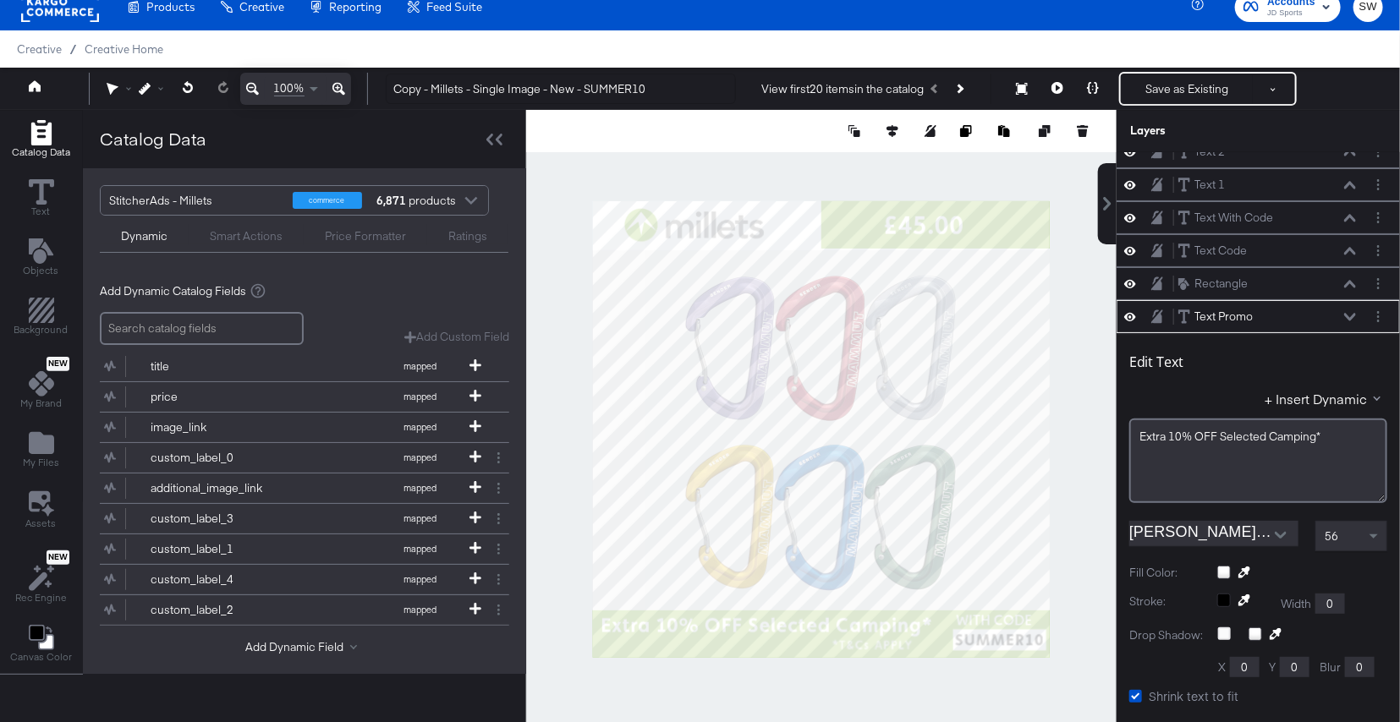
scroll to position [163, 0]
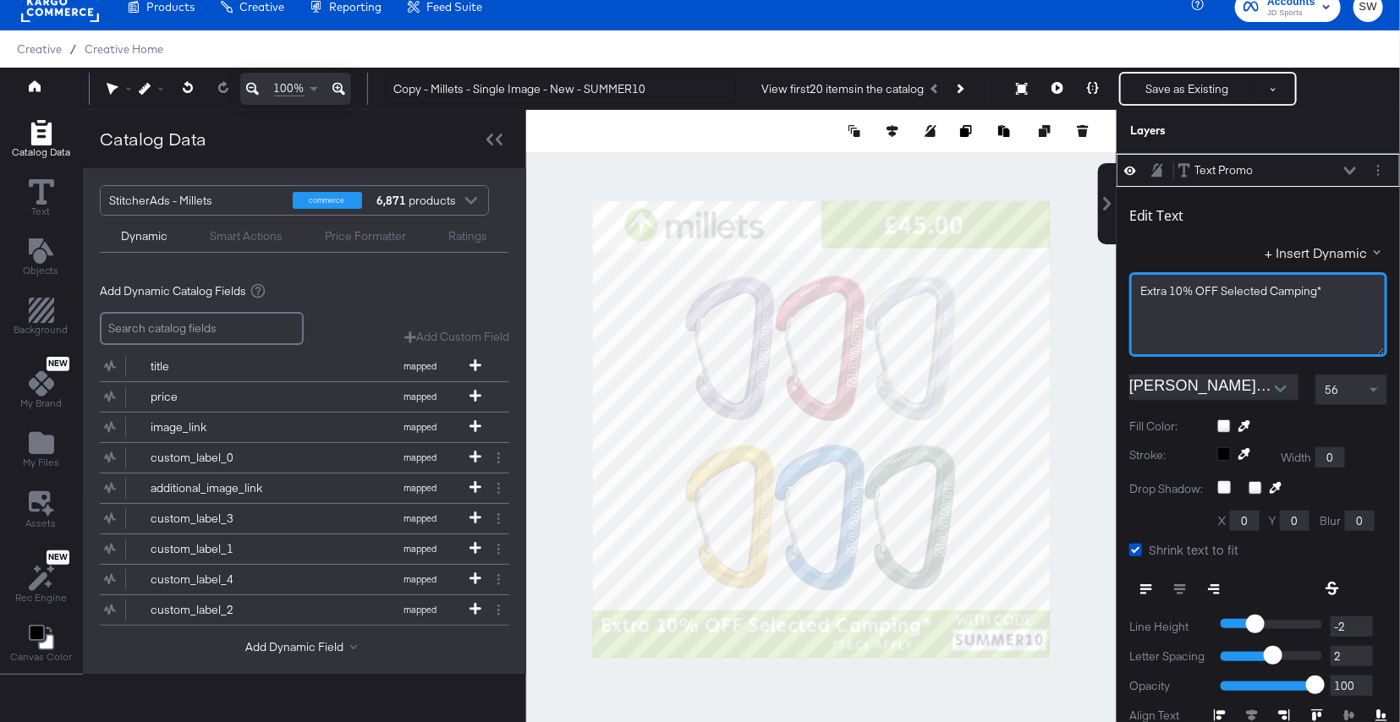
click at [1182, 287] on span "Extra 10% OFF Selected Camping*" at bounding box center [1230, 290] width 181 height 15
drag, startPoint x: 1319, startPoint y: 289, endPoint x: 1222, endPoint y: 287, distance: 96.5
click at [1222, 287] on span "Extra 15% OFF Selected Camping*" at bounding box center [1230, 290] width 181 height 15
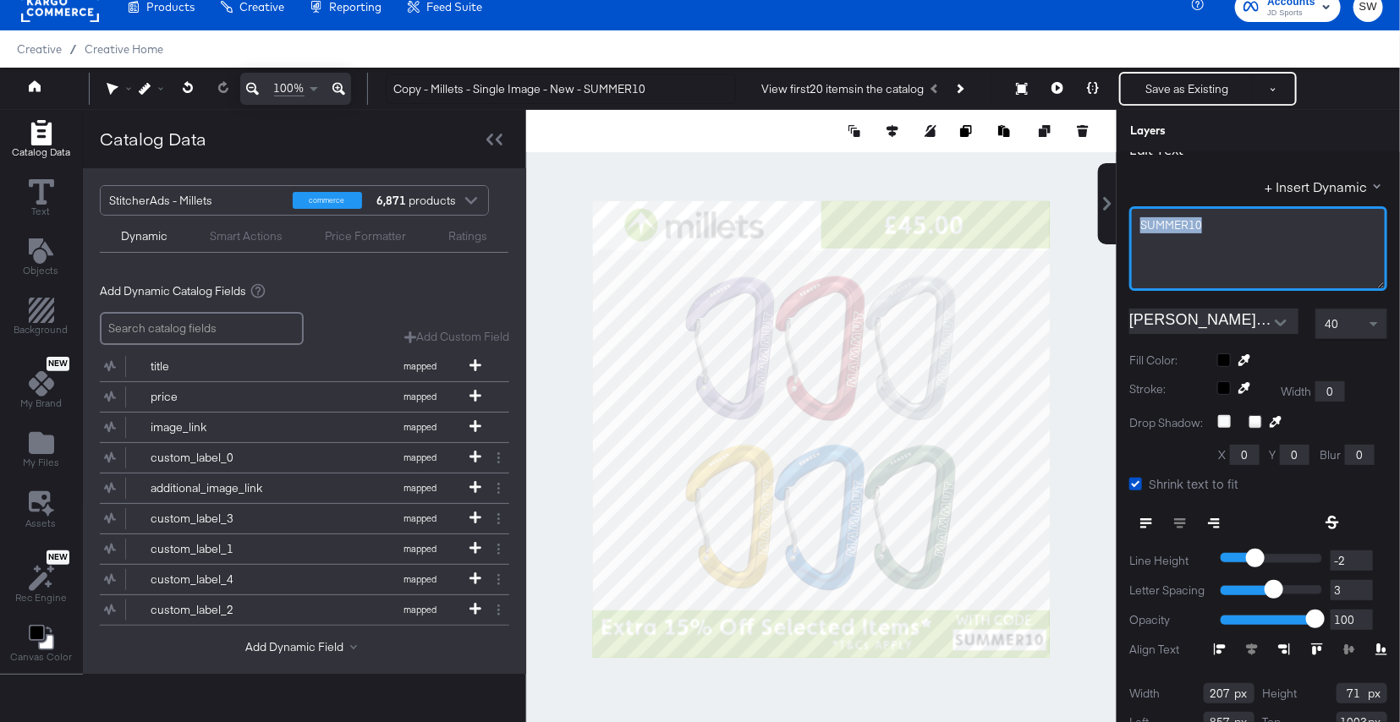
drag, startPoint x: 1213, startPoint y: 224, endPoint x: 1128, endPoint y: 222, distance: 84.6
click at [1128, 222] on div "Edit Text + Insert Dynamic SUMMER10 Faricy Bold 40 Fill Color: Stroke: Width 0 …" at bounding box center [1257, 448] width 283 height 655
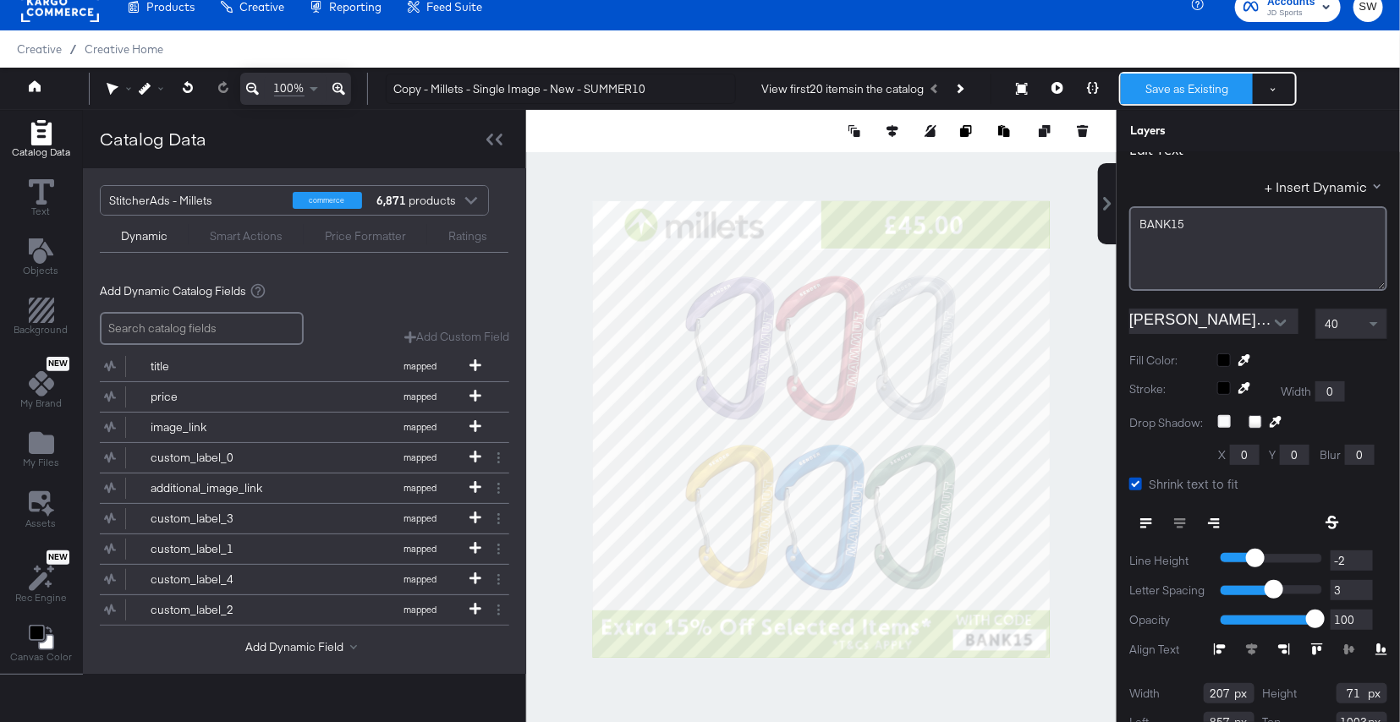
click at [1176, 94] on button "Save as Existing" at bounding box center [1187, 89] width 132 height 30
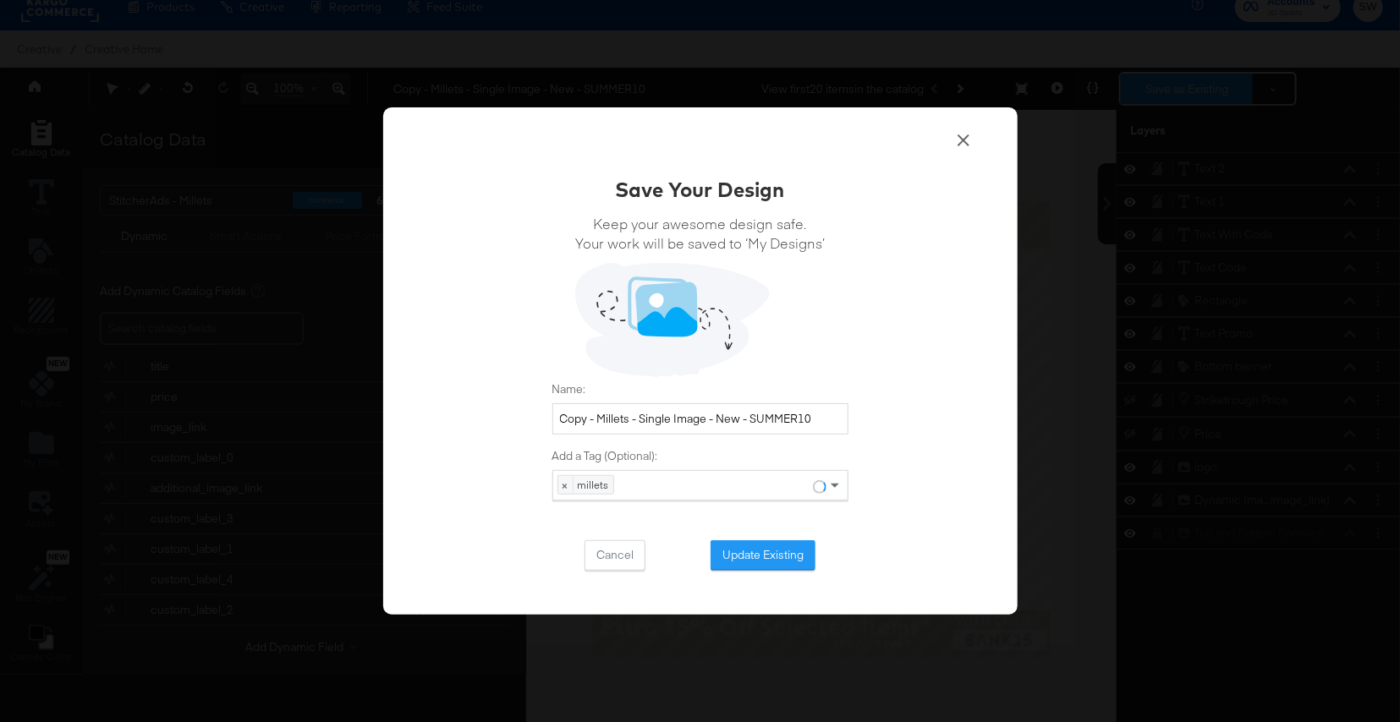
scroll to position [0, 0]
drag, startPoint x: 599, startPoint y: 414, endPoint x: 517, endPoint y: 409, distance: 82.2
click at [517, 409] on div "Save Your Design Keep your awesome design safe. Your work will be saved to ‘My …" at bounding box center [700, 361] width 634 height 508
drag, startPoint x: 715, startPoint y: 419, endPoint x: 801, endPoint y: 417, distance: 86.3
click at [802, 419] on input "Millets - Single Image - New - SUMMER10" at bounding box center [700, 418] width 296 height 31
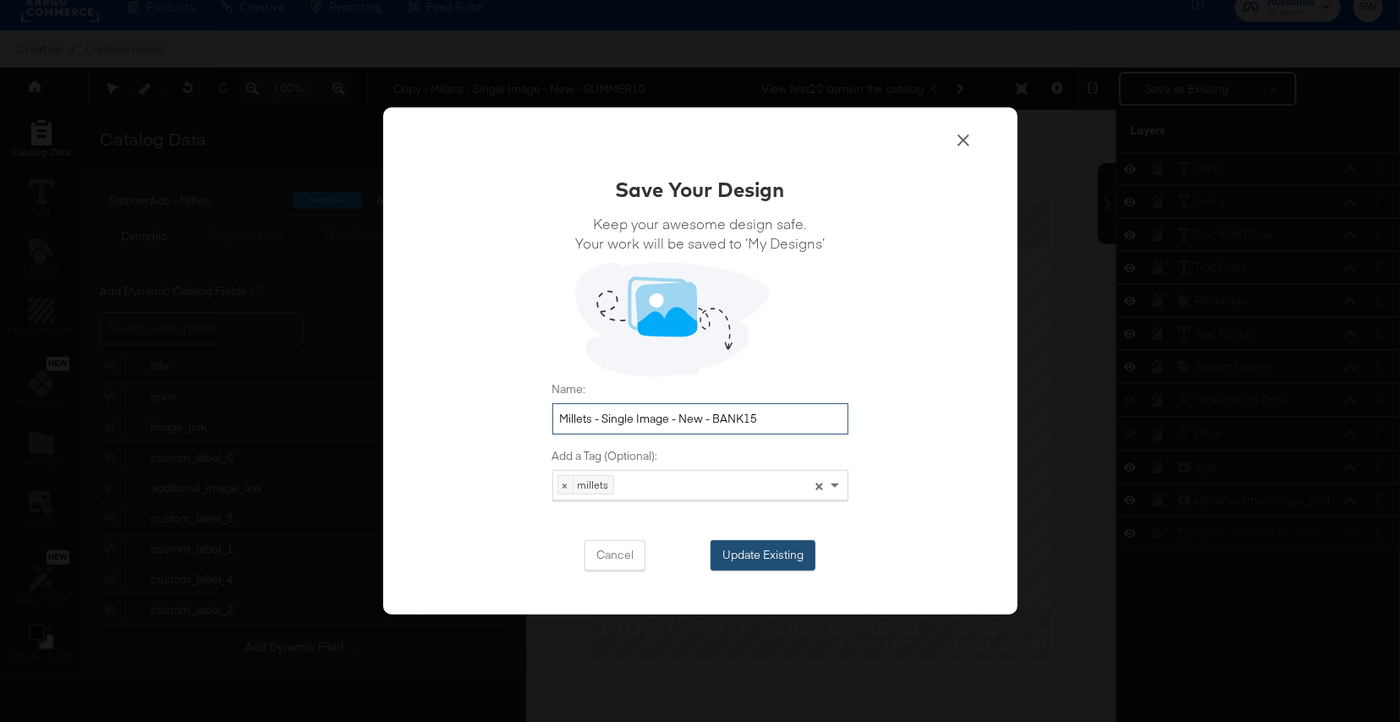
type input "Millets - Single Image - New - BANK15"
click at [782, 560] on button "Update Existing" at bounding box center [762, 555] width 105 height 30
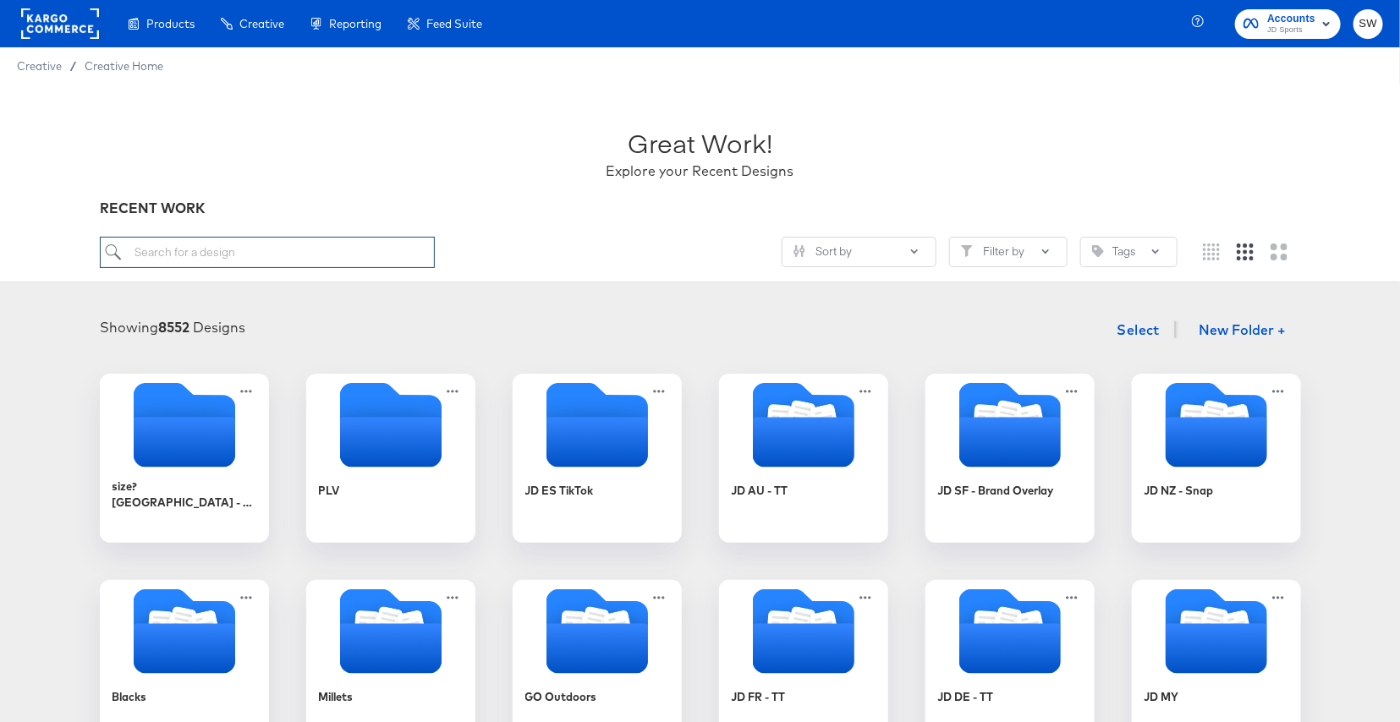
click at [400, 256] on input "search" at bounding box center [267, 252] width 335 height 31
type input "MILL"
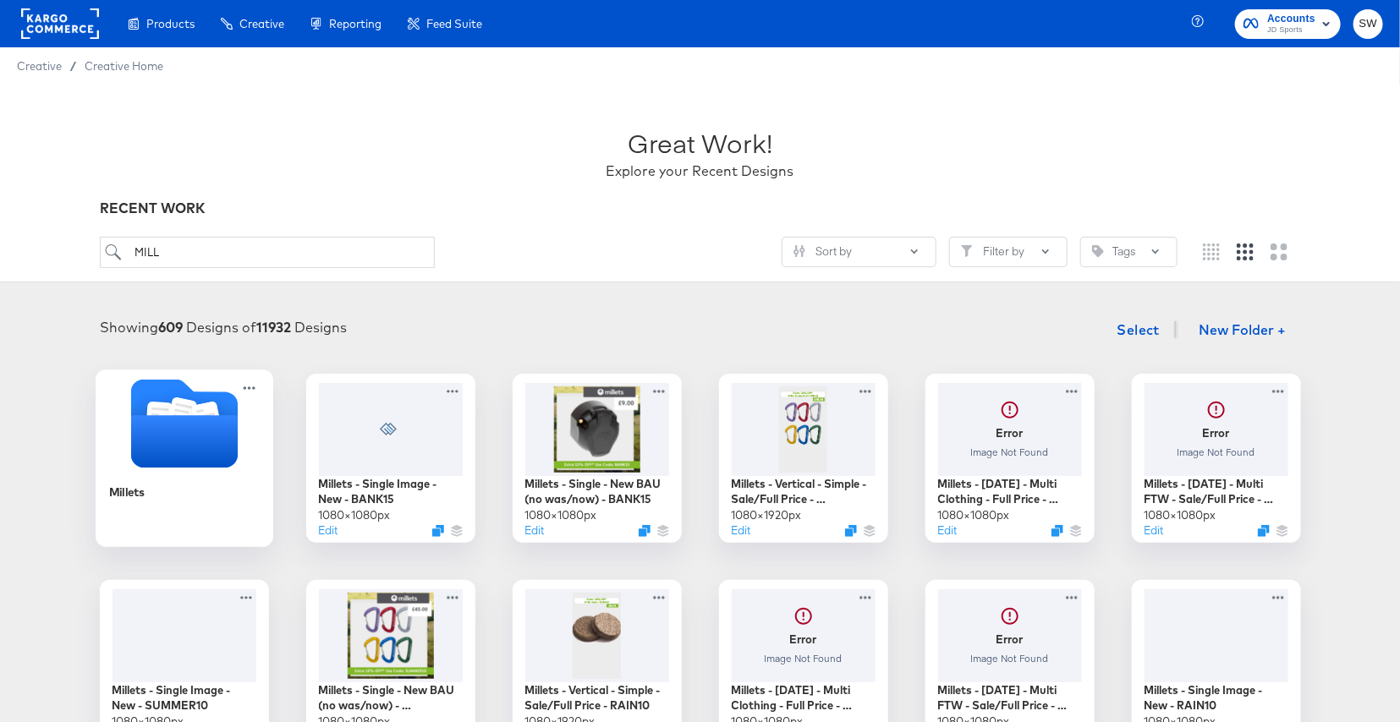
click at [234, 451] on icon "Folder" at bounding box center [183, 441] width 107 height 52
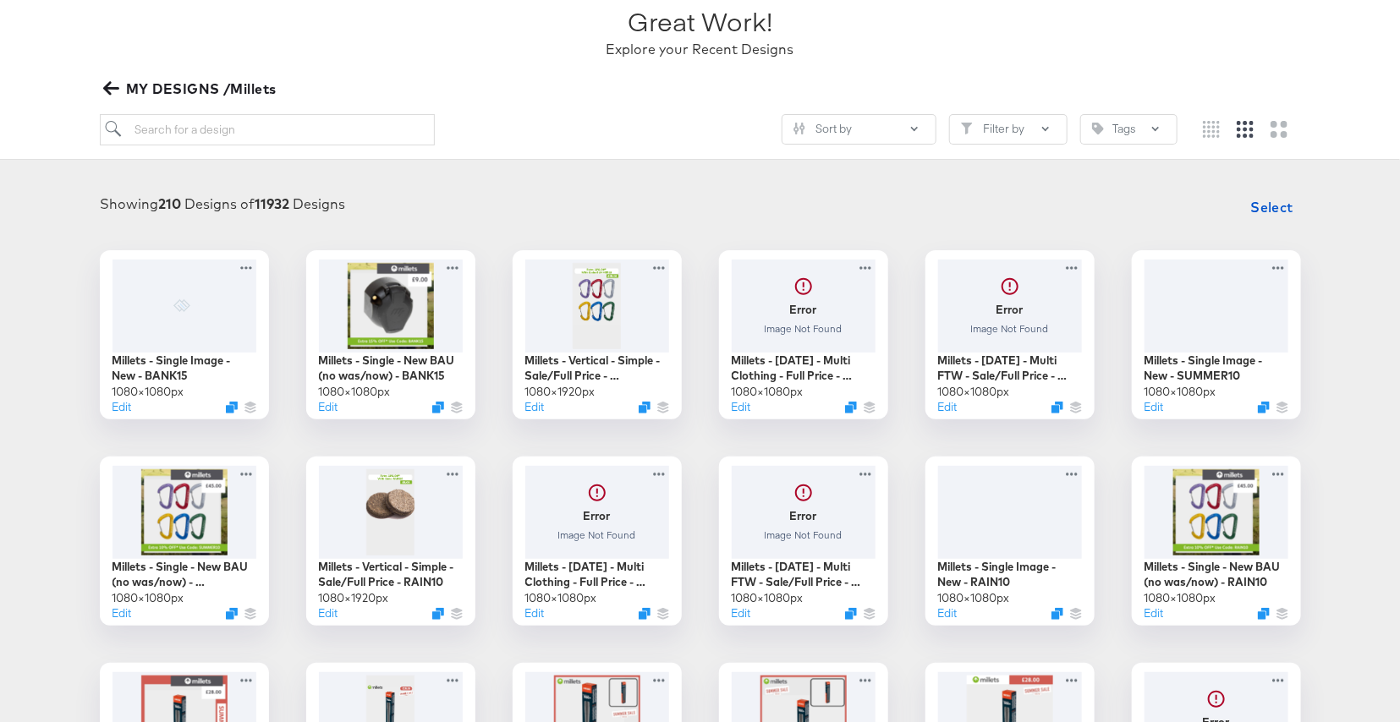
scroll to position [124, 0]
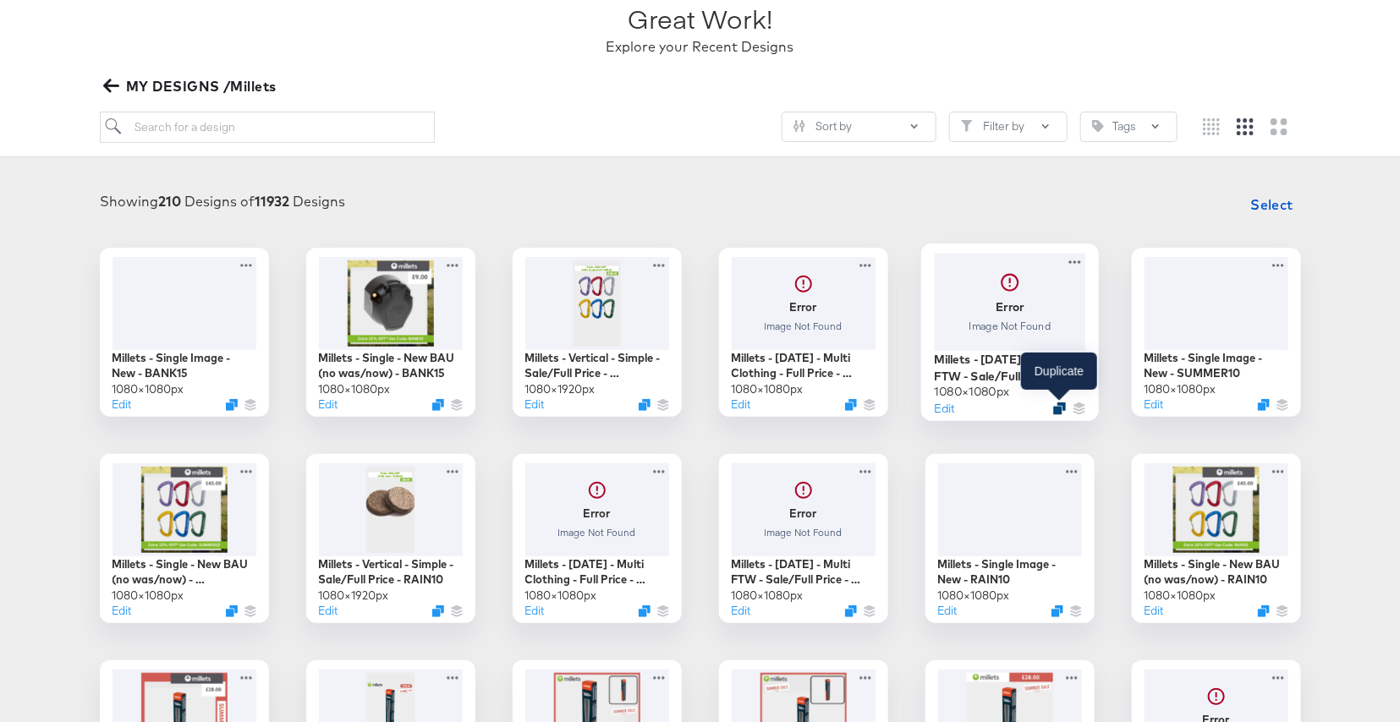
click at [1059, 409] on icon "Duplicate" at bounding box center [1059, 408] width 13 height 13
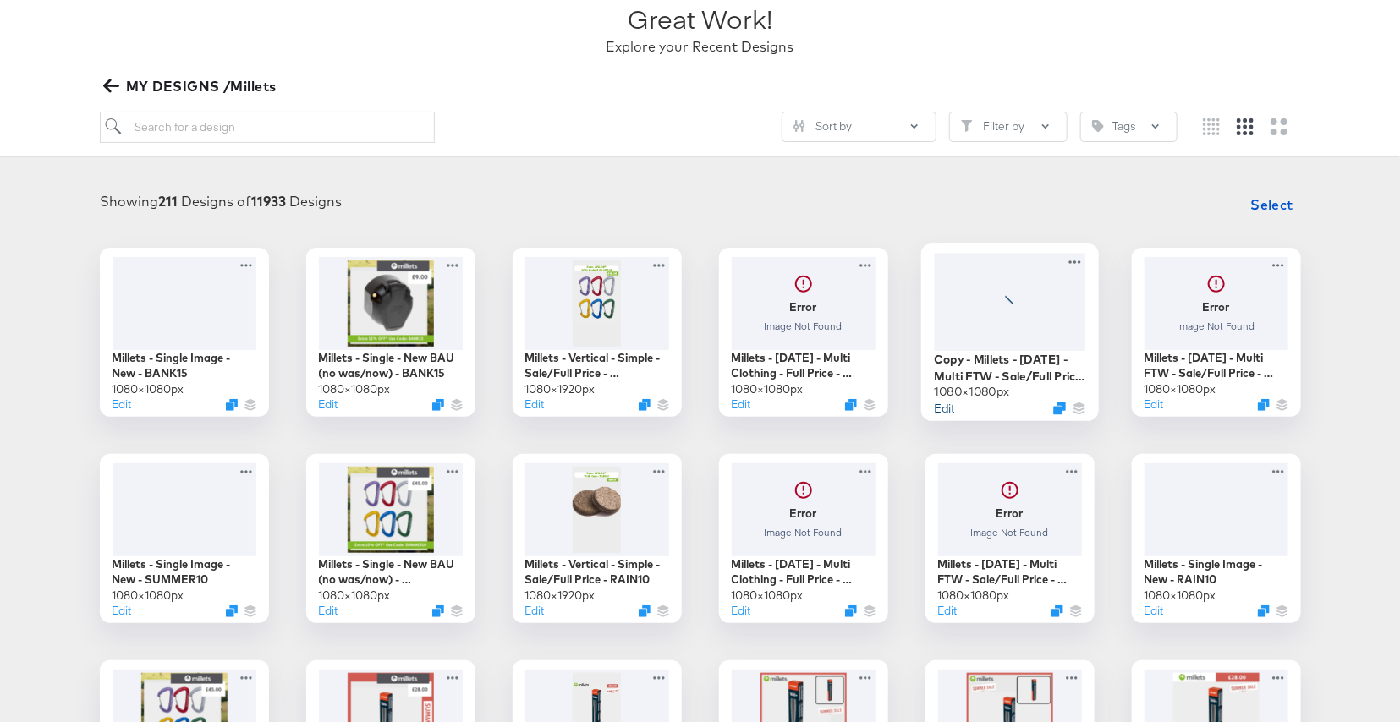
click at [941, 412] on button "Edit" at bounding box center [944, 408] width 20 height 16
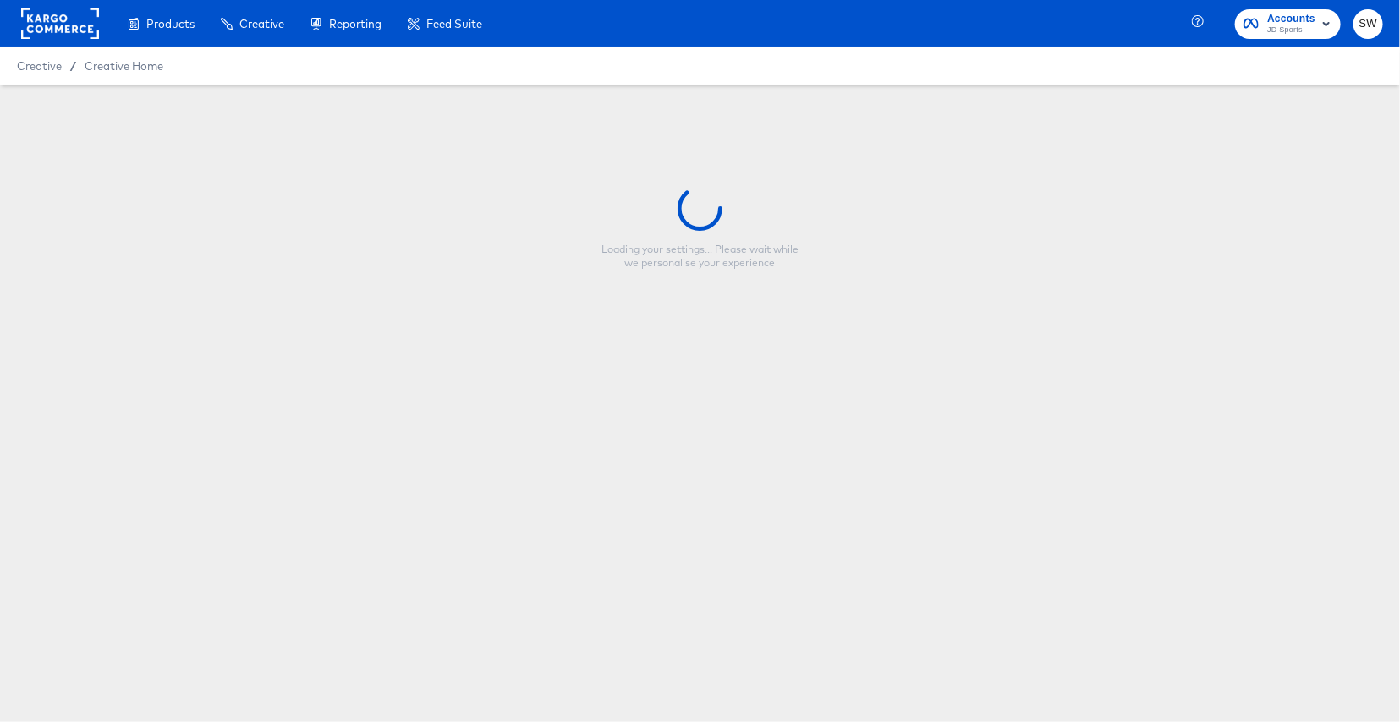
type input "Copy - Millets - Mar 24 - Multi FTW - Sale/Full Price - SUMMER10"
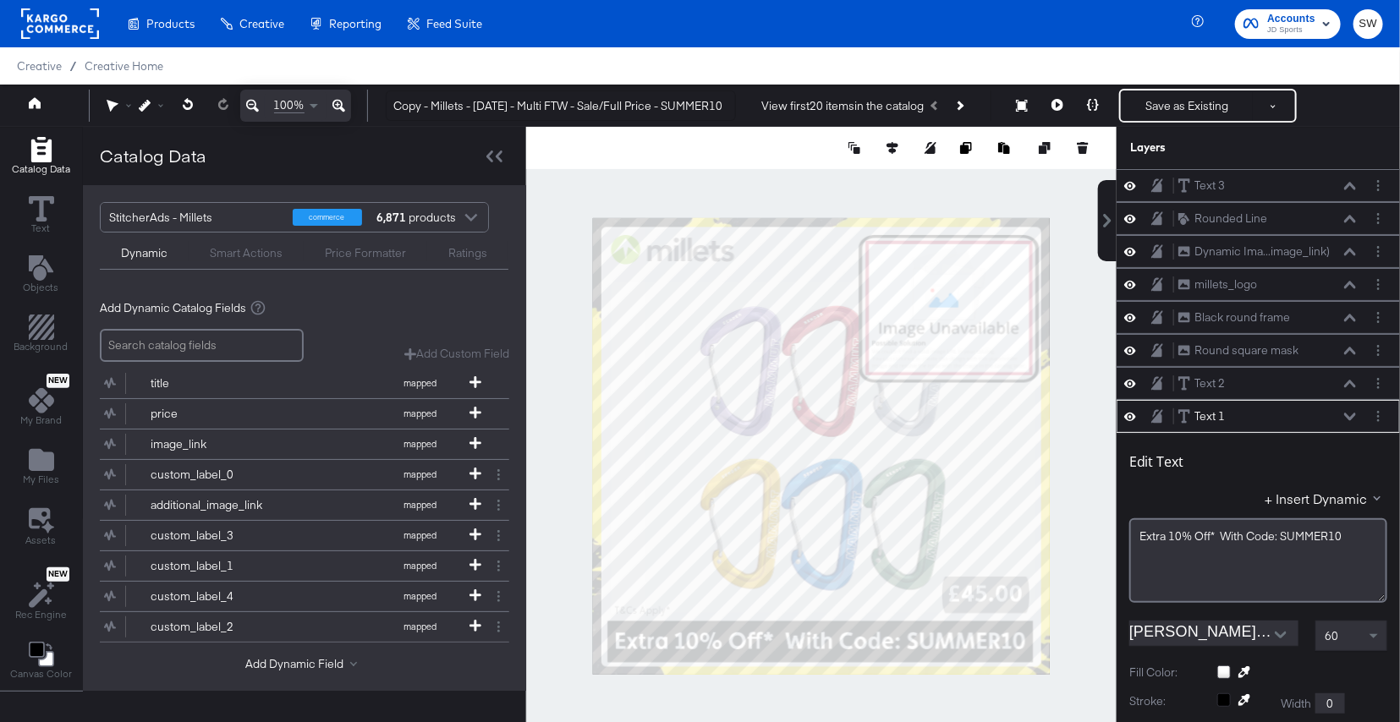
scroll to position [17, 0]
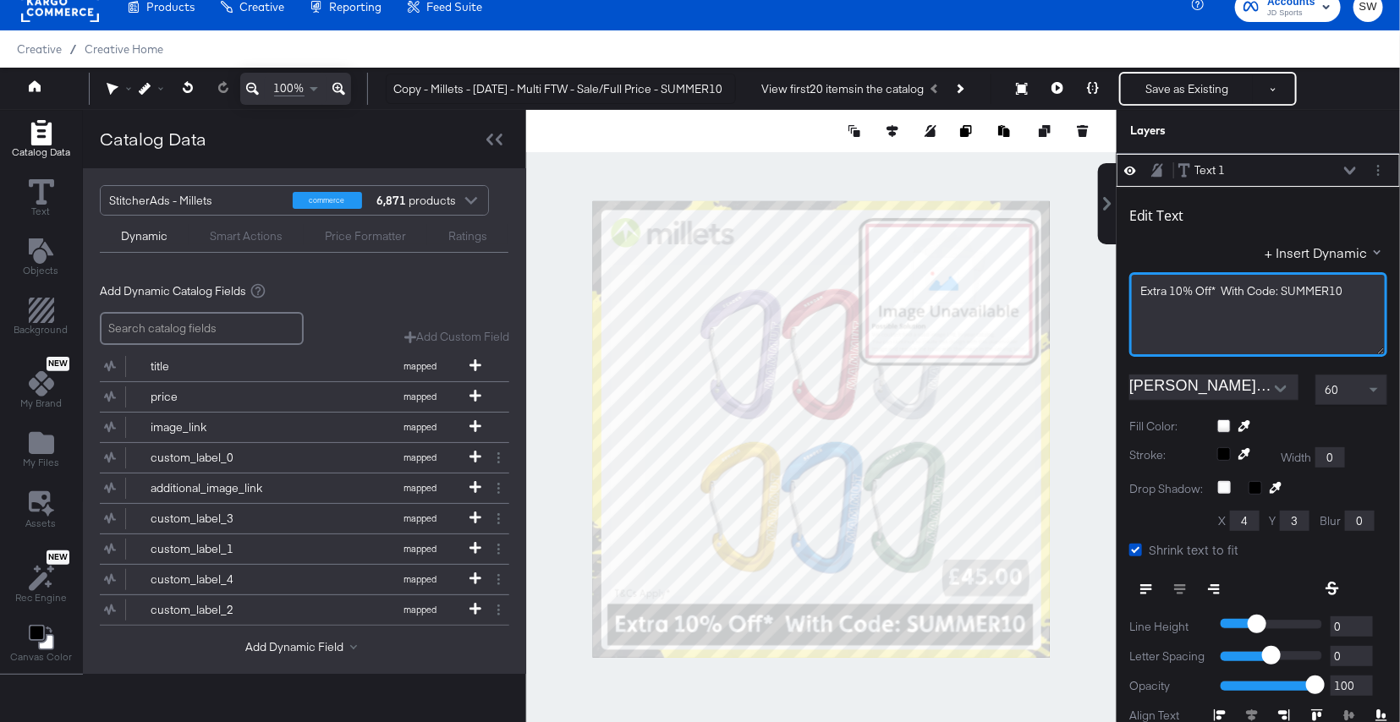
click at [1182, 290] on span "Extra 10% Off* With Code: SUMMER10" at bounding box center [1241, 290] width 202 height 15
drag, startPoint x: 1348, startPoint y: 288, endPoint x: 1286, endPoint y: 290, distance: 62.6
click at [1286, 290] on div "Extra 15% Off* With Code: SUMMER10" at bounding box center [1258, 291] width 236 height 16
click at [1348, 172] on icon at bounding box center [1350, 171] width 12 height 8
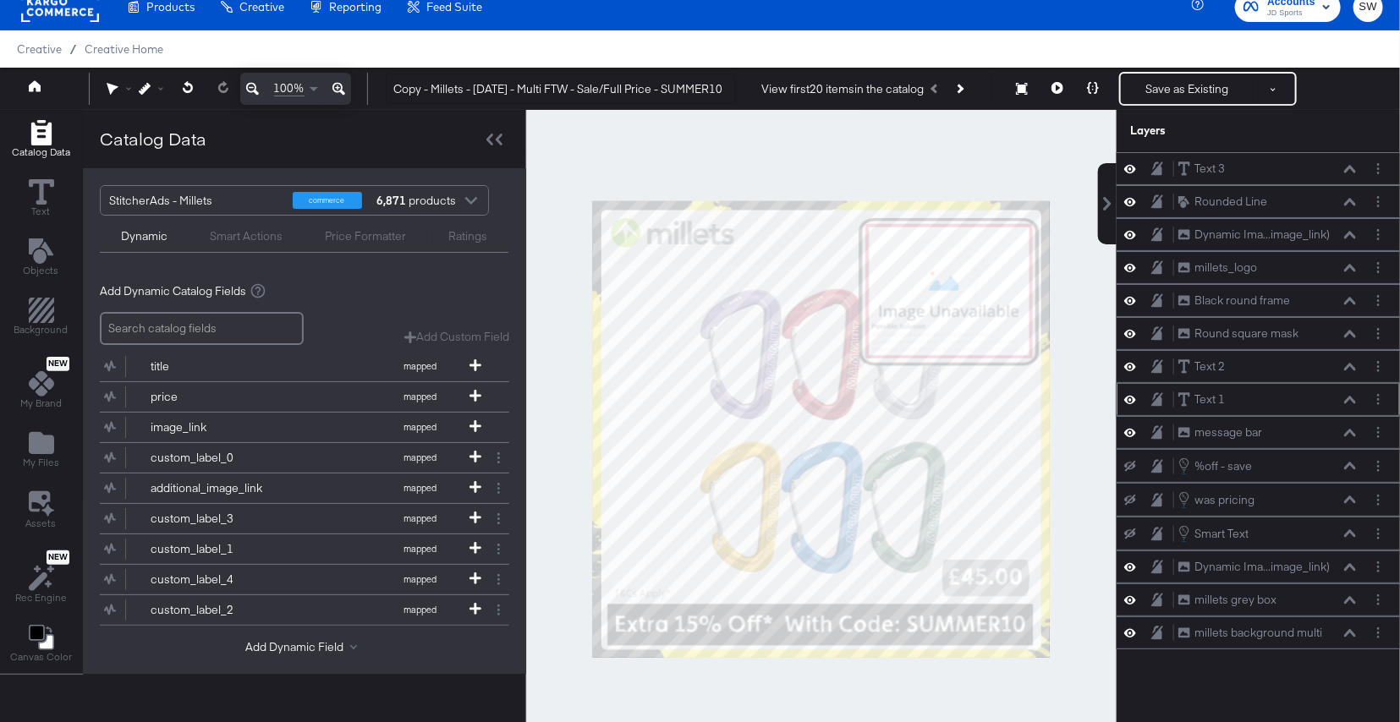
scroll to position [0, 0]
click at [1176, 95] on button "Save as Existing" at bounding box center [1187, 89] width 132 height 30
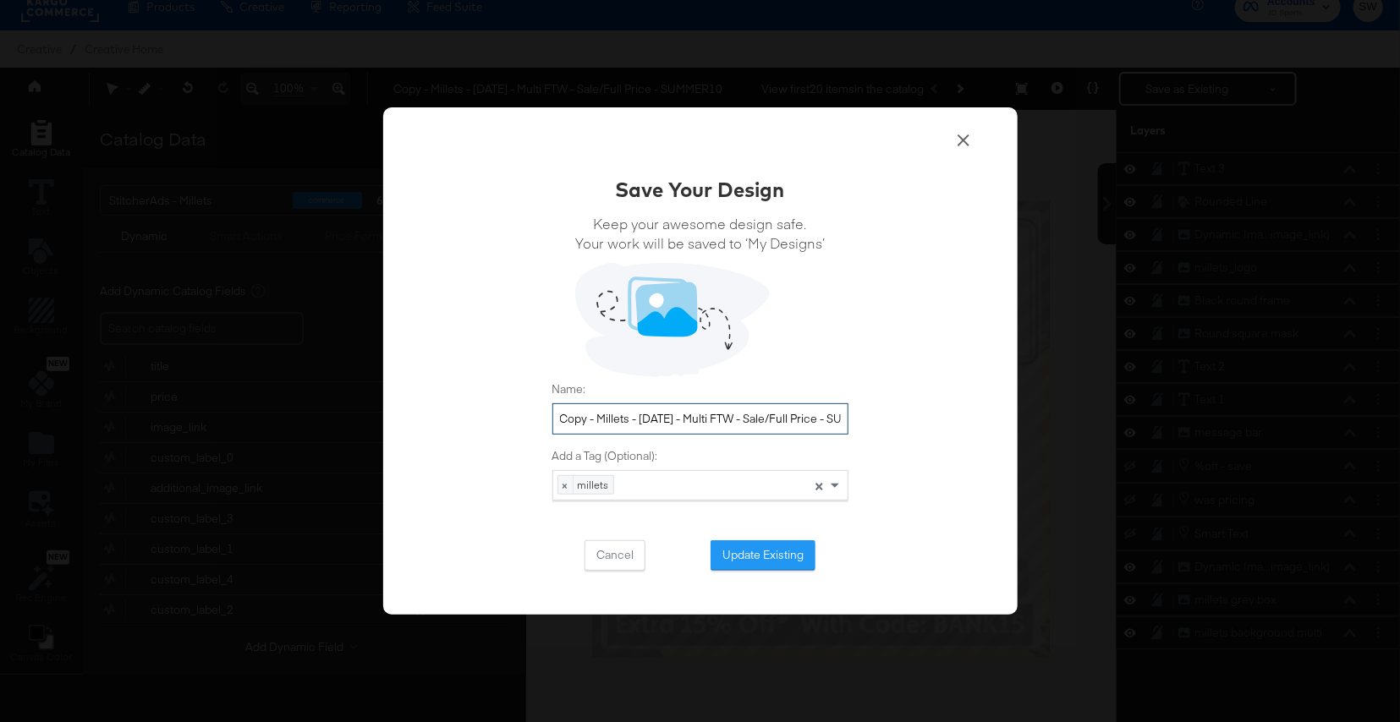
drag, startPoint x: 599, startPoint y: 417, endPoint x: 530, endPoint y: 406, distance: 69.4
click at [530, 406] on div "Save Your Design Keep your awesome design safe. Your work will be saved to ‘My …" at bounding box center [700, 361] width 634 height 508
drag, startPoint x: 794, startPoint y: 419, endPoint x: 864, endPoint y: 419, distance: 70.2
click at [865, 420] on div "Save Your Design Keep your awesome design safe. Your work will be saved to ‘My …" at bounding box center [700, 361] width 634 height 508
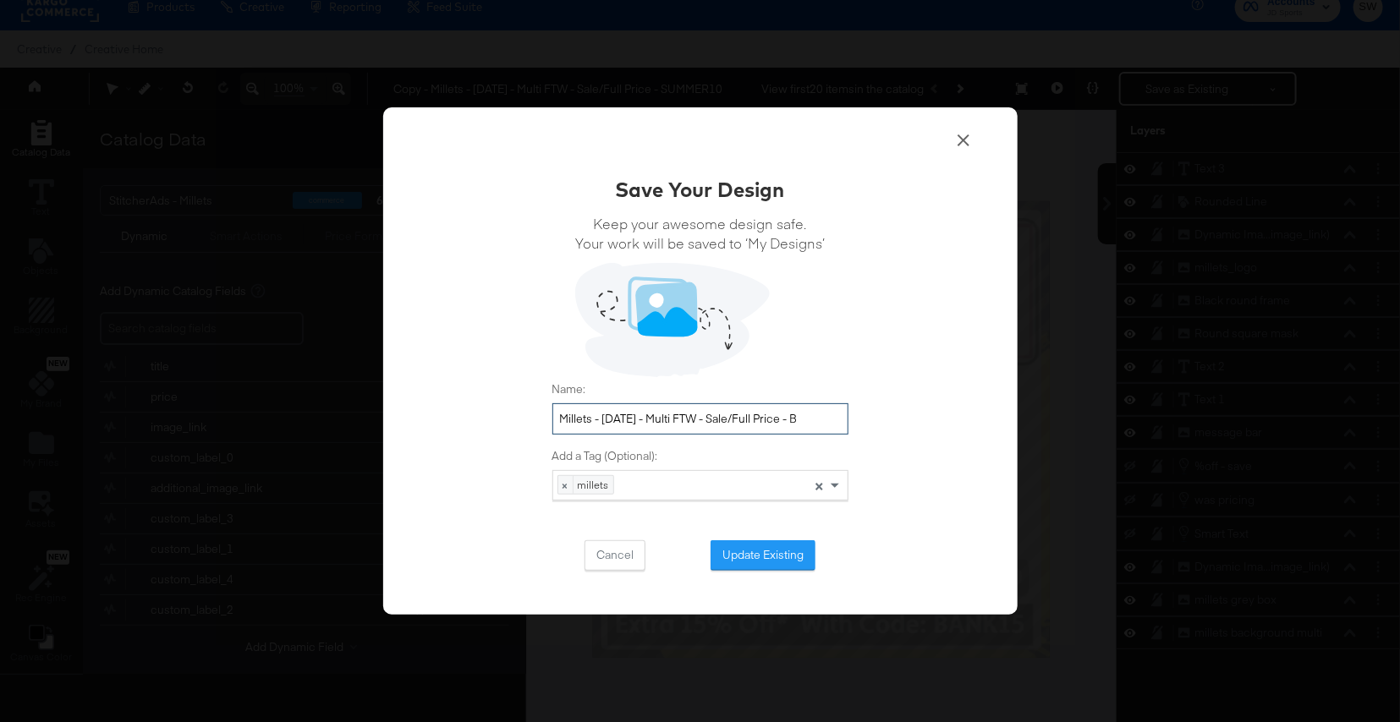
scroll to position [0, 0]
type input "Millets - [DATE] - Multi FTW - Sale/Full Price - BANK15"
click at [767, 563] on button "Update Existing" at bounding box center [762, 555] width 105 height 30
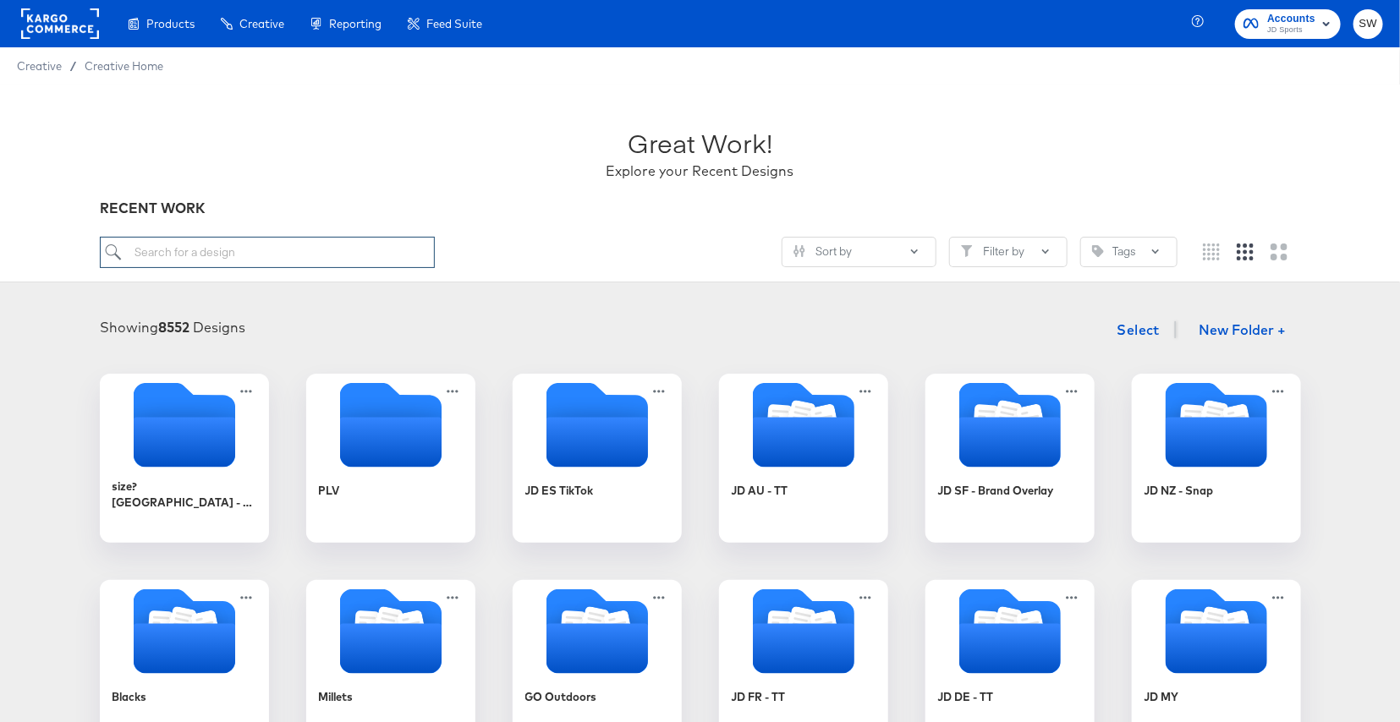
click at [370, 250] on input "search" at bounding box center [267, 252] width 335 height 31
type input "B"
type input "MILL"
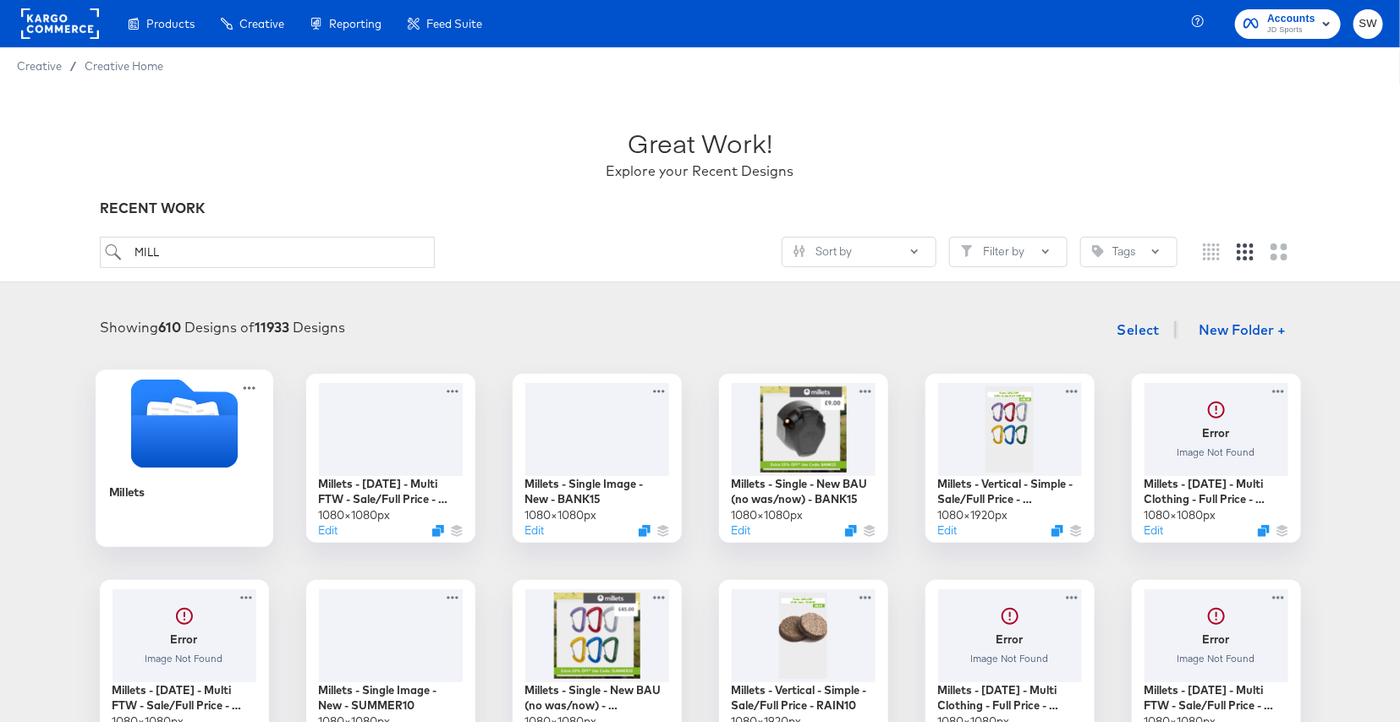
click at [207, 407] on icon "Folder" at bounding box center [207, 419] width 30 height 34
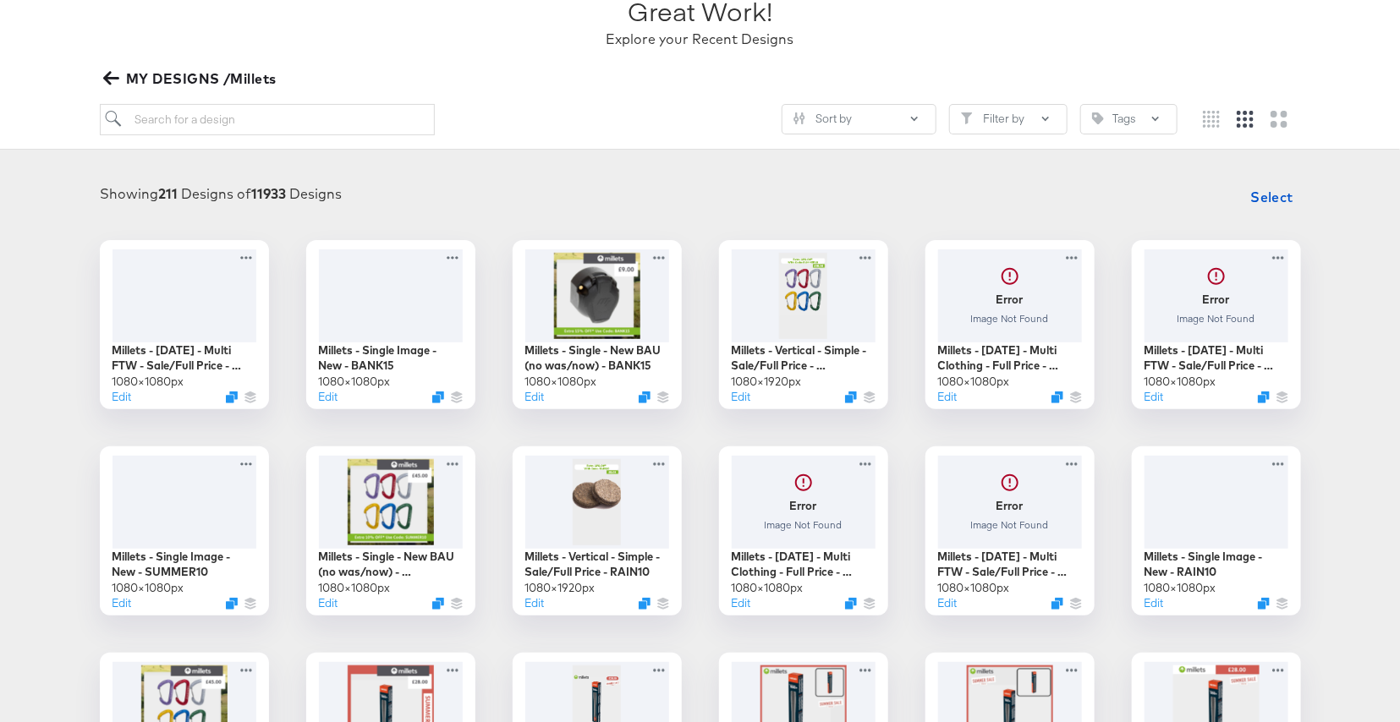
scroll to position [235, 0]
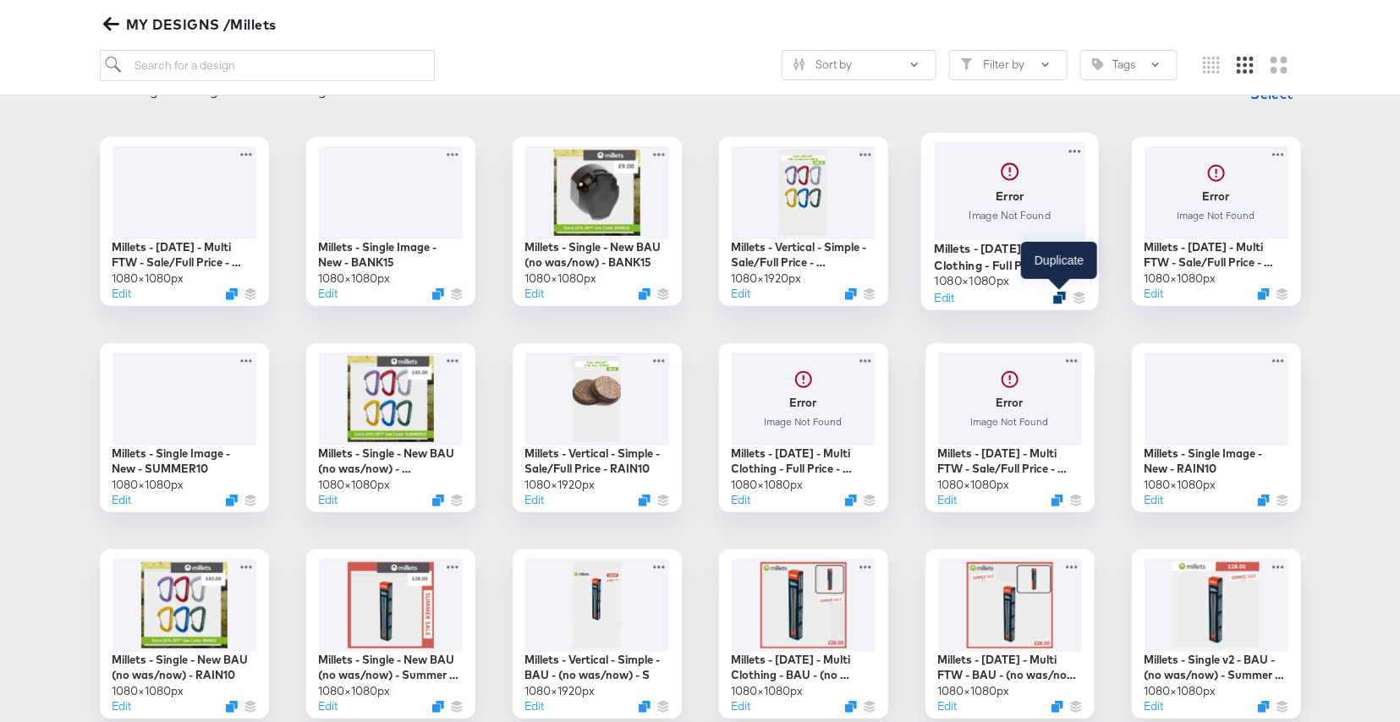
click at [1061, 293] on icon "Duplicate" at bounding box center [1059, 297] width 13 height 13
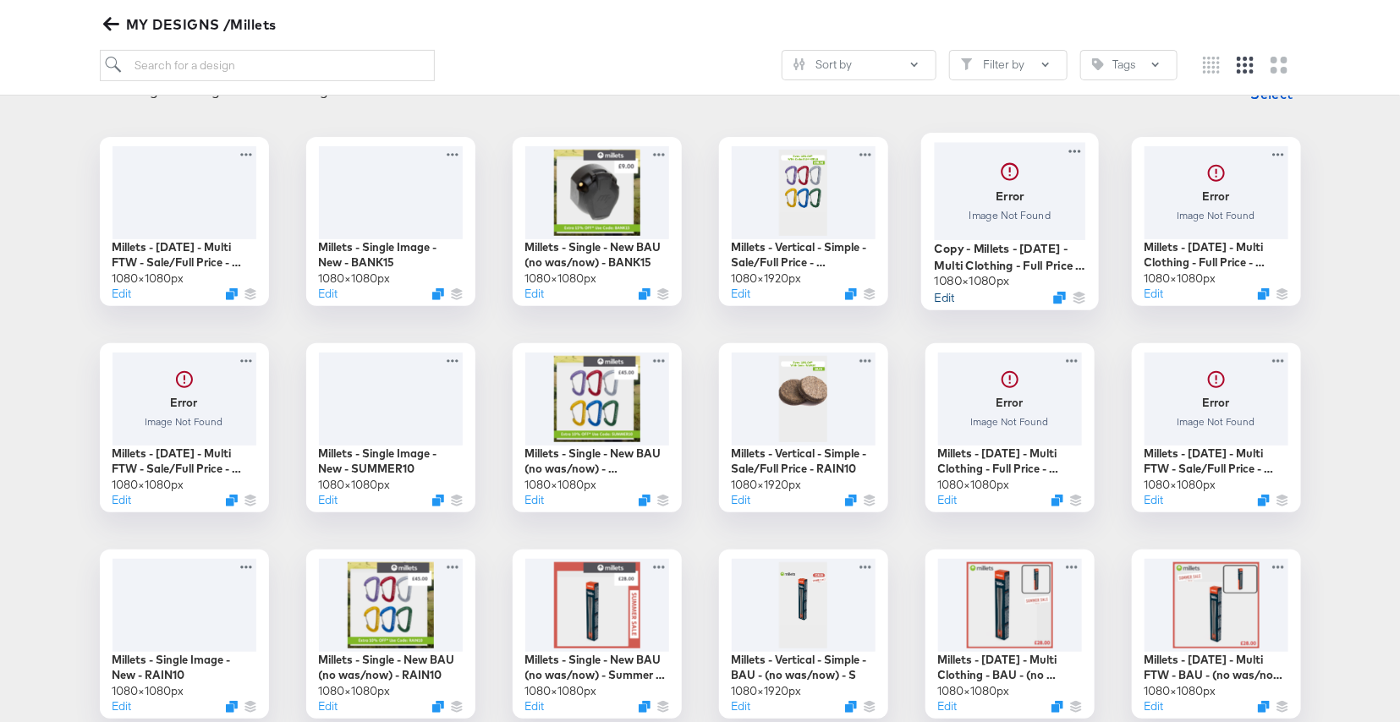
click at [954, 298] on button "Edit" at bounding box center [944, 297] width 20 height 16
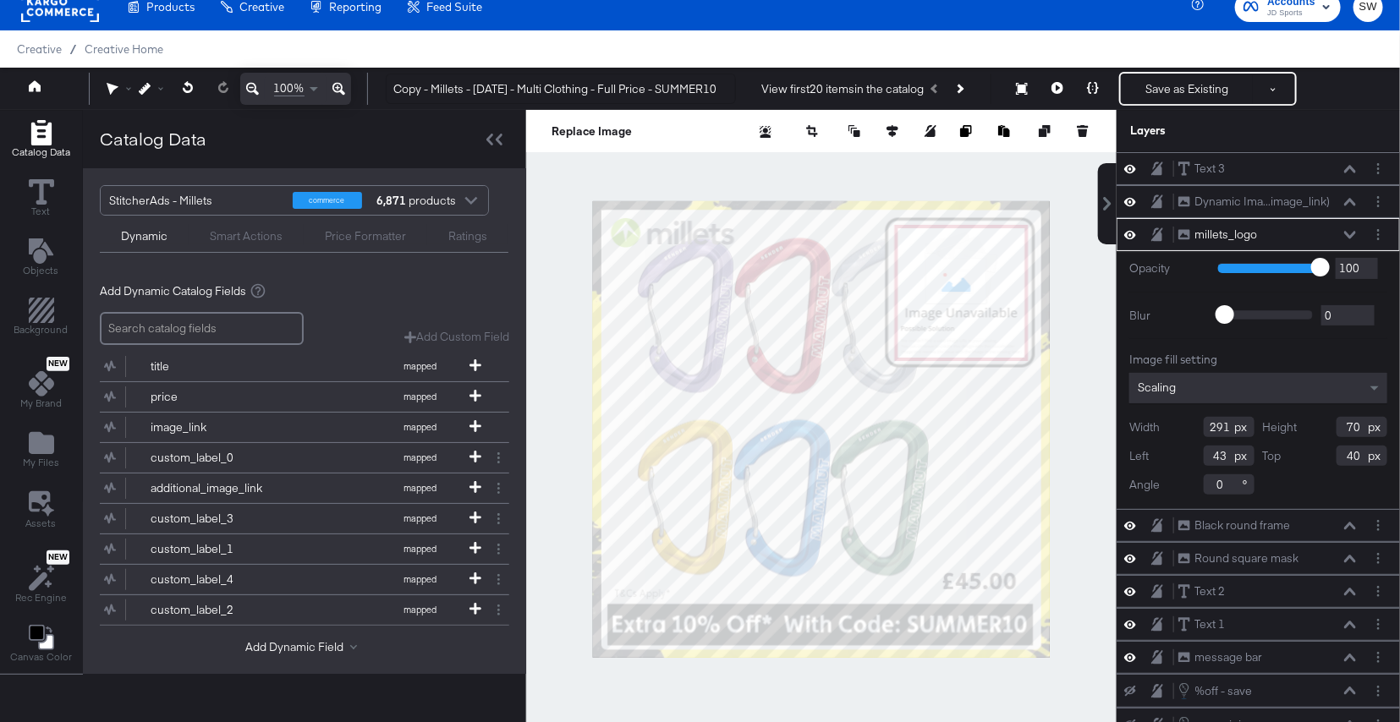
scroll to position [196, 0]
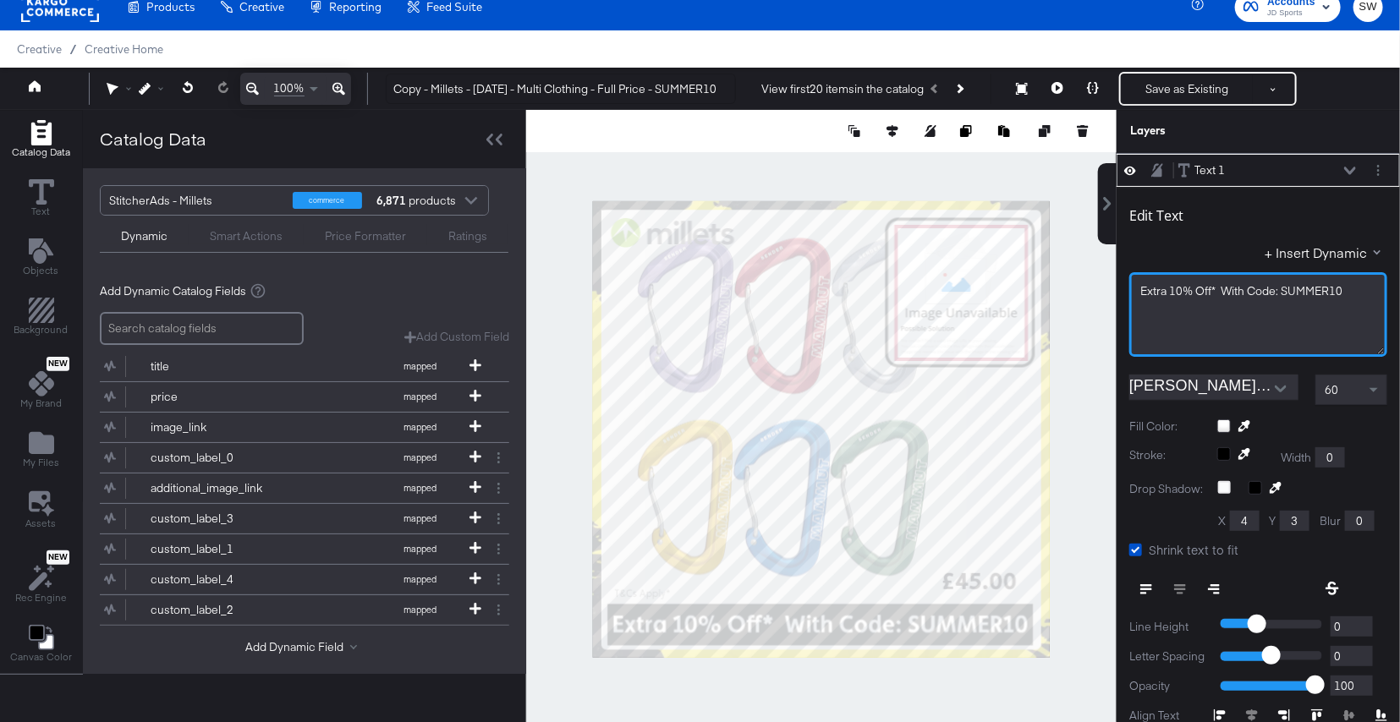
click at [1184, 286] on span "Extra 10% Off* With Code: SUMMER10" at bounding box center [1241, 290] width 202 height 15
drag, startPoint x: 1351, startPoint y: 289, endPoint x: 1284, endPoint y: 289, distance: 66.8
click at [1284, 289] on div "Extra 15% Off* With Code: SUMMER10" at bounding box center [1258, 291] width 236 height 16
click at [1347, 171] on icon at bounding box center [1350, 171] width 12 height 8
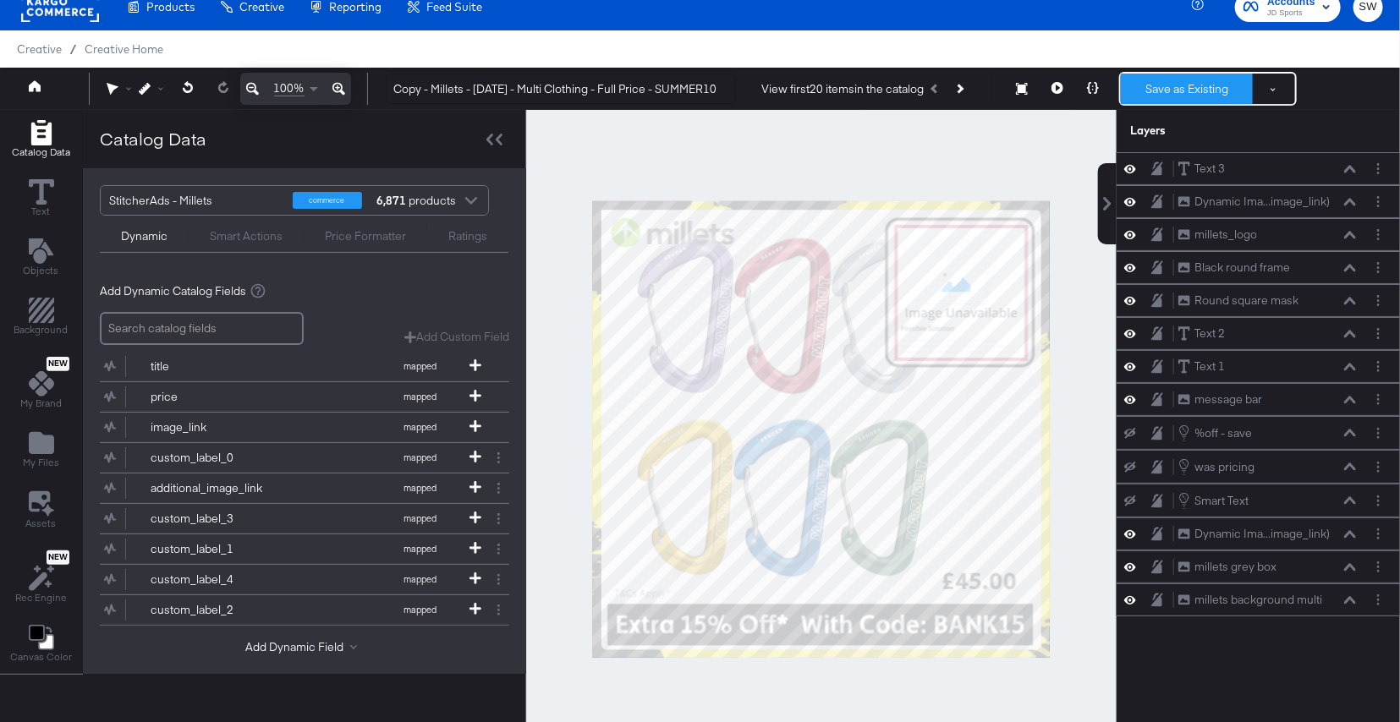
click at [1190, 85] on button "Save as Existing" at bounding box center [1187, 89] width 132 height 30
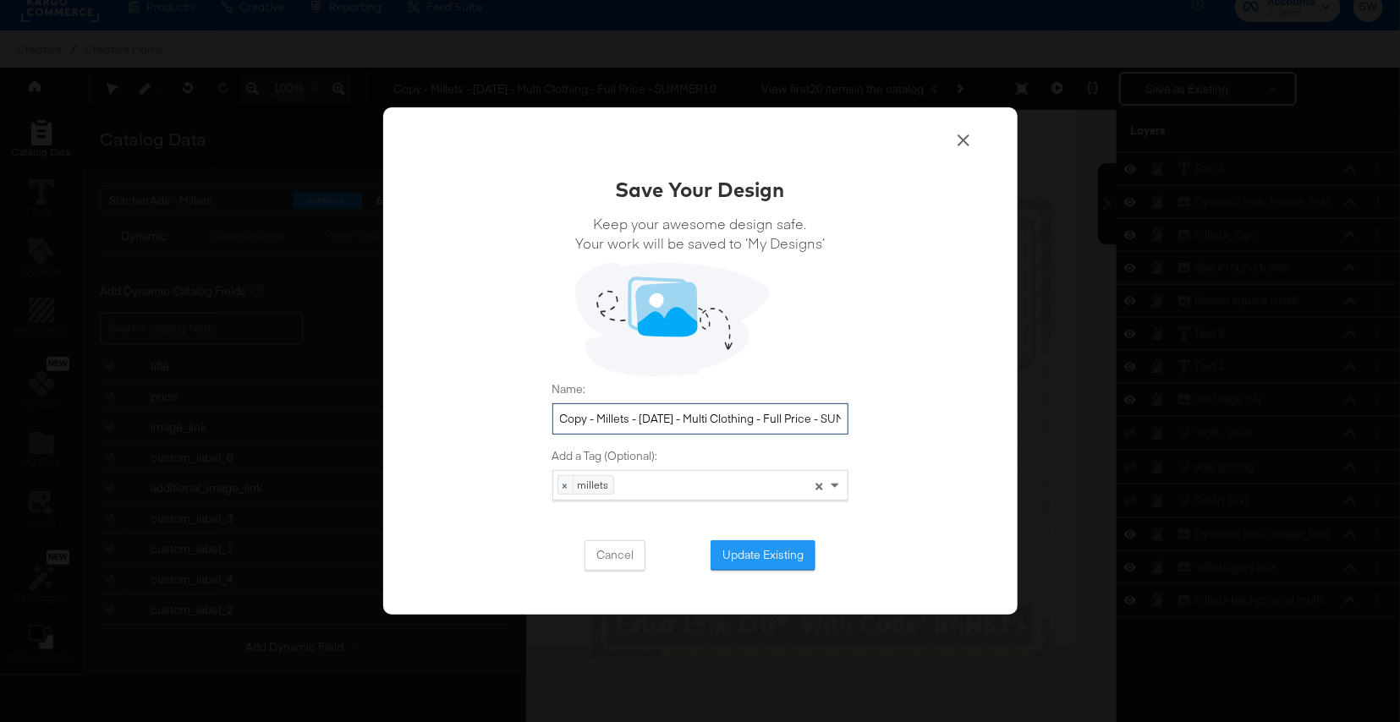
drag, startPoint x: 600, startPoint y: 418, endPoint x: 540, endPoint y: 405, distance: 61.4
click at [540, 405] on div "Save Your Design Keep your awesome design safe. Your work will be saved to ‘My …" at bounding box center [700, 361] width 634 height 508
drag, startPoint x: 789, startPoint y: 418, endPoint x: 925, endPoint y: 413, distance: 136.3
click at [925, 413] on div "Save Your Design Keep your awesome design safe. Your work will be saved to ‘My …" at bounding box center [700, 361] width 634 height 508
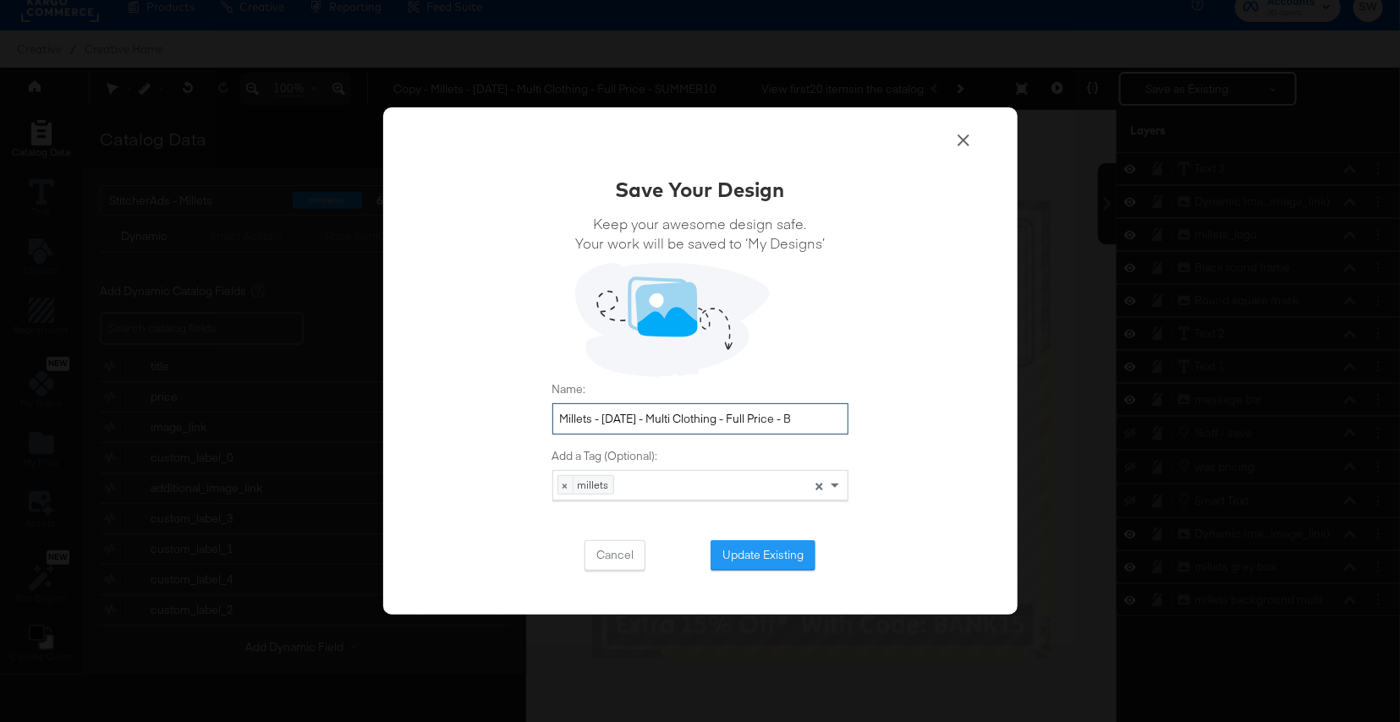
scroll to position [0, 0]
type input "Millets - [DATE] - Multi Clothing - Full Price - BANK15"
click at [765, 564] on button "Update Existing" at bounding box center [762, 555] width 105 height 30
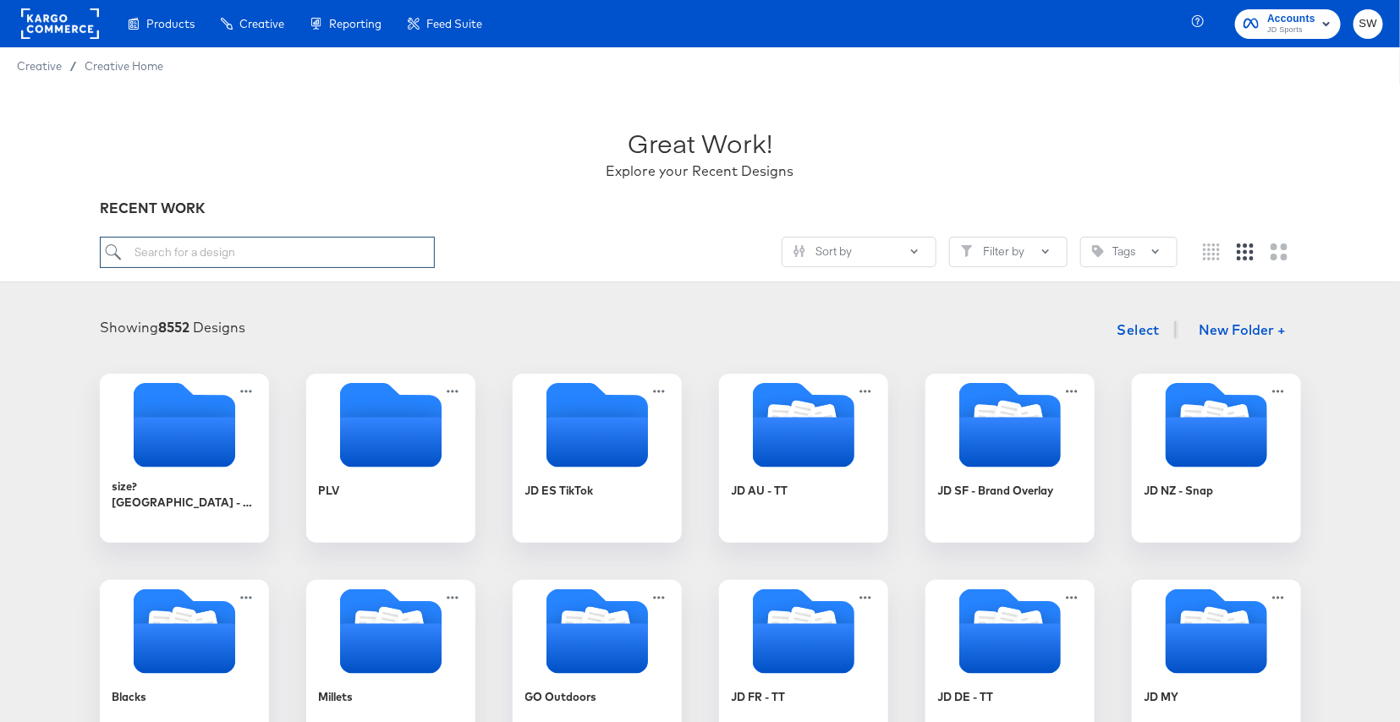
click at [291, 263] on input "search" at bounding box center [267, 252] width 335 height 31
type input "MILL"
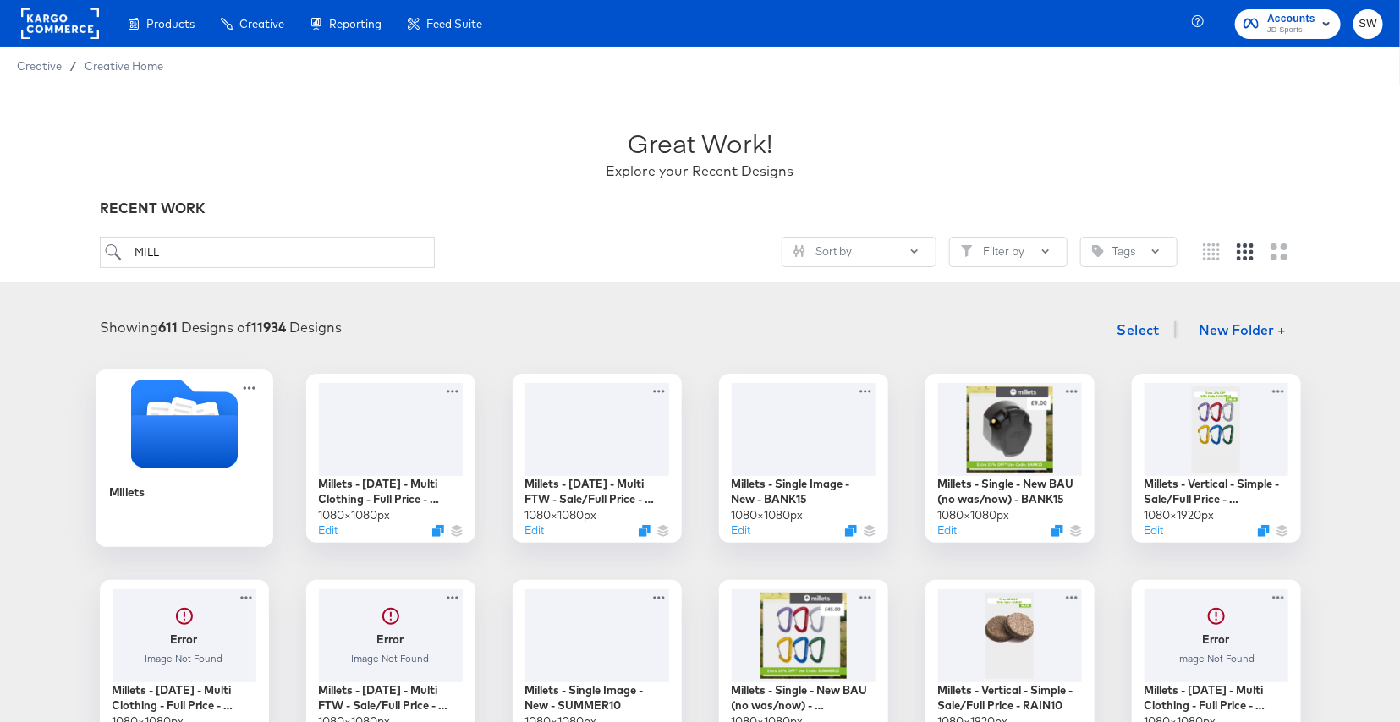
click at [211, 448] on icon "Folder" at bounding box center [183, 441] width 107 height 52
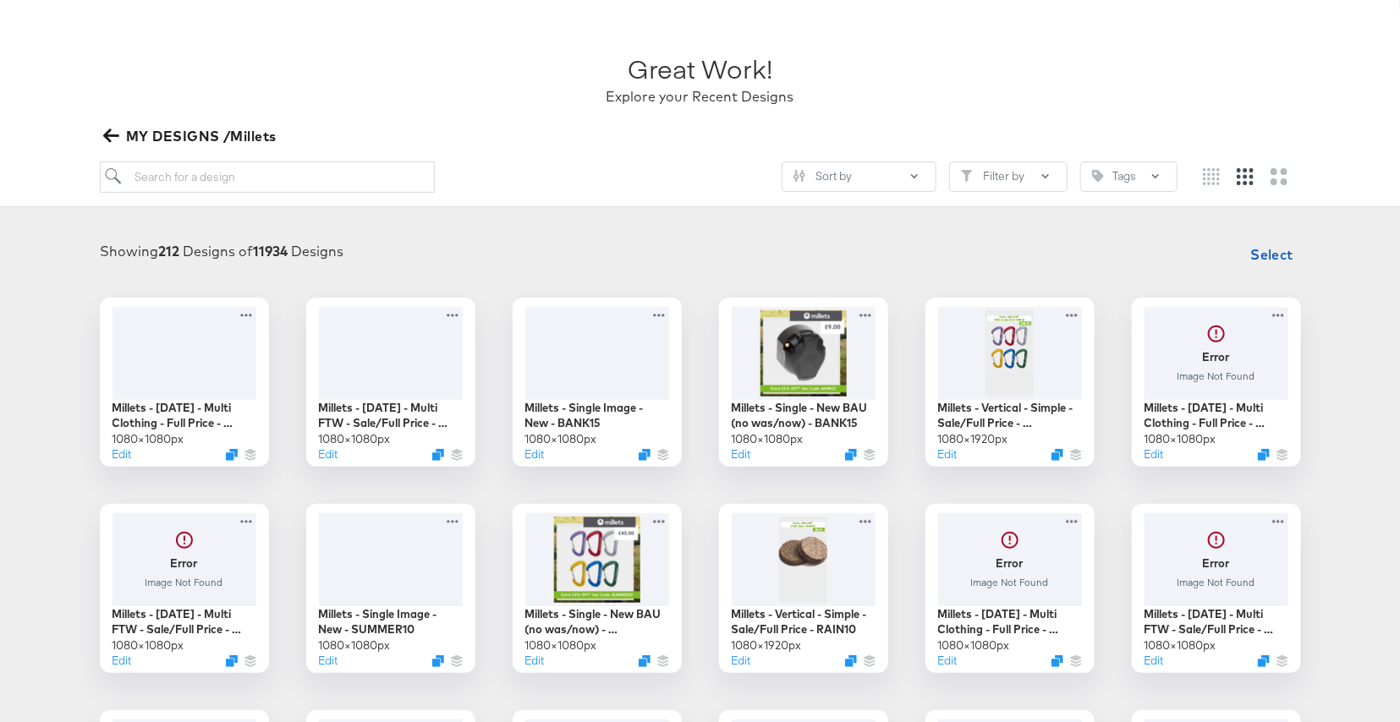
scroll to position [129, 0]
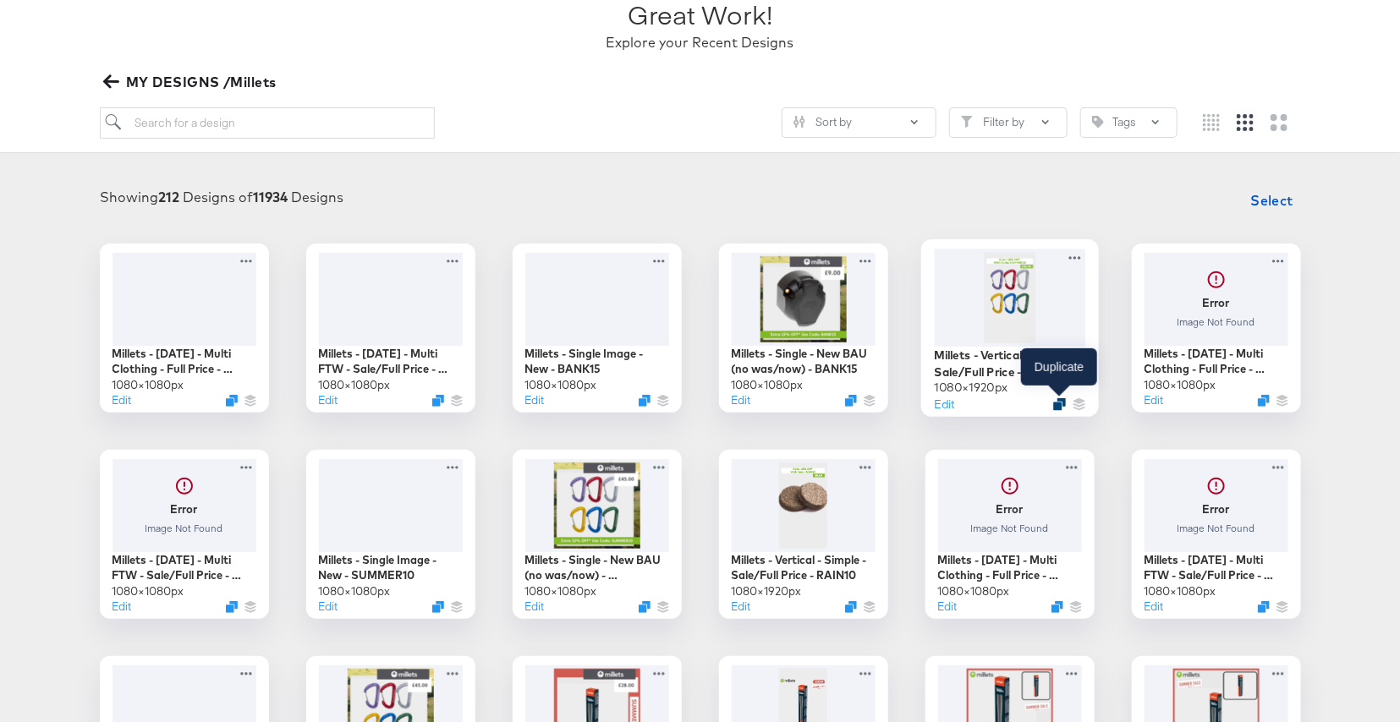
click at [1062, 404] on icon "Duplicate" at bounding box center [1059, 404] width 13 height 13
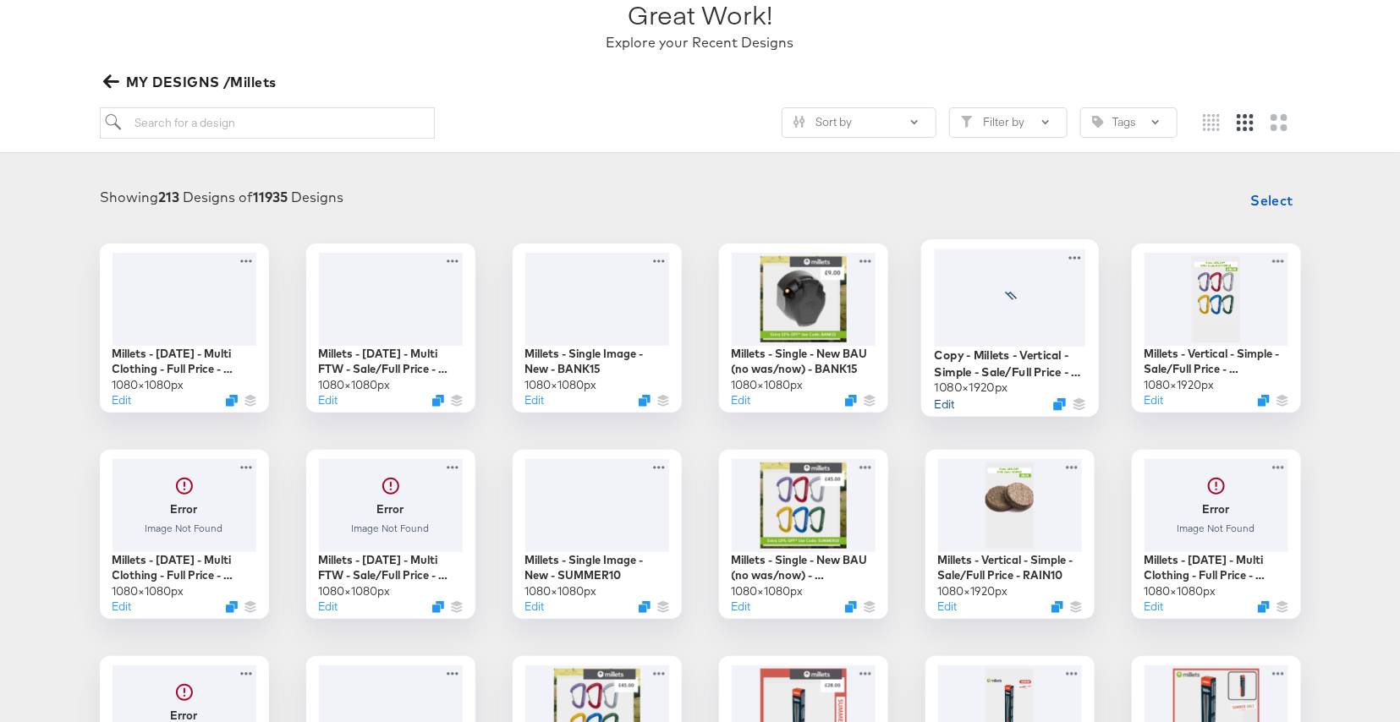
click at [945, 403] on button "Edit" at bounding box center [944, 404] width 20 height 16
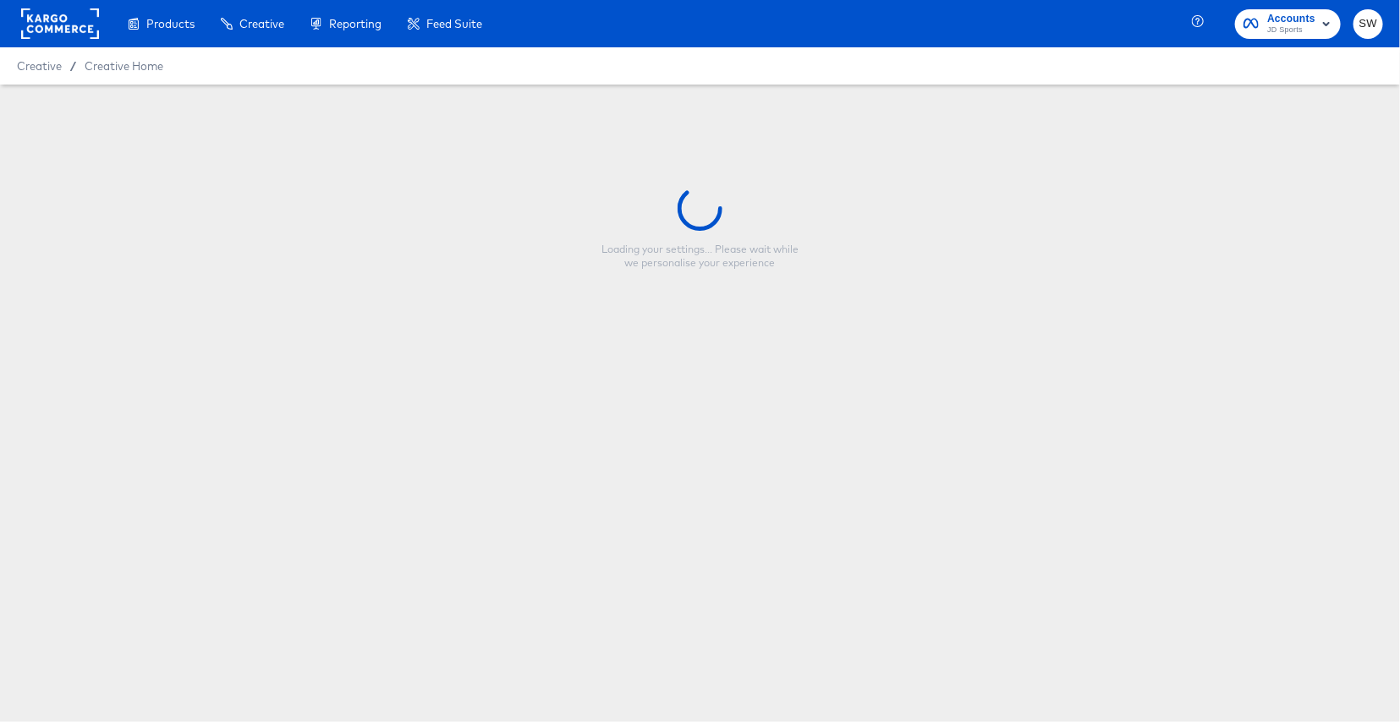
type input "Copy - Millets - Vertical - Simple - Sale/Full Price - SUMMER10"
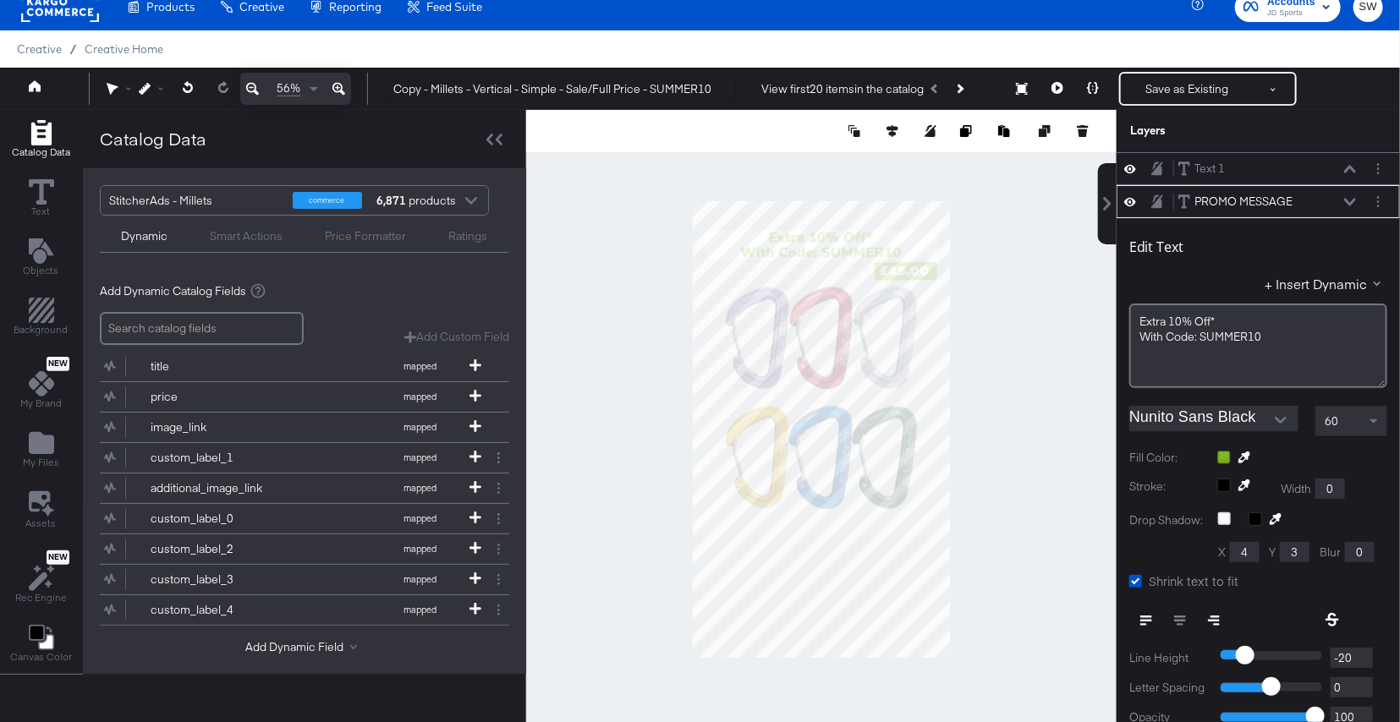
scroll to position [33, 0]
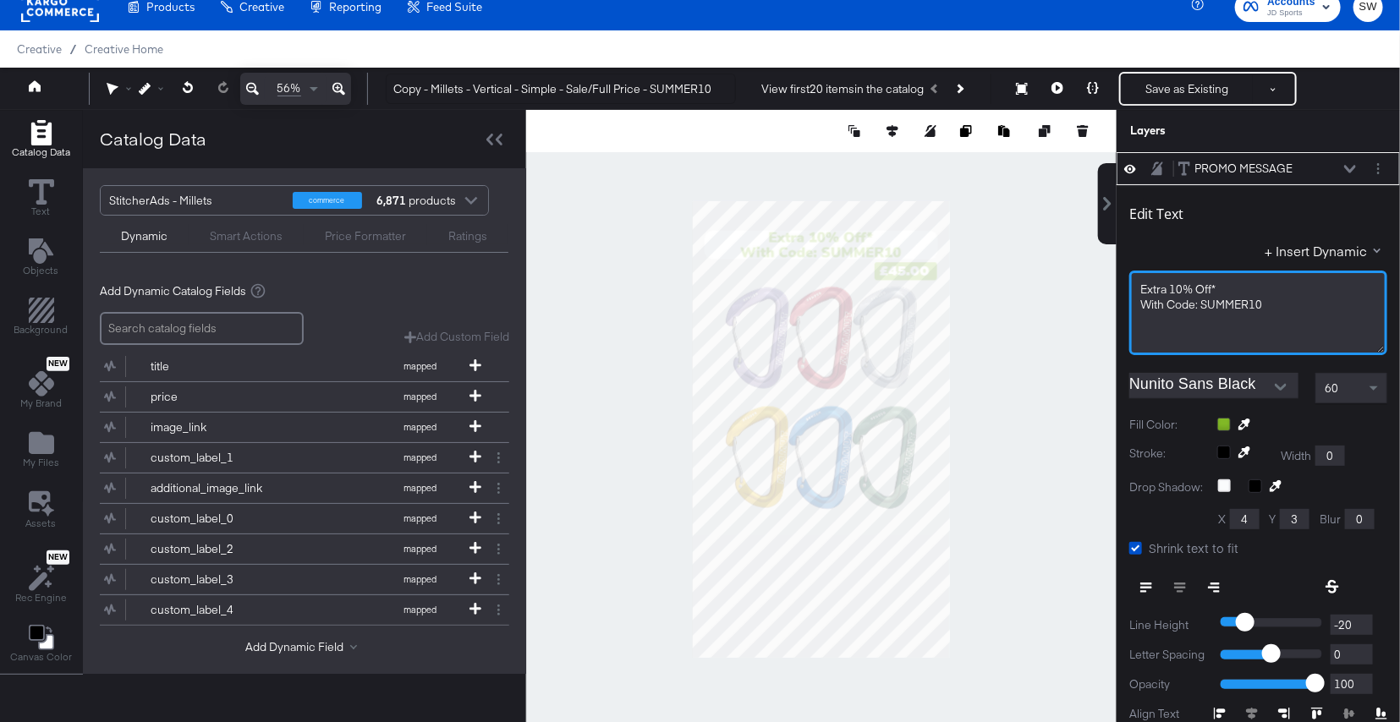
click at [1181, 287] on span "Extra 10% Off*" at bounding box center [1177, 289] width 75 height 15
drag, startPoint x: 1264, startPoint y: 302, endPoint x: 1201, endPoint y: 304, distance: 62.6
click at [1201, 304] on div "With Code: SUMMER10" at bounding box center [1258, 305] width 236 height 16
click at [1352, 167] on icon at bounding box center [1350, 169] width 12 height 8
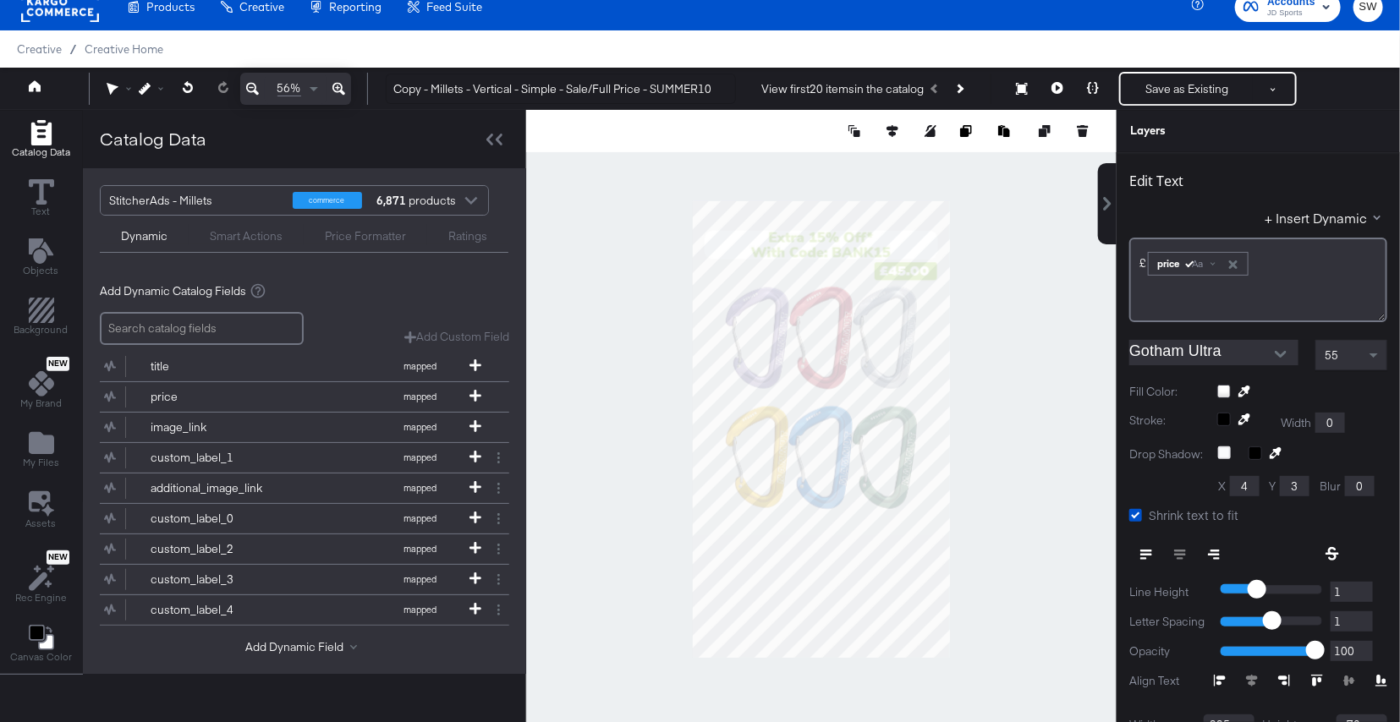
click at [1220, 352] on input "Gotham Ultra" at bounding box center [1201, 352] width 144 height 25
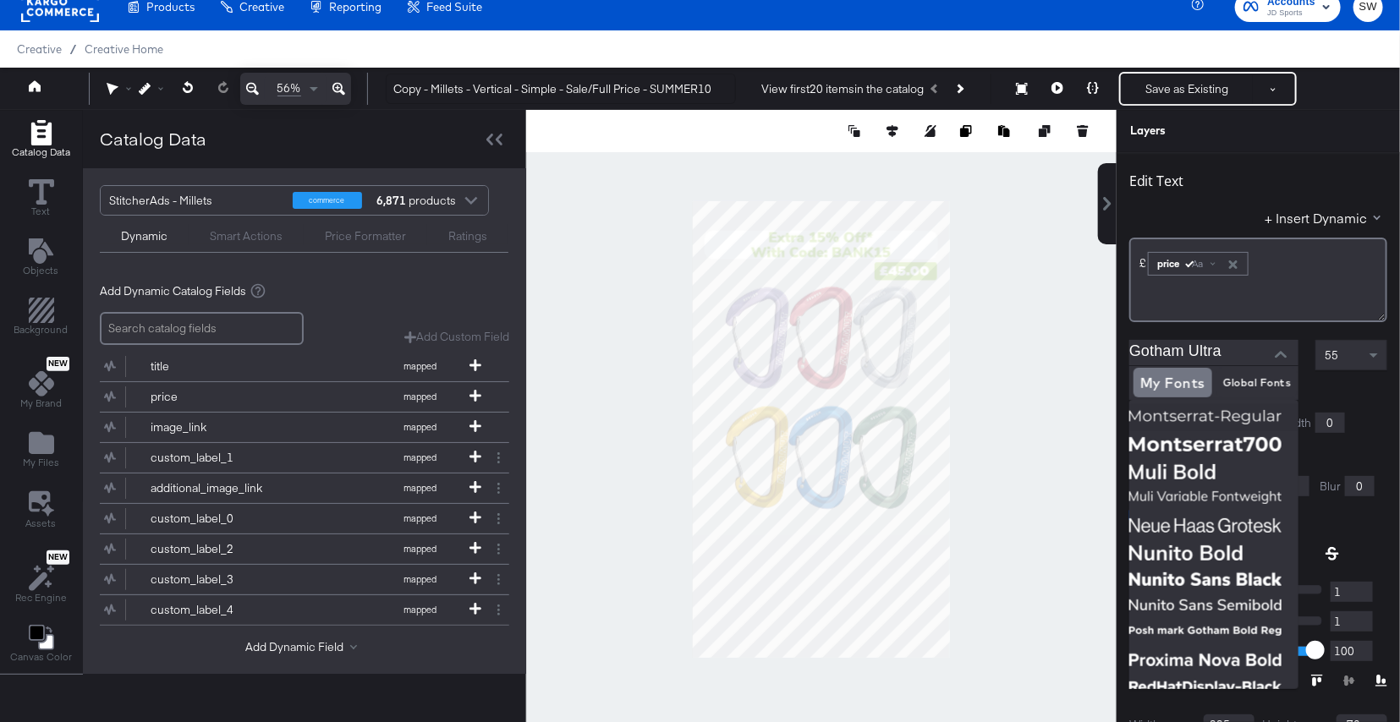
scroll to position [1606, 0]
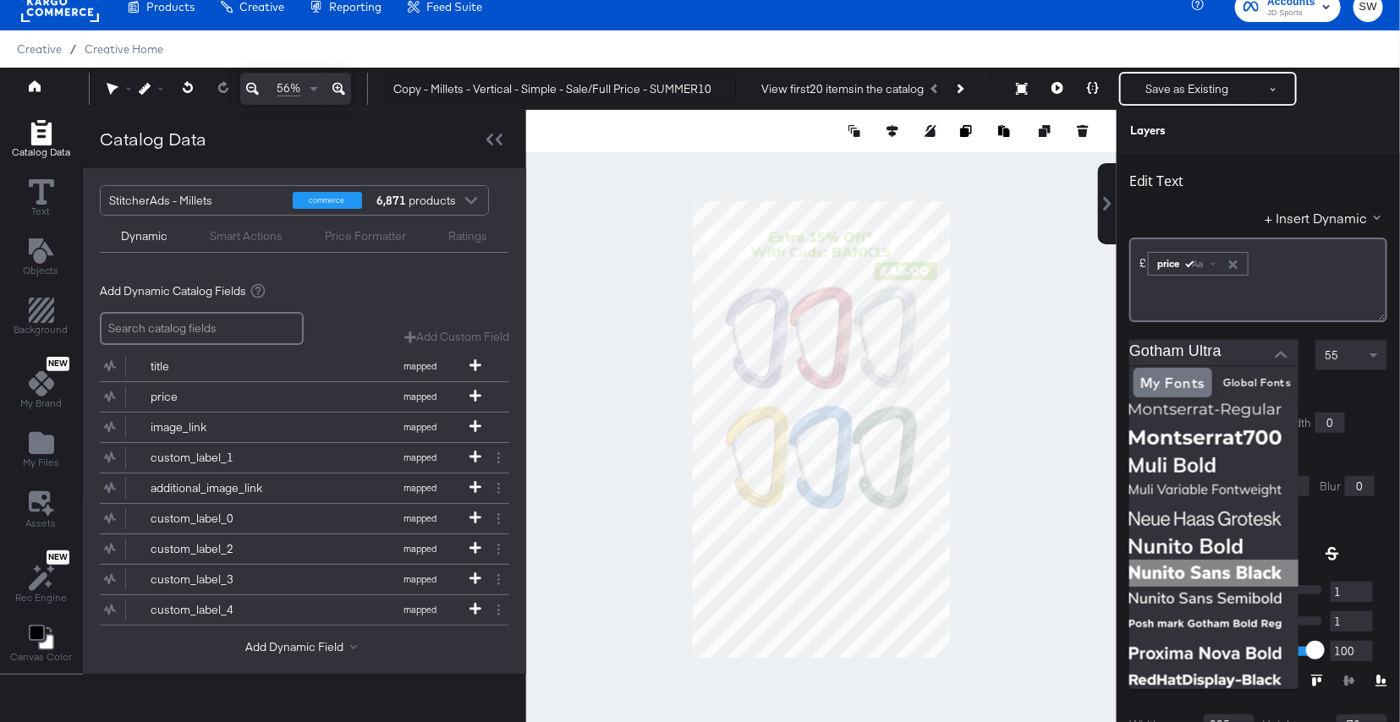
click at [1204, 568] on img at bounding box center [1213, 573] width 169 height 27
type input "Nunito Sans Black"
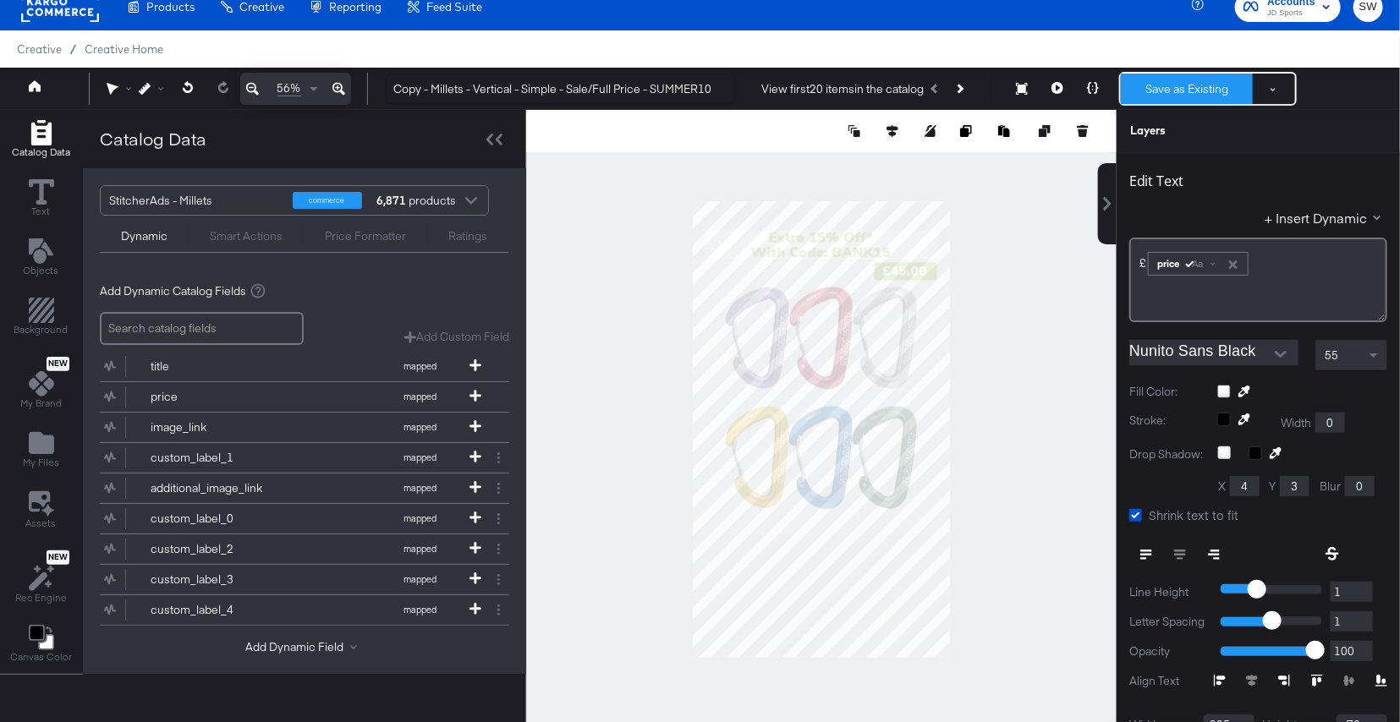
click at [1209, 81] on button "Save as Existing" at bounding box center [1187, 89] width 132 height 30
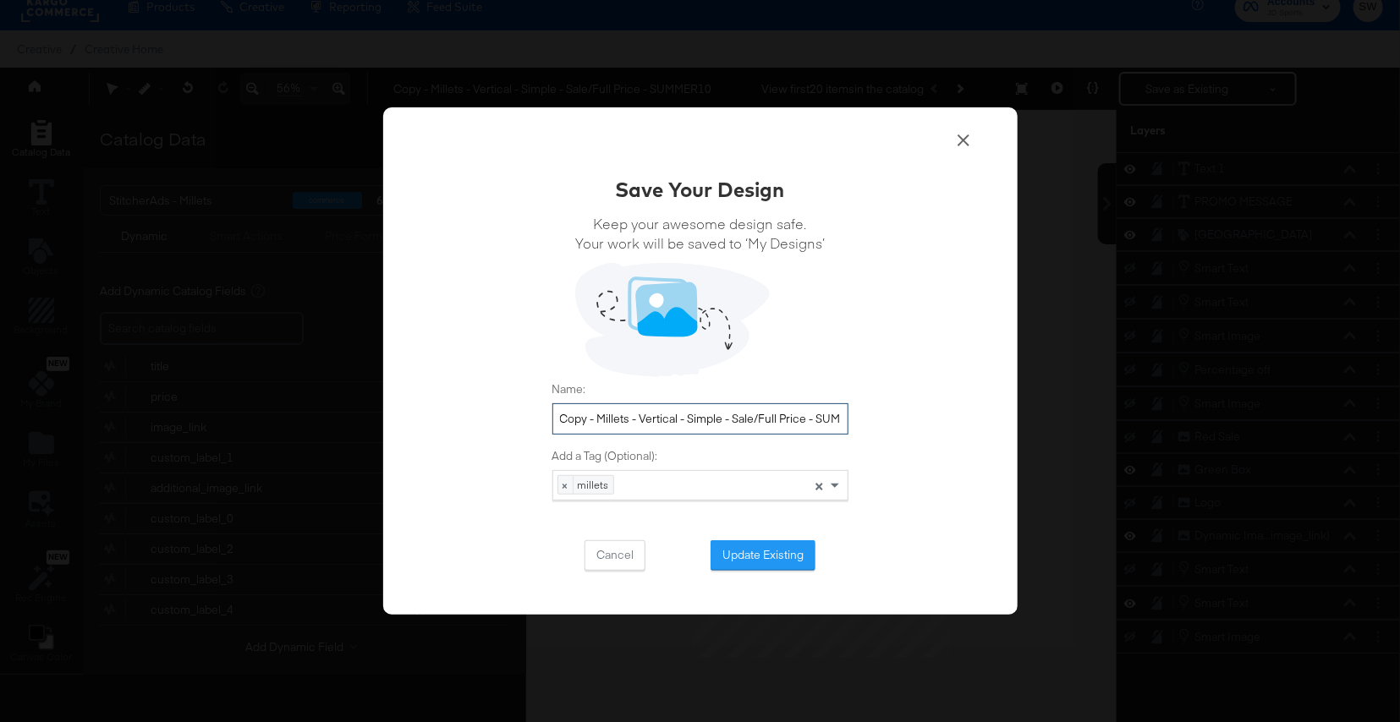
drag, startPoint x: 597, startPoint y: 420, endPoint x: 542, endPoint y: 409, distance: 55.9
click at [542, 409] on div "Save Your Design Keep your awesome design safe. Your work will be saved to ‘My …" at bounding box center [700, 361] width 634 height 508
drag, startPoint x: 781, startPoint y: 417, endPoint x: 905, endPoint y: 419, distance: 124.3
click at [905, 419] on div "Save Your Design Keep your awesome design safe. Your work will be saved to ‘My …" at bounding box center [700, 361] width 634 height 508
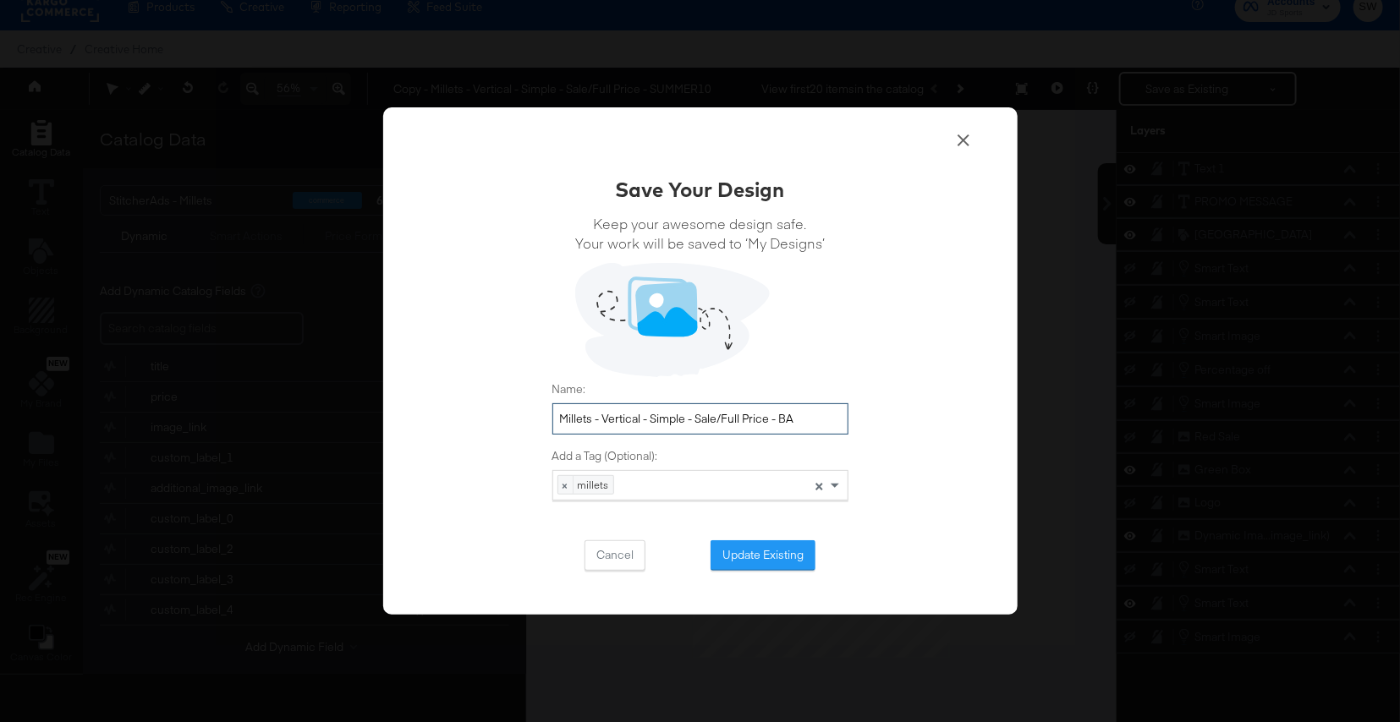
scroll to position [0, 0]
type input "Millets - Vertical - Simple - Sale/Full Price - BANK15"
click at [794, 557] on button "Update Existing" at bounding box center [762, 555] width 105 height 30
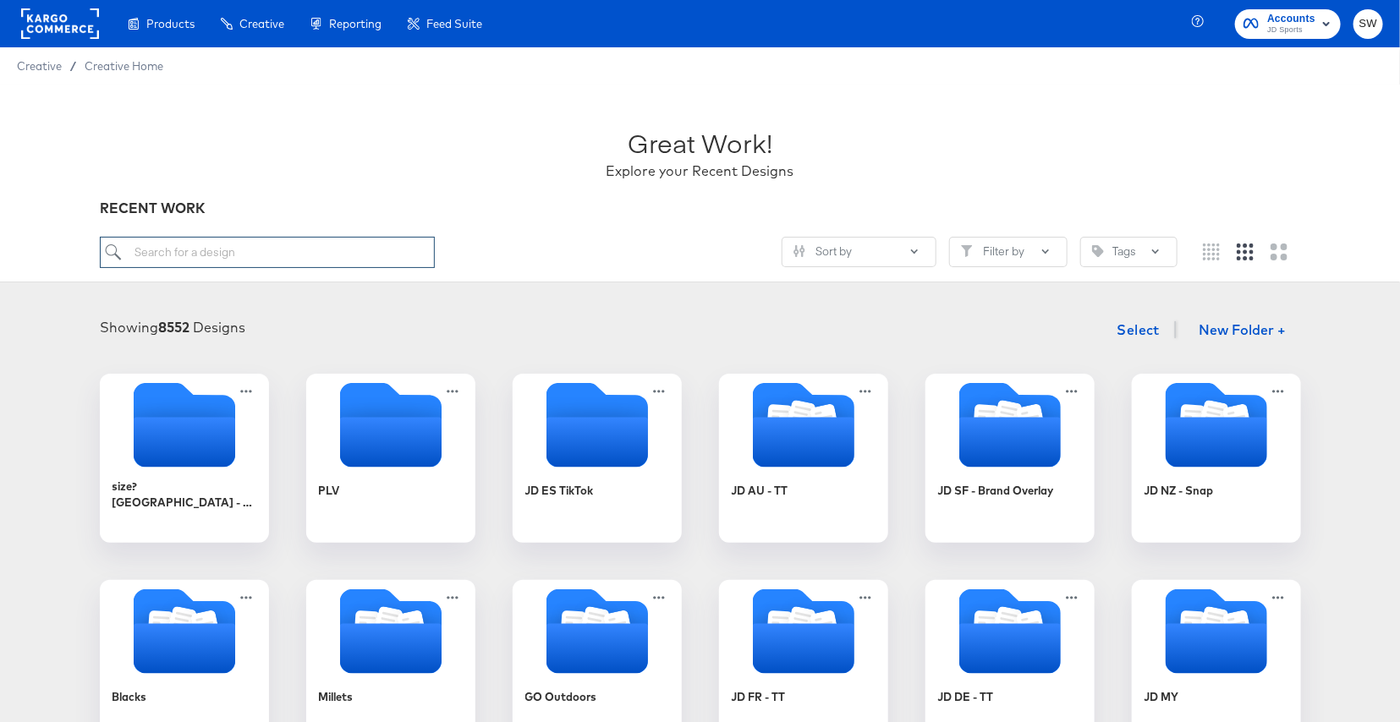
click at [361, 253] on input "search" at bounding box center [267, 252] width 335 height 31
type input "MILL"
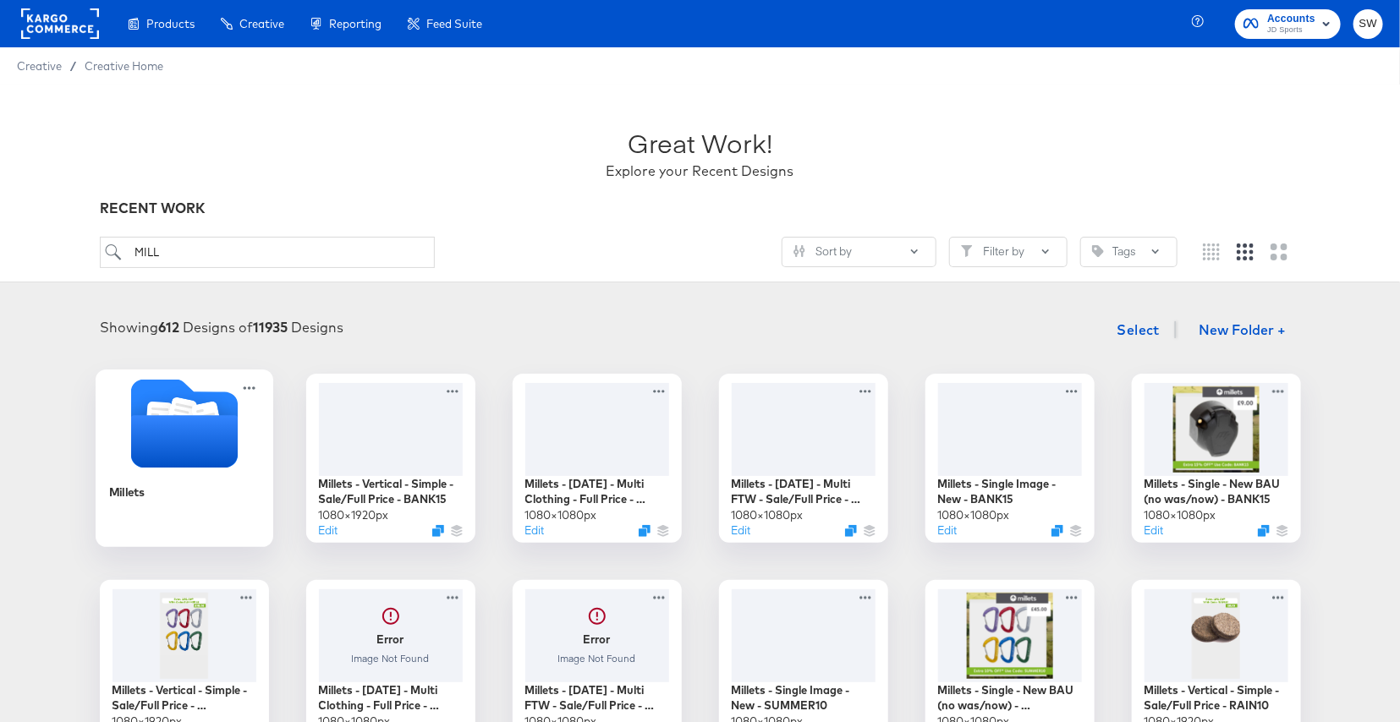
click at [173, 439] on icon "Folder" at bounding box center [183, 441] width 107 height 52
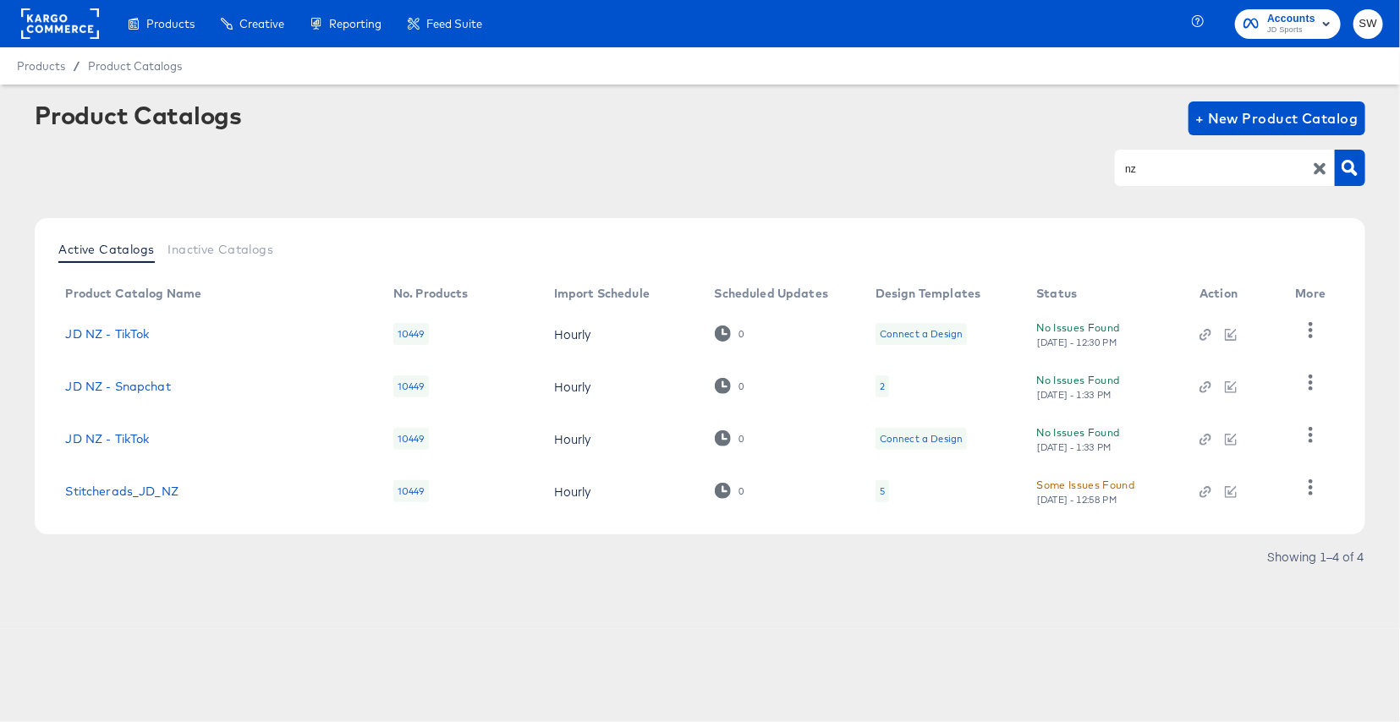
click at [609, 655] on div "Products Creative Reporting Feed Suite Accounts JD Sports SW Products / Product…" at bounding box center [700, 361] width 1400 height 722
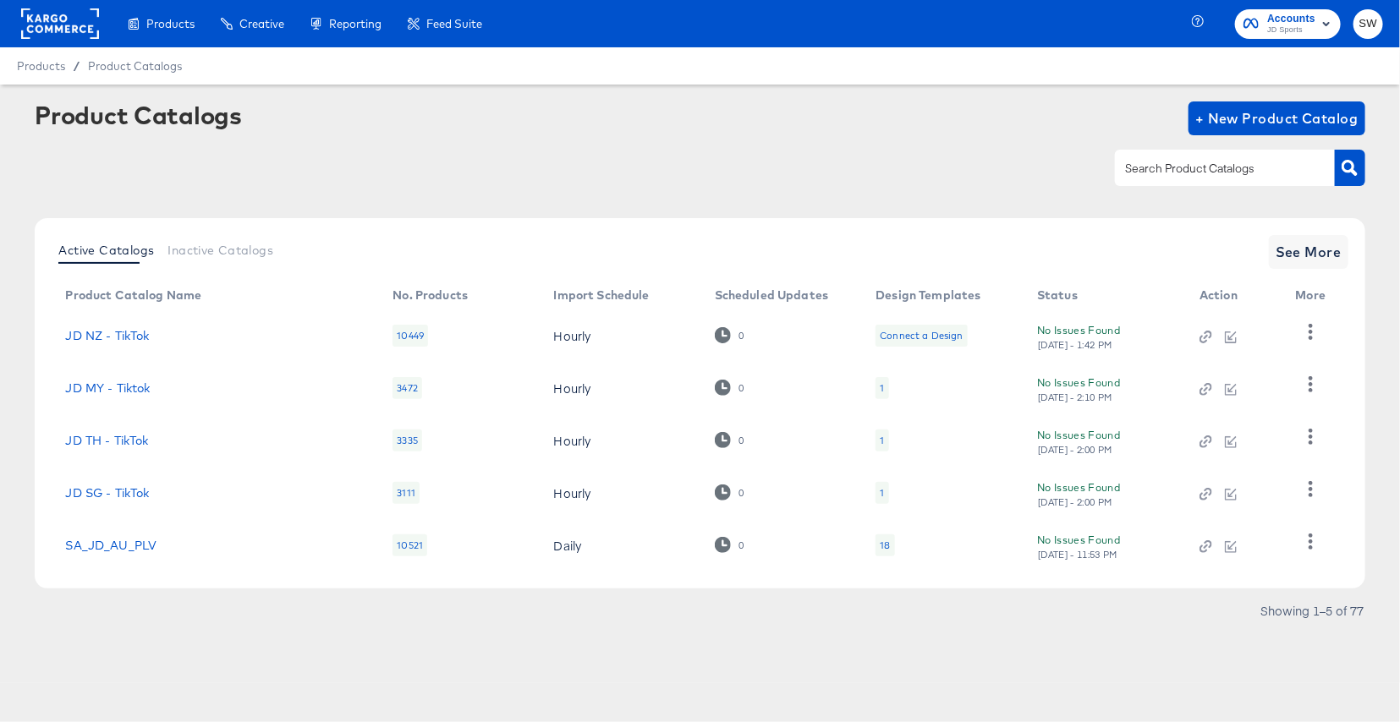
click at [1218, 147] on div "Product Catalogs + New Product Catalog" at bounding box center [700, 152] width 1330 height 103
click at [1220, 168] on input "text" at bounding box center [1211, 168] width 180 height 19
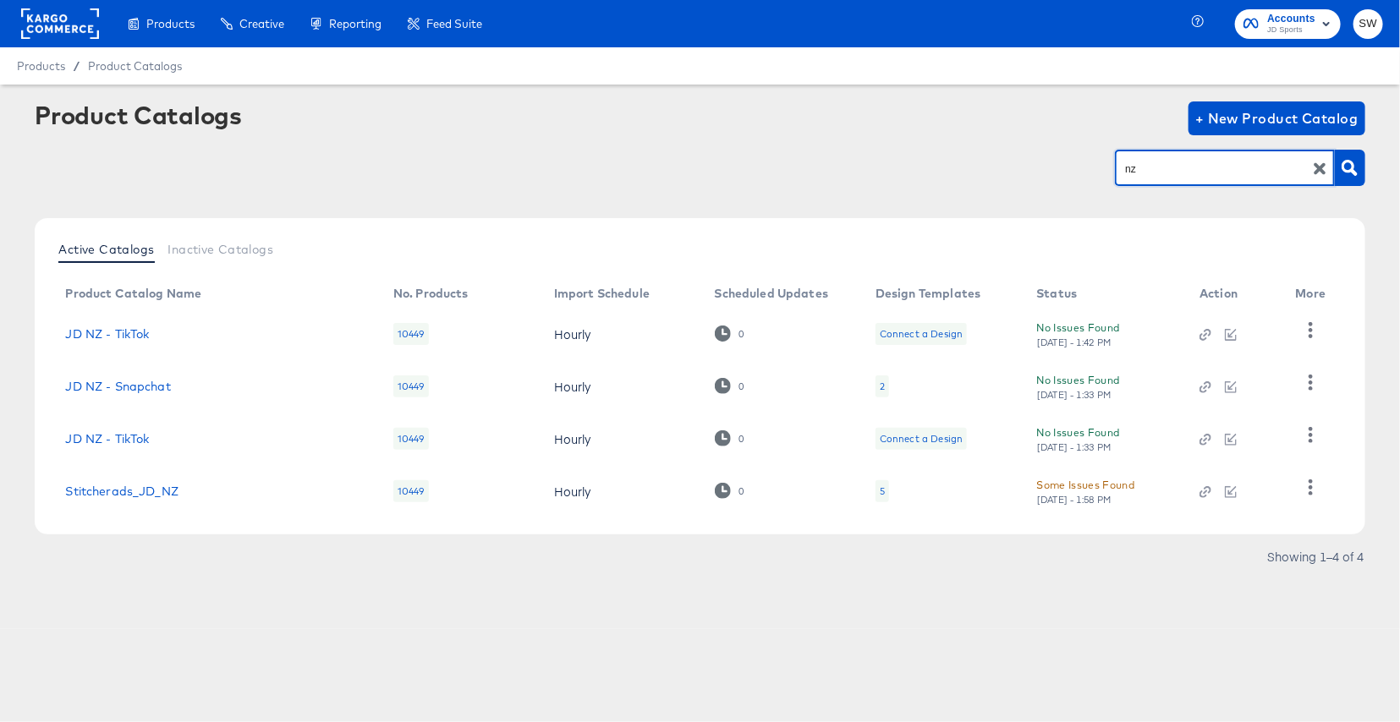
drag, startPoint x: 1156, startPoint y: 175, endPoint x: 1084, endPoint y: 171, distance: 72.0
click at [1084, 171] on div "nz" at bounding box center [700, 168] width 1330 height 38
type input "au"
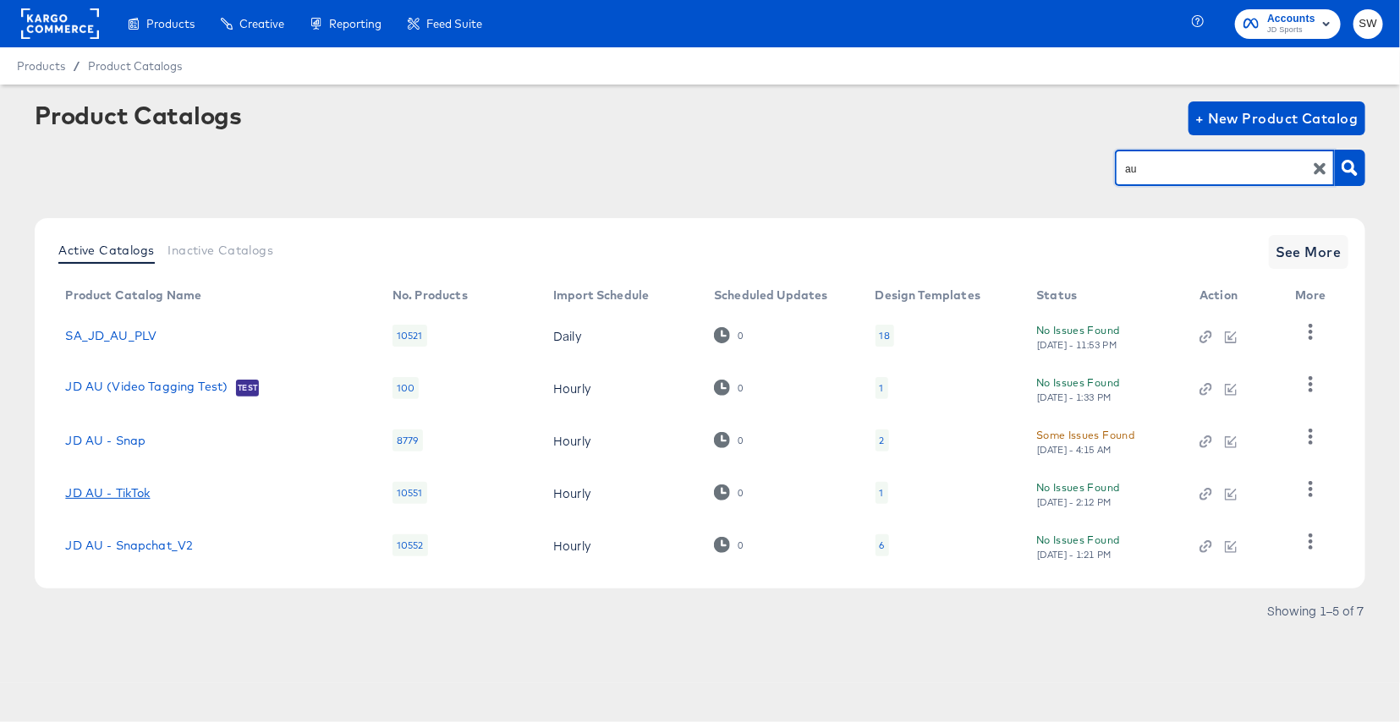
click at [128, 492] on link "JD AU - TikTok" at bounding box center [107, 493] width 85 height 14
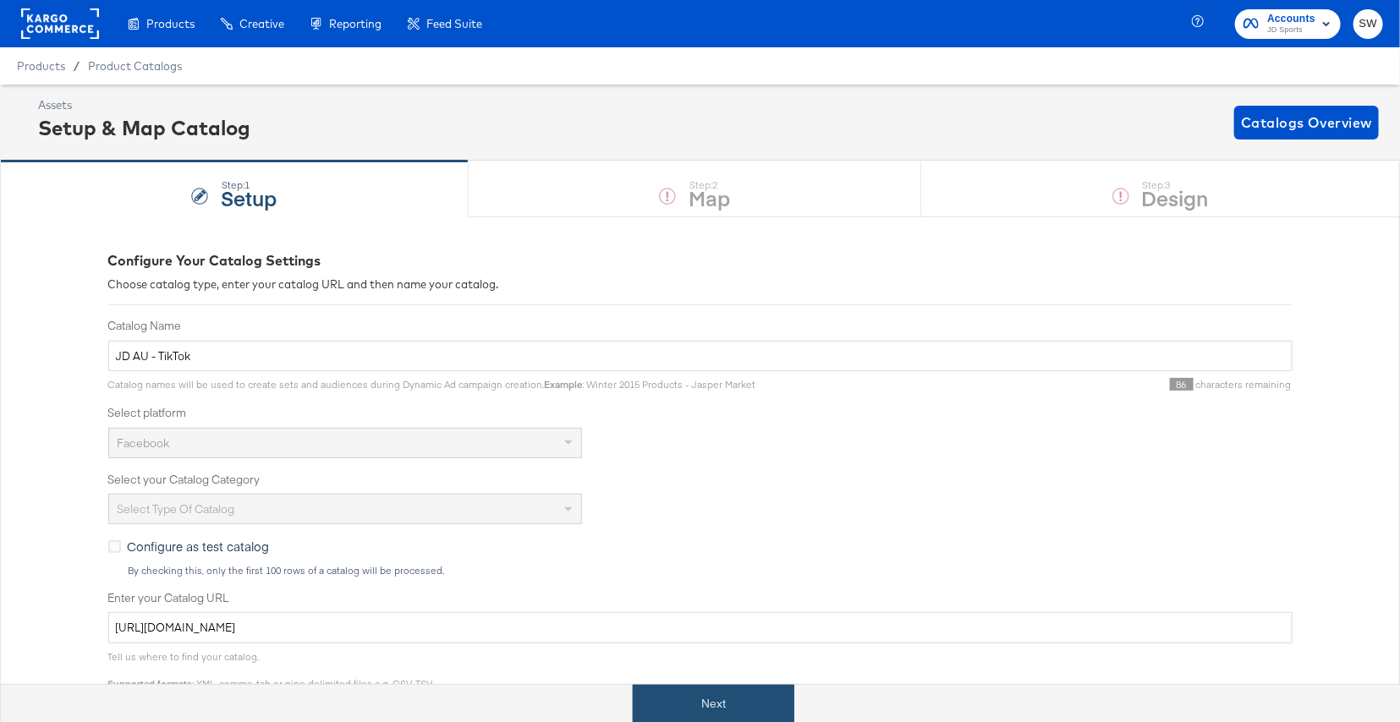
click at [757, 713] on button "Next" at bounding box center [714, 704] width 162 height 38
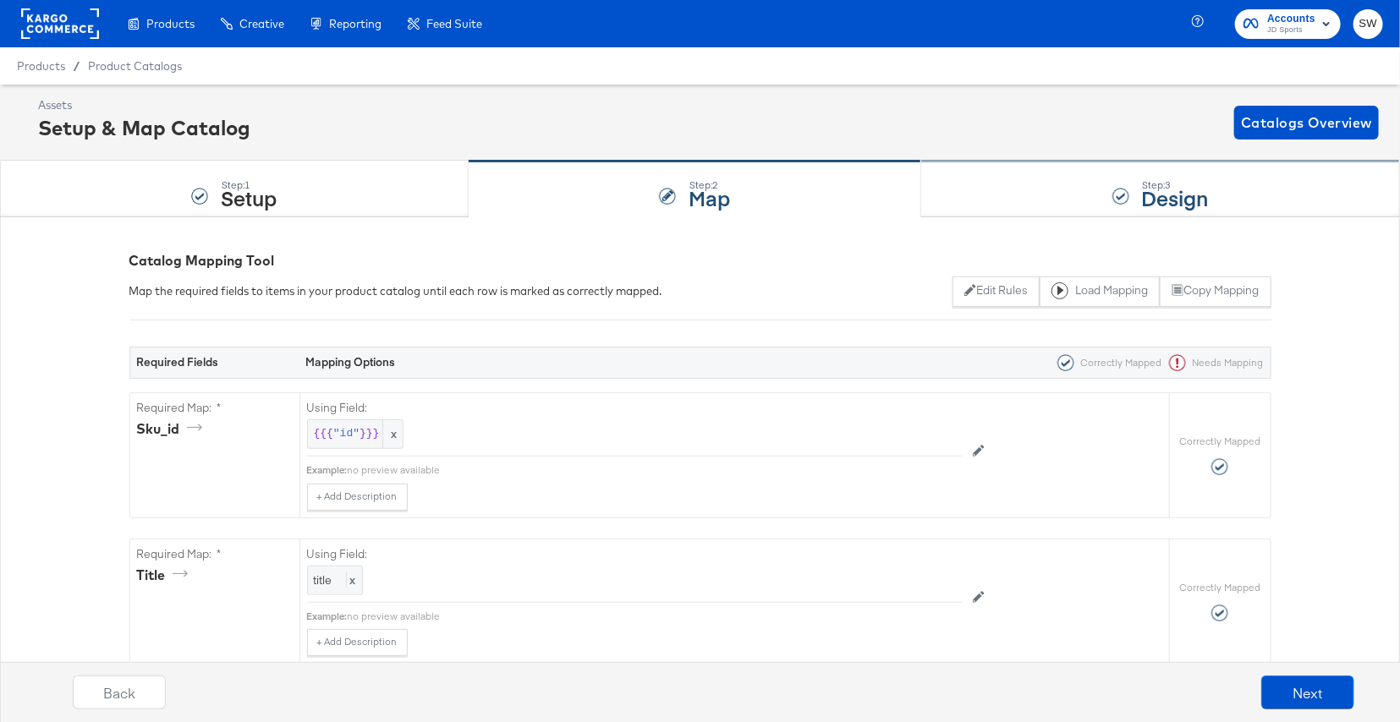
click at [1058, 195] on div "Step: 3 Design" at bounding box center [1160, 190] width 479 height 56
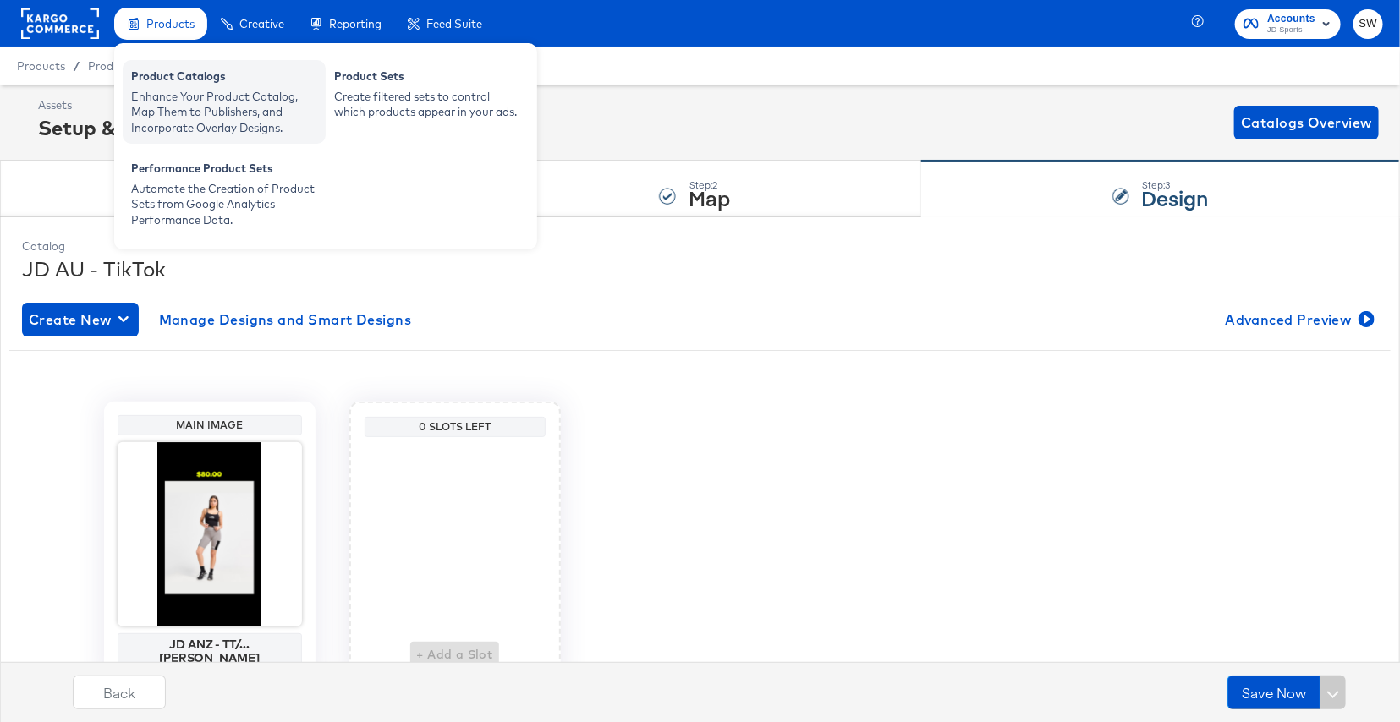
click at [209, 95] on div "Enhance Your Product Catalog, Map Them to Publishers, and Incorporate Overlay D…" at bounding box center [224, 112] width 186 height 47
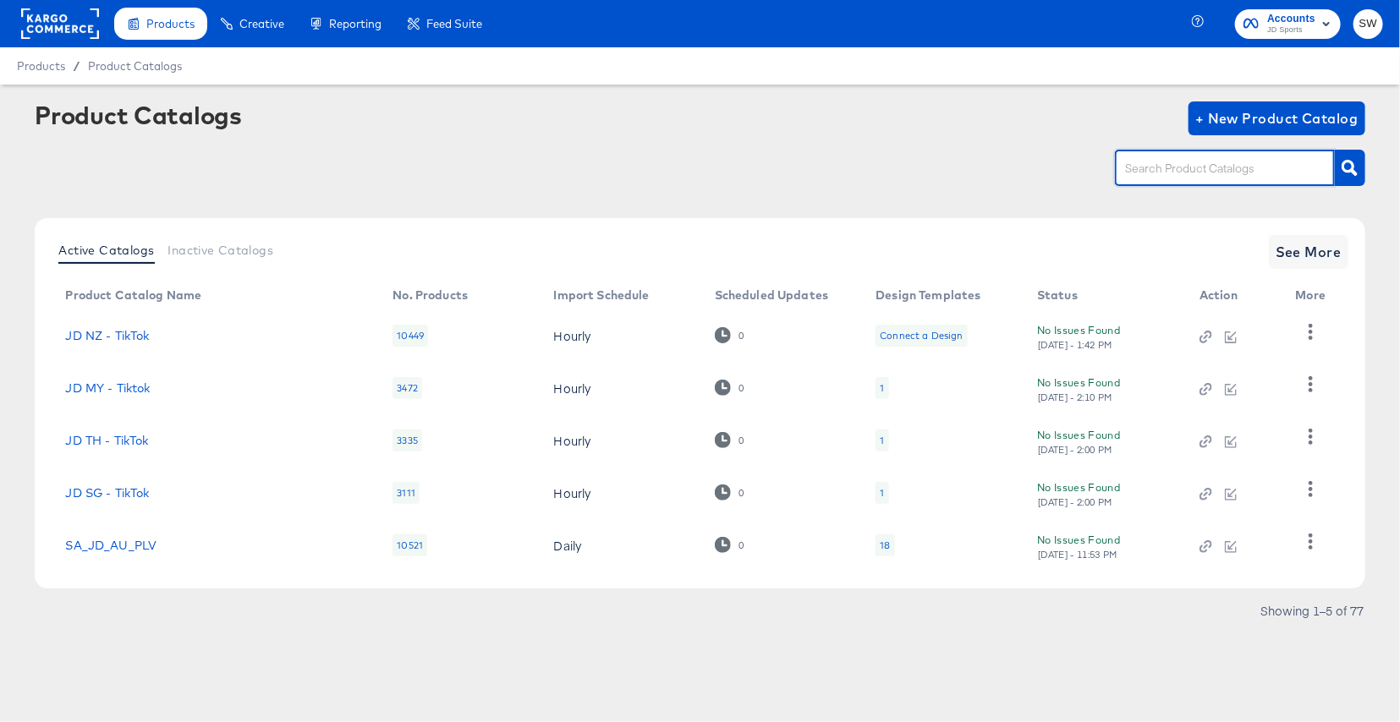
click at [1191, 165] on input "text" at bounding box center [1211, 168] width 180 height 19
type input "nz"
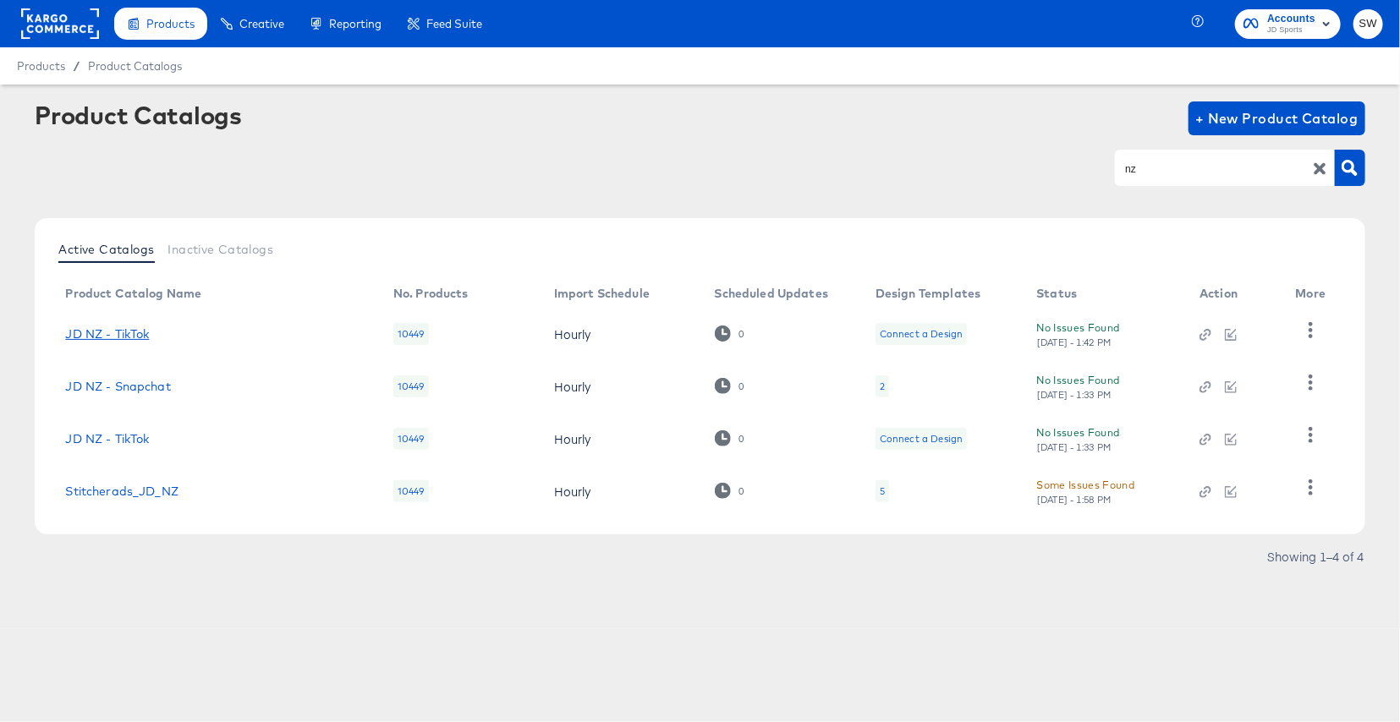
click at [129, 327] on link "JD NZ - TikTok" at bounding box center [107, 334] width 84 height 14
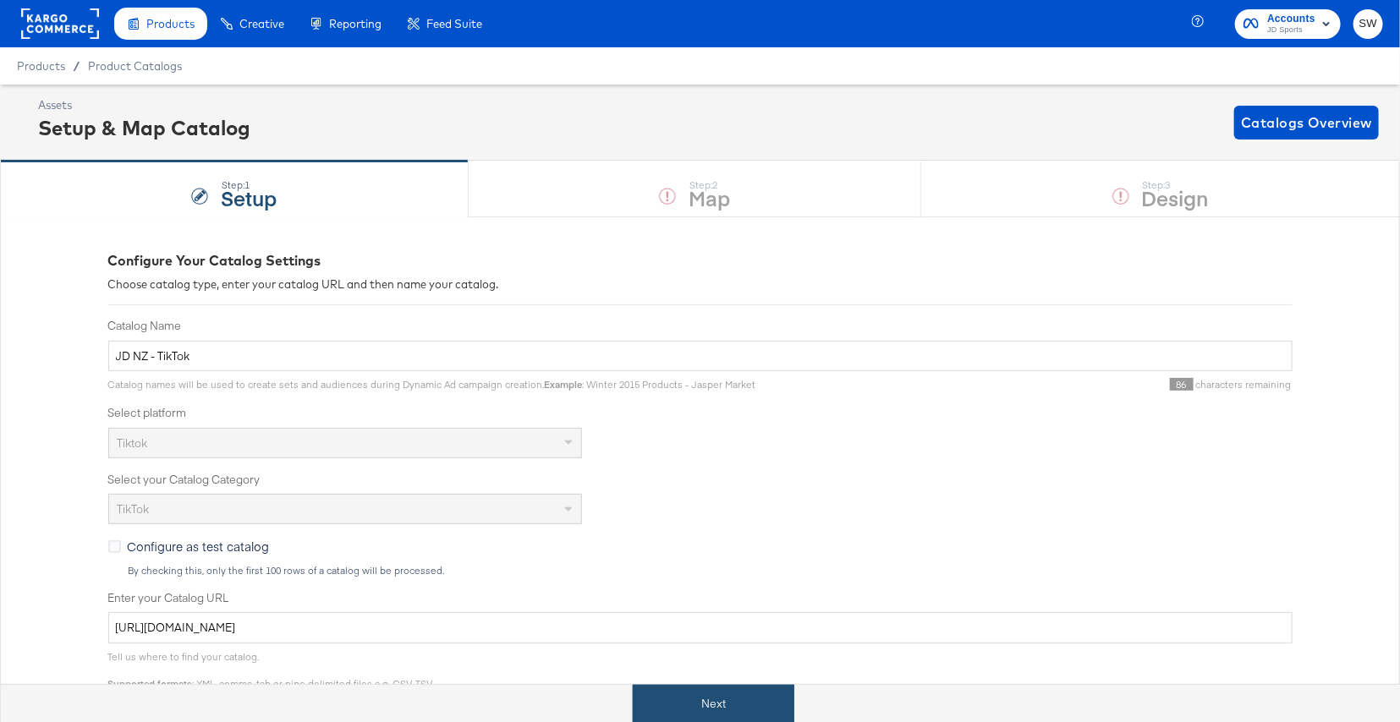
click at [691, 693] on button "Next" at bounding box center [714, 704] width 162 height 38
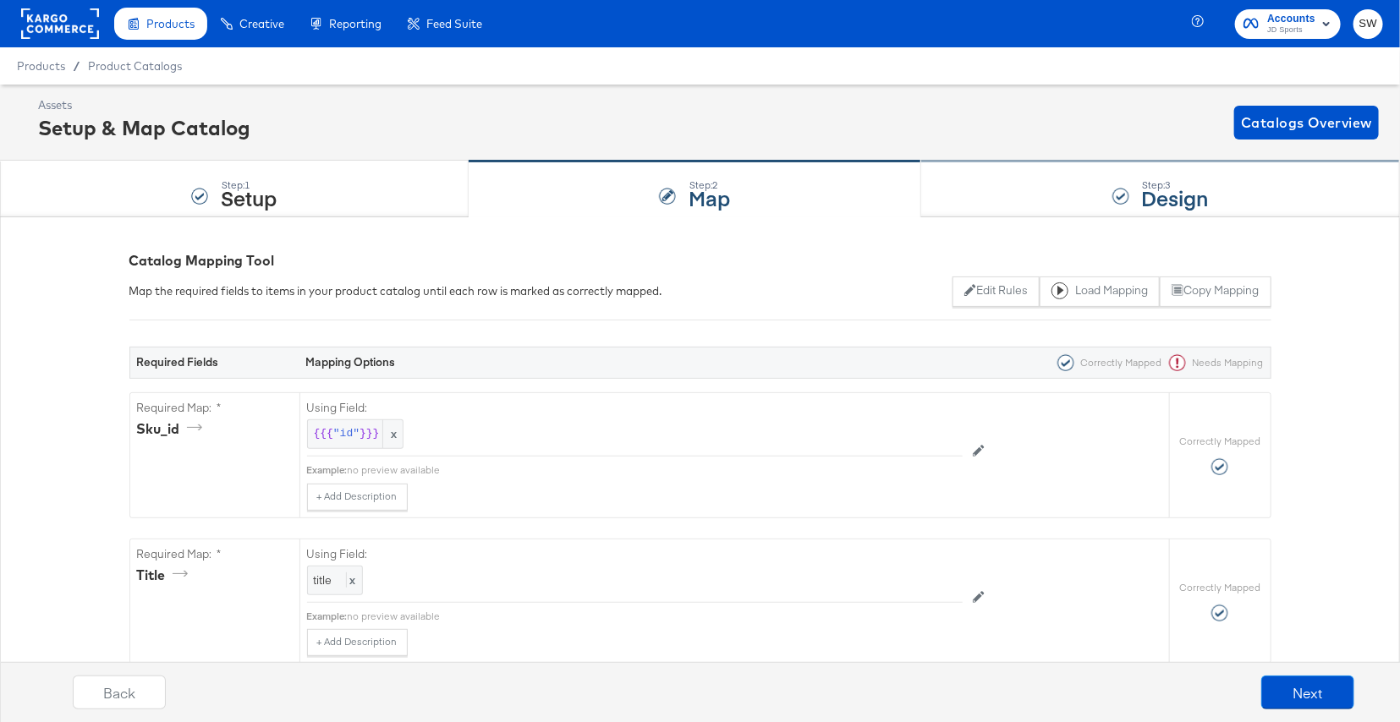
click at [1043, 194] on div "Step: 3 Design" at bounding box center [1160, 190] width 479 height 56
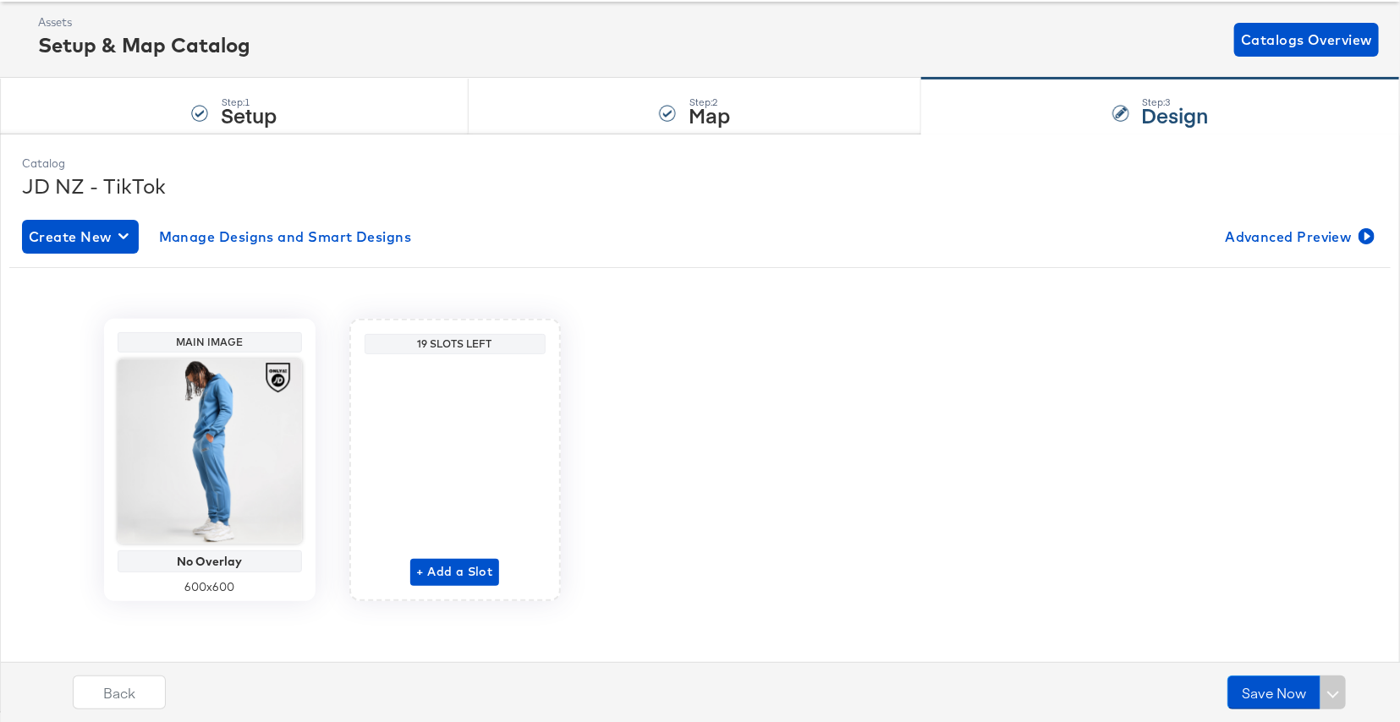
scroll to position [85, 0]
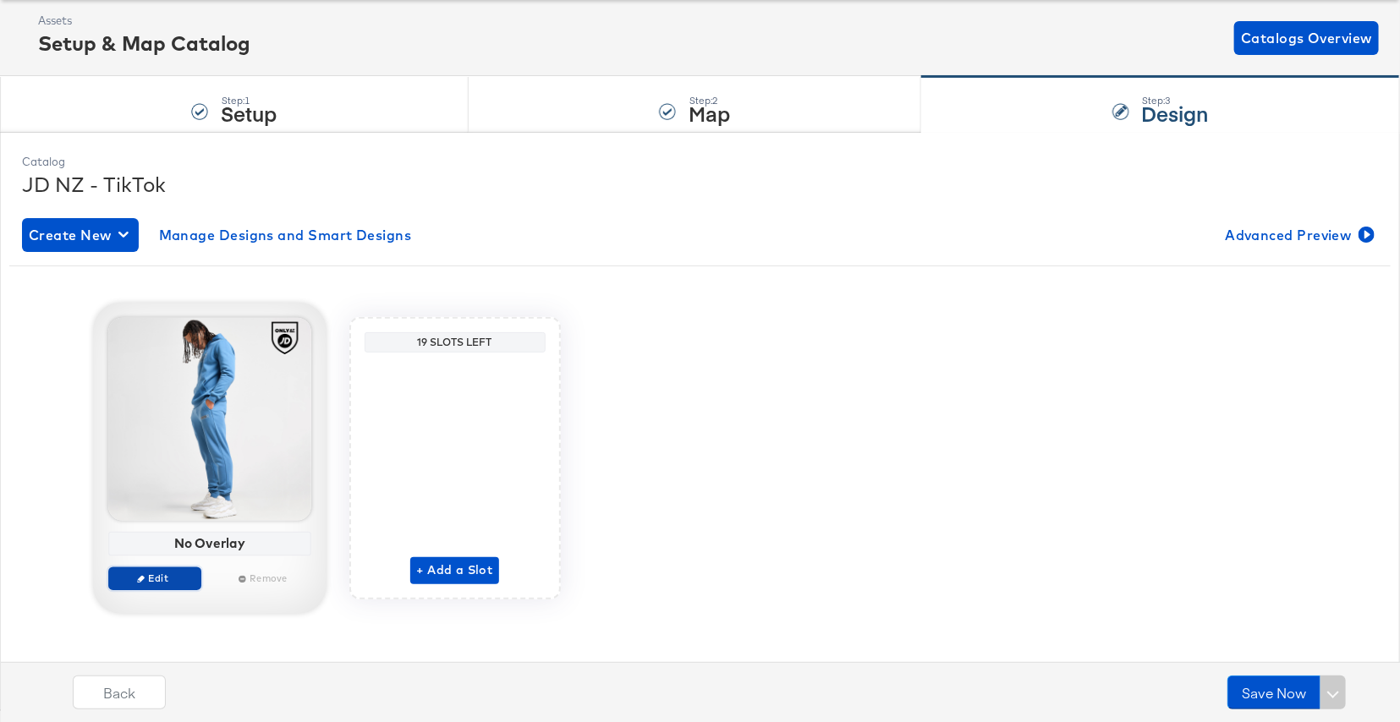
click at [179, 579] on span "Edit" at bounding box center [154, 578] width 78 height 13
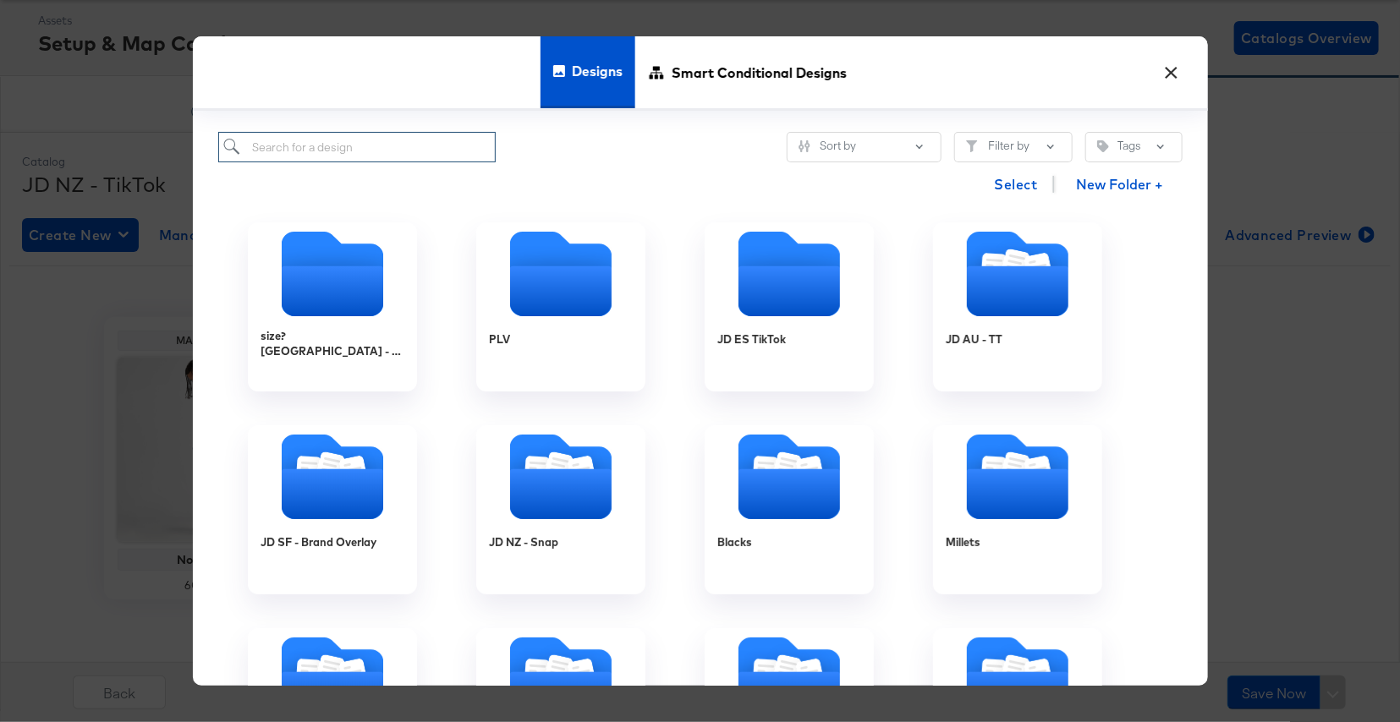
click at [458, 145] on input "search" at bounding box center [357, 147] width 278 height 31
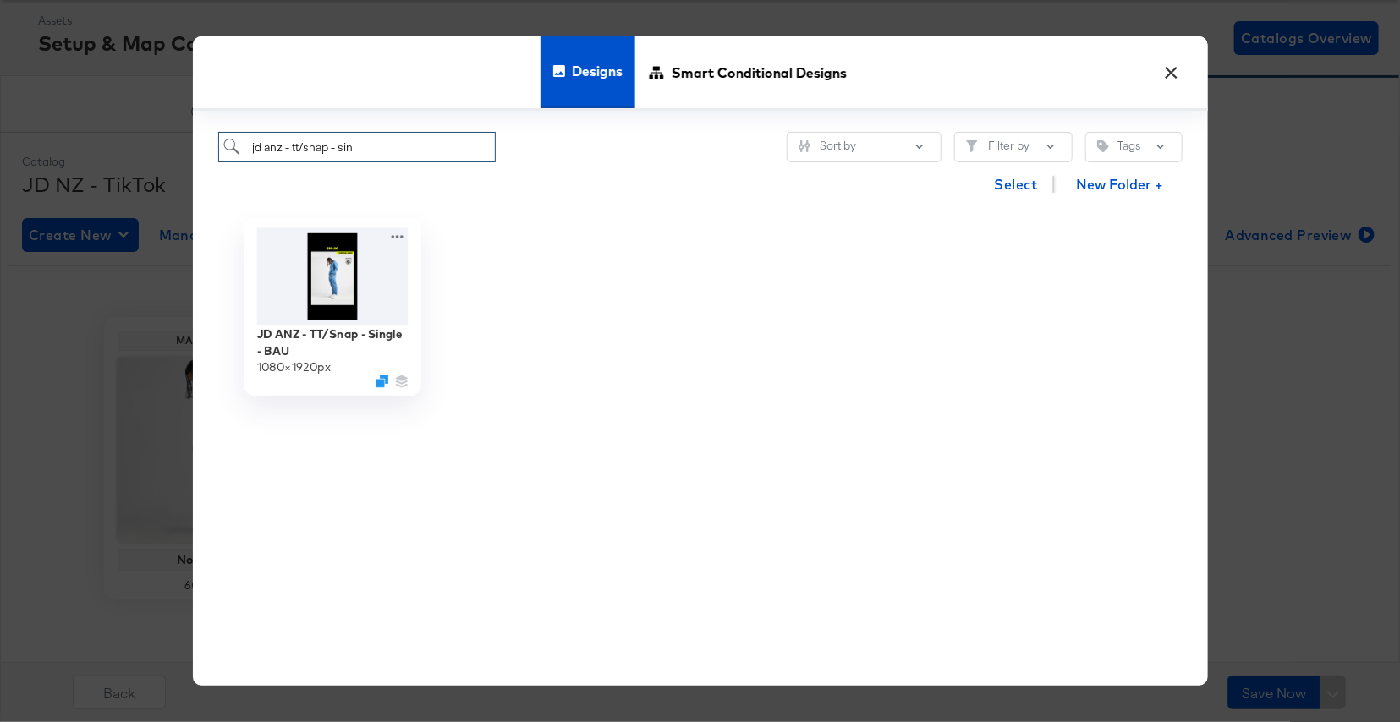
type input "jd anz - tt/snap - sin"
click at [390, 280] on img at bounding box center [331, 276] width 151 height 97
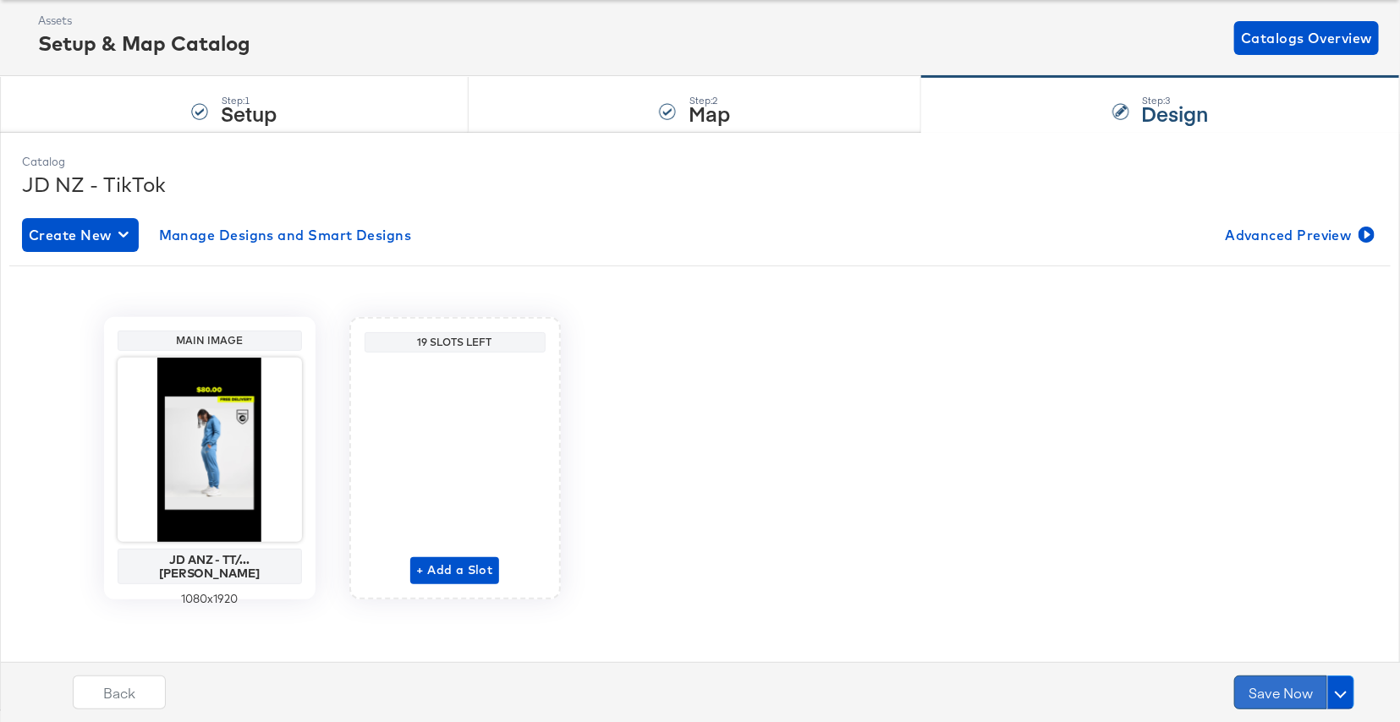
click at [1259, 688] on button "Save Now" at bounding box center [1280, 693] width 93 height 34
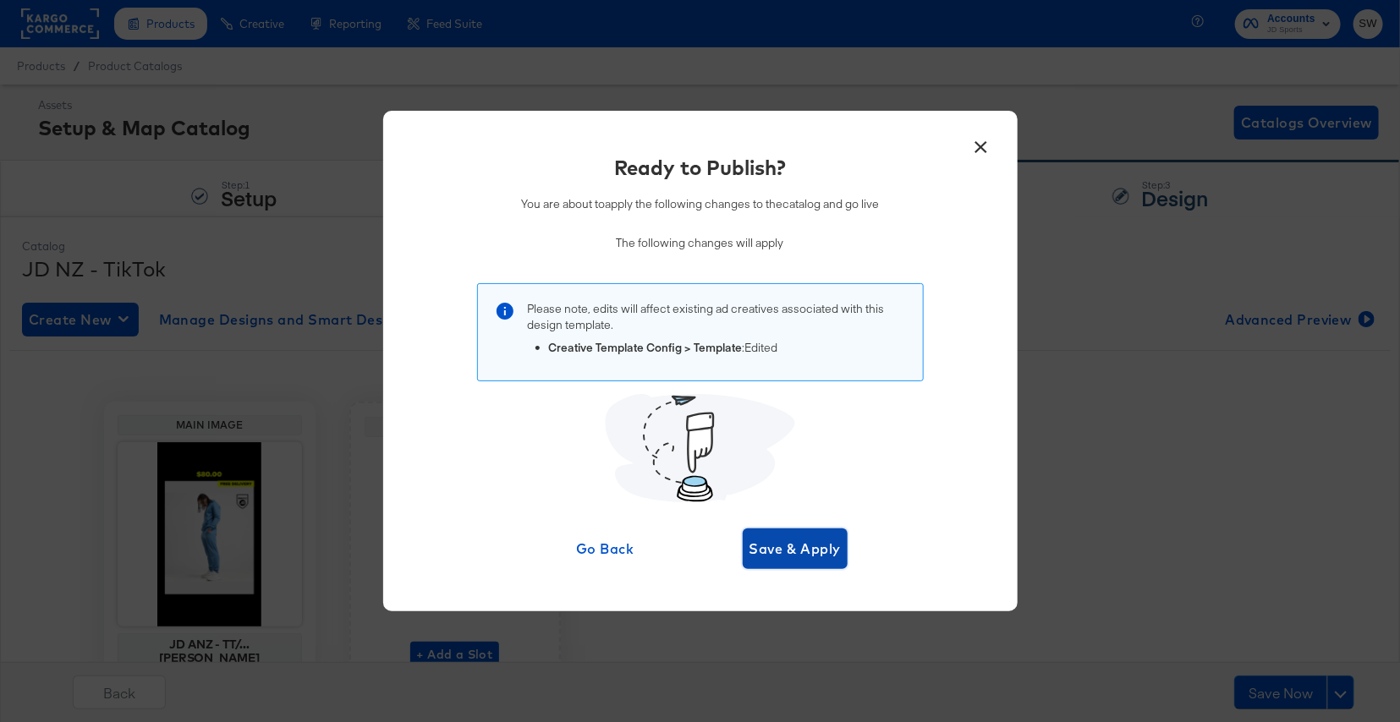
click at [819, 549] on span "Save & Apply" at bounding box center [795, 549] width 92 height 24
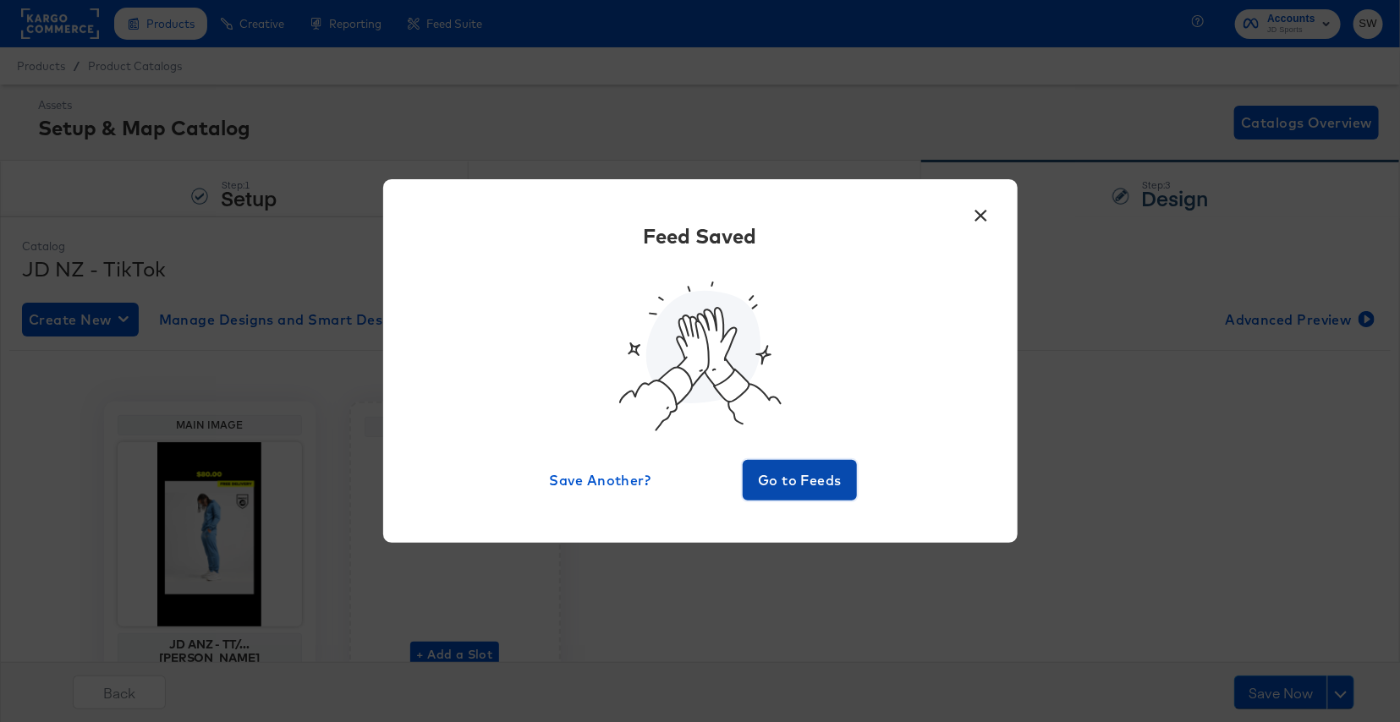
click at [811, 491] on span "Go to Feeds" at bounding box center [799, 481] width 101 height 24
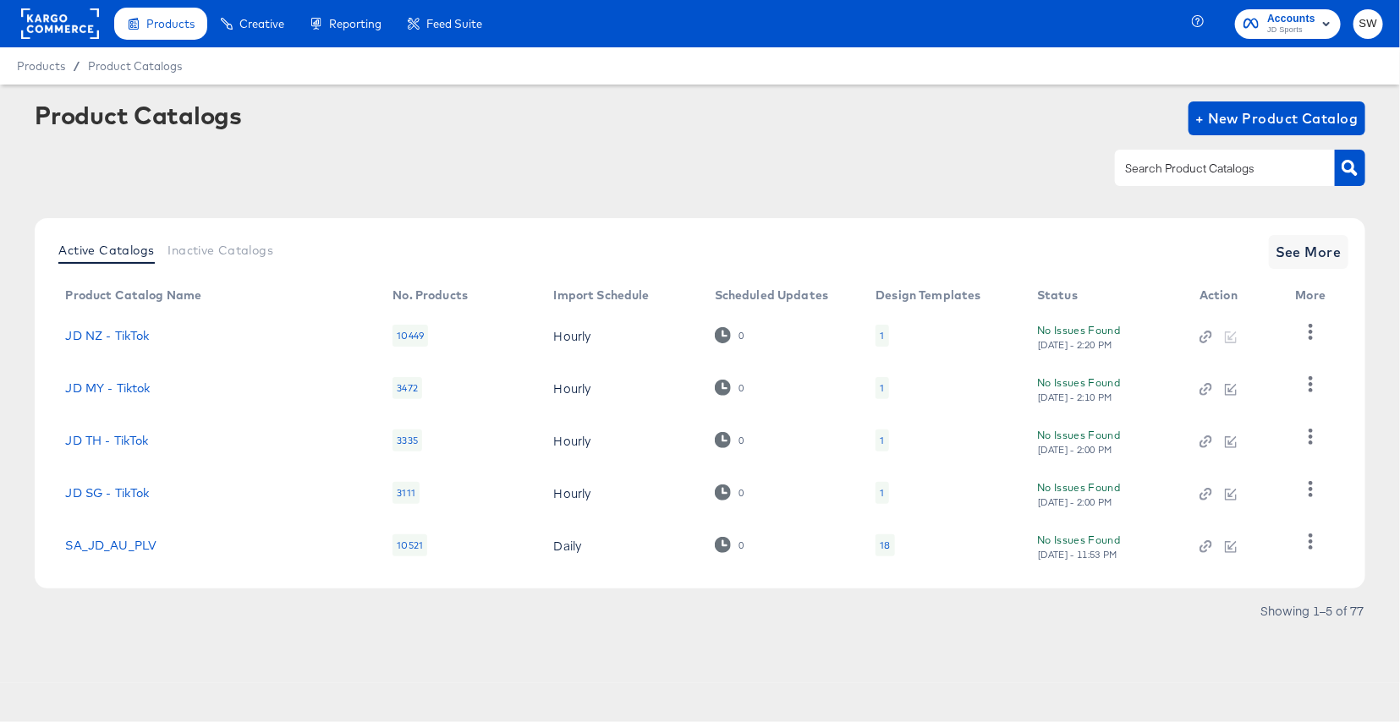
click at [1186, 169] on input "text" at bounding box center [1211, 168] width 180 height 19
type input "nz"
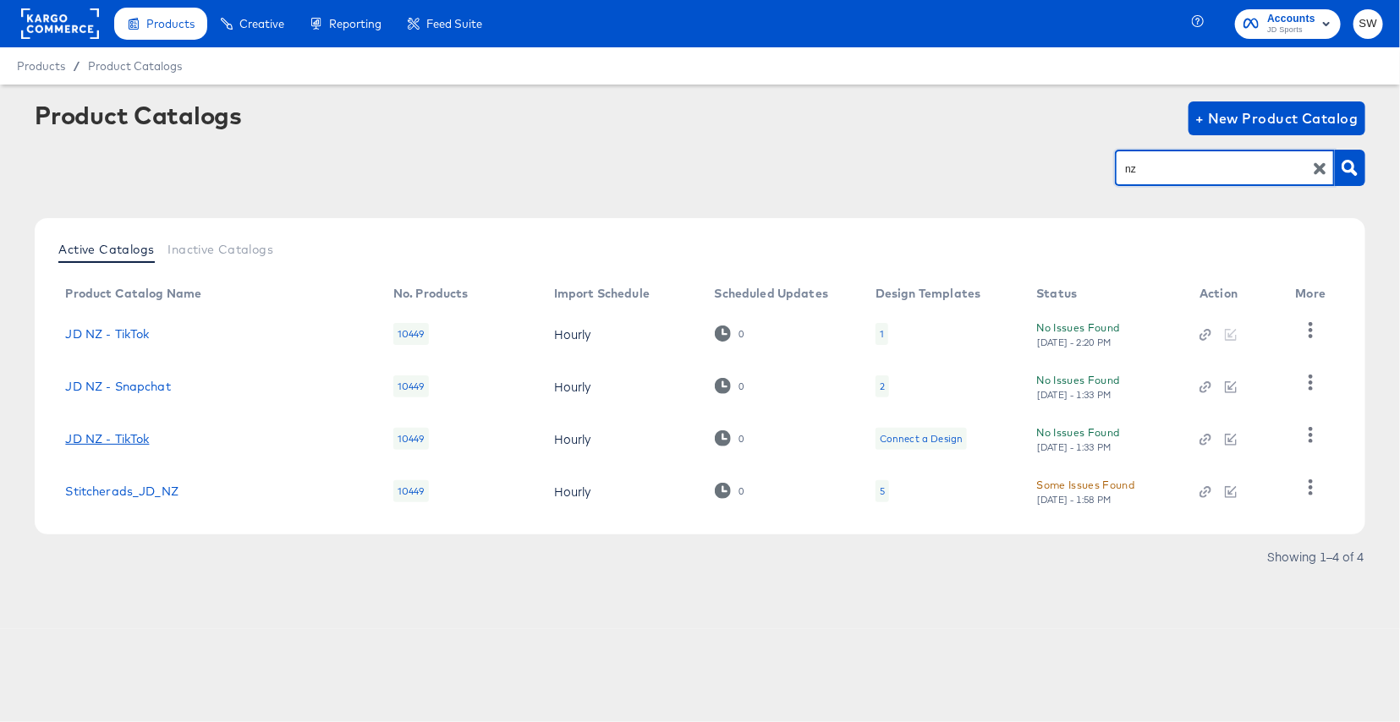
click at [96, 437] on link "JD NZ - TikTok" at bounding box center [107, 439] width 84 height 14
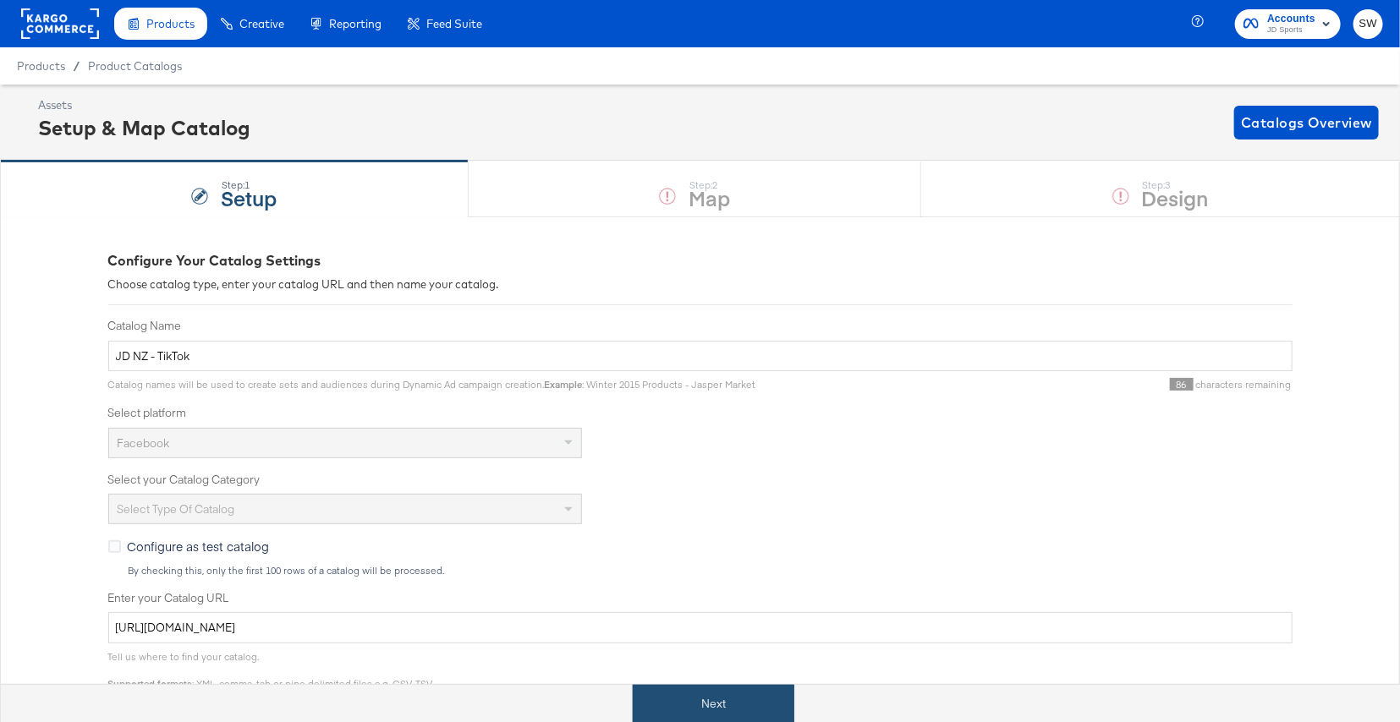
click at [712, 708] on button "Next" at bounding box center [714, 704] width 162 height 38
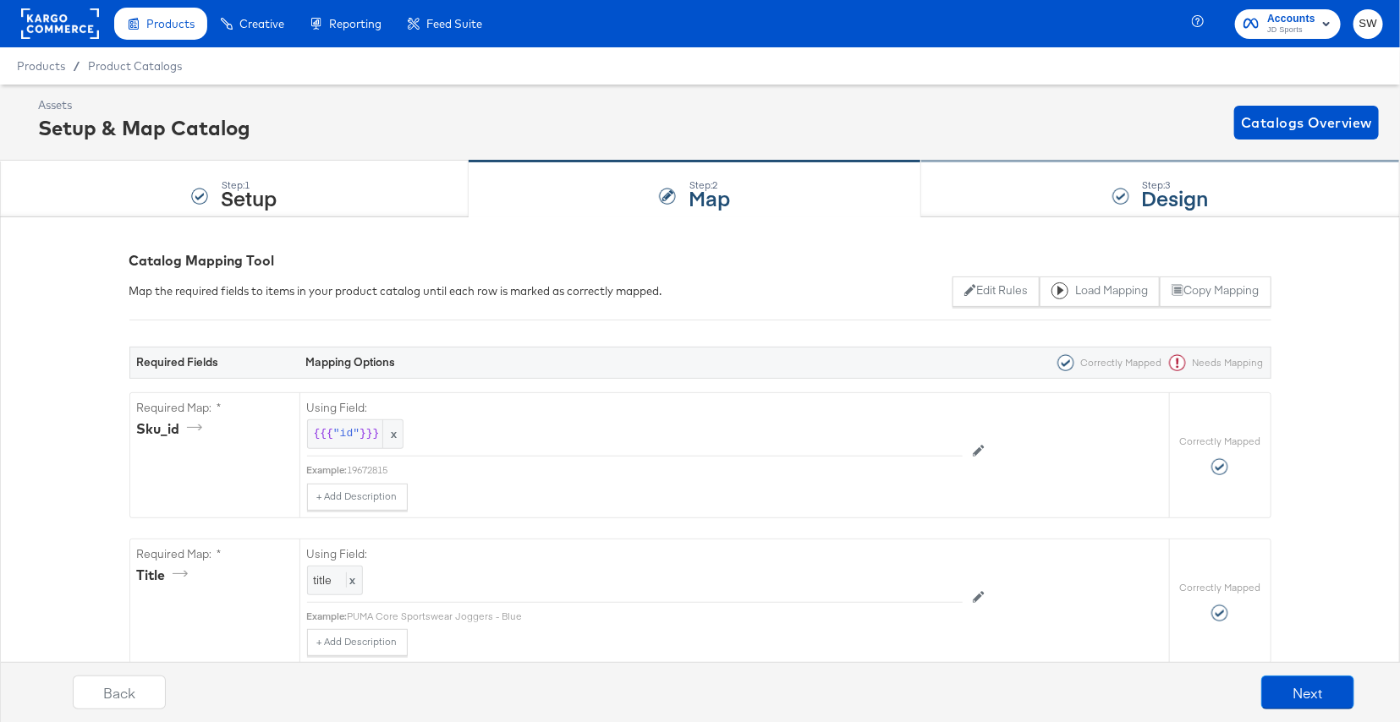
click at [1138, 193] on div "Step: 3 Design" at bounding box center [1160, 190] width 479 height 56
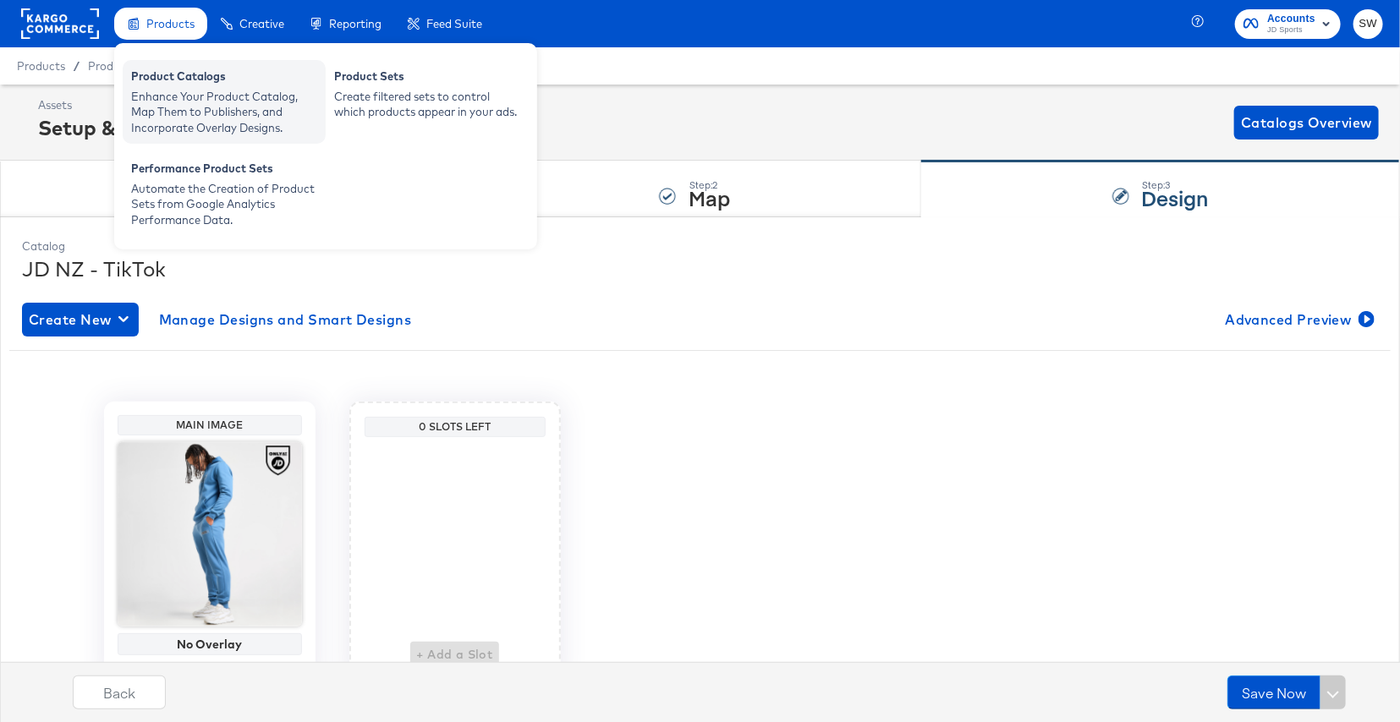
click at [179, 86] on div "Product Catalogs" at bounding box center [224, 79] width 186 height 20
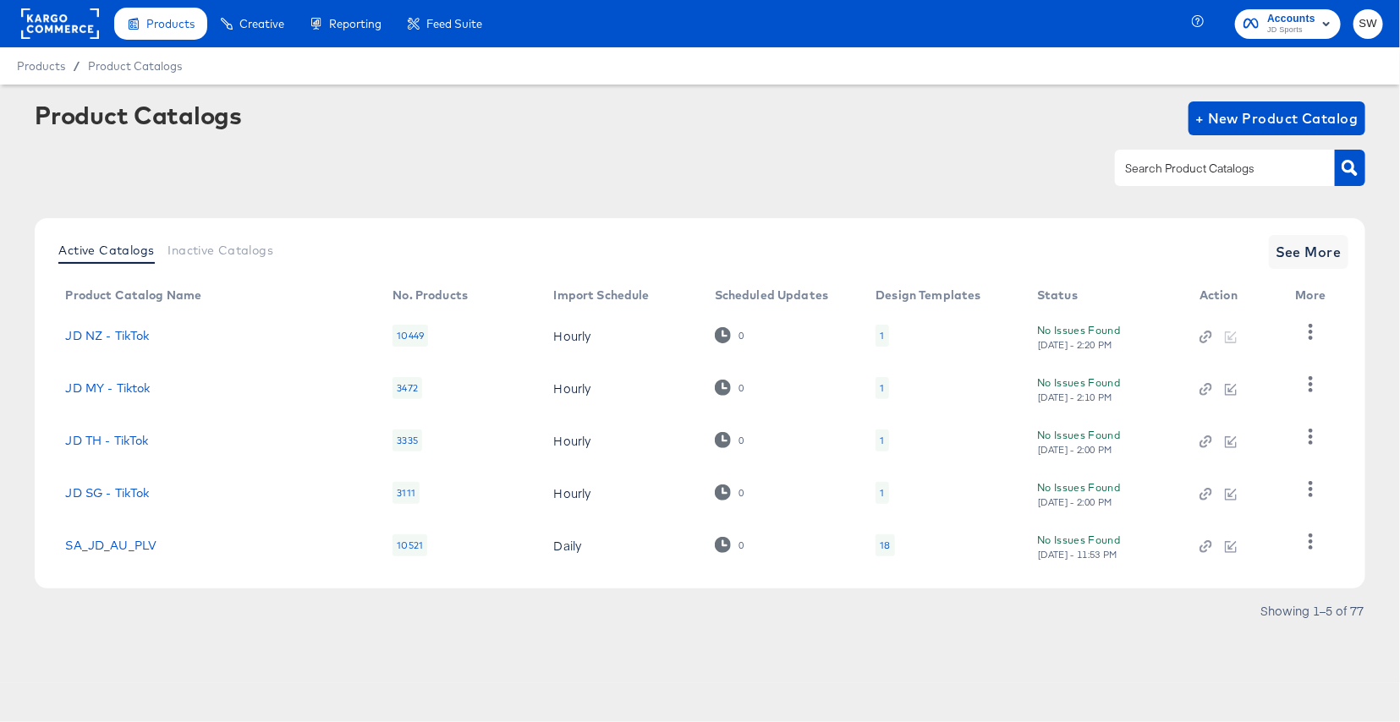
click at [1136, 175] on input "text" at bounding box center [1211, 168] width 180 height 19
type input "nz"
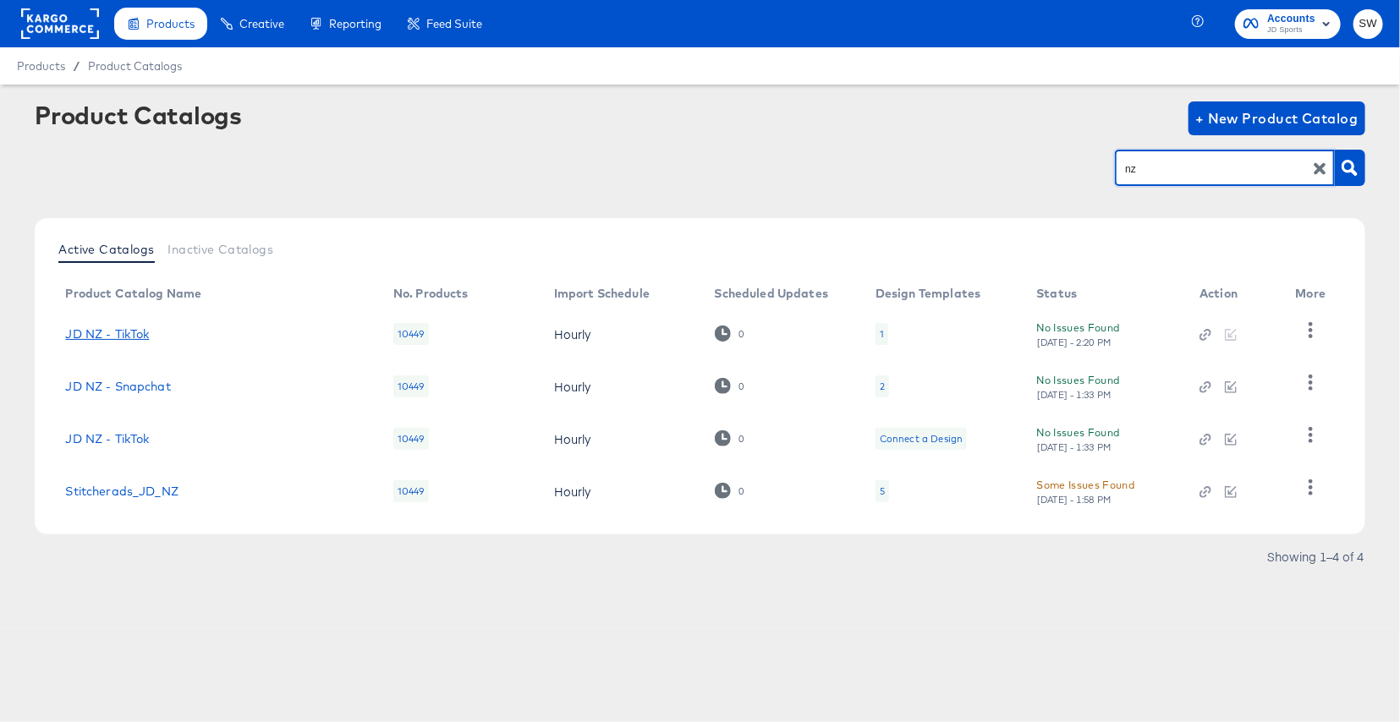
click at [133, 337] on link "JD NZ - TikTok" at bounding box center [107, 334] width 84 height 14
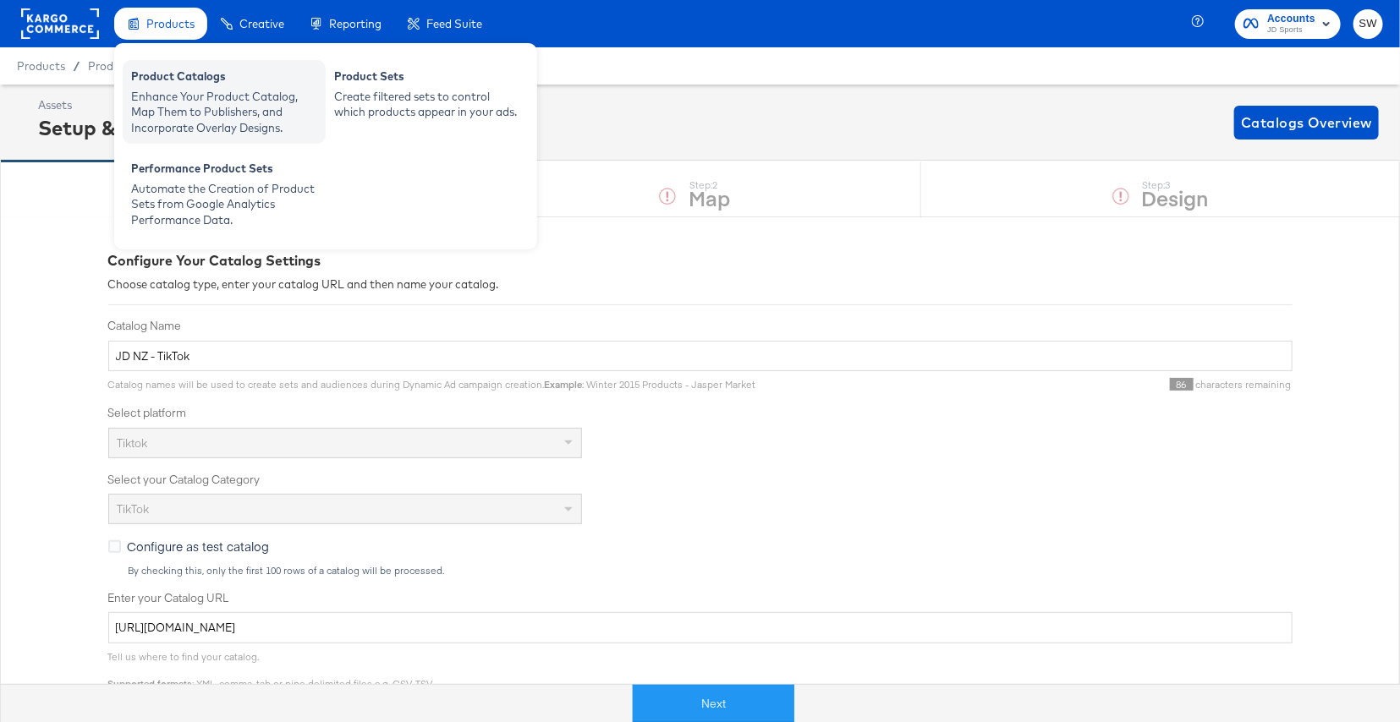
click at [187, 75] on div "Product Catalogs" at bounding box center [224, 79] width 186 height 20
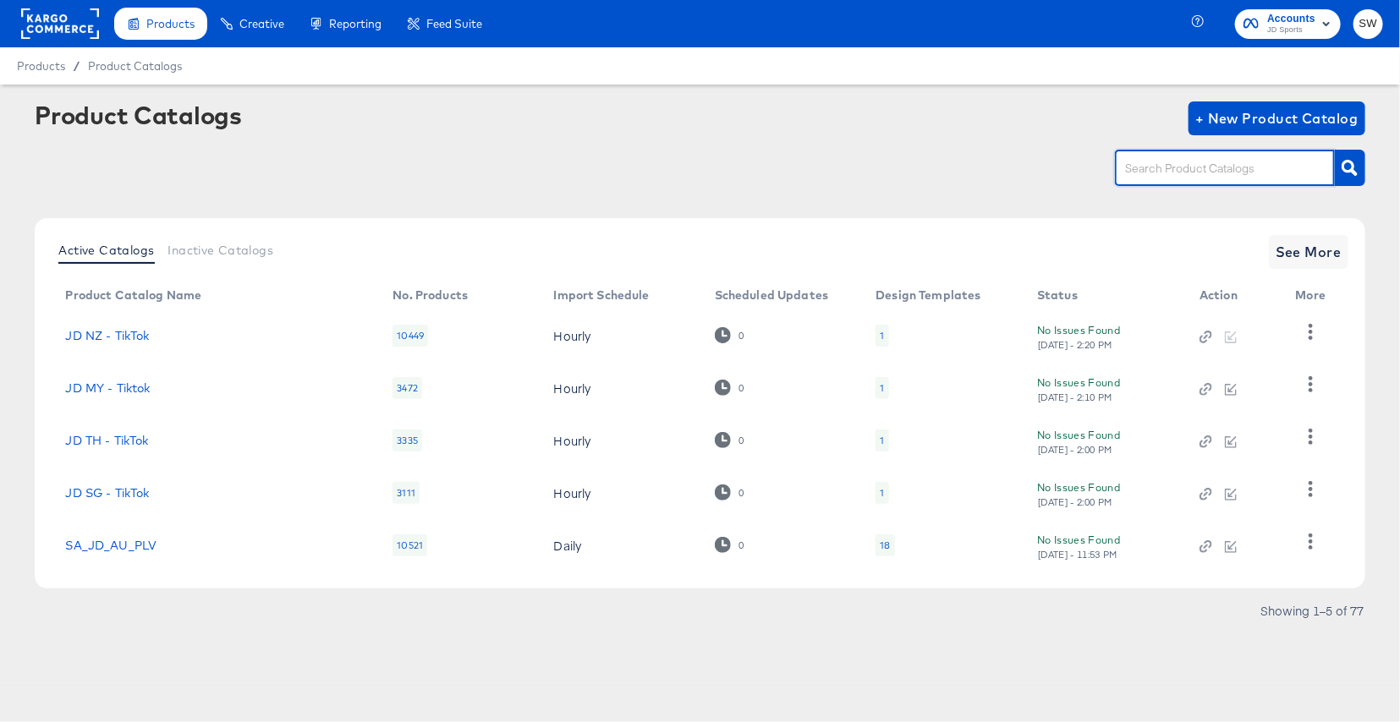
click at [1217, 164] on input "text" at bounding box center [1211, 168] width 180 height 19
click at [1205, 171] on input "text" at bounding box center [1211, 168] width 180 height 19
type input "nz"
click at [1215, 170] on input "text" at bounding box center [1211, 168] width 180 height 19
type input "nz"
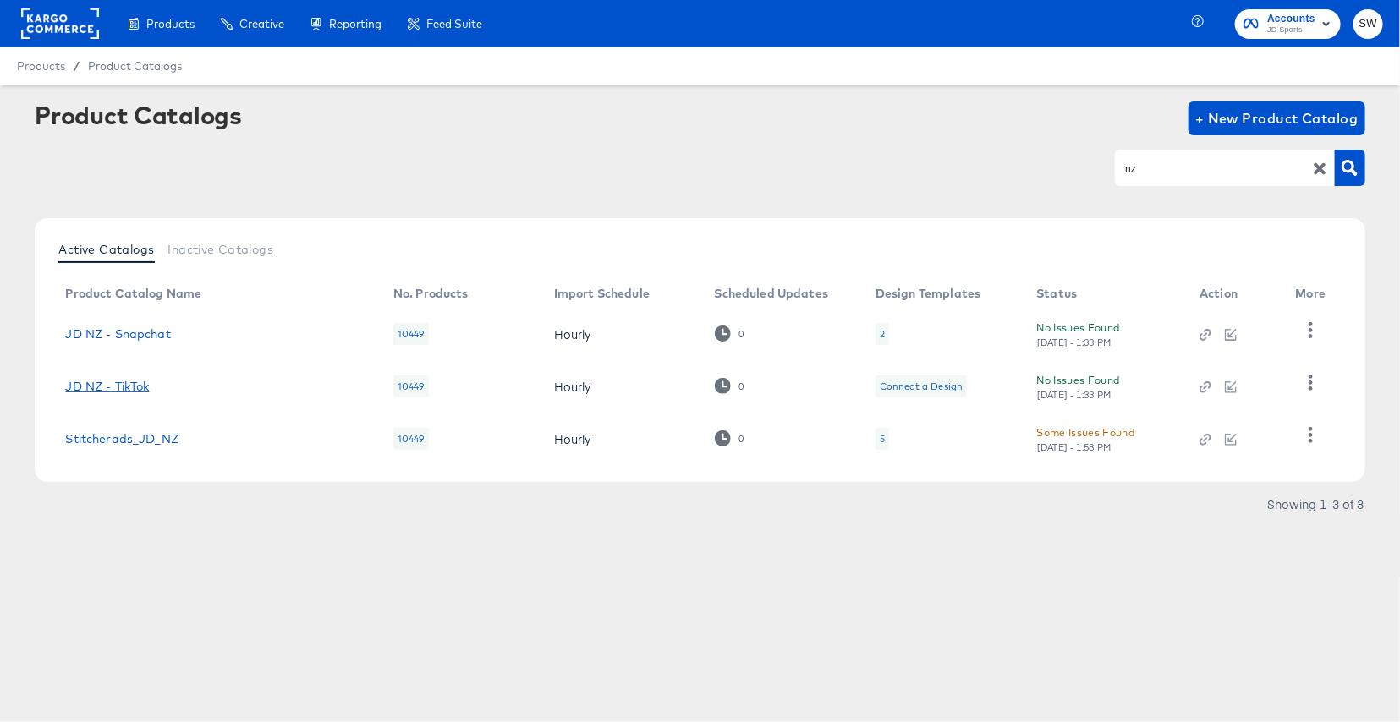
click at [132, 382] on link "JD NZ - TikTok" at bounding box center [107, 387] width 84 height 14
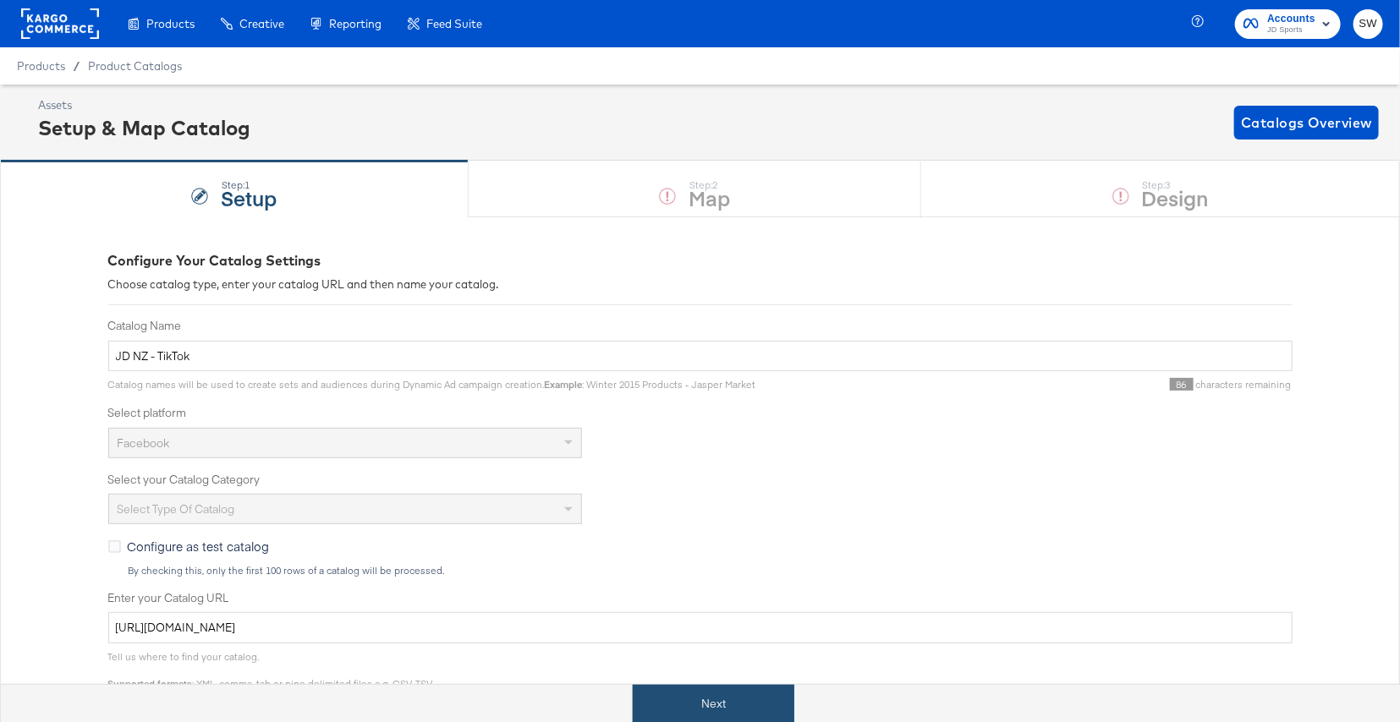
click at [743, 699] on button "Next" at bounding box center [714, 704] width 162 height 38
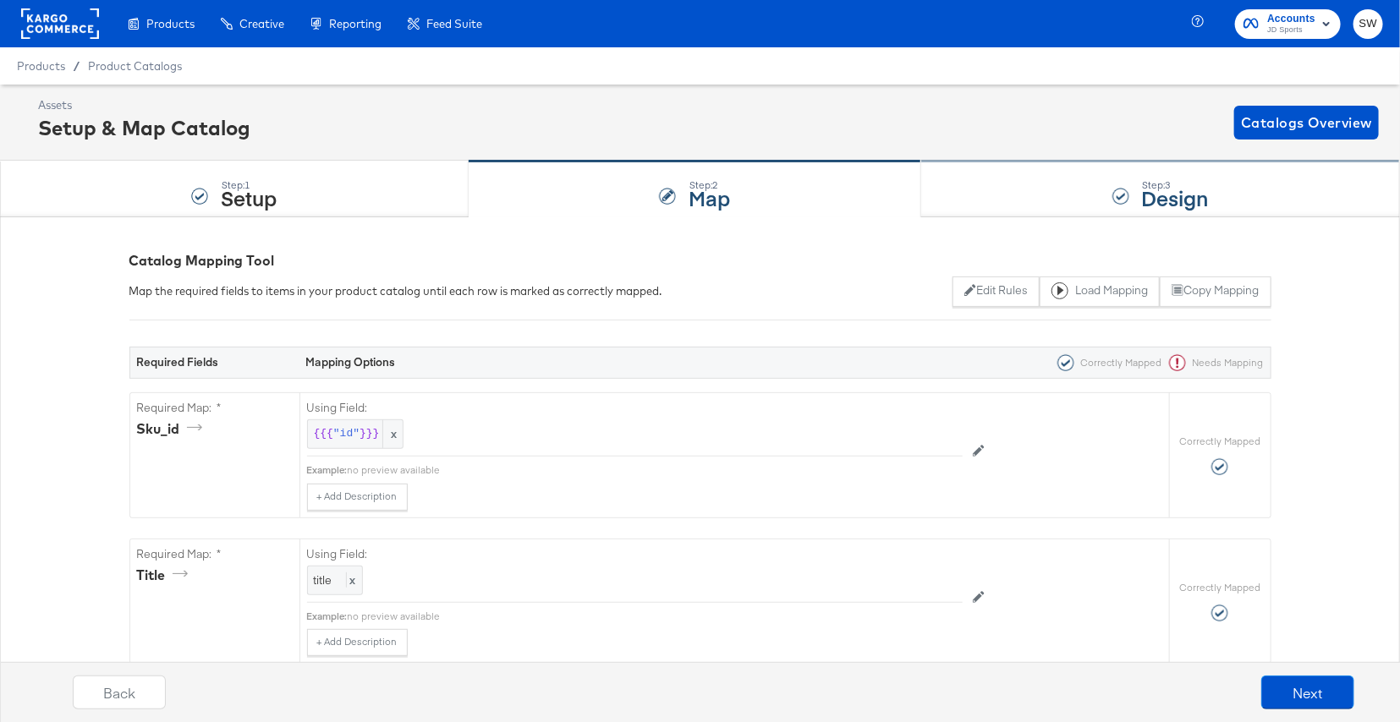
click at [1034, 193] on div "Step: 3 Design" at bounding box center [1160, 190] width 479 height 56
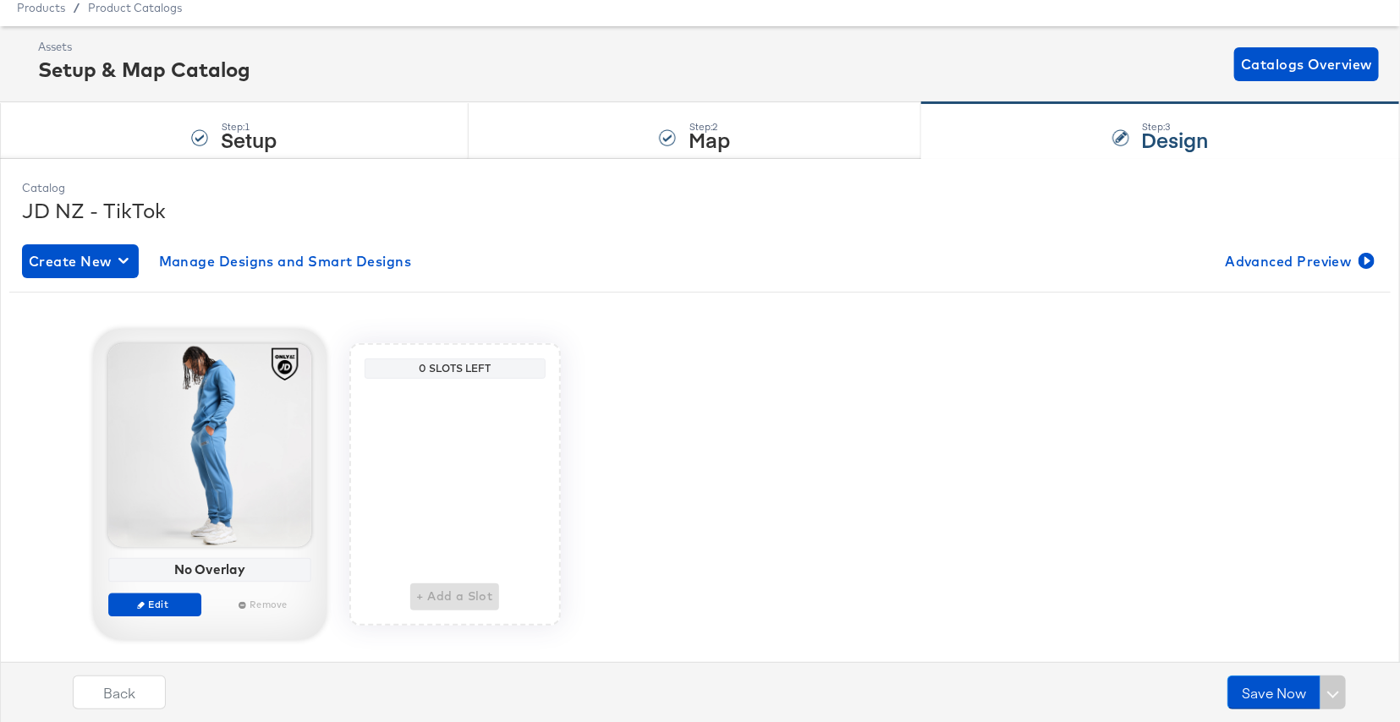
scroll to position [74, 0]
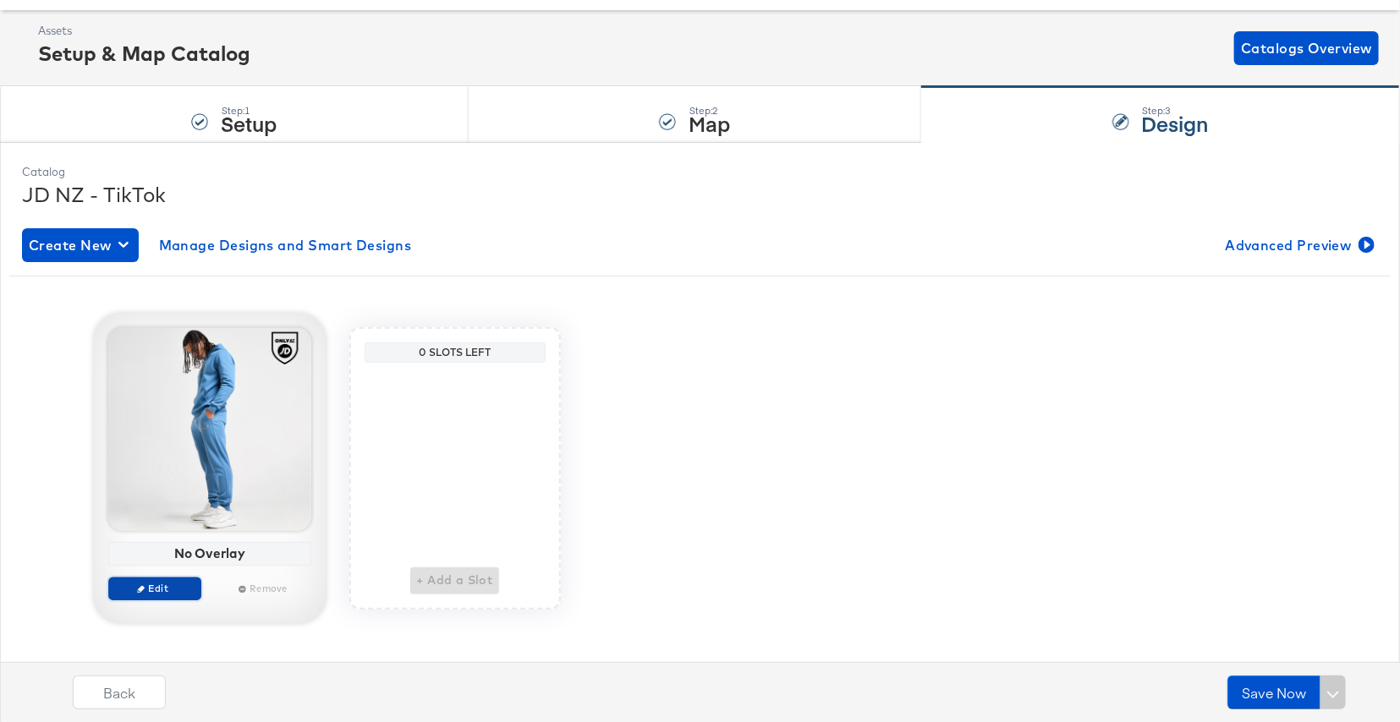
click at [165, 597] on button "Edit" at bounding box center [154, 589] width 93 height 24
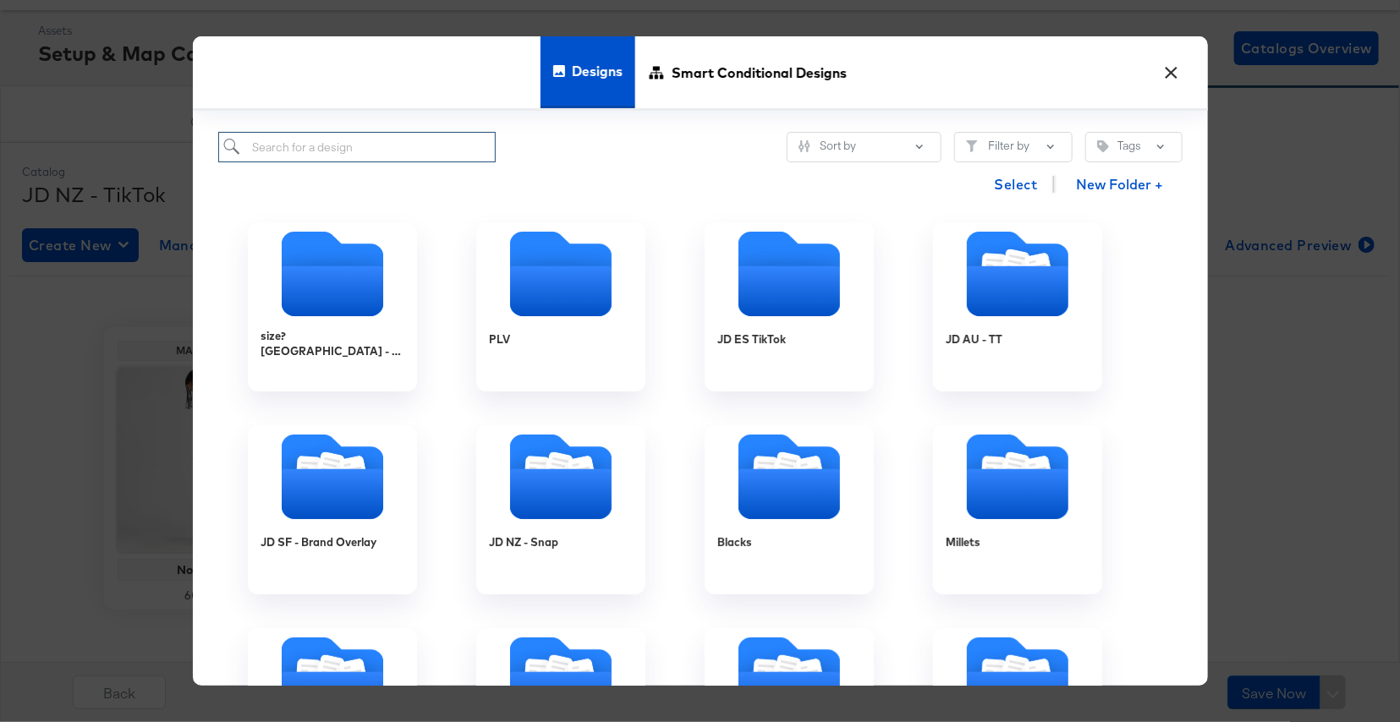
click at [336, 158] on input "search" at bounding box center [357, 147] width 278 height 31
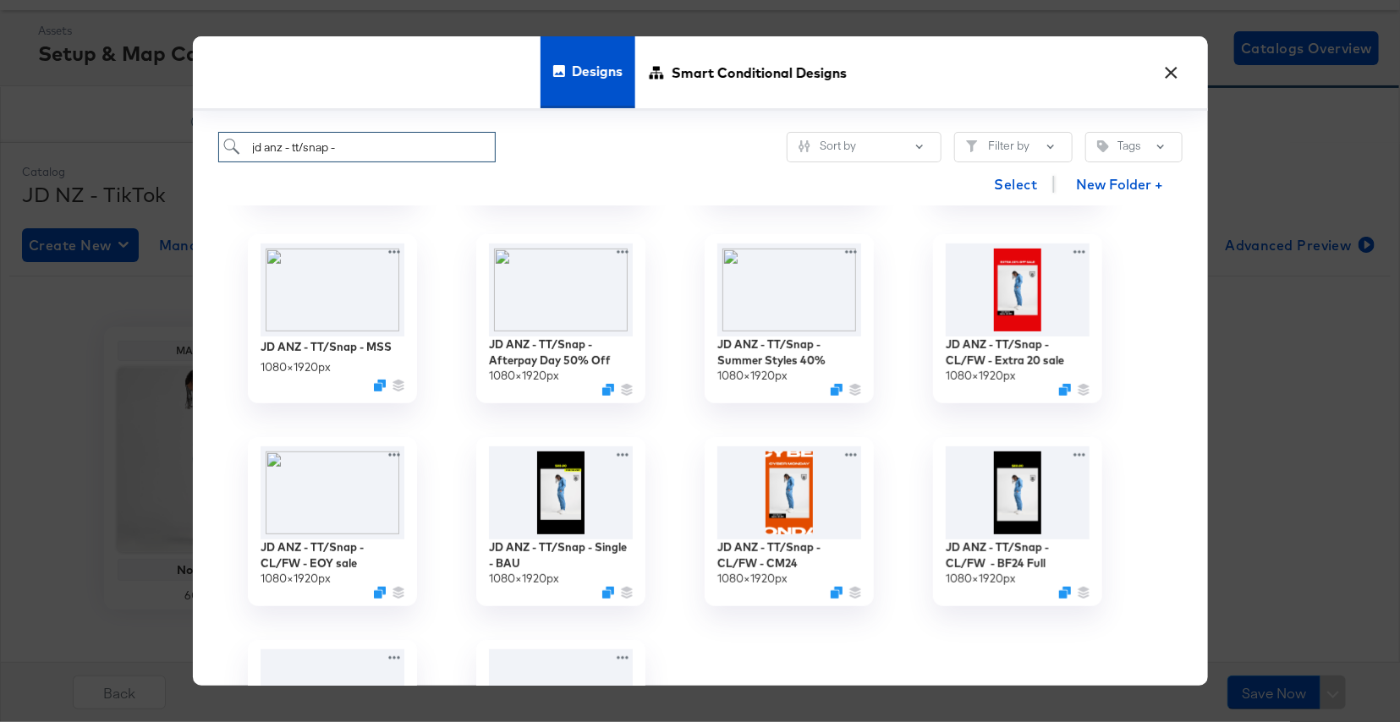
scroll to position [387, 0]
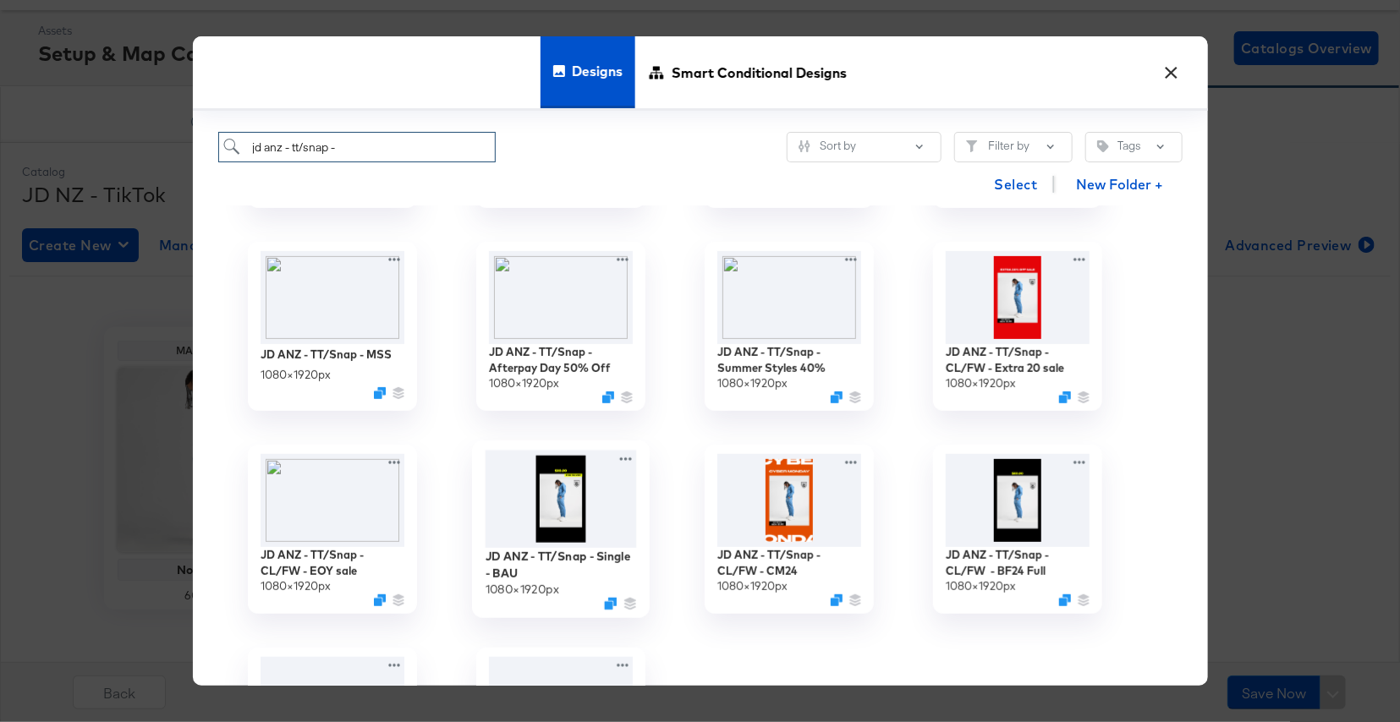
type input "jd anz - tt/snap -"
click at [586, 502] on img at bounding box center [560, 500] width 151 height 98
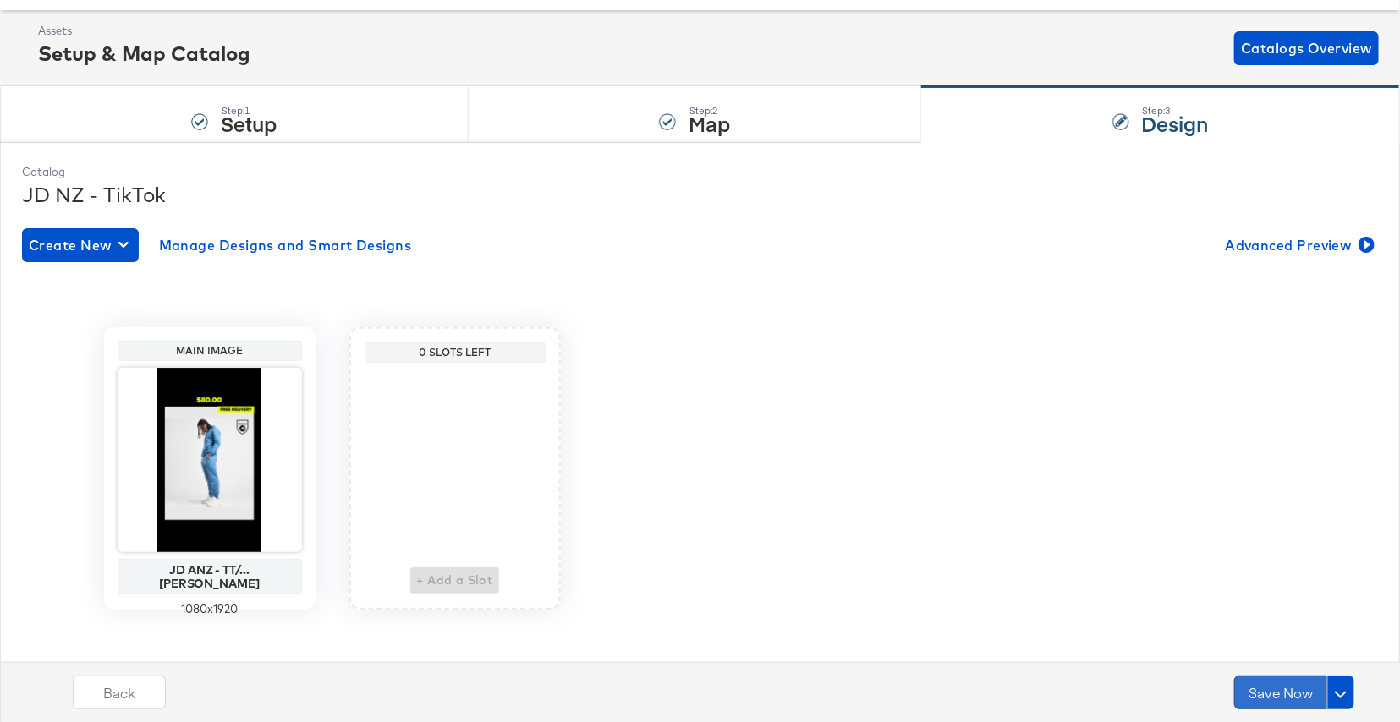
click at [1280, 690] on button "Save Now" at bounding box center [1280, 693] width 93 height 34
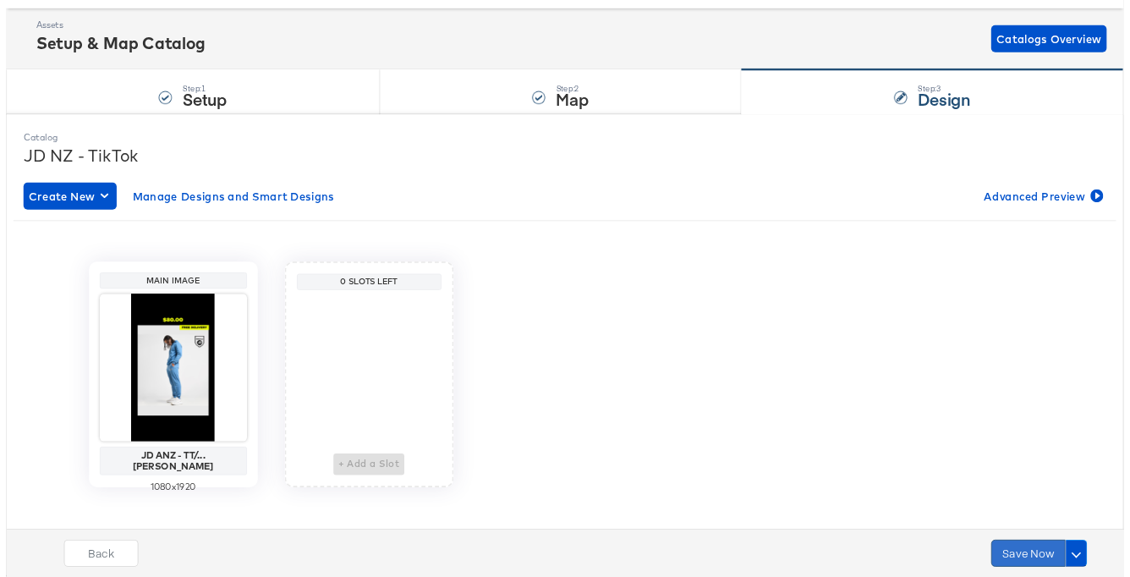
scroll to position [0, 0]
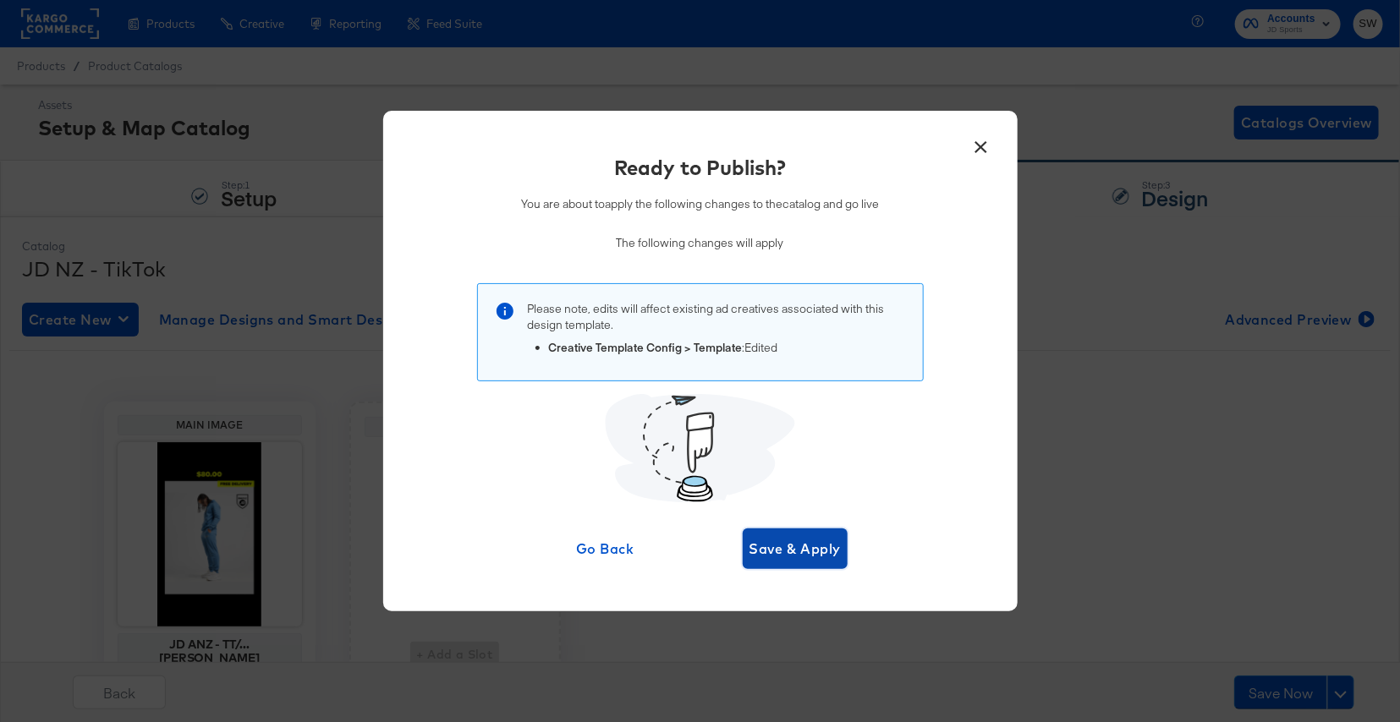
click at [811, 544] on span "Save & Apply" at bounding box center [795, 549] width 92 height 24
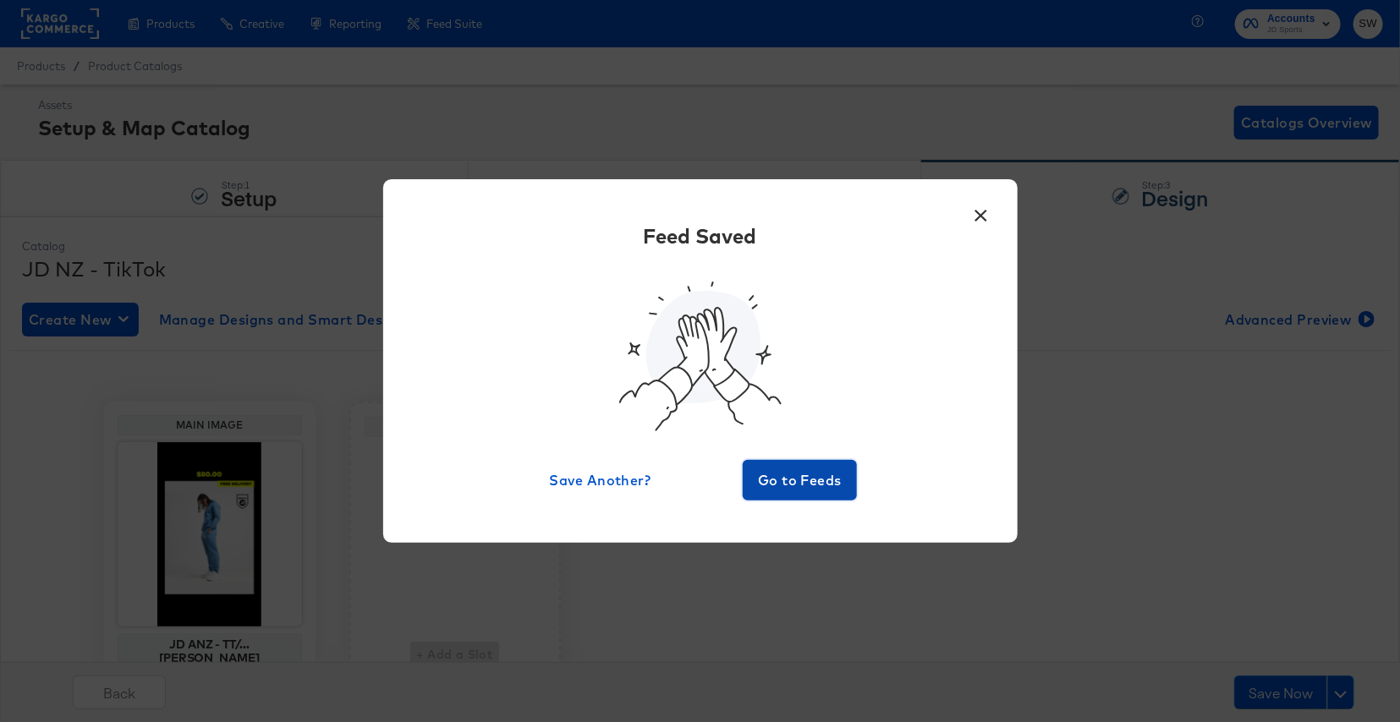
click at [829, 467] on button "Go to Feeds" at bounding box center [800, 480] width 115 height 41
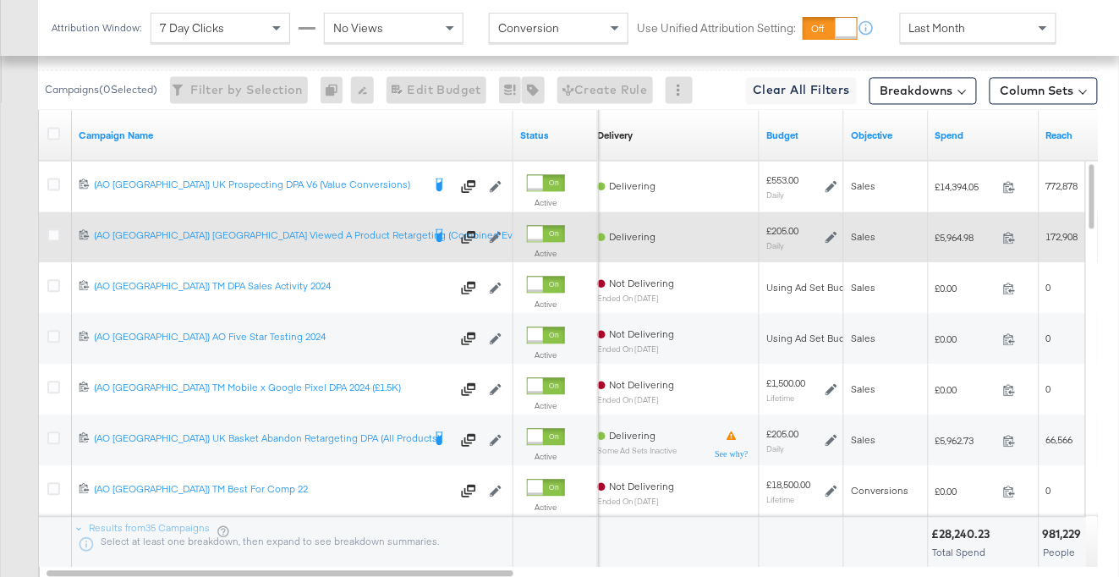
scroll to position [848, 0]
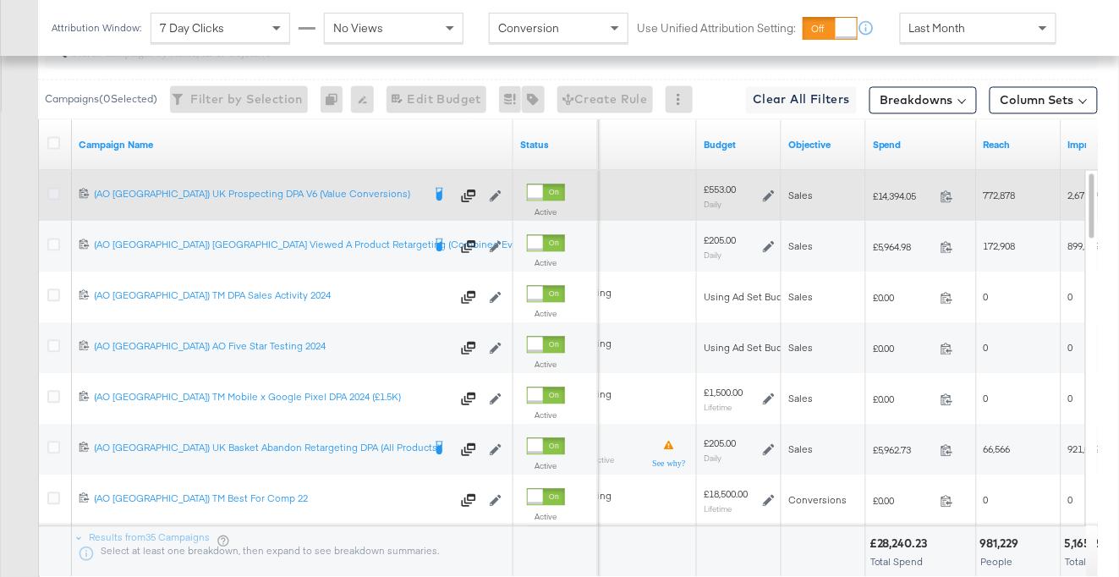
click at [54, 189] on icon at bounding box center [53, 194] width 13 height 13
click at [0, 0] on input "checkbox" at bounding box center [0, 0] width 0 height 0
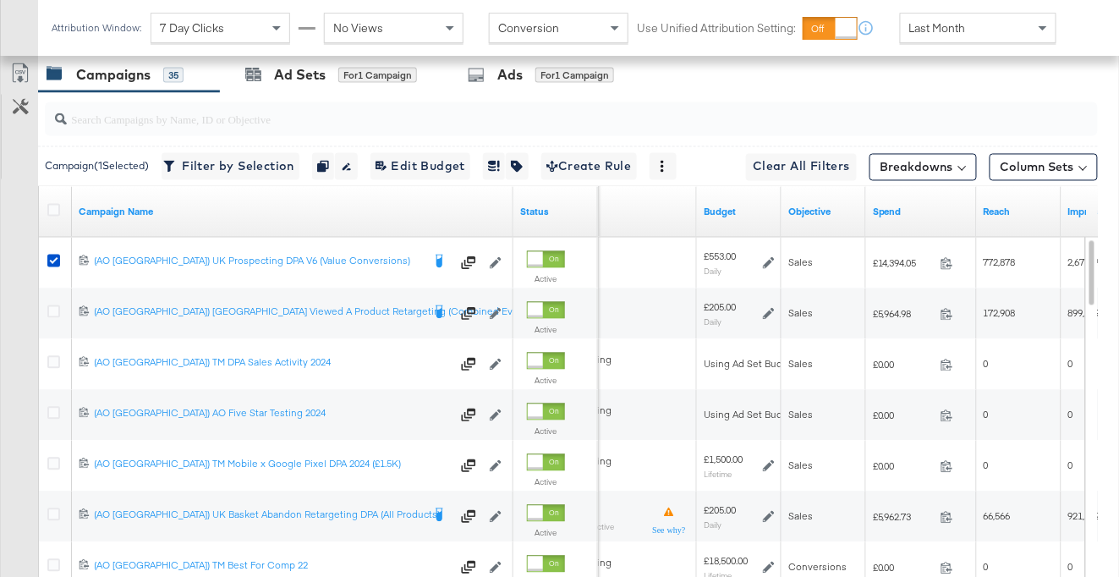
scroll to position [776, 0]
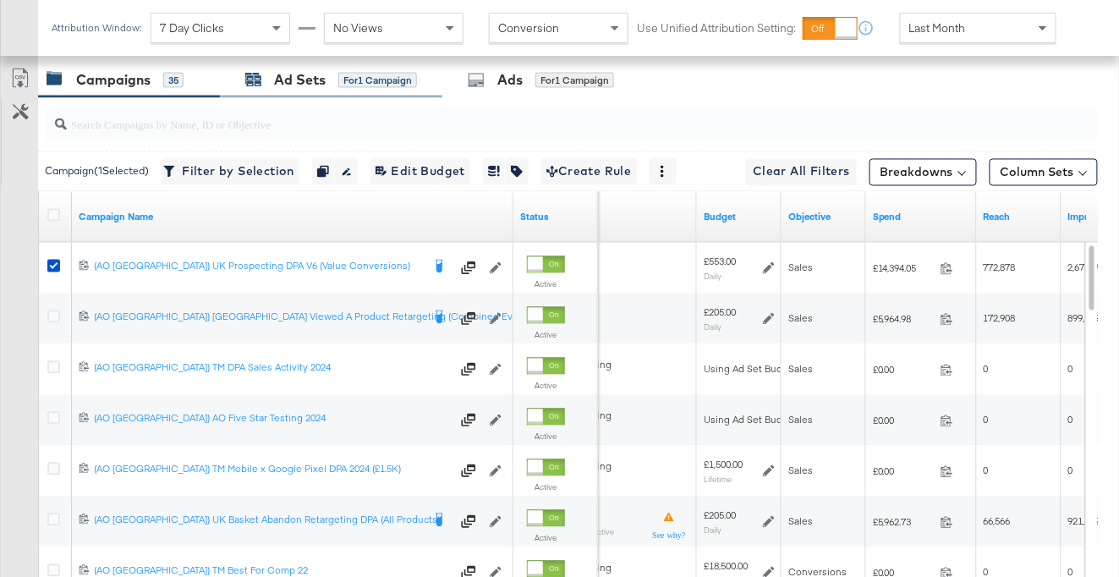
click at [320, 83] on div "Ad Sets" at bounding box center [300, 79] width 52 height 19
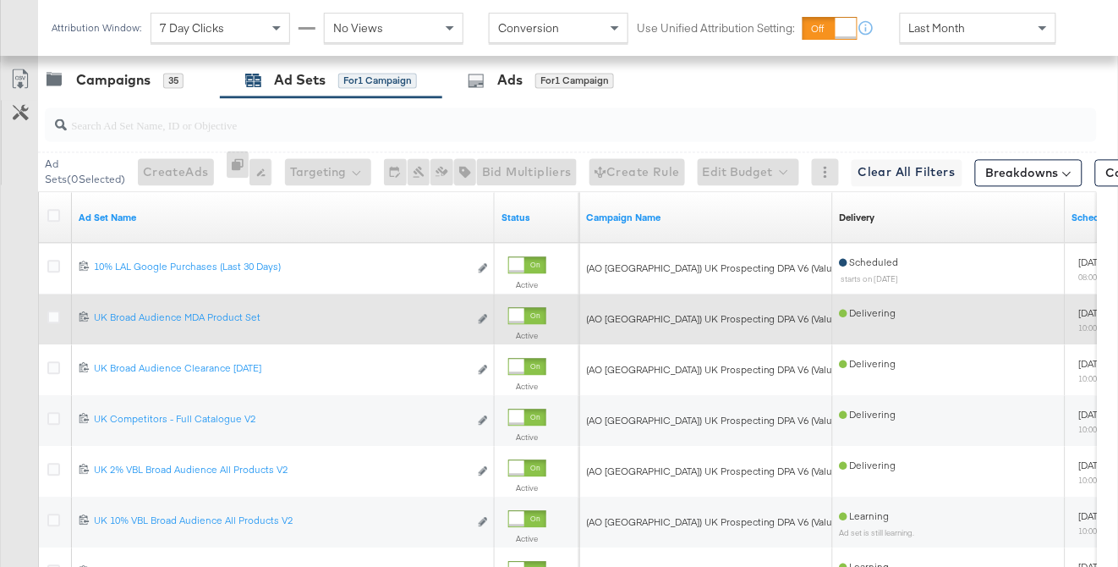
scroll to position [781, 0]
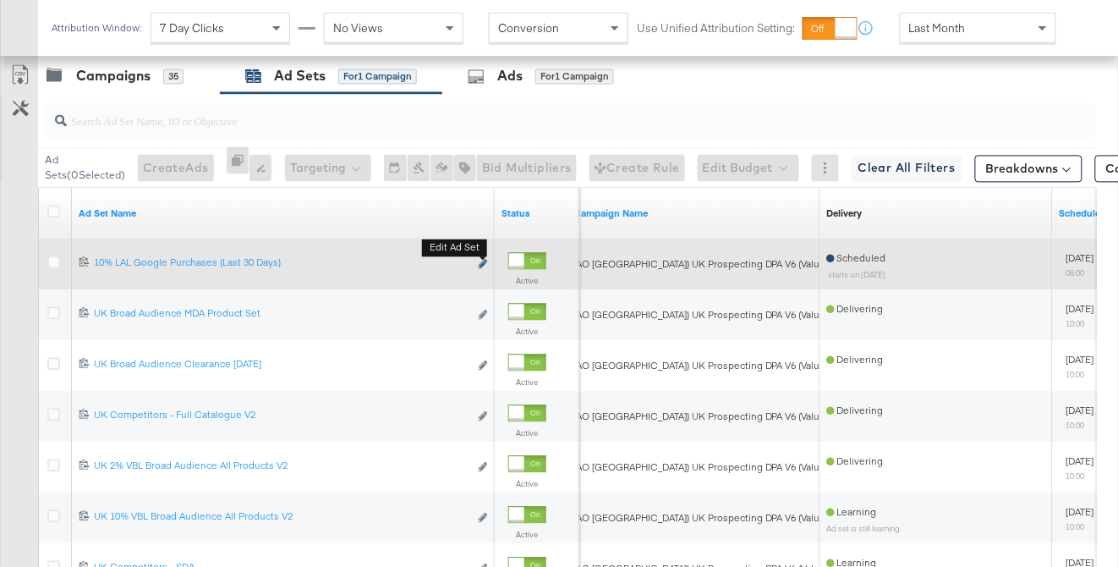
click at [485, 260] on icon "link" at bounding box center [483, 263] width 8 height 9
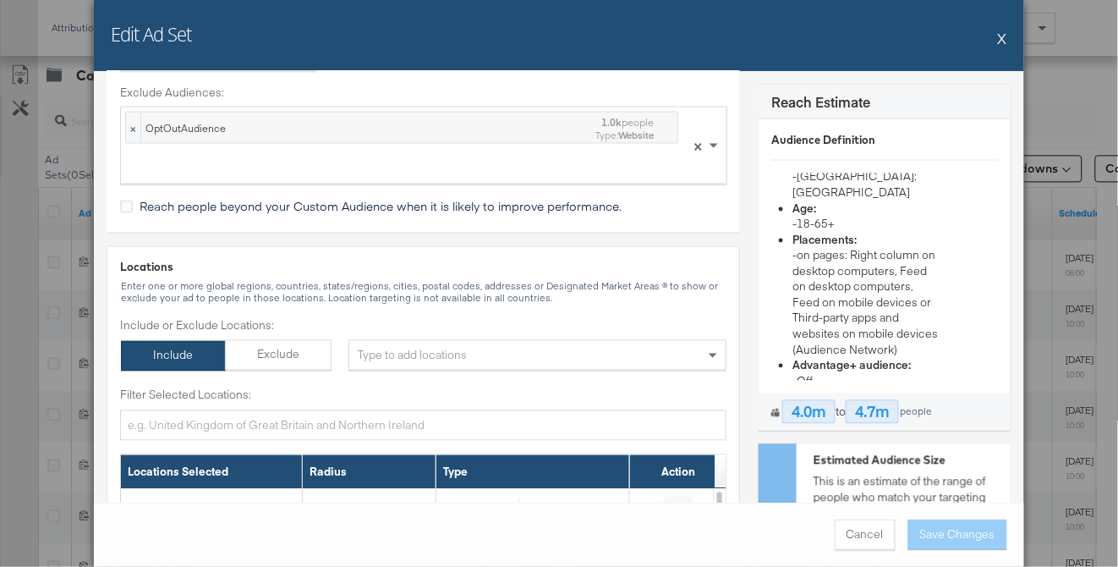
scroll to position [408, 0]
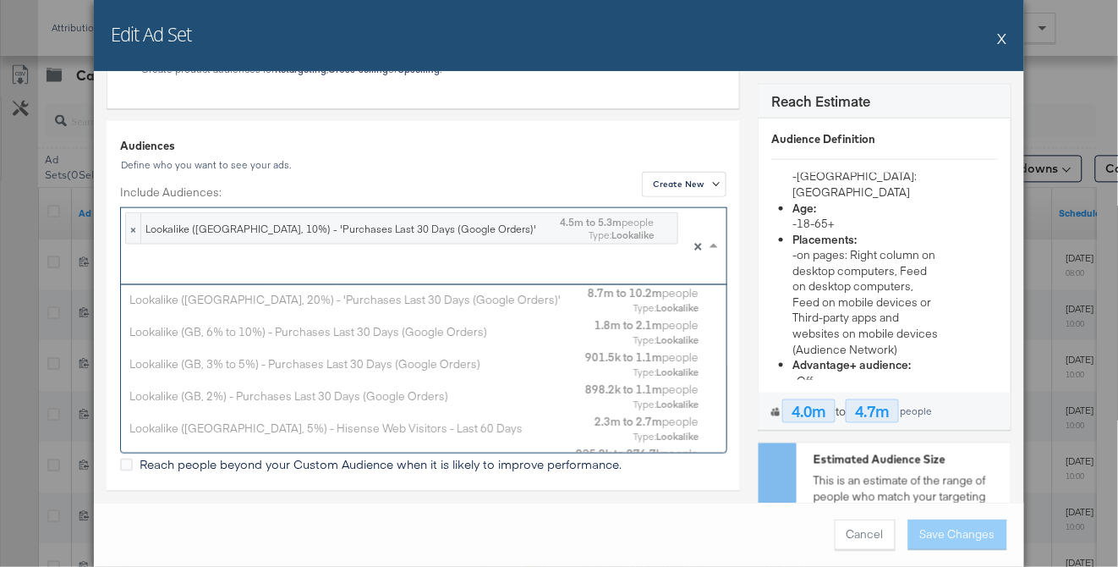
click at [661, 251] on div "× Lookalike ([GEOGRAPHIC_DATA], 10%) - 'Purchases Last 30 Days (Google Orders)'…" at bounding box center [399, 246] width 557 height 76
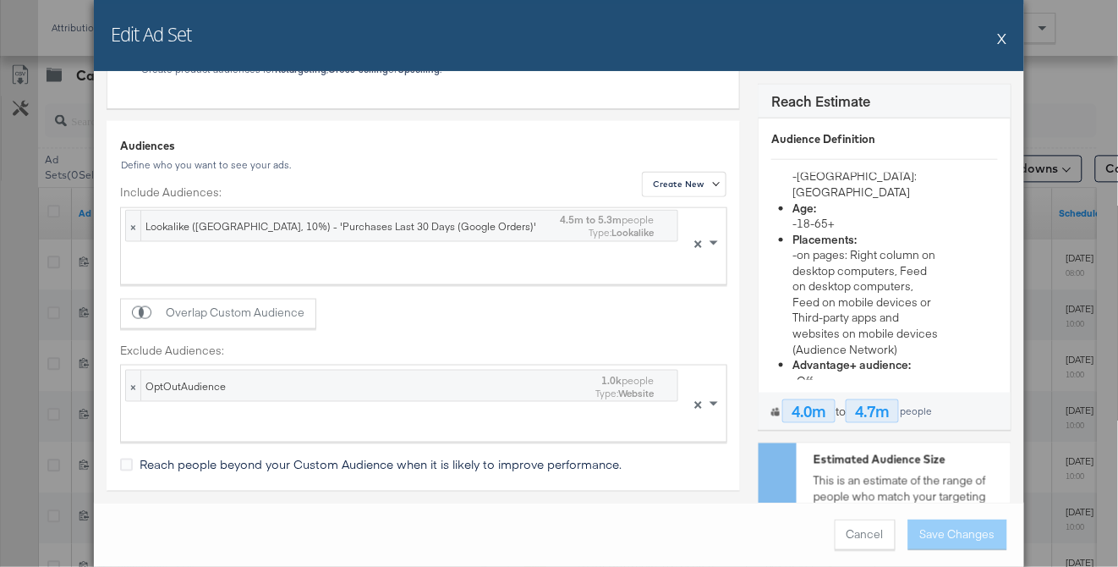
click at [598, 150] on div "Audiences" at bounding box center [423, 146] width 607 height 16
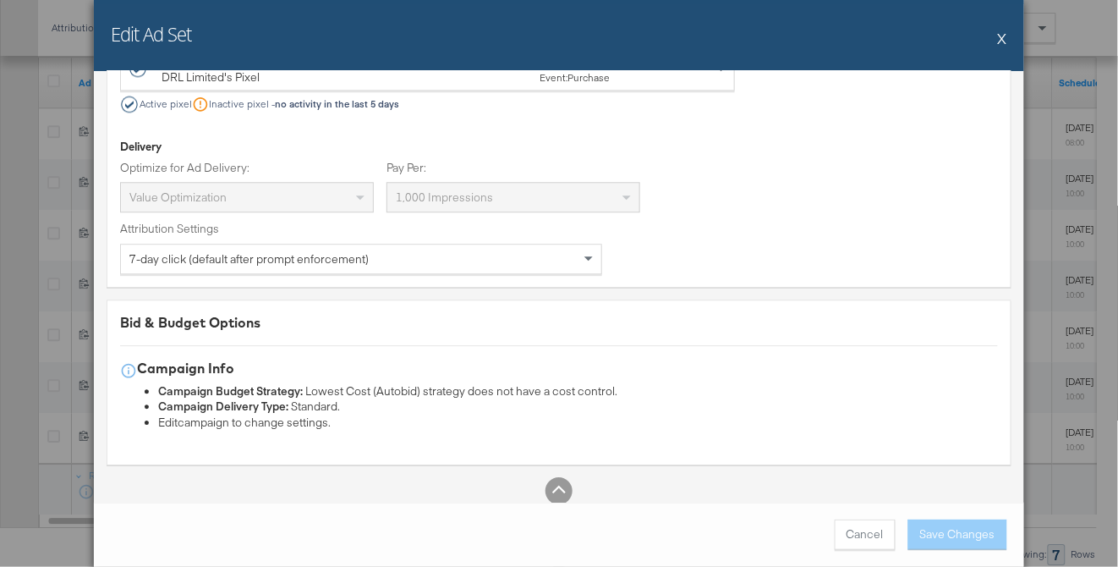
scroll to position [939, 0]
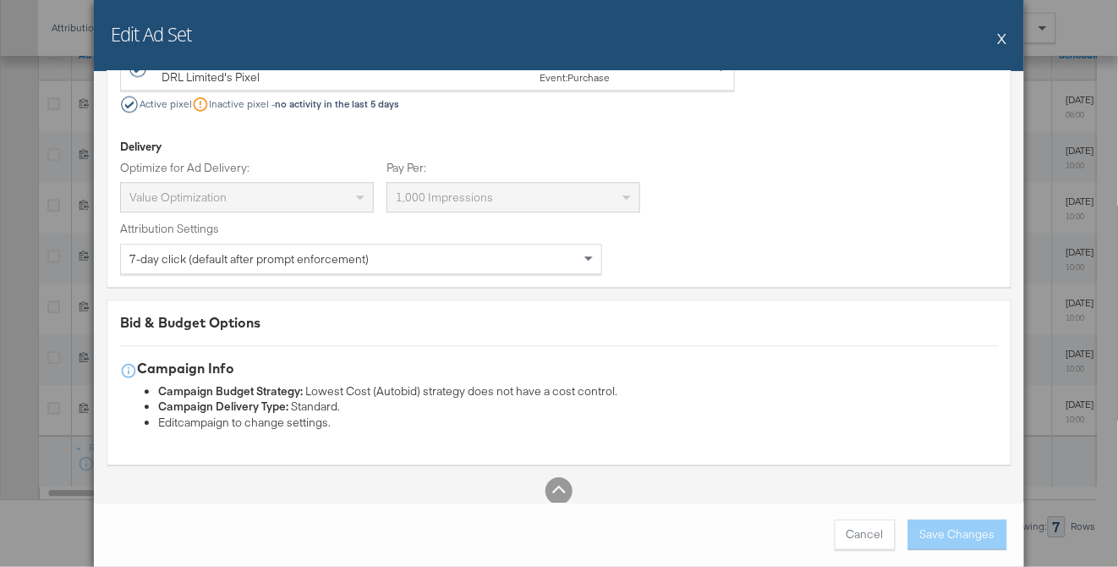
click at [1006, 39] on button "X" at bounding box center [1002, 38] width 9 height 34
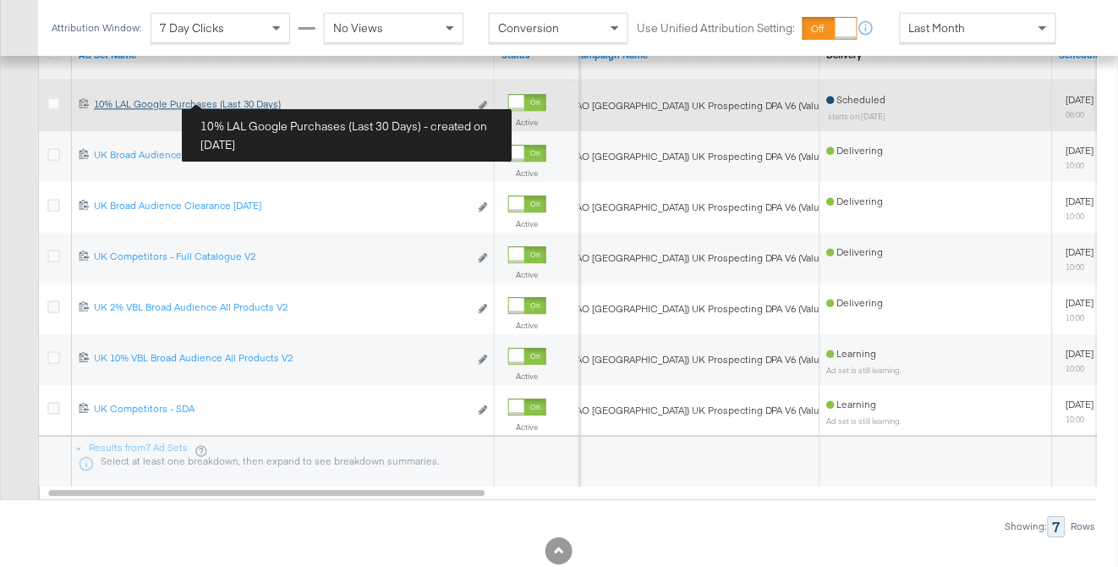
click at [245, 101] on div "10% LAL Google Purchases (Last 30 Days) 10% LAL Google Purchases (Last 30 Days)" at bounding box center [281, 104] width 375 height 14
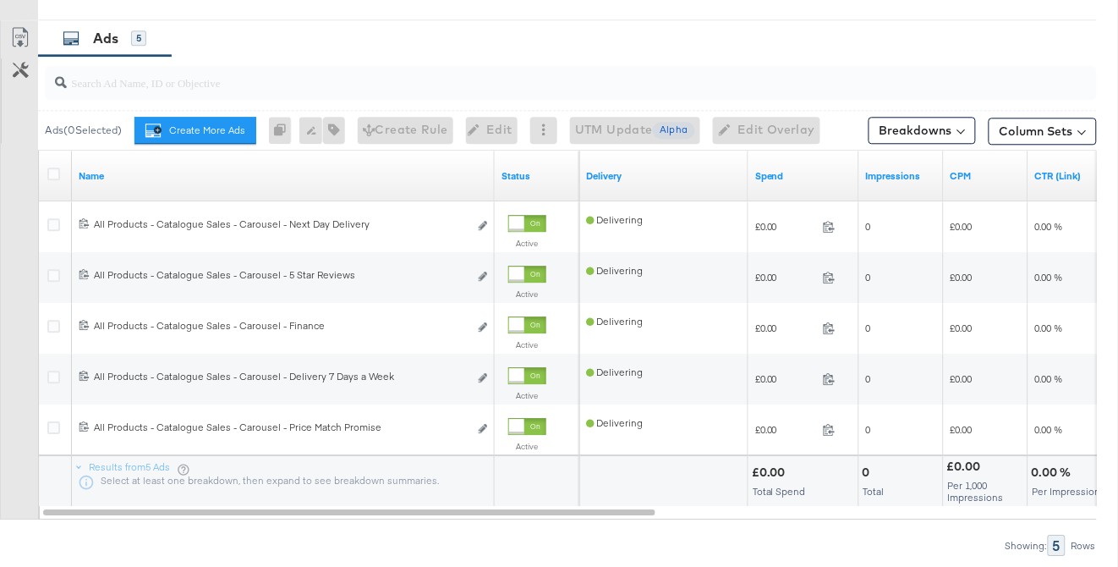
scroll to position [1056, 0]
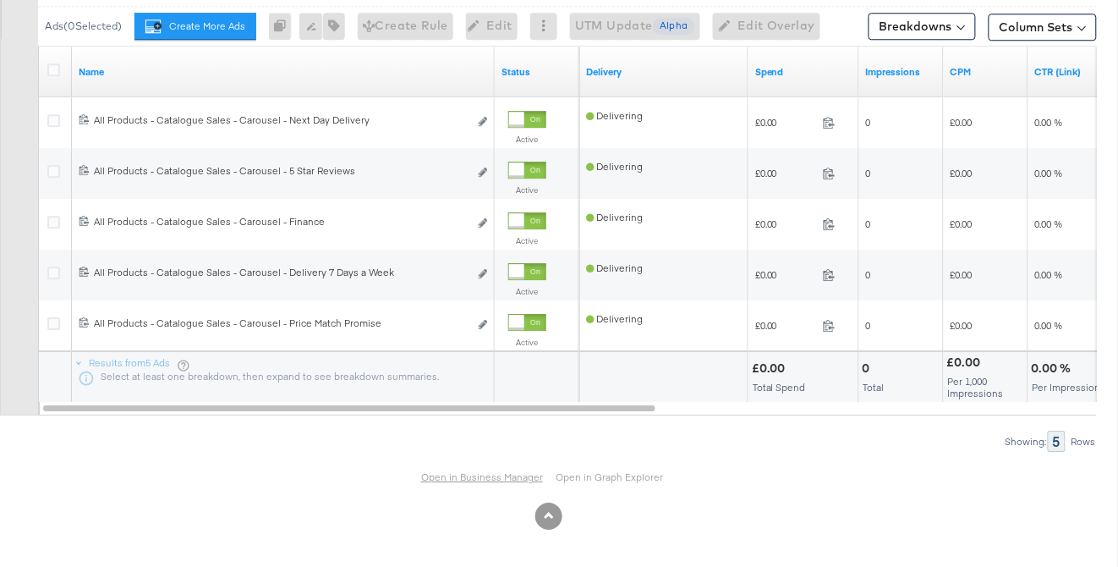
click at [492, 476] on link "Open in Business Manager" at bounding box center [482, 477] width 122 height 14
